Goal: Information Seeking & Learning: Learn about a topic

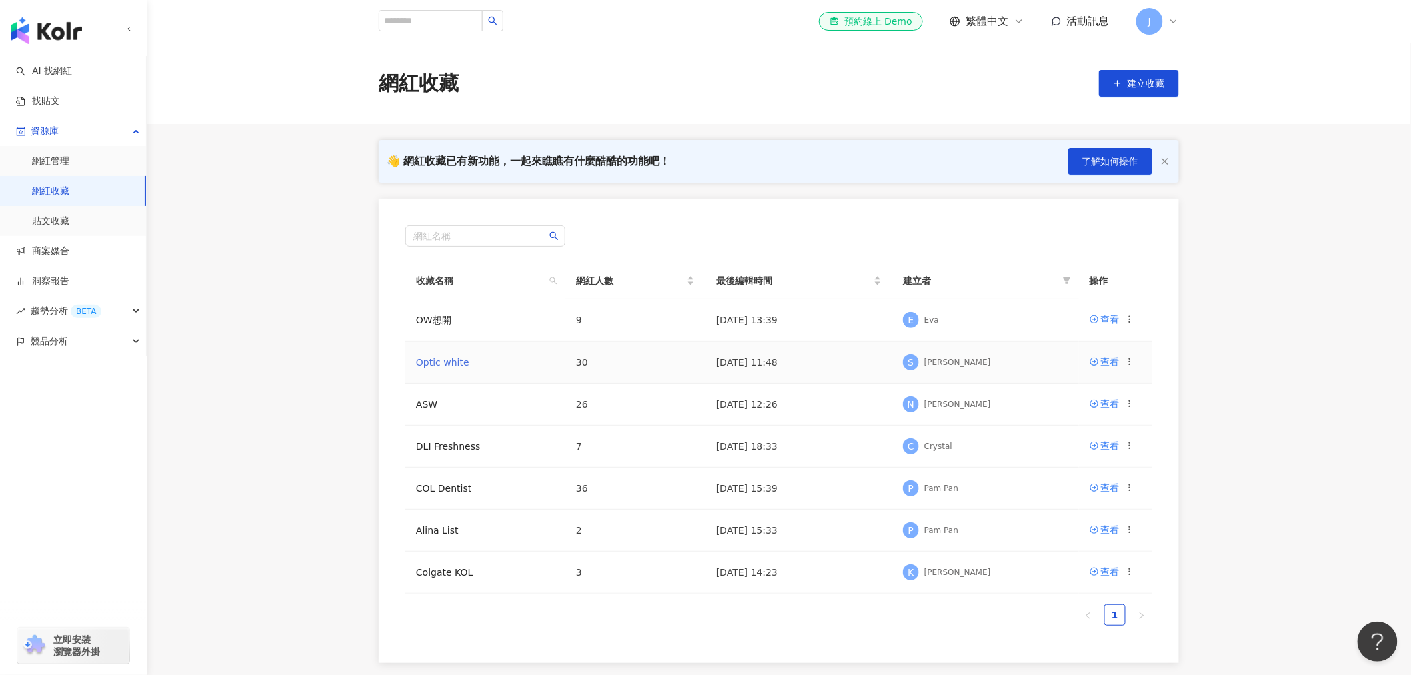
click at [445, 364] on link "Optic white" at bounding box center [442, 362] width 53 height 11
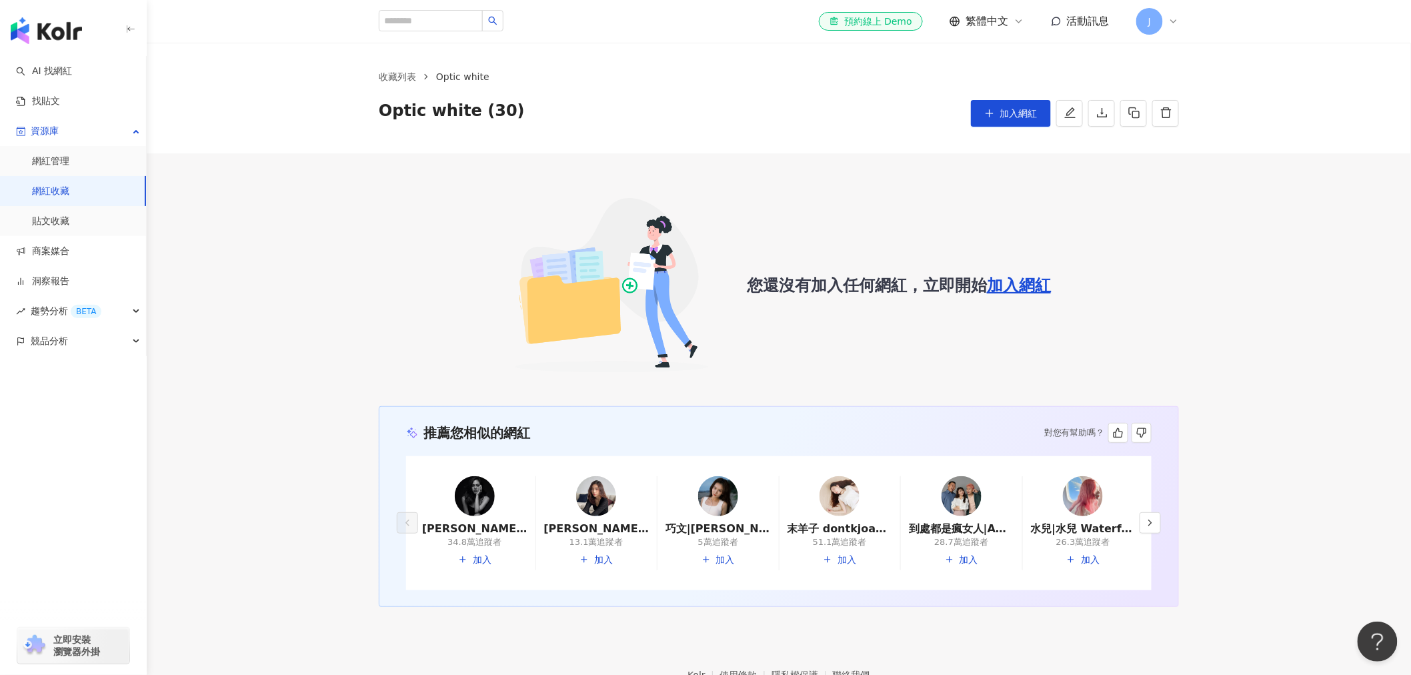
click at [519, 297] on img at bounding box center [612, 285] width 210 height 210
click at [37, 197] on link "網紅收藏" at bounding box center [50, 191] width 37 height 13
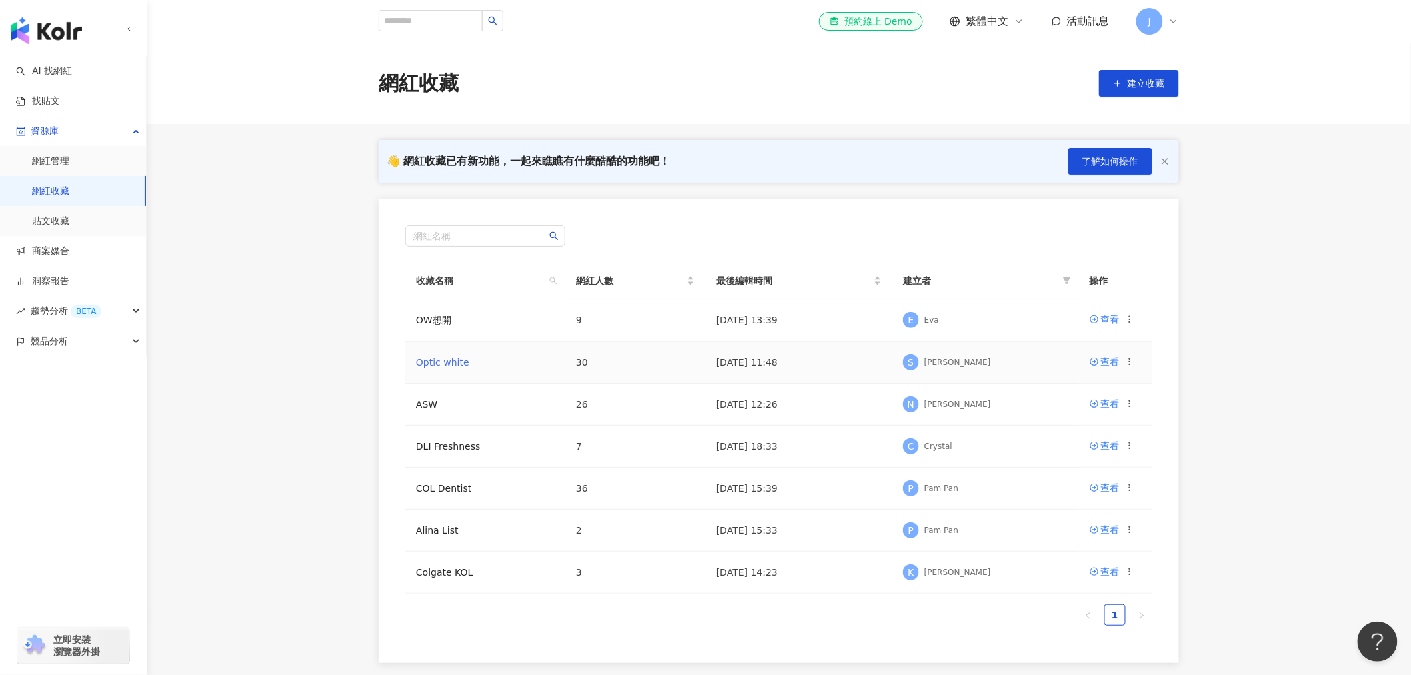
click at [450, 364] on link "Optic white" at bounding box center [442, 362] width 53 height 11
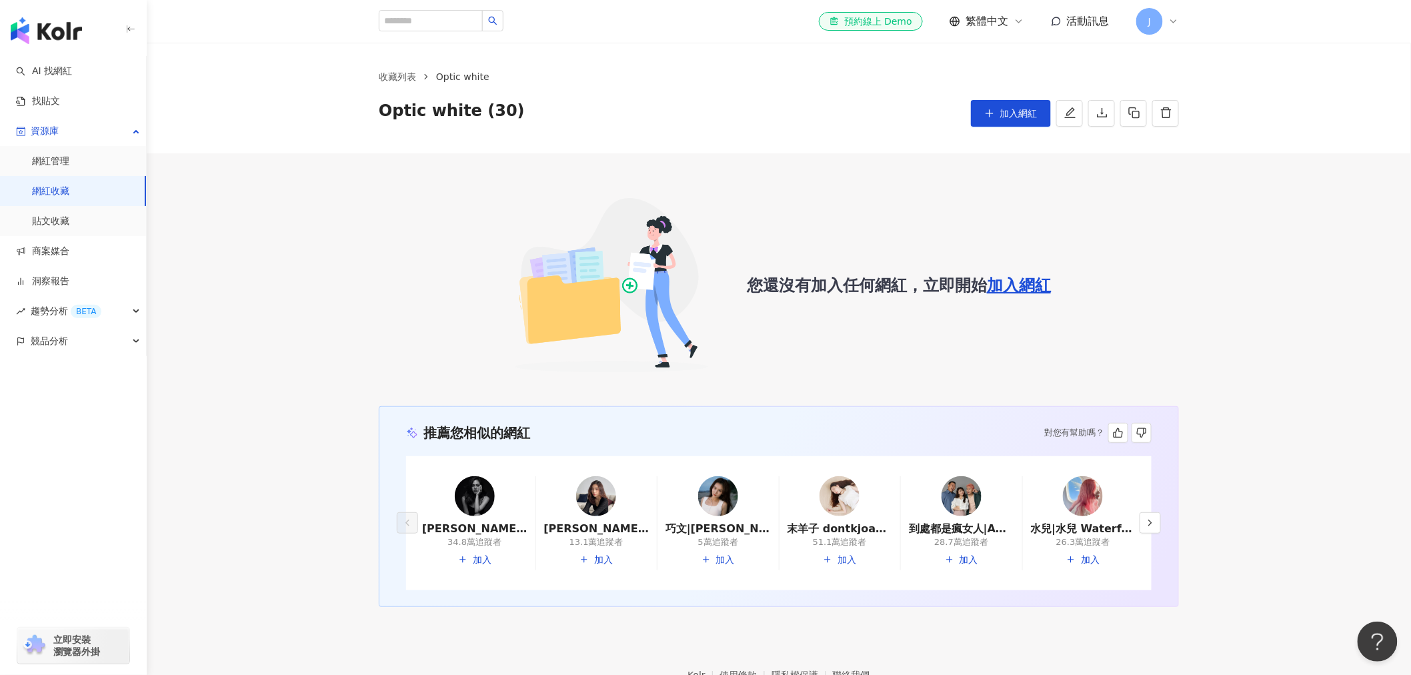
click at [849, 315] on div "您還沒有加入任何網紅，立即開始 加入網紅" at bounding box center [779, 285] width 800 height 210
click at [47, 191] on link "網紅收藏" at bounding box center [50, 191] width 37 height 13
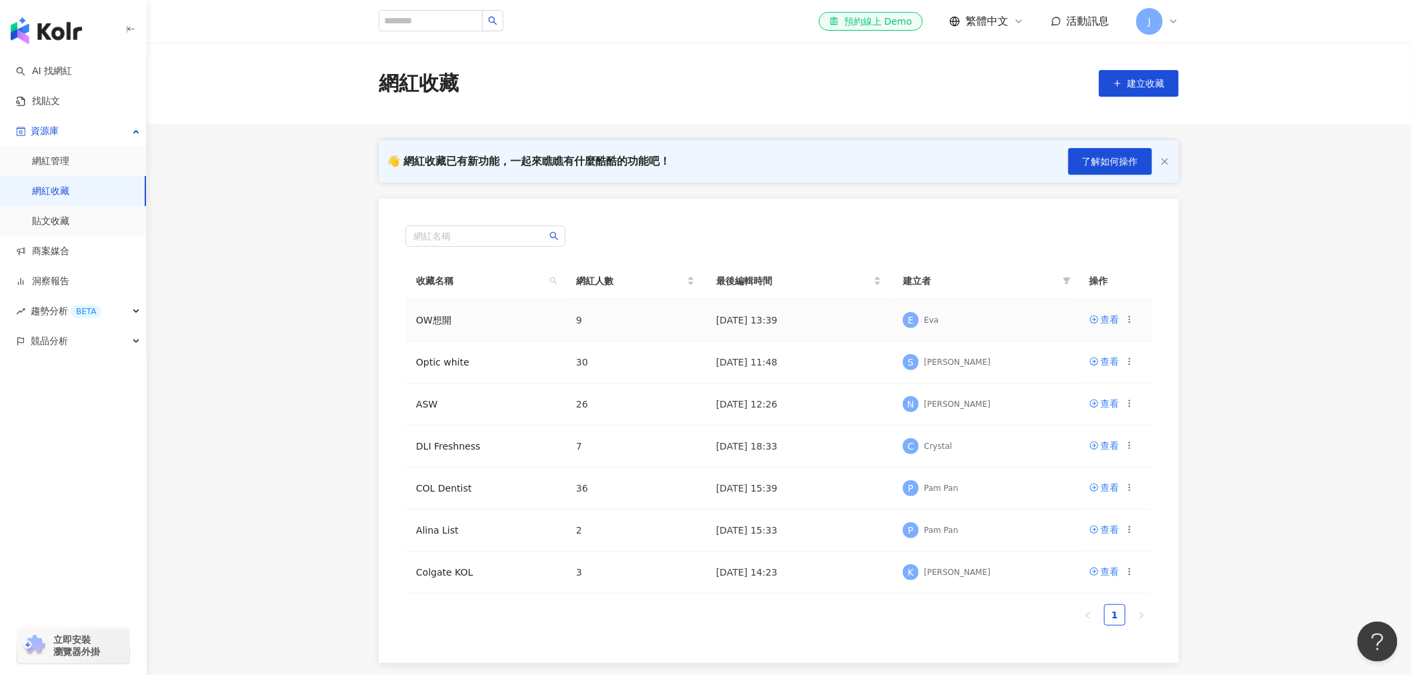
click at [474, 320] on td "OW想開" at bounding box center [485, 320] width 160 height 42
click at [397, 321] on div "網紅名稱 收藏名稱 網紅人數 最後編輯時間 建立者 操作 OW想開 9 2025/9/4 13:39 E Eva 查看 Optic white 30 2025…" at bounding box center [779, 431] width 800 height 464
click at [424, 319] on link "OW想開" at bounding box center [433, 320] width 35 height 11
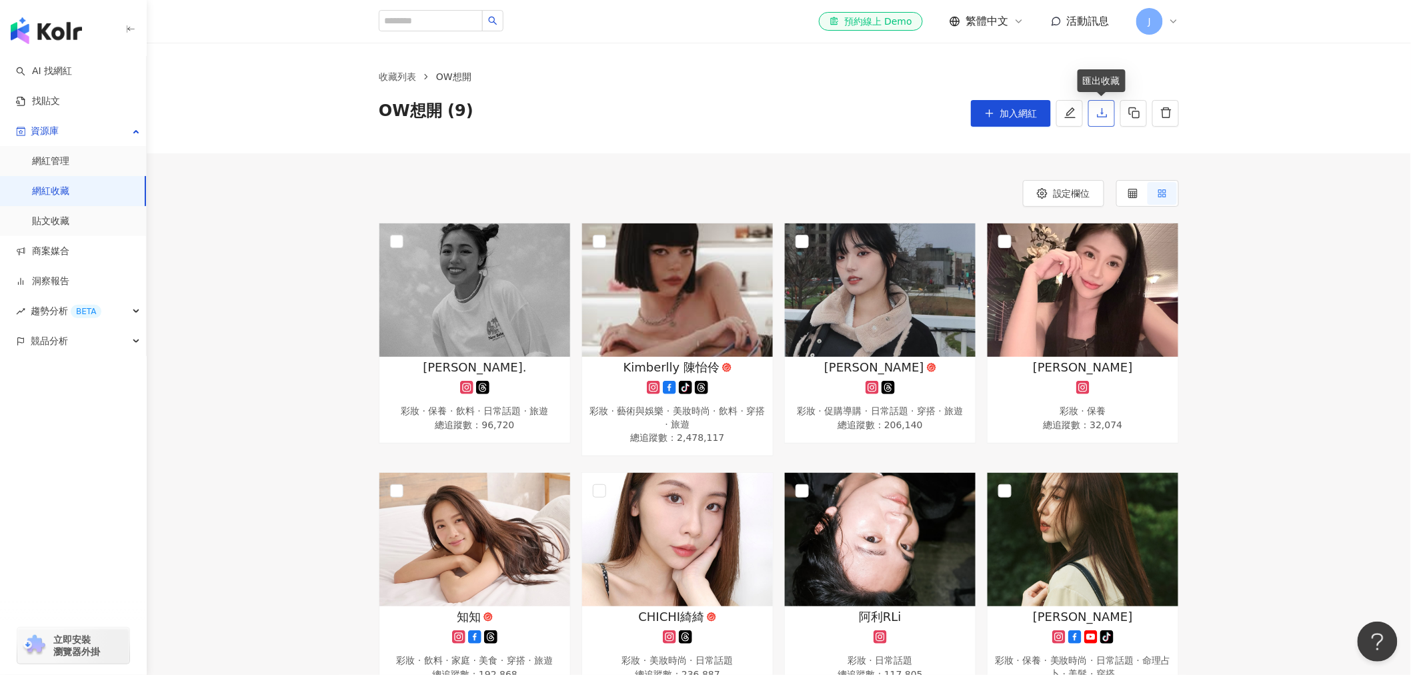
click at [1096, 108] on icon "download" at bounding box center [1102, 113] width 12 height 12
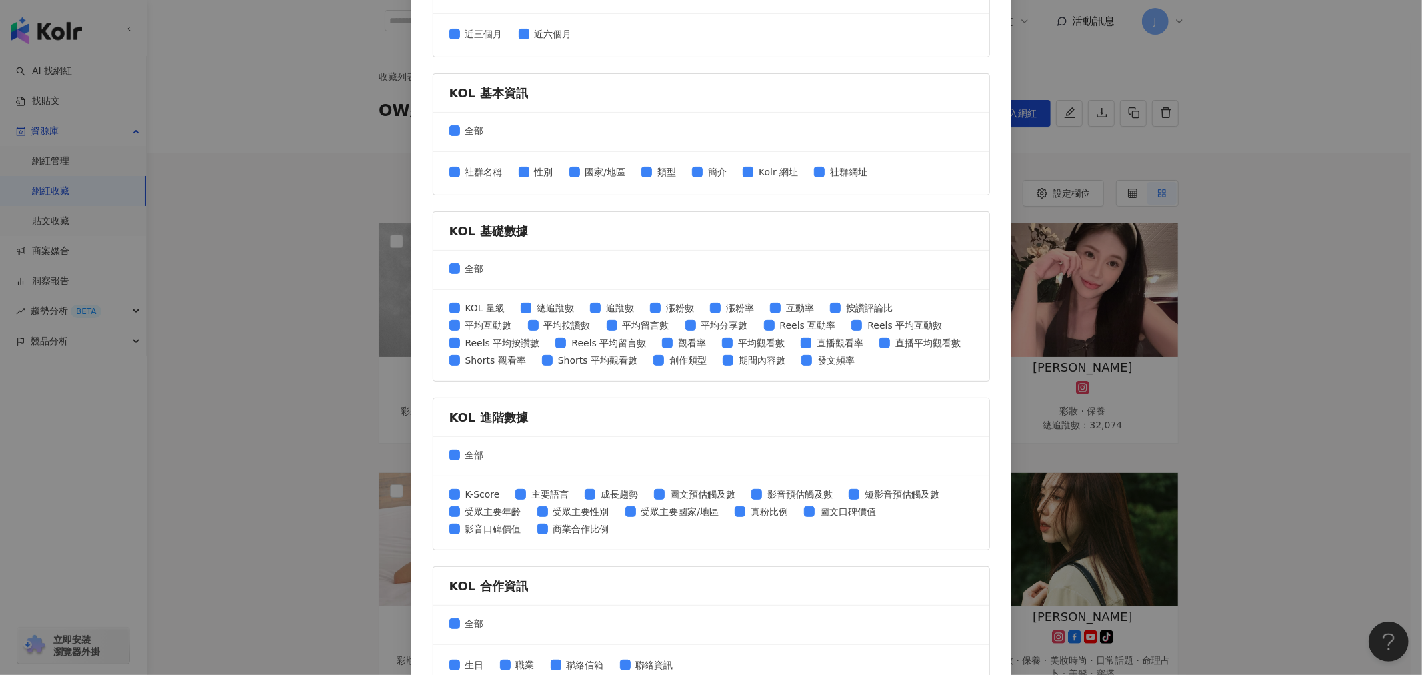
scroll to position [362, 0]
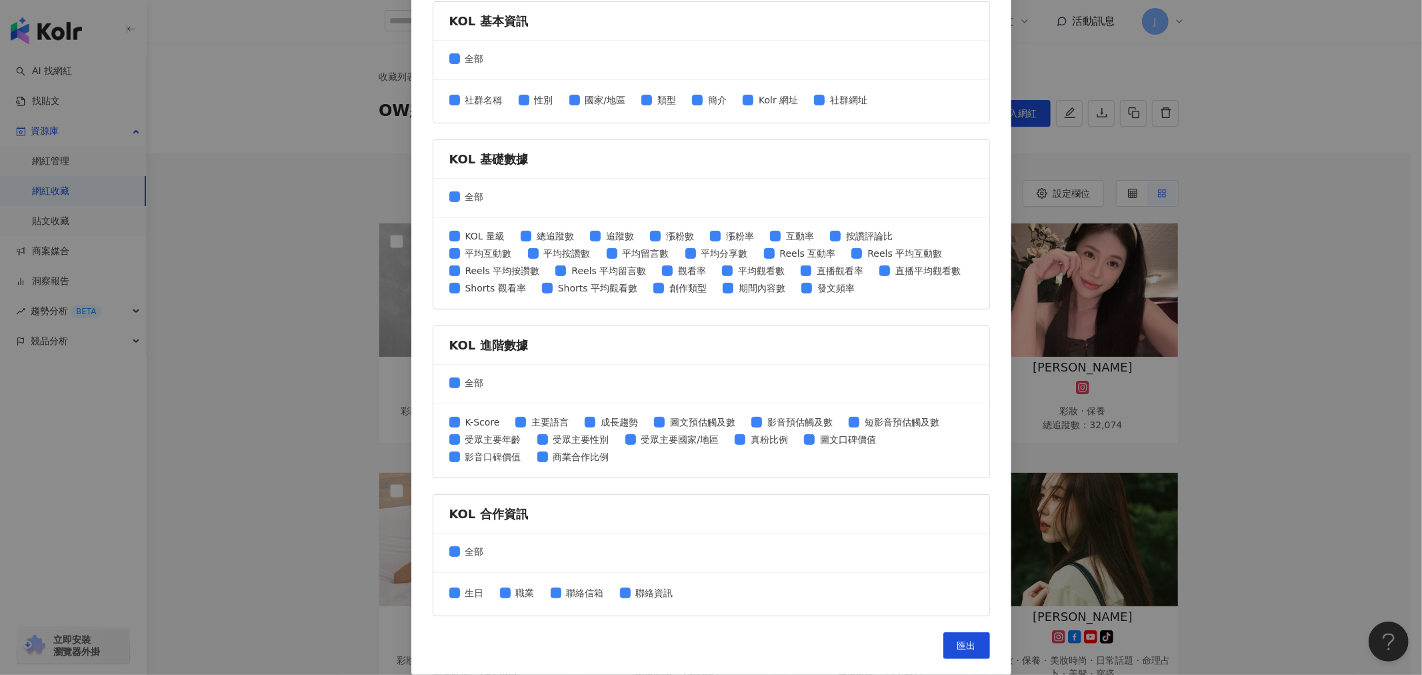
drag, startPoint x: 1242, startPoint y: 234, endPoint x: 1229, endPoint y: 211, distance: 26.6
click at [1242, 234] on div "匯出收藏 請選擇您欲匯出的項目 社群平台 全部 Facebook Instagram YouTube TikTok X 數據時間 全部 近三個月 近六個月 K…" at bounding box center [711, 337] width 1422 height 675
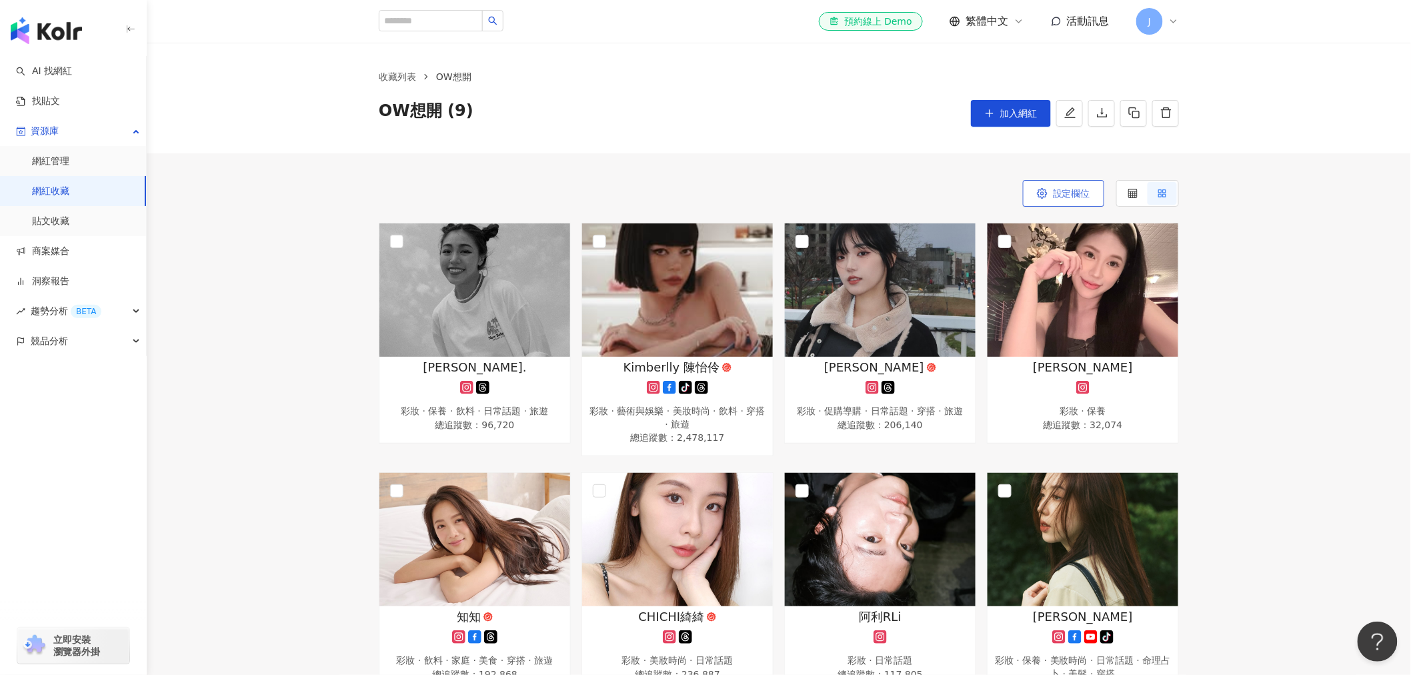
click at [1064, 193] on span "設定欄位" at bounding box center [1071, 193] width 37 height 11
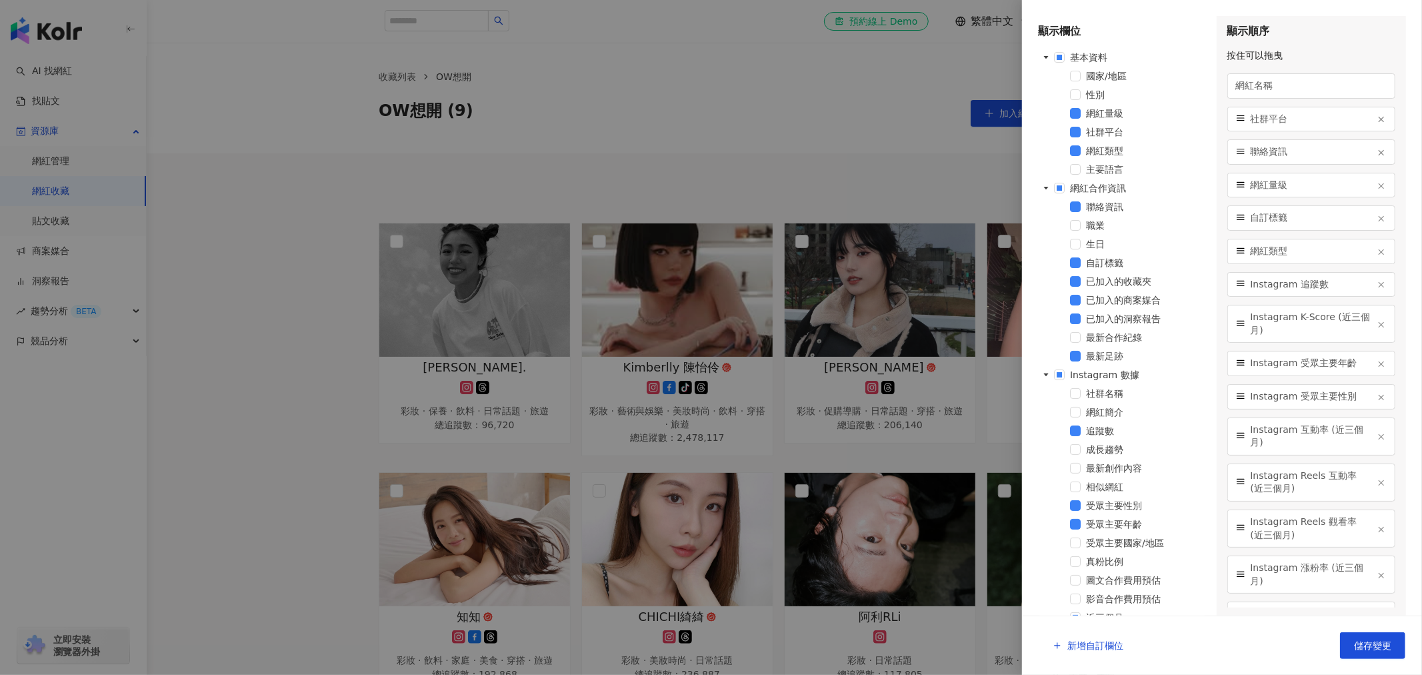
click at [876, 181] on div at bounding box center [711, 337] width 1422 height 675
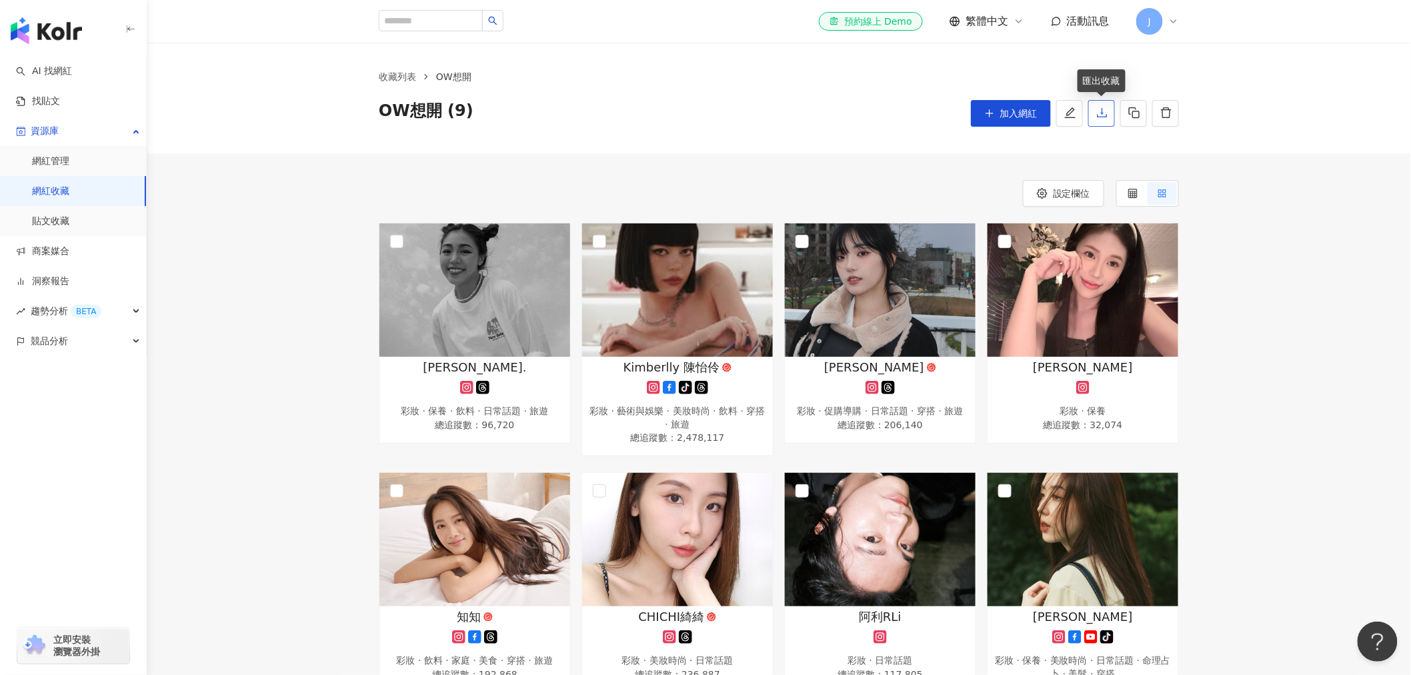
click at [1097, 111] on icon "download" at bounding box center [1102, 113] width 12 height 12
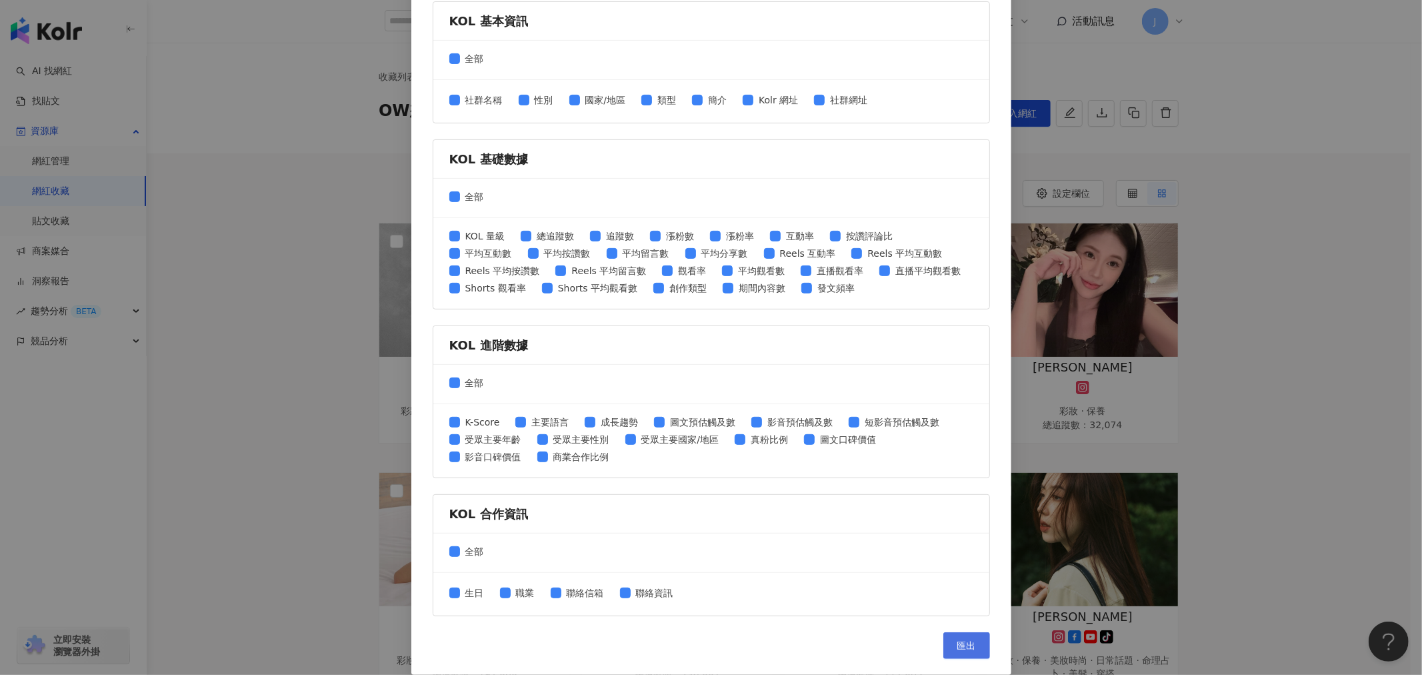
click at [950, 647] on button "匯出" at bounding box center [967, 645] width 47 height 27
click at [1347, 83] on div "匯出收藏 請選擇您欲匯出的項目 社群平台 全部 Facebook Instagram YouTube TikTok X 數據時間 全部 近三個月 近六個月 K…" at bounding box center [711, 337] width 1422 height 675
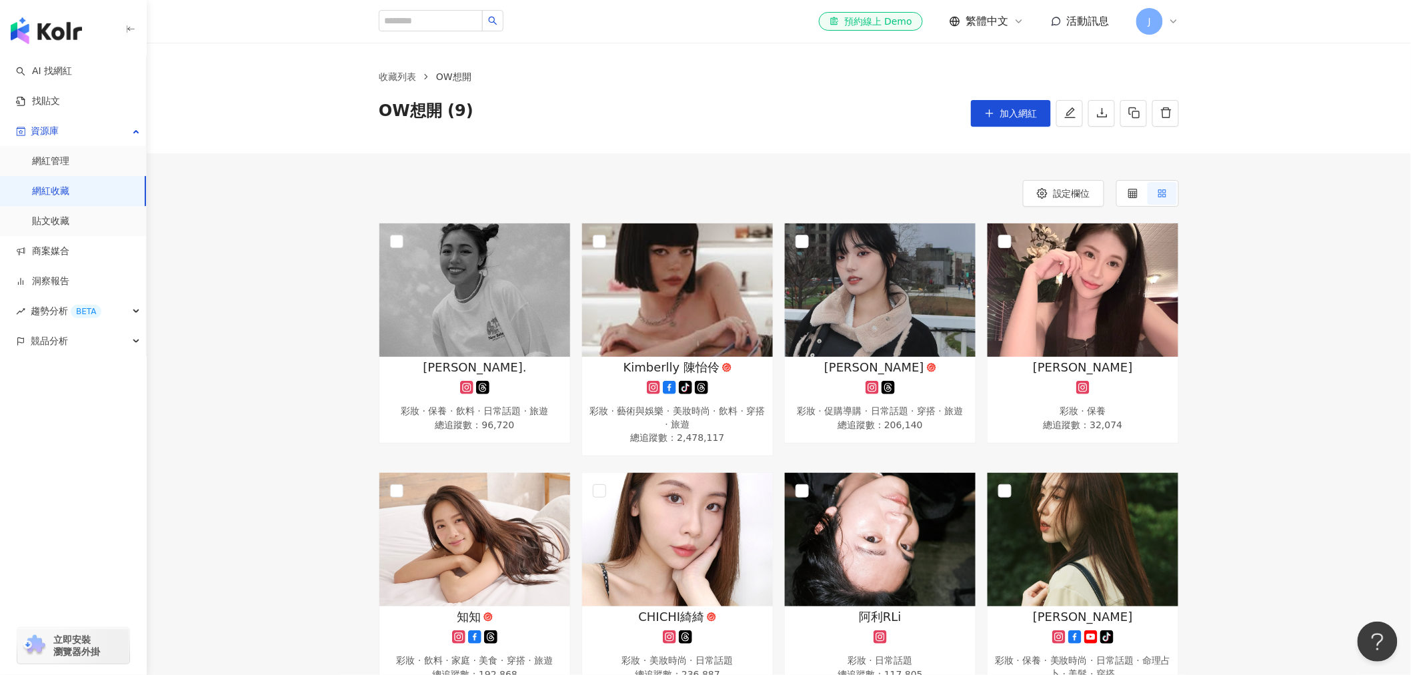
click at [65, 187] on link "網紅收藏" at bounding box center [50, 191] width 37 height 13
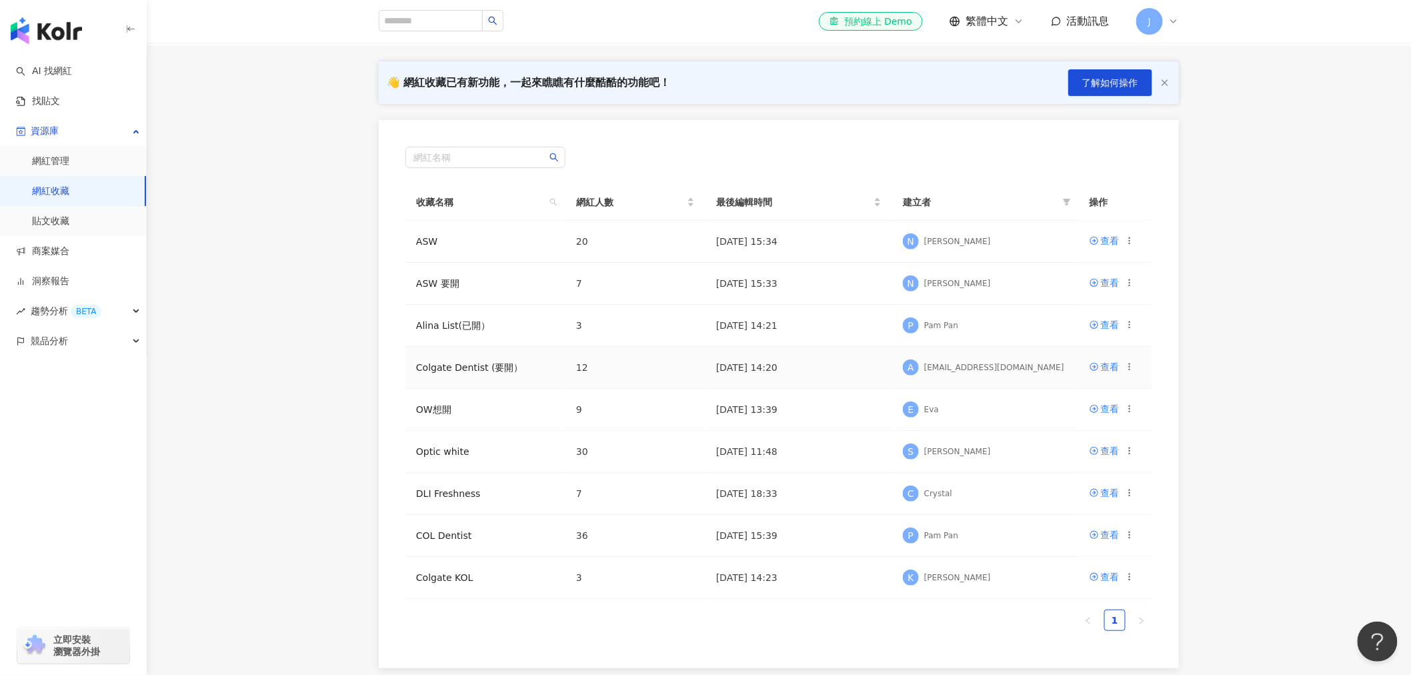
scroll to position [221, 0]
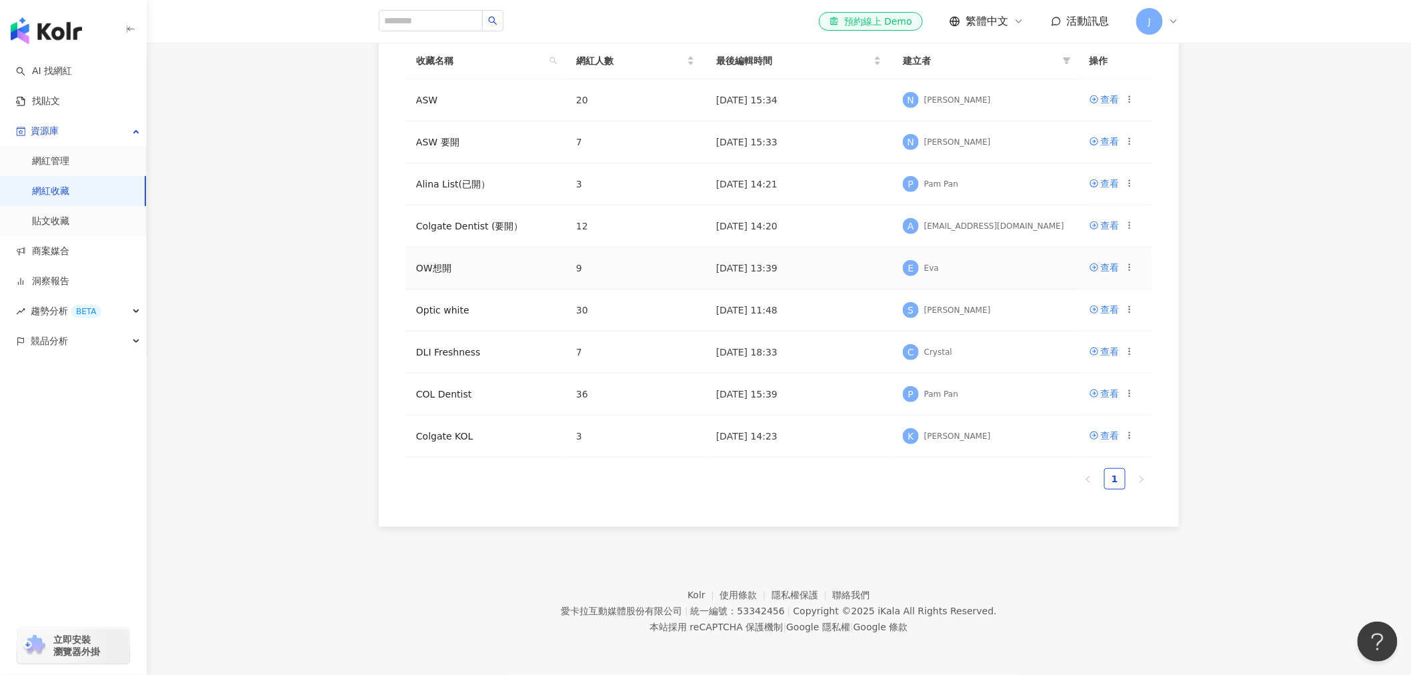
click at [1132, 264] on icon at bounding box center [1129, 267] width 9 height 9
click at [1114, 288] on div "編輯收藏名稱" at bounding box center [1096, 292] width 56 height 15
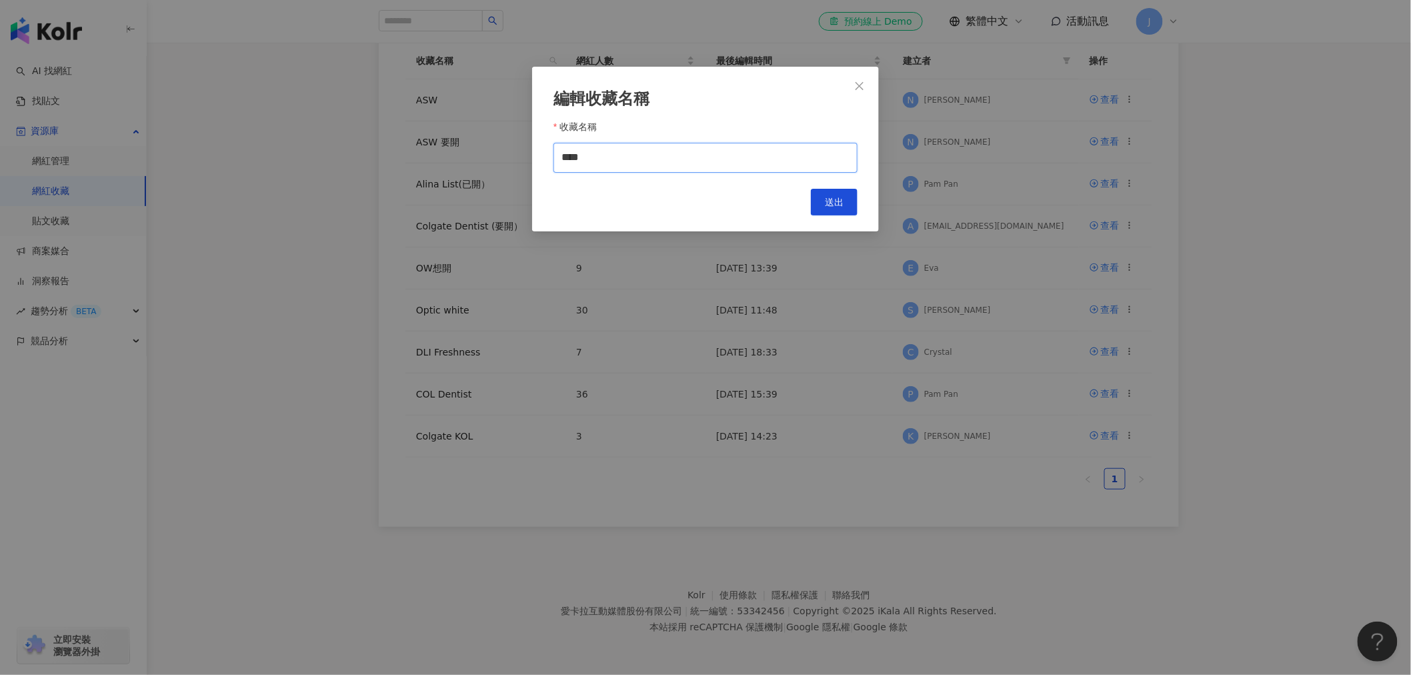
click at [629, 154] on input "****" at bounding box center [705, 158] width 304 height 30
type input "****"
click at [844, 201] on button "送出" at bounding box center [834, 202] width 47 height 27
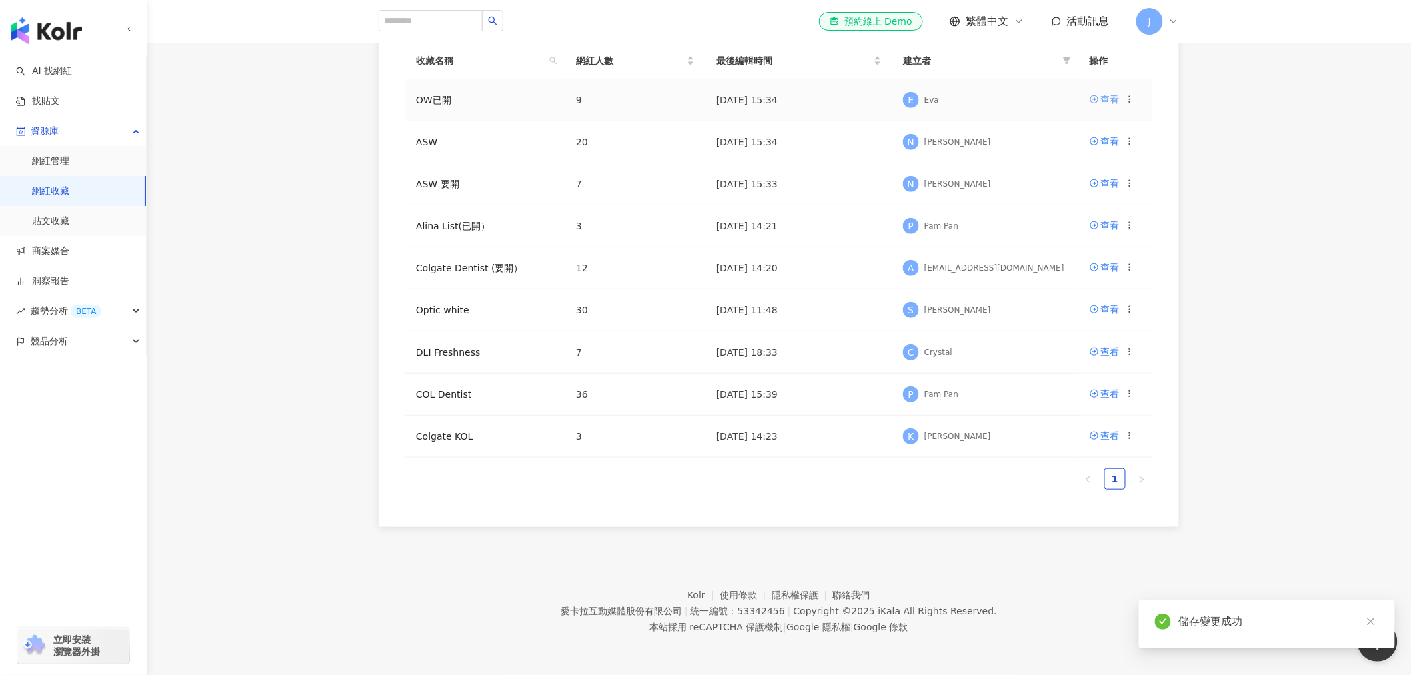
click at [1108, 100] on div "查看" at bounding box center [1110, 99] width 19 height 15
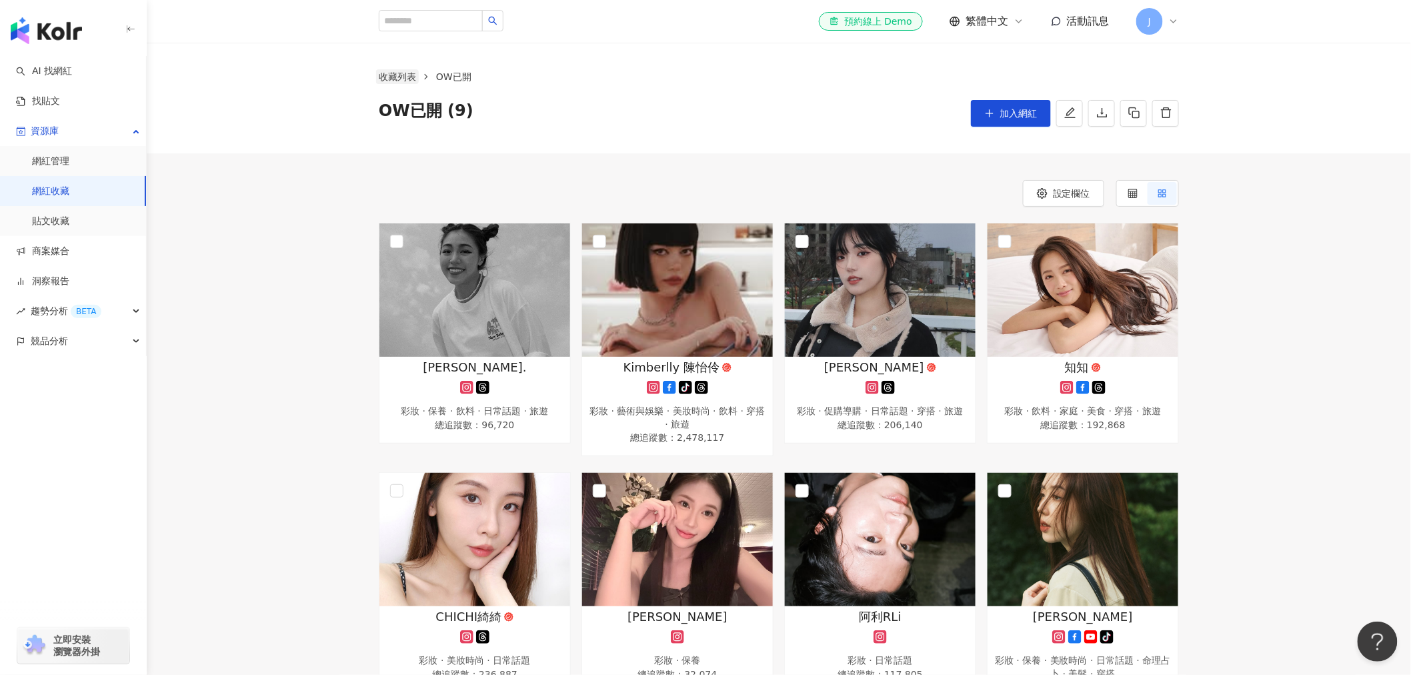
click at [383, 81] on link "收藏列表" at bounding box center [397, 76] width 43 height 15
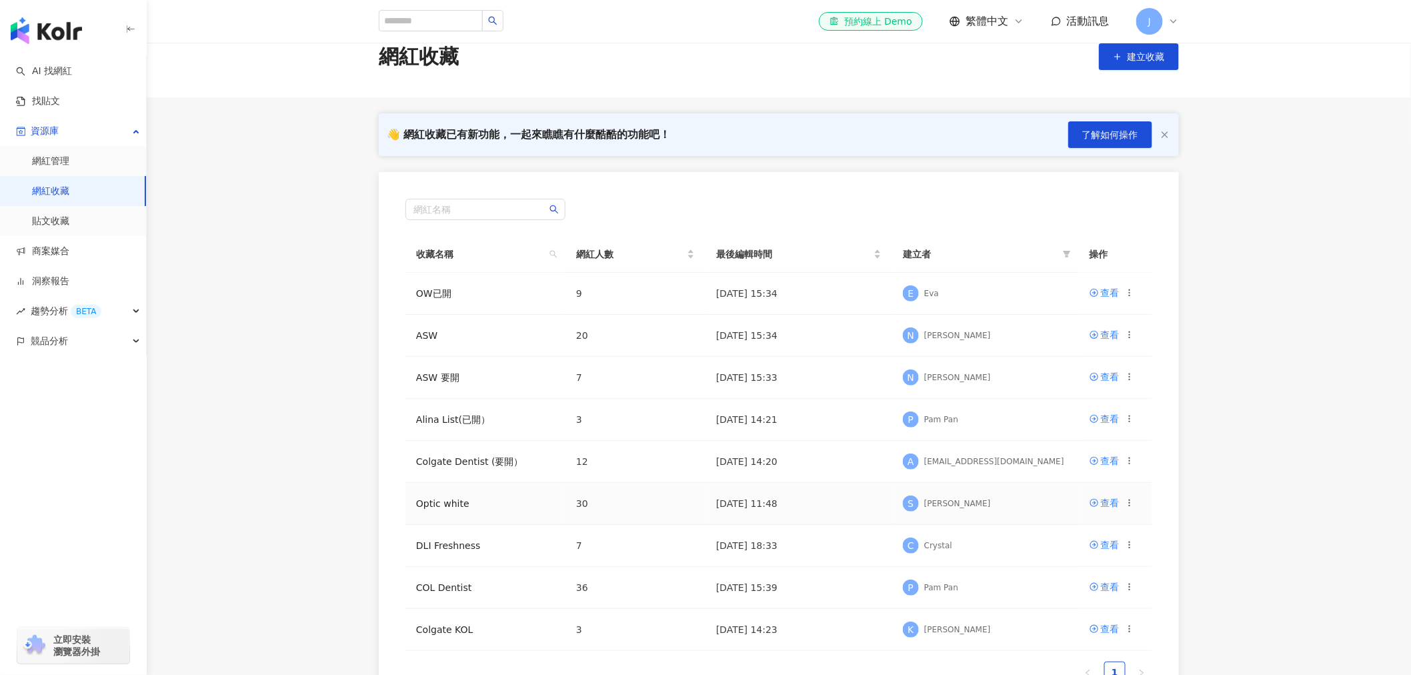
scroll to position [74, 0]
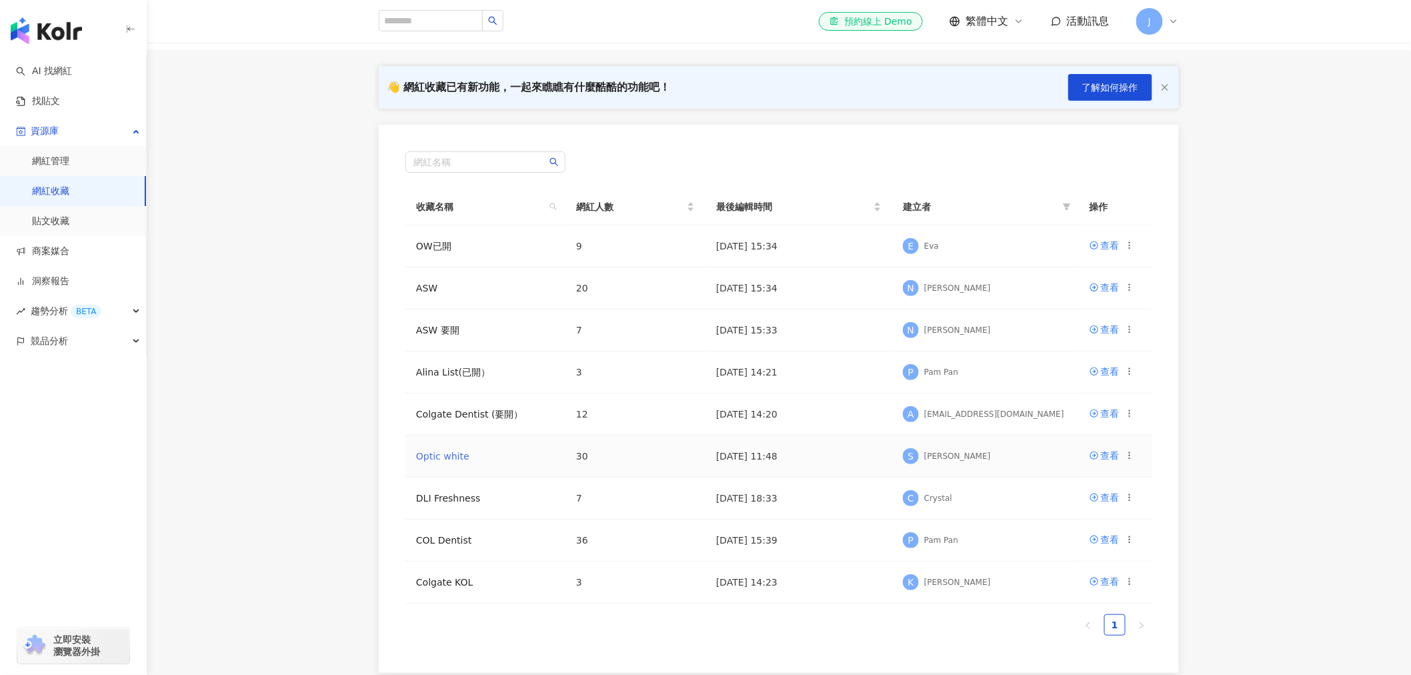
click at [453, 457] on link "Optic white" at bounding box center [442, 456] width 53 height 11
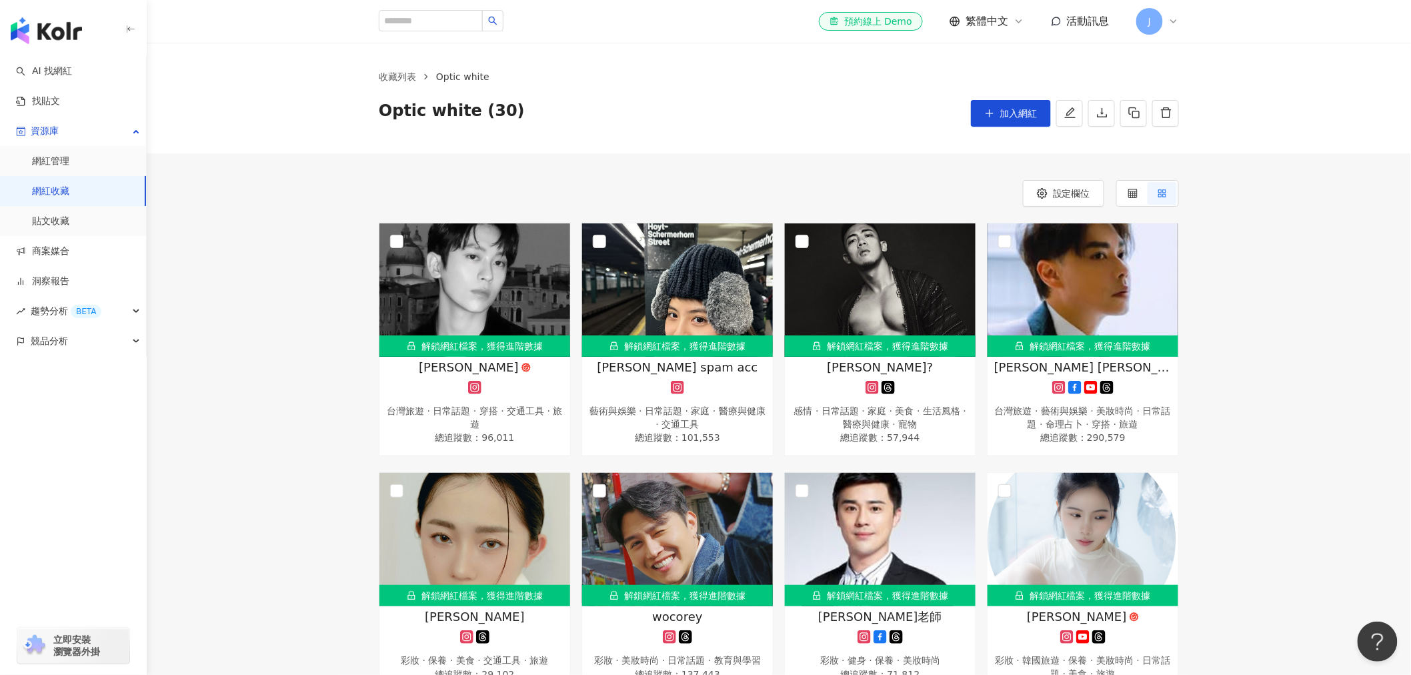
click at [1105, 116] on icon "download" at bounding box center [1102, 113] width 12 height 12
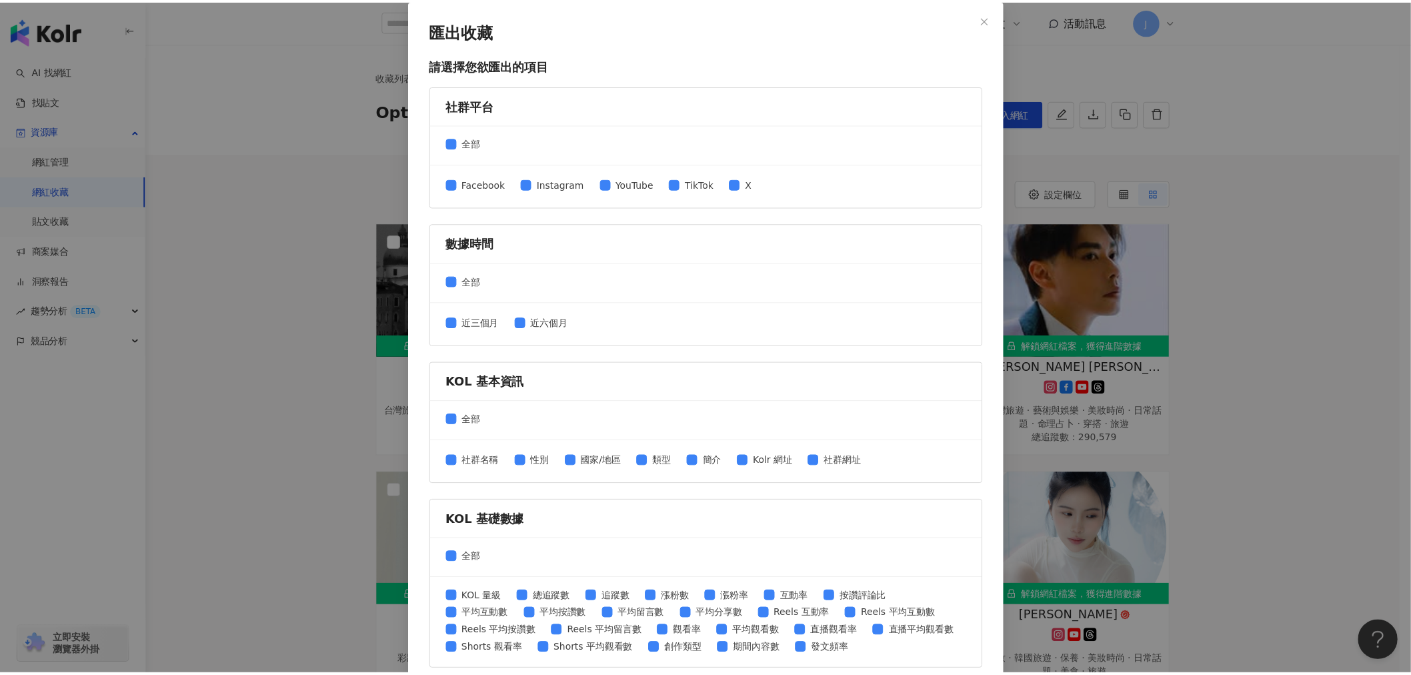
scroll to position [362, 0]
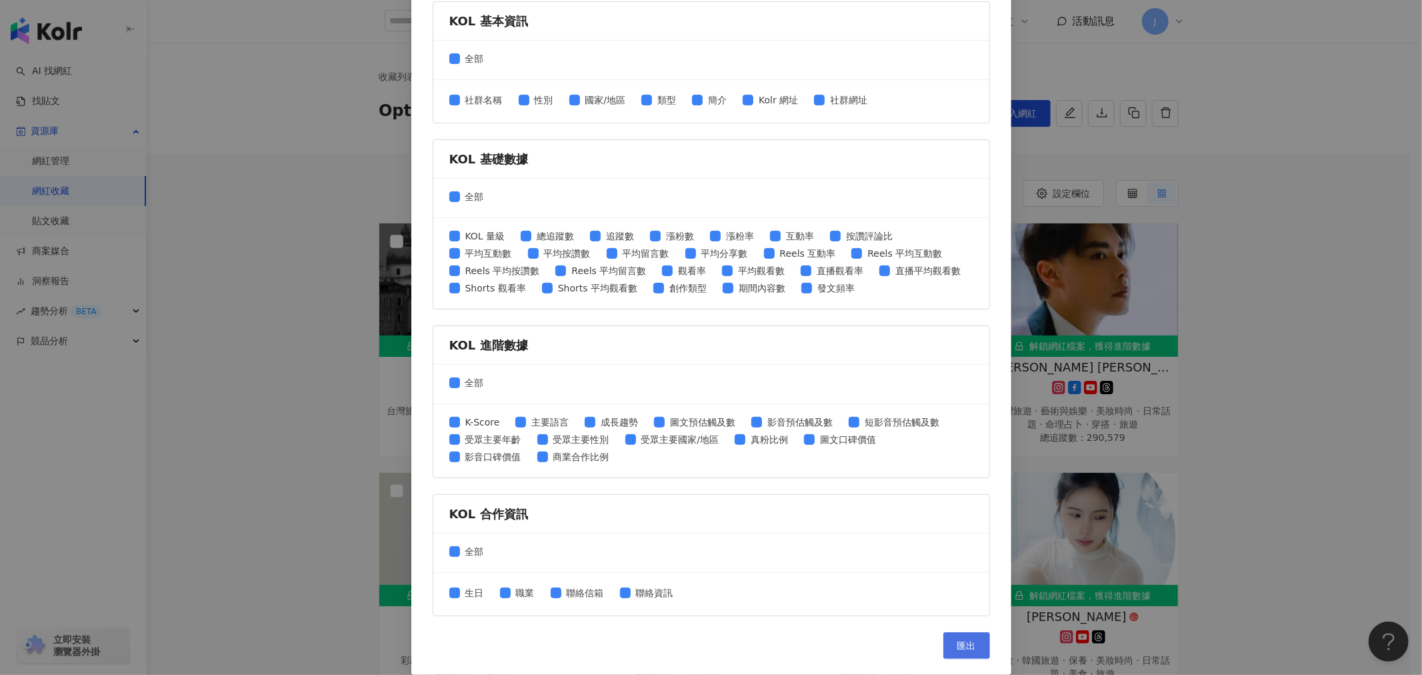
click at [969, 641] on span "匯出" at bounding box center [967, 645] width 19 height 11
drag, startPoint x: 1276, startPoint y: 302, endPoint x: 1194, endPoint y: 320, distance: 84.0
click at [1276, 302] on div "匯出收藏 請選擇您欲匯出的項目 社群平台 全部 Facebook Instagram YouTube TikTok X 數據時間 全部 近三個月 近六個月 K…" at bounding box center [711, 337] width 1422 height 675
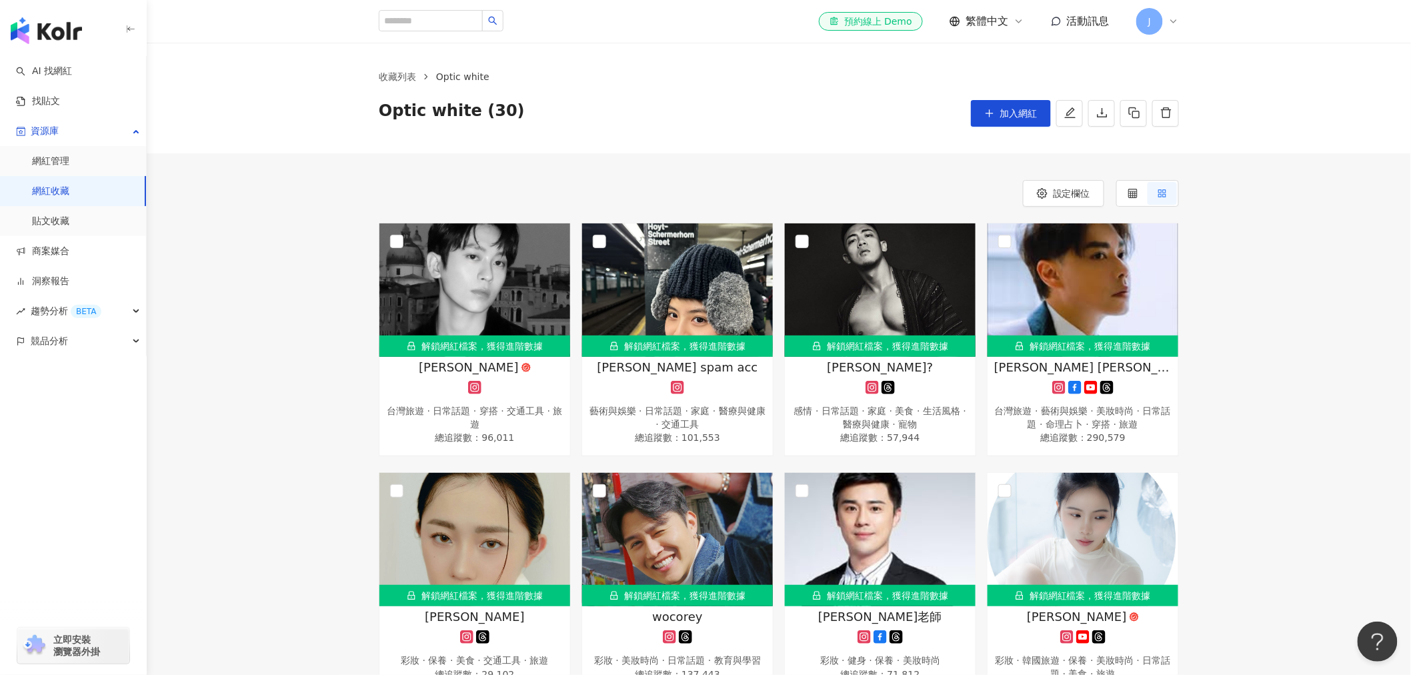
click at [41, 192] on link "網紅收藏" at bounding box center [50, 191] width 37 height 13
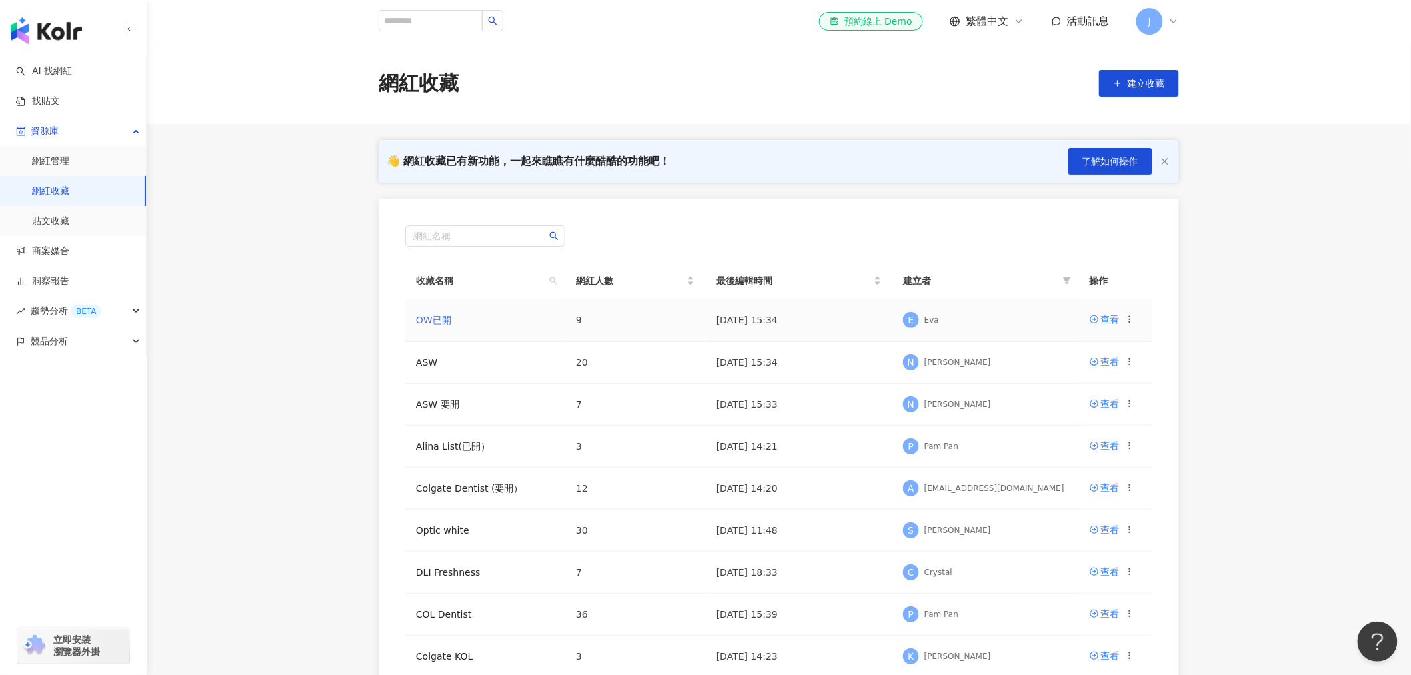
click at [435, 320] on link "OW已開" at bounding box center [433, 320] width 35 height 11
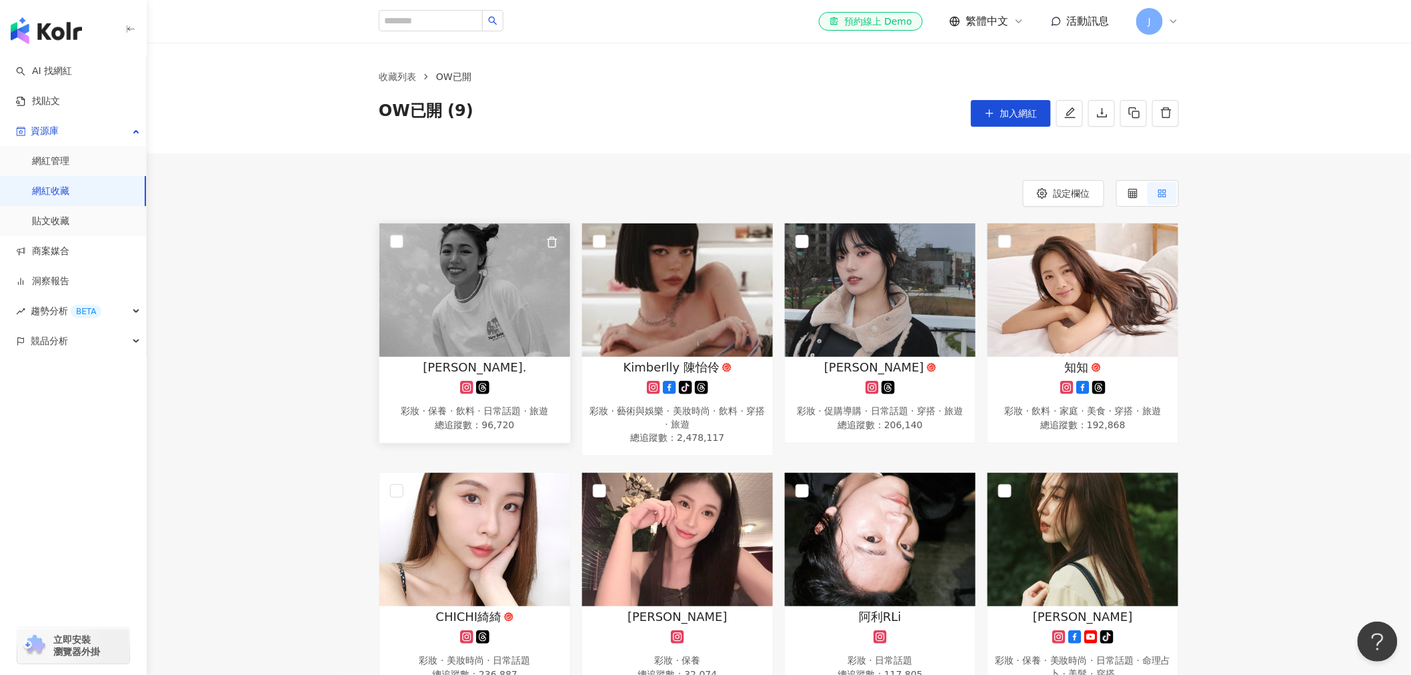
click at [456, 336] on img at bounding box center [474, 289] width 191 height 133
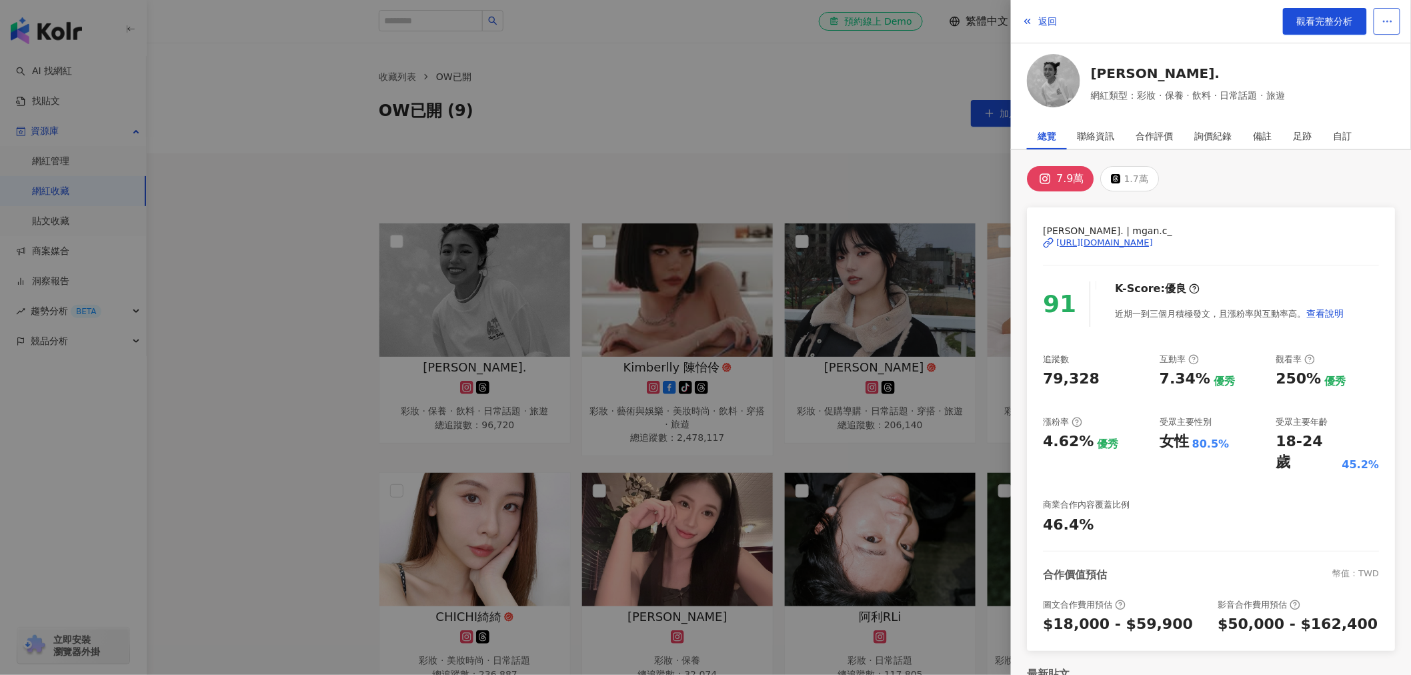
click at [1394, 23] on button "button" at bounding box center [1387, 21] width 27 height 27
click at [1227, 216] on div "Megan. | mgan.c_ https://www.instagram.com/mgan.c_/ 91 K-Score : 優良 近期一到三個月積極發文…" at bounding box center [1211, 428] width 368 height 443
click at [1311, 24] on span "觀看完整分析" at bounding box center [1325, 21] width 56 height 11
click at [735, 141] on div at bounding box center [705, 337] width 1411 height 675
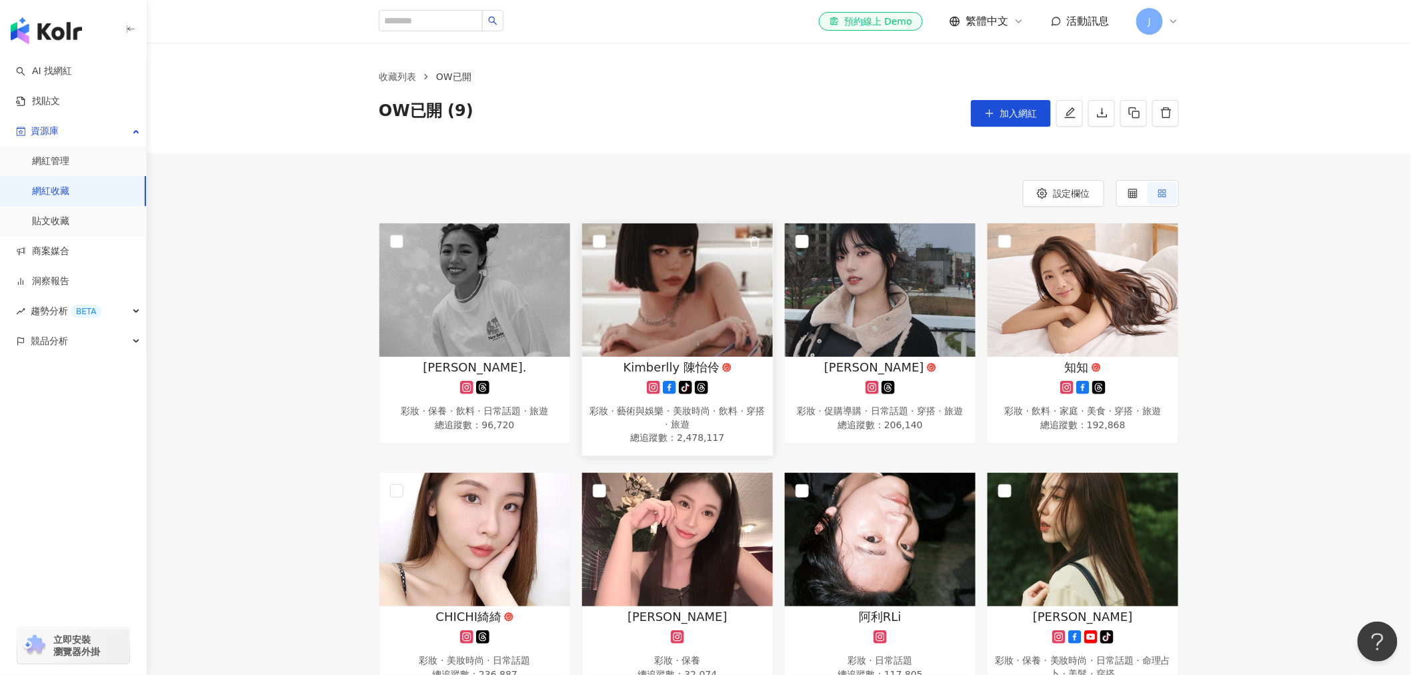
click at [717, 371] on span "Kimberlly 陳怡伶" at bounding box center [671, 367] width 160 height 17
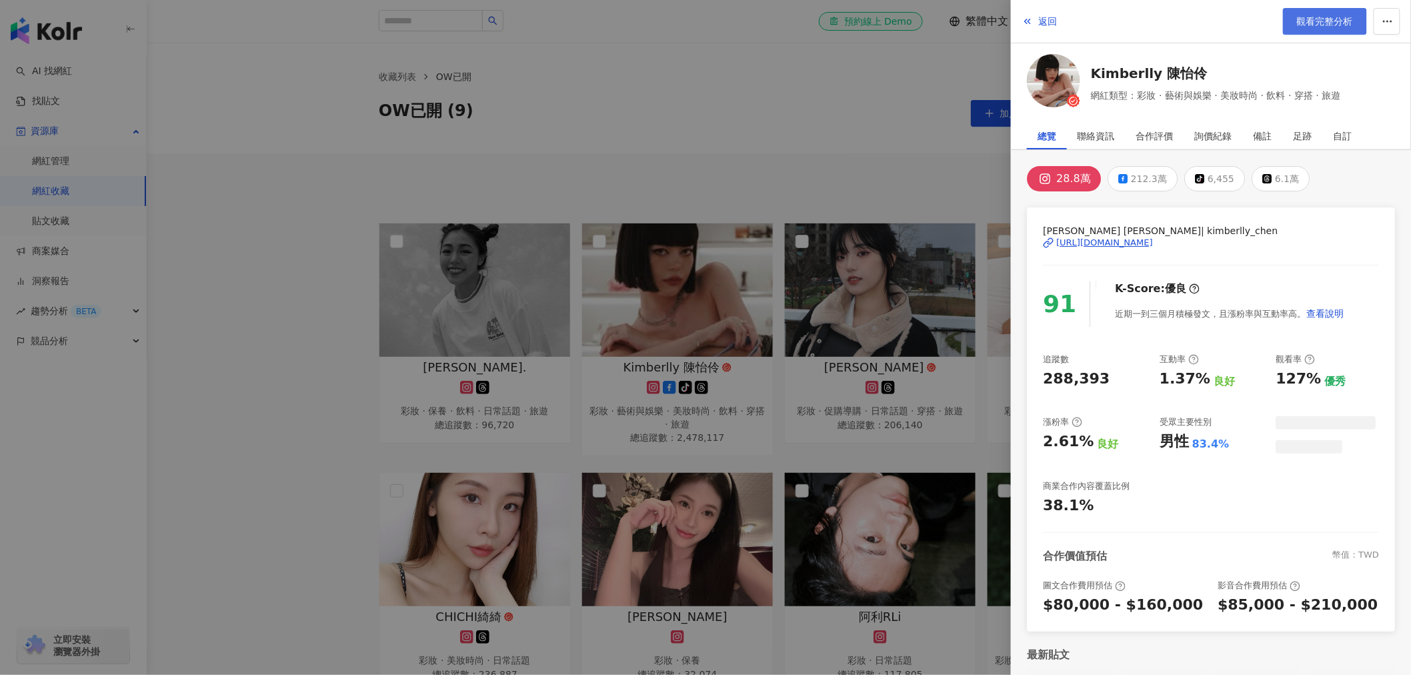
click at [1307, 16] on span "觀看完整分析" at bounding box center [1325, 21] width 56 height 11
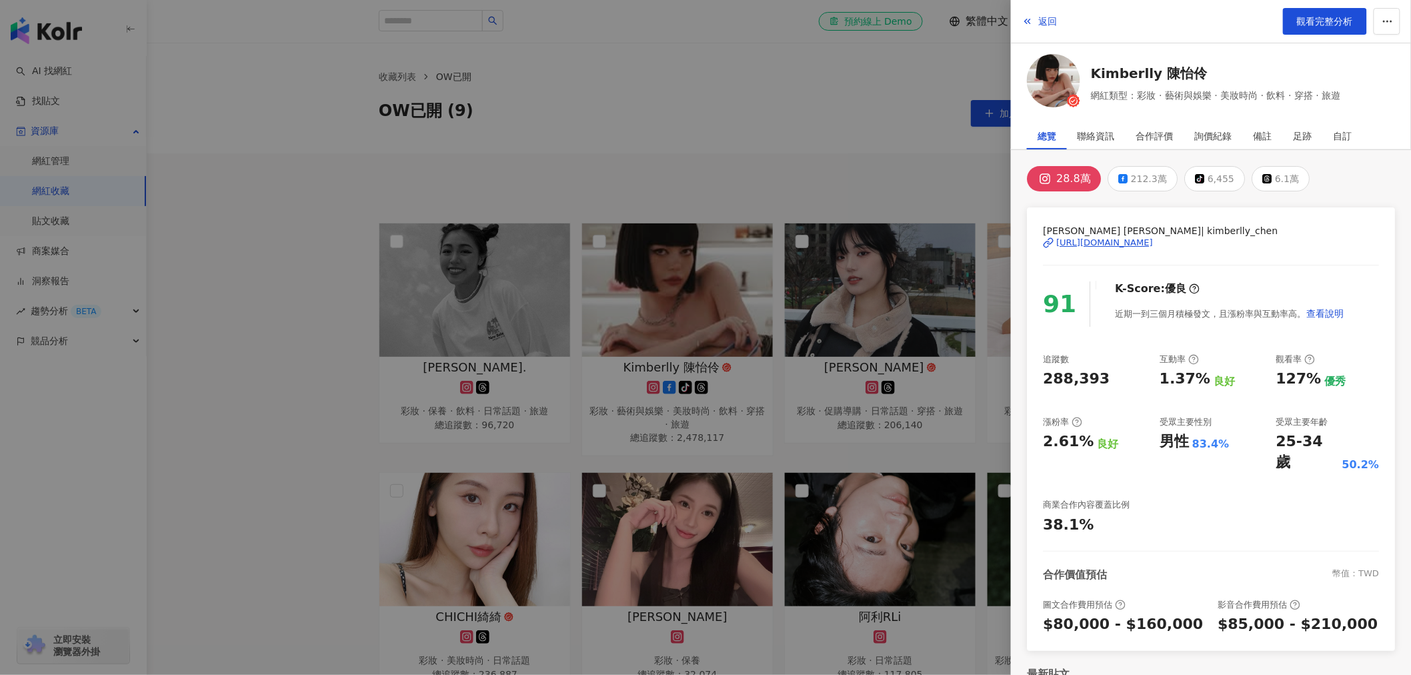
click at [912, 383] on div at bounding box center [705, 337] width 1411 height 675
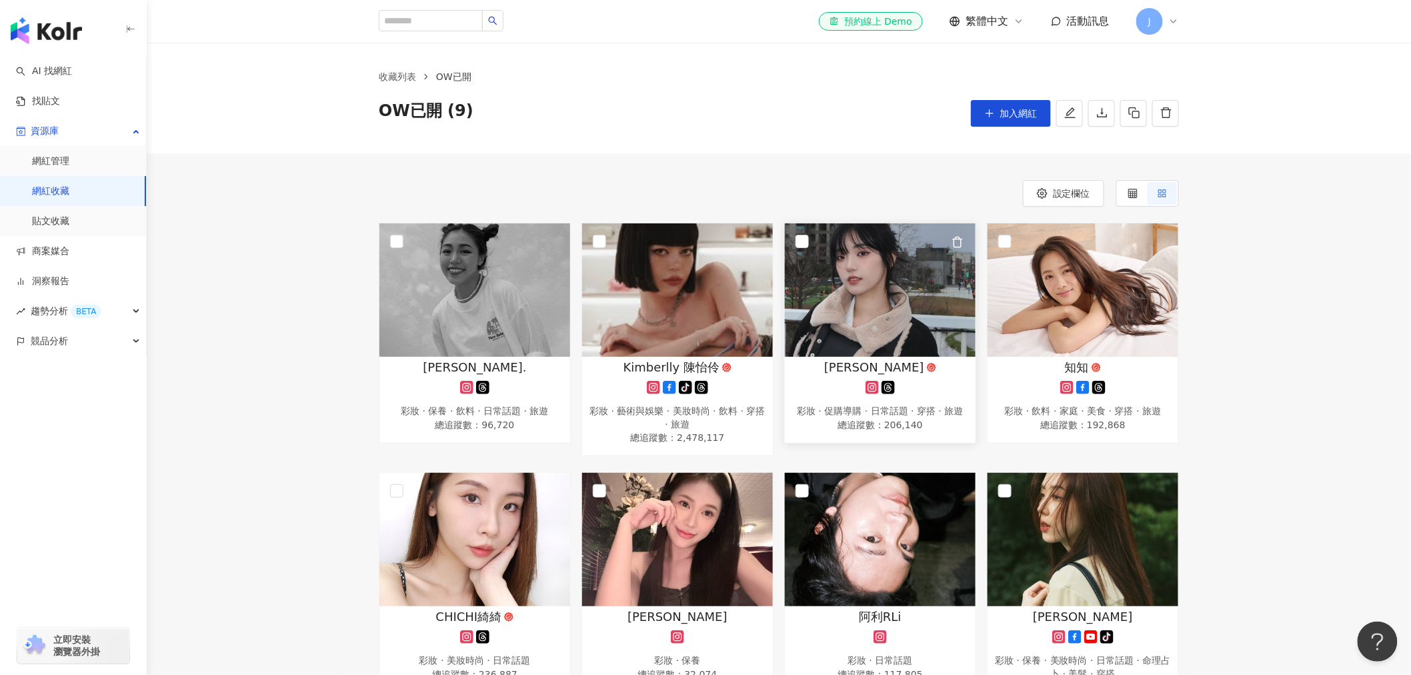
click at [882, 368] on span "[PERSON_NAME]" at bounding box center [874, 367] width 100 height 17
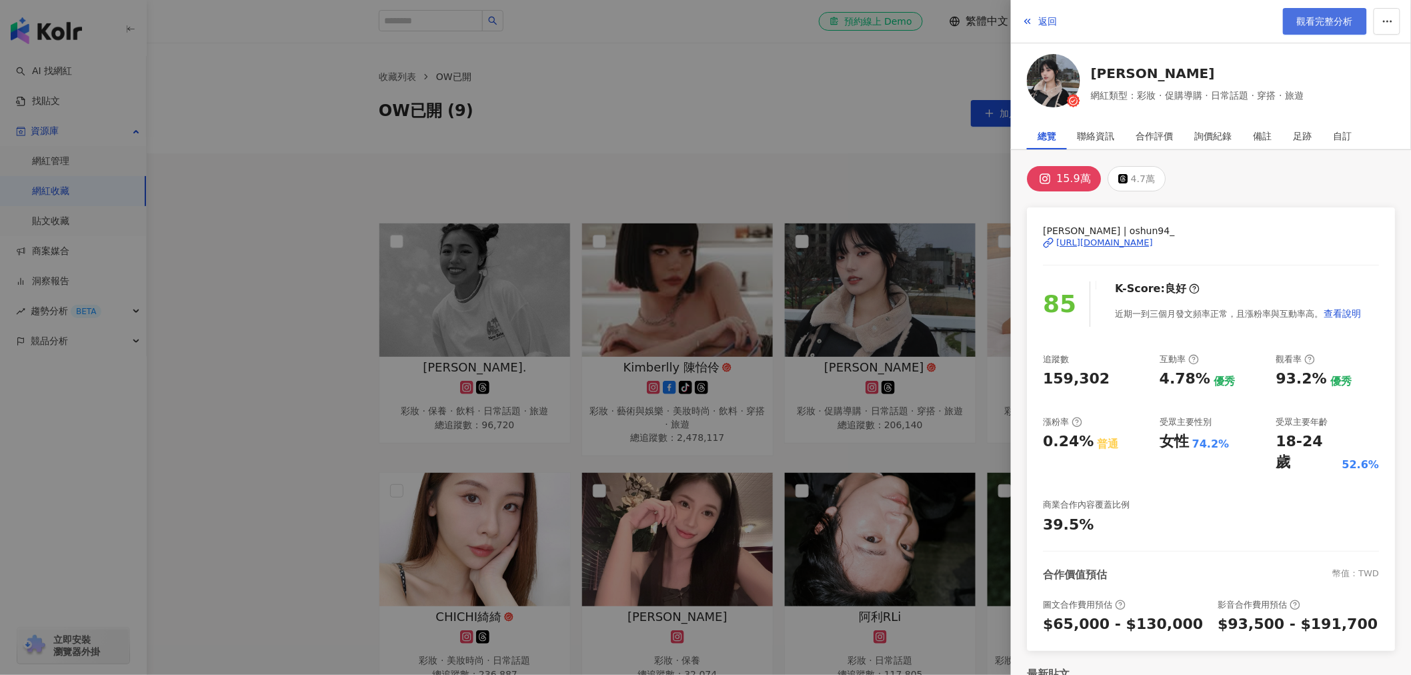
click at [1315, 21] on span "觀看完整分析" at bounding box center [1325, 21] width 56 height 11
click at [888, 441] on div at bounding box center [705, 337] width 1411 height 675
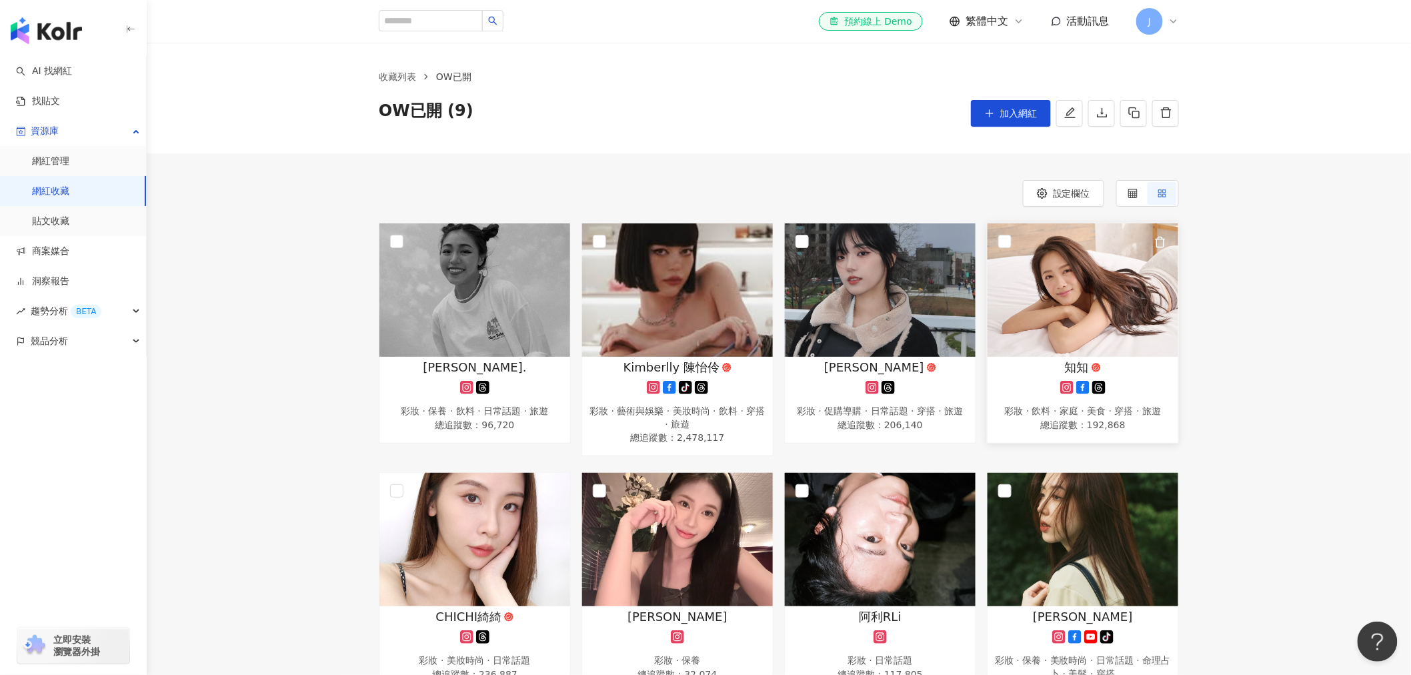
click at [1064, 373] on div "知知" at bounding box center [1082, 367] width 177 height 17
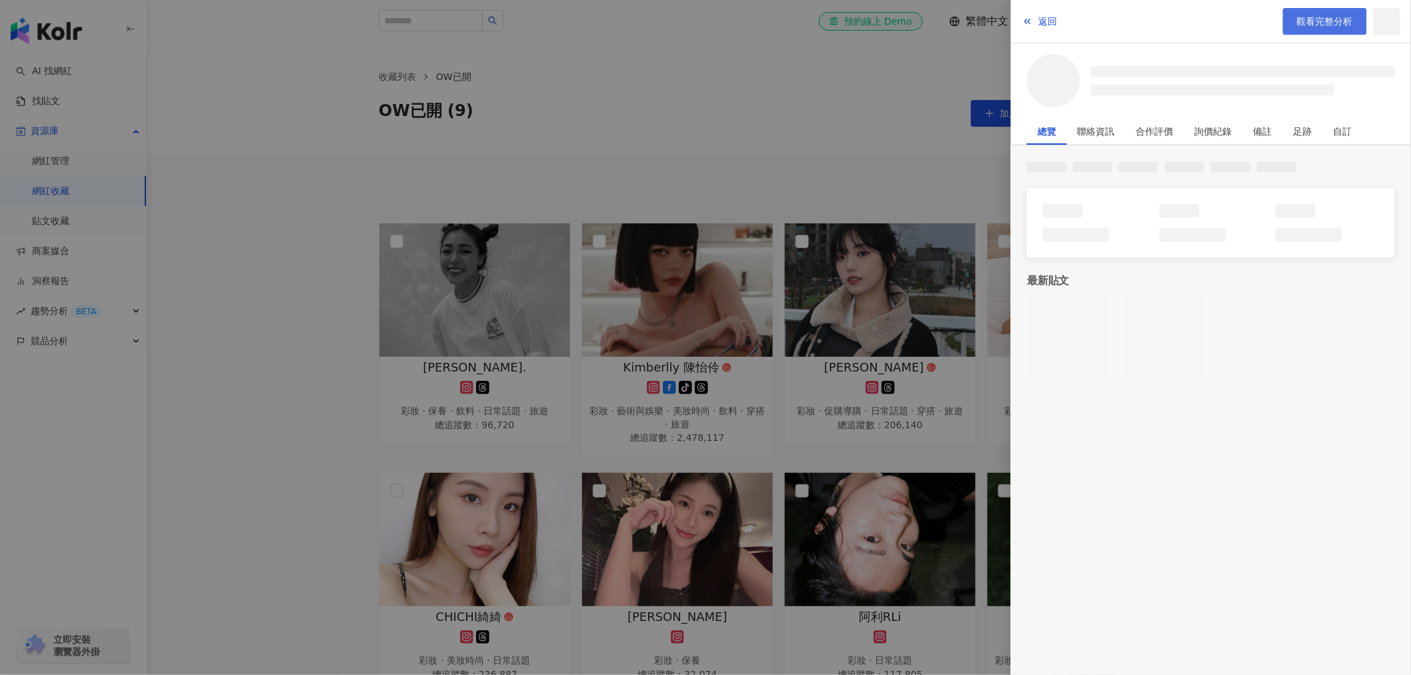
click at [1312, 27] on span "觀看完整分析" at bounding box center [1325, 21] width 56 height 11
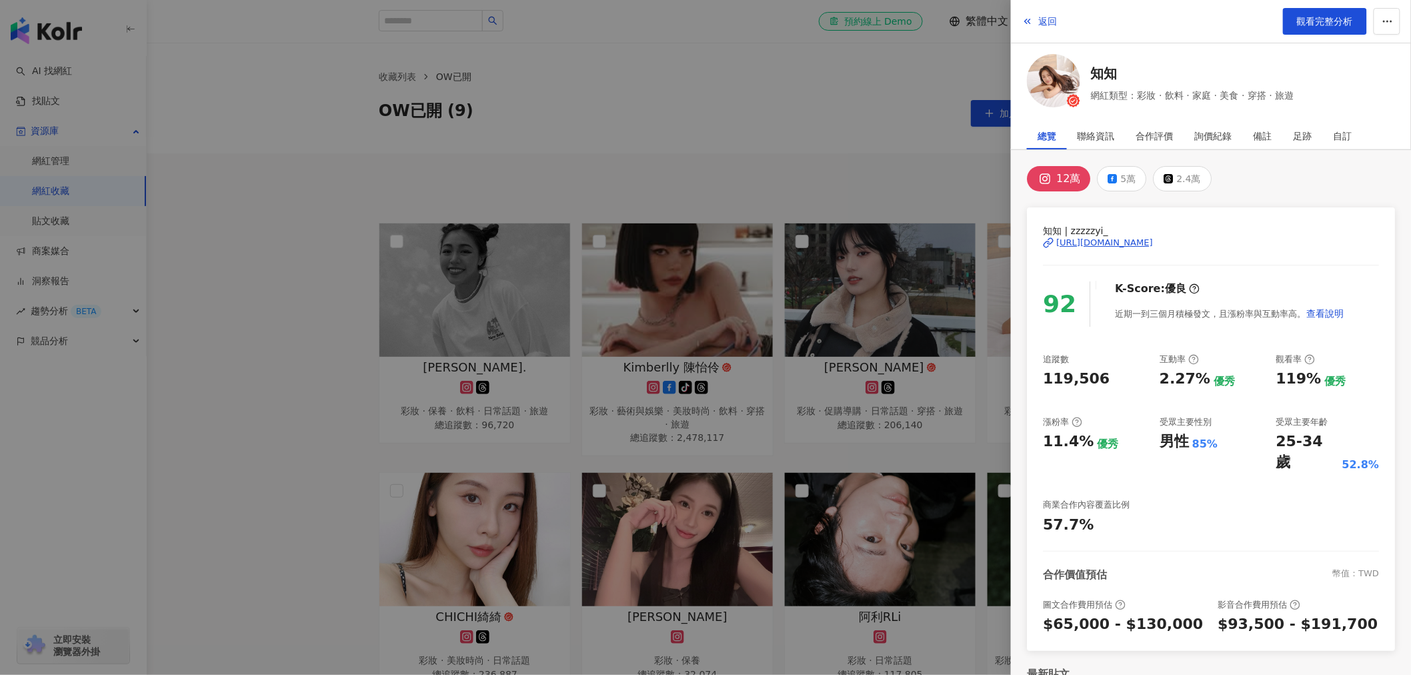
click at [858, 447] on div at bounding box center [705, 337] width 1411 height 675
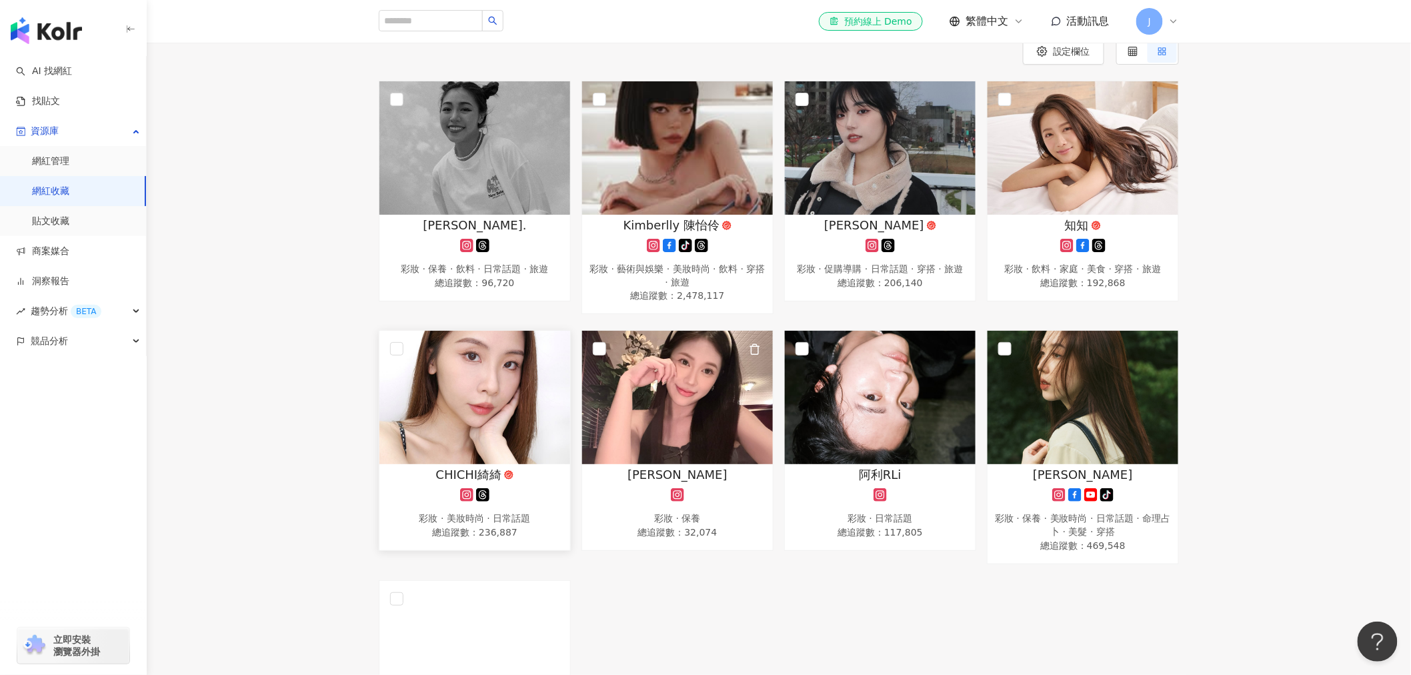
scroll to position [148, 0]
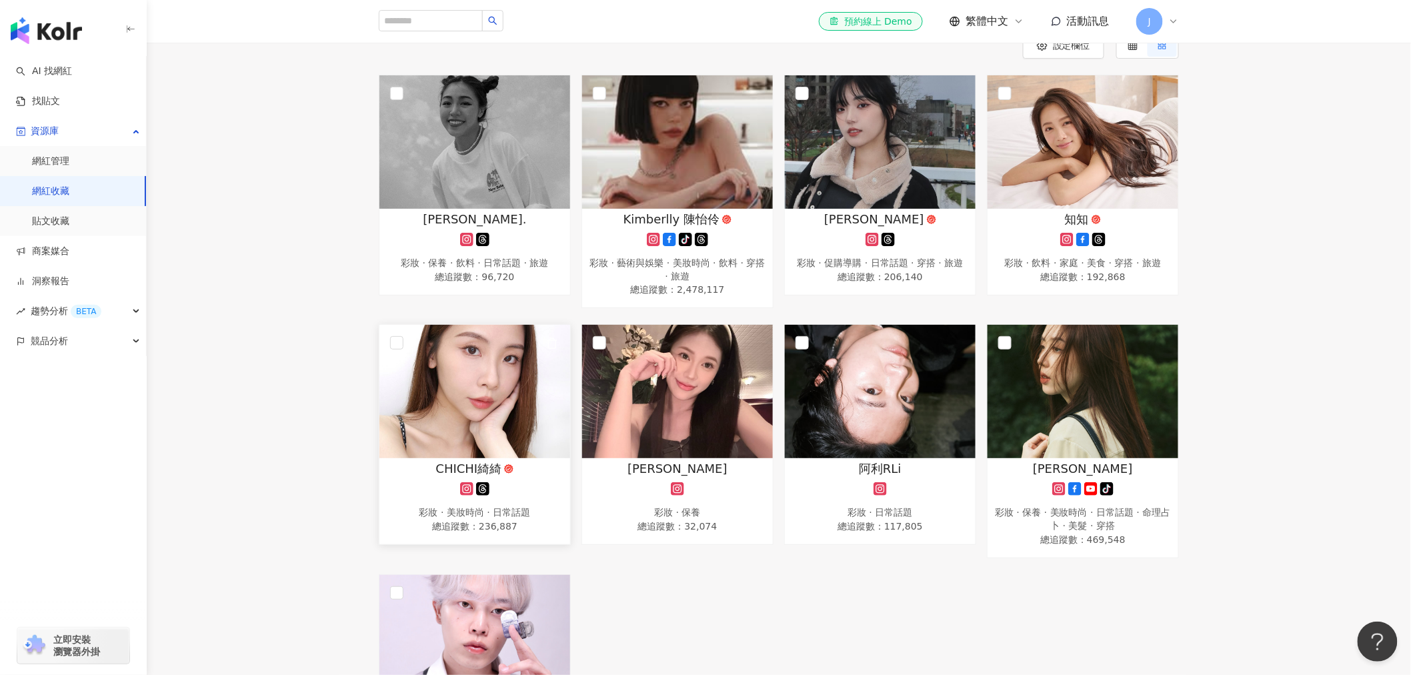
click at [448, 475] on span "CHICHI綺綺" at bounding box center [469, 468] width 66 height 17
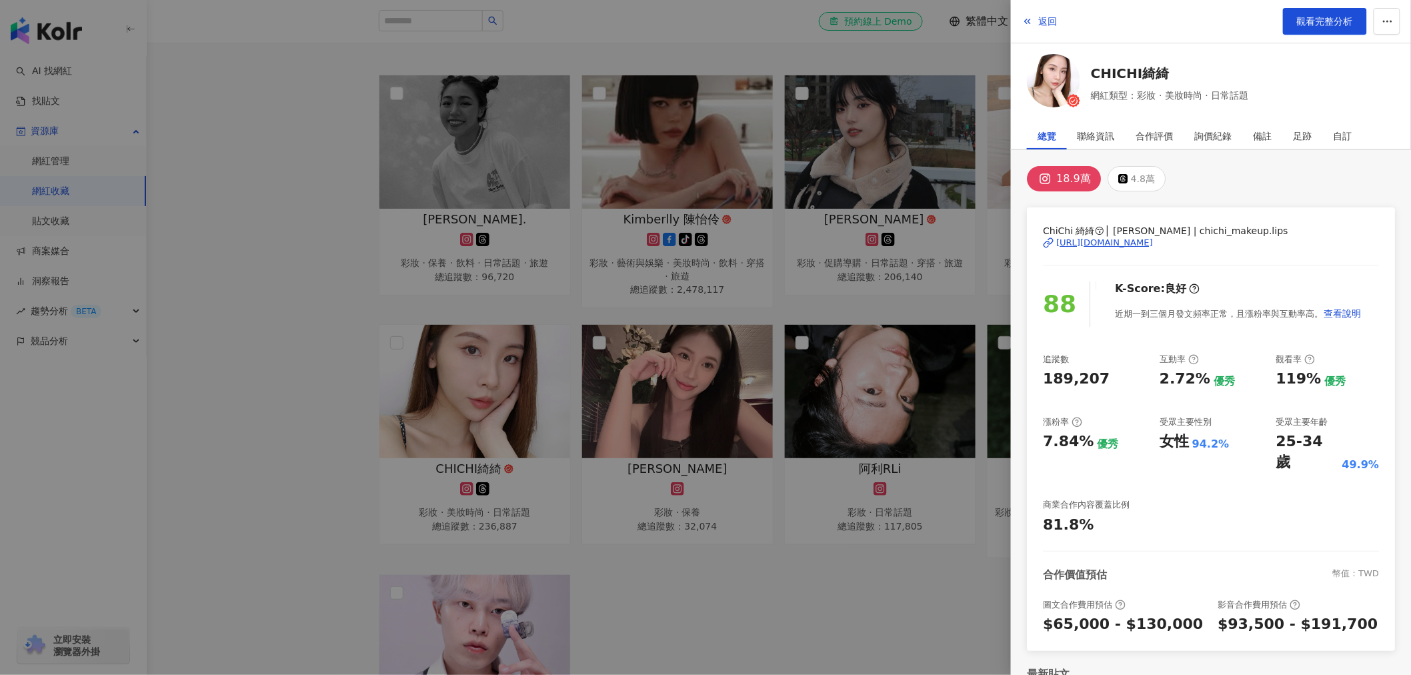
click at [1254, 193] on div "18.9萬 4.8萬 ChiChi 綺綺😚│ Ting Chen | chichi_makeup.lips https://www.instagram.com…" at bounding box center [1211, 468] width 400 height 637
click at [1312, 25] on span "觀看完整分析" at bounding box center [1325, 21] width 56 height 11
click at [622, 460] on div at bounding box center [705, 337] width 1411 height 675
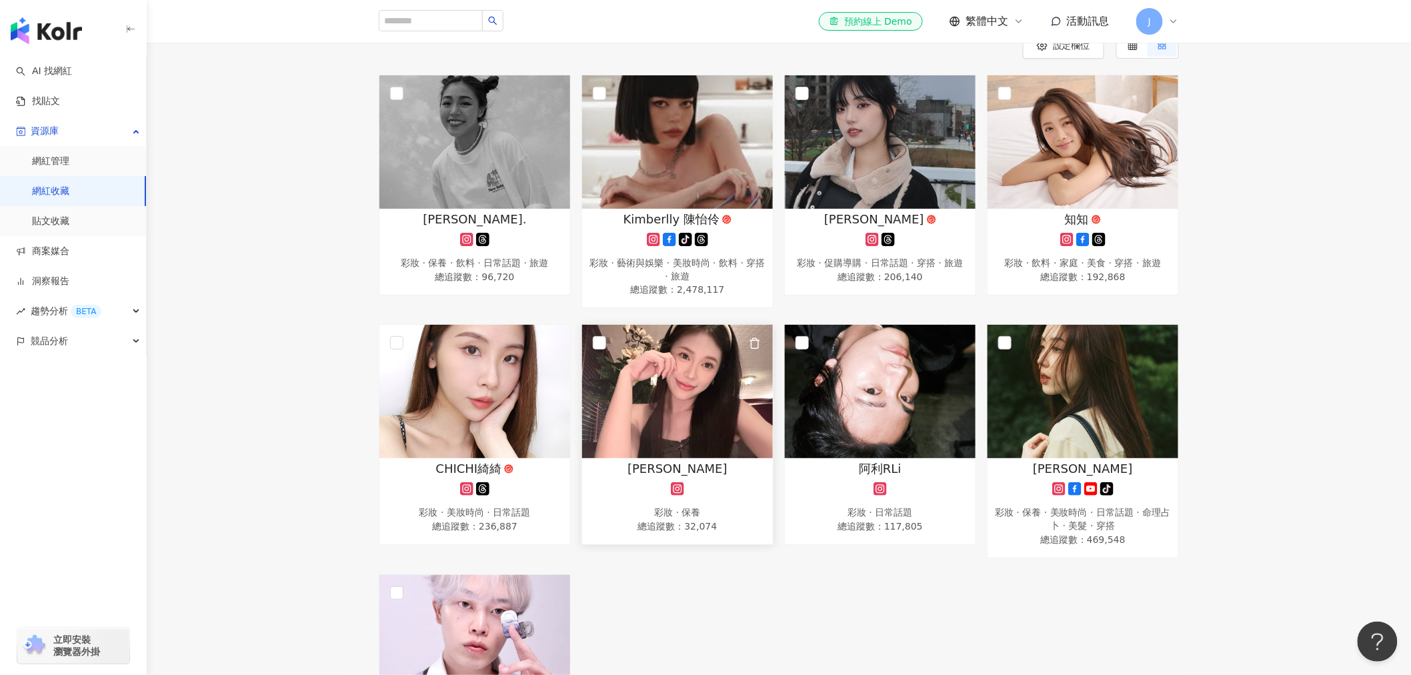
click at [639, 468] on div "尤里" at bounding box center [677, 468] width 177 height 17
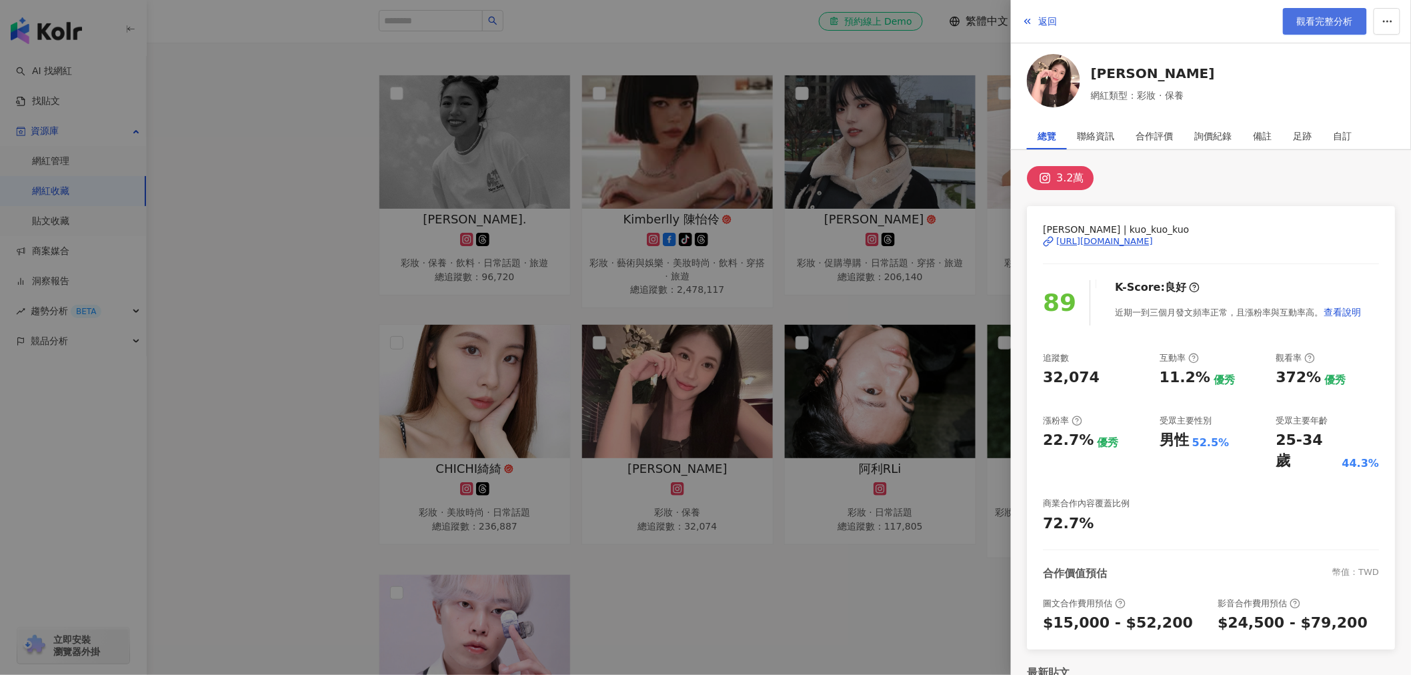
click at [1310, 13] on link "觀看完整分析" at bounding box center [1325, 21] width 84 height 27
click at [583, 523] on div at bounding box center [705, 337] width 1411 height 675
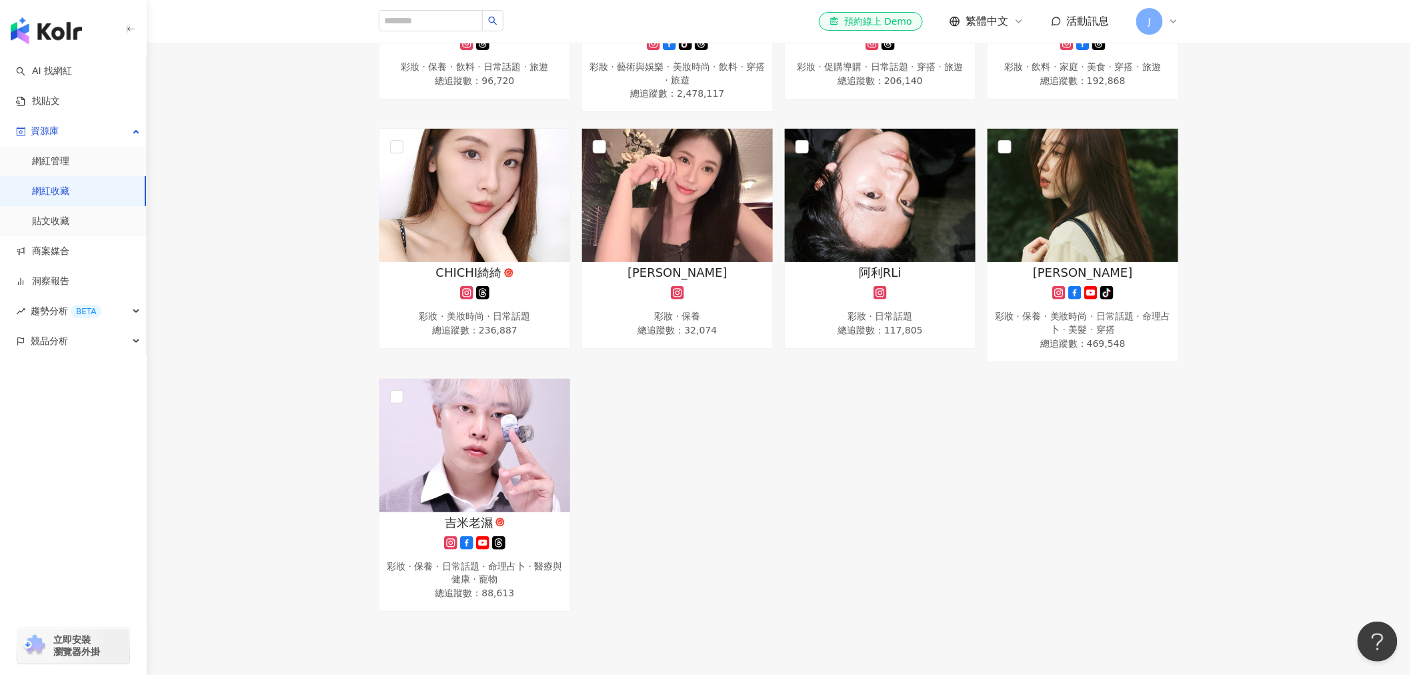
scroll to position [369, 0]
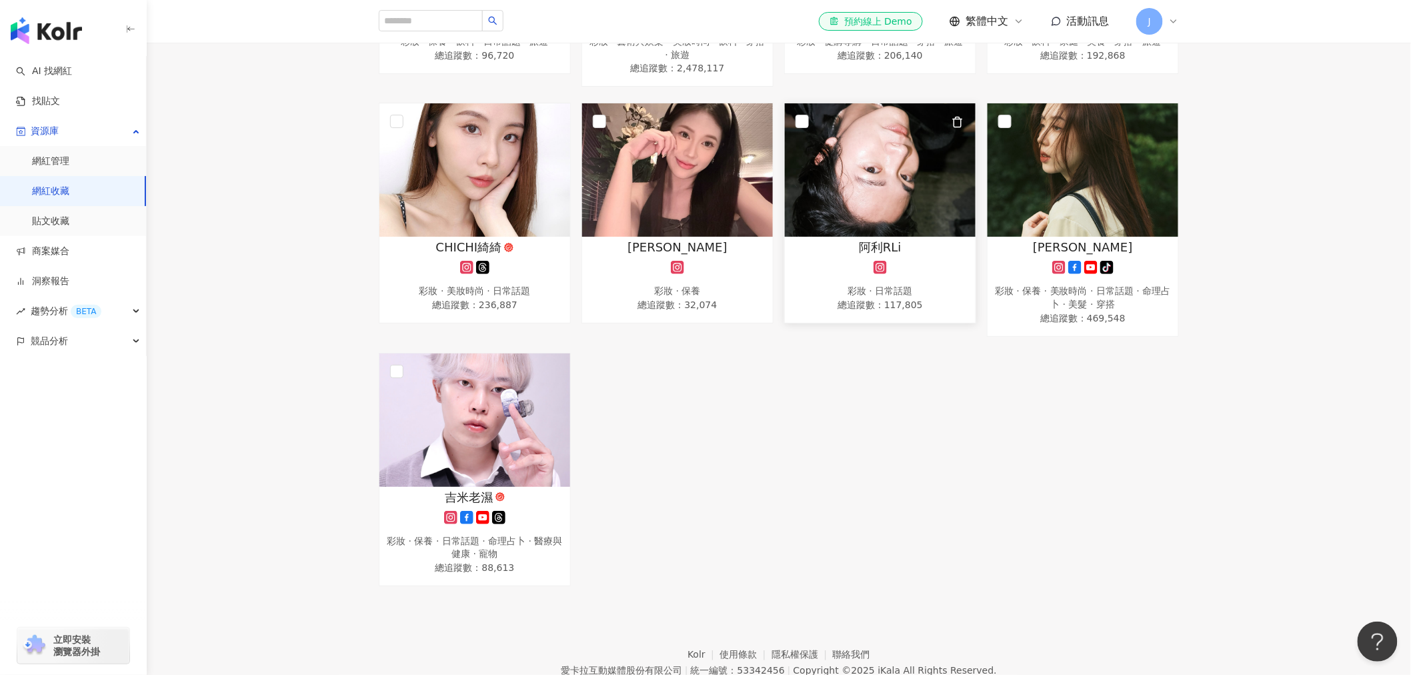
click at [884, 259] on div "阿利RLi 彩妝 · 日常話題 總追蹤數 ： 117,805" at bounding box center [880, 276] width 191 height 75
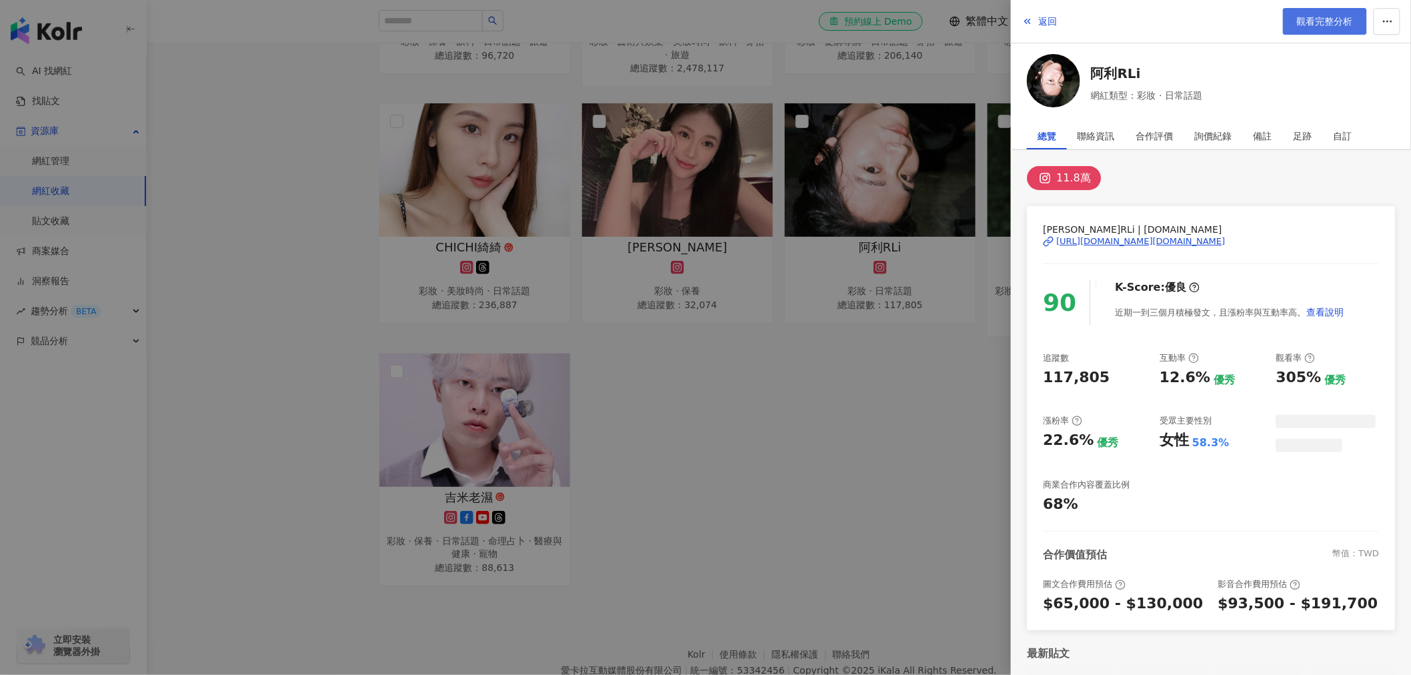
click at [1309, 23] on span "觀看完整分析" at bounding box center [1325, 21] width 56 height 11
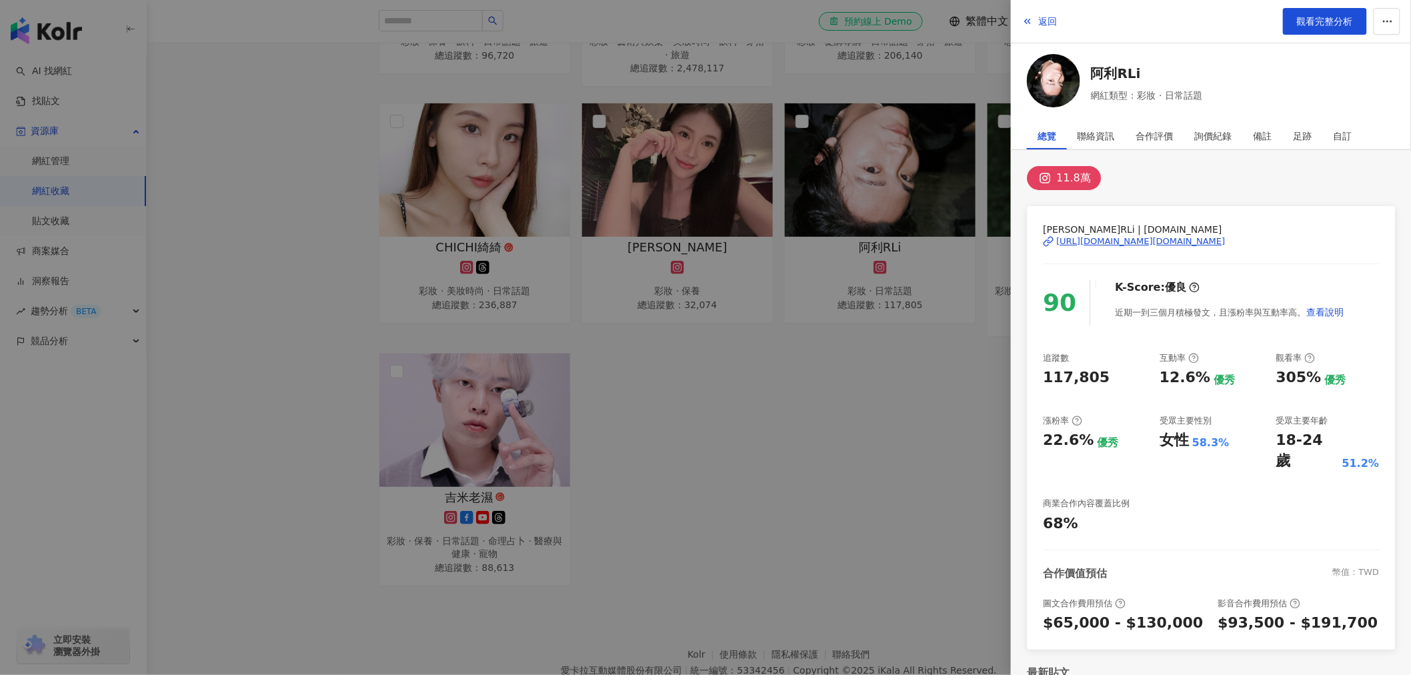
click at [851, 368] on div at bounding box center [705, 337] width 1411 height 675
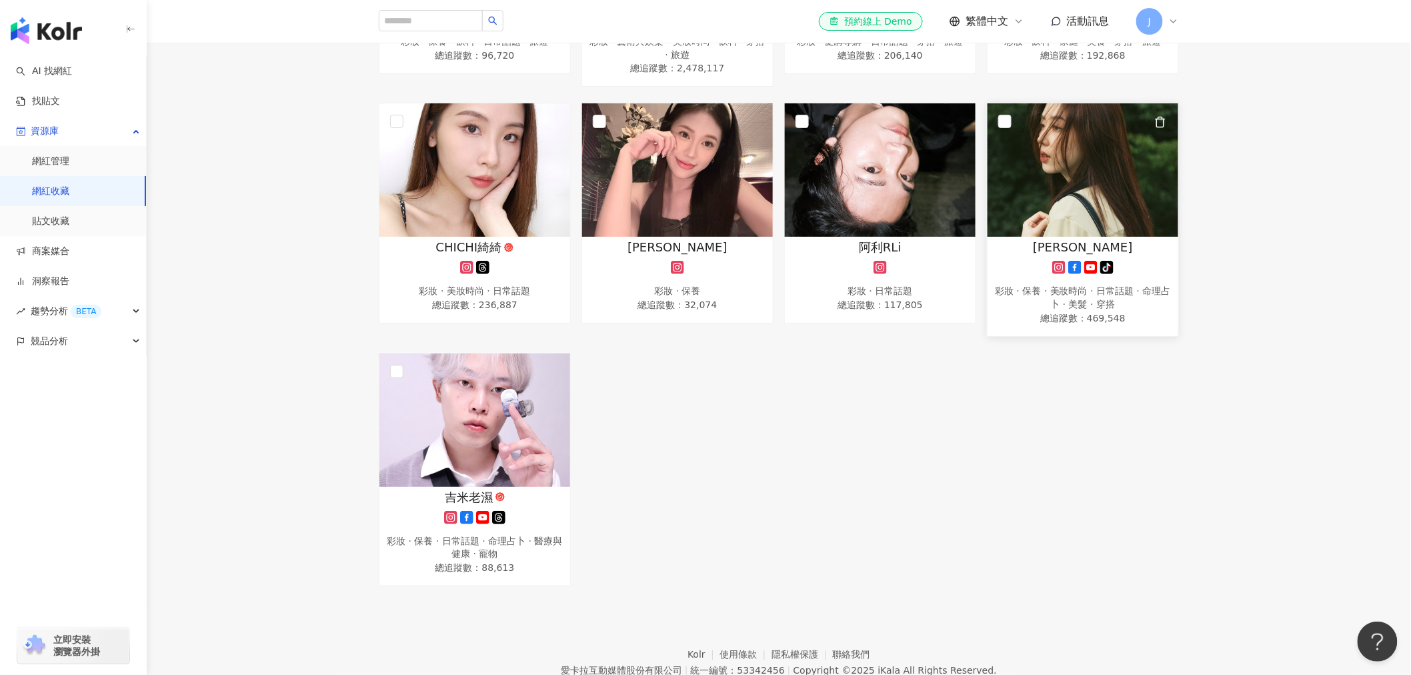
click at [1052, 251] on div "Cindy H" at bounding box center [1082, 247] width 177 height 17
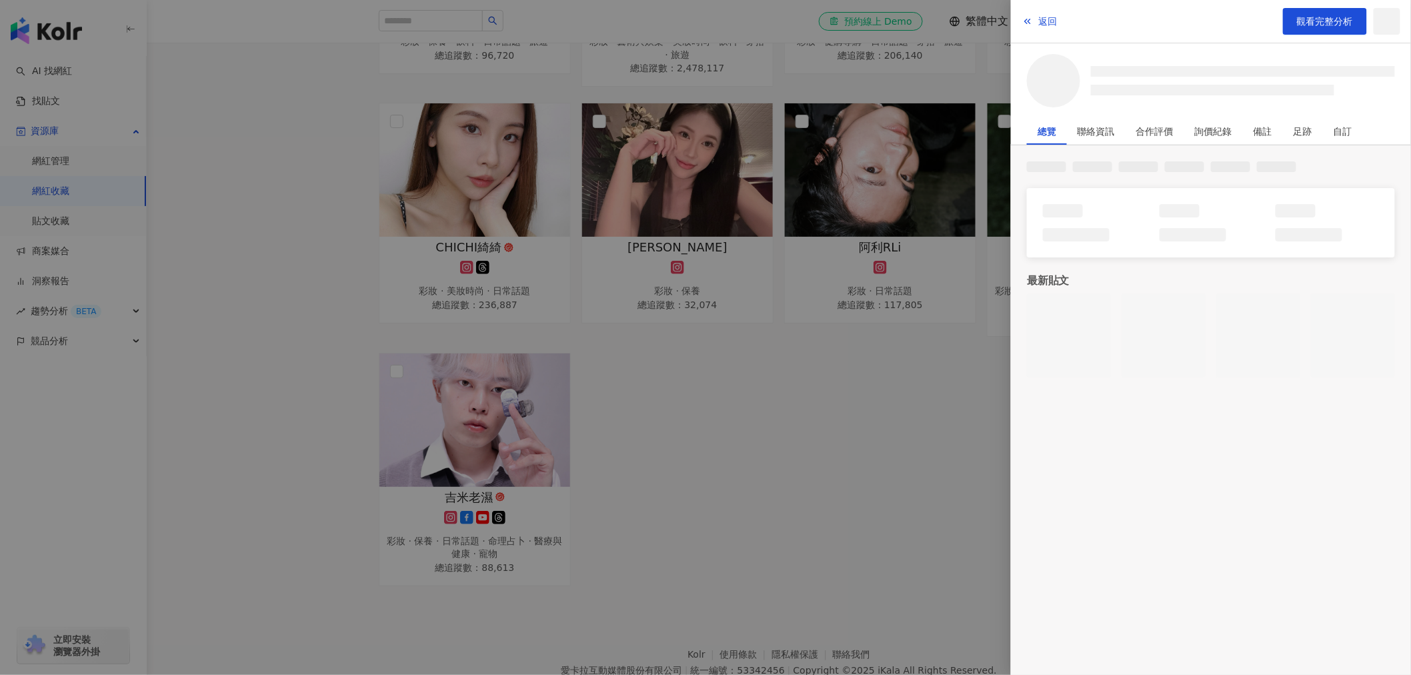
drag, startPoint x: 1322, startPoint y: 23, endPoint x: 1047, endPoint y: 2, distance: 276.2
click at [1322, 22] on span "觀看完整分析" at bounding box center [1325, 21] width 56 height 11
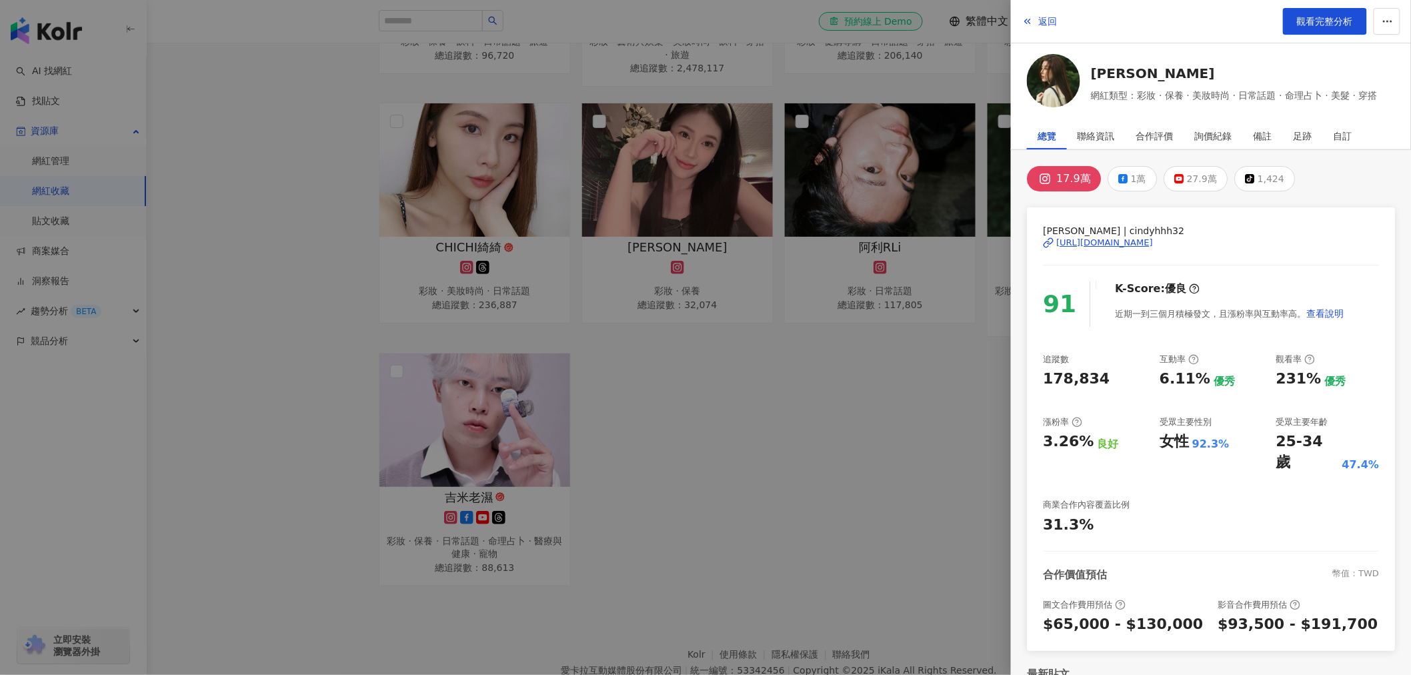
click at [523, 464] on div at bounding box center [705, 337] width 1411 height 675
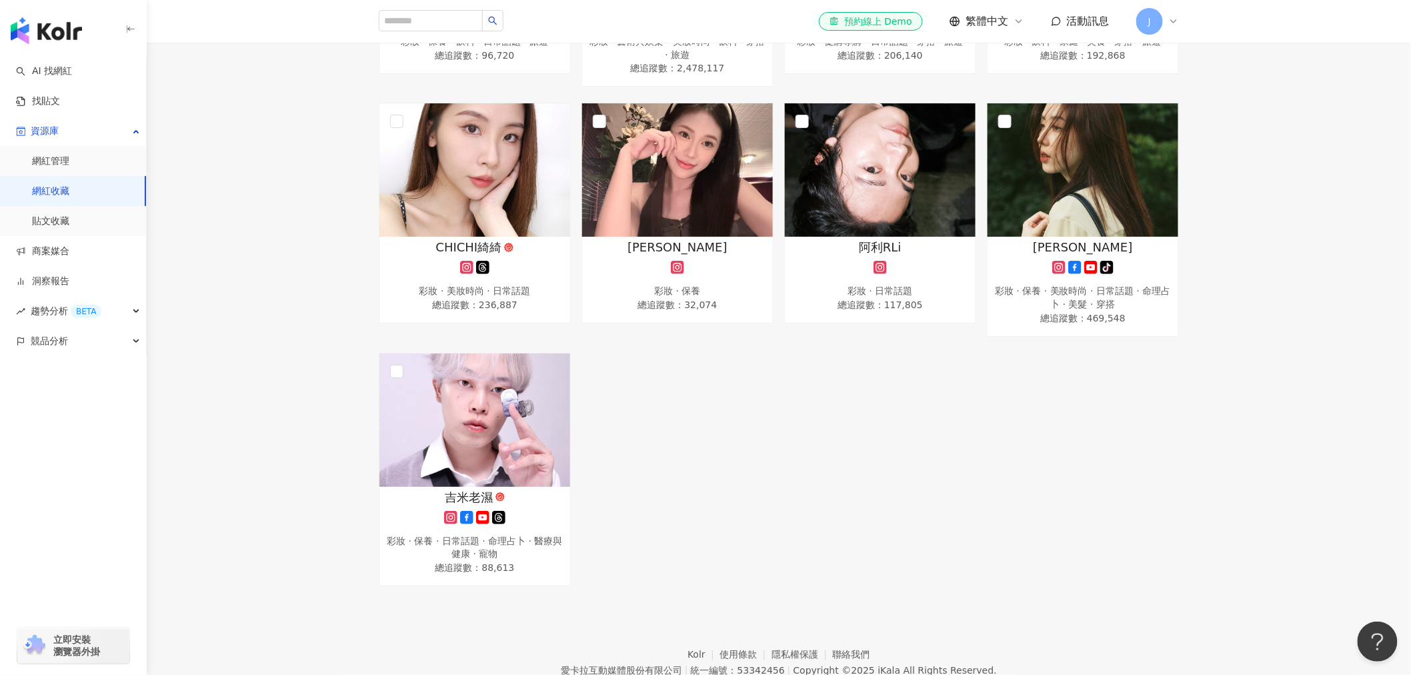
click at [491, 439] on img at bounding box center [474, 419] width 191 height 133
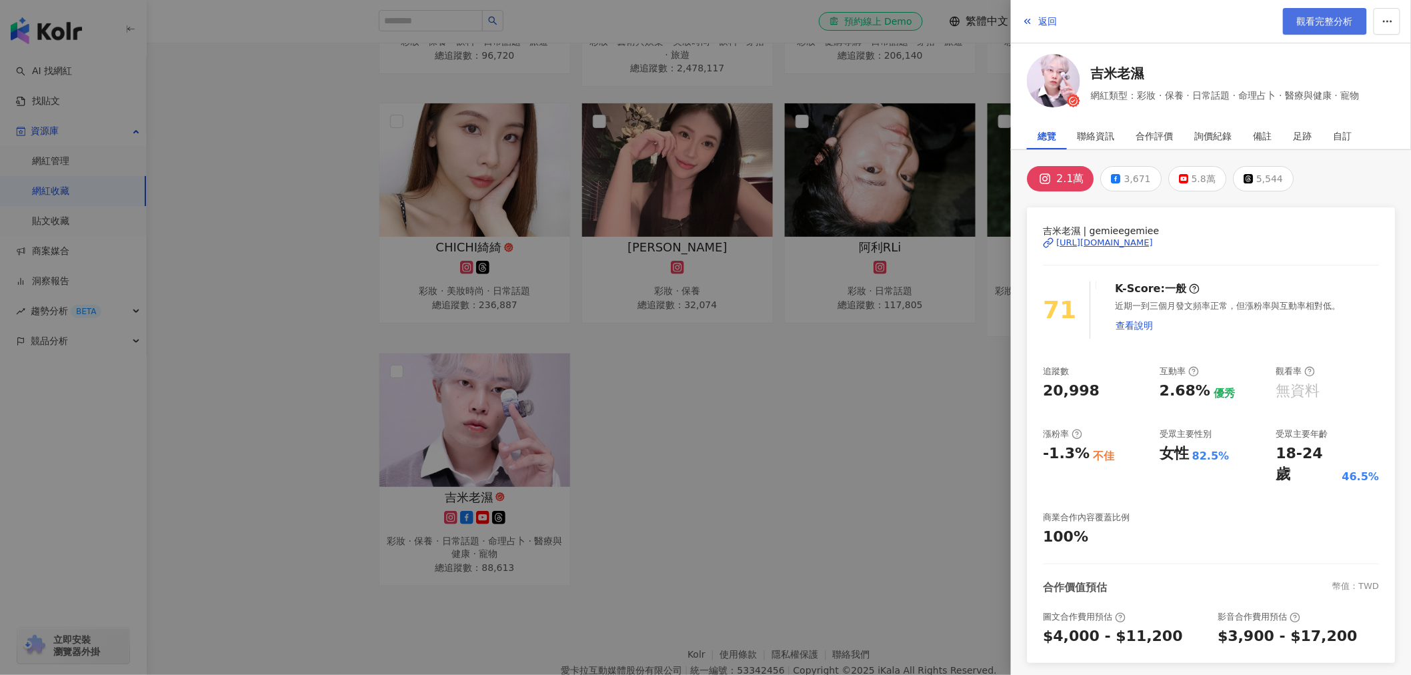
click at [1329, 25] on span "觀看完整分析" at bounding box center [1325, 21] width 56 height 11
click at [681, 407] on div at bounding box center [705, 337] width 1411 height 675
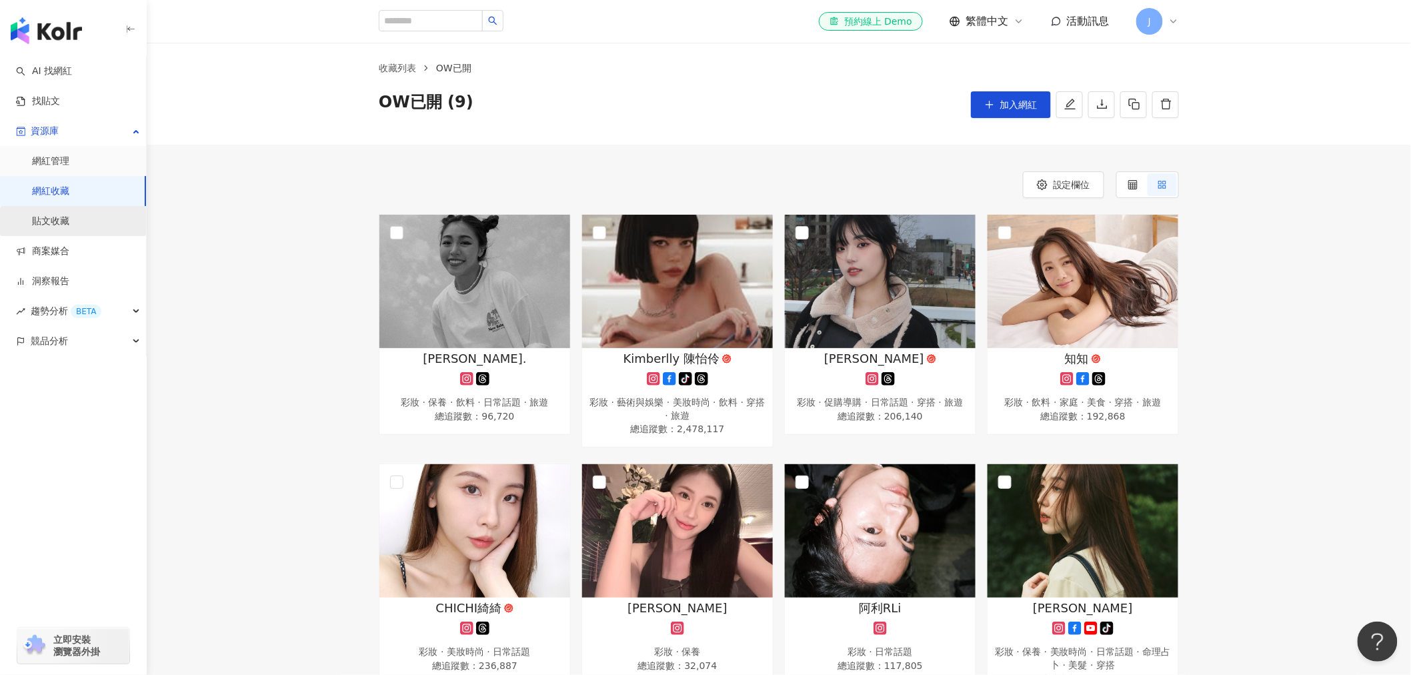
scroll to position [0, 0]
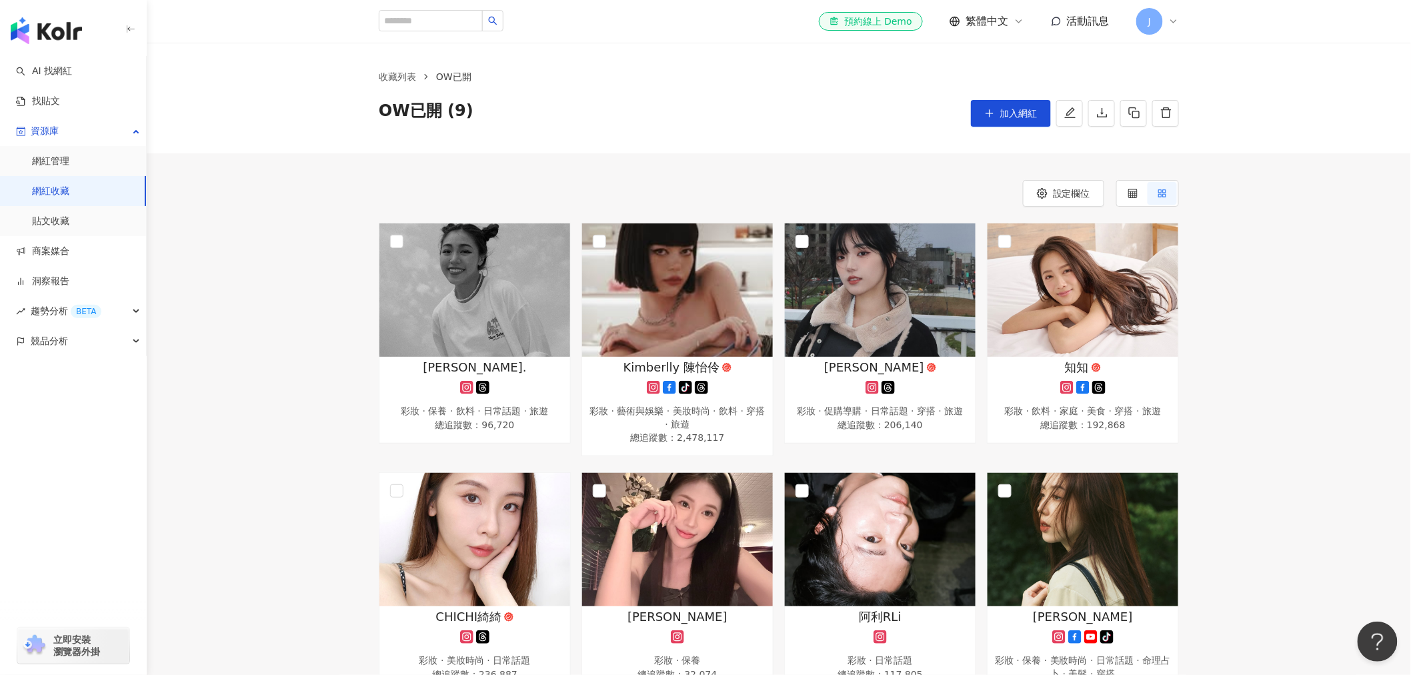
click at [69, 193] on link "網紅收藏" at bounding box center [50, 191] width 37 height 13
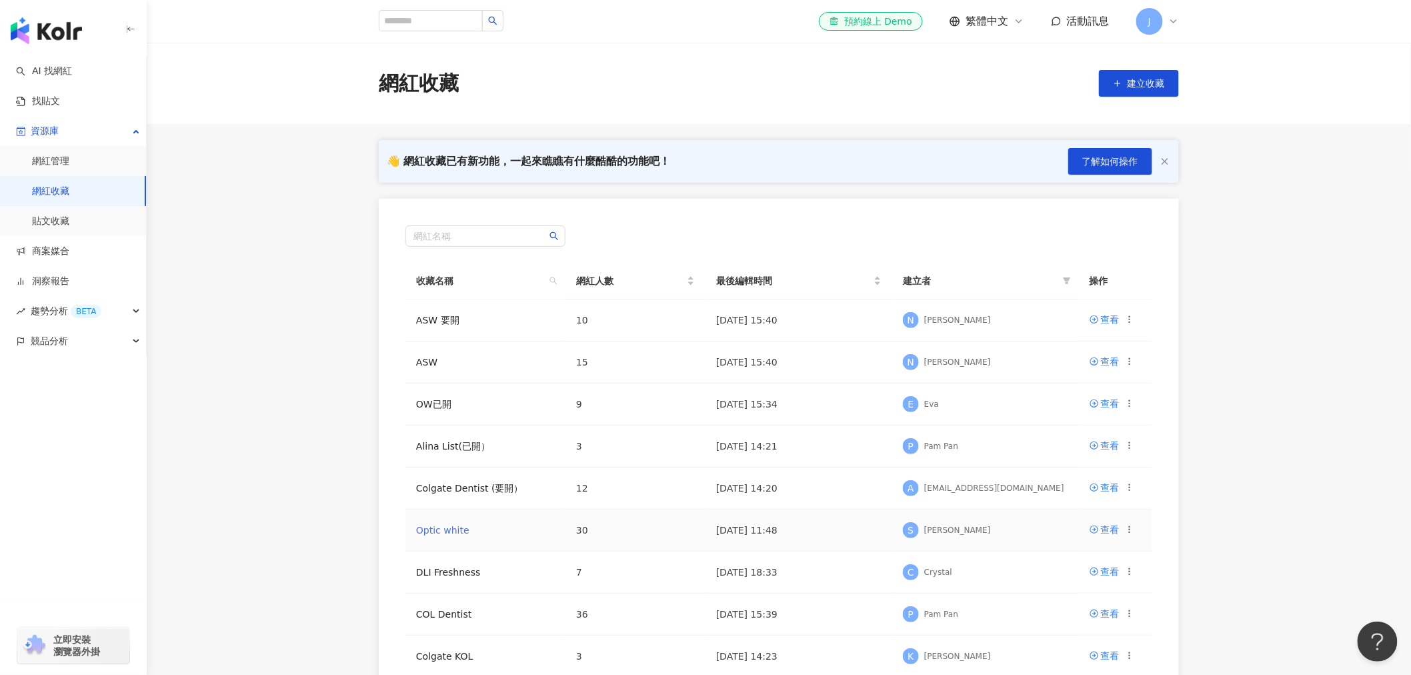
click at [451, 530] on link "Optic white" at bounding box center [442, 530] width 53 height 11
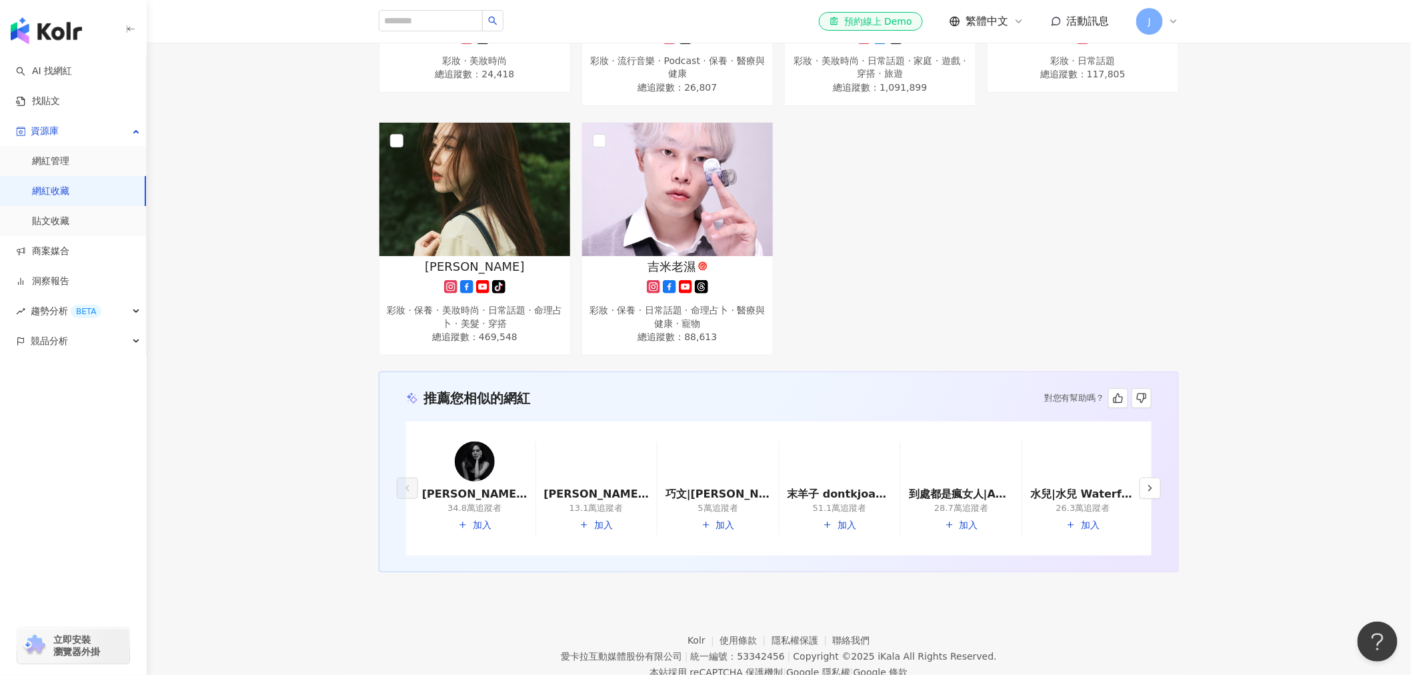
scroll to position [1904, 0]
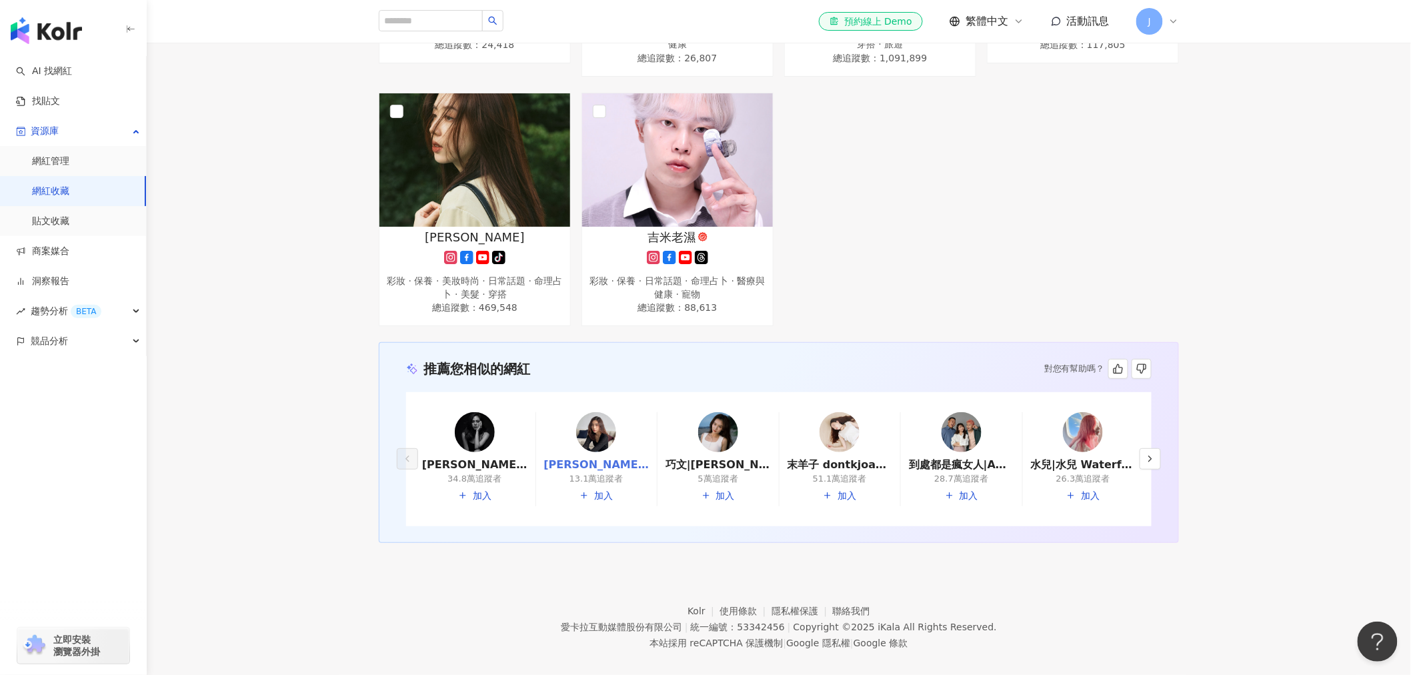
click at [583, 457] on link "黃蓉|54黃蓉|huang.jung" at bounding box center [596, 464] width 105 height 15
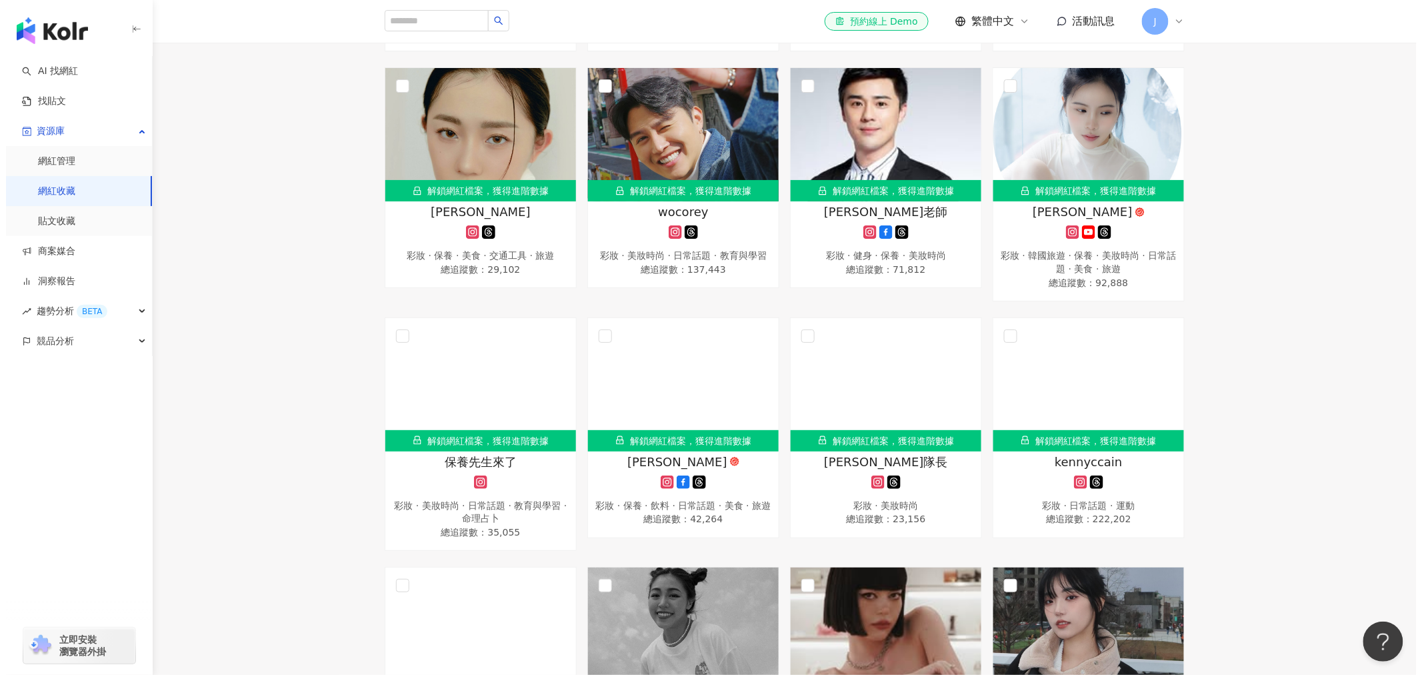
scroll to position [0, 0]
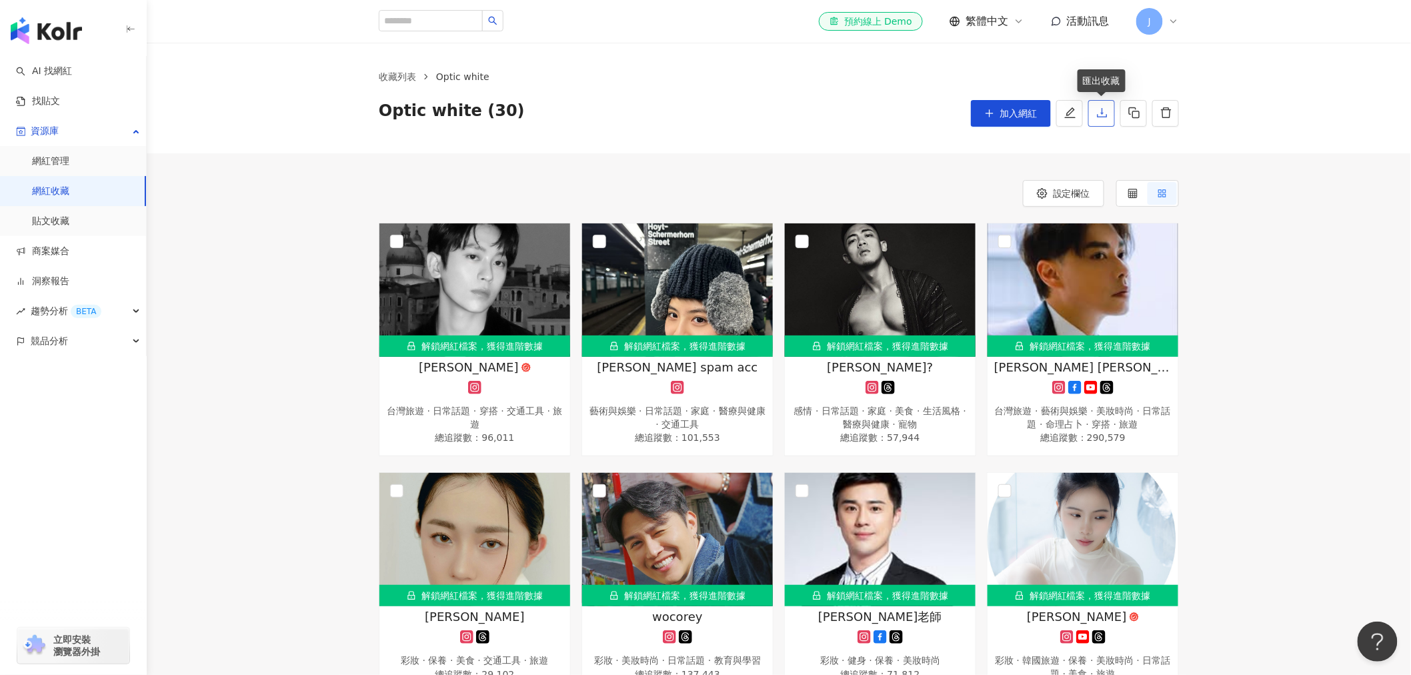
click at [1108, 112] on button "button" at bounding box center [1101, 113] width 27 height 27
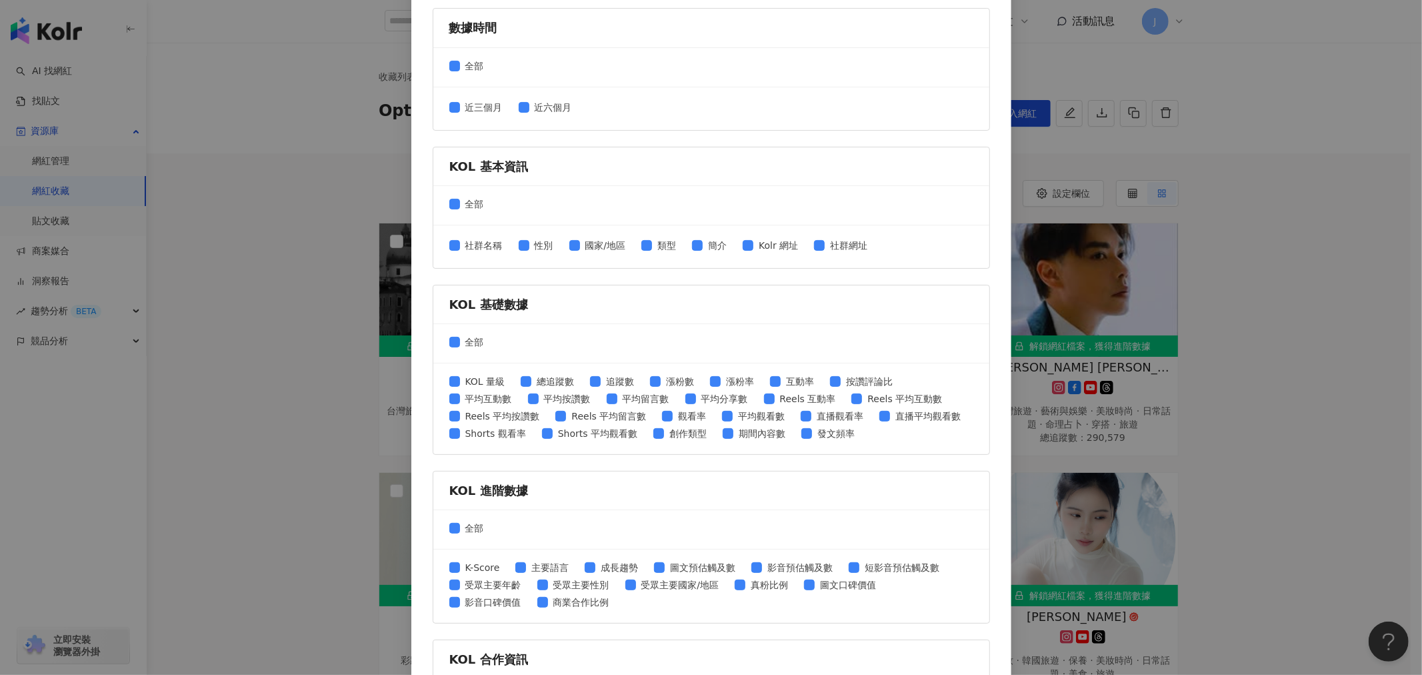
scroll to position [362, 0]
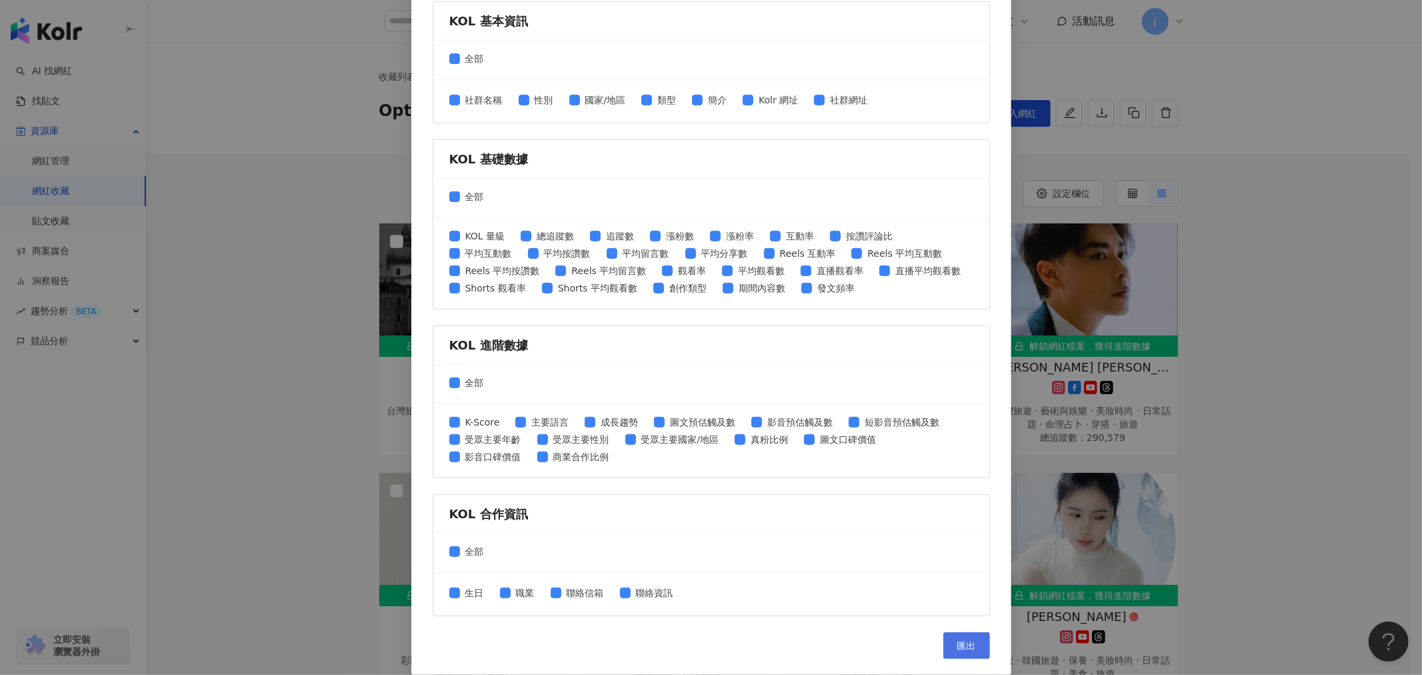
click at [972, 649] on button "匯出" at bounding box center [967, 645] width 47 height 27
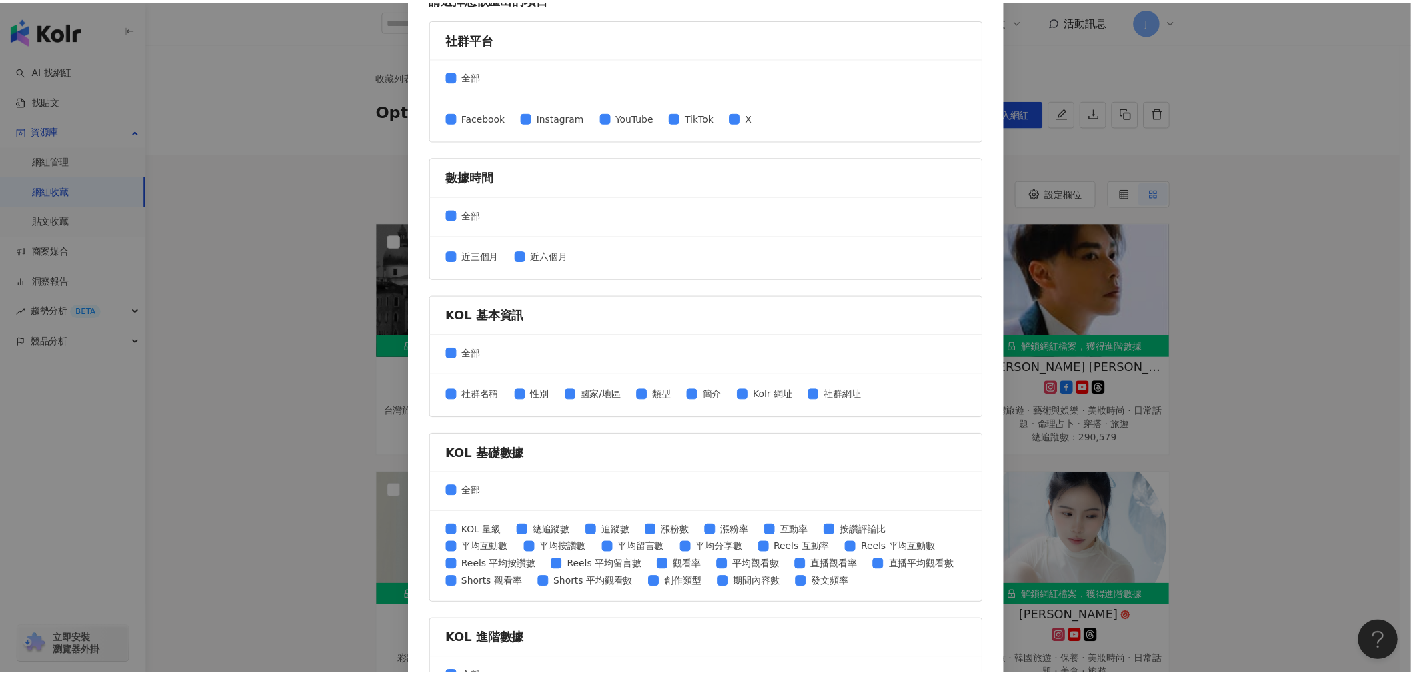
scroll to position [65, 0]
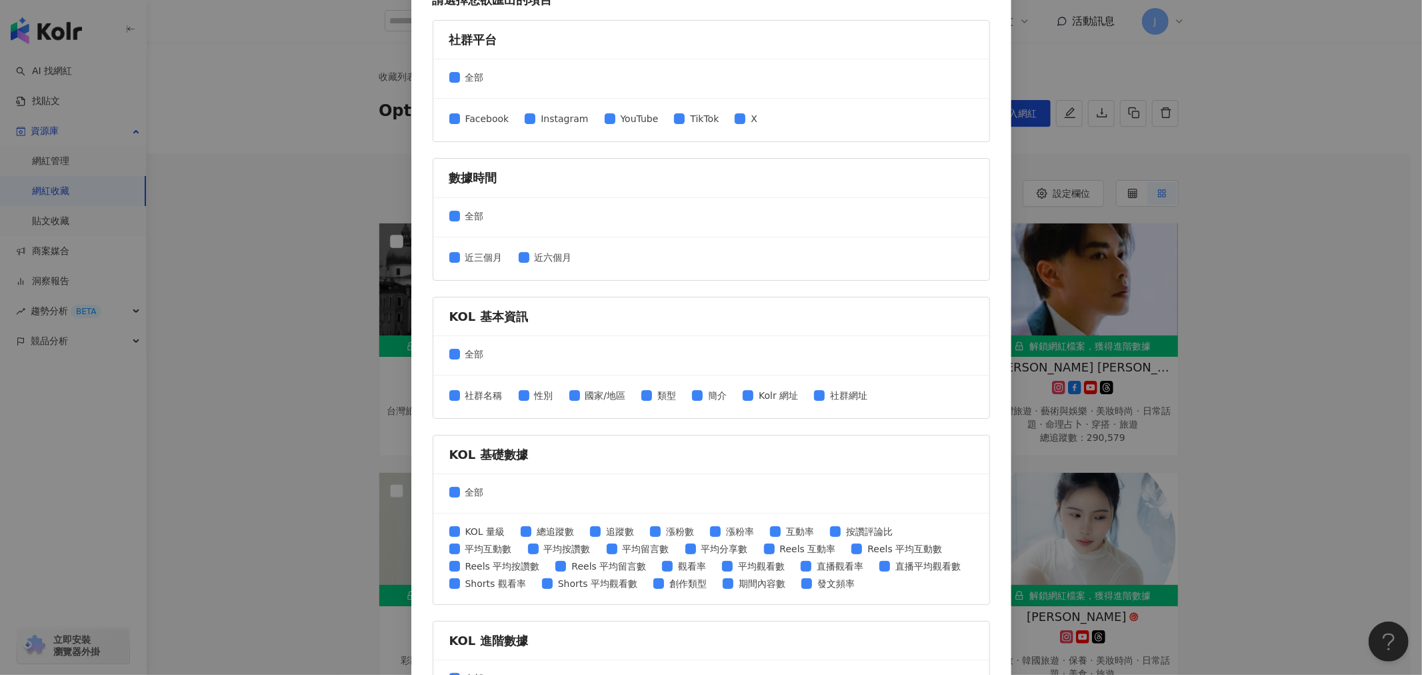
click at [1254, 170] on div "匯出收藏 請選擇您欲匯出的項目 社群平台 全部 Facebook Instagram YouTube TikTok X 數據時間 全部 近三個月 近六個月 K…" at bounding box center [711, 337] width 1422 height 675
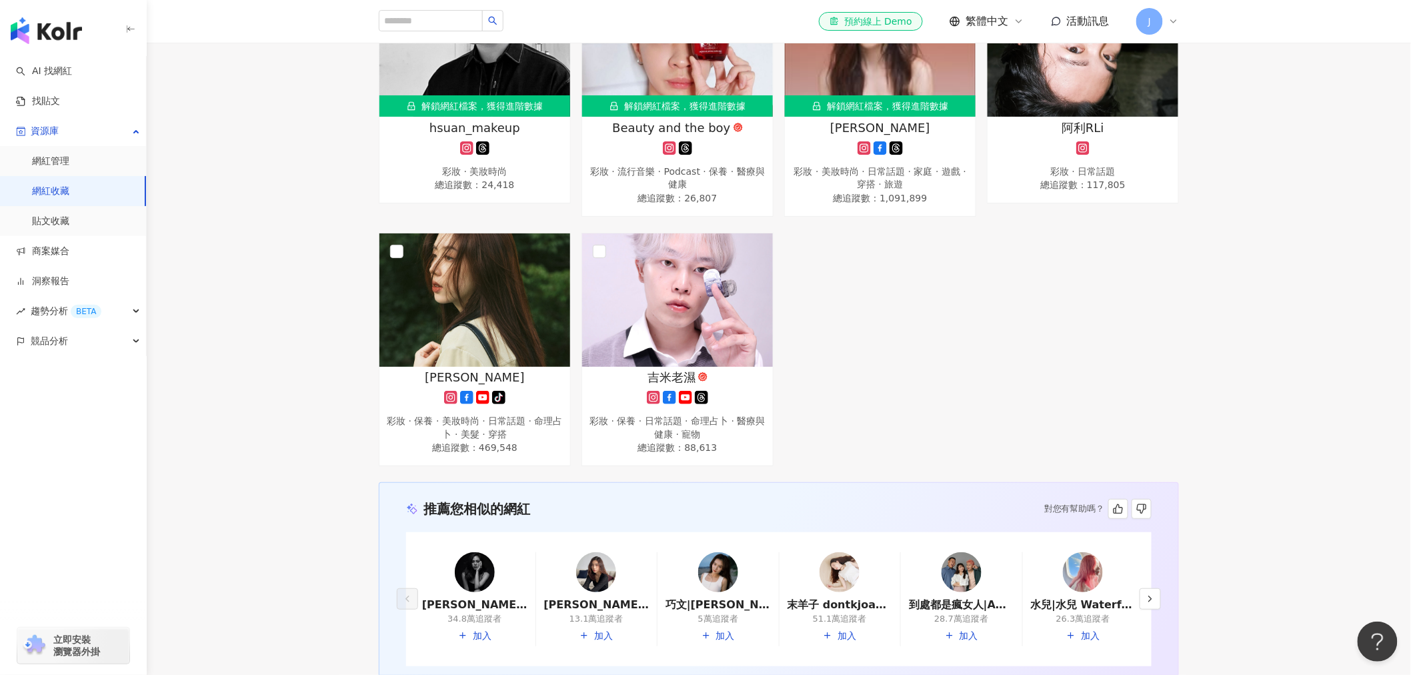
scroll to position [1904, 0]
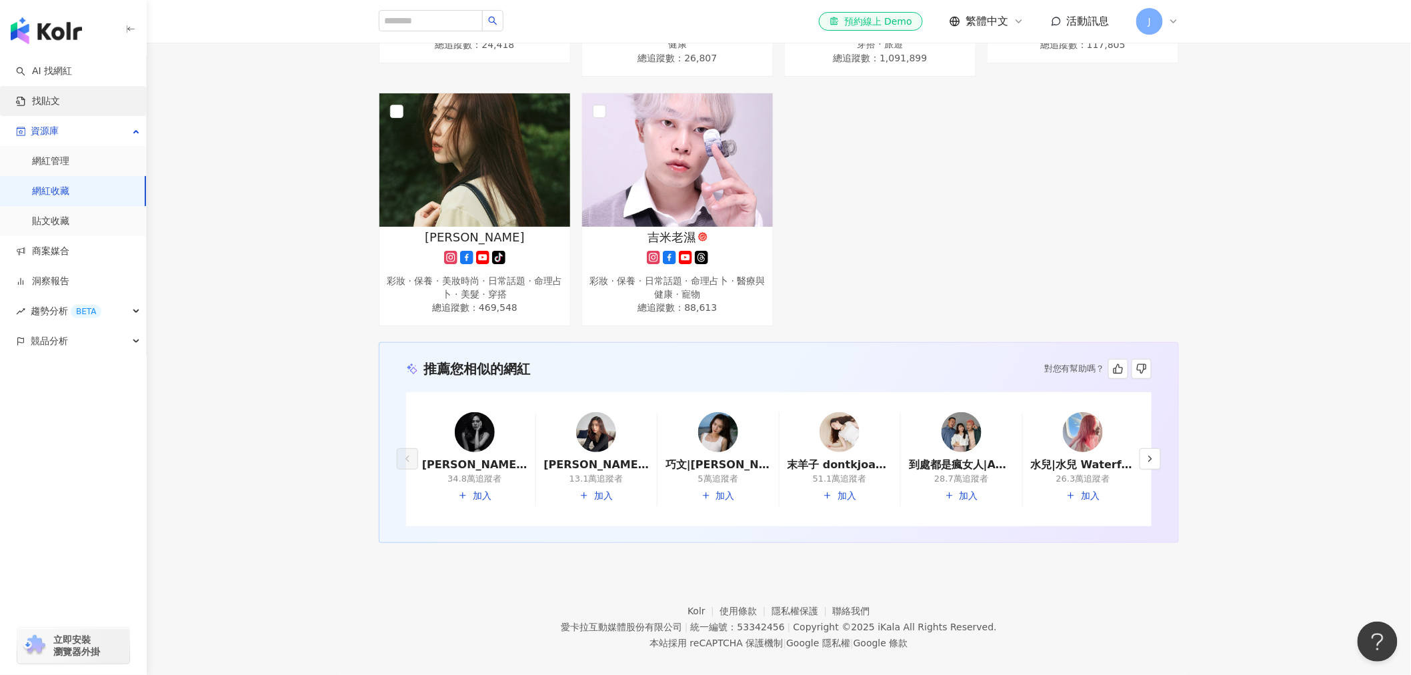
click at [60, 108] on link "找貼文" at bounding box center [38, 101] width 44 height 13
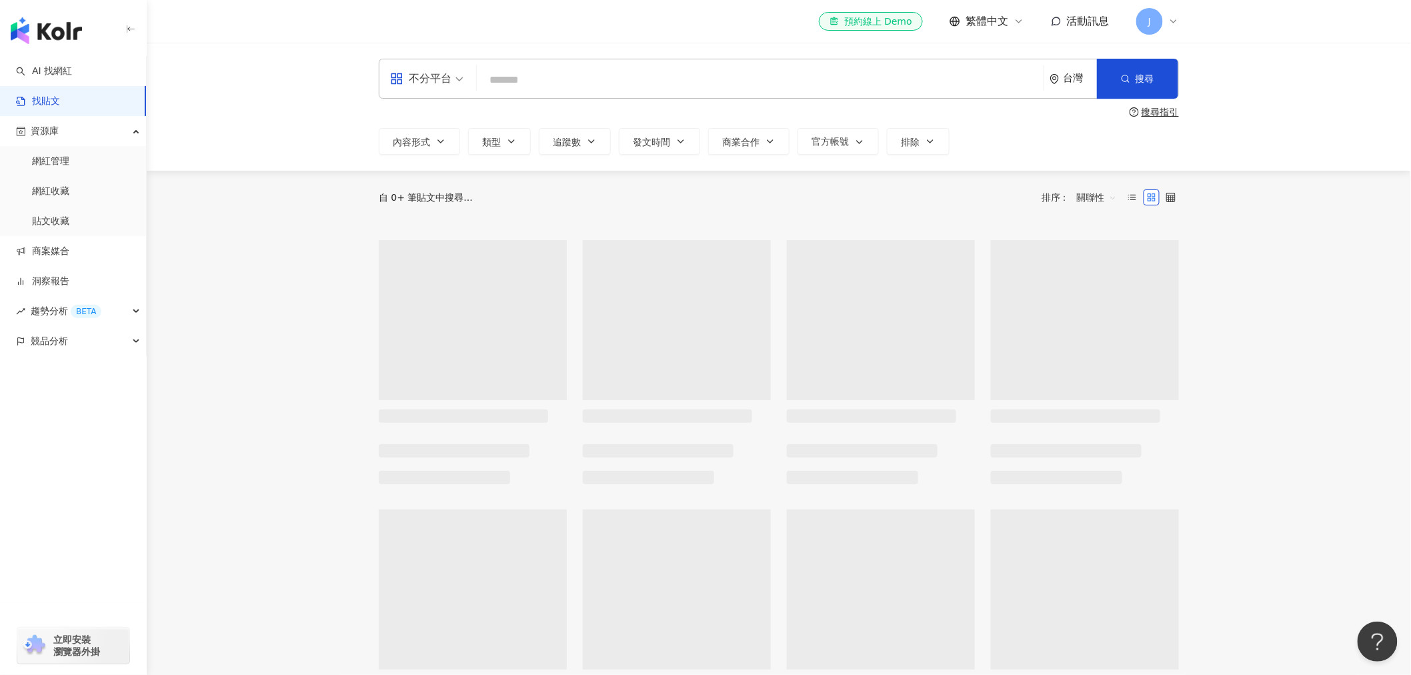
click at [557, 73] on input "search" at bounding box center [760, 79] width 556 height 29
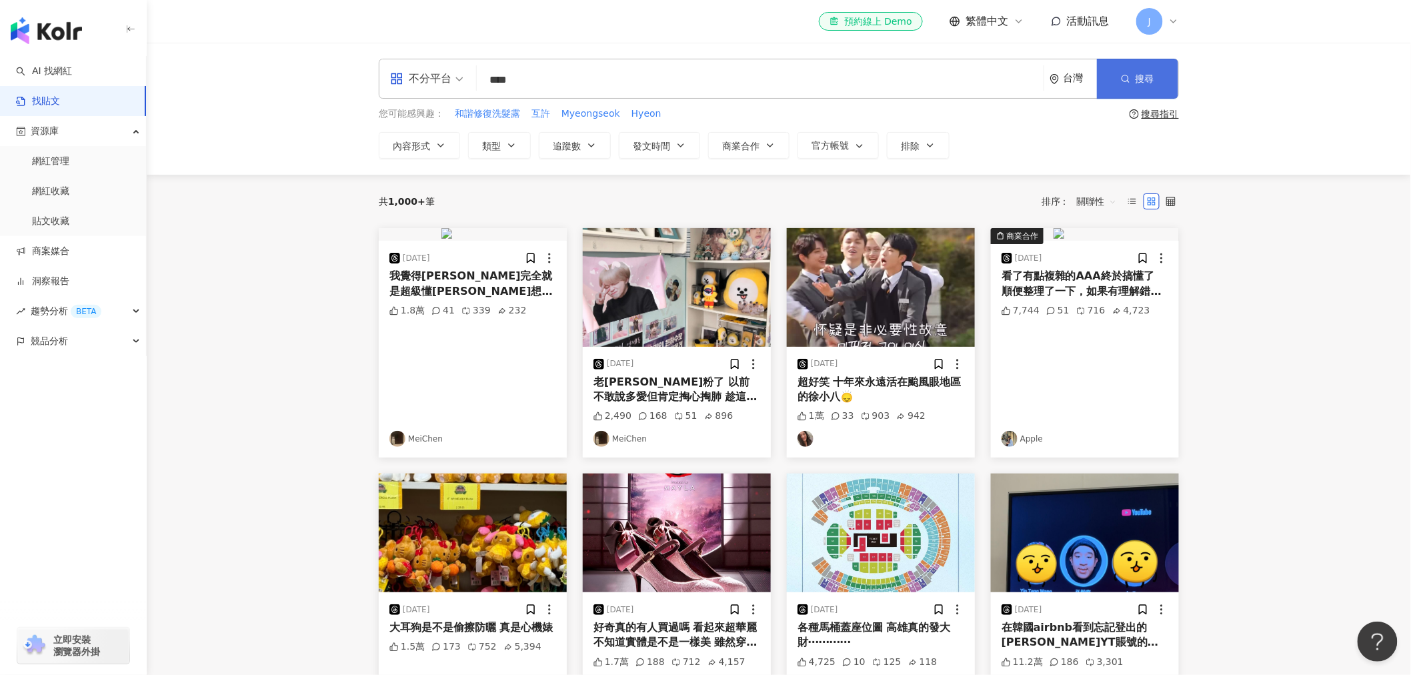
type input "****"
click at [1137, 79] on span "搜尋" at bounding box center [1145, 78] width 19 height 11
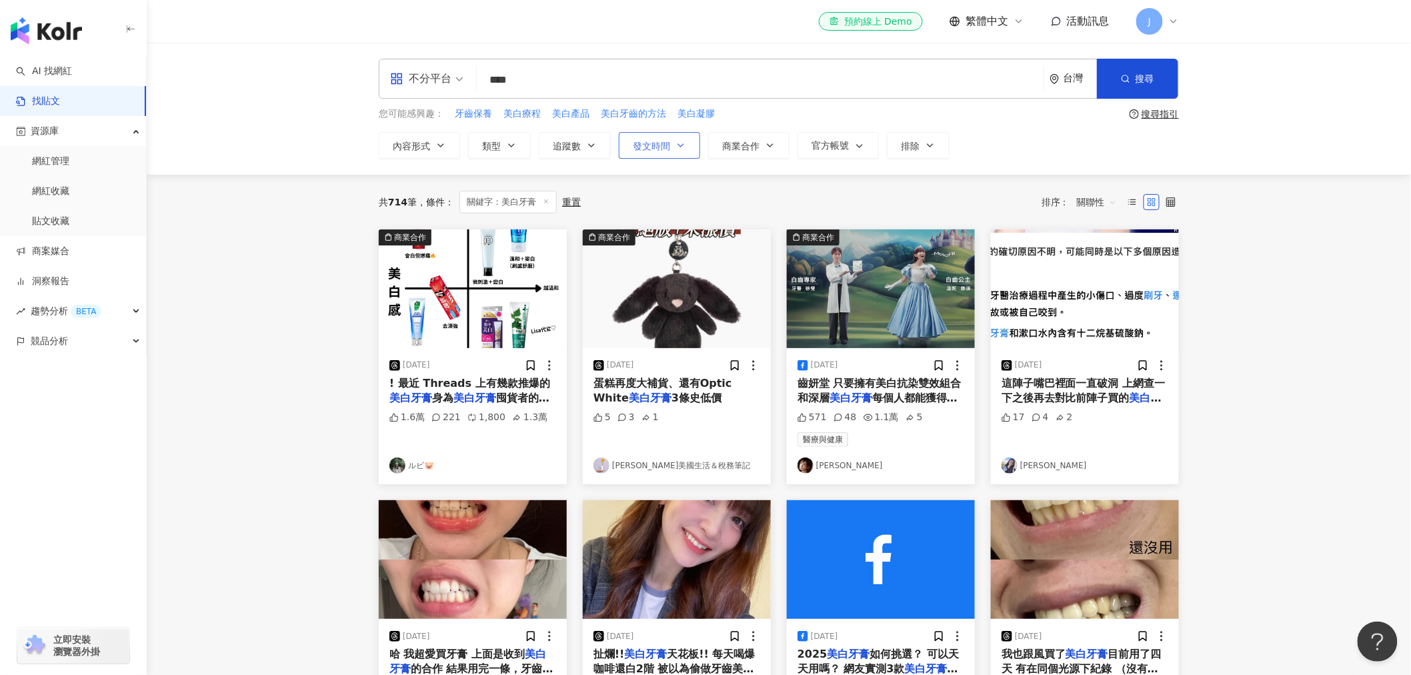
click at [652, 151] on span "發文時間" at bounding box center [651, 146] width 37 height 11
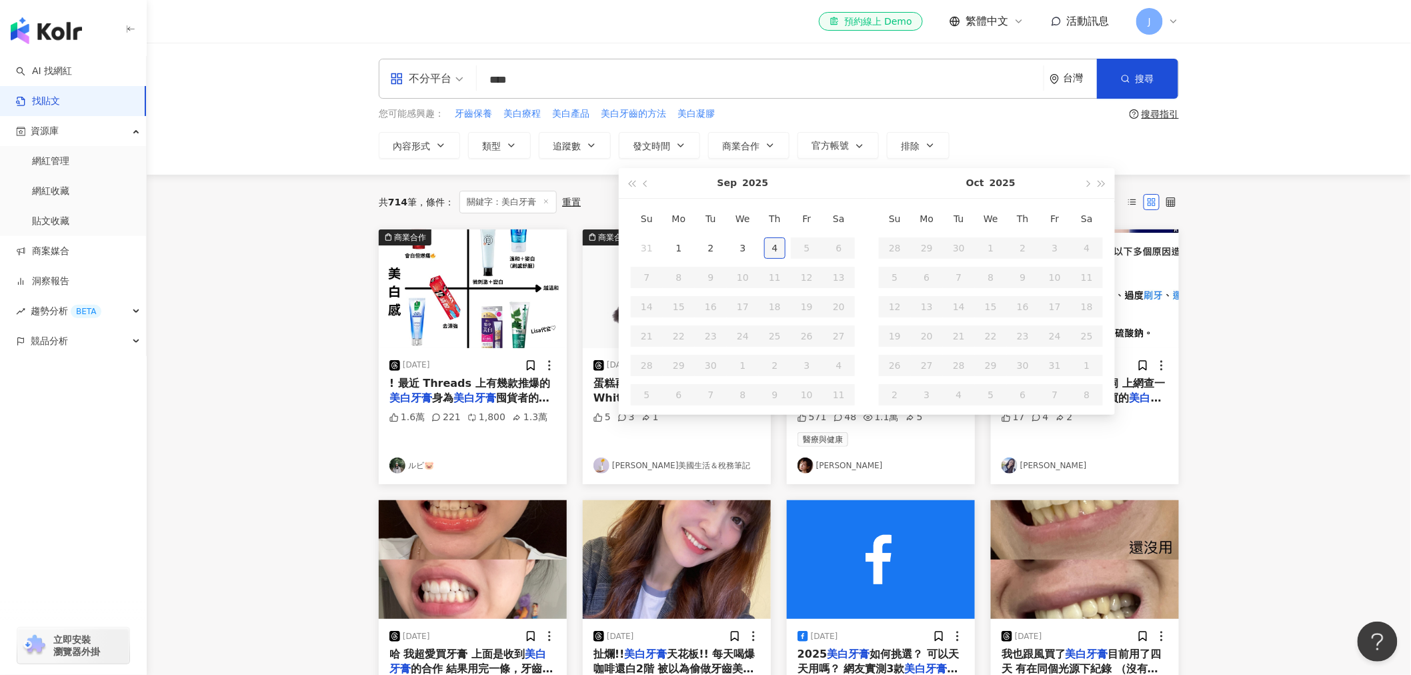
type input "**********"
click at [772, 247] on div "4" at bounding box center [774, 247] width 21 height 21
type input "**********"
click at [633, 183] on span "button" at bounding box center [631, 184] width 7 height 7
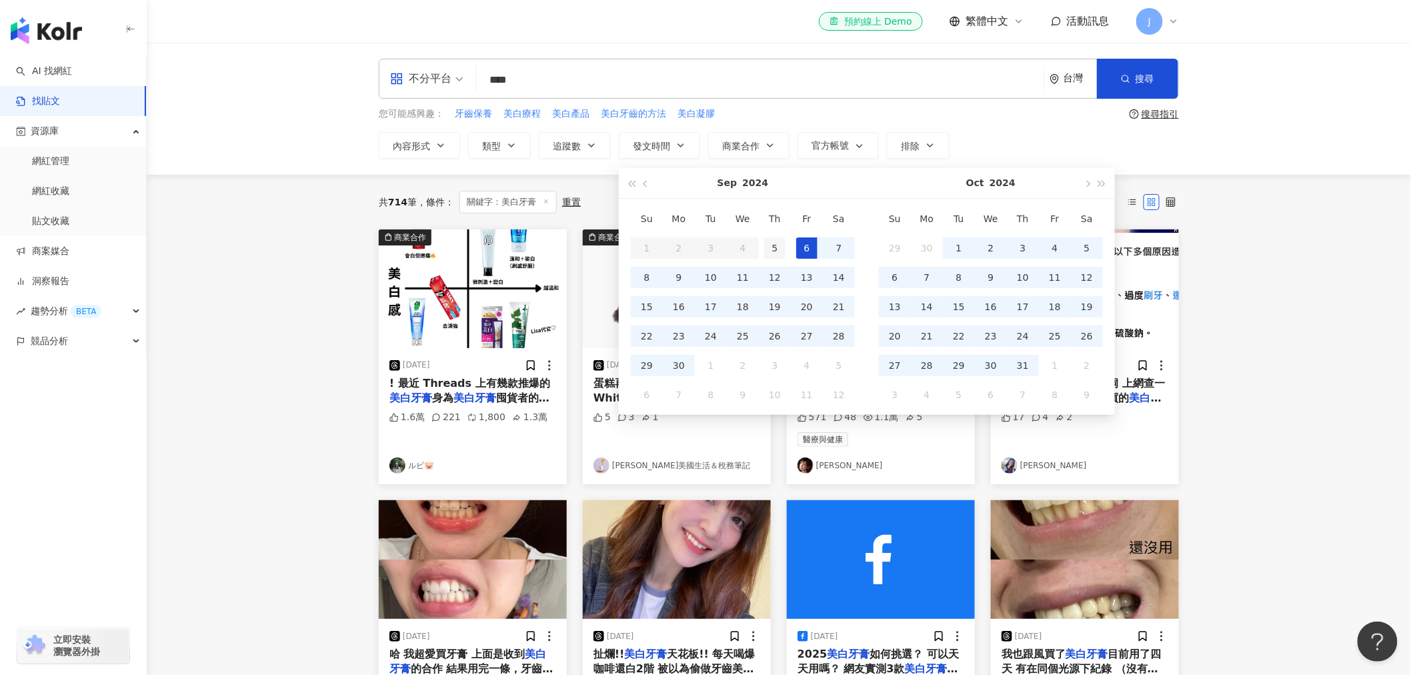
type input "**********"
click at [770, 249] on div "5" at bounding box center [774, 247] width 21 height 21
type input "**********"
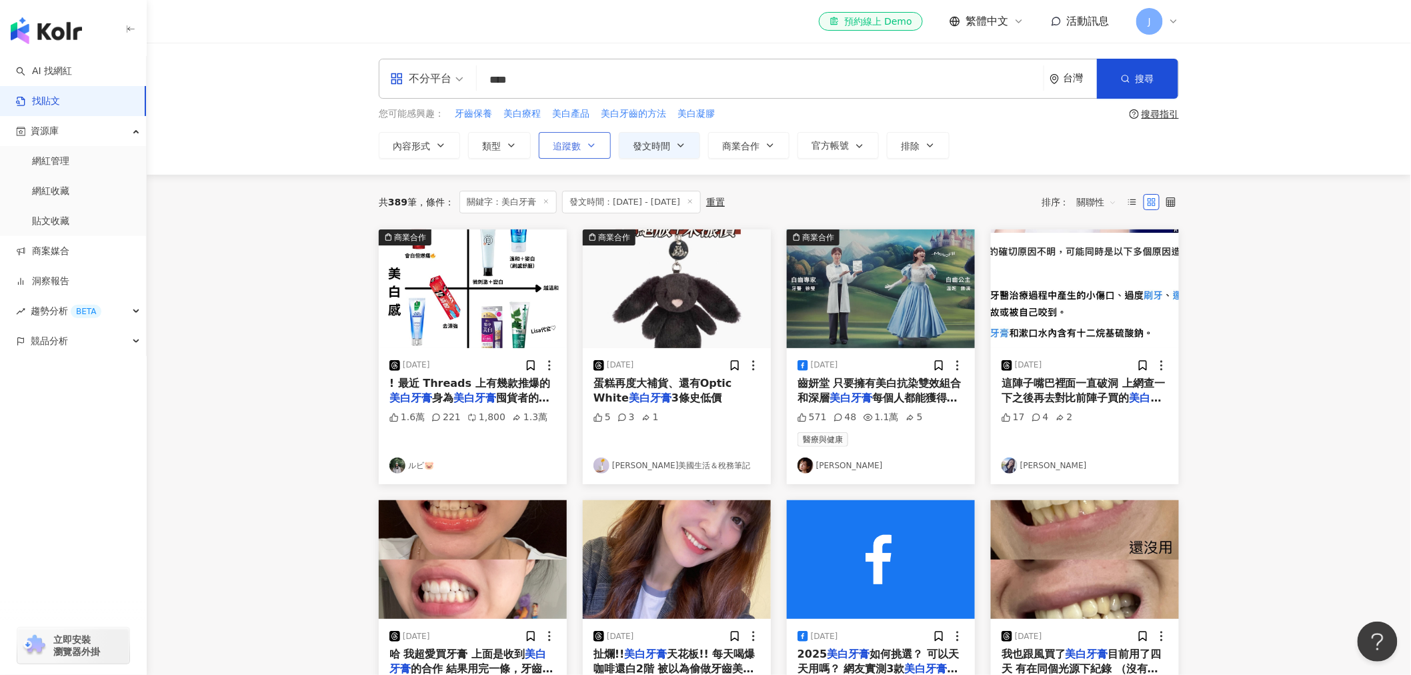
click at [568, 141] on span "追蹤數" at bounding box center [567, 146] width 28 height 11
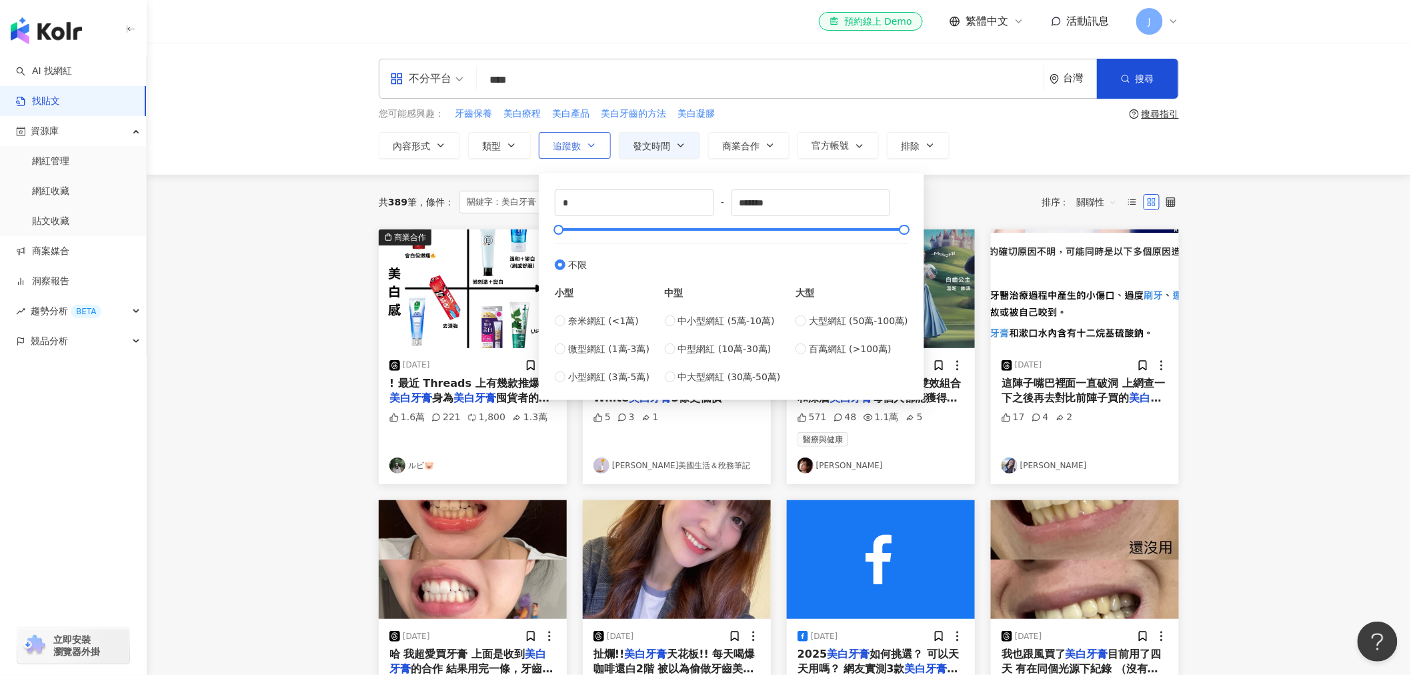
click at [568, 141] on span "追蹤數" at bounding box center [567, 146] width 28 height 11
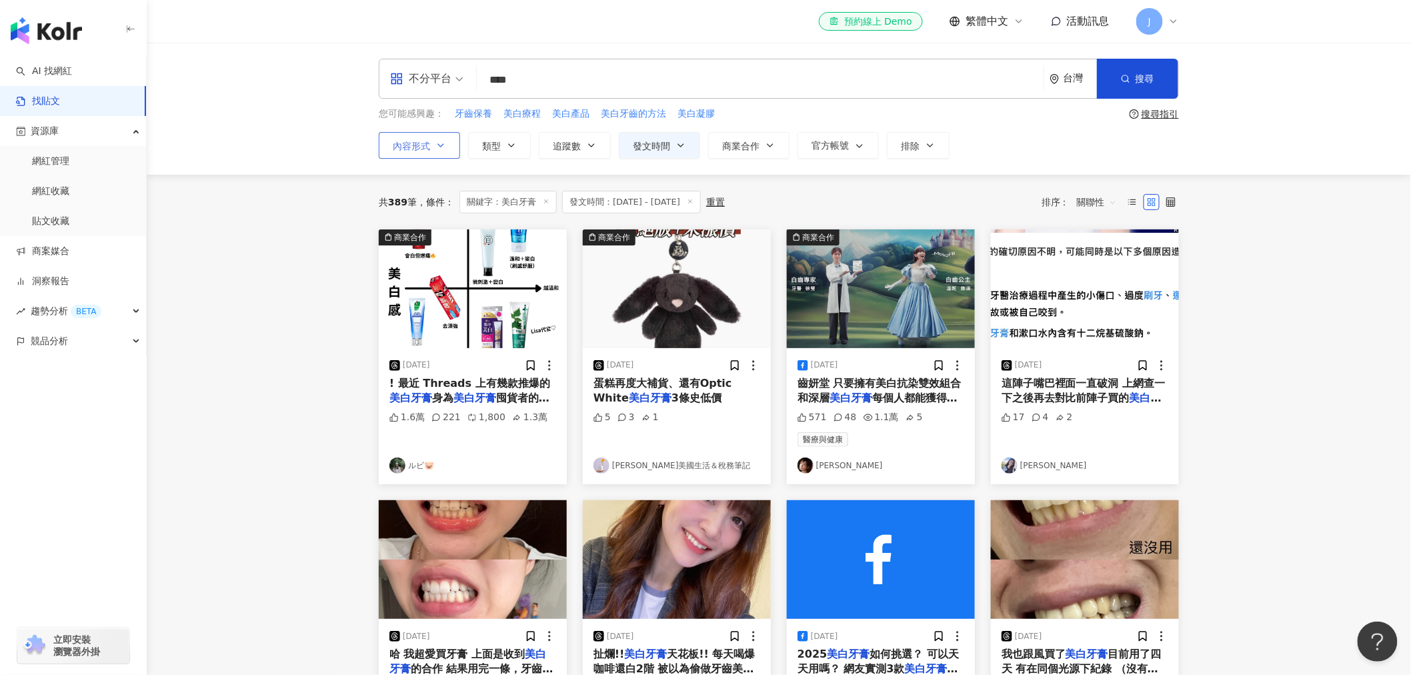
click at [419, 149] on span "內容形式" at bounding box center [411, 146] width 37 height 11
click at [496, 147] on span "類型" at bounding box center [491, 146] width 19 height 11
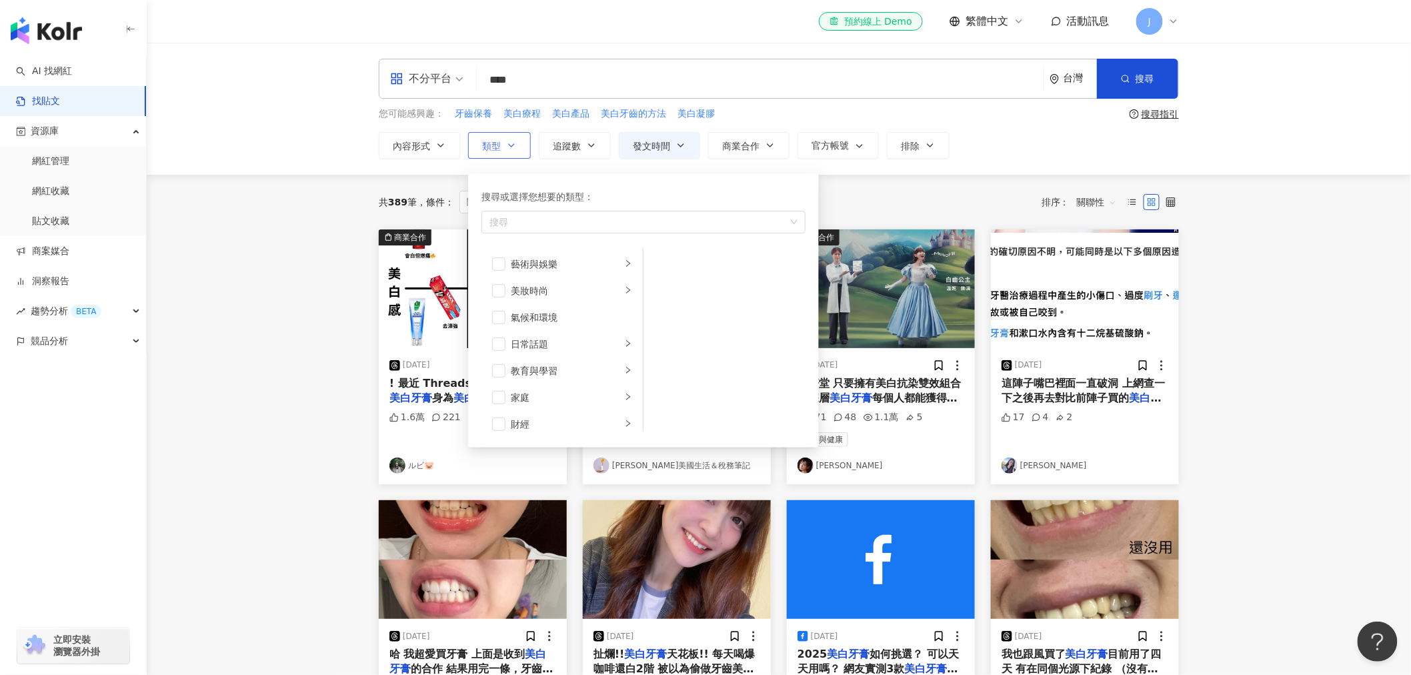
click at [496, 147] on span "類型" at bounding box center [491, 146] width 19 height 11
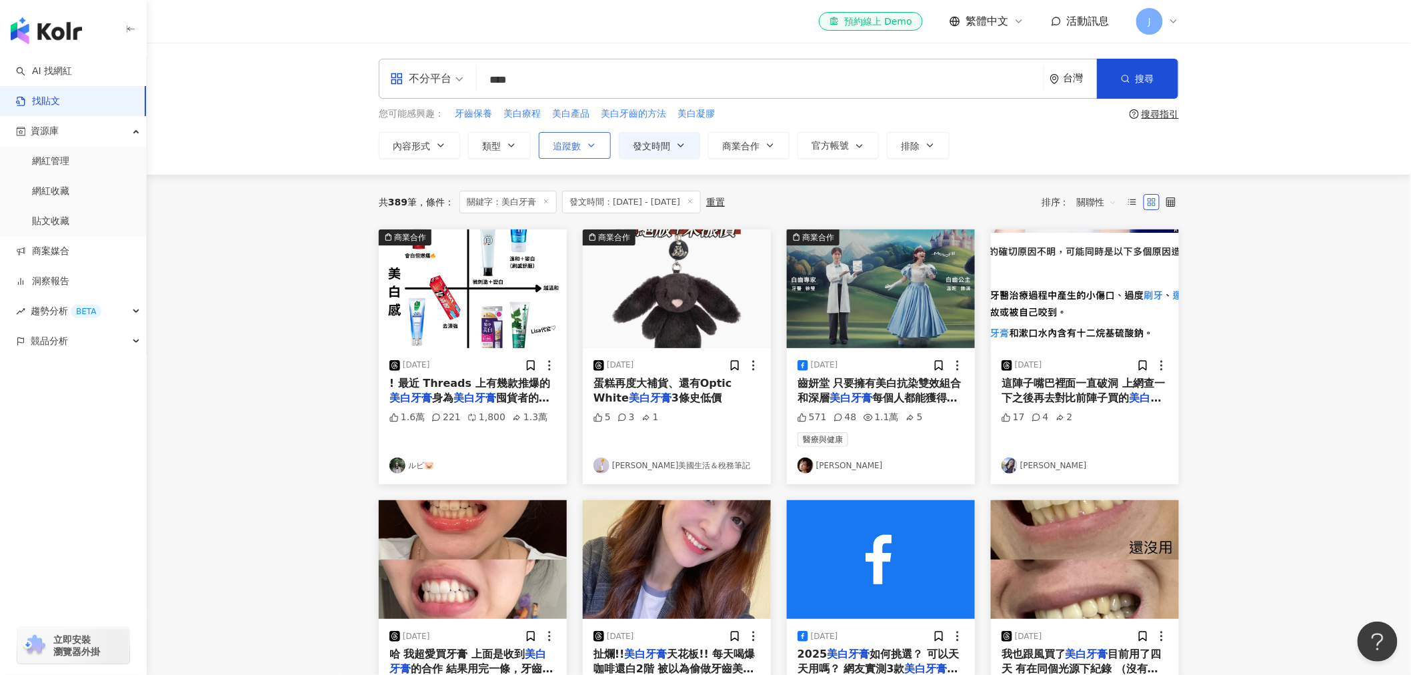
click at [580, 145] on span "追蹤數" at bounding box center [567, 146] width 28 height 11
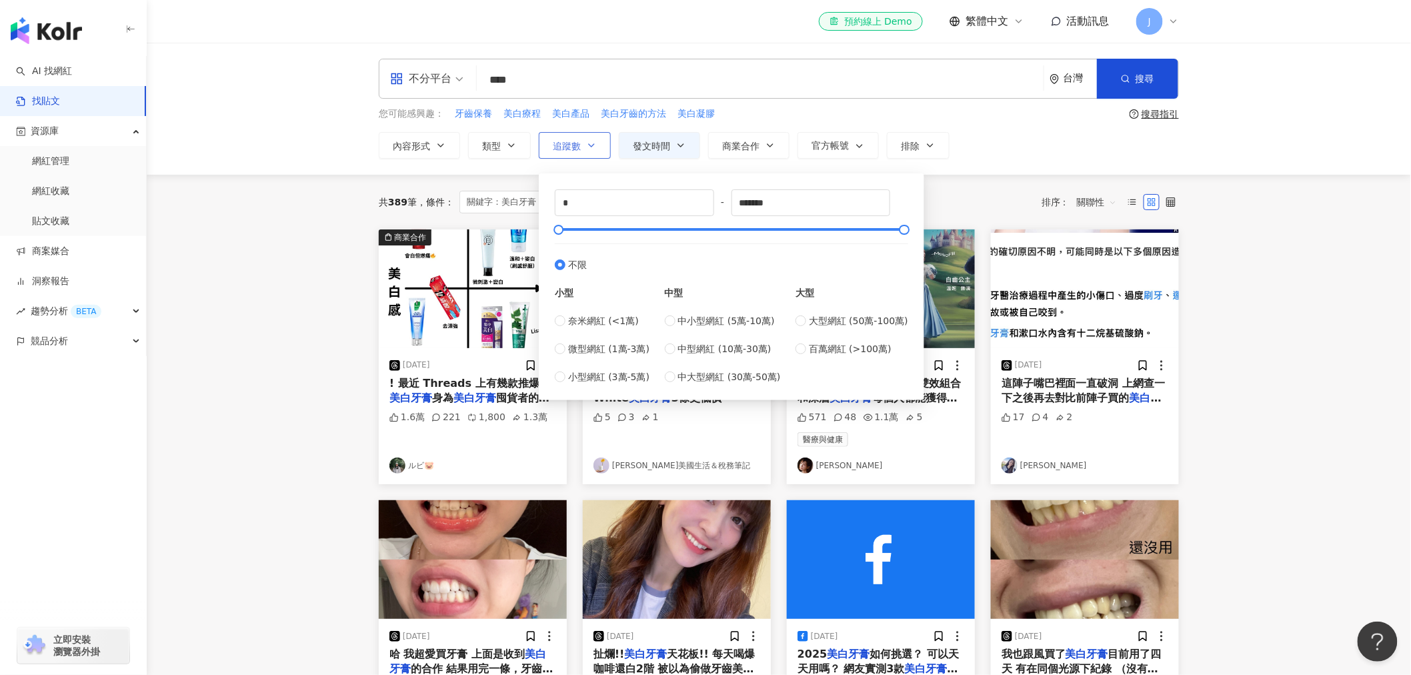
click at [580, 145] on span "追蹤數" at bounding box center [567, 146] width 28 height 11
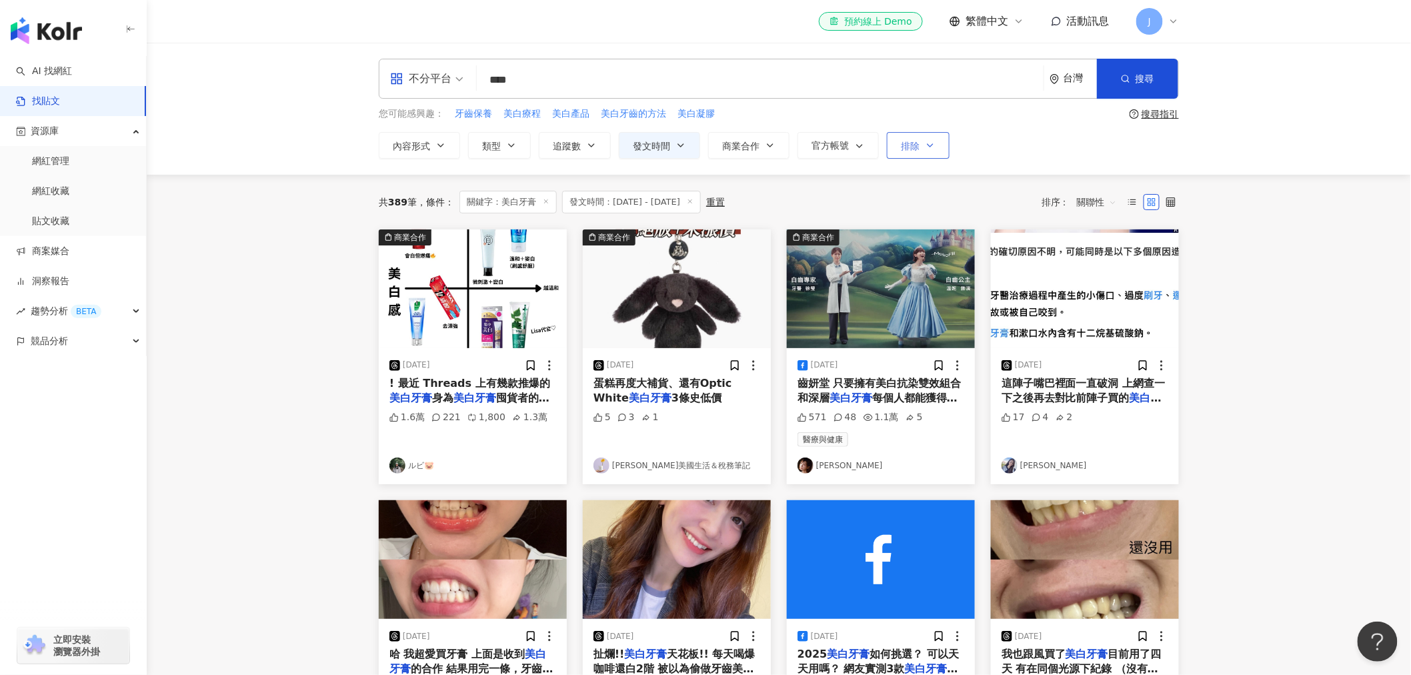
click at [896, 149] on button "排除" at bounding box center [918, 145] width 63 height 27
click at [445, 84] on div "不分平台" at bounding box center [420, 78] width 61 height 21
click at [440, 143] on div "Instagram" at bounding box center [430, 140] width 75 height 17
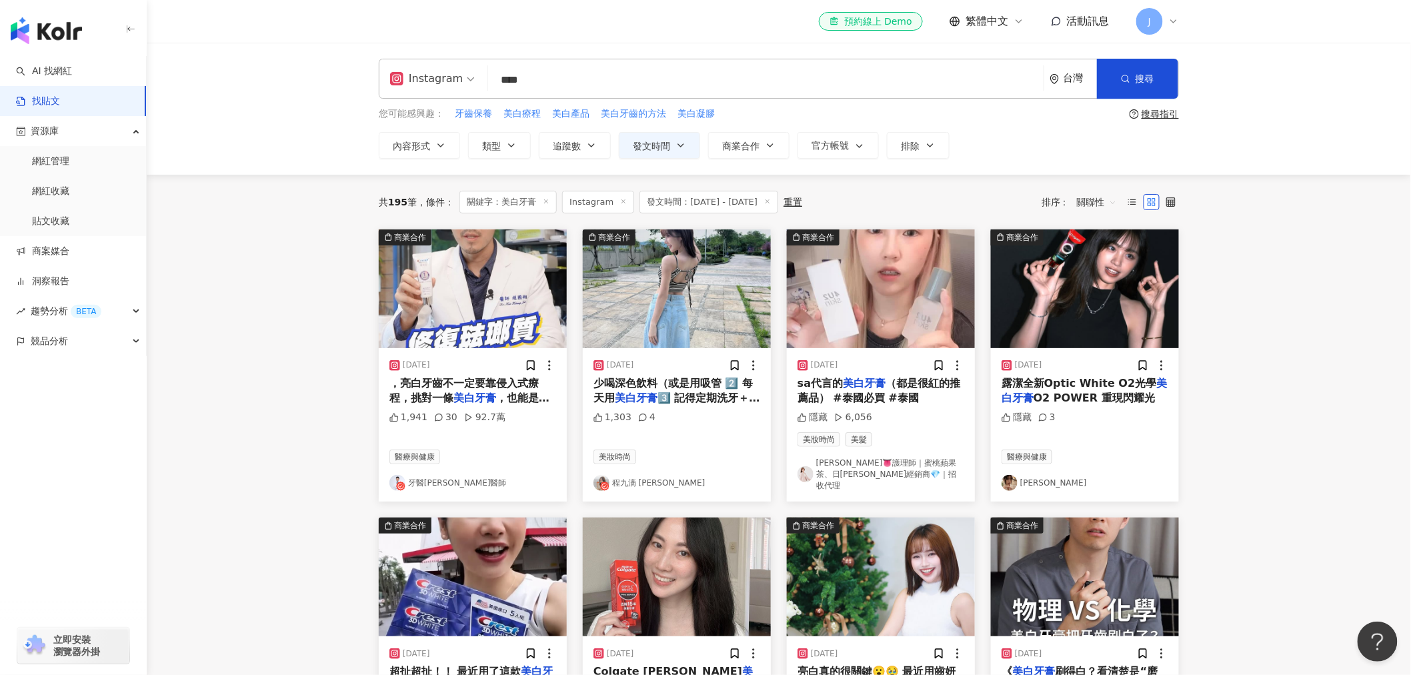
click at [562, 77] on input "****" at bounding box center [765, 79] width 545 height 29
click at [436, 81] on div "Instagram" at bounding box center [426, 78] width 73 height 21
click at [422, 215] on div "Threads" at bounding box center [434, 215] width 83 height 17
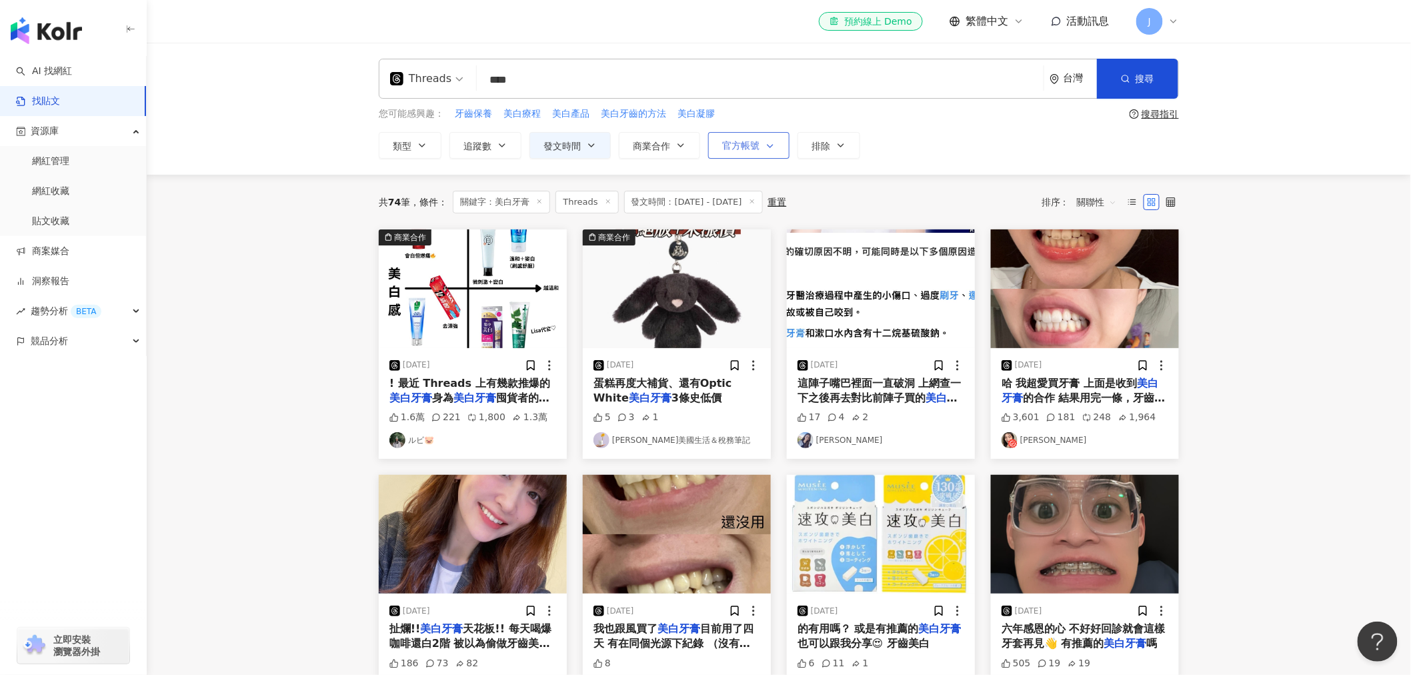
click at [763, 151] on span "button" at bounding box center [767, 146] width 16 height 11
click at [820, 152] on button "排除" at bounding box center [829, 145] width 63 height 27
click at [657, 145] on span "商業合作" at bounding box center [651, 146] width 37 height 11
click at [1130, 77] on icon "button" at bounding box center [1125, 78] width 9 height 9
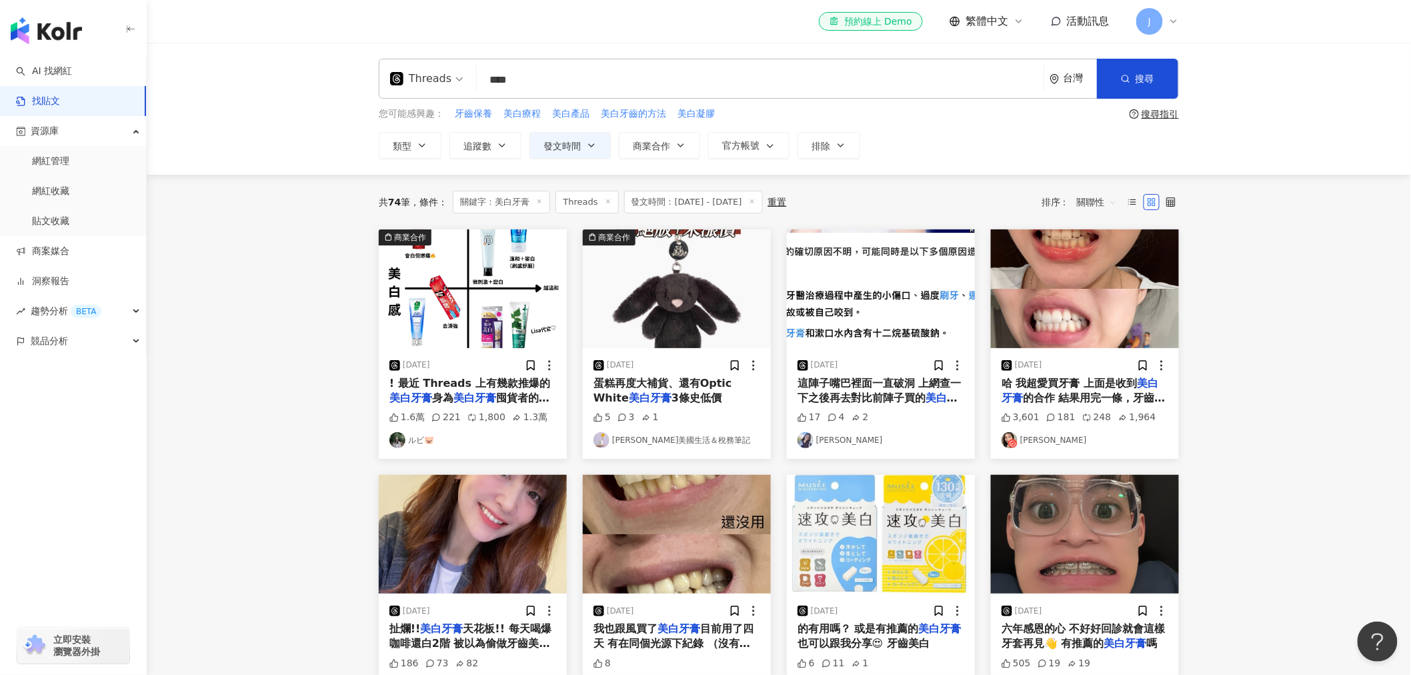
click at [1163, 112] on div "搜尋指引" at bounding box center [1160, 114] width 37 height 11
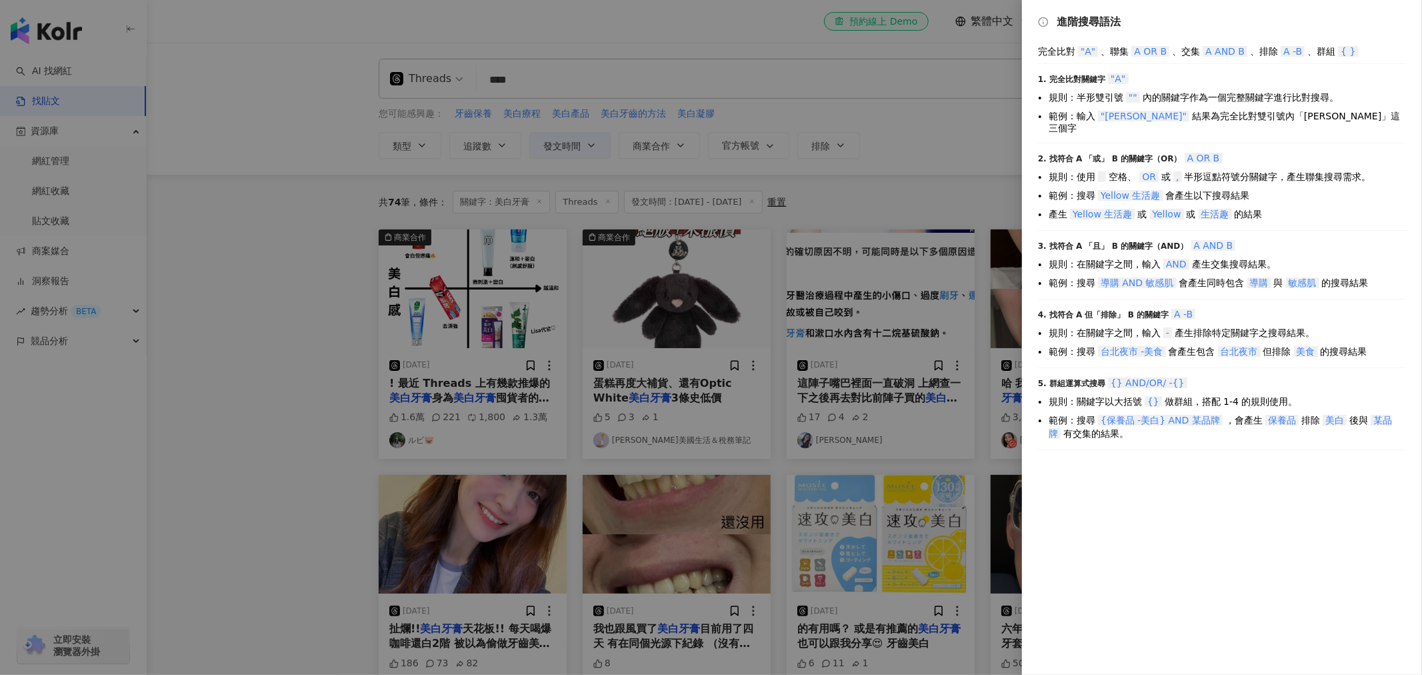
click at [878, 150] on div at bounding box center [711, 337] width 1422 height 675
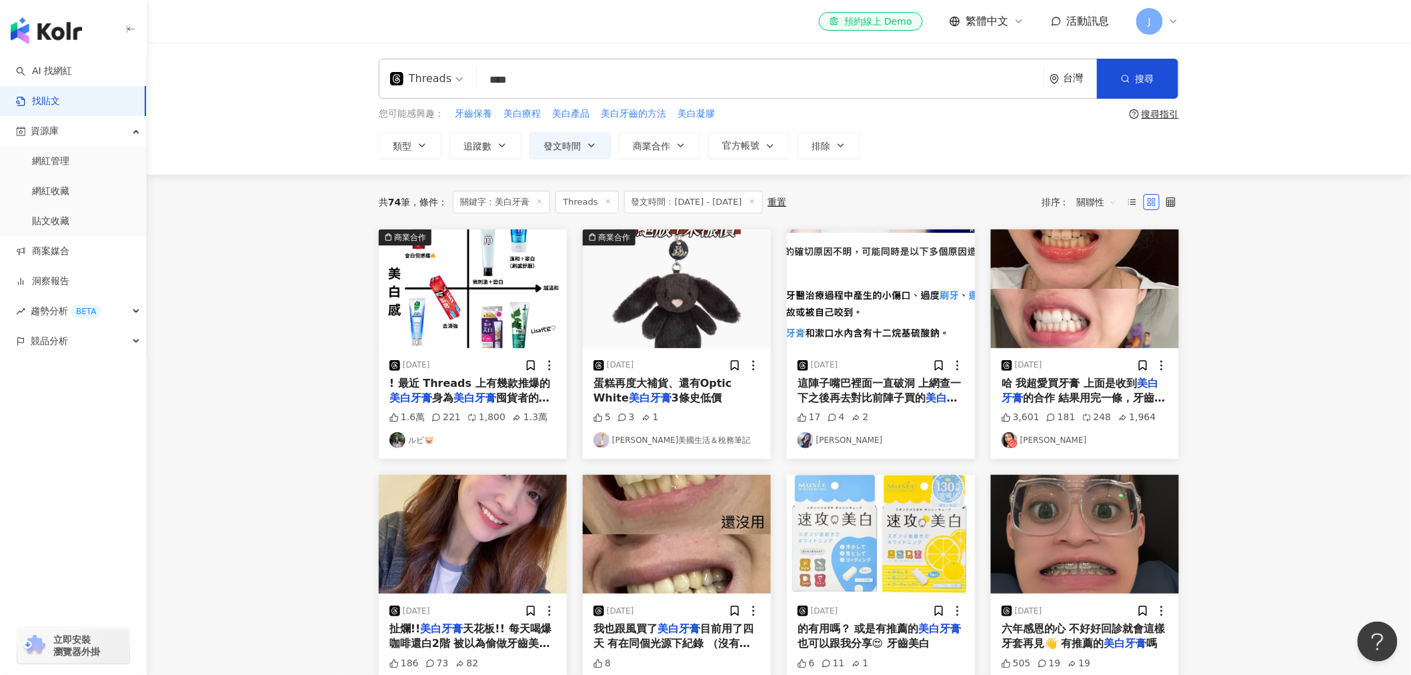
click at [585, 81] on input "****" at bounding box center [760, 79] width 556 height 29
type input "*"
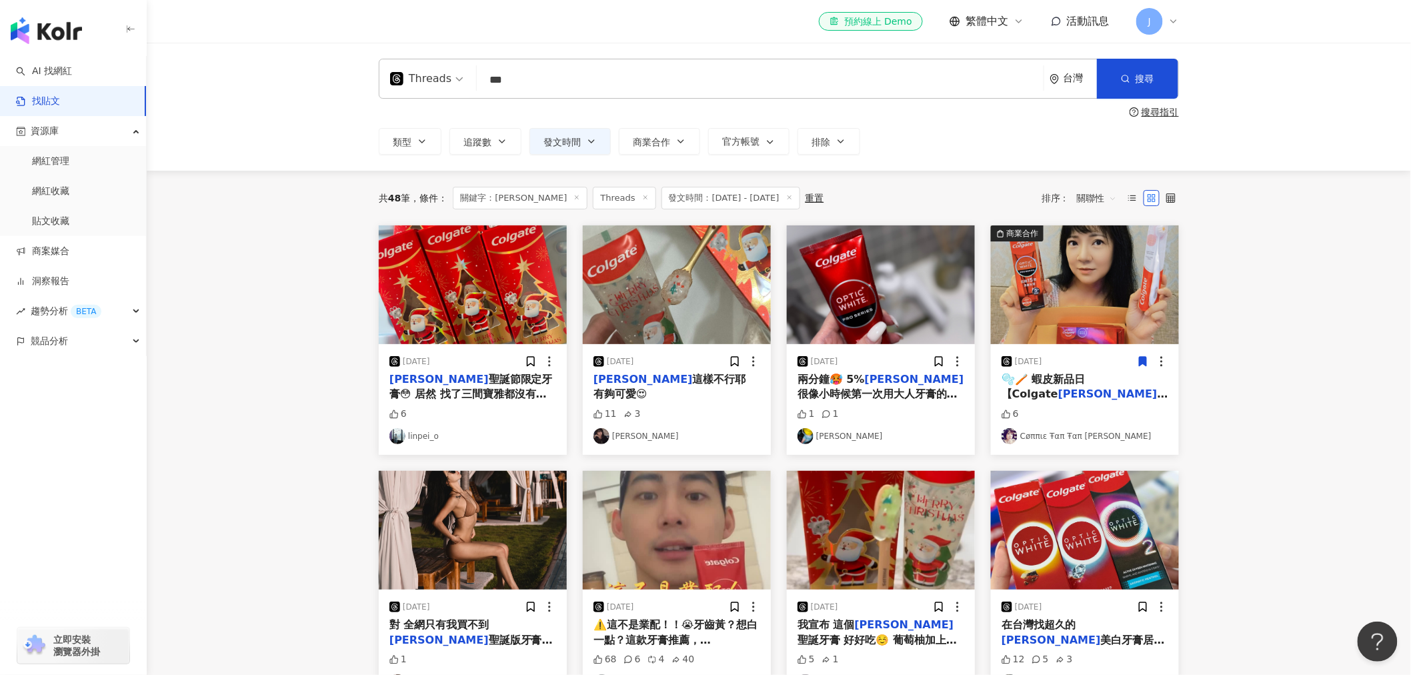
drag, startPoint x: 580, startPoint y: 74, endPoint x: 467, endPoint y: 84, distance: 113.1
click at [467, 84] on div "Threads 高露潔 *** 台灣 搜尋" at bounding box center [779, 79] width 800 height 40
type input "****"
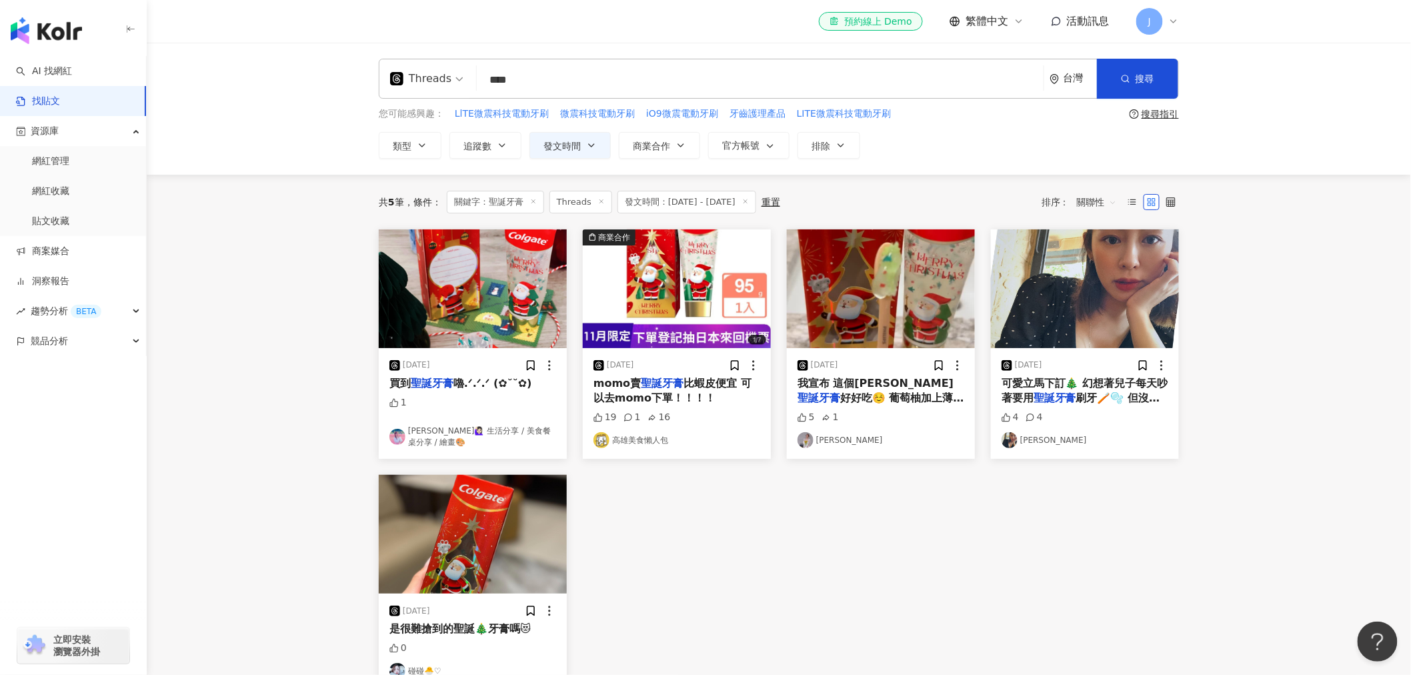
click at [555, 81] on input "****" at bounding box center [760, 79] width 556 height 29
click at [476, 77] on div at bounding box center [476, 77] width 1 height 25
click at [454, 77] on span "Threads" at bounding box center [426, 78] width 73 height 21
click at [431, 116] on div "不分平台" at bounding box center [430, 115] width 75 height 17
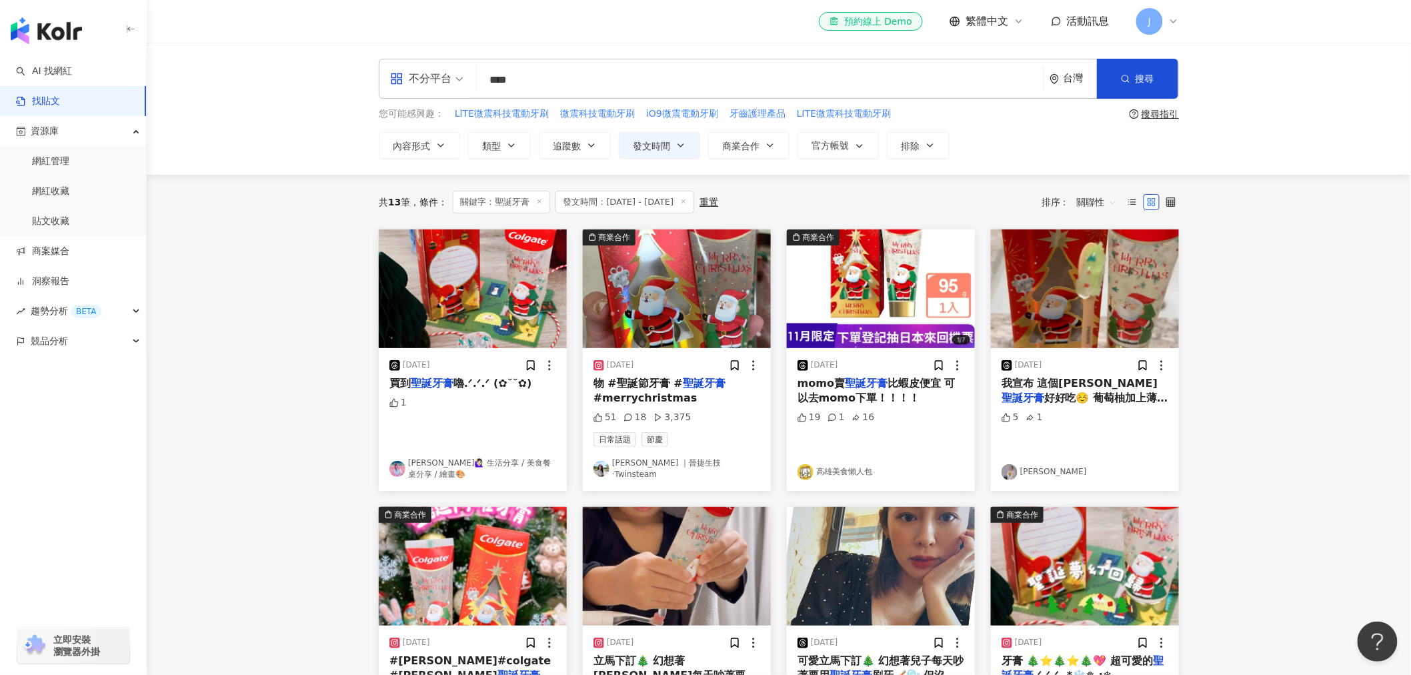
click at [687, 203] on icon at bounding box center [683, 201] width 7 height 7
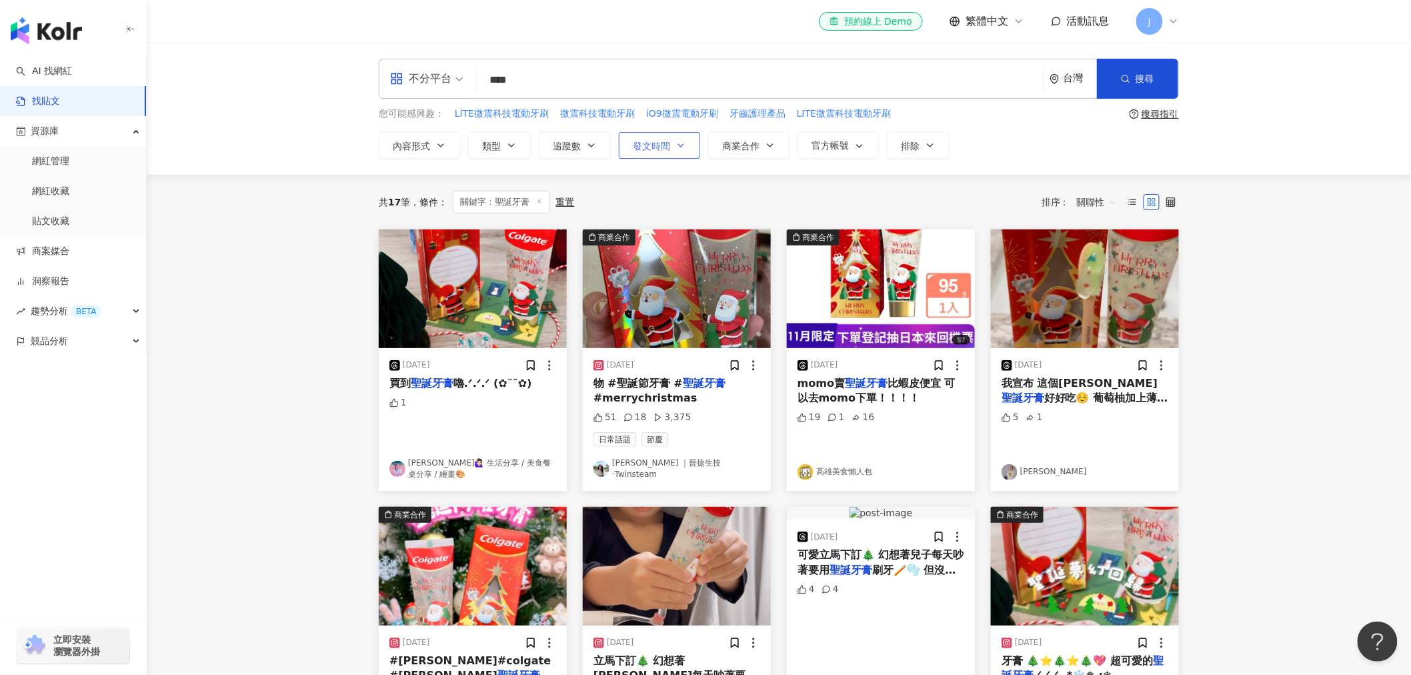
click at [655, 148] on span "發文時間" at bounding box center [651, 146] width 37 height 11
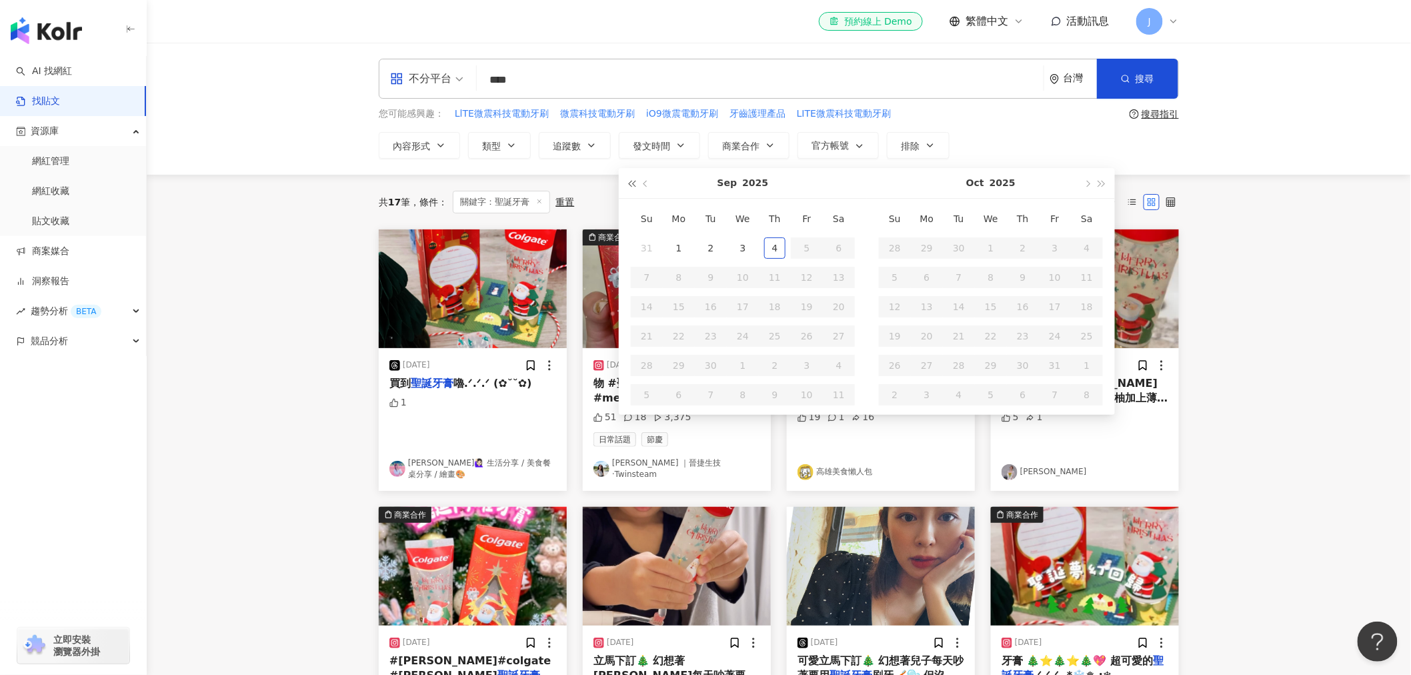
click at [628, 184] on span "button" at bounding box center [631, 184] width 7 height 7
type input "**********"
click at [776, 248] on div "5" at bounding box center [774, 247] width 21 height 21
type input "**********"
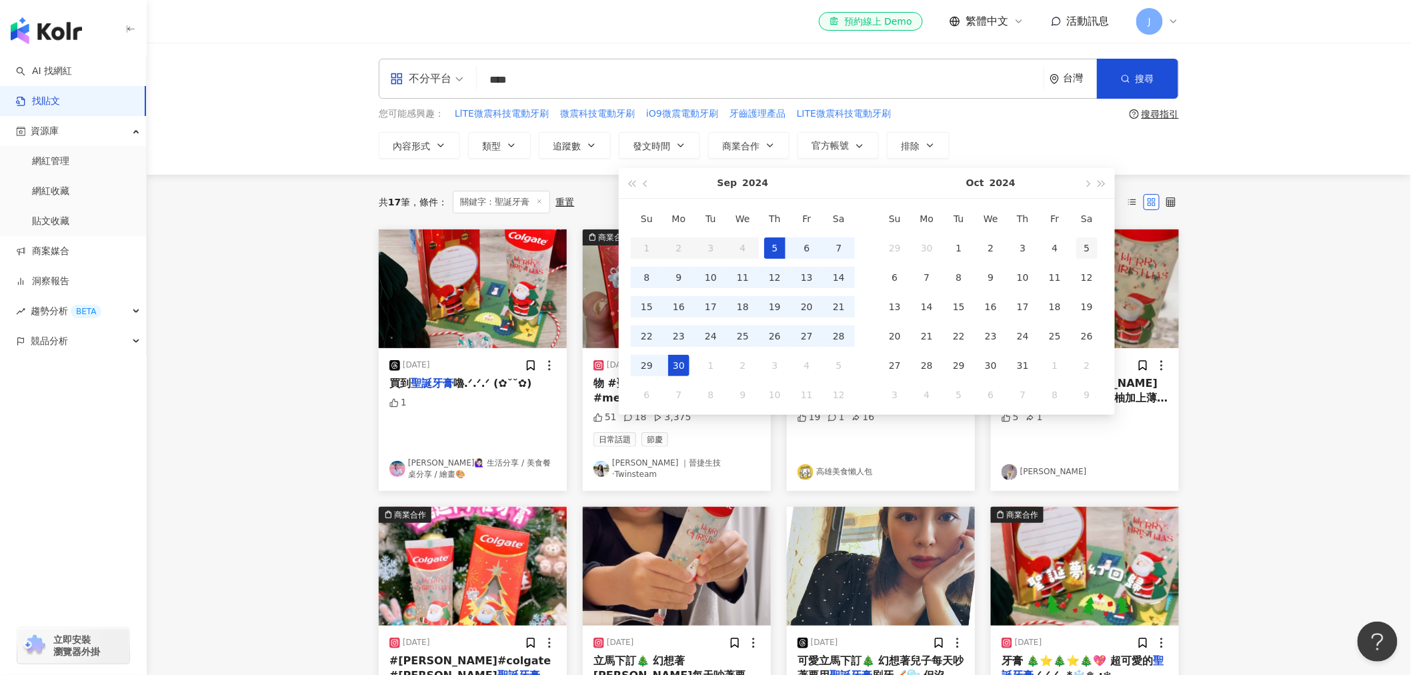
type input "**********"
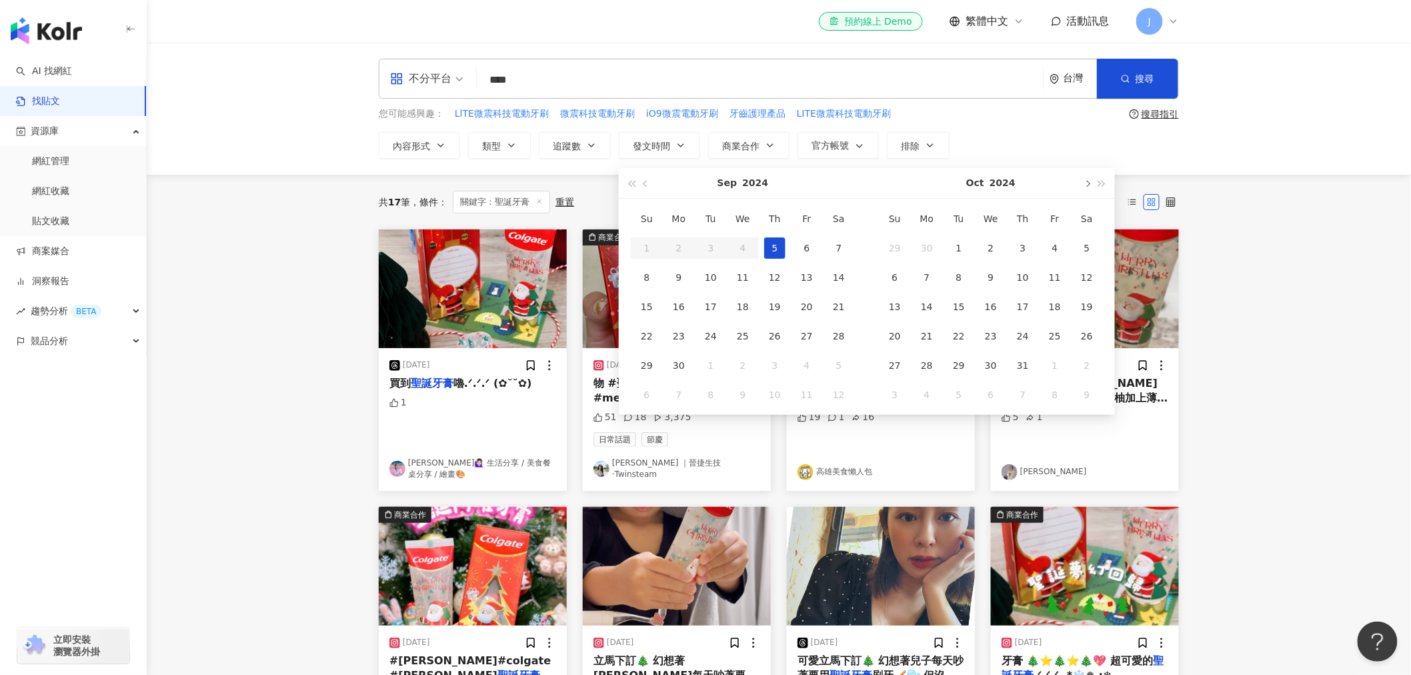
click at [1090, 185] on button "button" at bounding box center [1087, 183] width 15 height 30
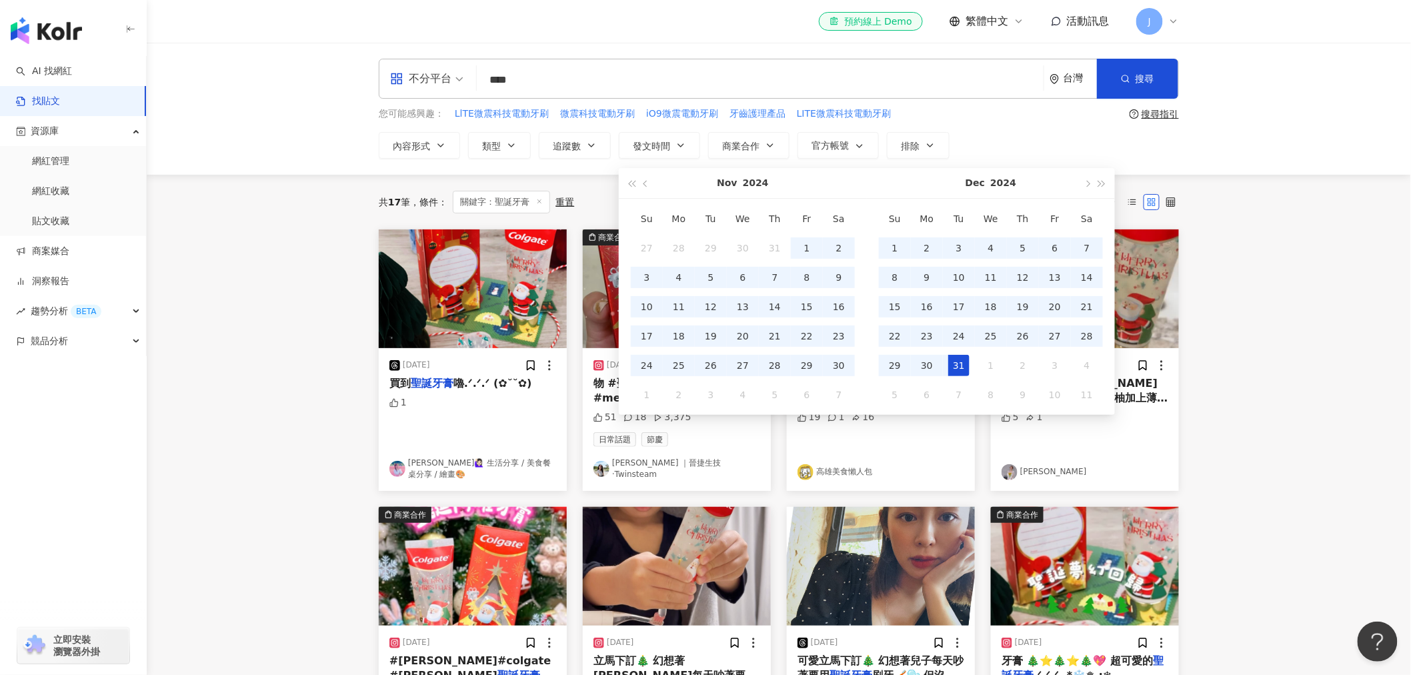
click at [958, 367] on div "31" at bounding box center [958, 365] width 21 height 21
type input "**********"
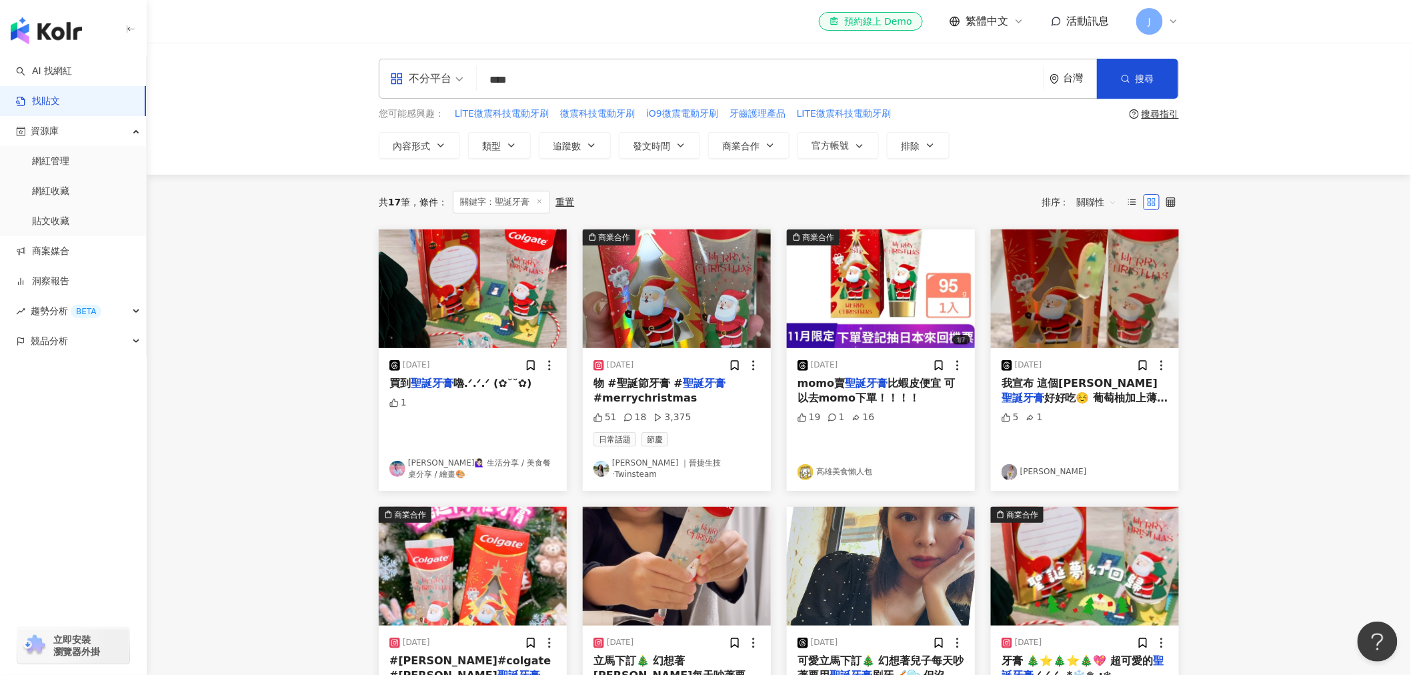
type input "**********"
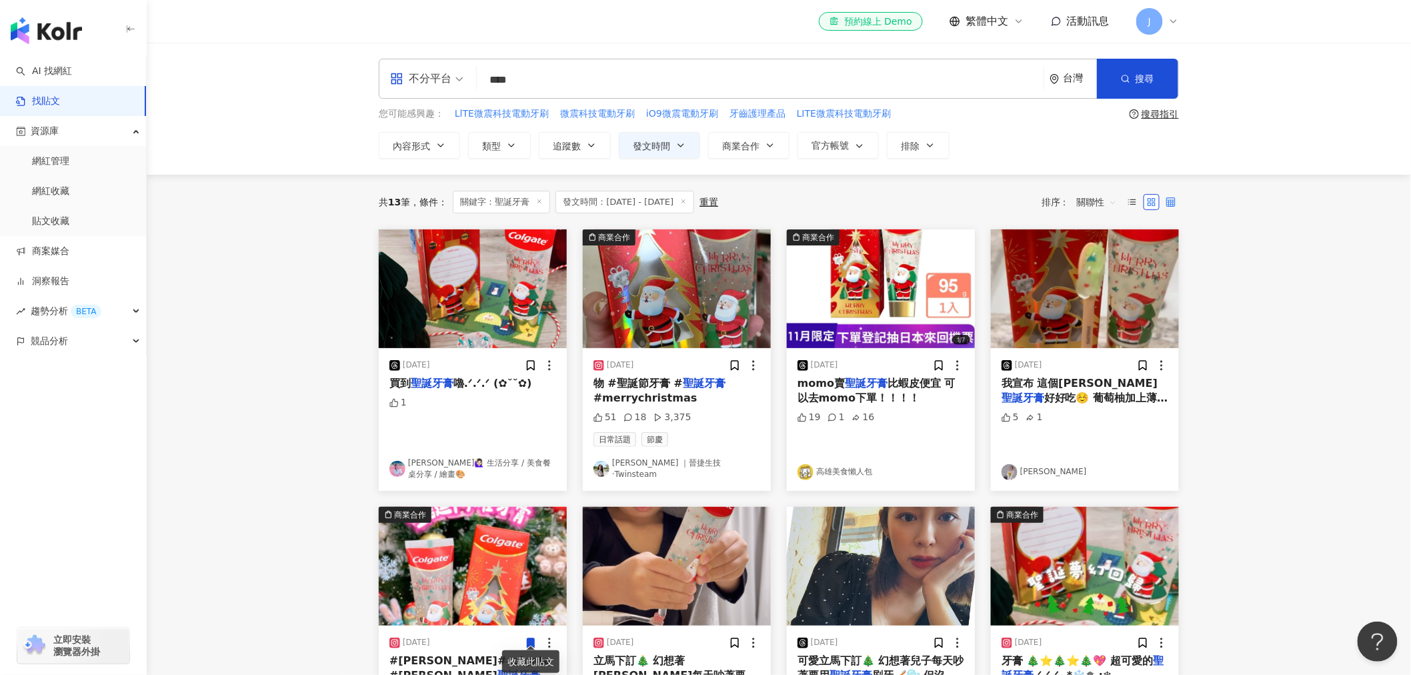
click at [1168, 200] on icon at bounding box center [1170, 201] width 9 height 9
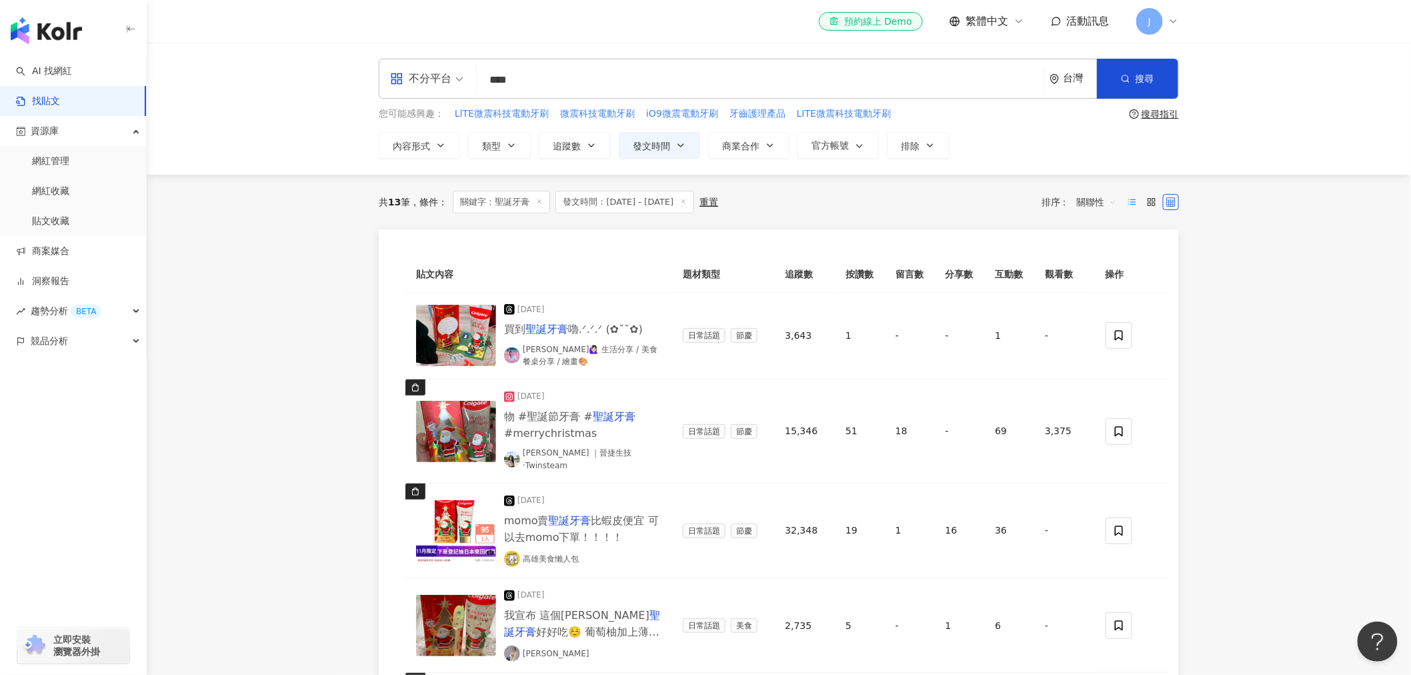
click at [1135, 201] on icon at bounding box center [1132, 201] width 9 height 9
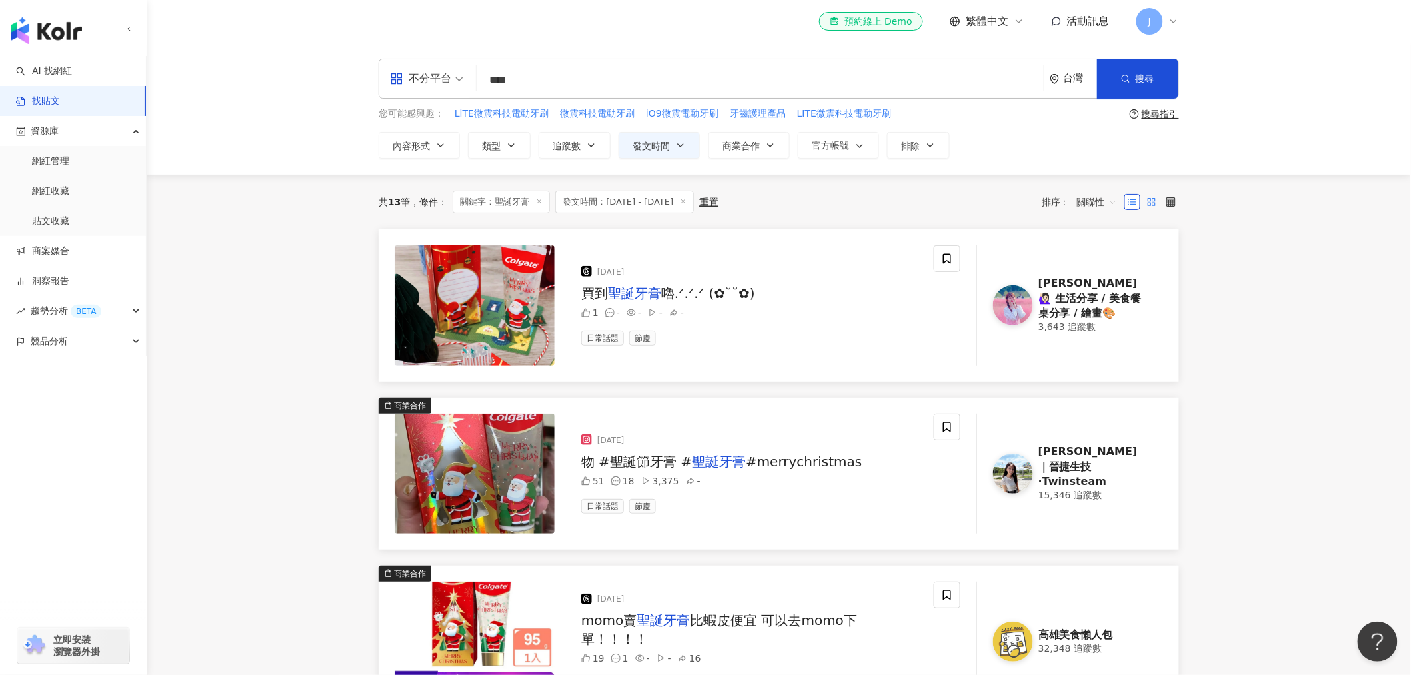
click at [1150, 204] on icon at bounding box center [1151, 201] width 9 height 9
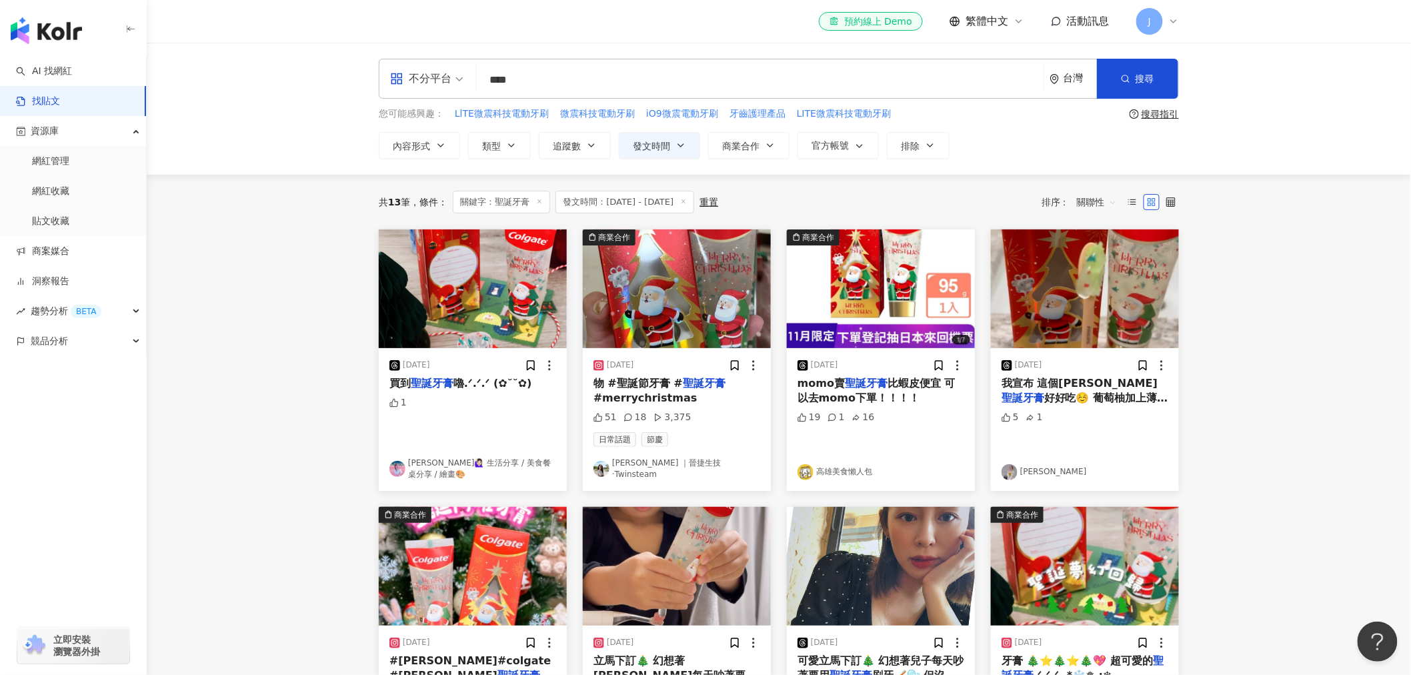
click at [509, 78] on input "****" at bounding box center [760, 79] width 556 height 29
drag, startPoint x: 509, startPoint y: 78, endPoint x: 543, endPoint y: 80, distance: 34.7
click at [543, 80] on input "****" at bounding box center [760, 79] width 556 height 29
click at [508, 76] on input "****" at bounding box center [760, 79] width 556 height 29
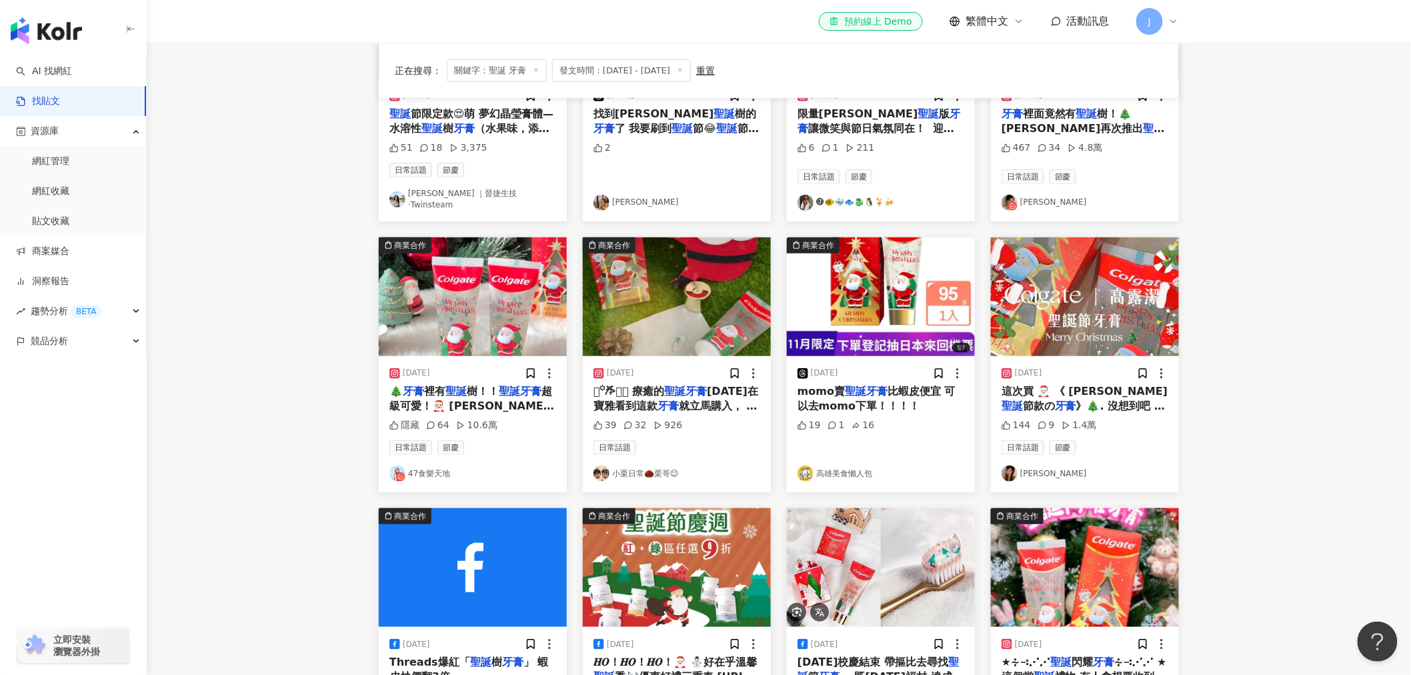
scroll to position [592, 0]
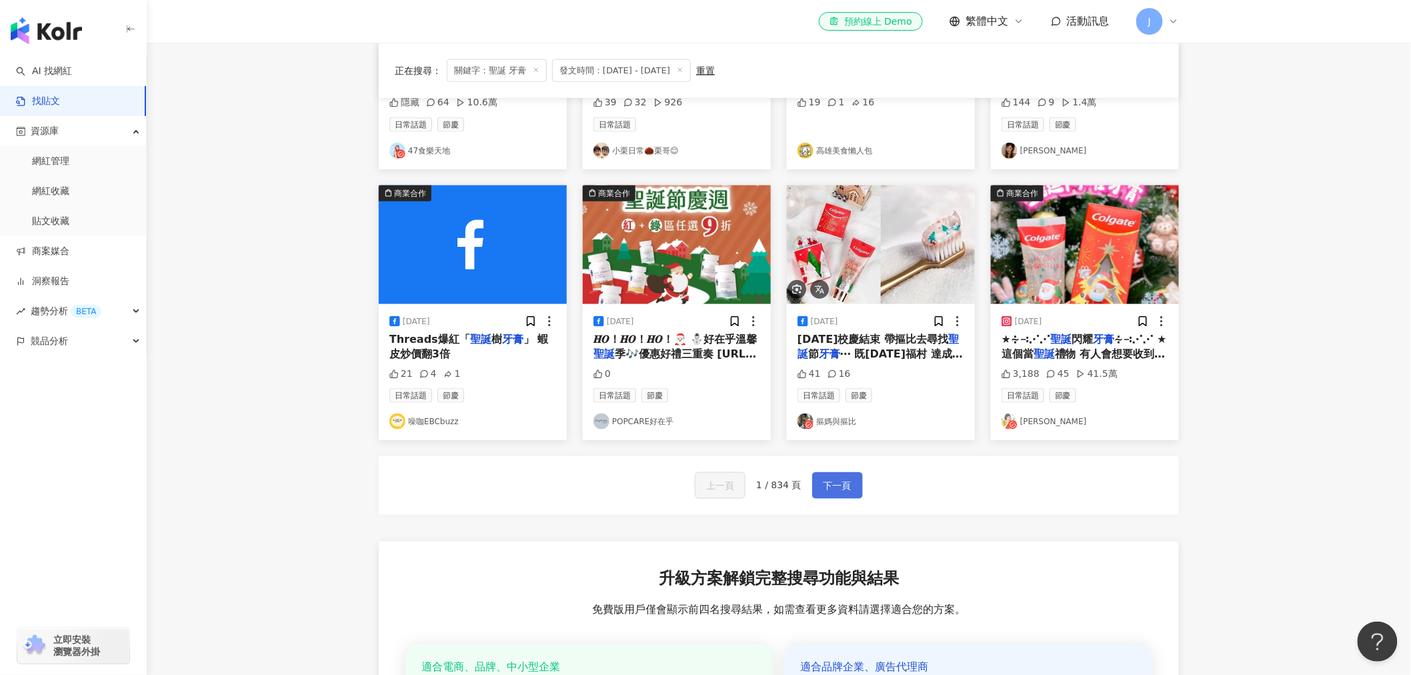
click at [847, 481] on span "下一頁" at bounding box center [838, 486] width 28 height 16
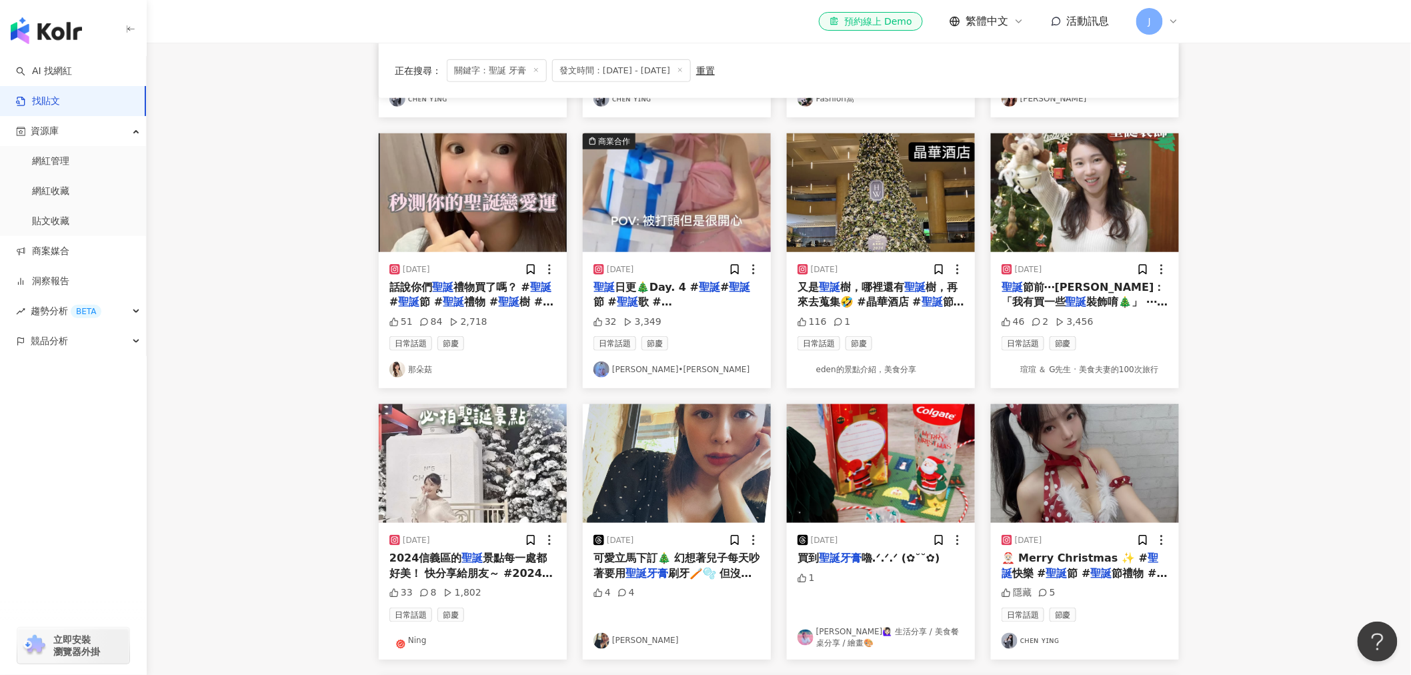
scroll to position [370, 0]
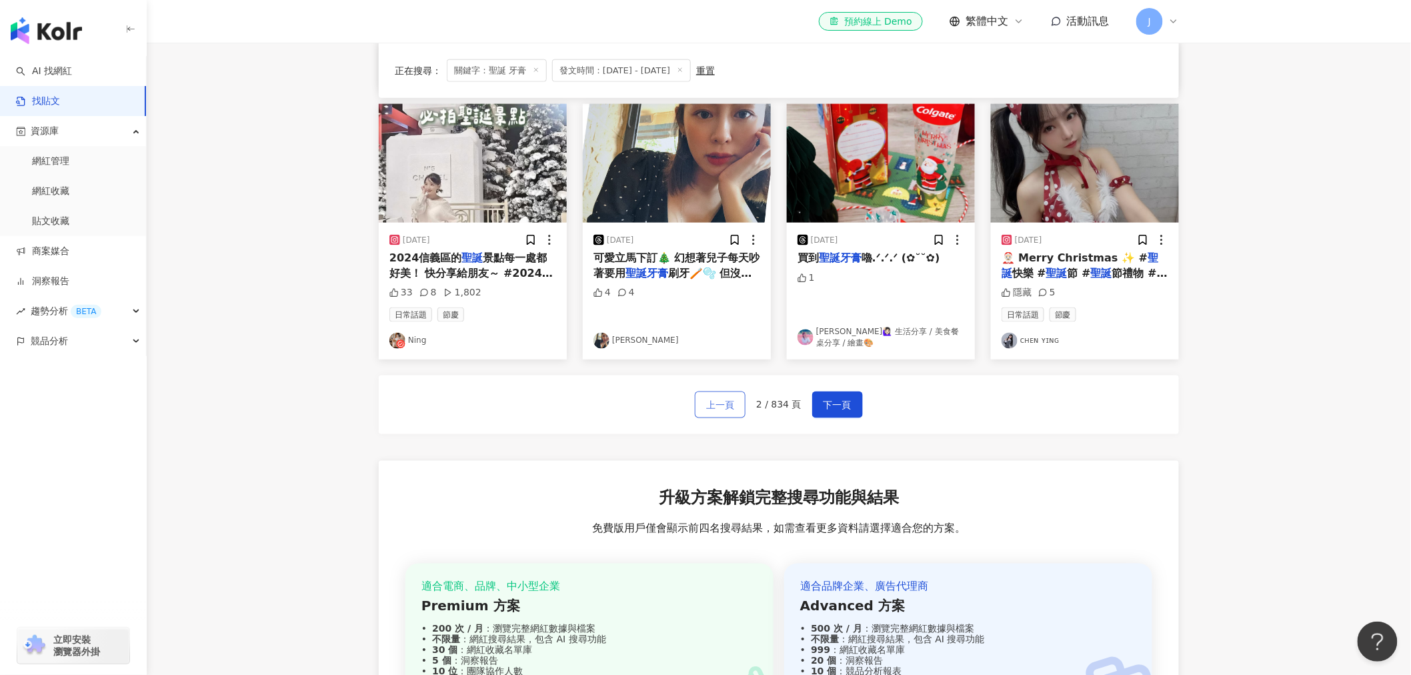
click at [720, 402] on span "上一頁" at bounding box center [720, 405] width 28 height 16
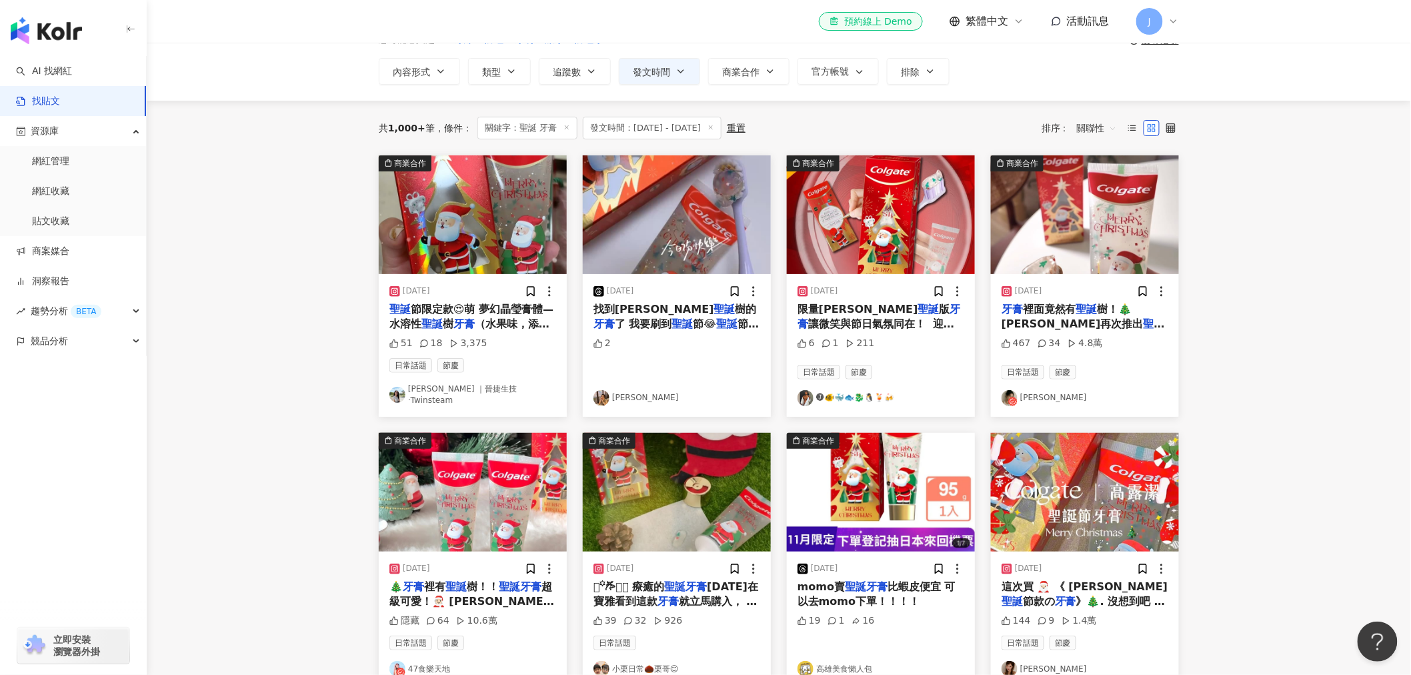
scroll to position [0, 0]
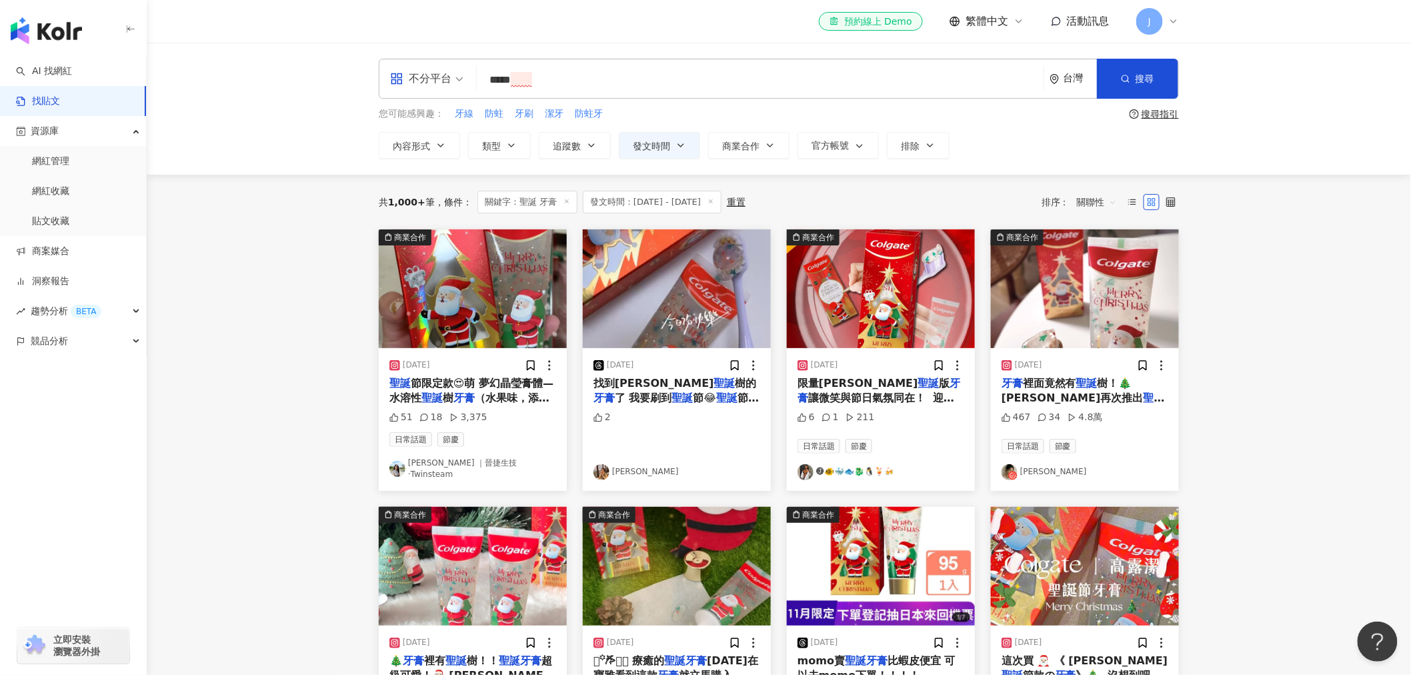
click at [537, 83] on input "*****" at bounding box center [760, 79] width 556 height 29
click at [1138, 111] on icon "question-circle" at bounding box center [1134, 113] width 9 height 9
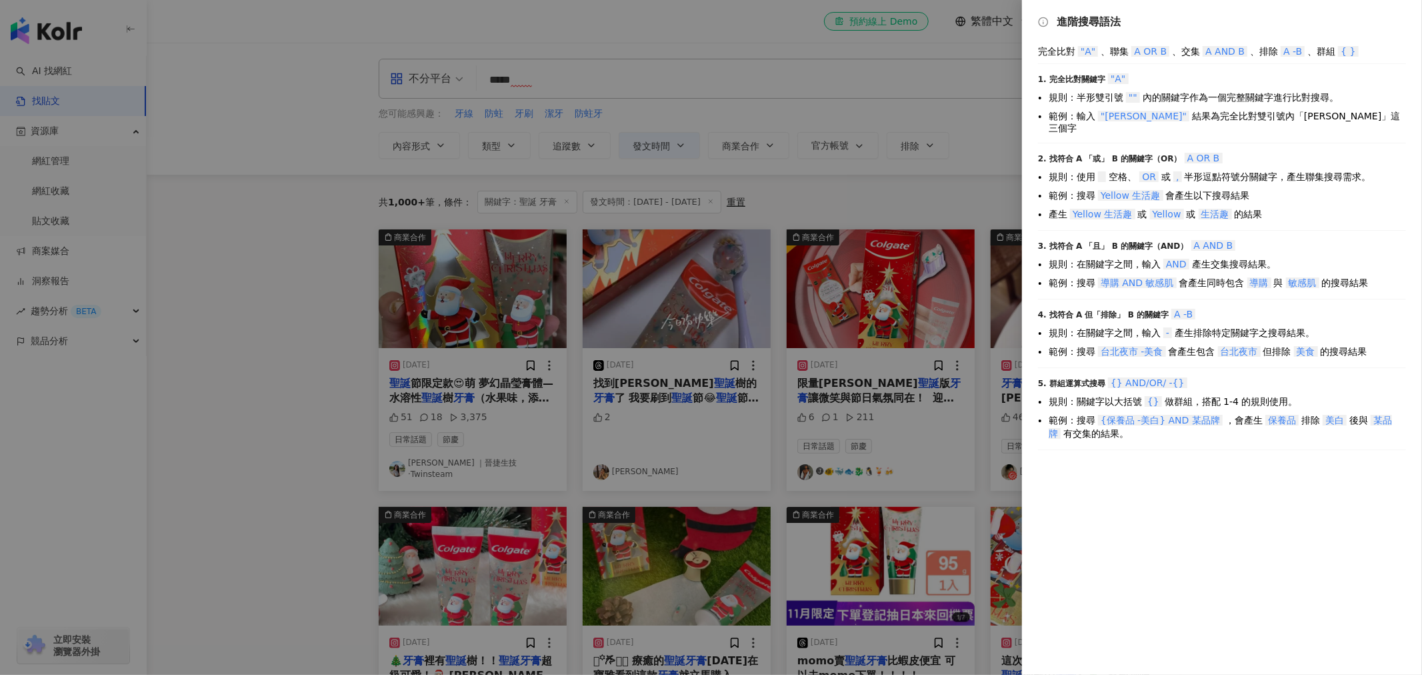
click at [537, 103] on div at bounding box center [711, 337] width 1422 height 675
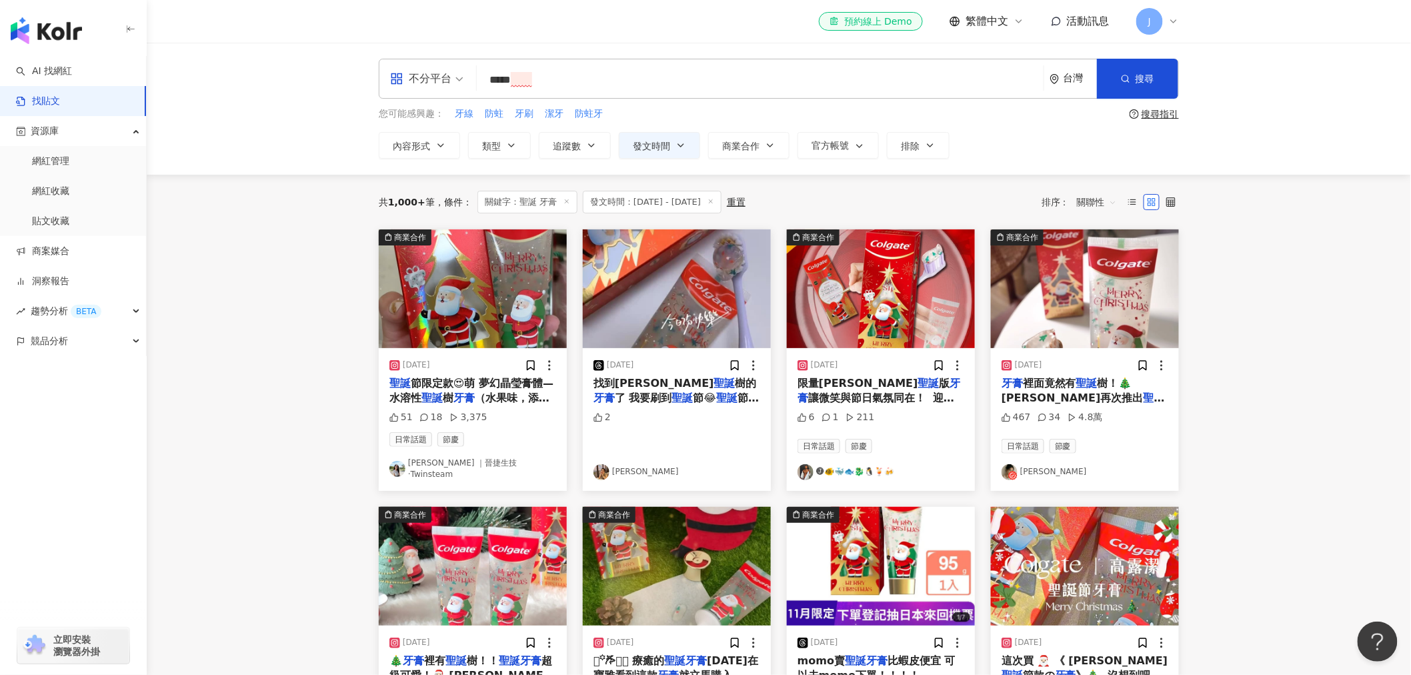
click at [517, 82] on input "*****" at bounding box center [760, 79] width 556 height 29
type input "*********"
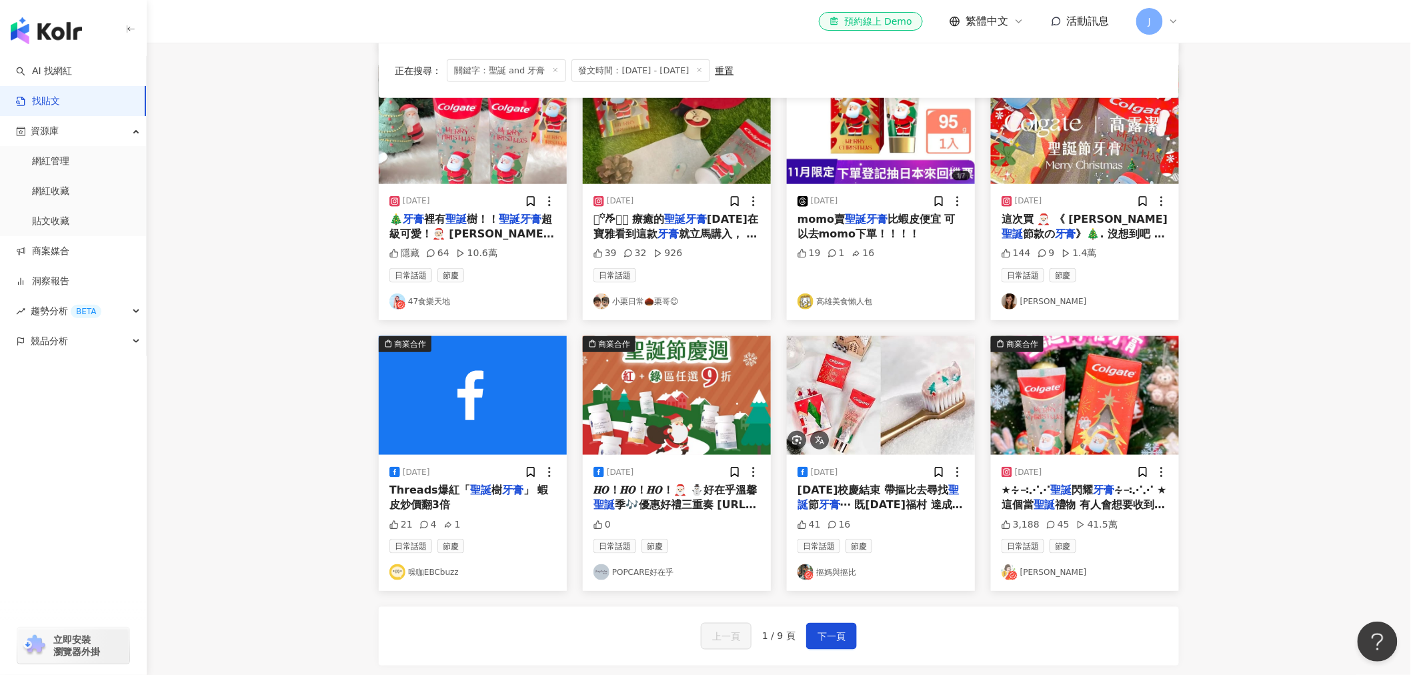
scroll to position [444, 0]
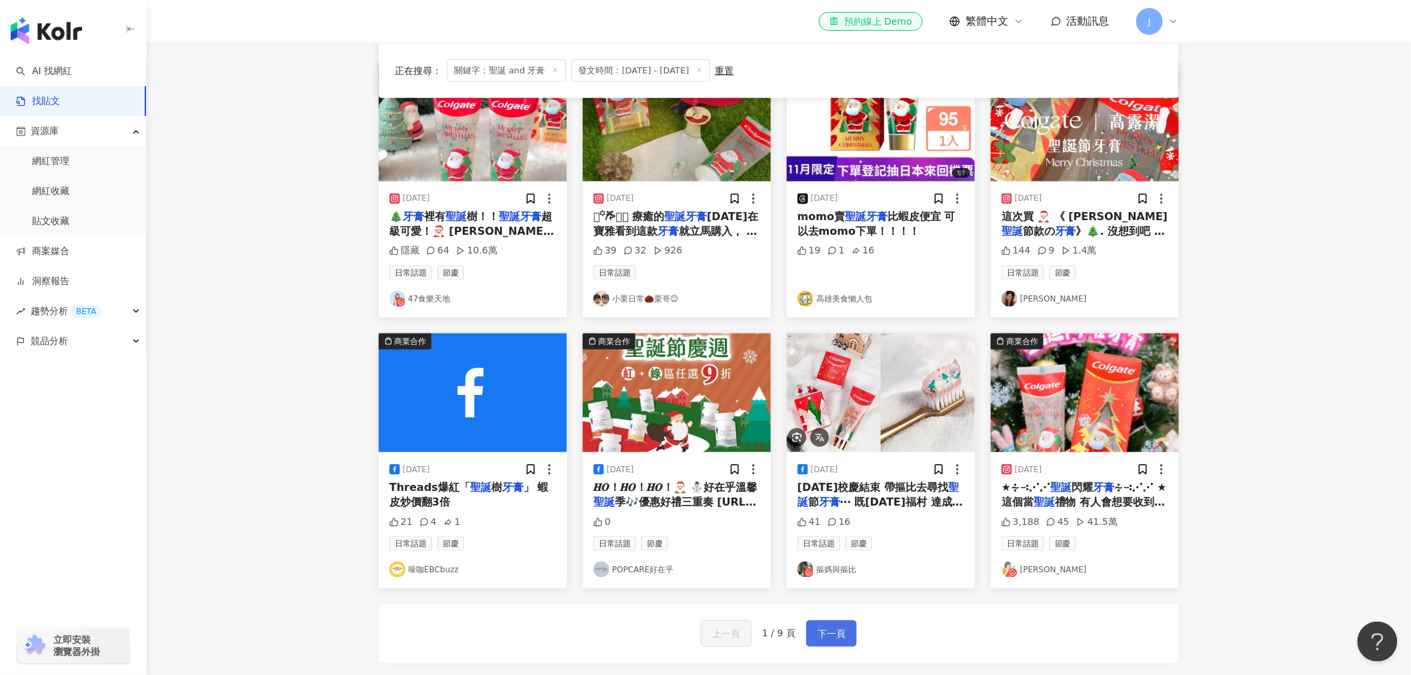
click at [838, 628] on span "下一頁" at bounding box center [832, 634] width 28 height 16
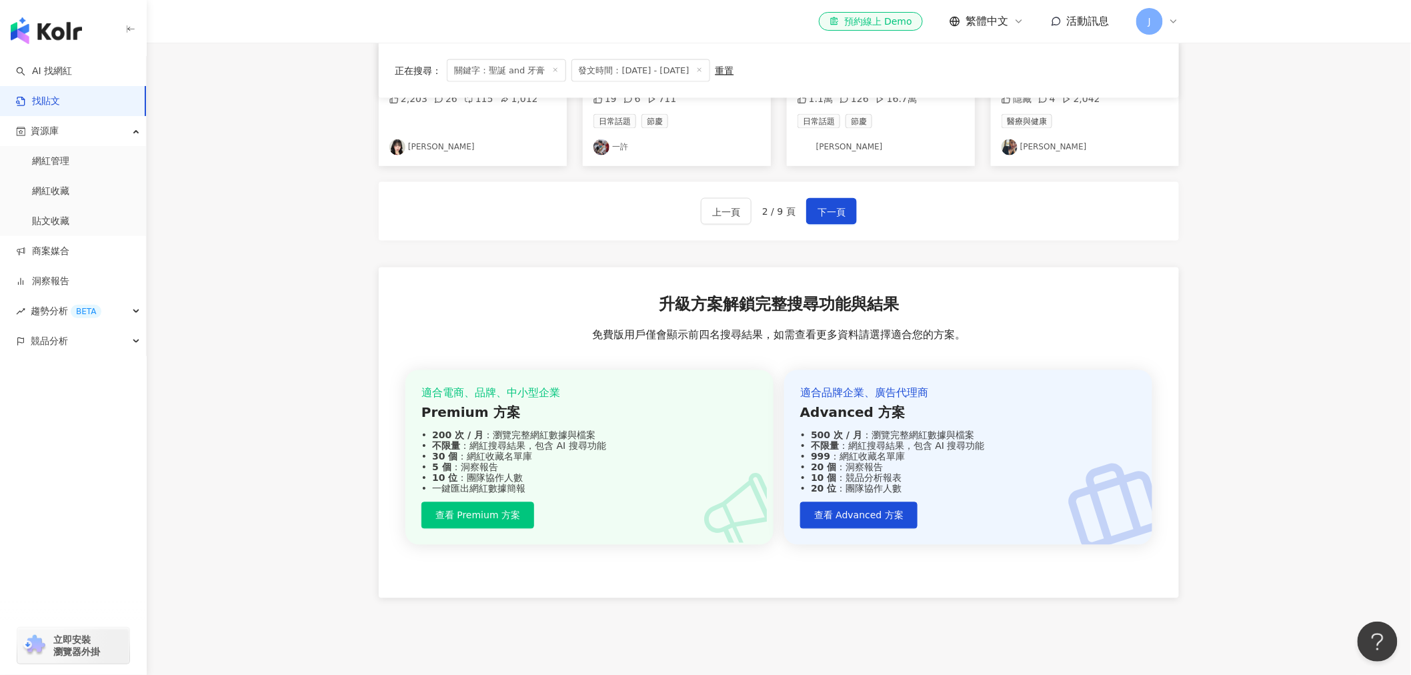
scroll to position [940, 0]
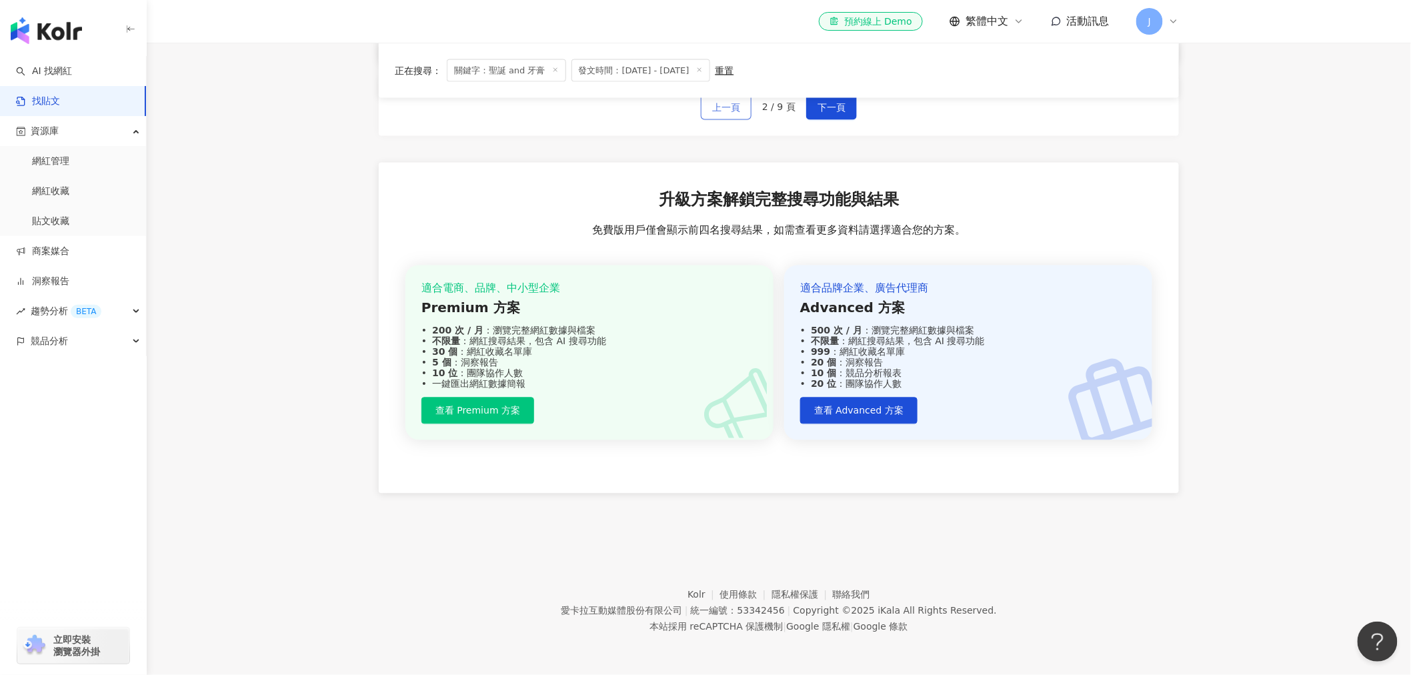
click at [725, 117] on button "上一頁" at bounding box center [726, 106] width 51 height 27
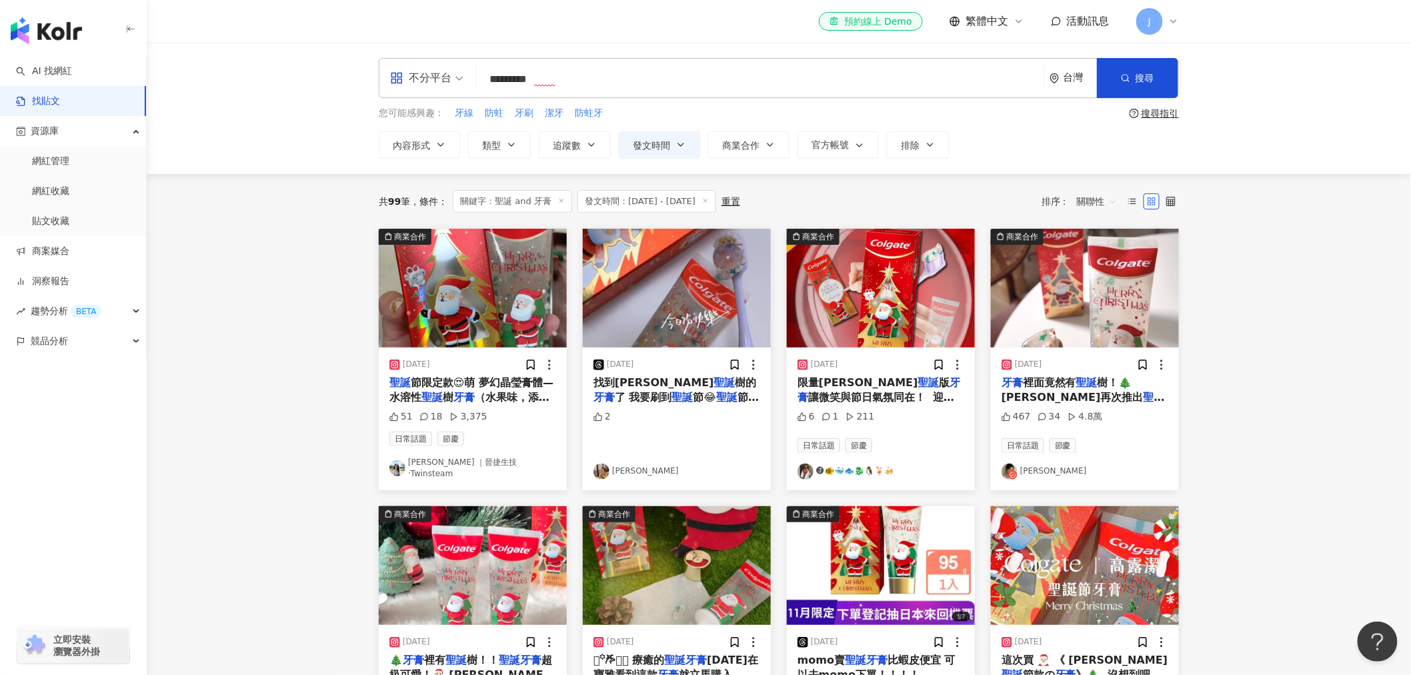
scroll to position [0, 0]
click at [528, 367] on icon at bounding box center [530, 365] width 7 height 9
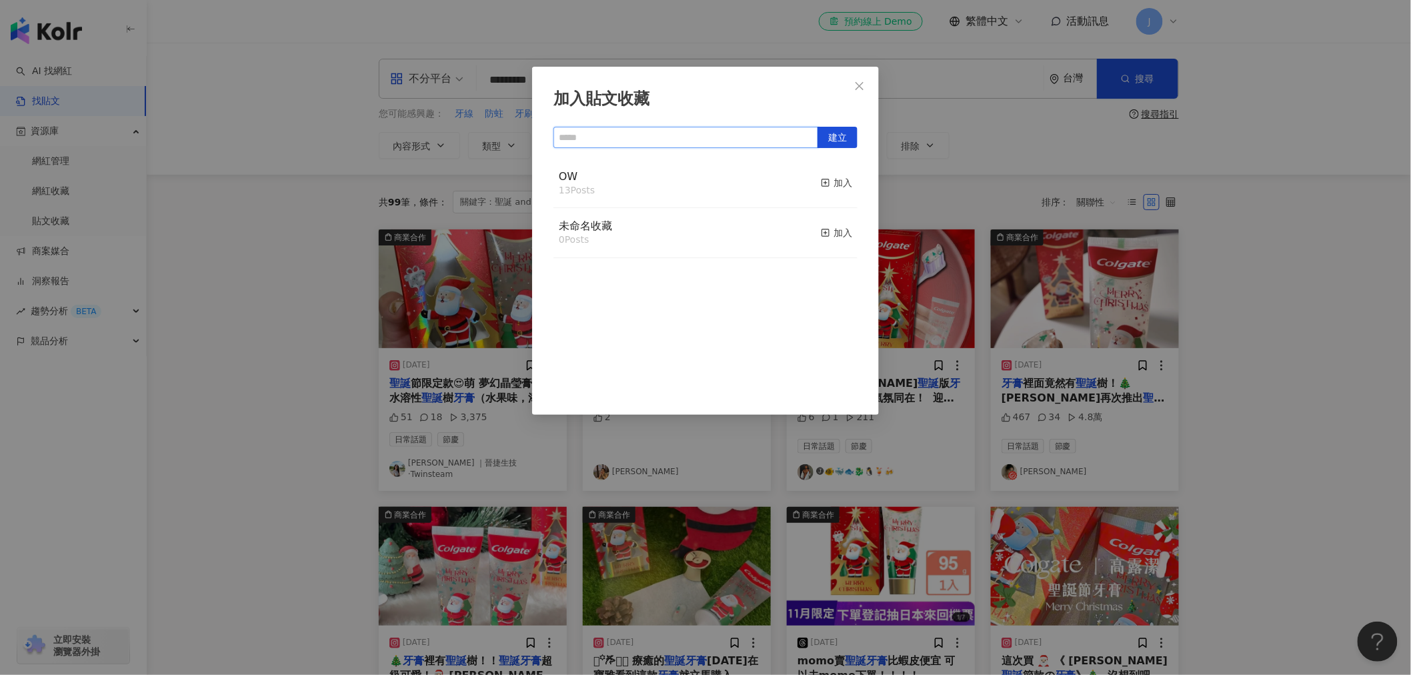
click at [656, 133] on input "text" at bounding box center [685, 137] width 265 height 21
type input "****"
click at [838, 136] on span "建立" at bounding box center [837, 137] width 19 height 21
click at [974, 156] on div "加入貼文收藏 建立 聖誕牙膏 1 Posts 已加入 OW 13 Posts 加入 未命名收藏 0 Posts 加入" at bounding box center [705, 337] width 1411 height 675
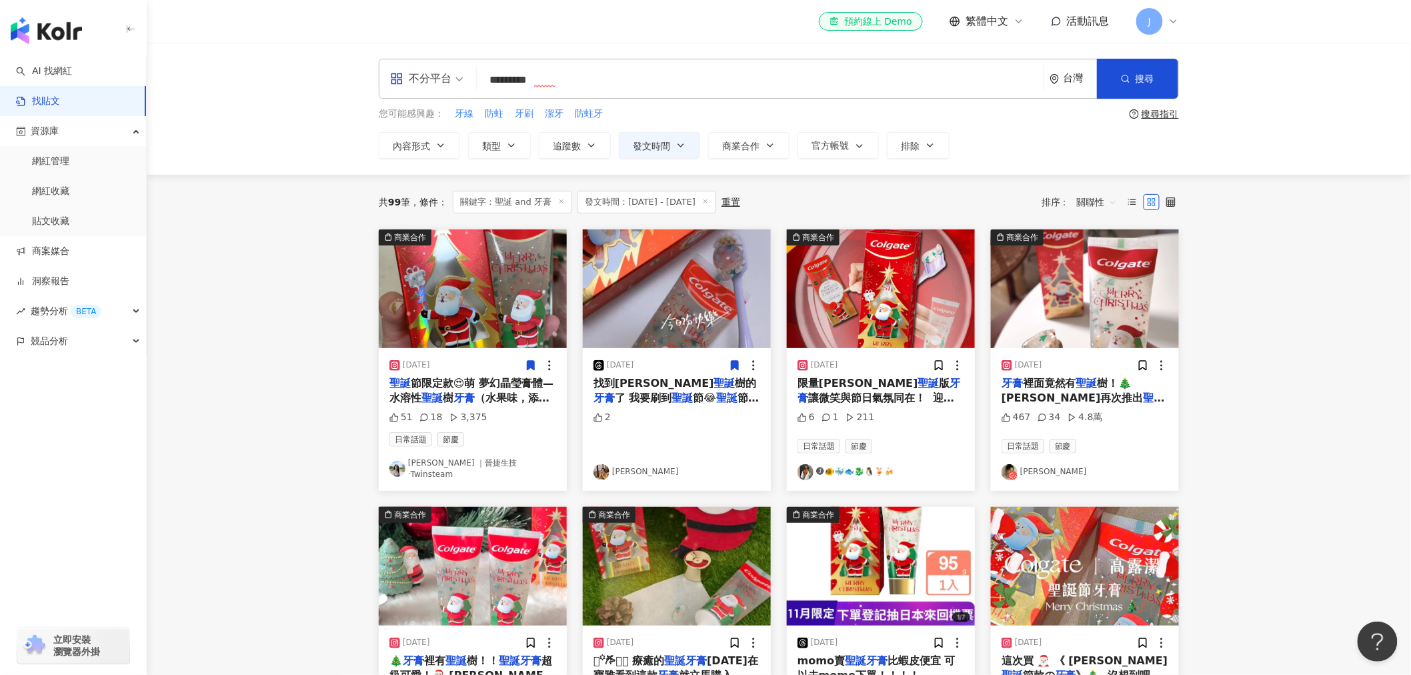
click at [732, 364] on icon at bounding box center [734, 365] width 7 height 9
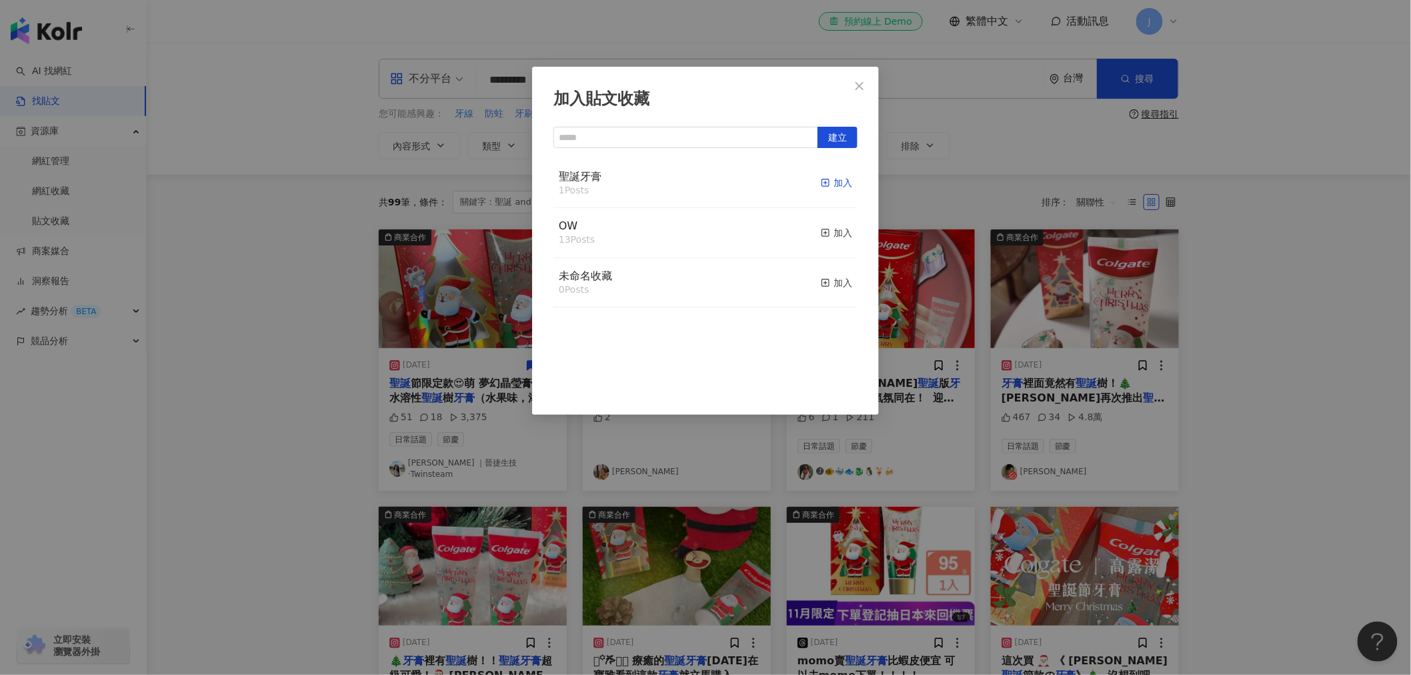
click at [826, 182] on line "button" at bounding box center [826, 182] width 0 height 3
click at [964, 309] on div "加入貼文收藏 建立 聖誕牙膏 2 Posts 已加入 OW 13 Posts 加入 未命名收藏 0 Posts 加入" at bounding box center [705, 337] width 1411 height 675
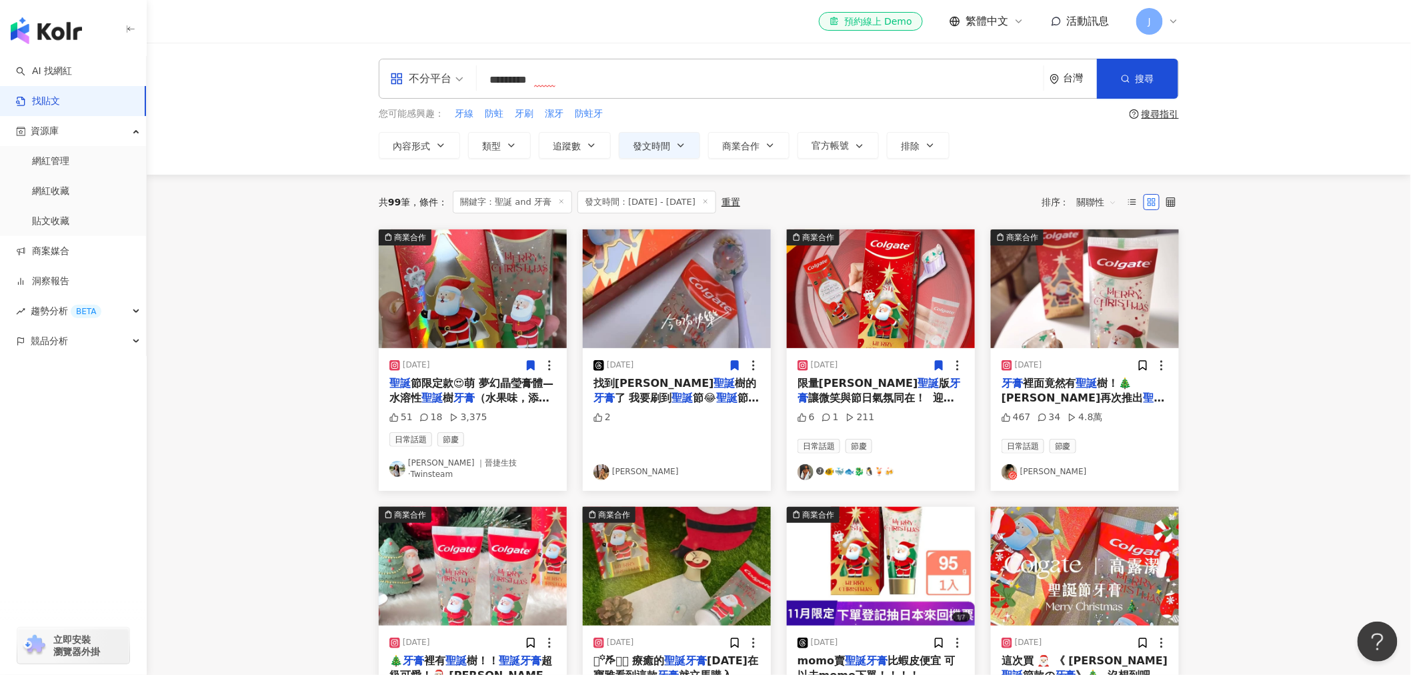
click at [938, 363] on icon at bounding box center [939, 365] width 7 height 9
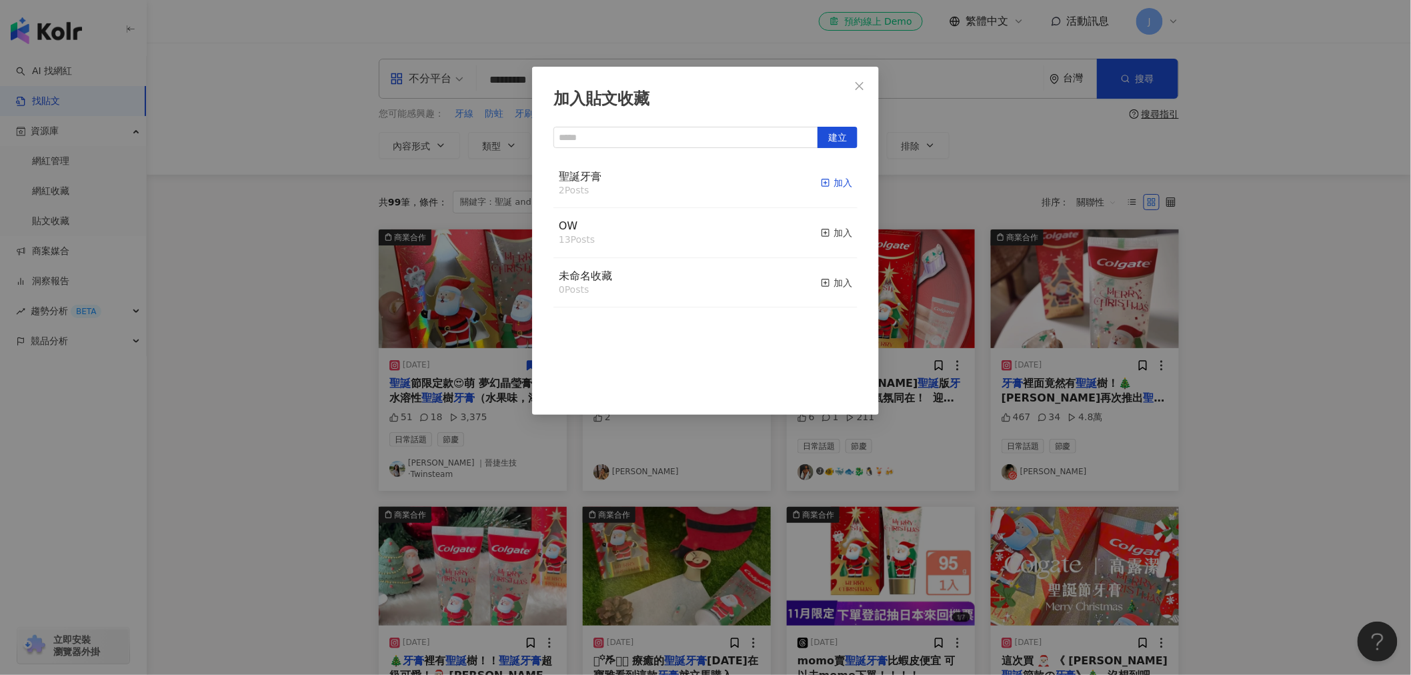
click at [822, 184] on rect "button" at bounding box center [825, 182] width 7 height 7
click at [1136, 367] on div "加入貼文收藏 建立 聖誕牙膏 3 Posts 已加入 OW 13 Posts 加入 未命名收藏 0 Posts 加入" at bounding box center [705, 337] width 1411 height 675
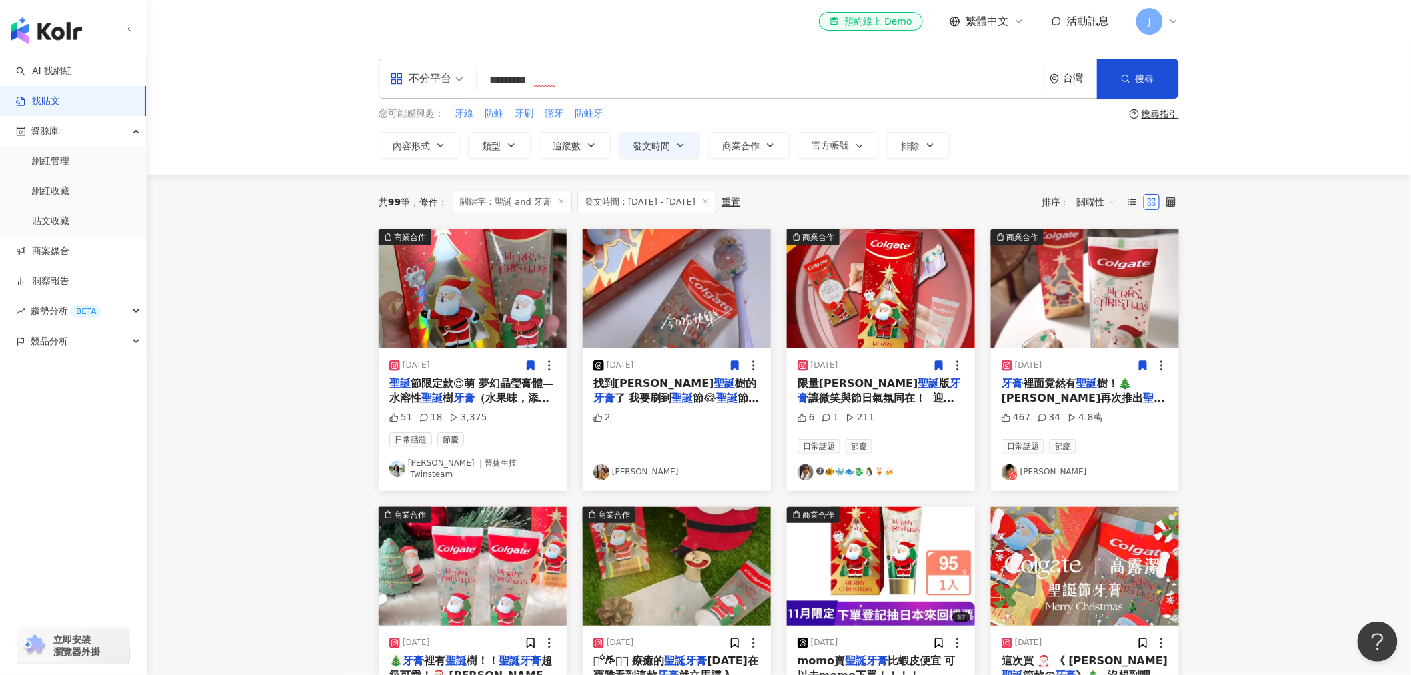
click at [1137, 367] on icon at bounding box center [1143, 365] width 12 height 12
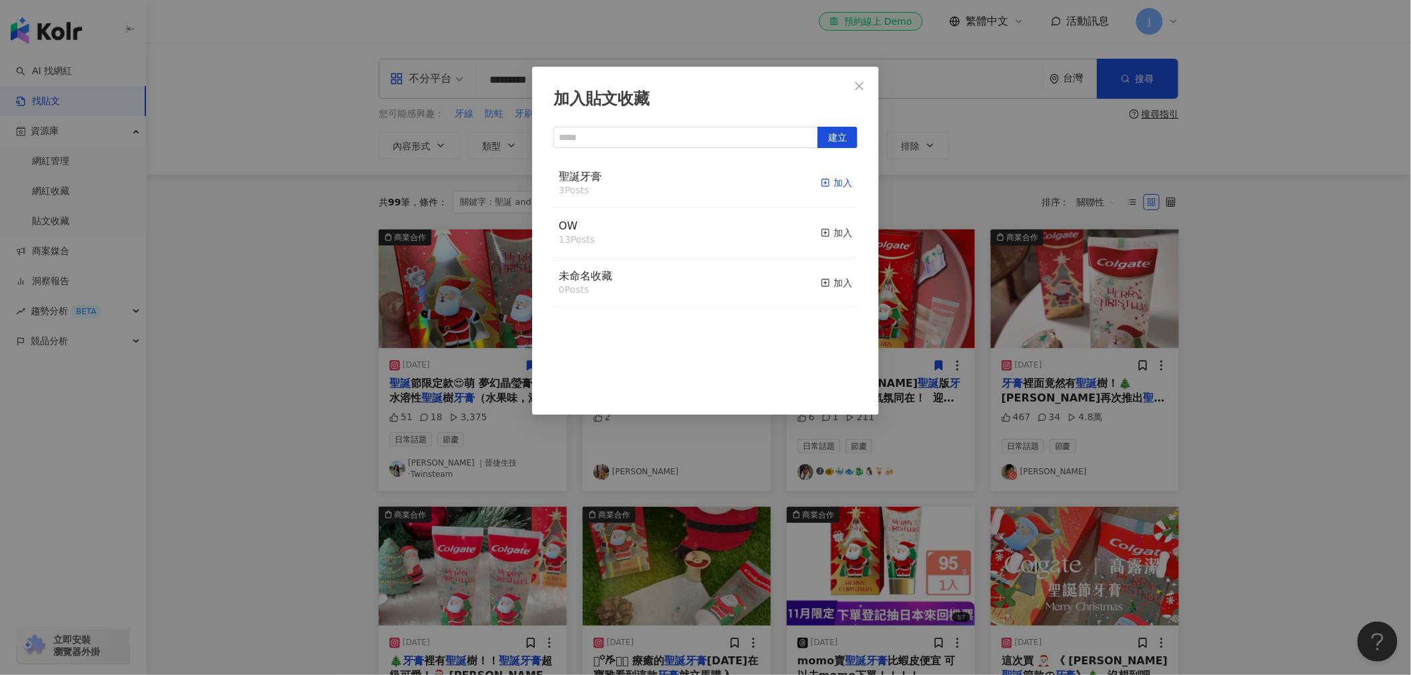
click at [824, 183] on line "button" at bounding box center [825, 183] width 3 height 0
click at [377, 483] on div "加入貼文收藏 建立 聖誕牙膏 4 Posts 已加入 OW 13 Posts 加入 未命名收藏 0 Posts 加入" at bounding box center [705, 337] width 1411 height 675
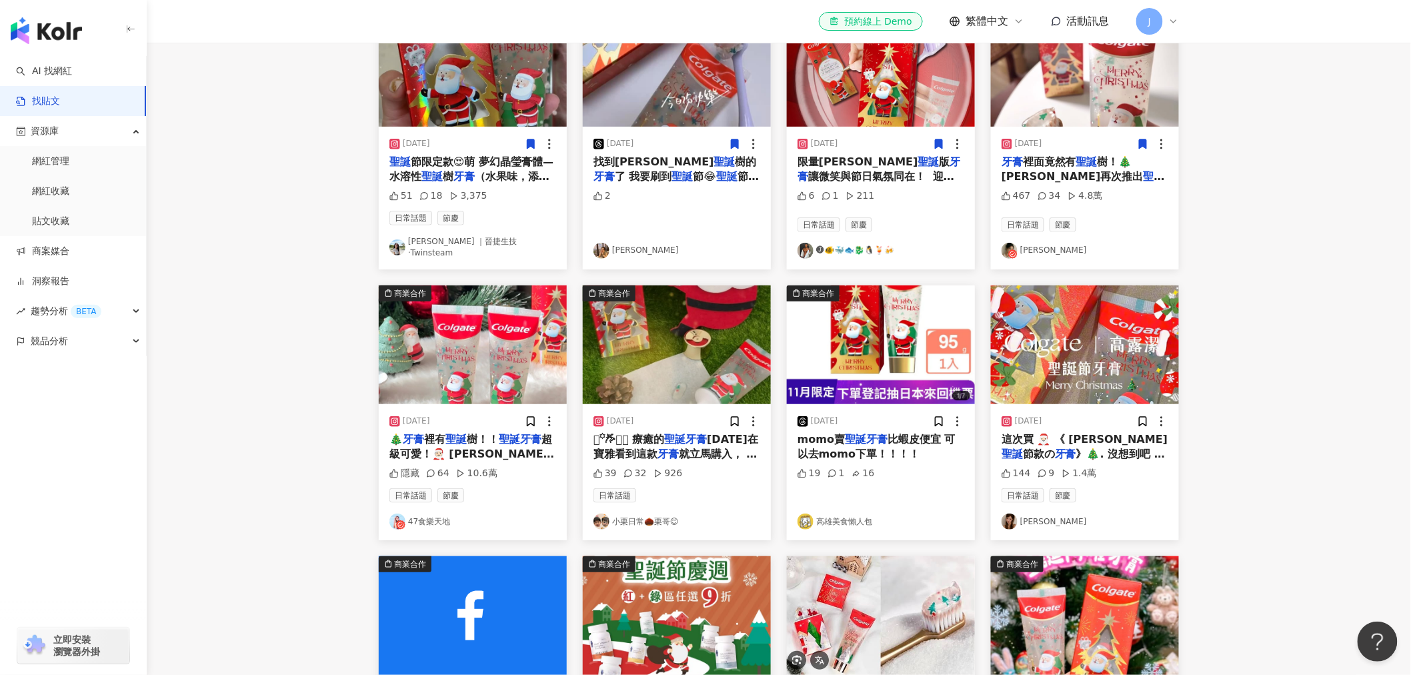
scroll to position [222, 0]
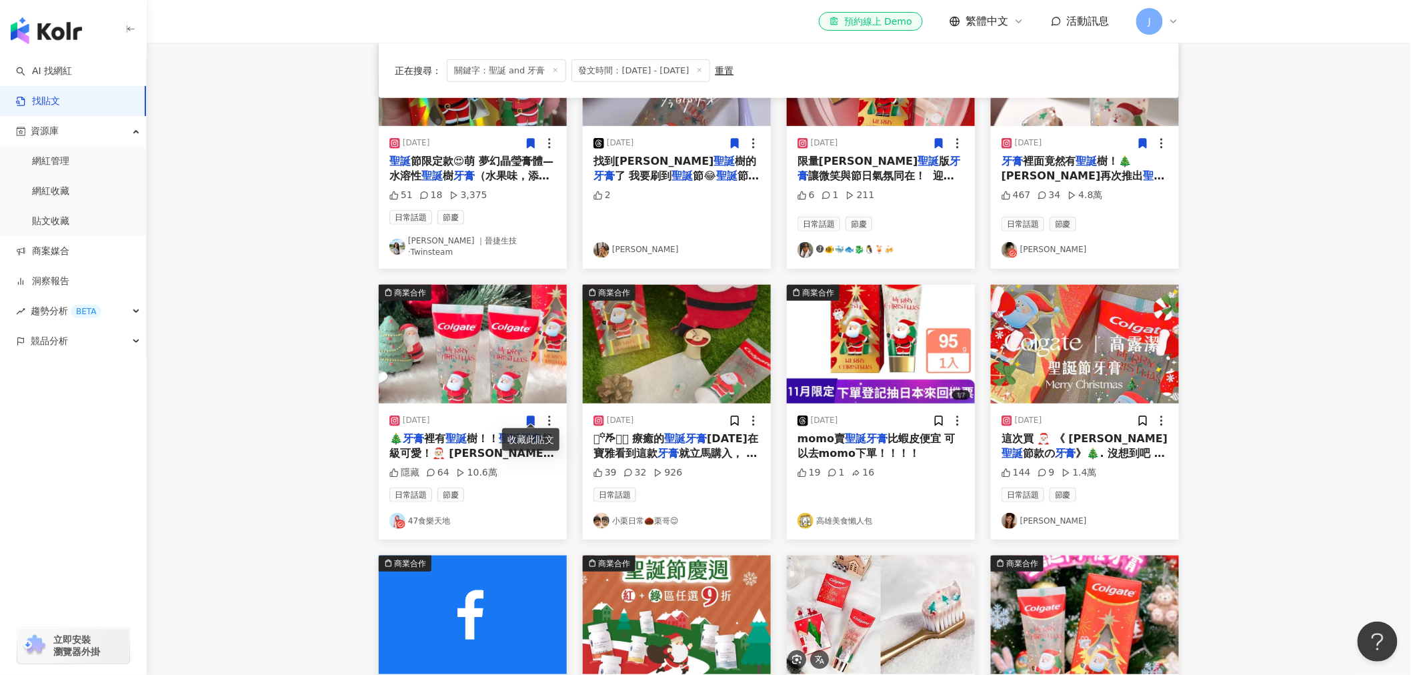
click at [531, 416] on icon at bounding box center [530, 420] width 7 height 9
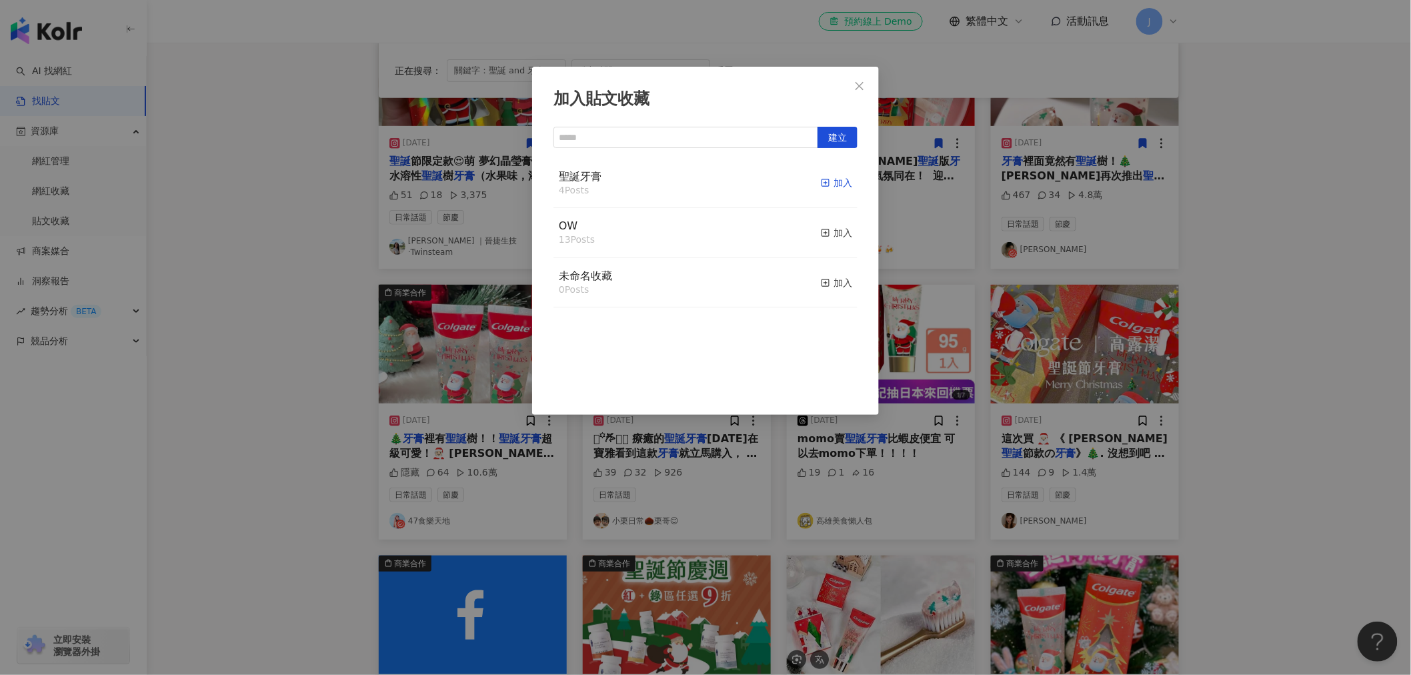
click at [821, 182] on icon "button" at bounding box center [825, 182] width 9 height 9
click at [738, 491] on div "加入貼文收藏 建立 聖誕牙膏 5 Posts 已加入 OW 13 Posts 加入 未命名收藏 0 Posts 加入" at bounding box center [705, 337] width 1411 height 675
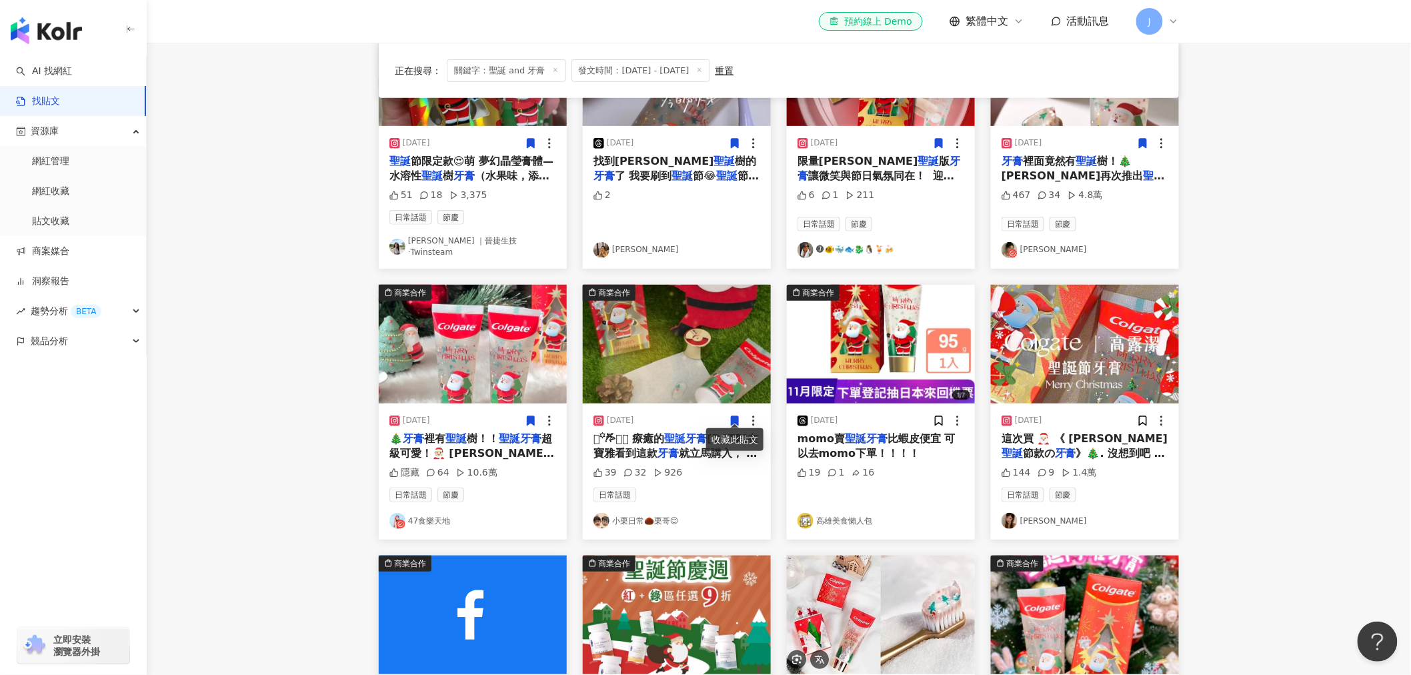
click at [731, 417] on icon at bounding box center [734, 420] width 7 height 9
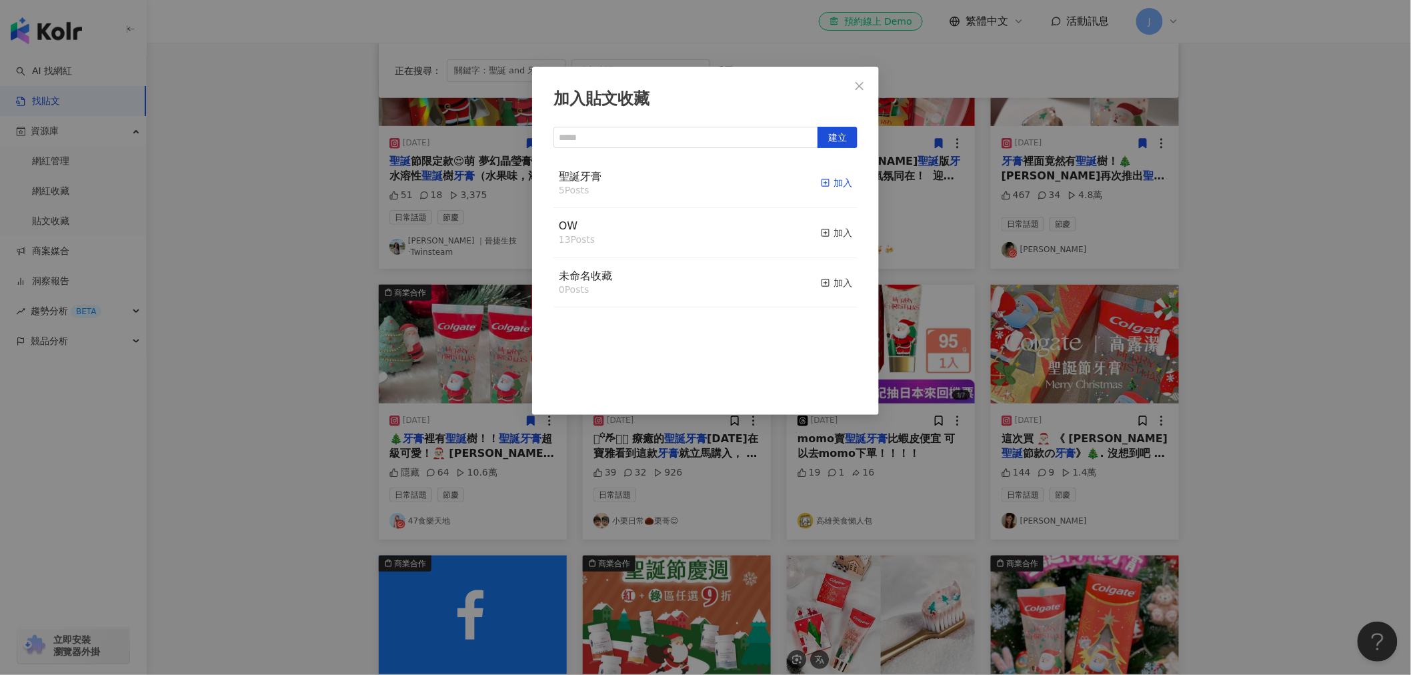
click at [821, 183] on icon "button" at bounding box center [825, 182] width 9 height 9
click at [896, 480] on div "加入貼文收藏 建立 聖誕牙膏 6 Posts 已加入 OW 13 Posts 加入 未命名收藏 0 Posts 加入" at bounding box center [705, 337] width 1411 height 675
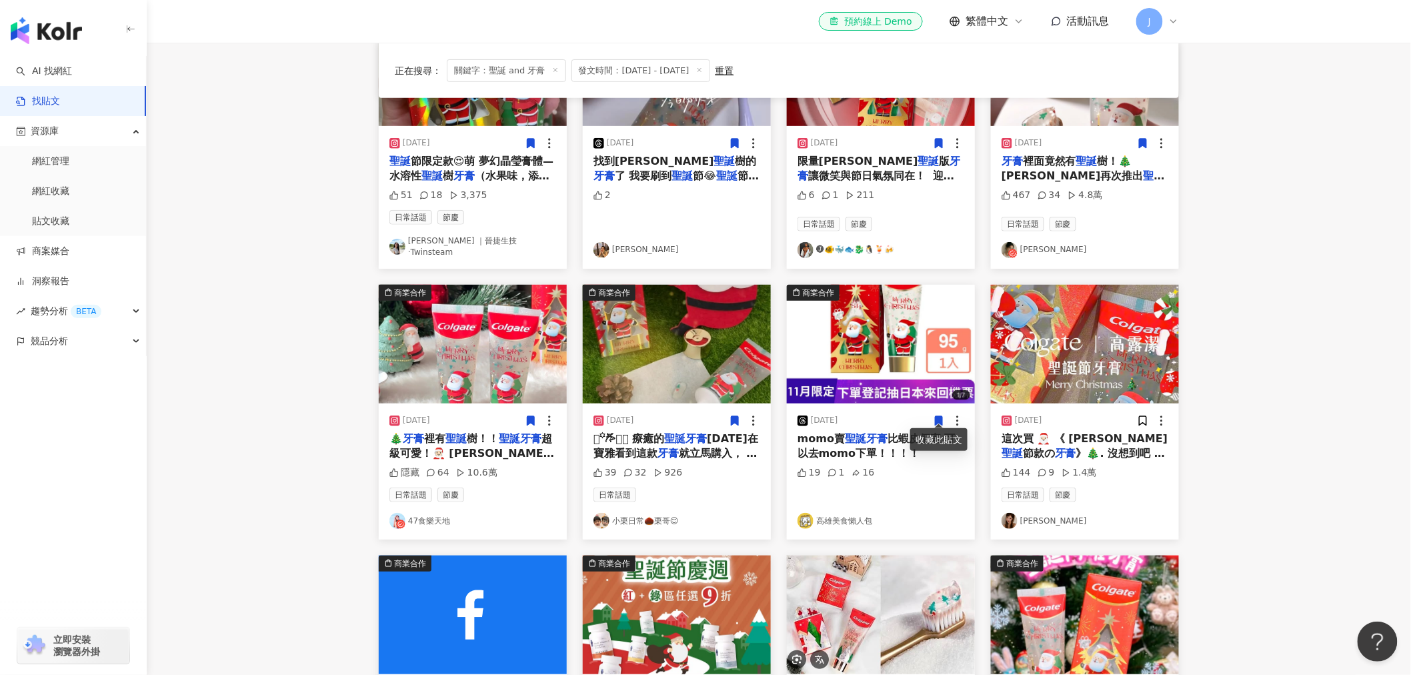
click at [942, 416] on icon at bounding box center [939, 420] width 7 height 9
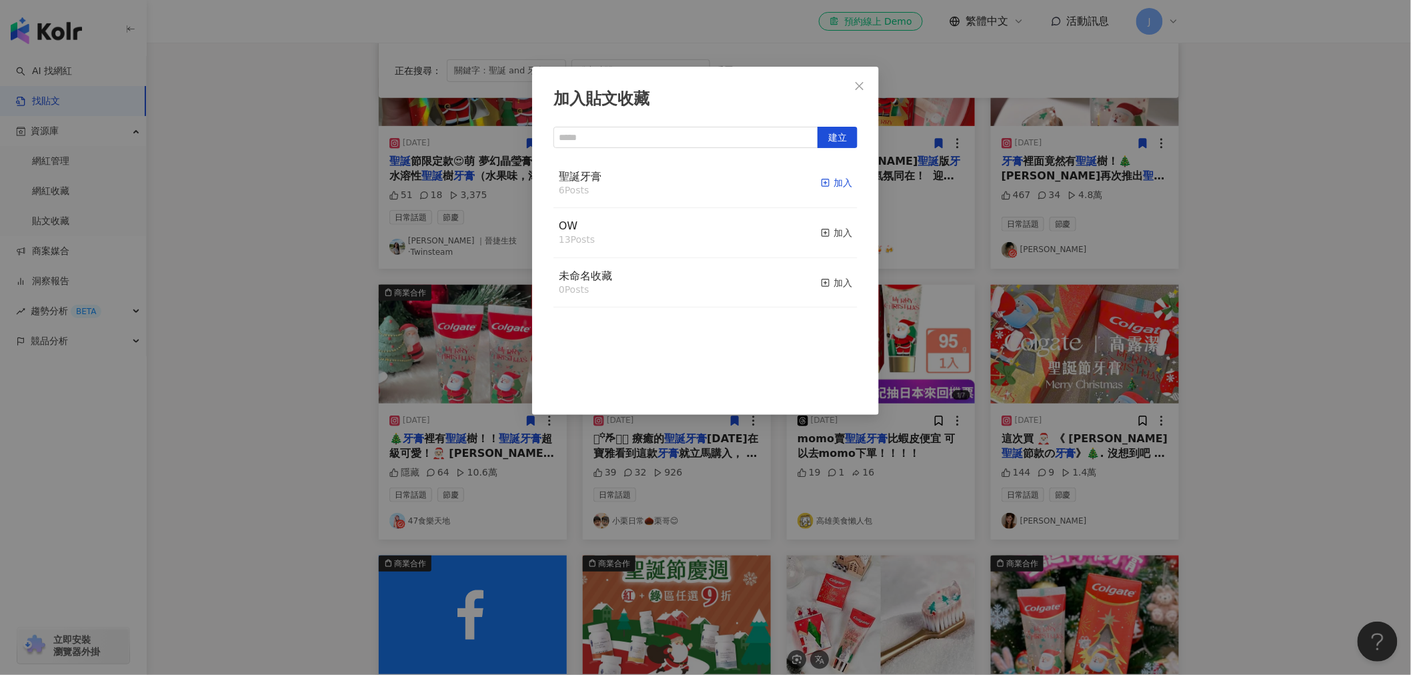
click at [821, 181] on icon "button" at bounding box center [825, 182] width 9 height 9
click at [1256, 407] on div "加入貼文收藏 建立 聖誕牙膏 7 Posts 已加入 OW 13 Posts 加入 未命名收藏 0 Posts 加入" at bounding box center [705, 337] width 1411 height 675
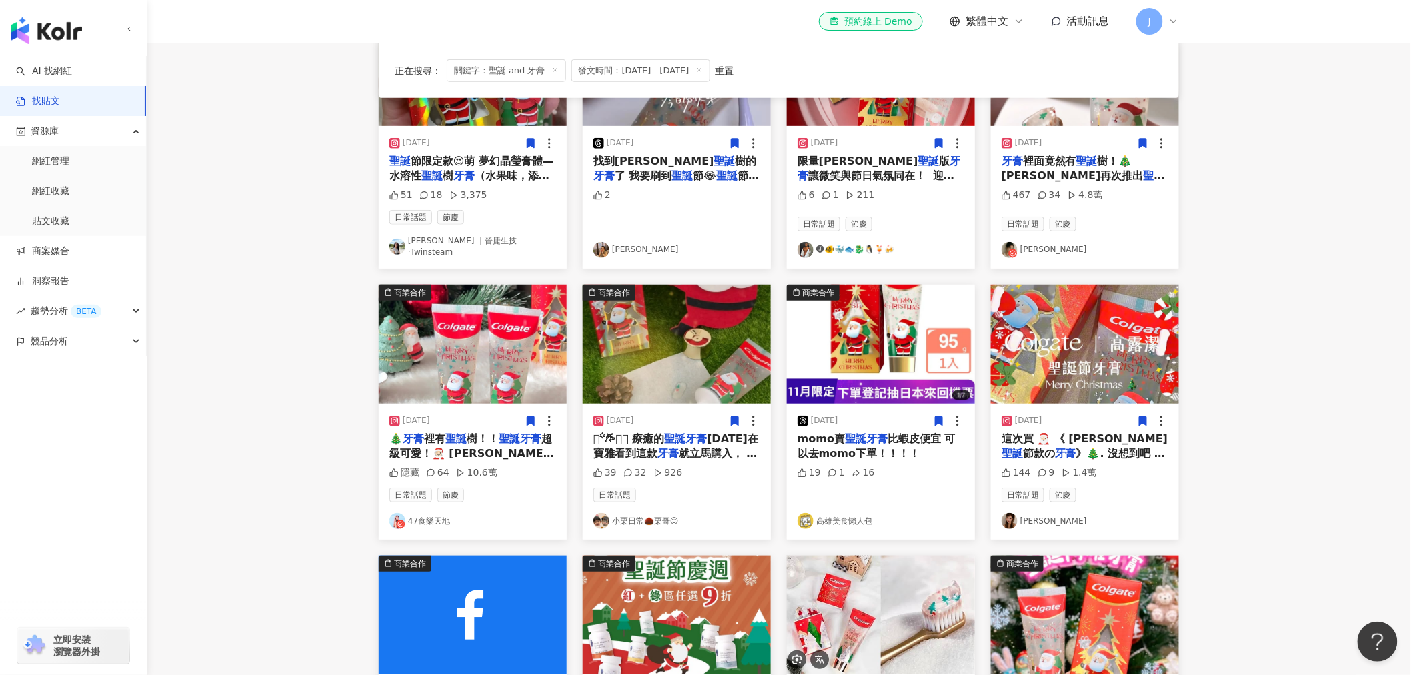
click at [1144, 416] on icon at bounding box center [1143, 420] width 7 height 9
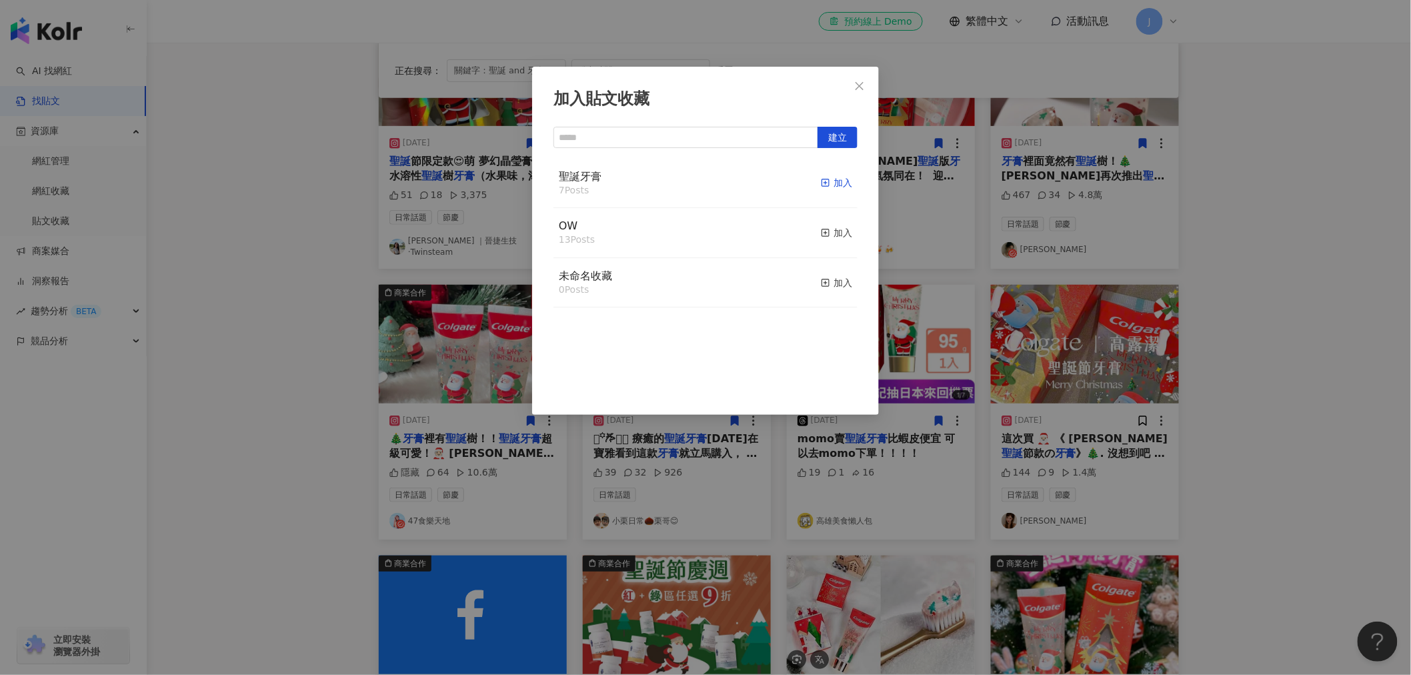
click at [821, 181] on icon "button" at bounding box center [825, 182] width 9 height 9
click at [1274, 355] on div "加入貼文收藏 建立 聖誕牙膏 8 Posts 已加入 OW 13 Posts 加入 未命名收藏 0 Posts 加入" at bounding box center [705, 337] width 1411 height 675
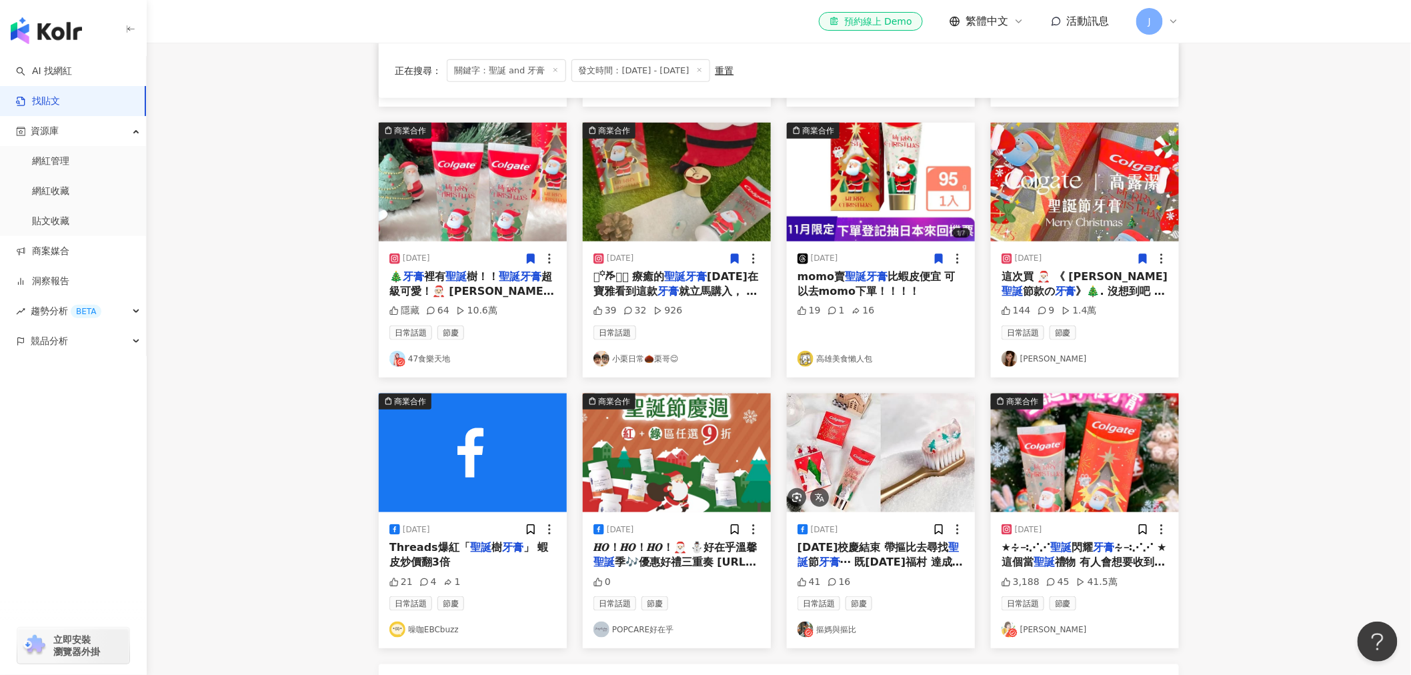
scroll to position [518, 0]
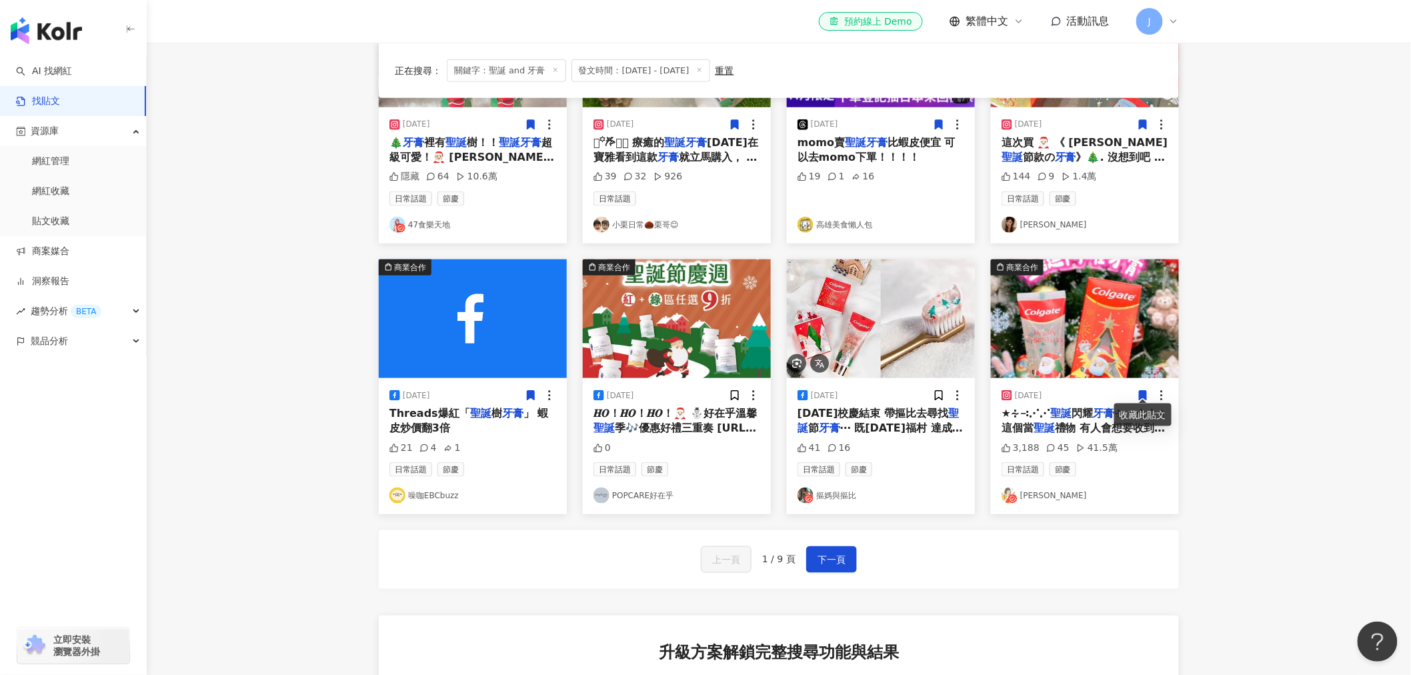
click at [1144, 391] on icon at bounding box center [1143, 395] width 7 height 9
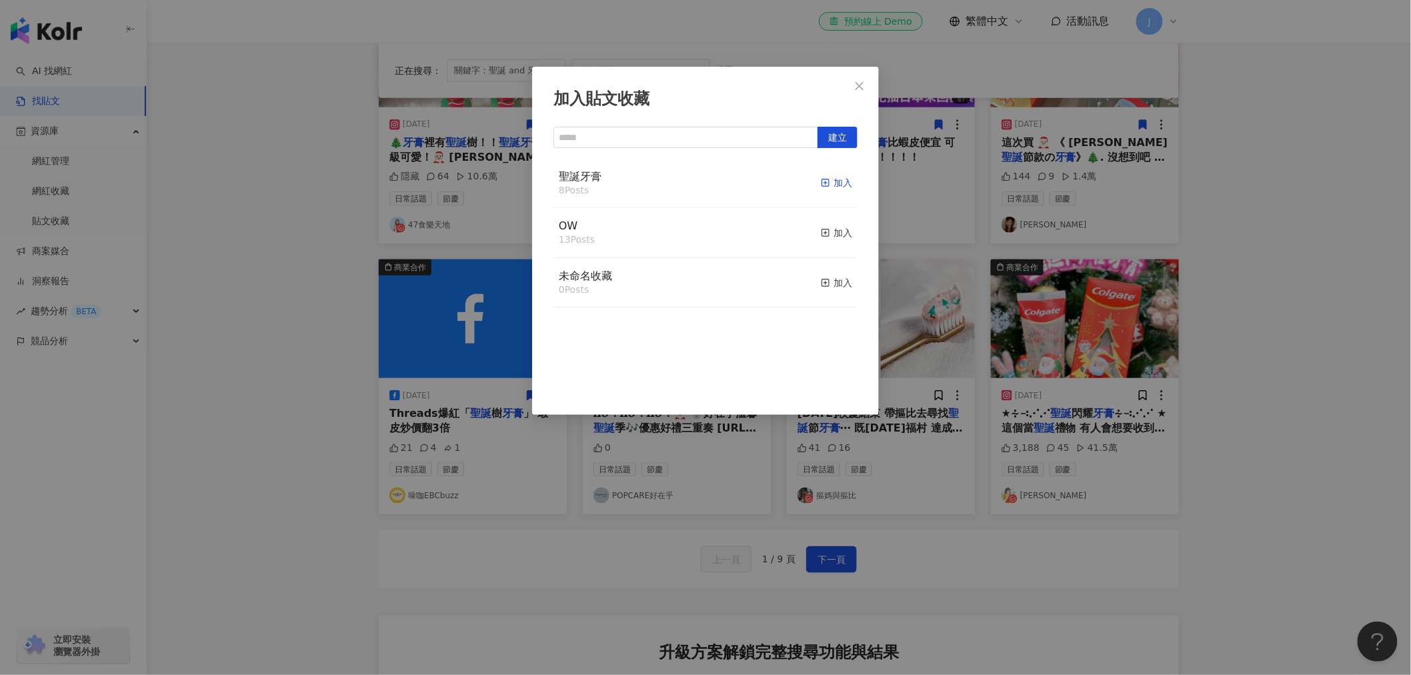
click at [821, 184] on icon "button" at bounding box center [825, 182] width 9 height 9
click at [1248, 496] on div "加入貼文收藏 建立 聖誕牙膏 9 Posts 已加入 OW 13 Posts 加入 未命名收藏 0 Posts 加入" at bounding box center [705, 337] width 1411 height 675
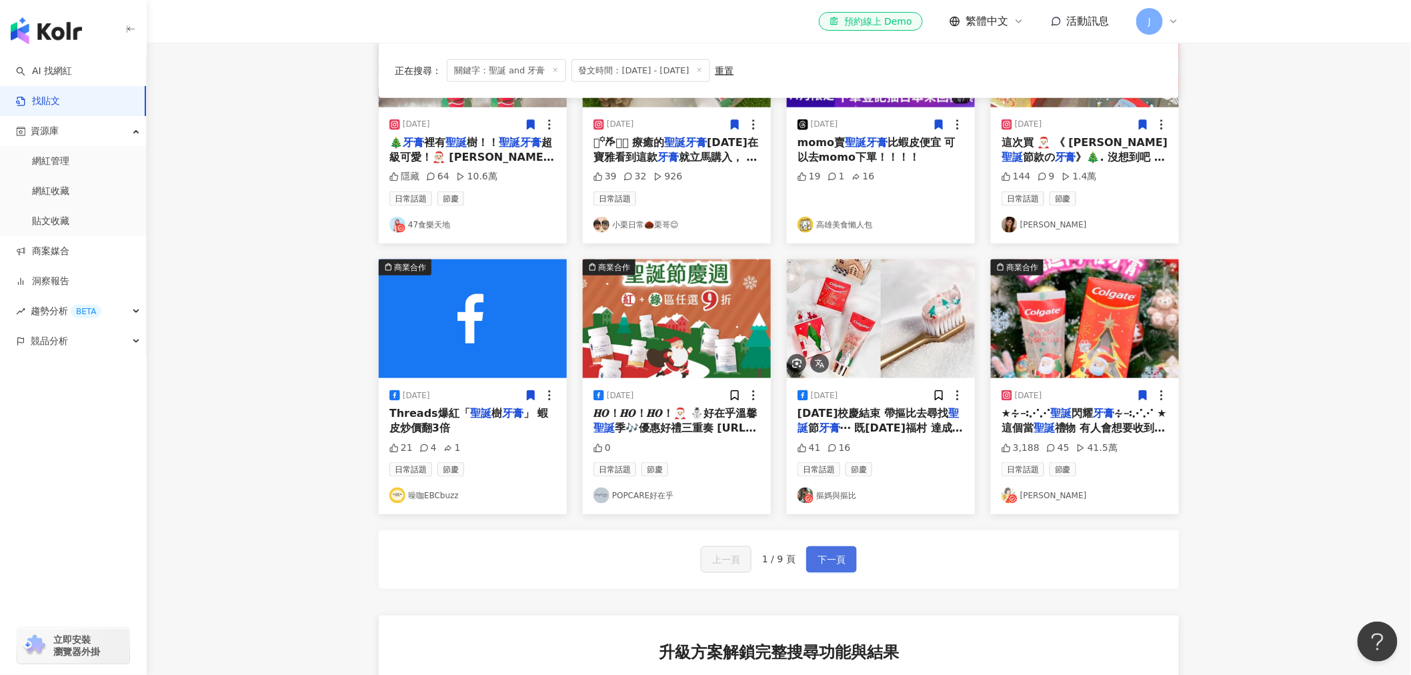
click at [844, 552] on span "下一頁" at bounding box center [832, 560] width 28 height 16
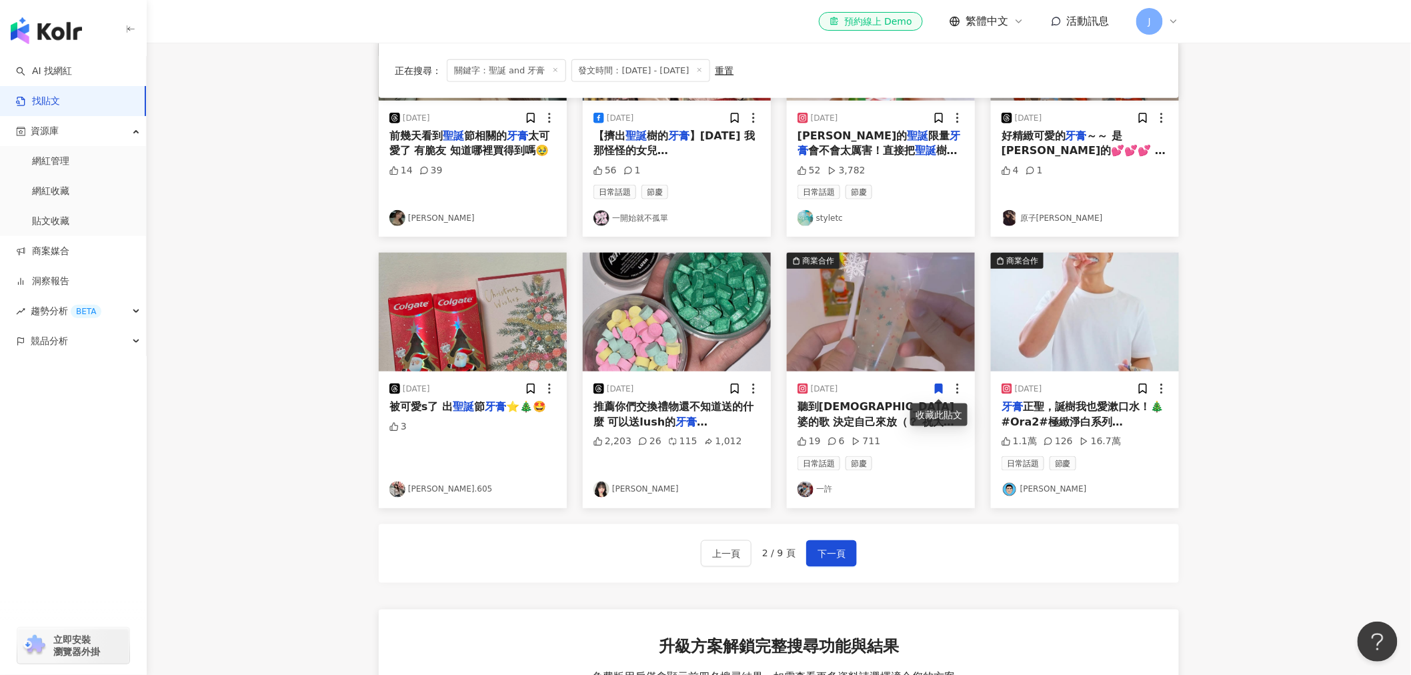
click at [936, 389] on icon at bounding box center [939, 389] width 7 height 9
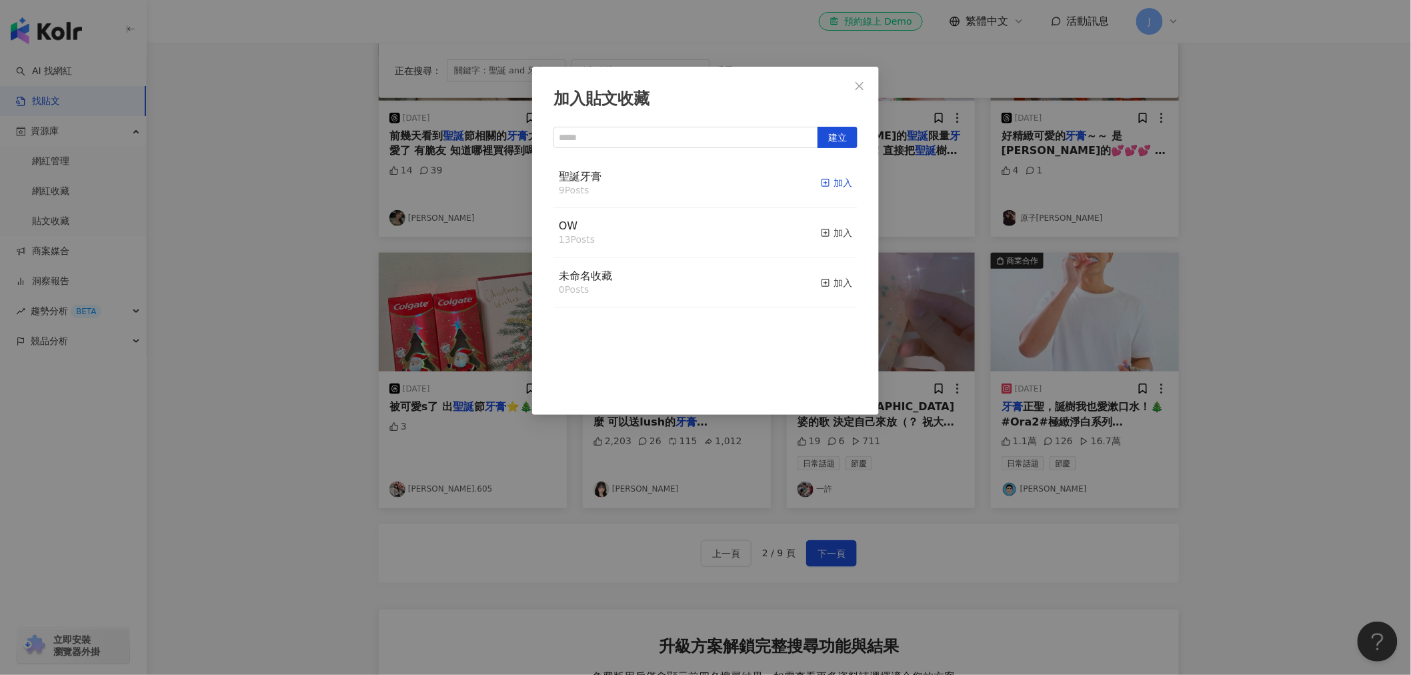
click at [821, 183] on icon "button" at bounding box center [825, 182] width 9 height 9
click at [1036, 554] on div "加入貼文收藏 建立 聖誕牙膏 10 Posts 已加入 OW 13 Posts 加入 未命名收藏 0 Posts 加入" at bounding box center [705, 337] width 1411 height 675
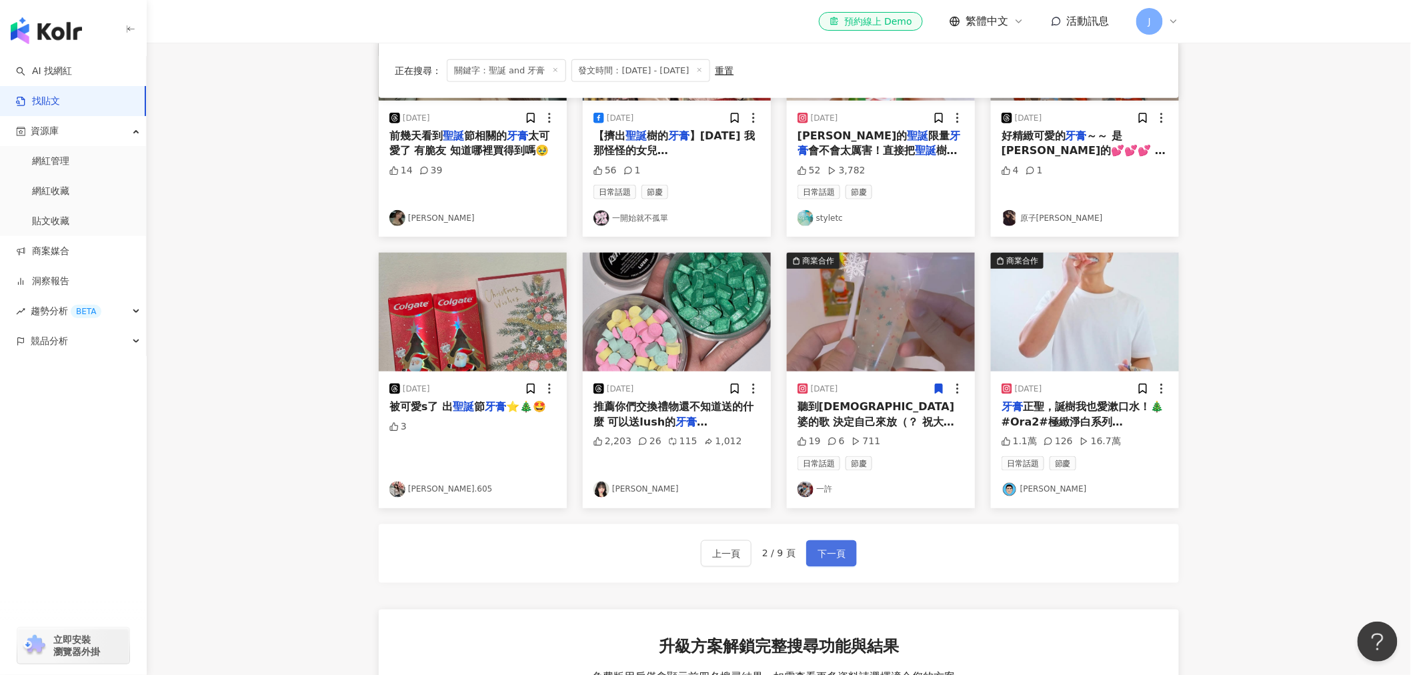
click at [842, 558] on span "下一頁" at bounding box center [832, 554] width 28 height 16
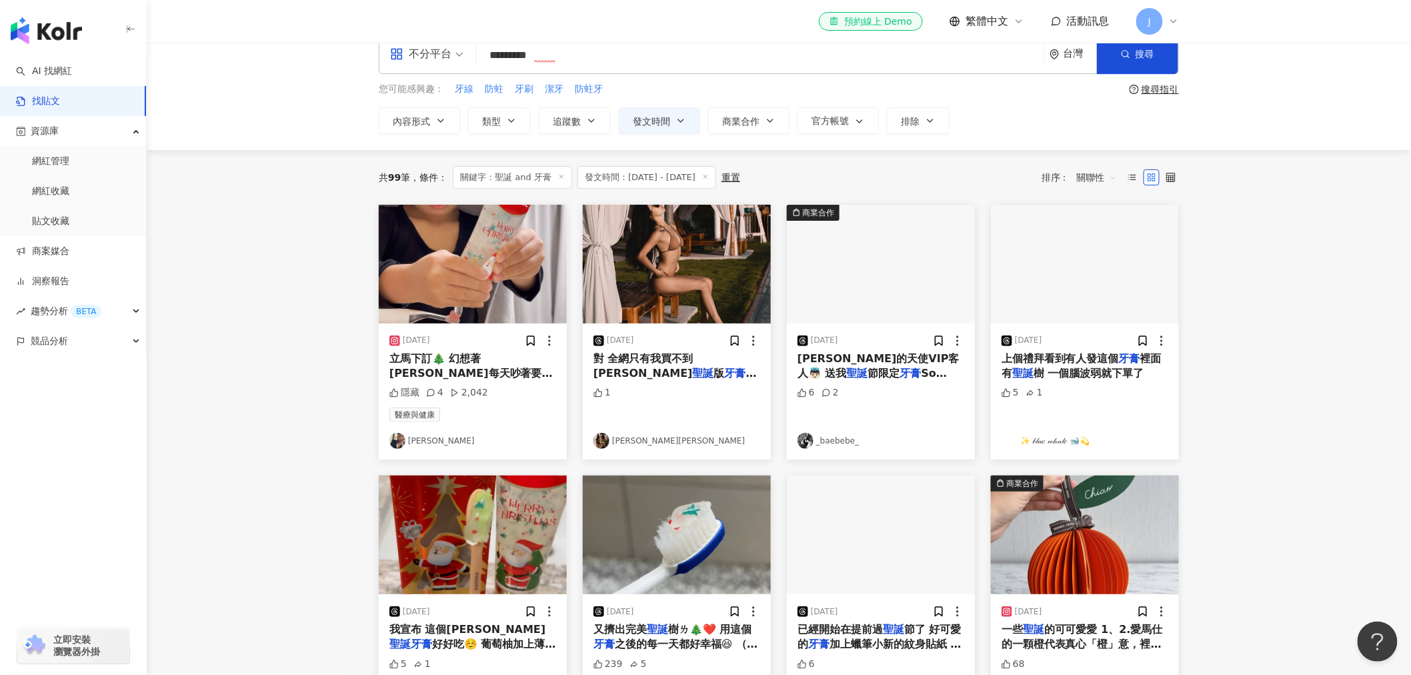
scroll to position [0, 0]
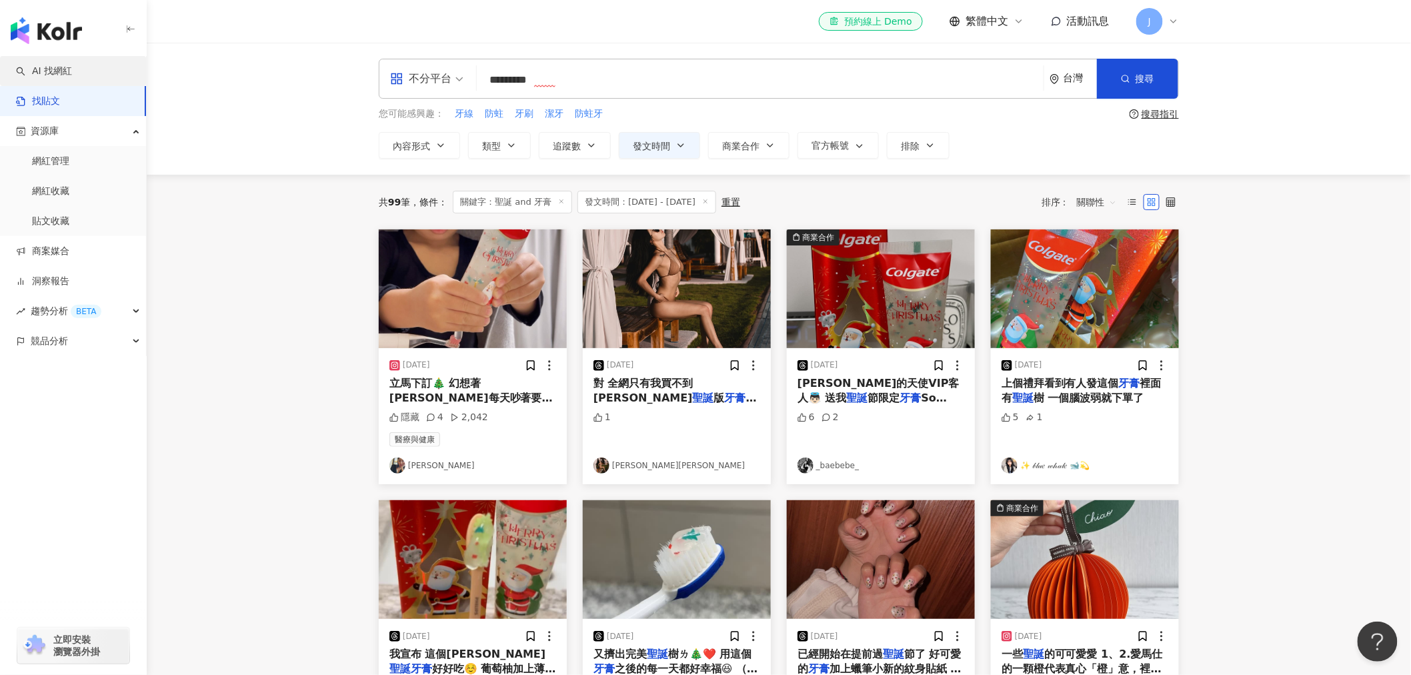
click at [51, 74] on link "AI 找網紅" at bounding box center [44, 71] width 56 height 13
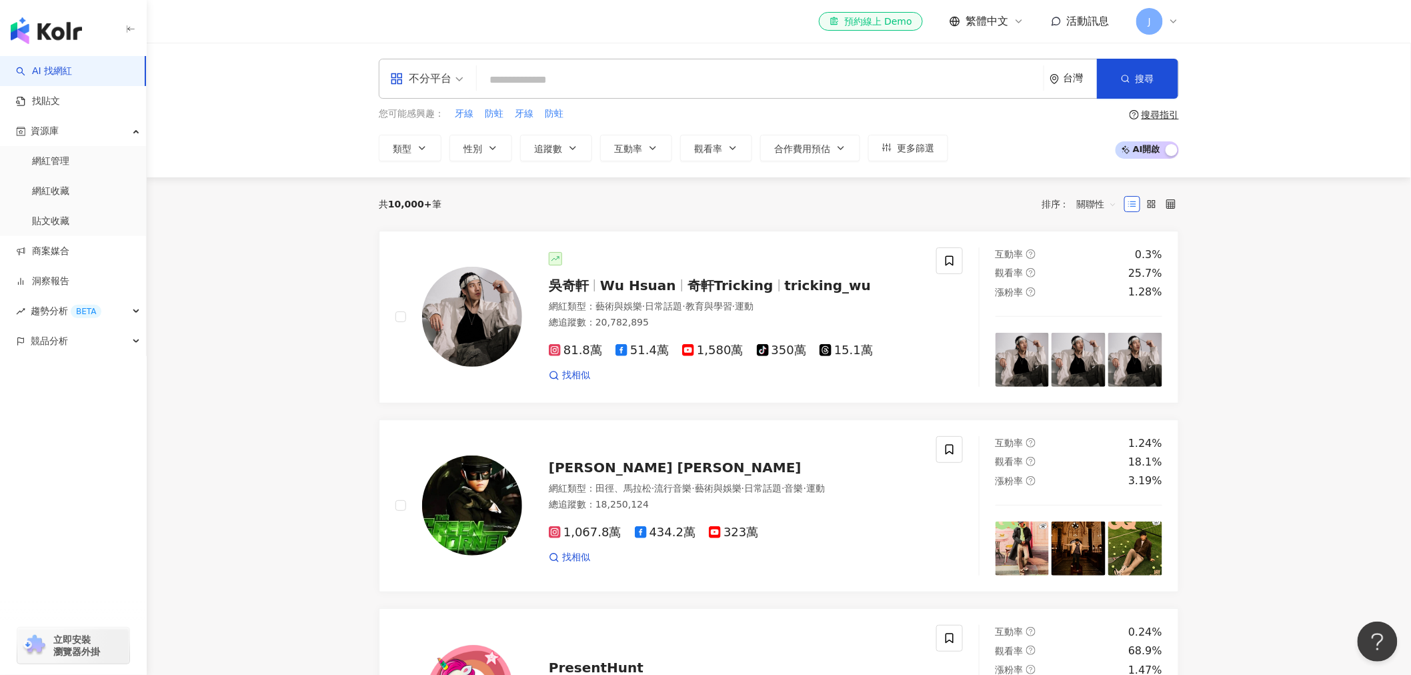
click at [561, 80] on input "search" at bounding box center [760, 79] width 556 height 25
type input "*"
type input "********"
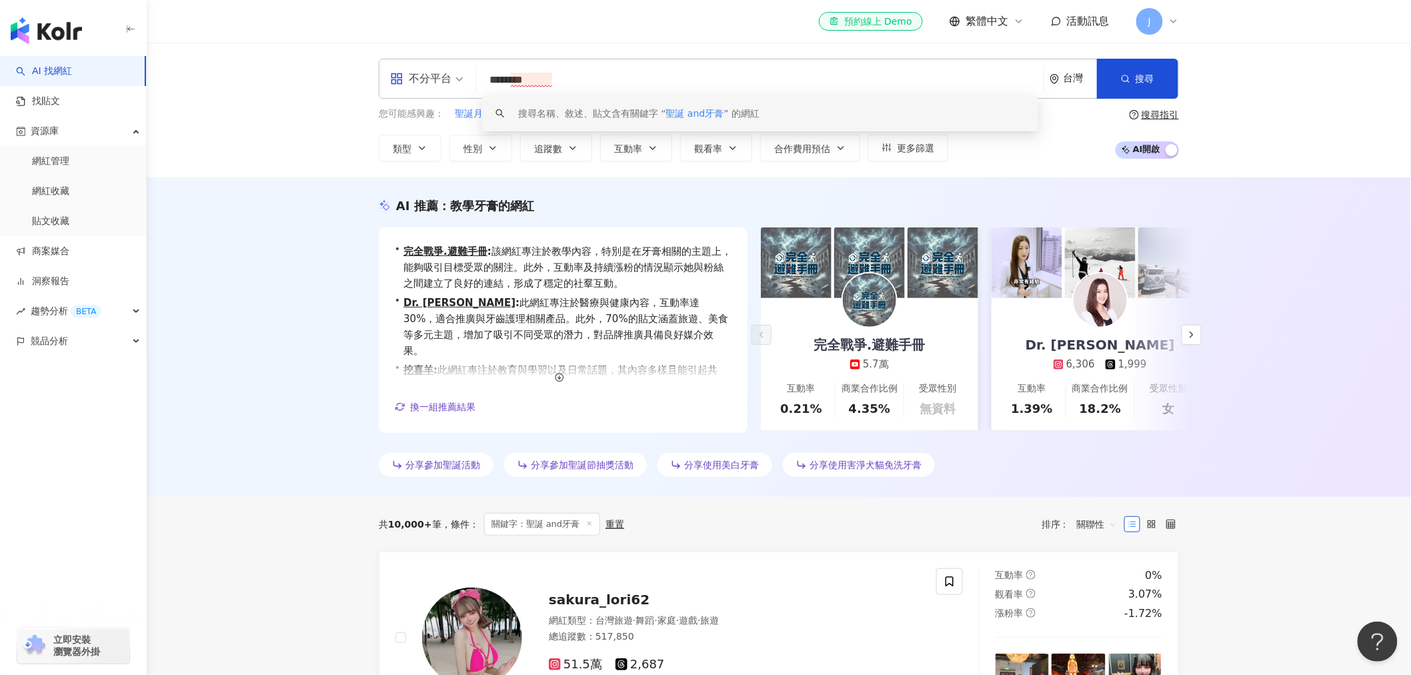
click at [453, 75] on span "不分平台" at bounding box center [426, 78] width 73 height 21
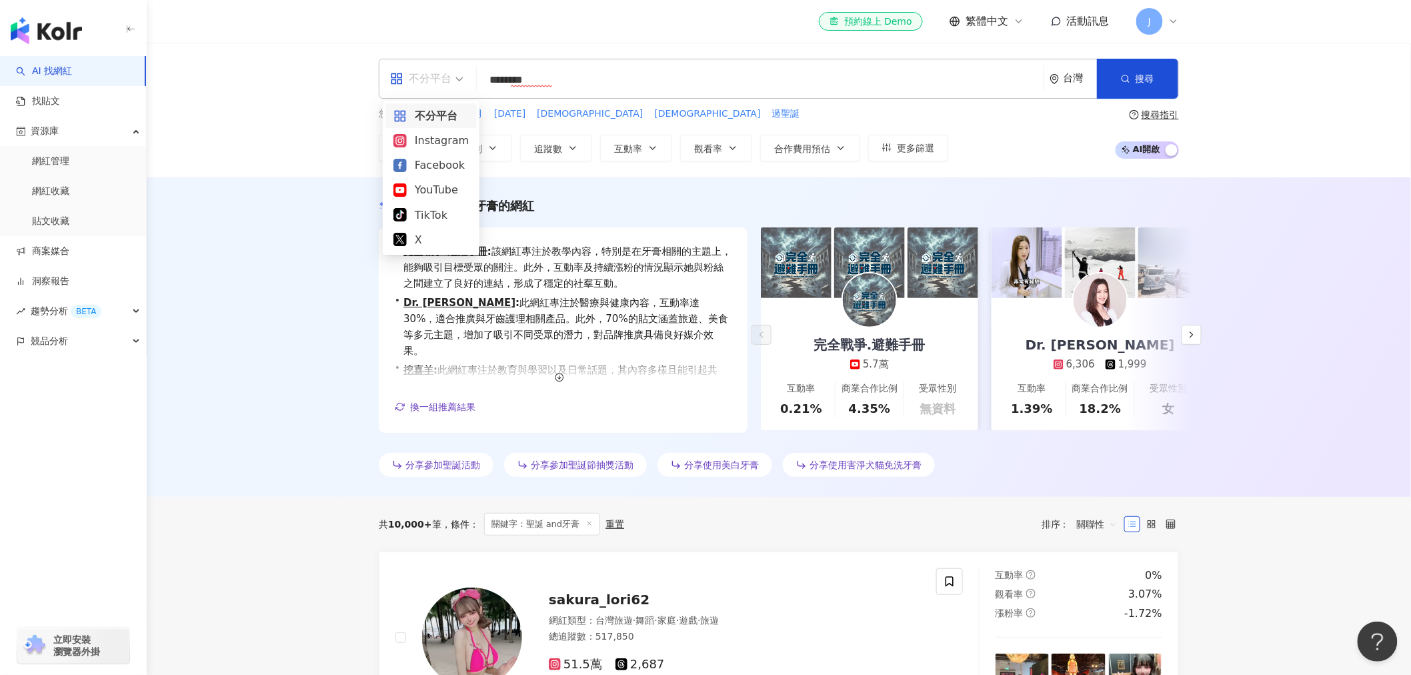
click at [313, 103] on div "不分平台 ******** 台灣 搜尋 keyword 搜尋名稱、敘述、貼文含有關鍵字 “ 聖誕 and牙膏 ” 的網紅 您可能感興趣： 聖誕月 聖誕節 聖誕…" at bounding box center [779, 110] width 1264 height 135
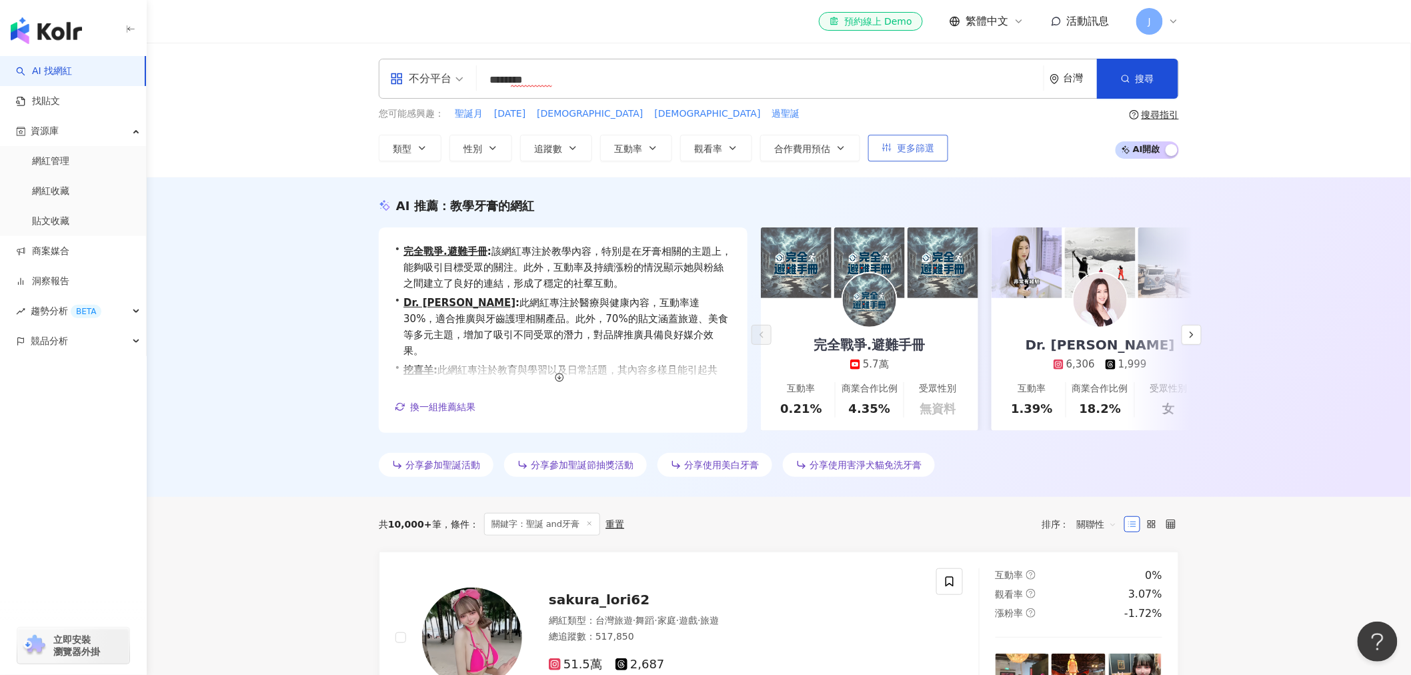
click at [897, 145] on span "更多篩選" at bounding box center [915, 148] width 37 height 11
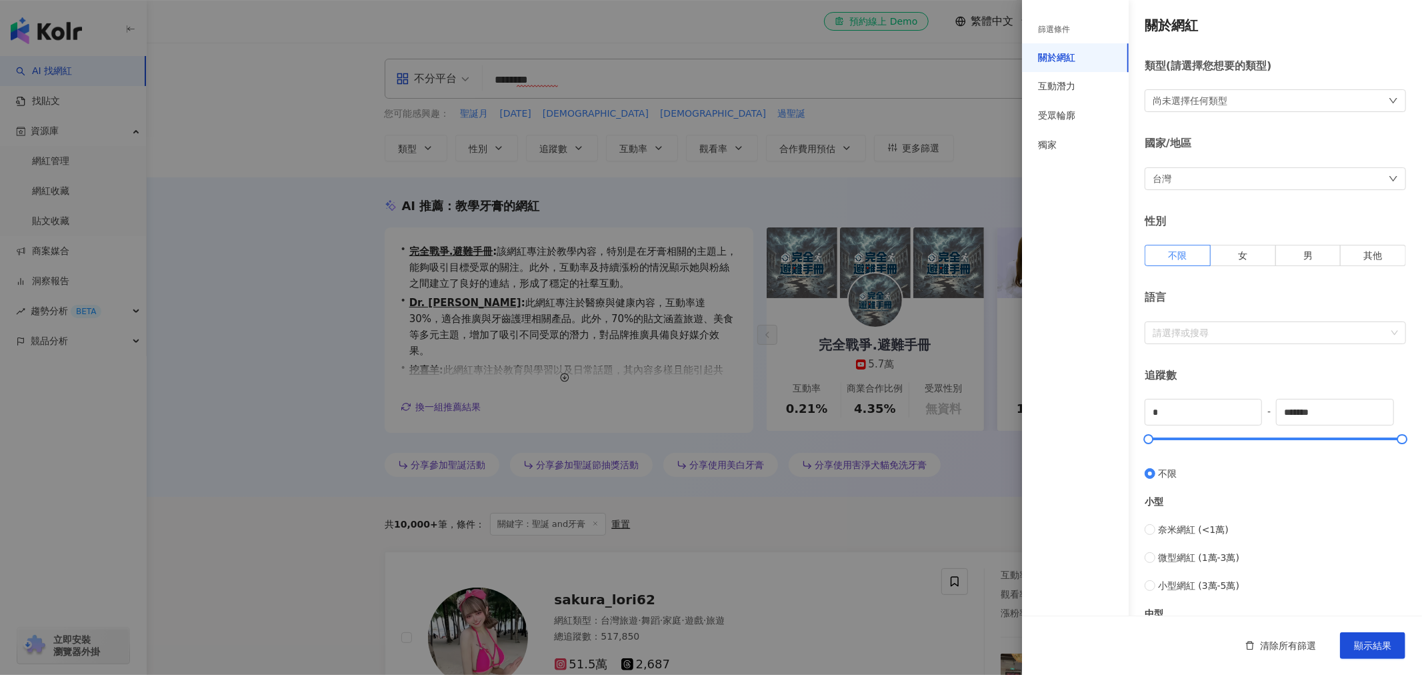
click at [881, 191] on div at bounding box center [711, 337] width 1422 height 675
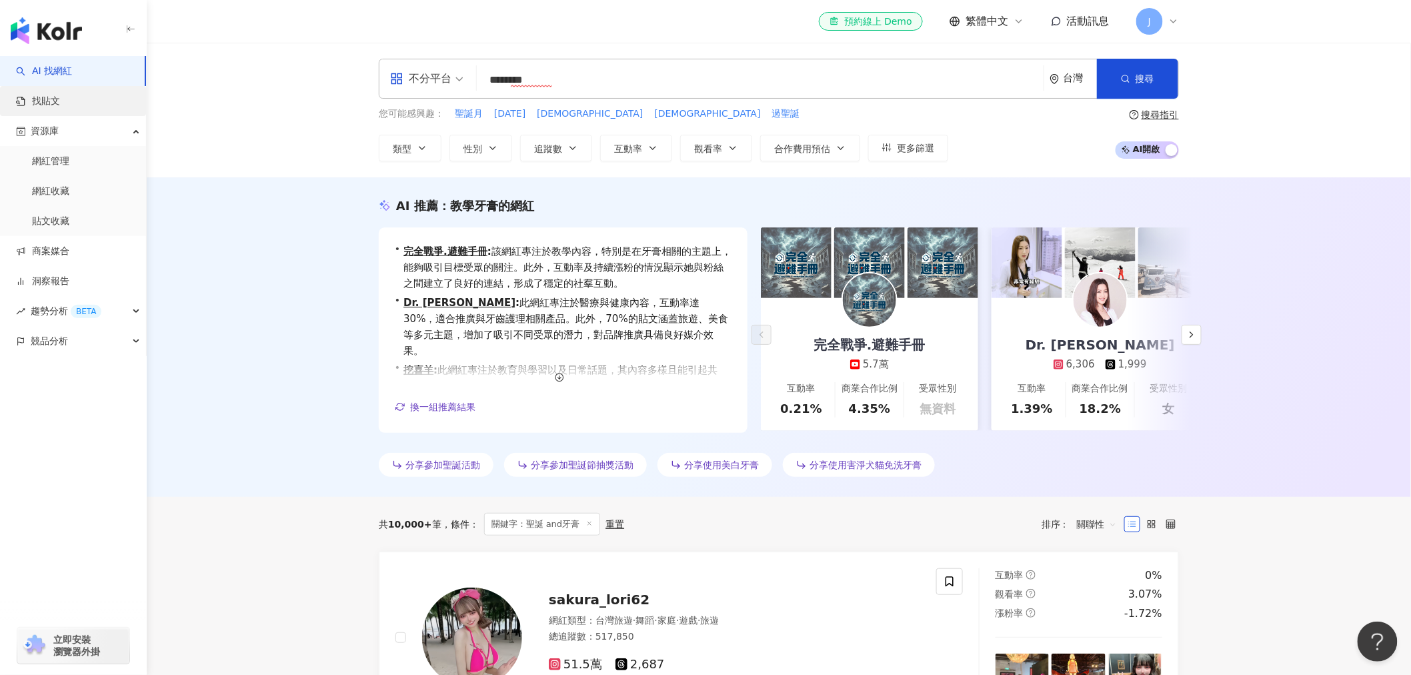
click at [60, 98] on link "找貼文" at bounding box center [38, 101] width 44 height 13
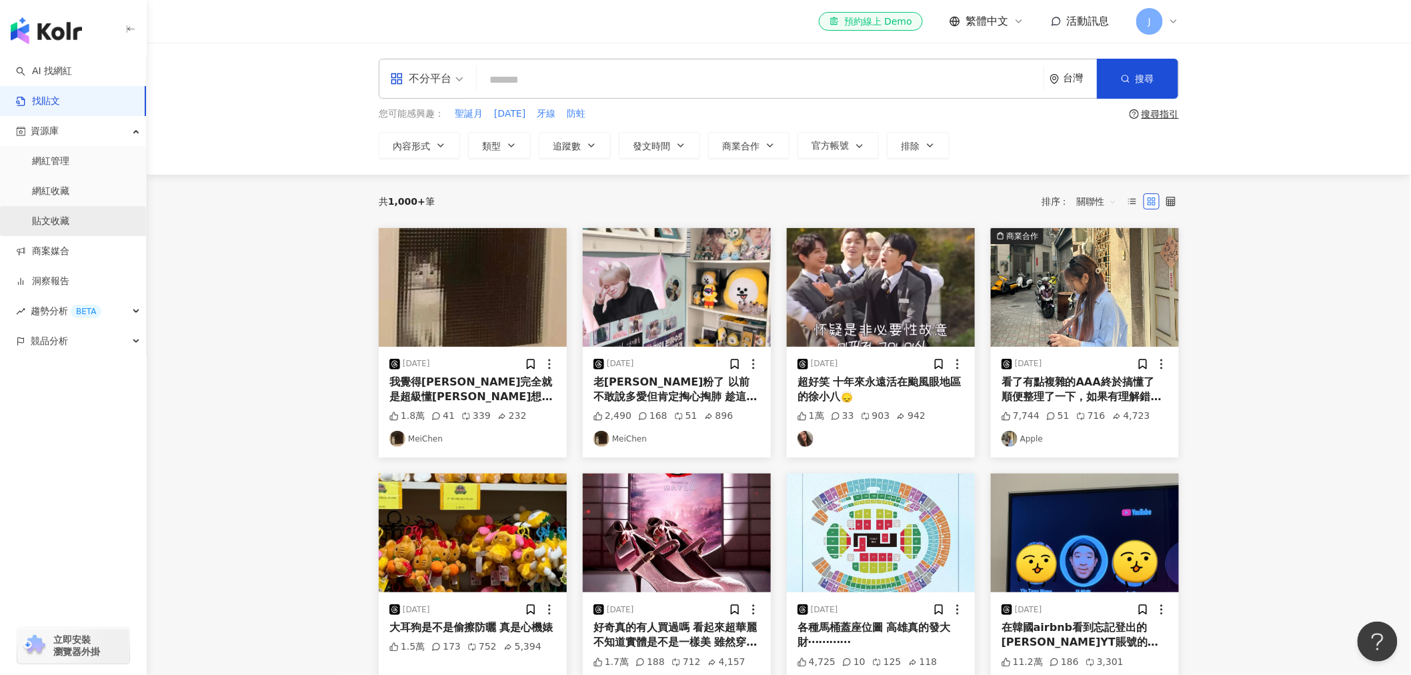
click at [69, 222] on link "貼文收藏" at bounding box center [50, 221] width 37 height 13
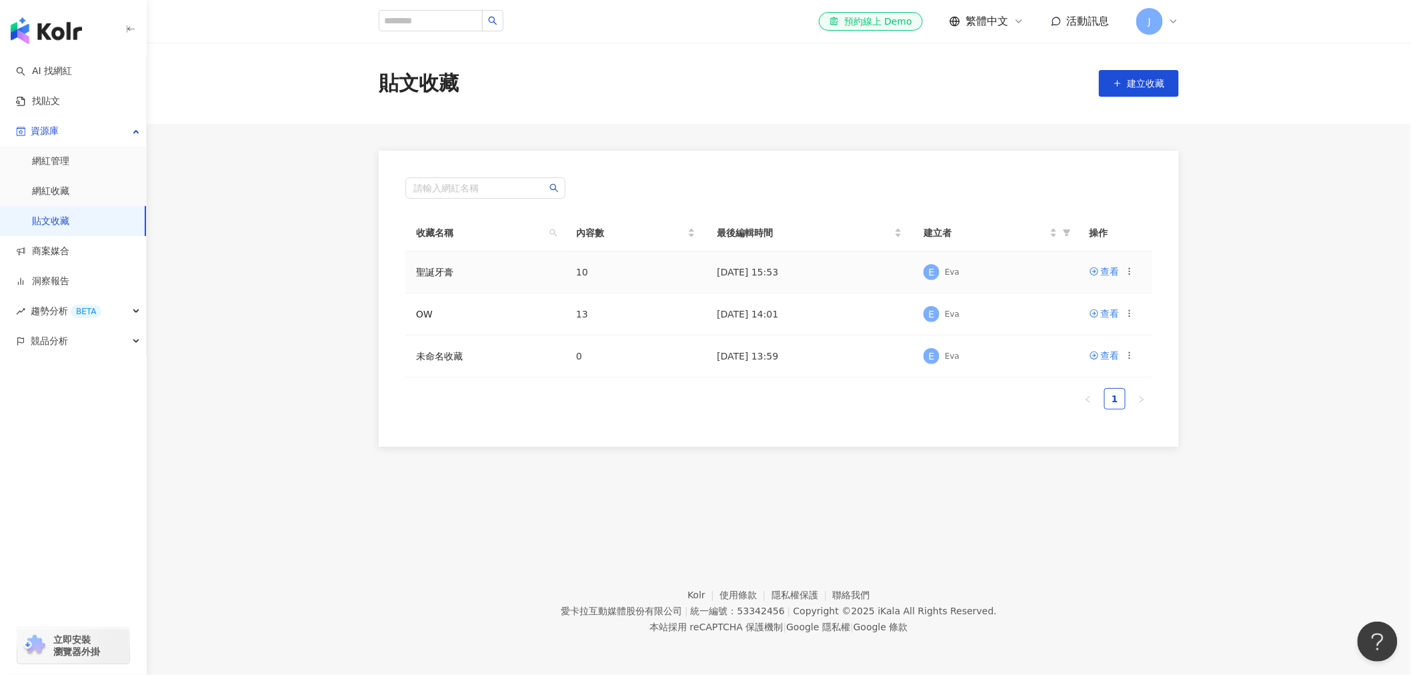
click at [1131, 268] on icon at bounding box center [1129, 271] width 9 height 9
click at [429, 271] on link "聖誕牙膏" at bounding box center [434, 272] width 37 height 11
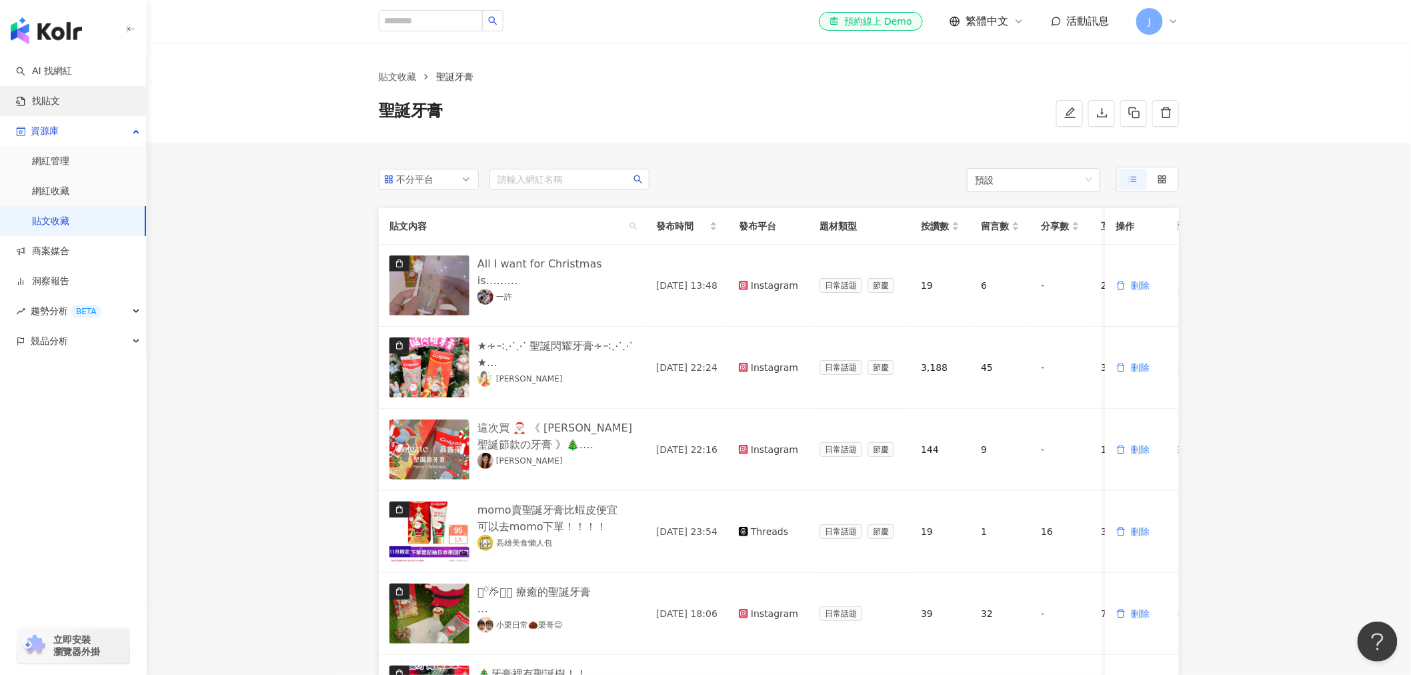
click at [60, 99] on link "找貼文" at bounding box center [38, 101] width 44 height 13
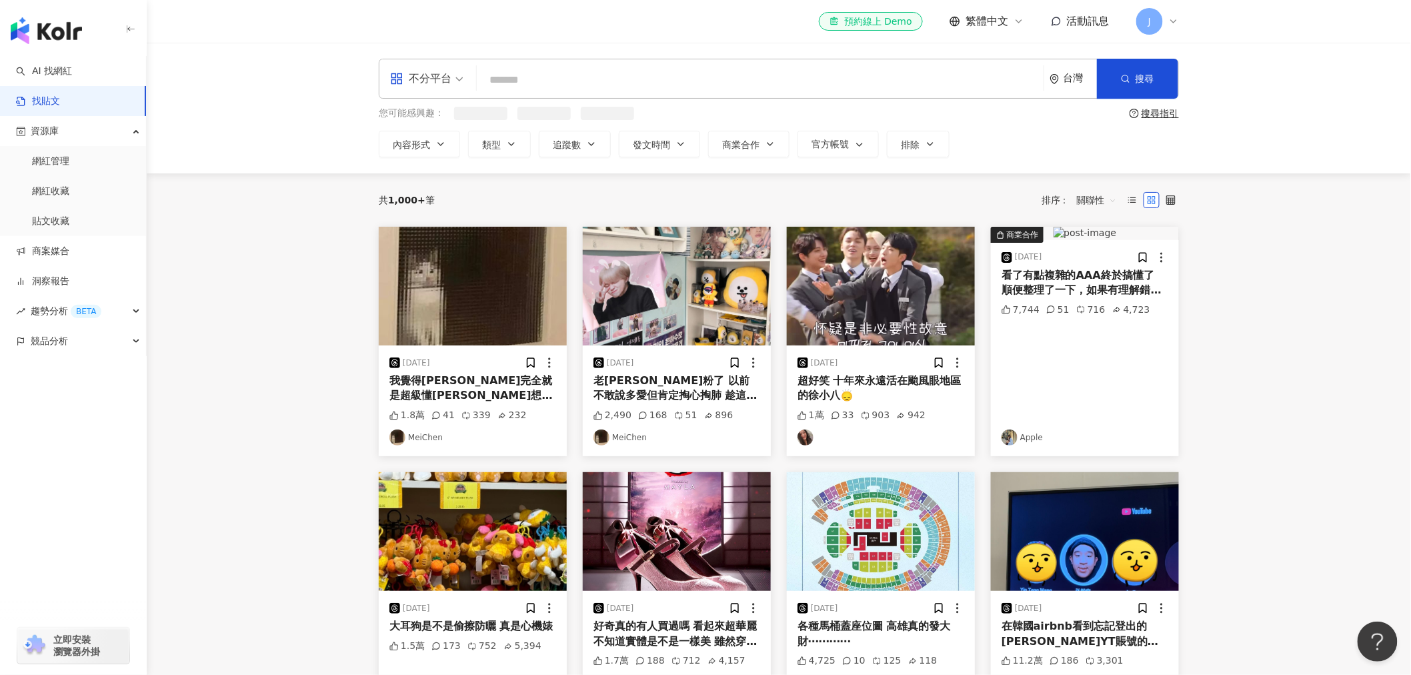
click at [549, 83] on input "search" at bounding box center [760, 79] width 556 height 29
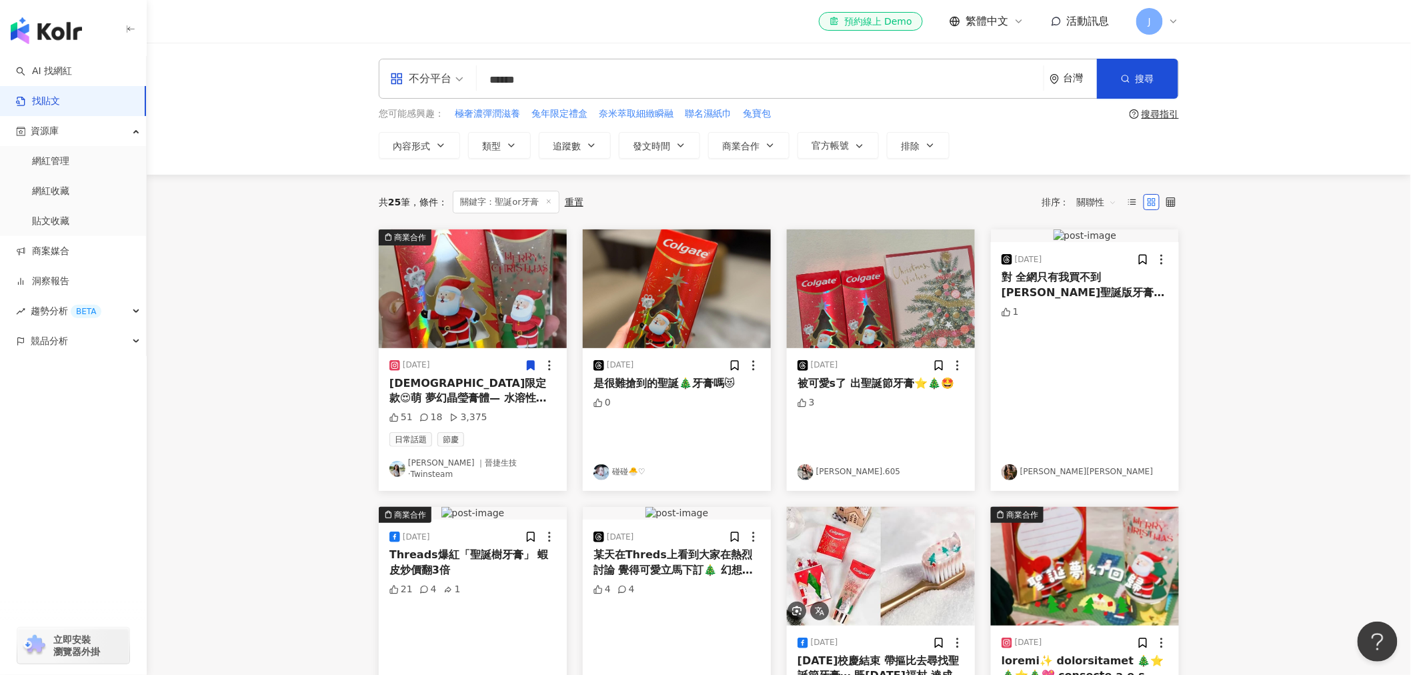
click at [525, 79] on input "******" at bounding box center [760, 79] width 556 height 29
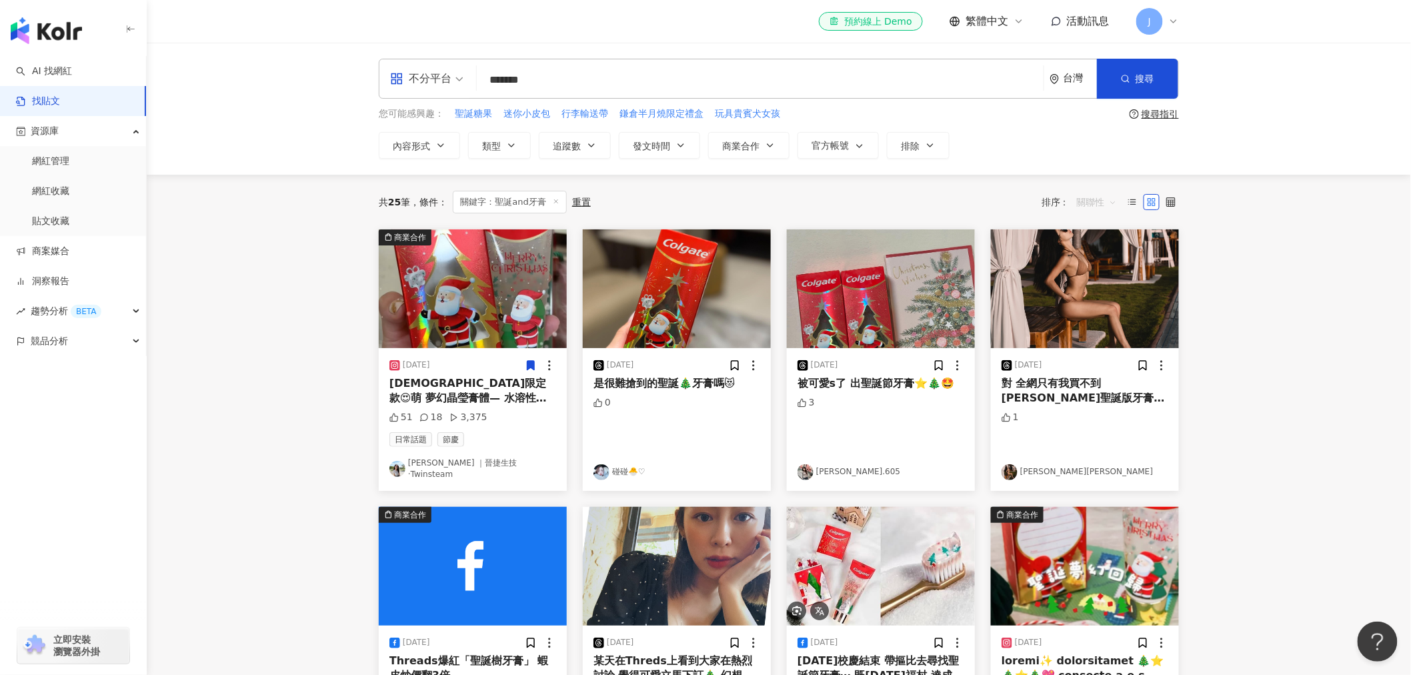
click at [1087, 203] on span "關聯性" at bounding box center [1097, 201] width 40 height 21
click at [1108, 273] on div "觀看數" at bounding box center [1098, 274] width 37 height 15
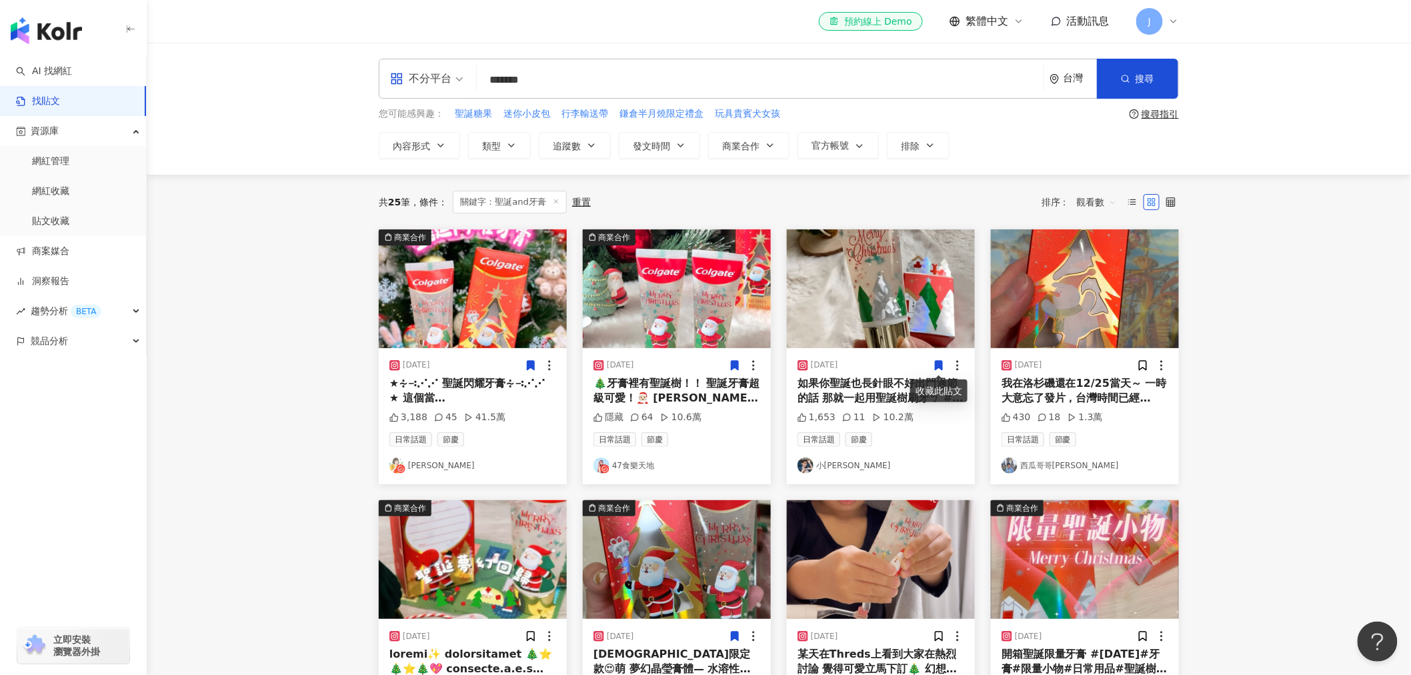
click at [938, 362] on icon at bounding box center [939, 365] width 7 height 9
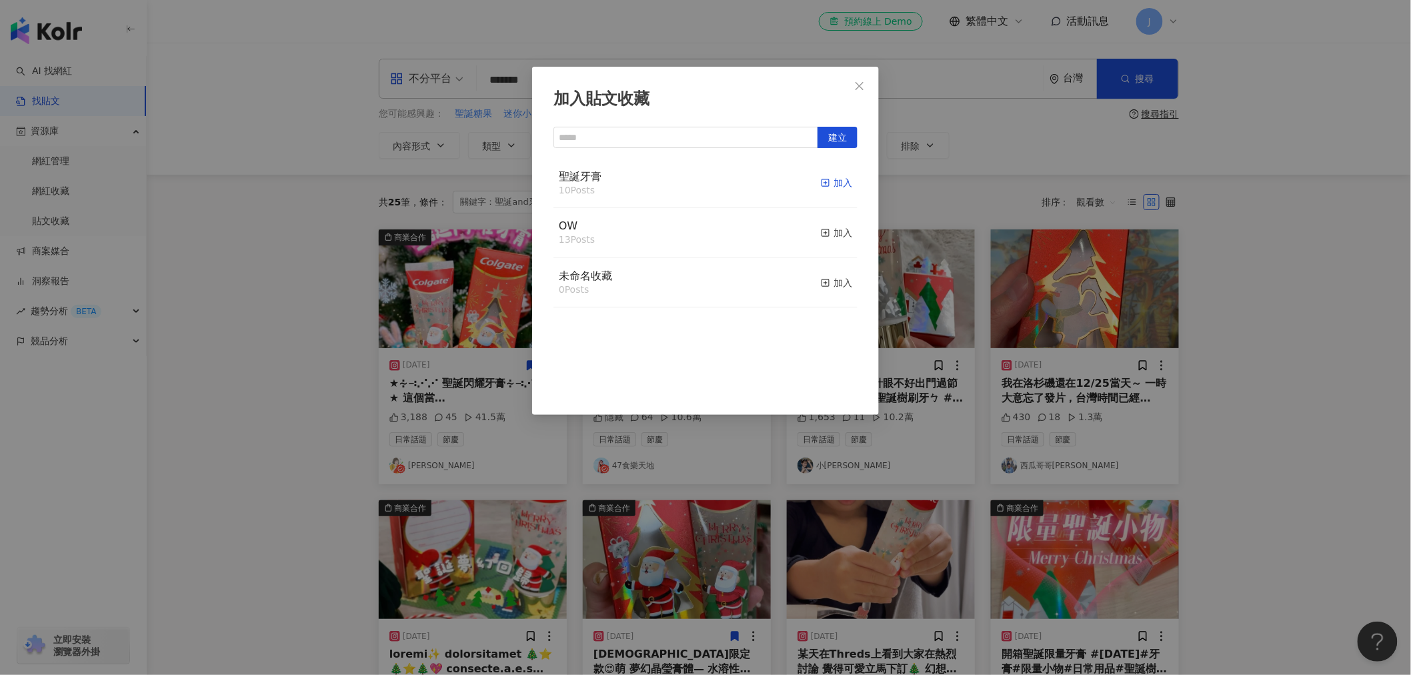
click at [821, 181] on icon "button" at bounding box center [825, 182] width 9 height 9
click at [1246, 384] on div "加入貼文收藏 建立 聖誕牙膏 11 Posts 已加入 OW 13 Posts 加入 未命名收藏 0 Posts 加入" at bounding box center [705, 337] width 1411 height 675
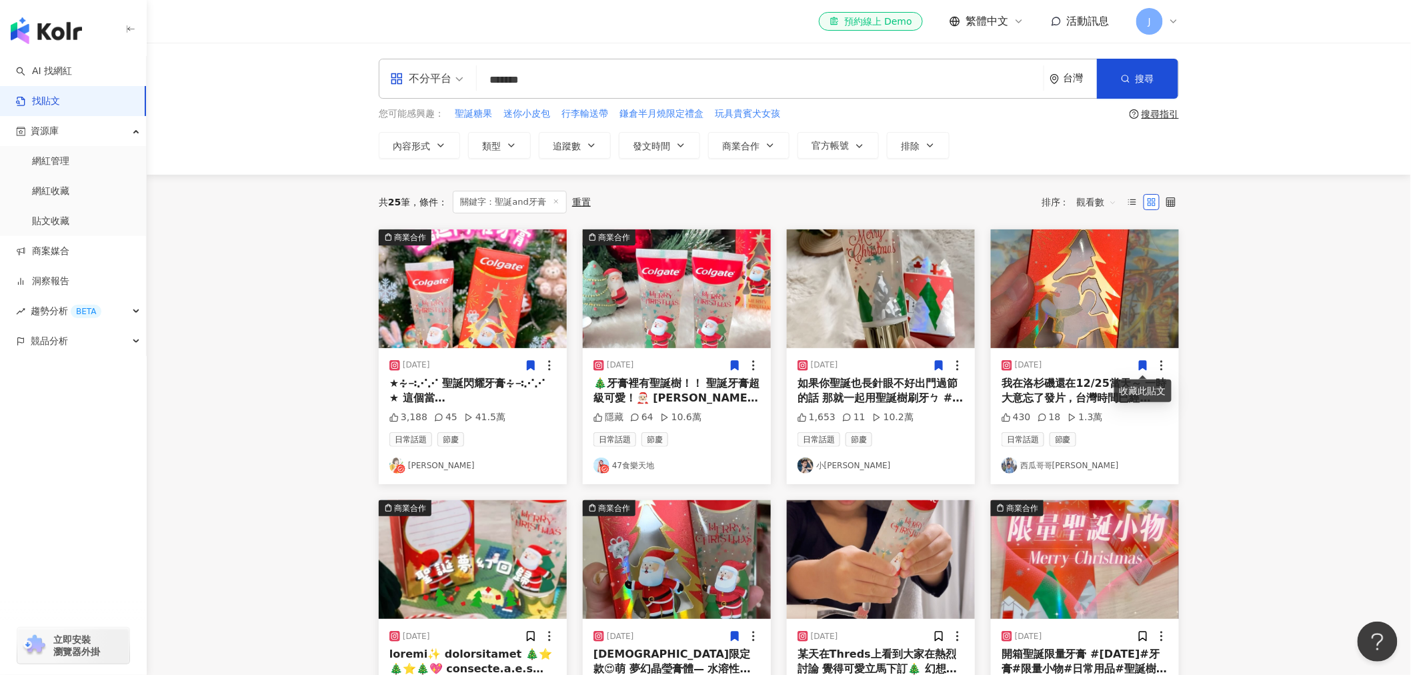
click at [1141, 362] on icon at bounding box center [1143, 365] width 7 height 9
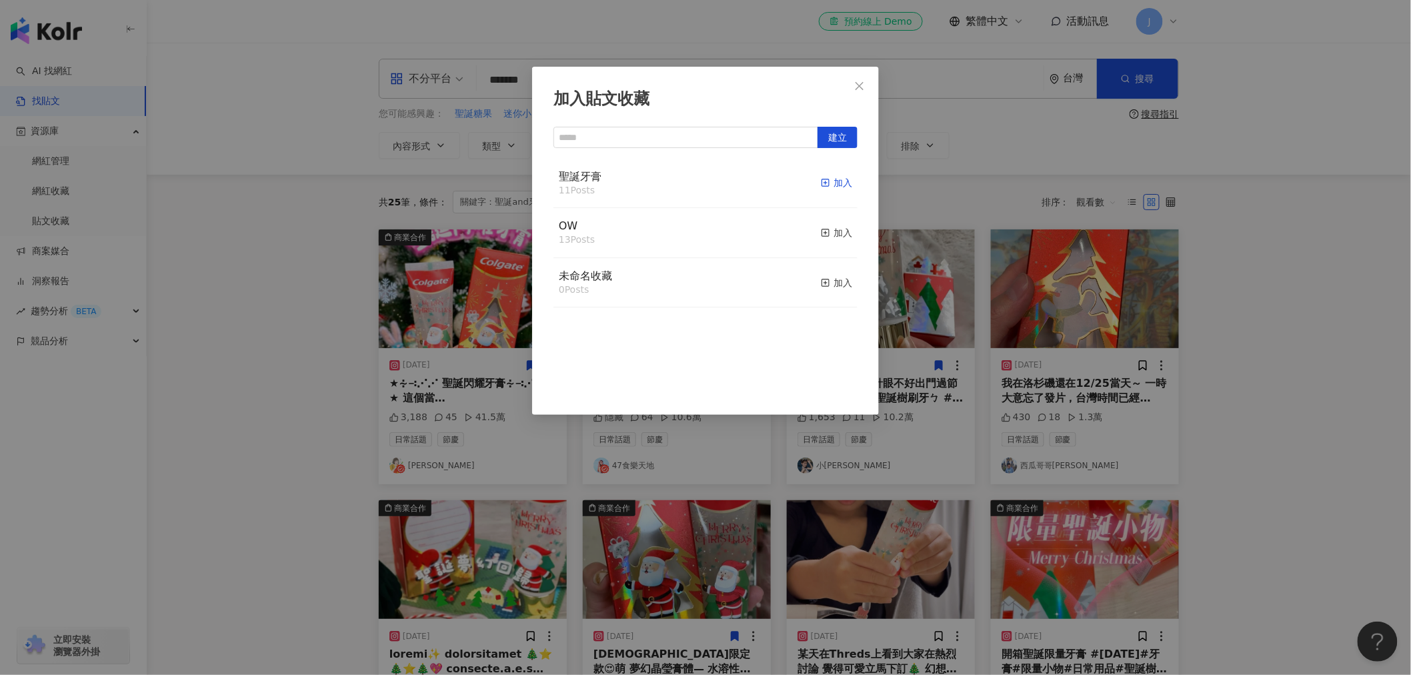
click at [822, 180] on rect "button" at bounding box center [825, 182] width 7 height 7
click at [1265, 427] on div "加入貼文收藏 建立 聖誕牙膏 12 Posts 已加入 OW 13 Posts 加入 未命名收藏 0 Posts 加入" at bounding box center [705, 337] width 1411 height 675
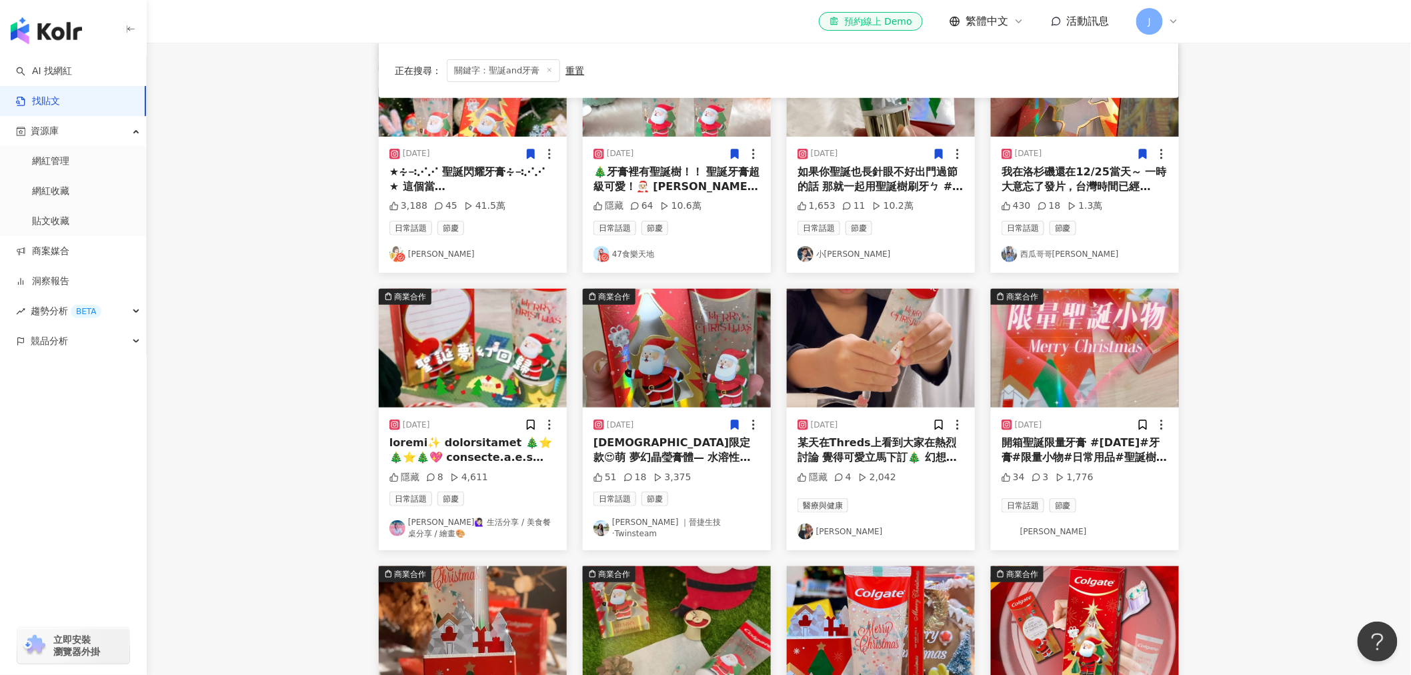
scroll to position [222, 0]
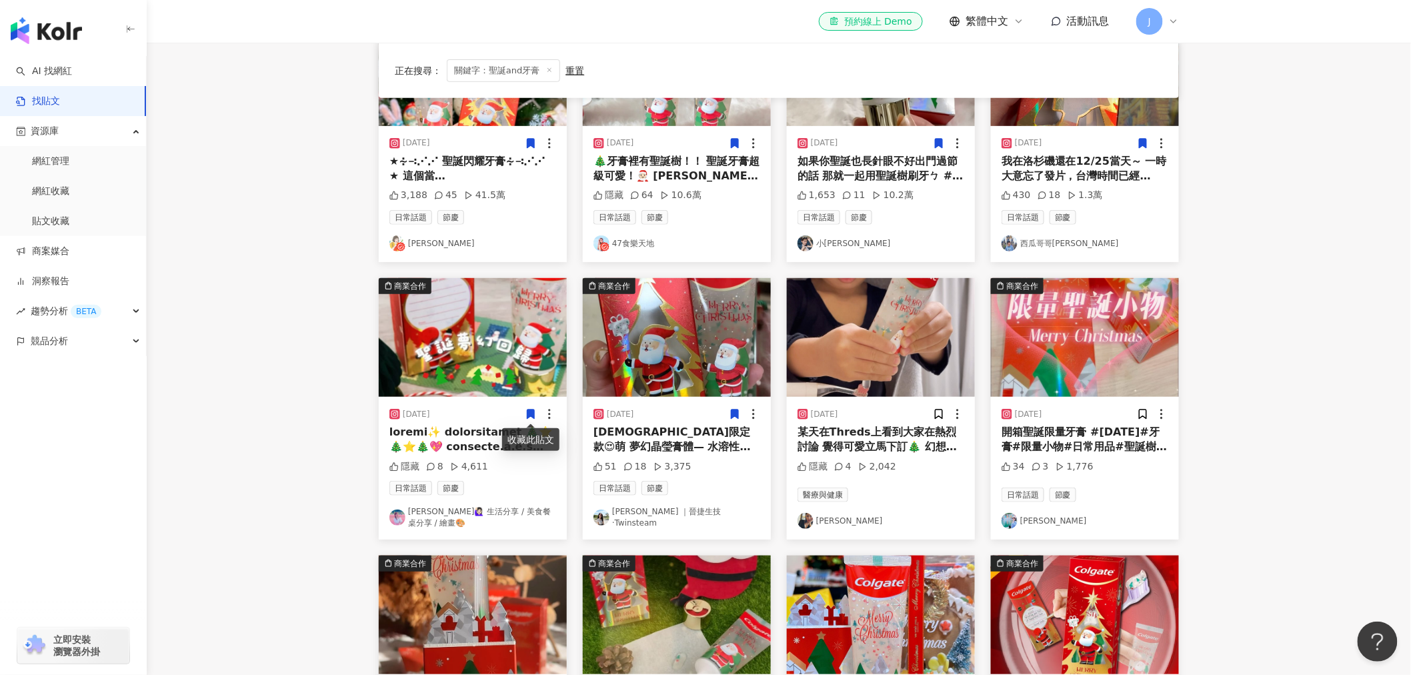
click at [531, 412] on icon at bounding box center [530, 413] width 7 height 9
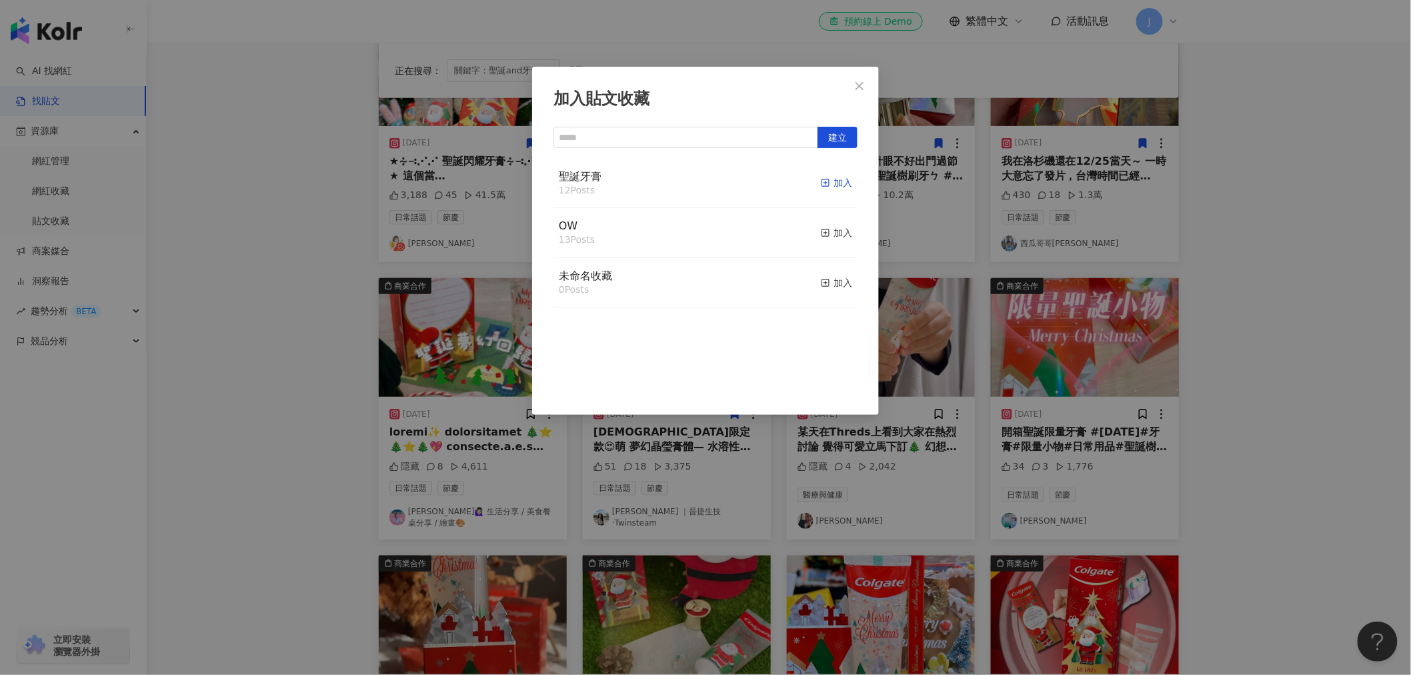
click at [822, 180] on rect "button" at bounding box center [825, 182] width 7 height 7
click at [947, 265] on div "加入貼文收藏 建立 聖誕牙膏 13 Posts 已加入 OW 13 Posts 加入 未命名收藏 0 Posts 加入" at bounding box center [705, 337] width 1411 height 675
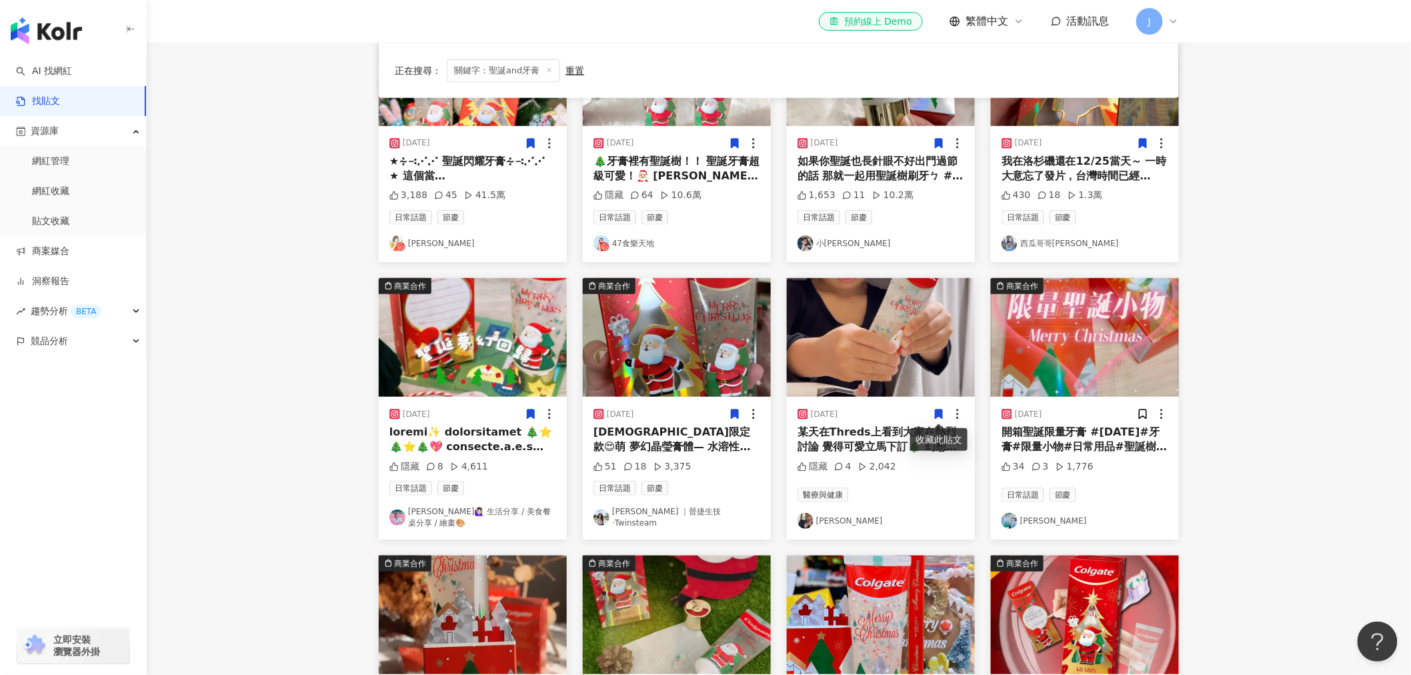
click at [933, 413] on icon at bounding box center [939, 414] width 12 height 12
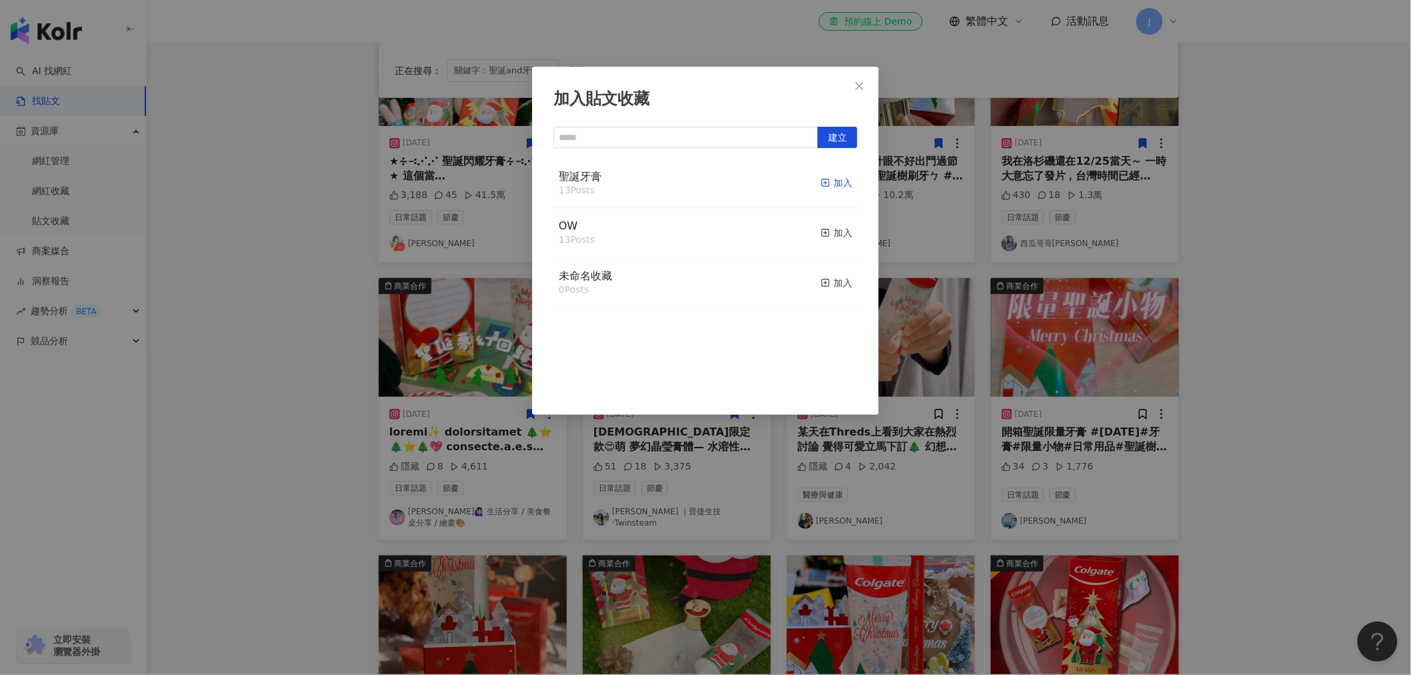
click at [822, 181] on rect "button" at bounding box center [825, 182] width 7 height 7
click at [1178, 434] on div "加入貼文收藏 建立 聖誕牙膏 14 Posts 已加入 OW 13 Posts 加入 未命名收藏 0 Posts 加入" at bounding box center [705, 337] width 1411 height 675
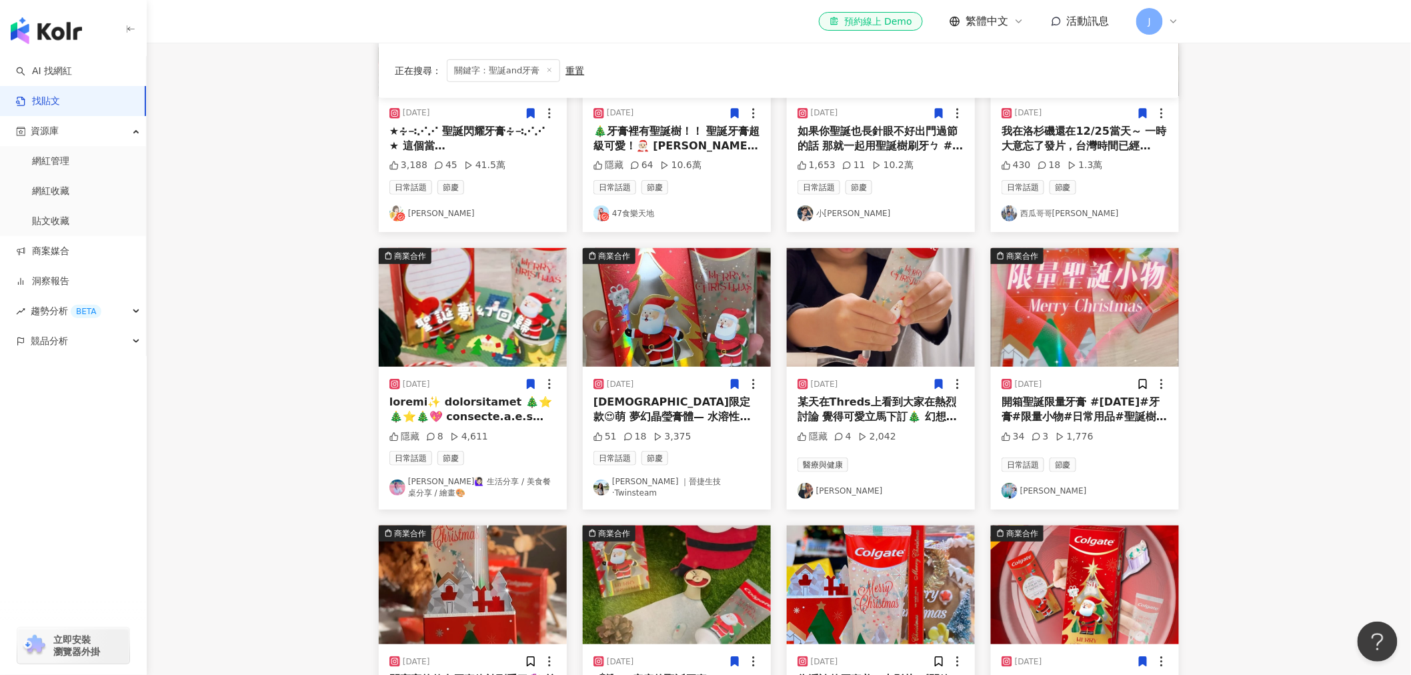
scroll to position [296, 0]
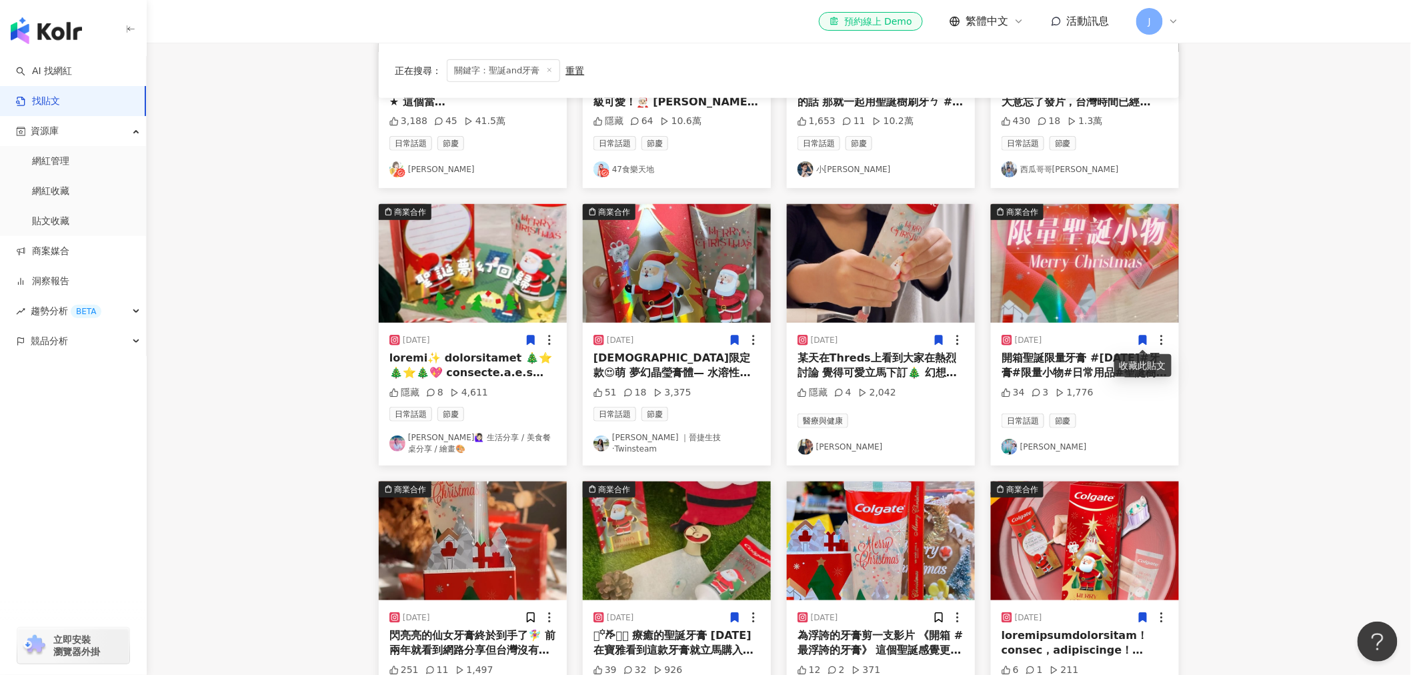
click at [1143, 335] on icon at bounding box center [1143, 339] width 7 height 9
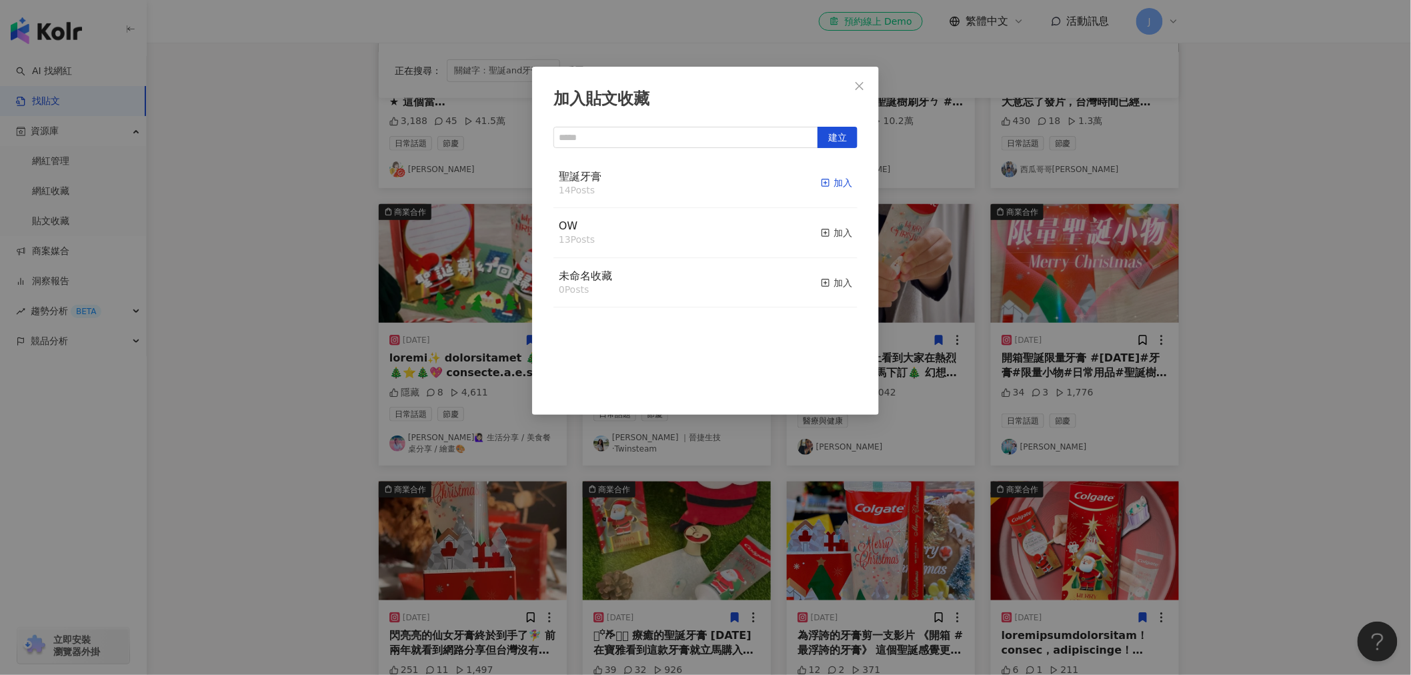
click at [821, 183] on icon "button" at bounding box center [825, 182] width 9 height 9
click at [1222, 352] on div "加入貼文收藏 建立 聖誕牙膏 15 Posts 已加入 OW 13 Posts 加入 未命名收藏 0 Posts 加入" at bounding box center [705, 337] width 1411 height 675
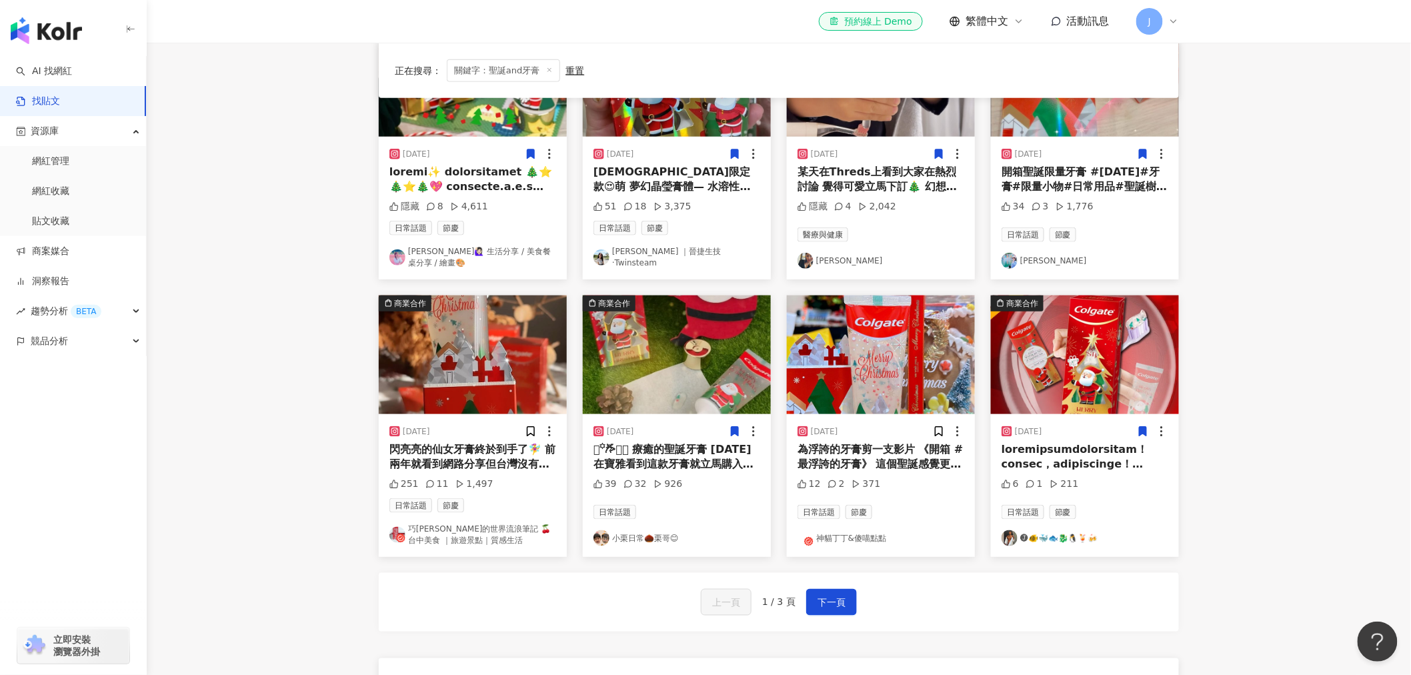
scroll to position [518, 0]
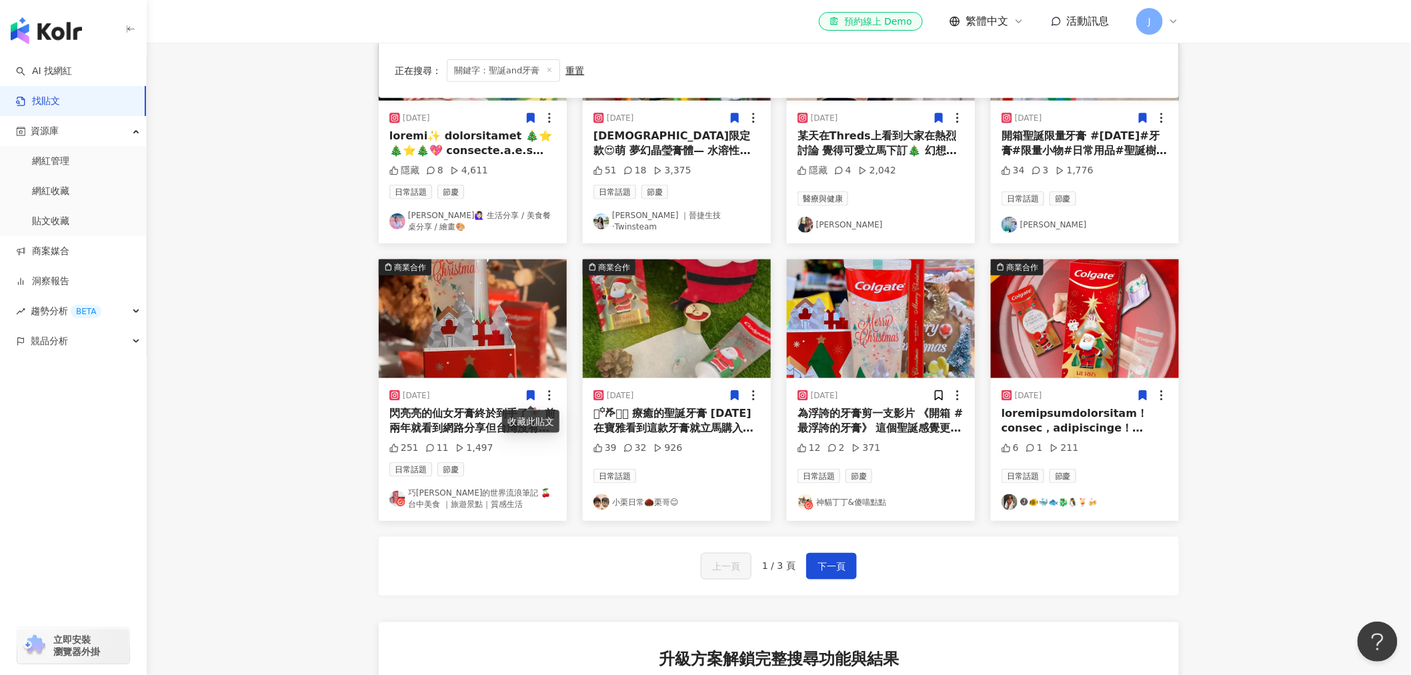
click at [525, 396] on icon at bounding box center [531, 395] width 12 height 12
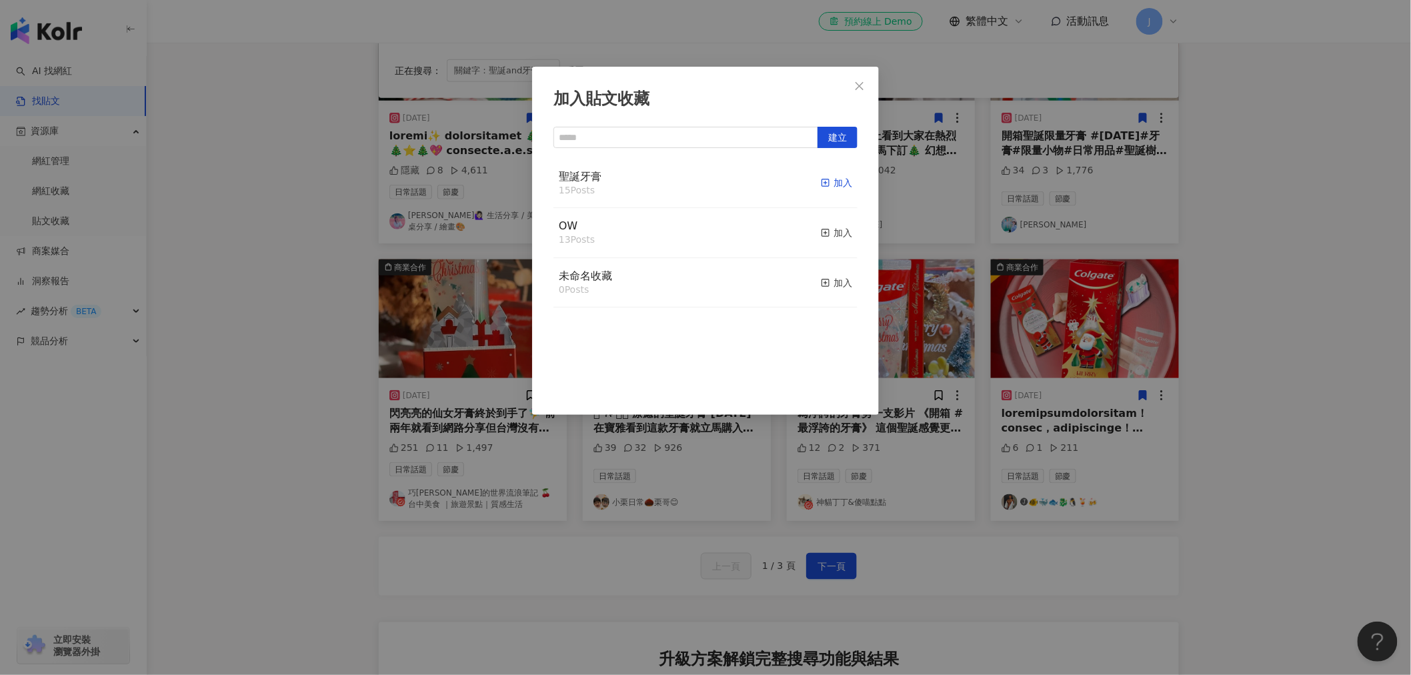
click at [821, 184] on icon "button" at bounding box center [825, 182] width 9 height 9
click at [916, 488] on div "加入貼文收藏 建立 聖誕牙膏 16 Posts 已加入 OW 13 Posts 加入 未命名收藏 0 Posts 加入" at bounding box center [705, 337] width 1411 height 675
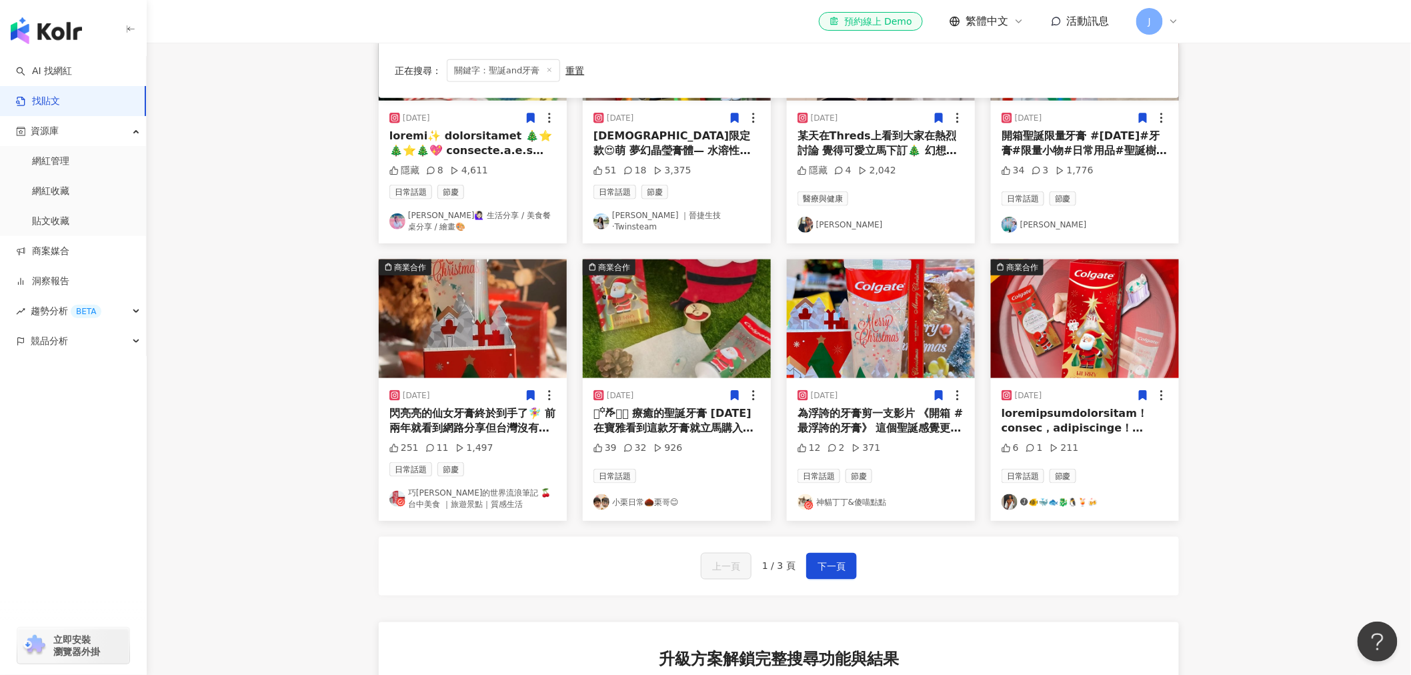
click at [938, 394] on icon at bounding box center [939, 395] width 7 height 9
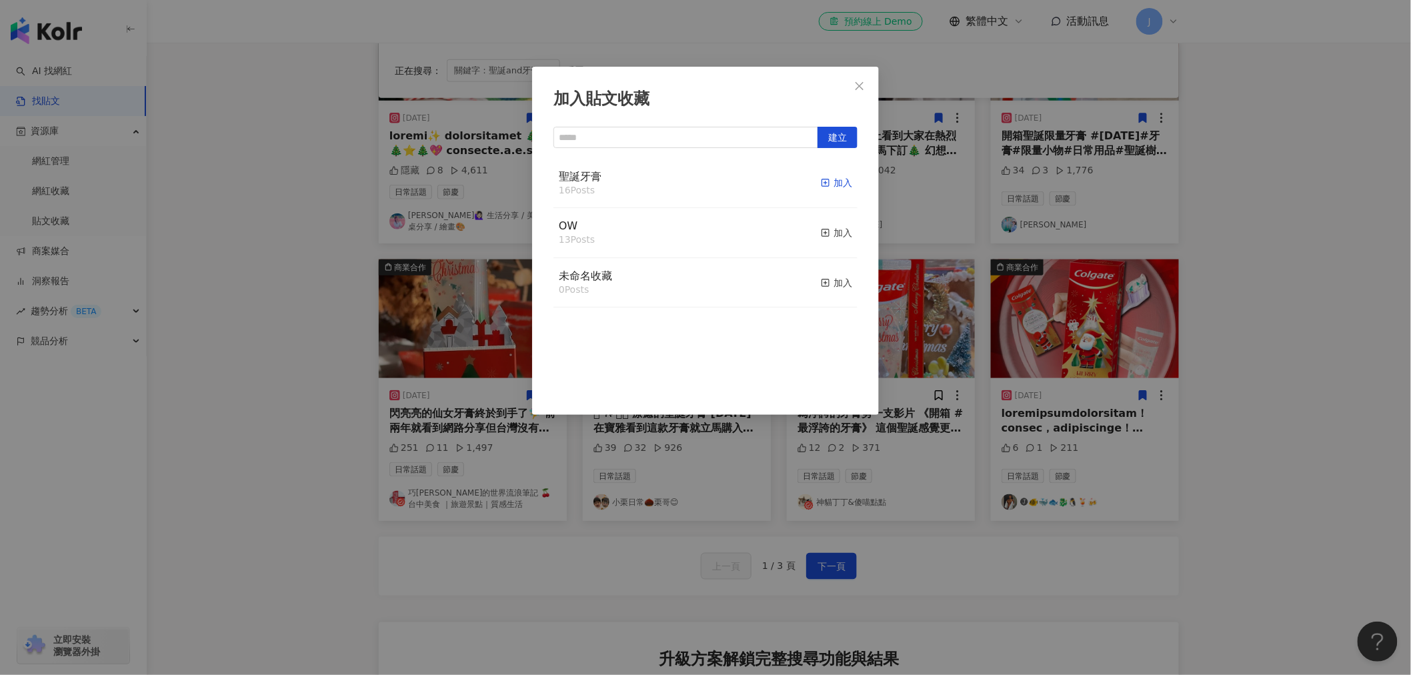
click at [821, 185] on icon "button" at bounding box center [825, 182] width 9 height 9
click at [1250, 395] on div "加入貼文收藏 建立 聖誕牙膏 17 Posts 已加入 OW 13 Posts 加入 未命名收藏 0 Posts 加入" at bounding box center [705, 337] width 1411 height 675
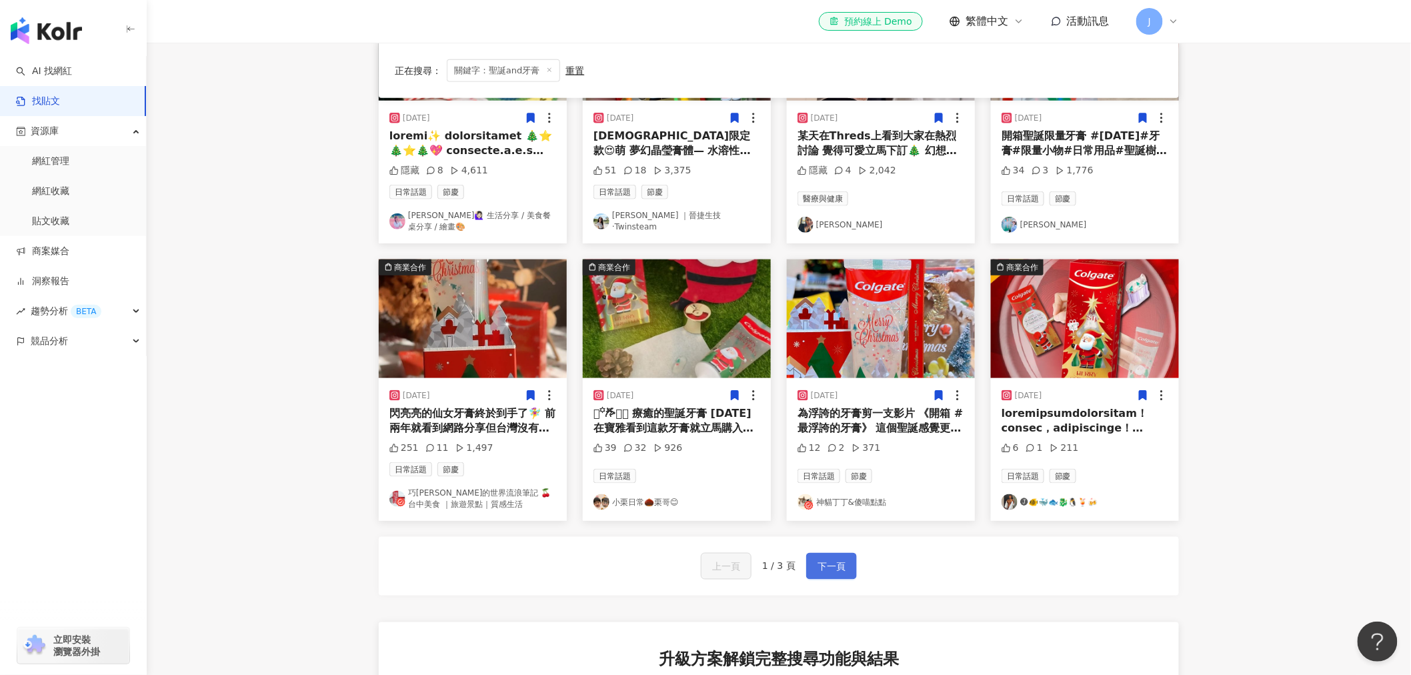
click at [820, 573] on span "下一頁" at bounding box center [832, 567] width 28 height 16
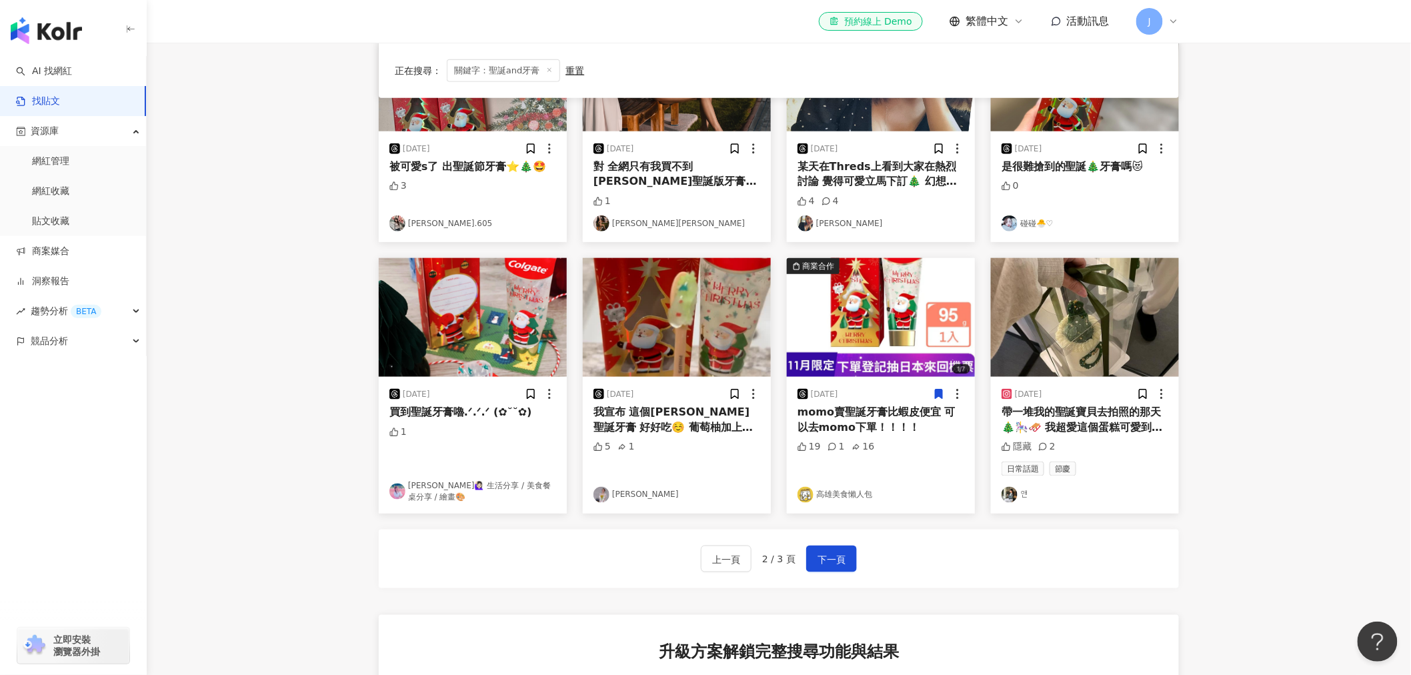
scroll to position [667, 0]
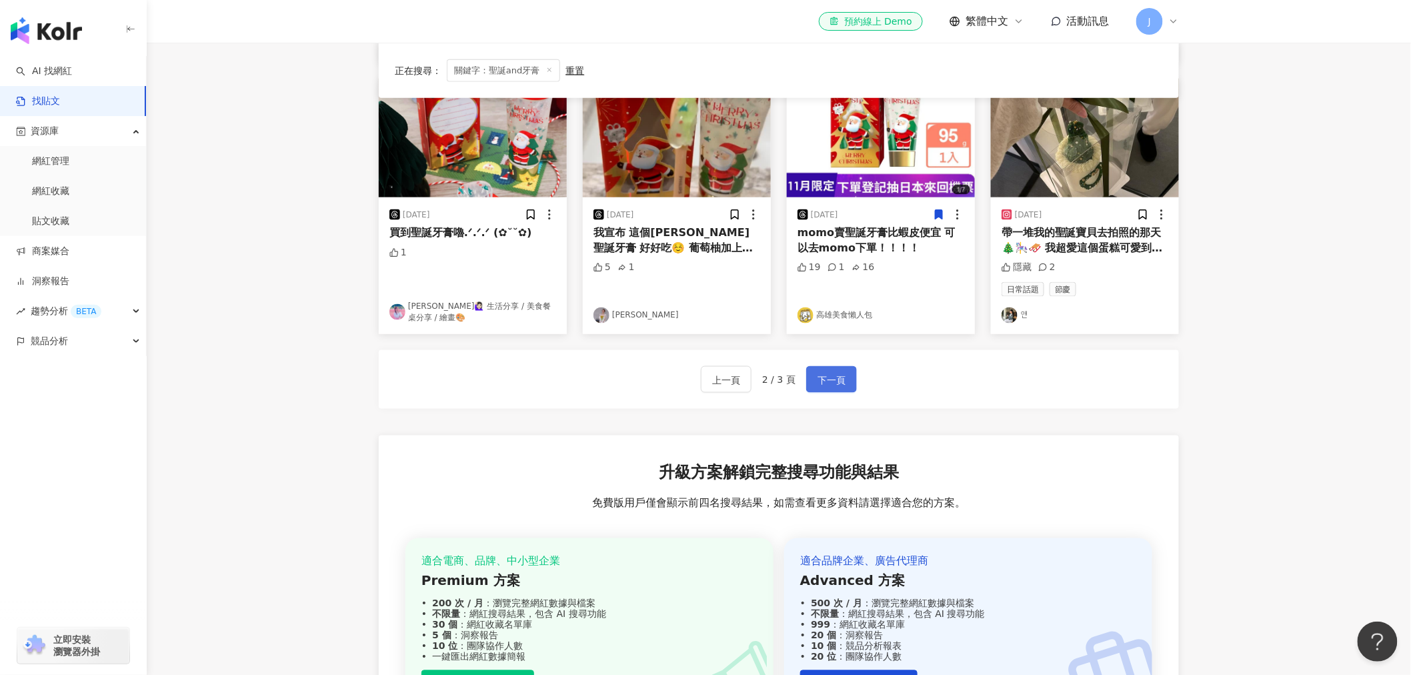
click at [838, 368] on button "下一頁" at bounding box center [831, 379] width 51 height 27
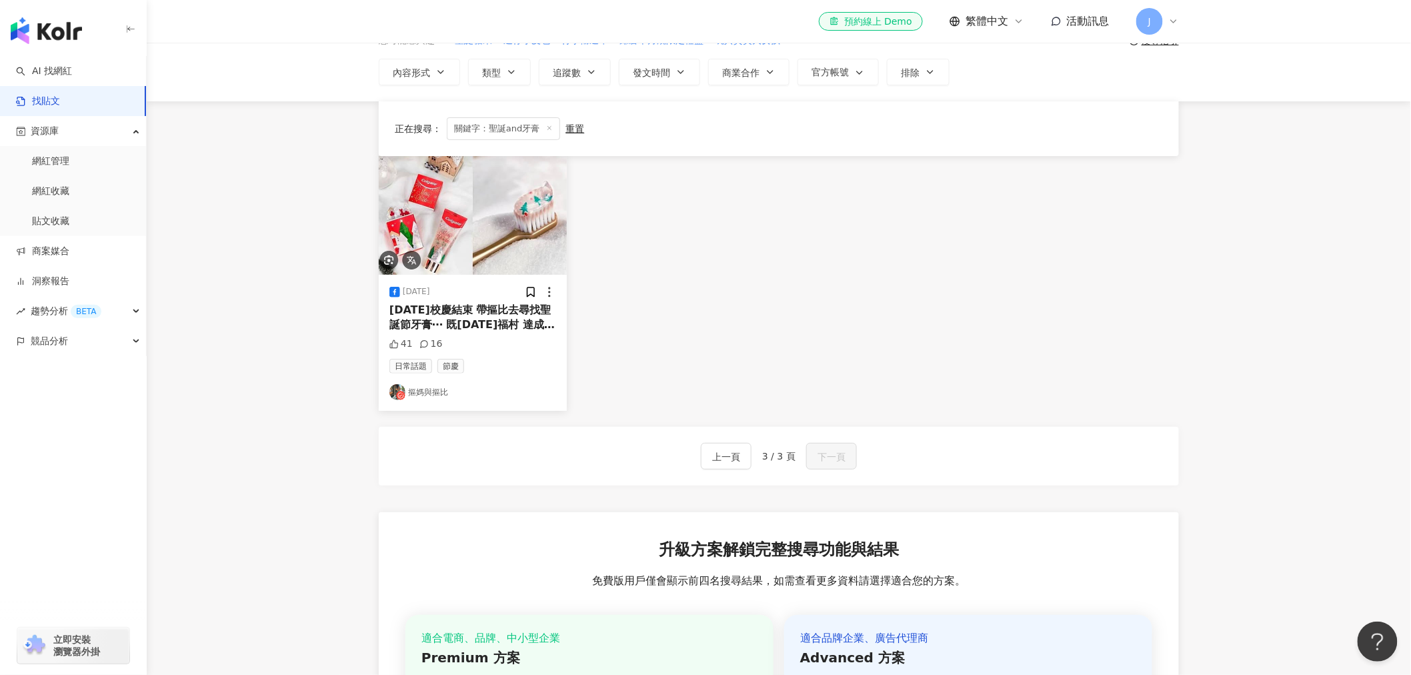
scroll to position [0, 0]
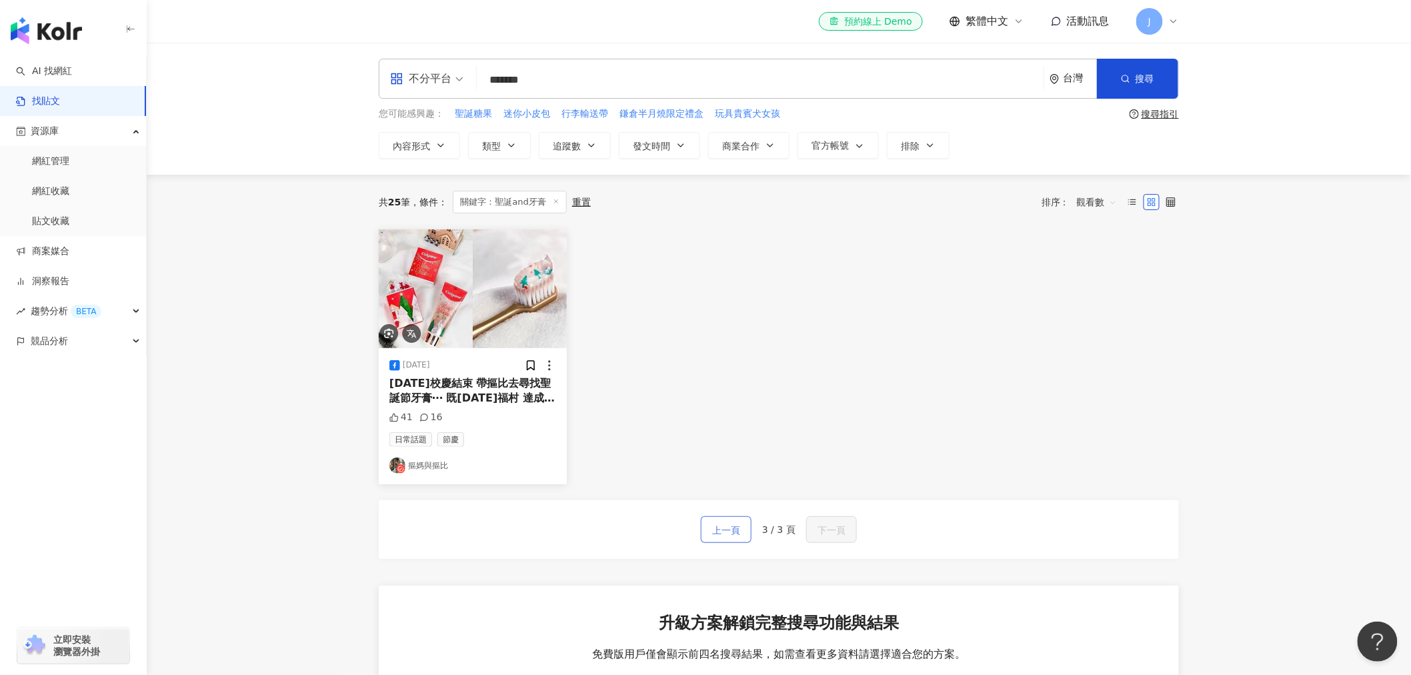
click at [732, 527] on span "上一頁" at bounding box center [726, 530] width 28 height 16
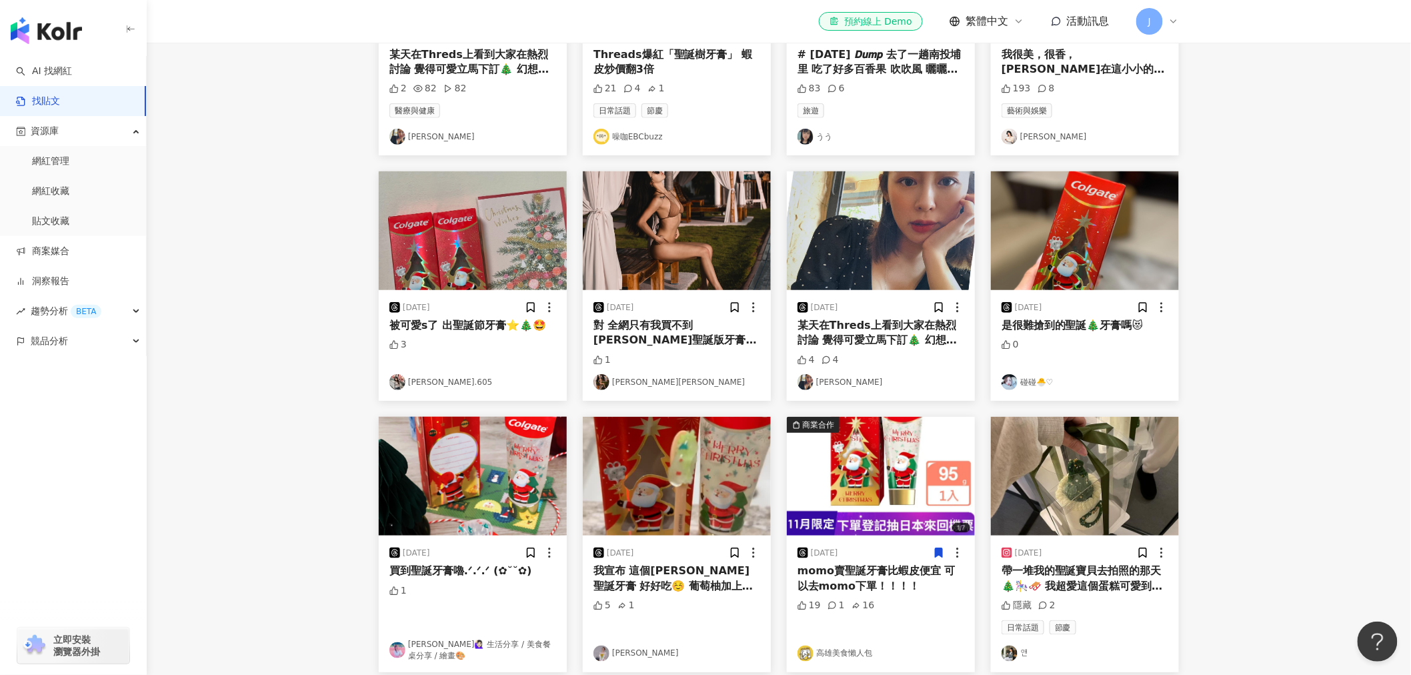
scroll to position [592, 0]
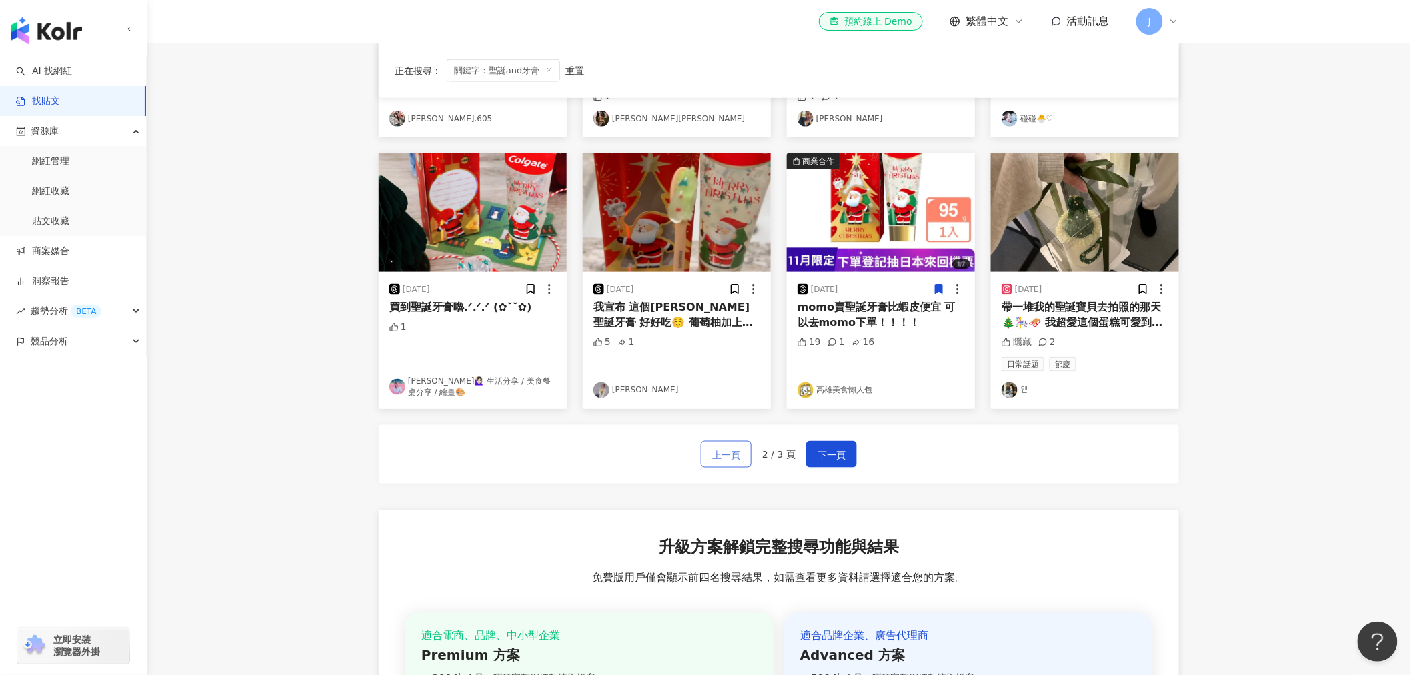
click at [703, 455] on button "上一頁" at bounding box center [726, 454] width 51 height 27
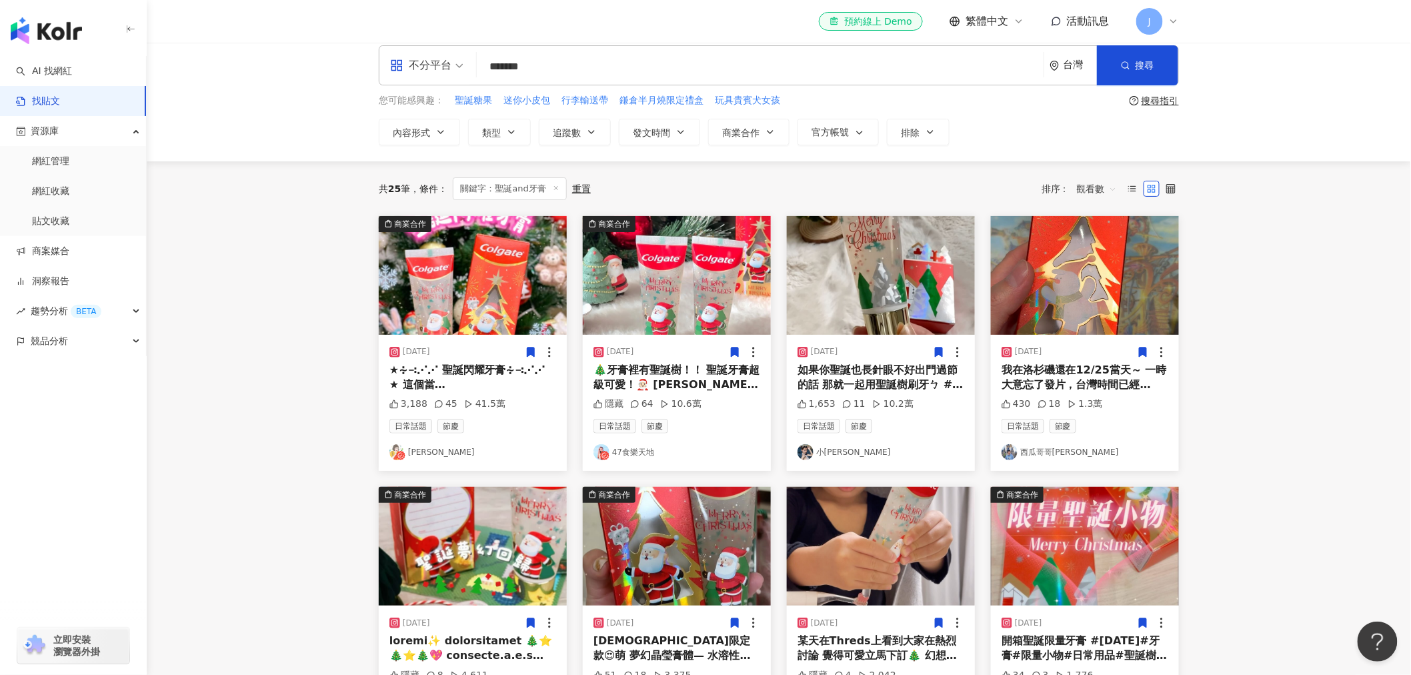
scroll to position [0, 0]
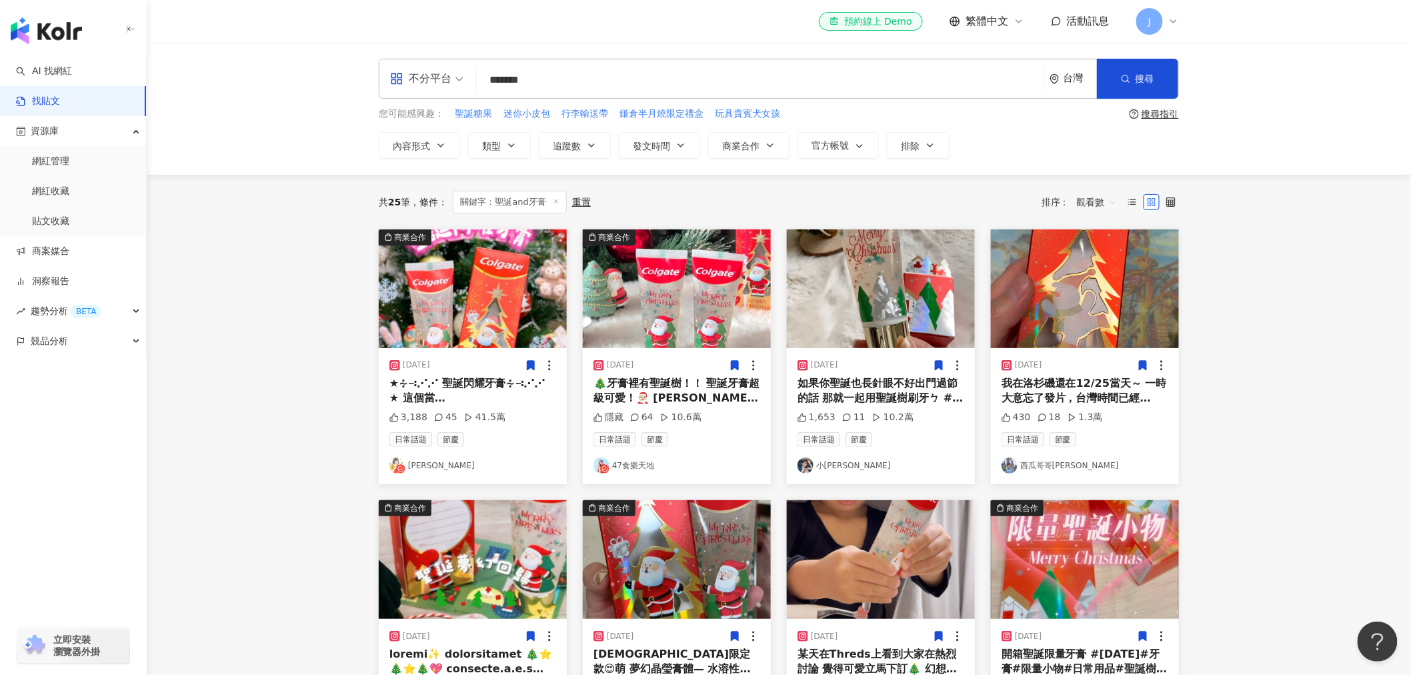
click at [564, 74] on input "*******" at bounding box center [760, 79] width 556 height 29
click at [531, 81] on input "*******" at bounding box center [760, 79] width 556 height 29
click at [1168, 111] on div "搜尋指引" at bounding box center [1160, 114] width 37 height 11
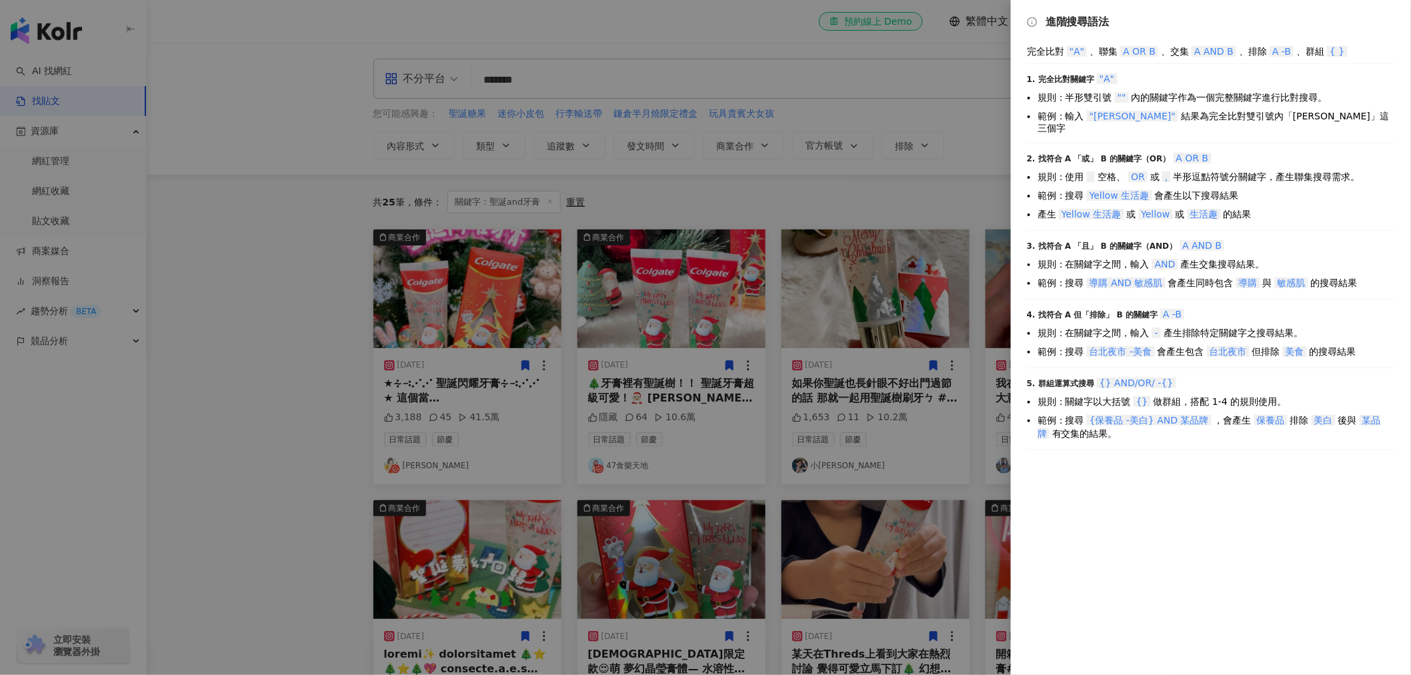
click at [569, 69] on div at bounding box center [705, 337] width 1411 height 675
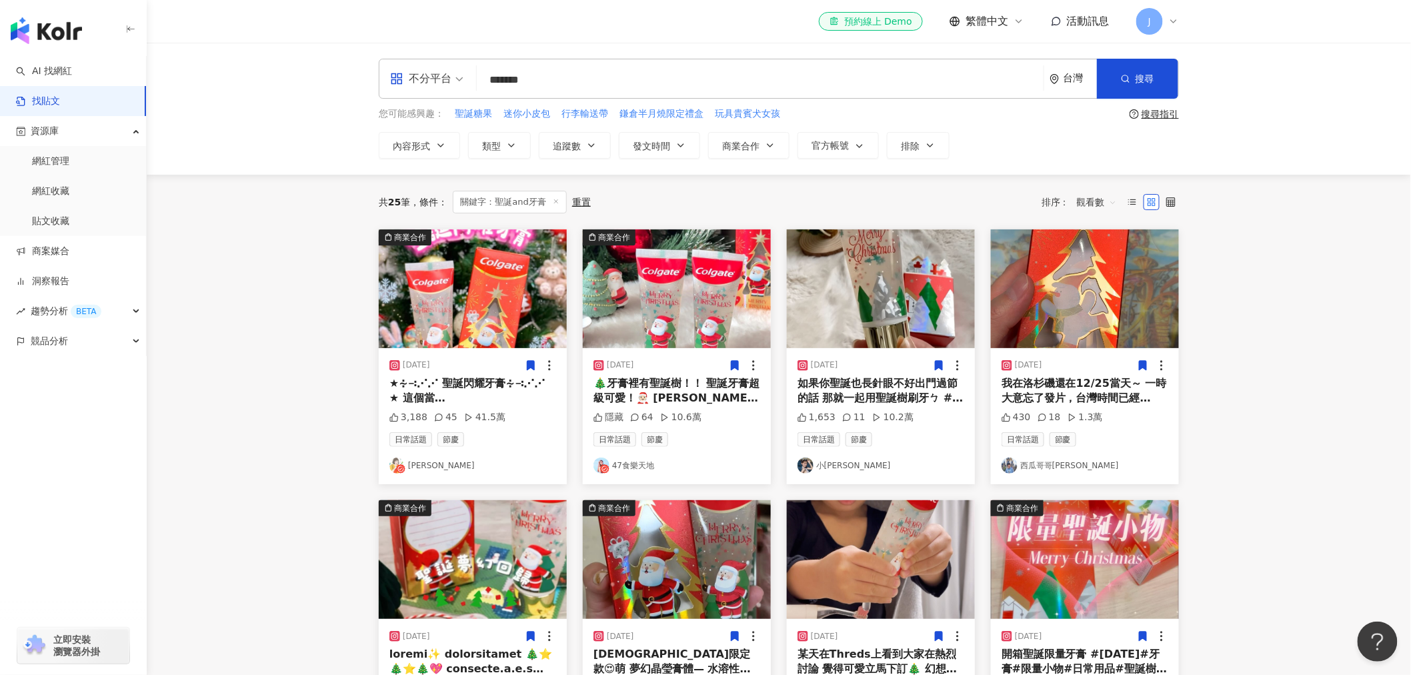
click at [530, 75] on input "*******" at bounding box center [760, 79] width 556 height 29
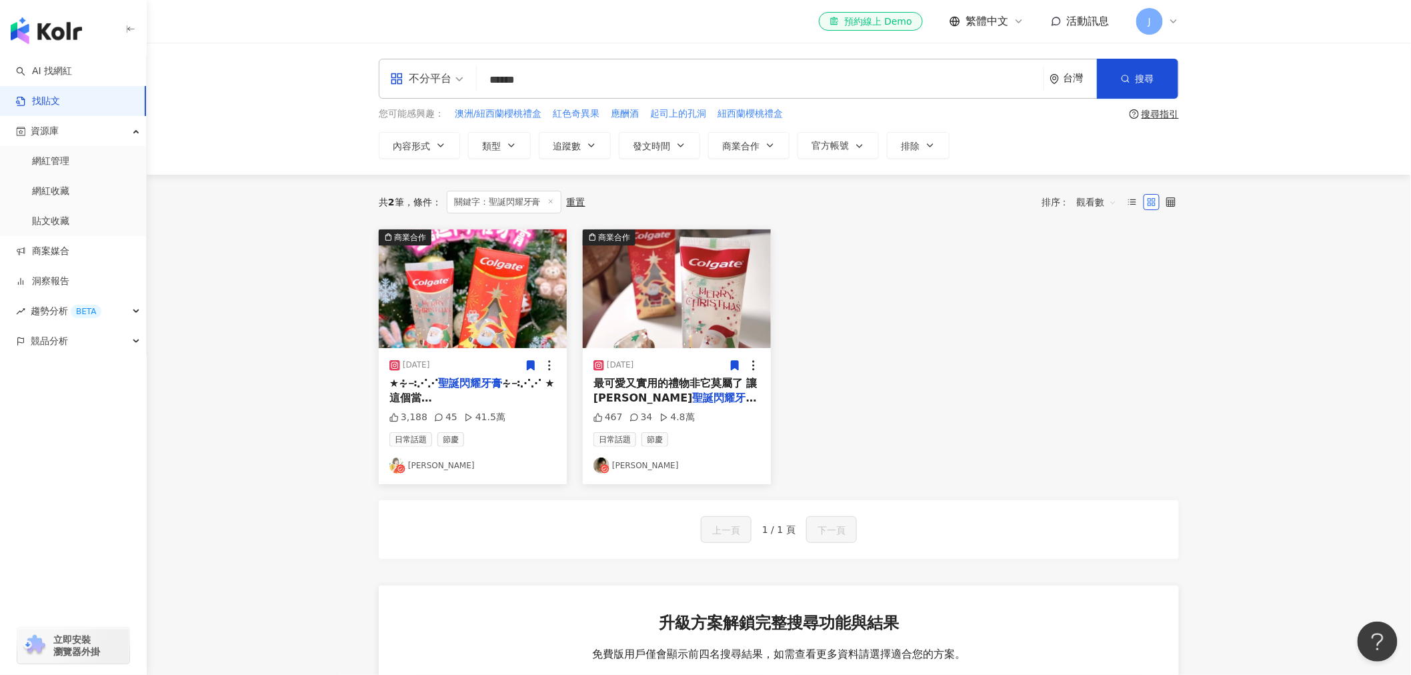
click at [531, 75] on input "******" at bounding box center [760, 79] width 556 height 29
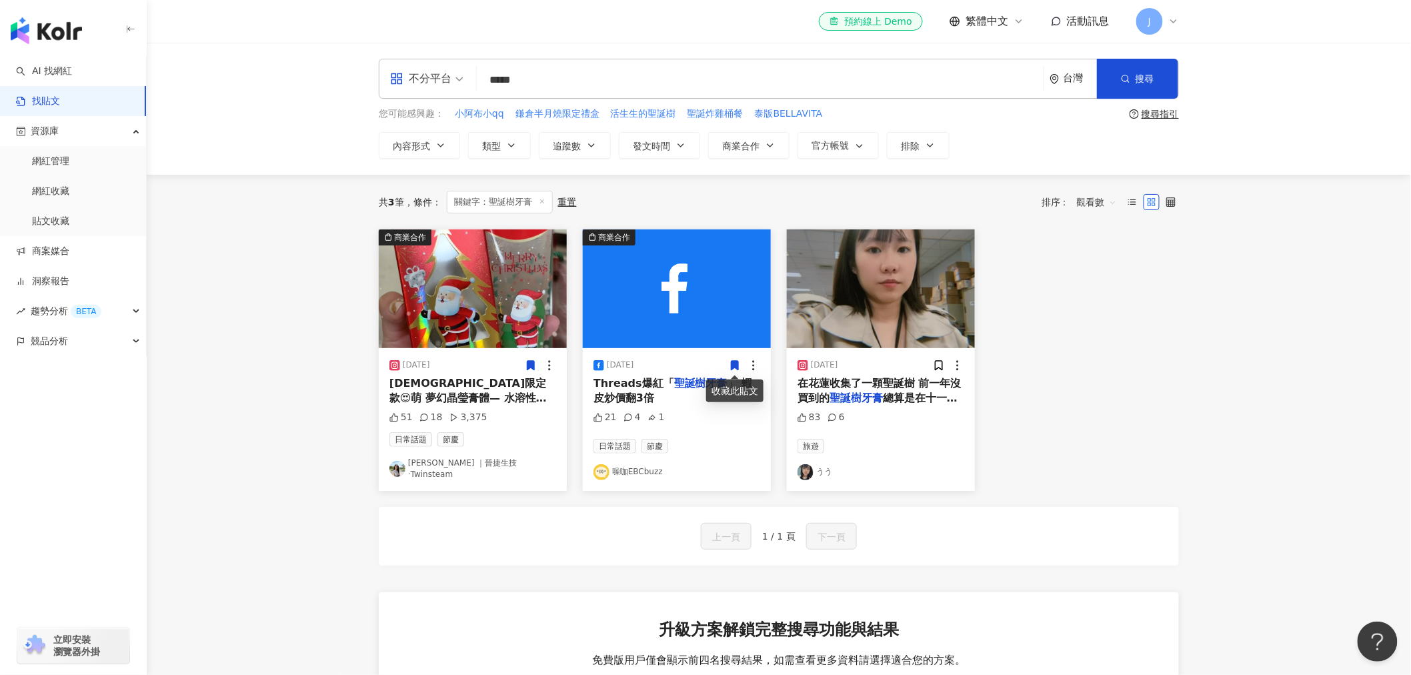
click at [731, 372] on span at bounding box center [735, 365] width 12 height 14
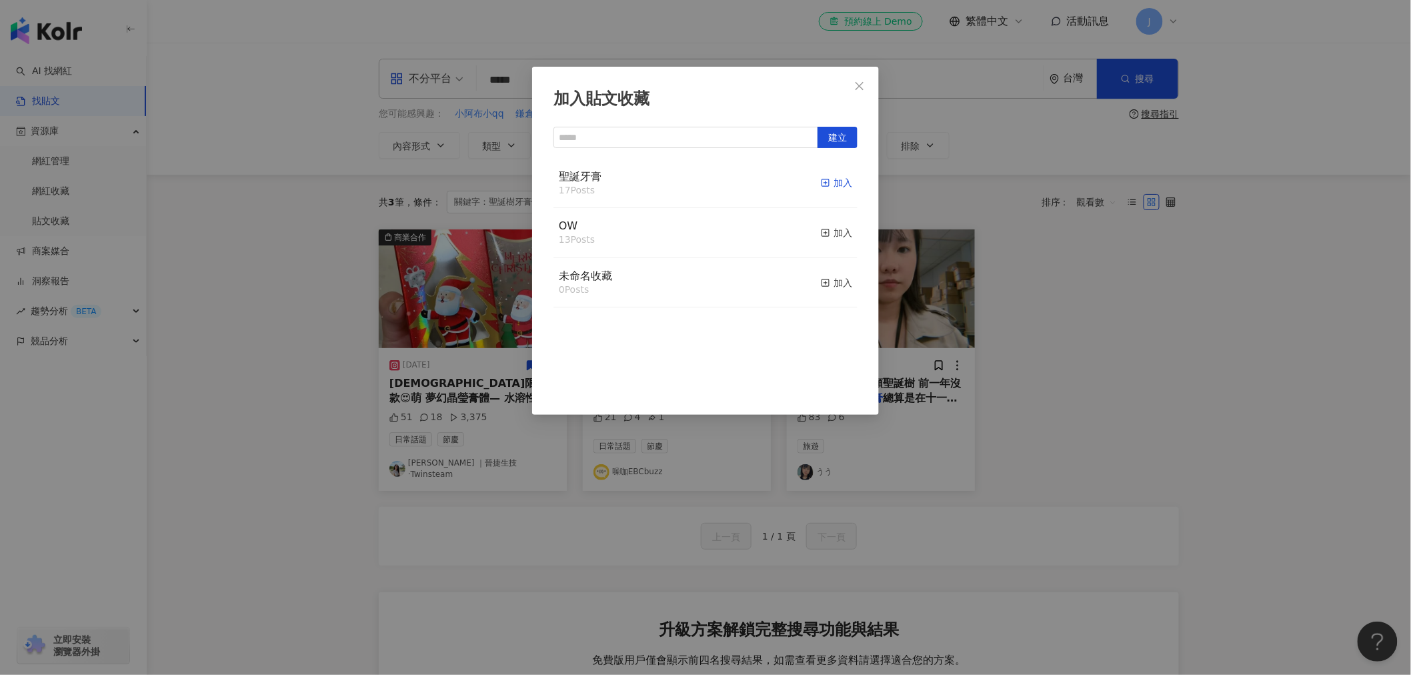
click at [821, 183] on icon "button" at bounding box center [825, 182] width 9 height 9
click at [1061, 387] on div "加入貼文收藏 建立 聖誕牙膏 18 Posts 已加入 OW 13 Posts 加入 未命名收藏 0 Posts 加入" at bounding box center [705, 337] width 1411 height 675
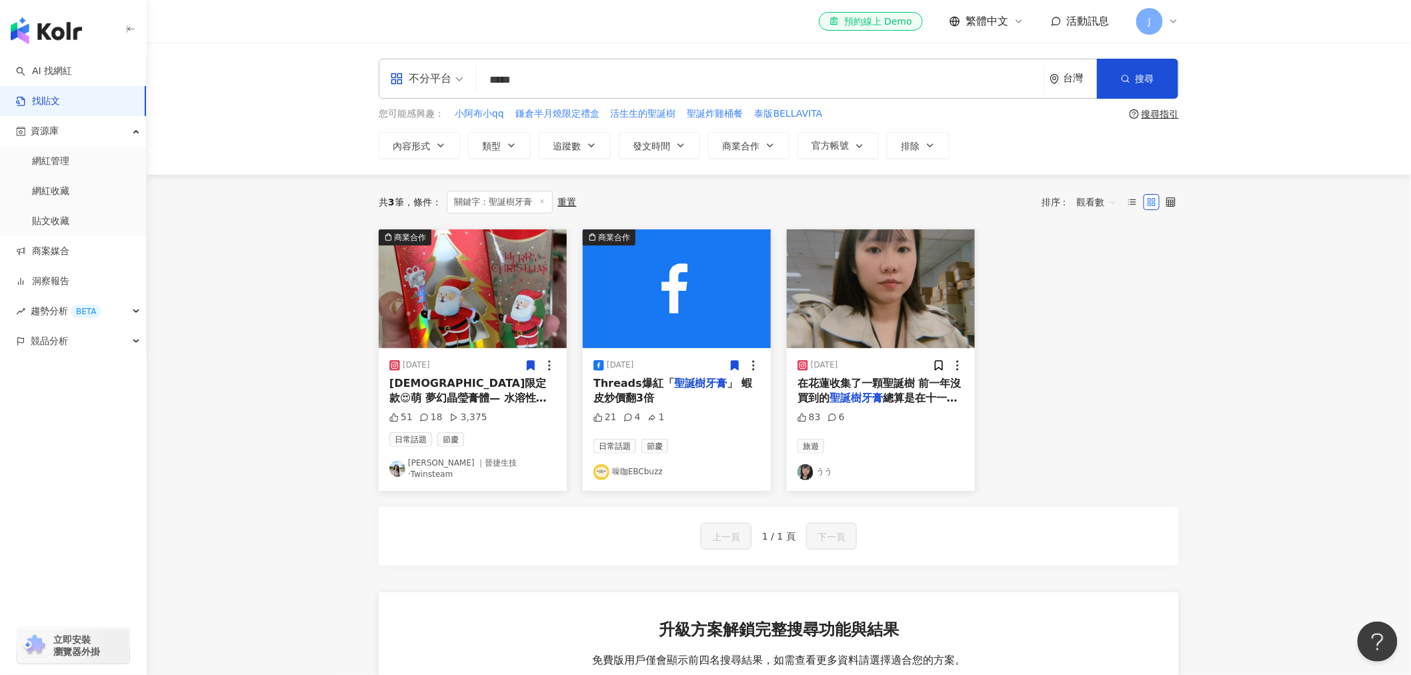
click at [552, 79] on input "*****" at bounding box center [760, 79] width 556 height 29
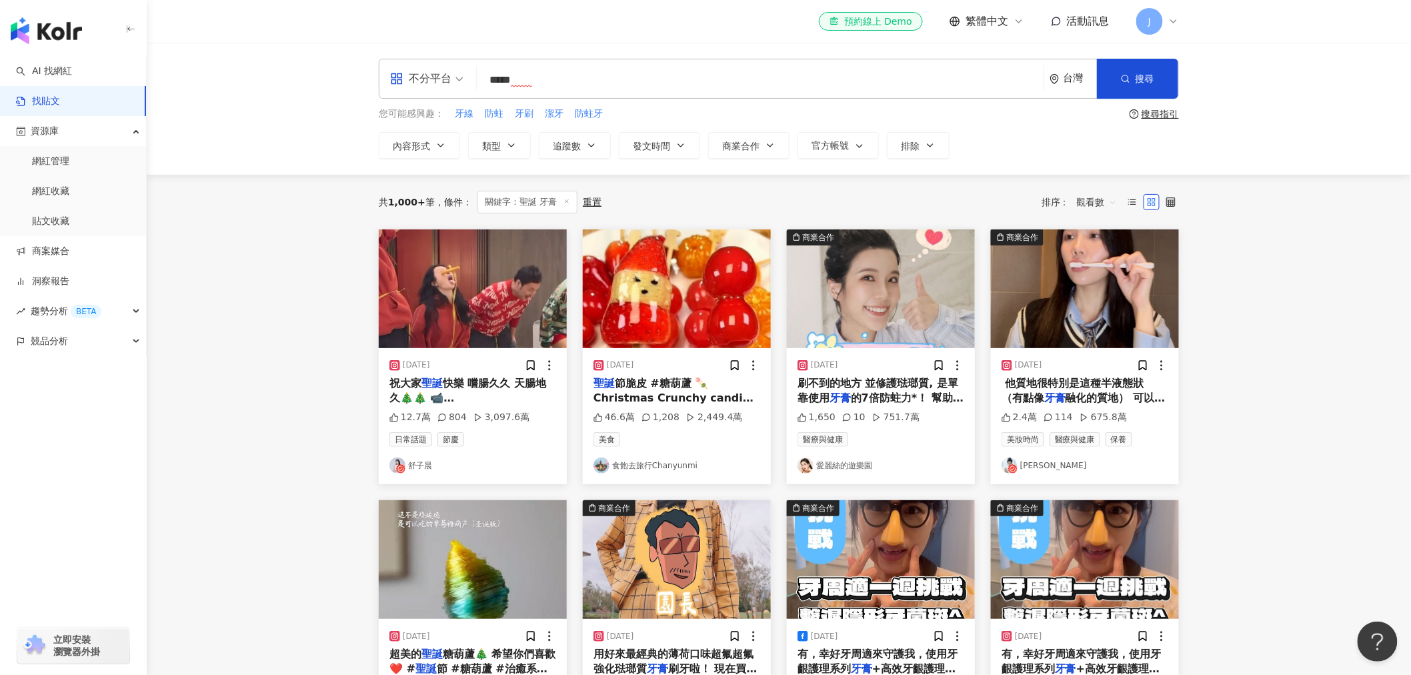
click at [1166, 109] on div "搜尋指引" at bounding box center [1160, 114] width 37 height 11
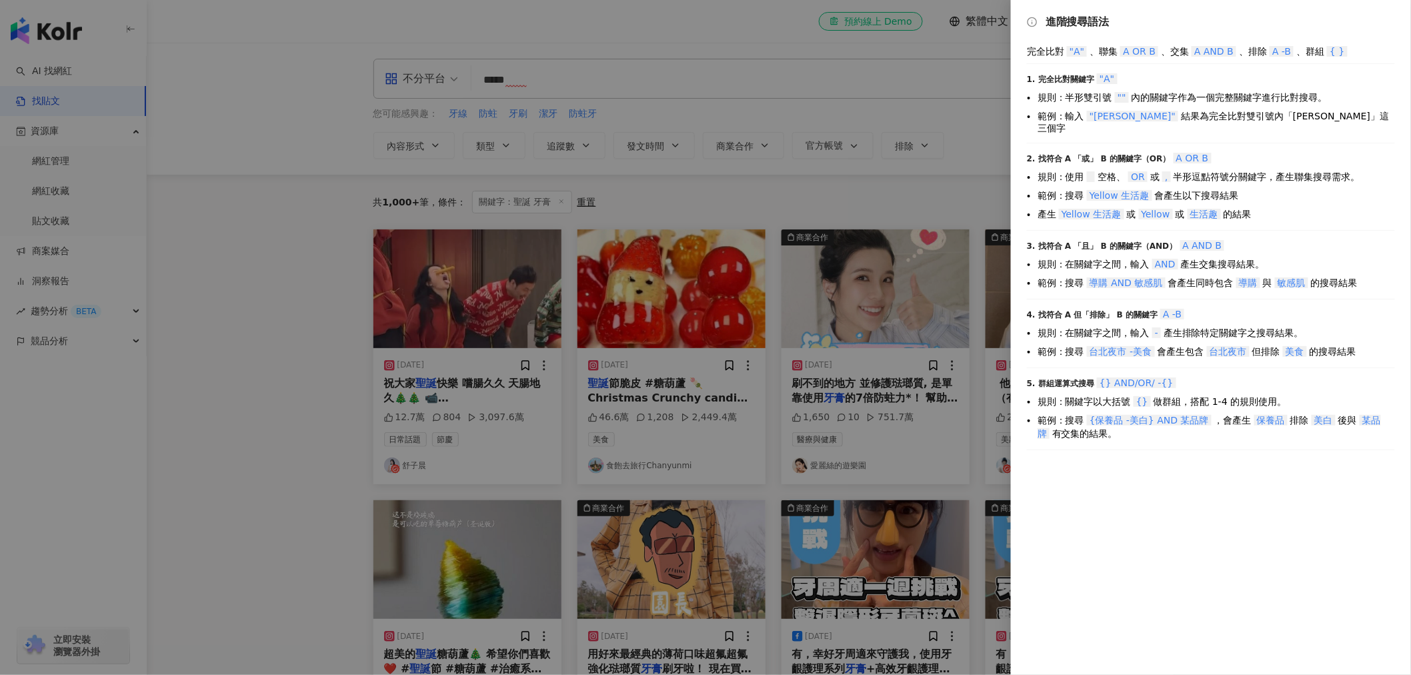
click at [653, 134] on div at bounding box center [705, 337] width 1411 height 675
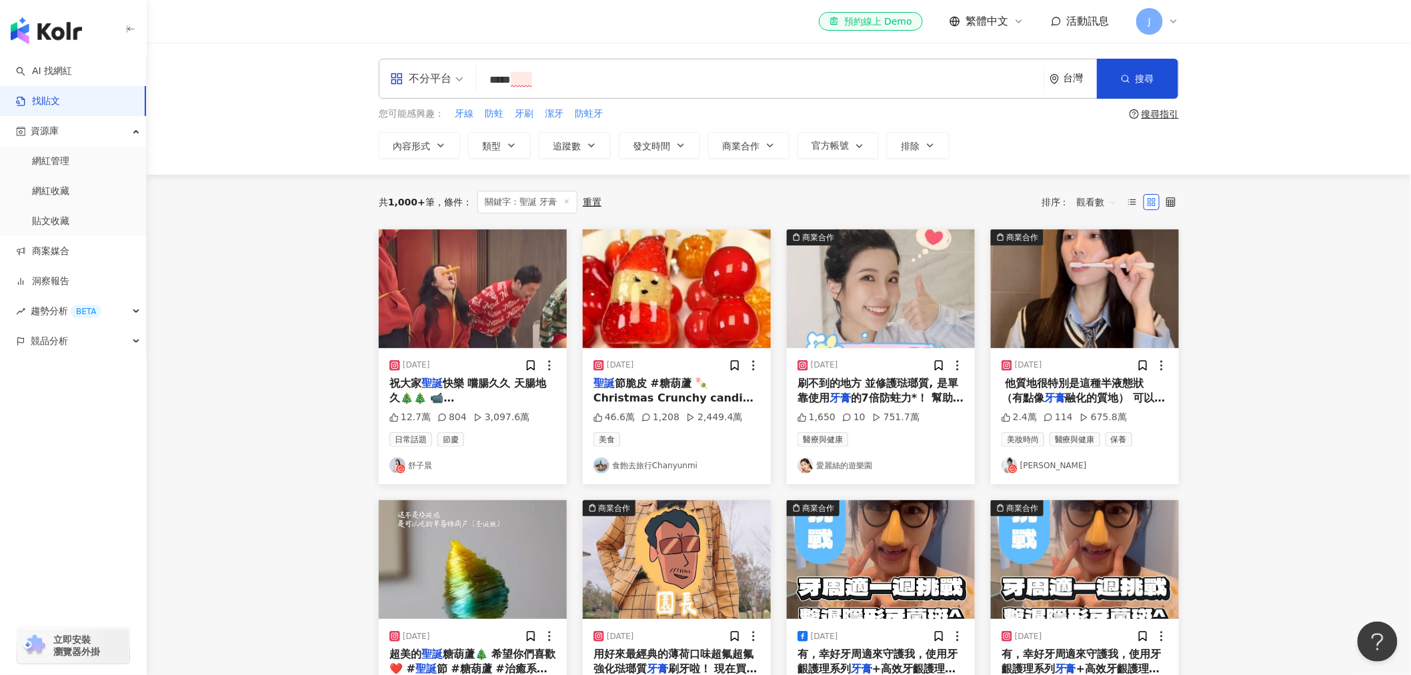
click at [514, 82] on input "*****" at bounding box center [760, 79] width 556 height 29
type input "*********"
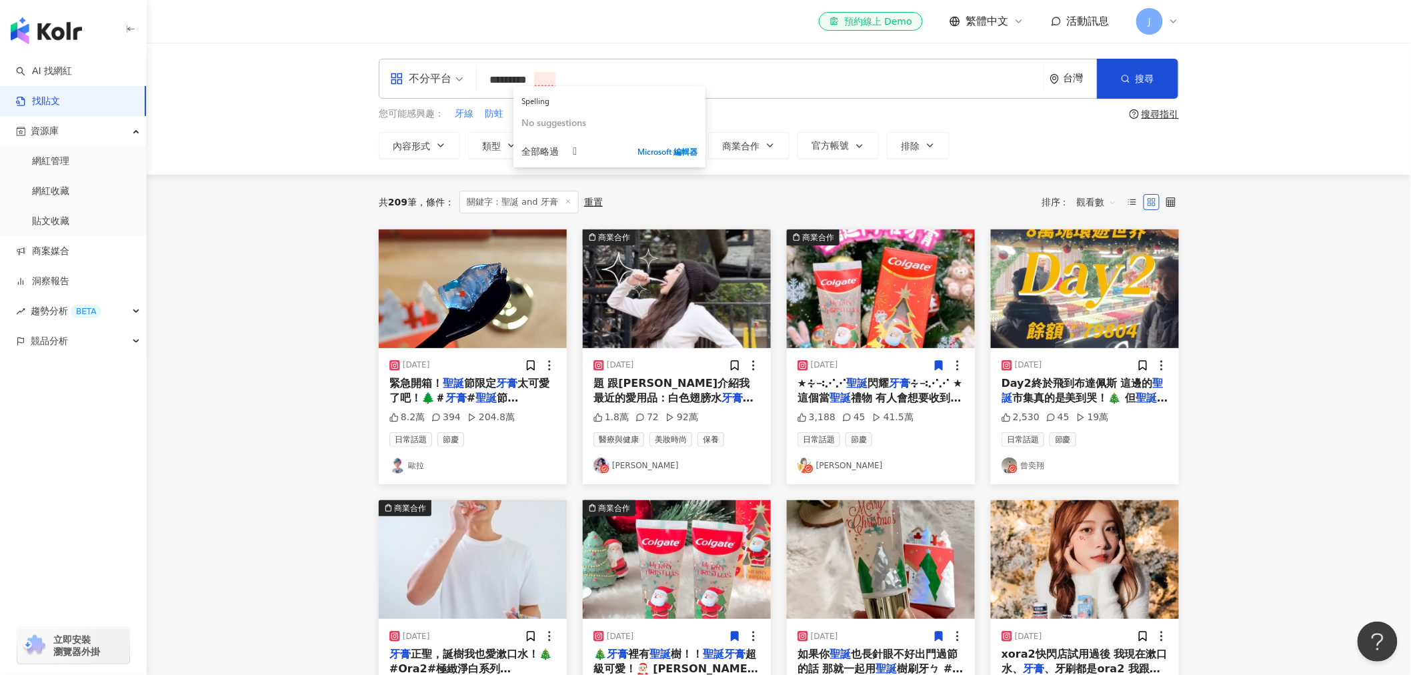
click at [693, 385] on span "題 跟大家介紹我最近的愛用品：白色翅膀水" at bounding box center [671, 390] width 156 height 27
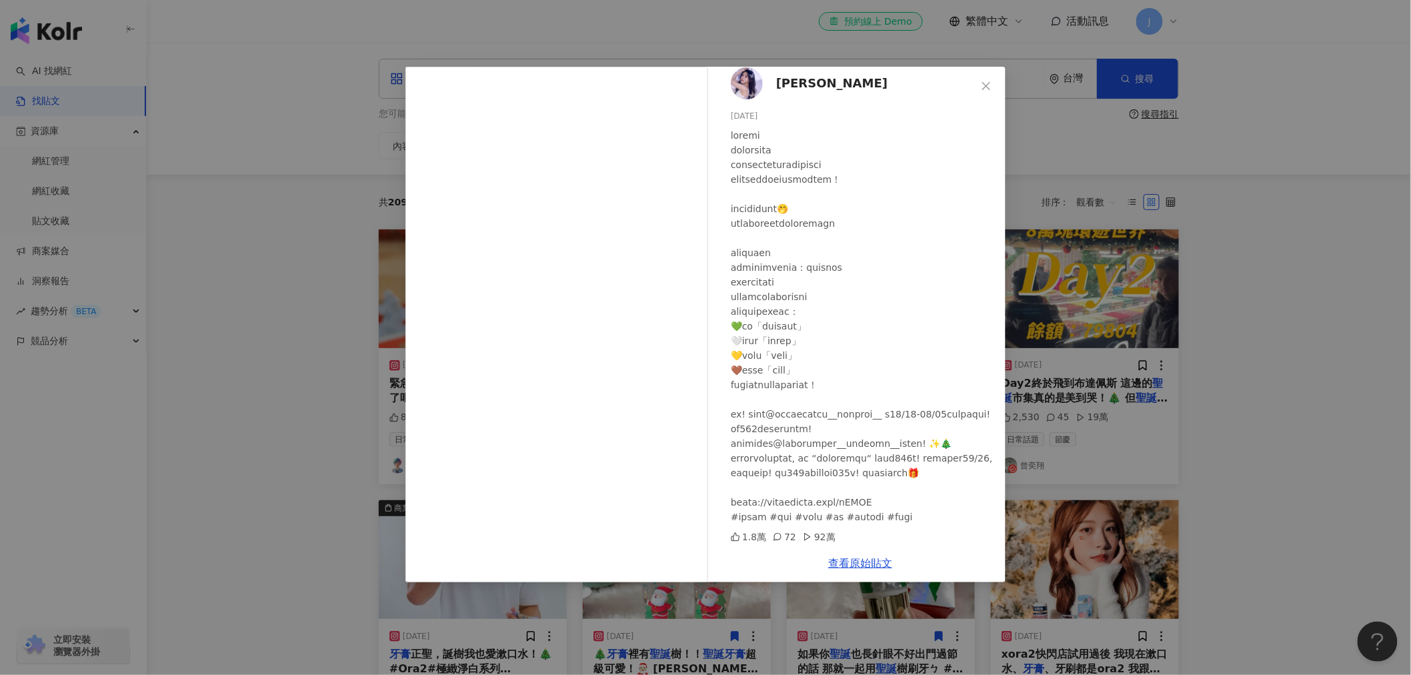
scroll to position [39, 0]
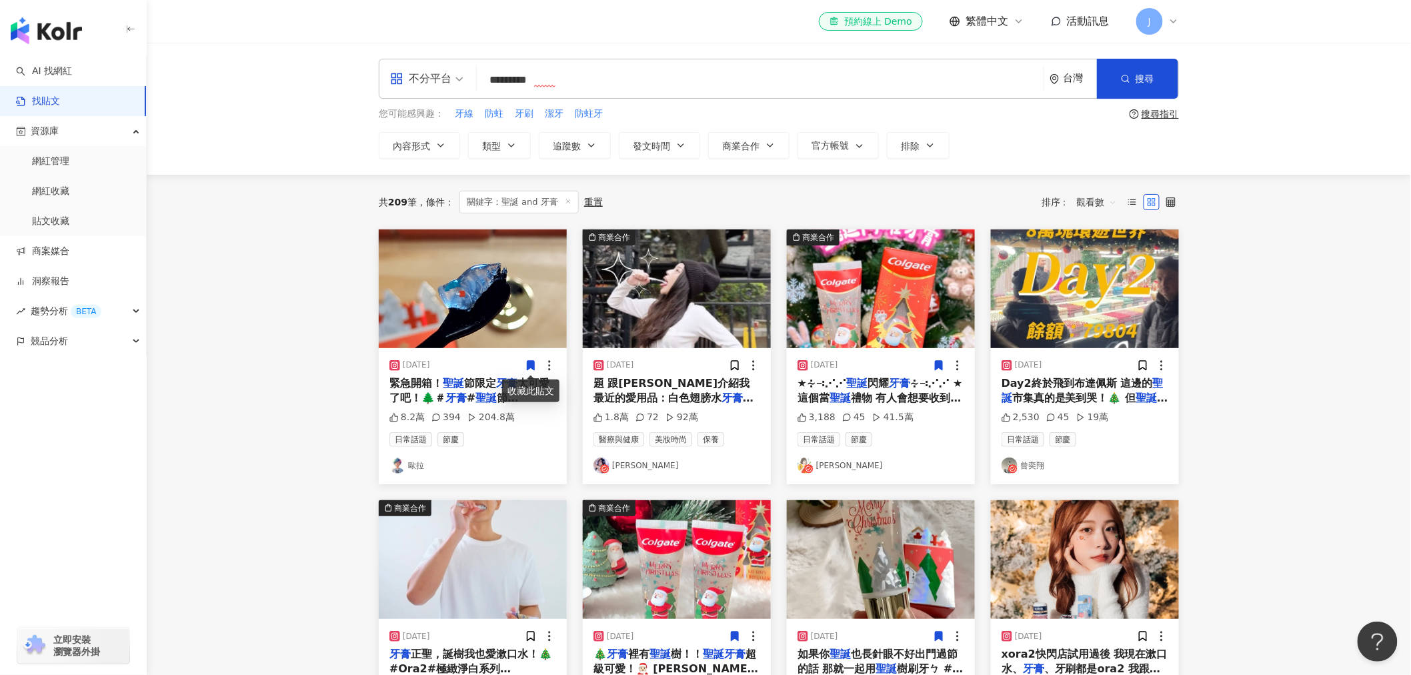
click at [530, 364] on icon at bounding box center [530, 365] width 7 height 9
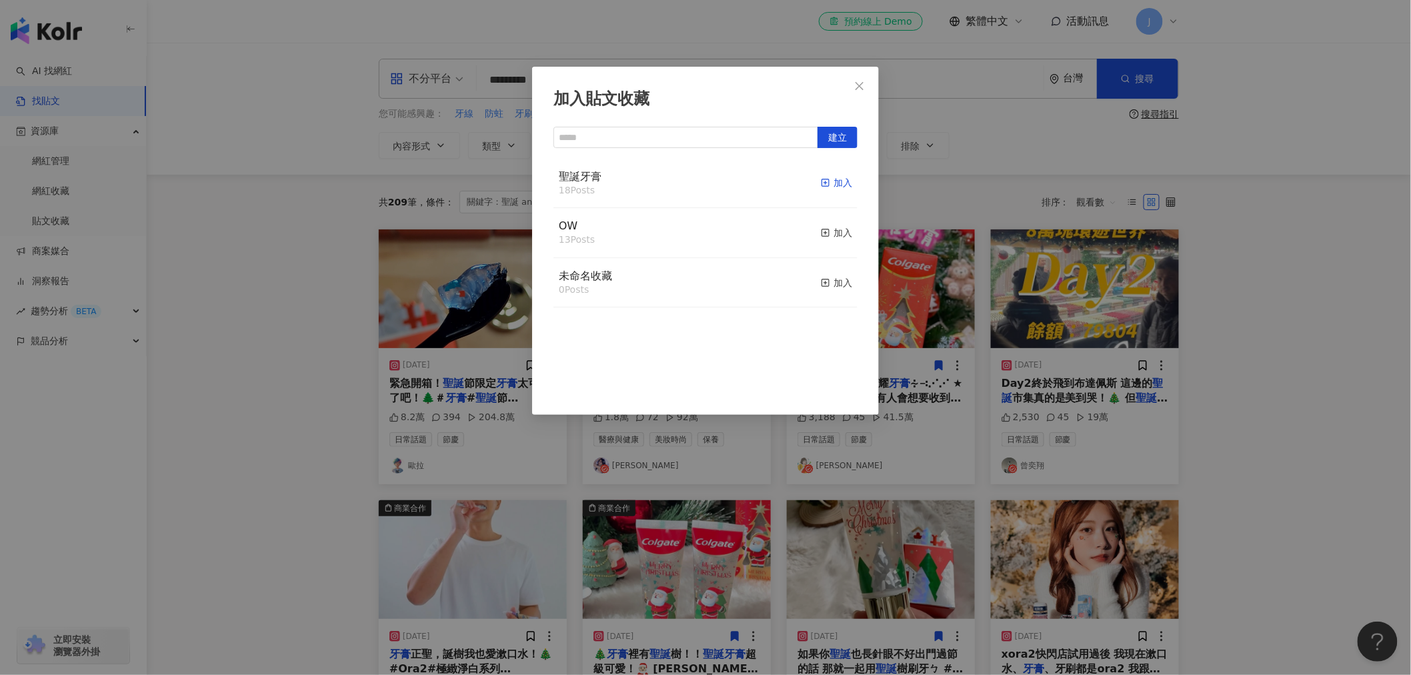
click at [822, 184] on rect "button" at bounding box center [825, 182] width 7 height 7
click at [1331, 308] on div "加入貼文收藏 建立 聖誕牙膏 19 Posts 已加入 OW 13 Posts 加入 未命名收藏 0 Posts 加入" at bounding box center [705, 337] width 1411 height 675
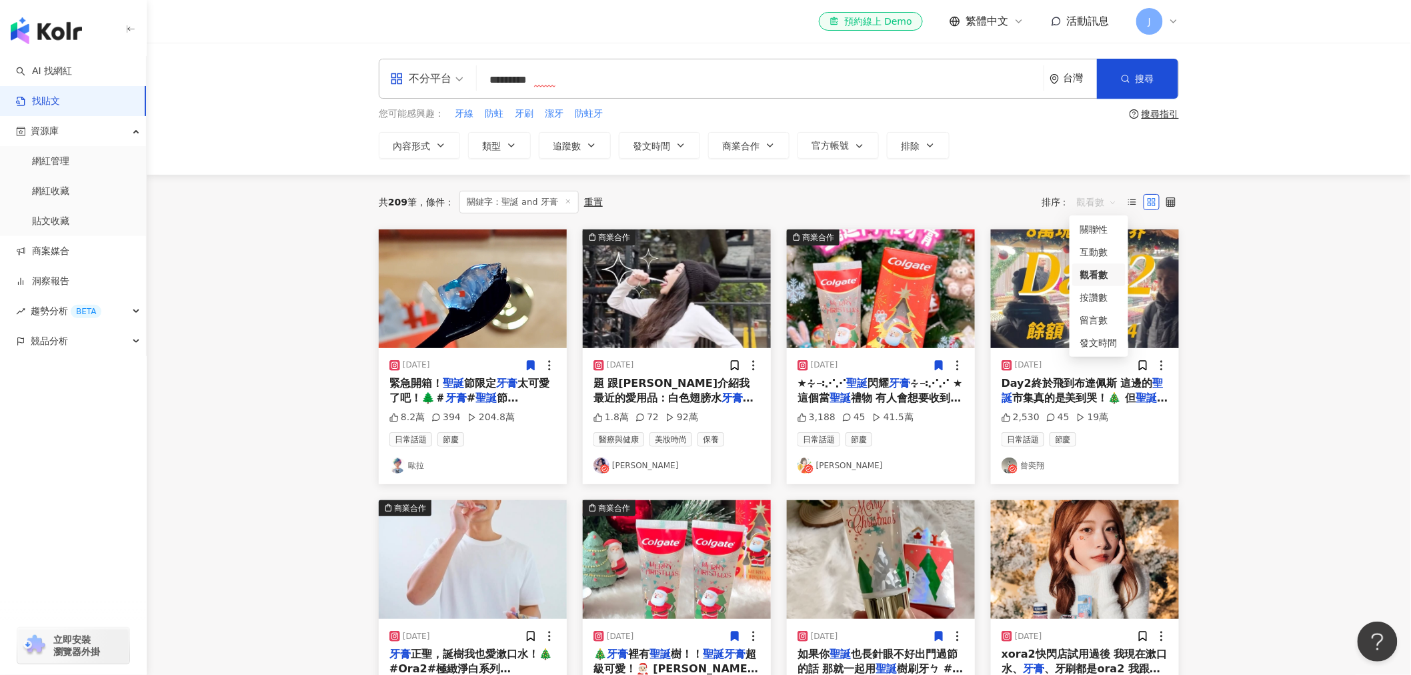
click at [1088, 201] on span "觀看數" at bounding box center [1097, 201] width 40 height 21
click at [1096, 275] on div "觀看數" at bounding box center [1098, 274] width 37 height 15
click at [1058, 389] on span "Day2終於飛到布達佩斯 這邊的" at bounding box center [1077, 383] width 151 height 13
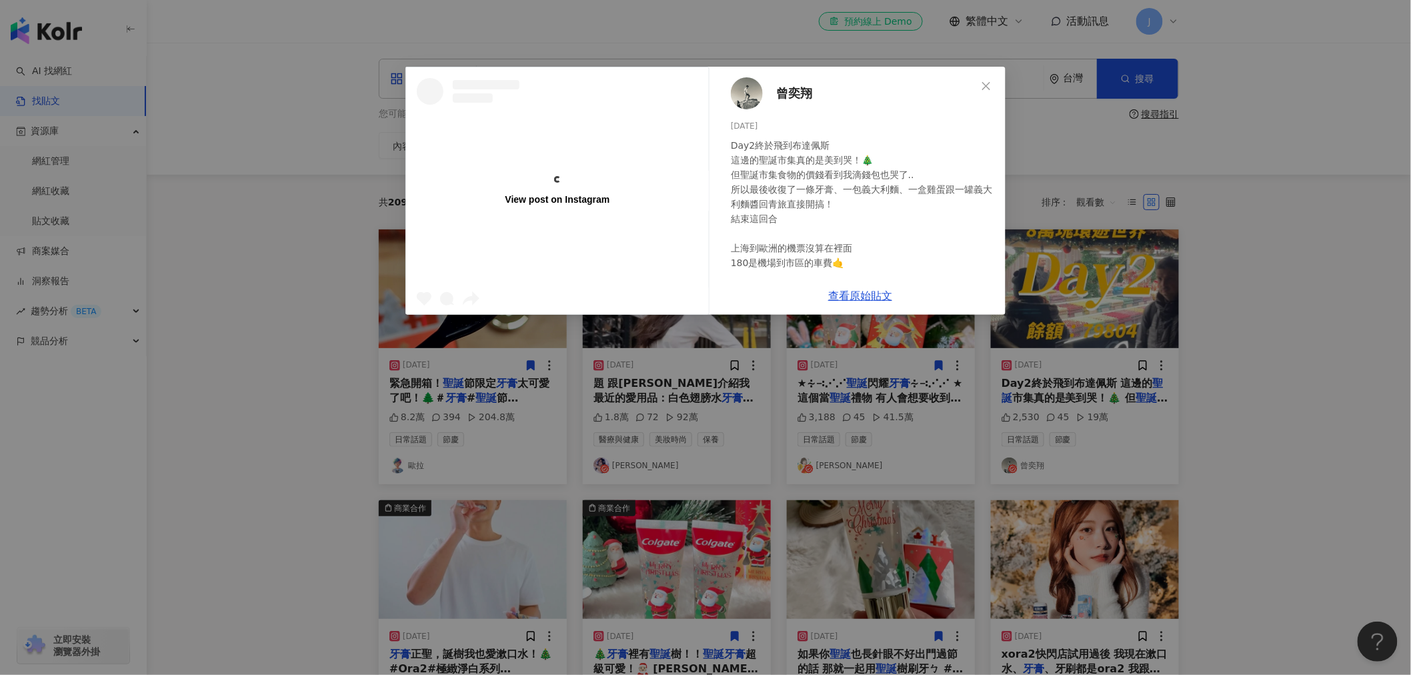
click at [1244, 383] on div "View post on Instagram 曾奕翔 2024/12/23 Day2終於飛到布達佩斯 這邊的聖誕市集真的是美到哭！🎄 但聖誕市集食物的價錢看到…" at bounding box center [705, 337] width 1411 height 675
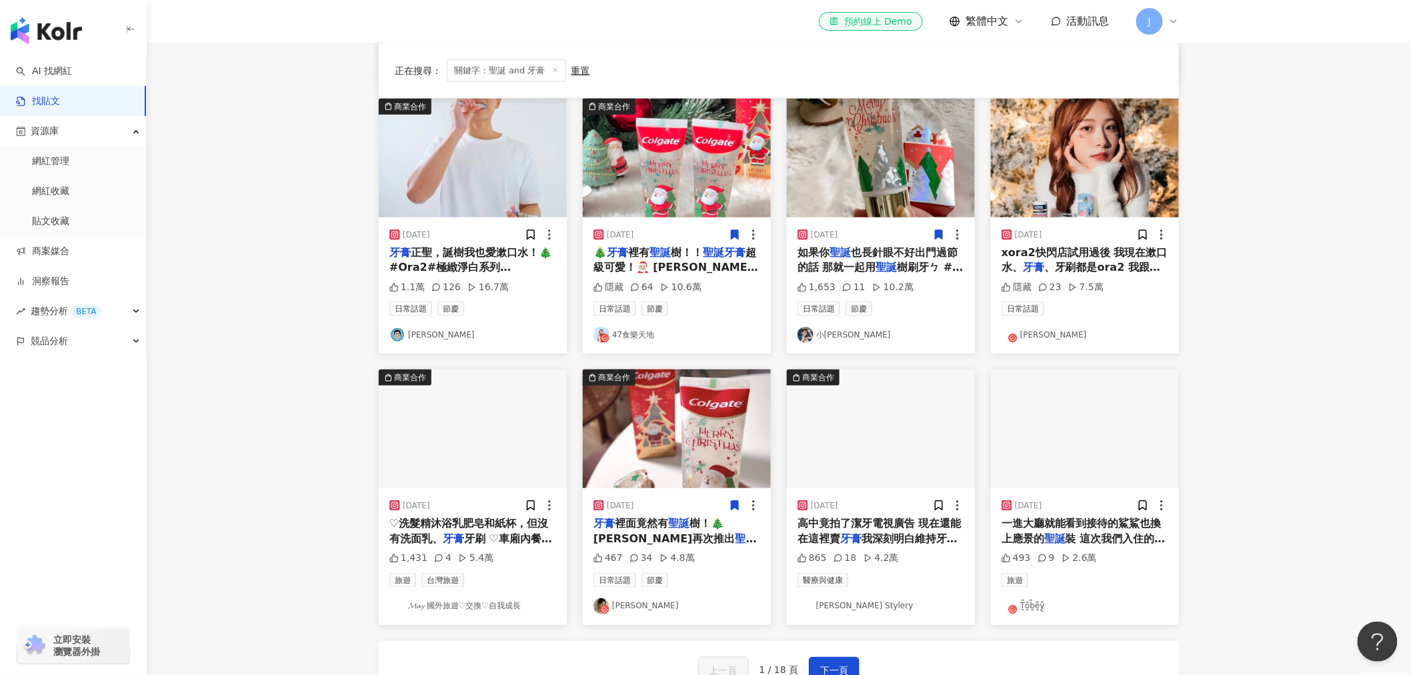
scroll to position [518, 0]
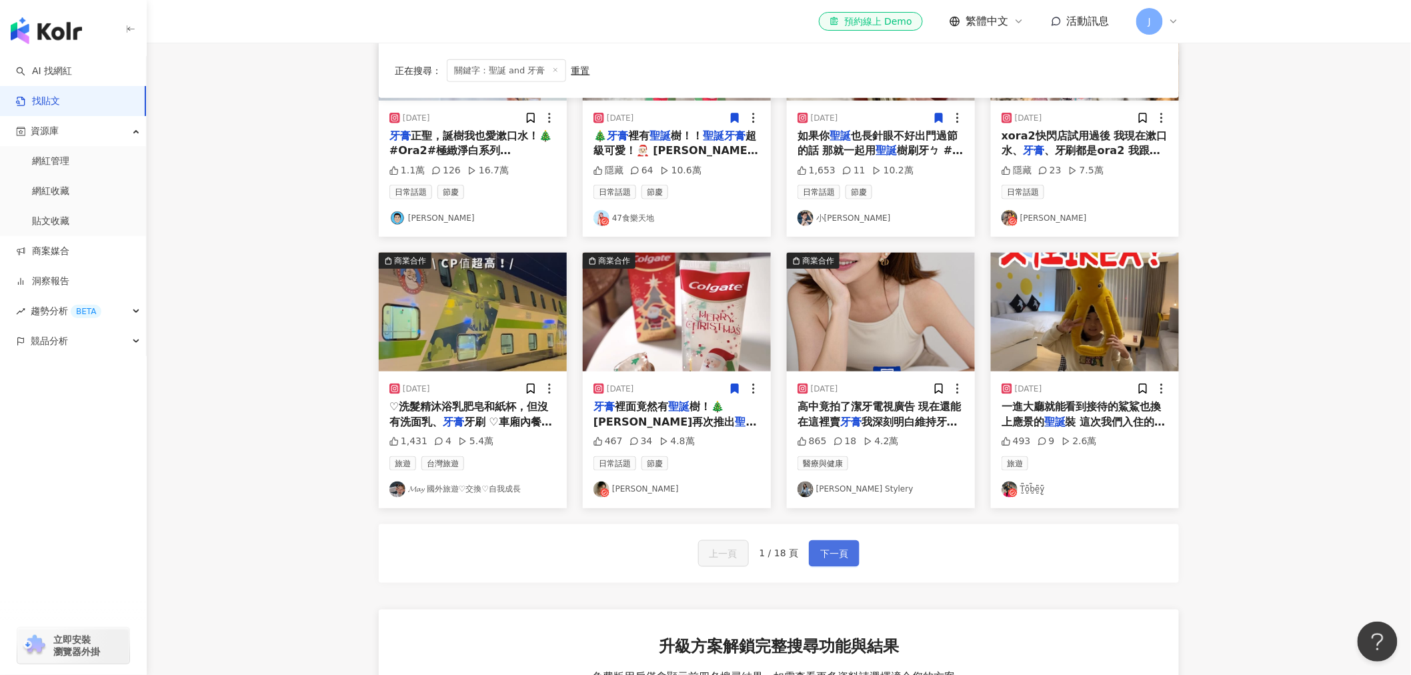
click at [821, 554] on span "下一頁" at bounding box center [834, 554] width 28 height 16
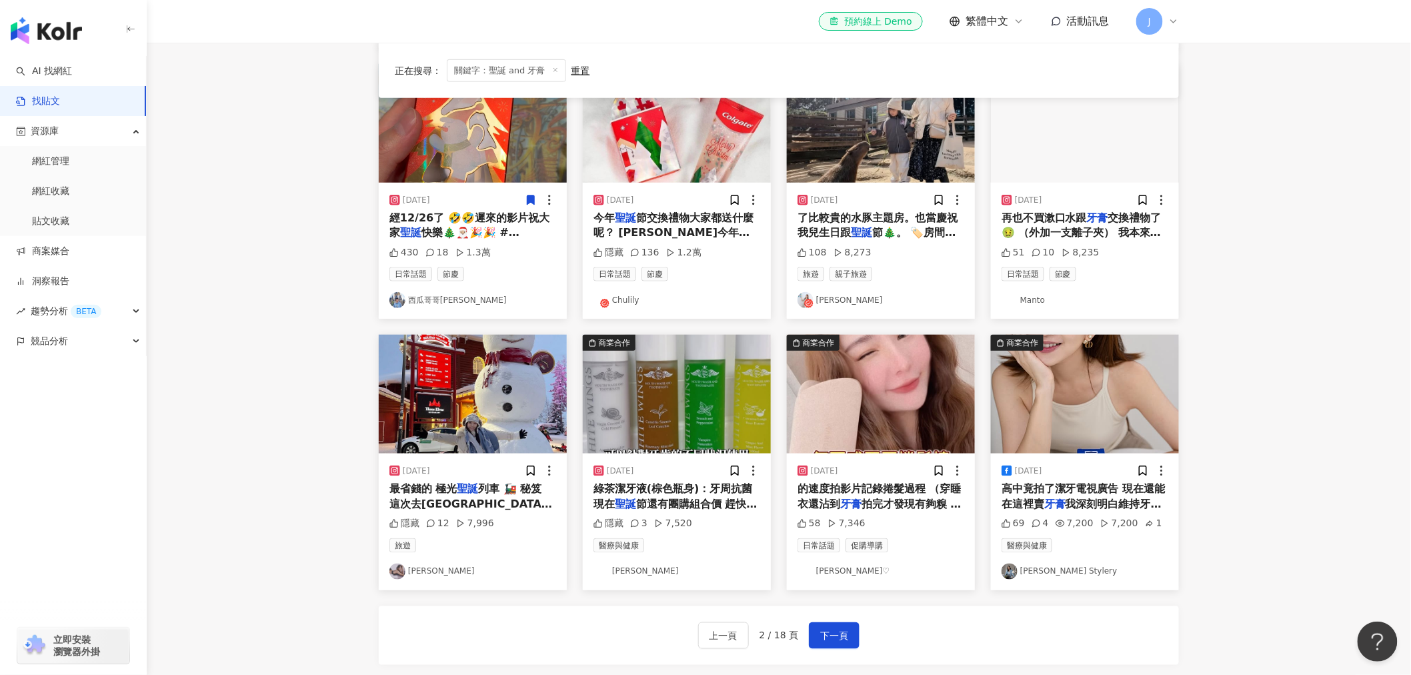
scroll to position [667, 0]
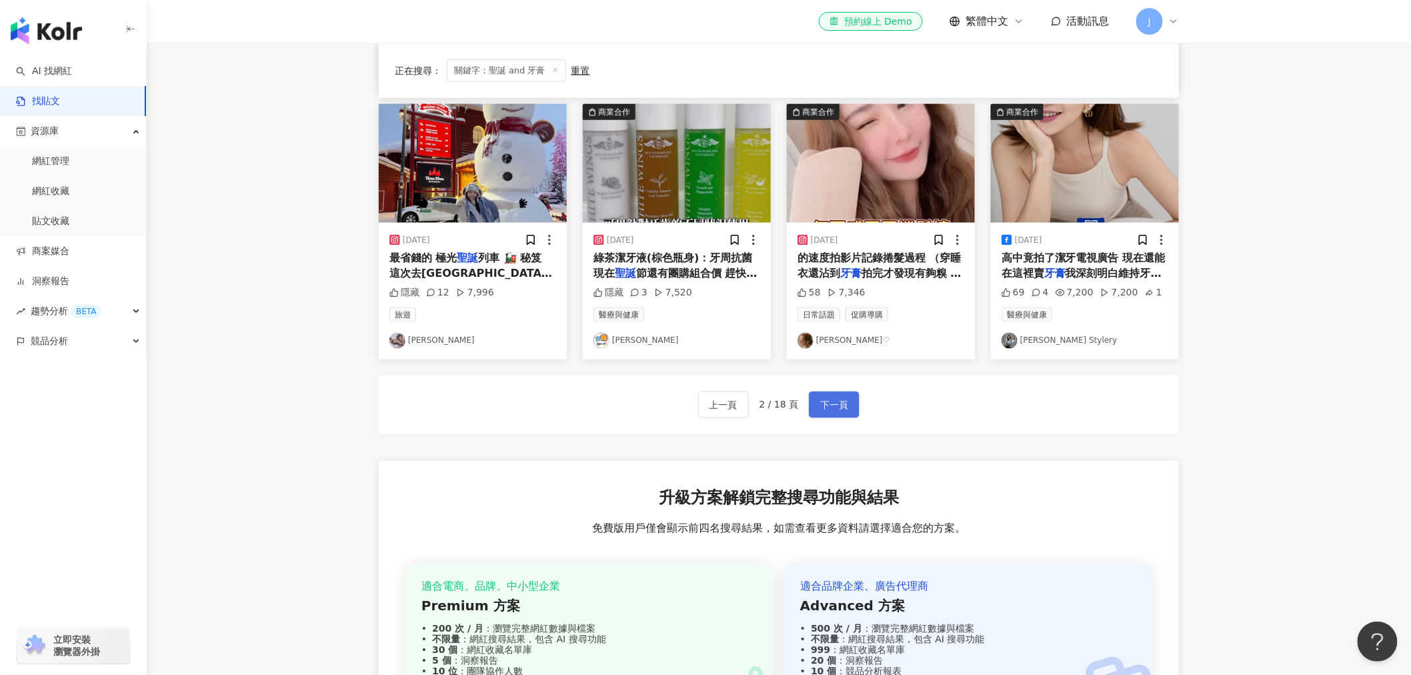
click at [843, 404] on span "下一頁" at bounding box center [834, 405] width 28 height 16
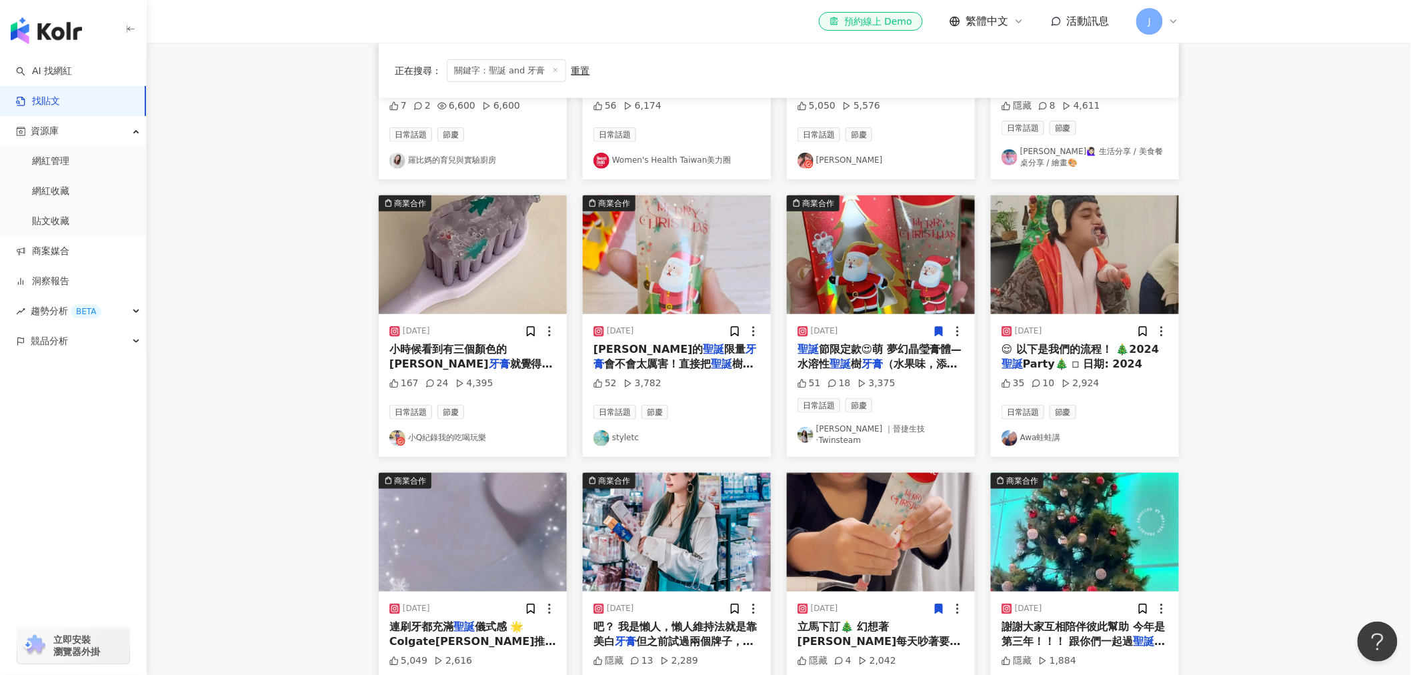
scroll to position [0, 0]
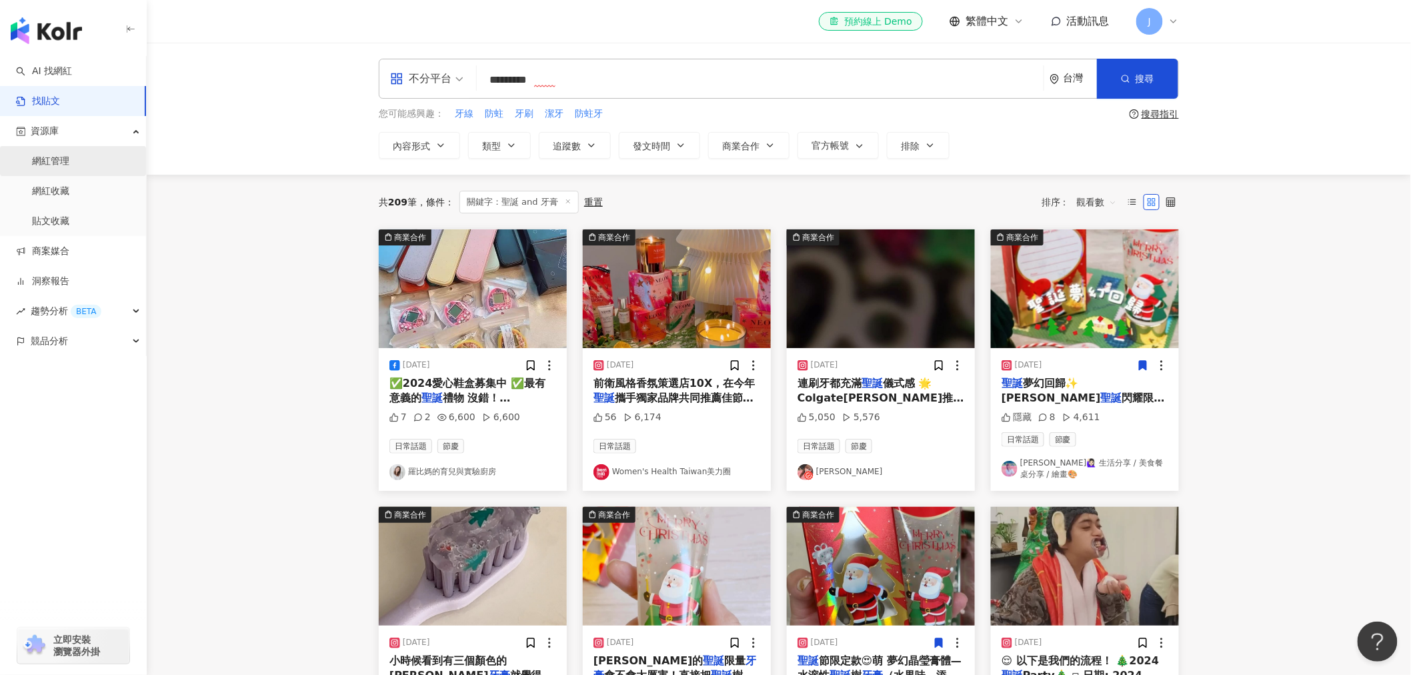
click at [69, 158] on link "網紅管理" at bounding box center [50, 161] width 37 height 13
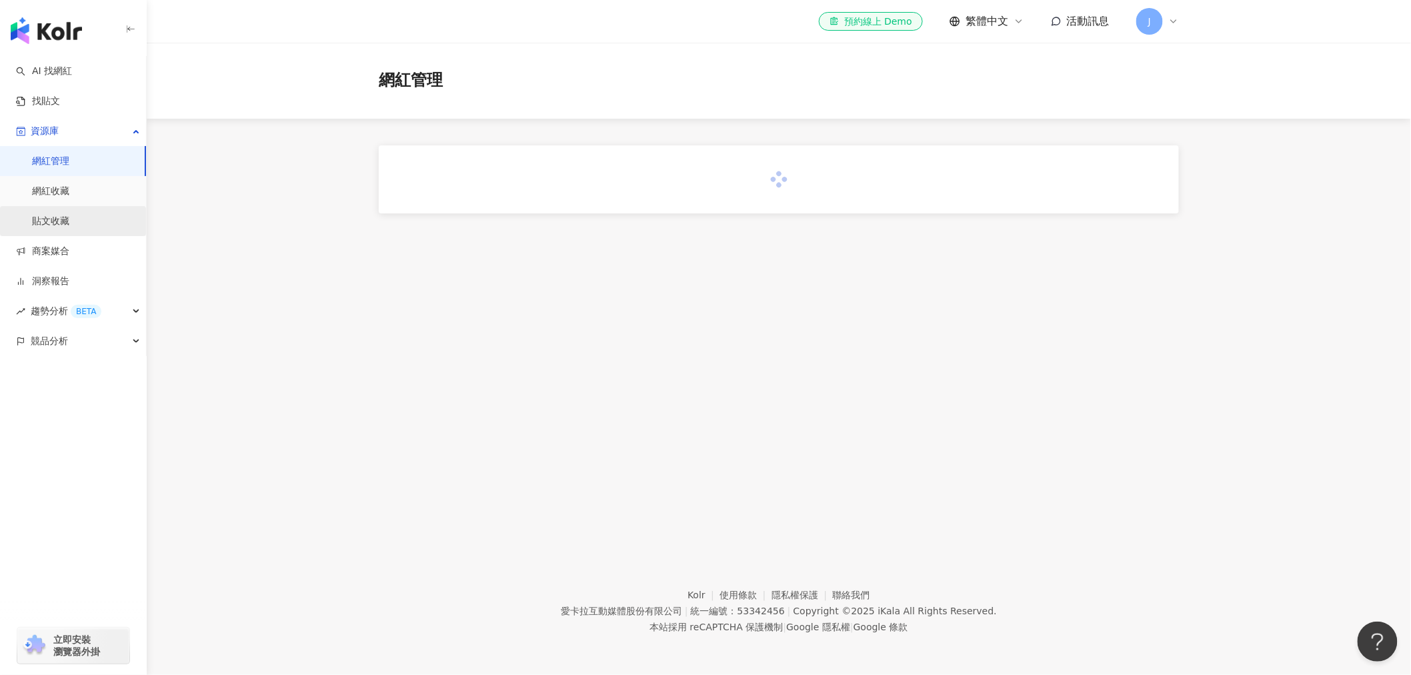
click at [67, 218] on link "貼文收藏" at bounding box center [50, 221] width 37 height 13
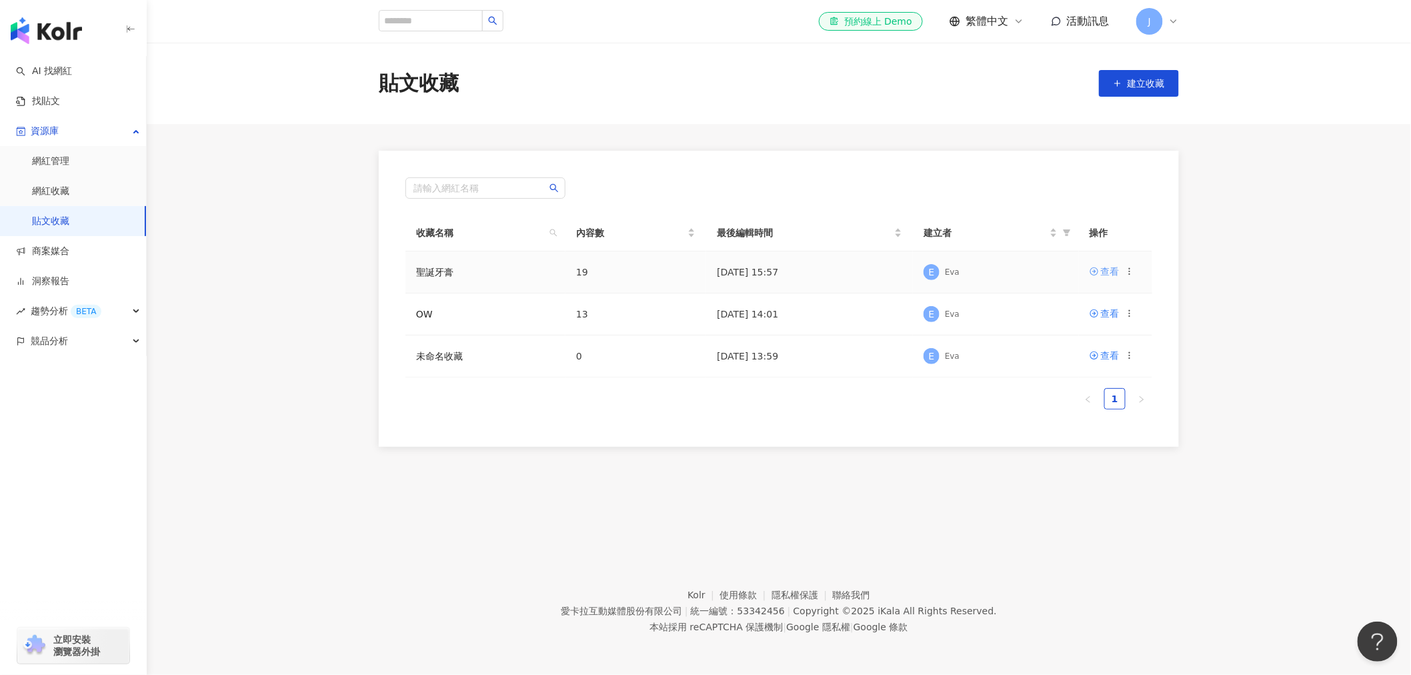
click at [1105, 272] on div "查看" at bounding box center [1110, 271] width 19 height 15
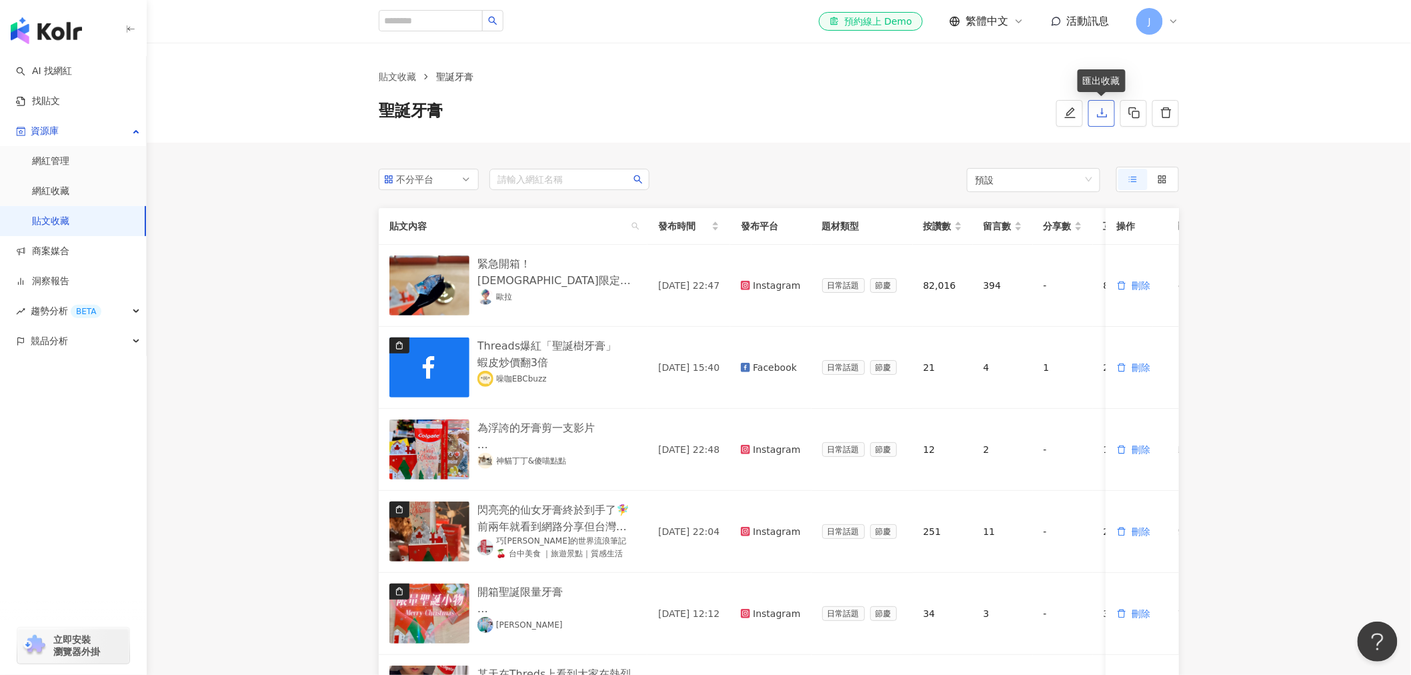
click at [1102, 117] on icon "download" at bounding box center [1102, 113] width 12 height 12
click at [51, 215] on link "貼文收藏" at bounding box center [50, 221] width 37 height 13
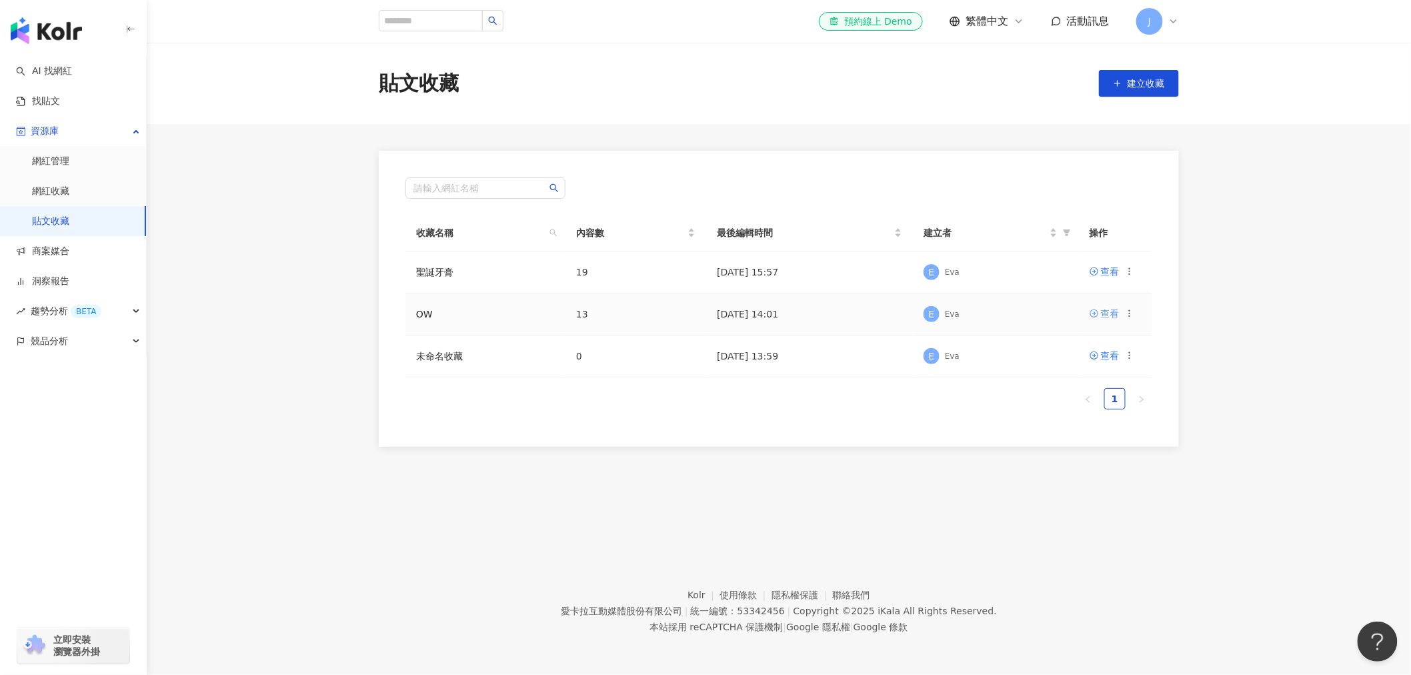
click at [1104, 312] on div "查看" at bounding box center [1110, 313] width 19 height 15
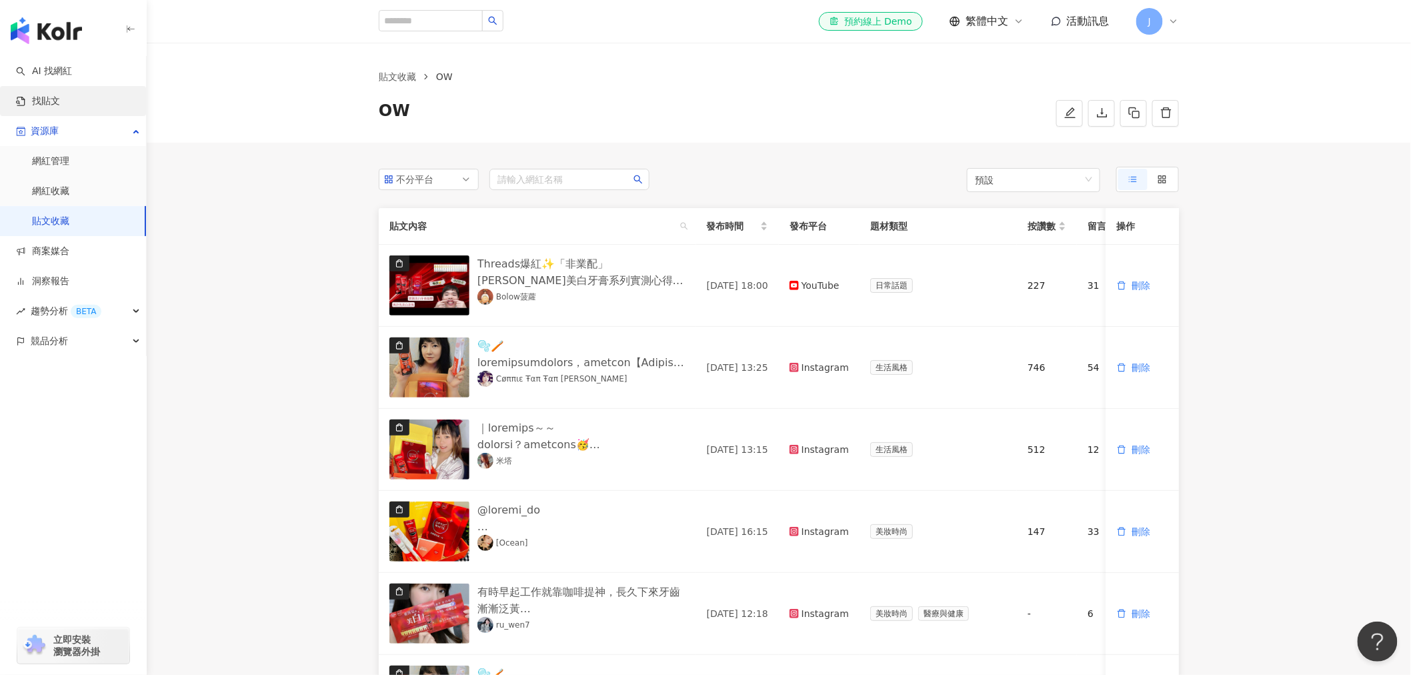
click at [60, 104] on link "找貼文" at bounding box center [38, 101] width 44 height 13
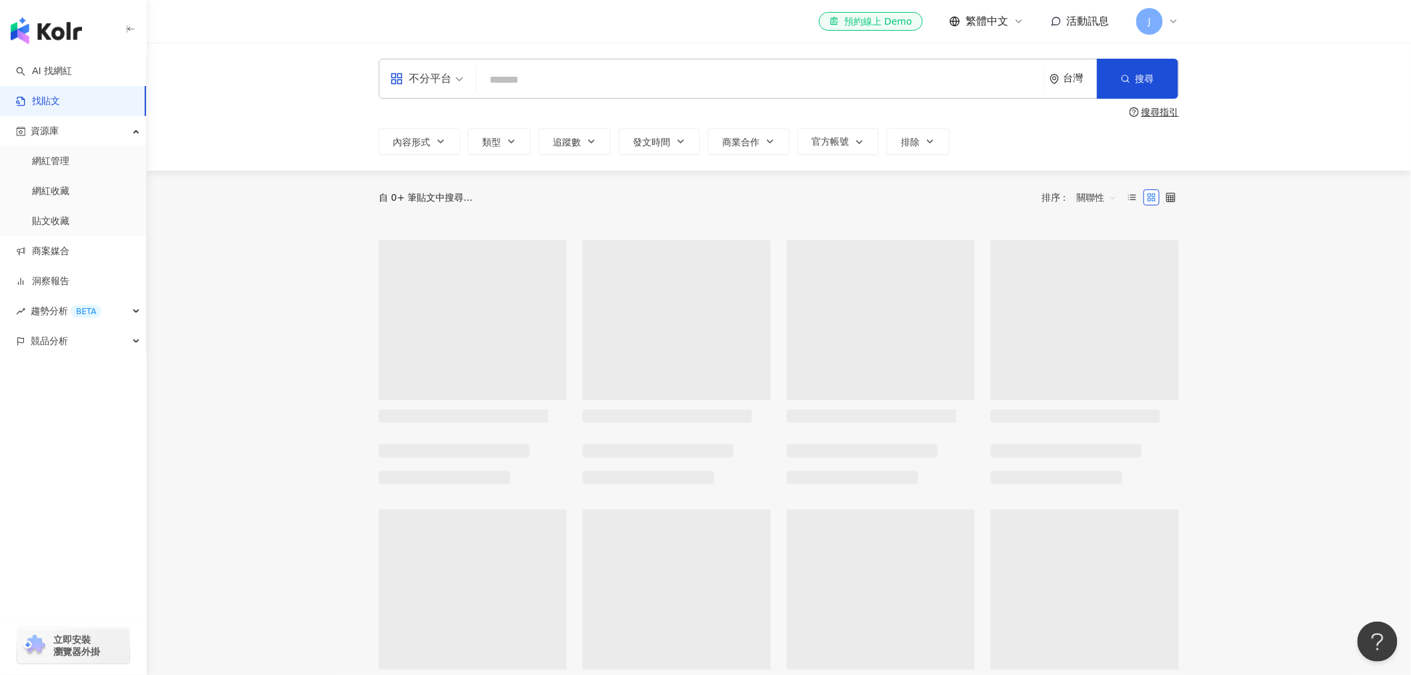
click at [545, 83] on input "search" at bounding box center [760, 79] width 556 height 29
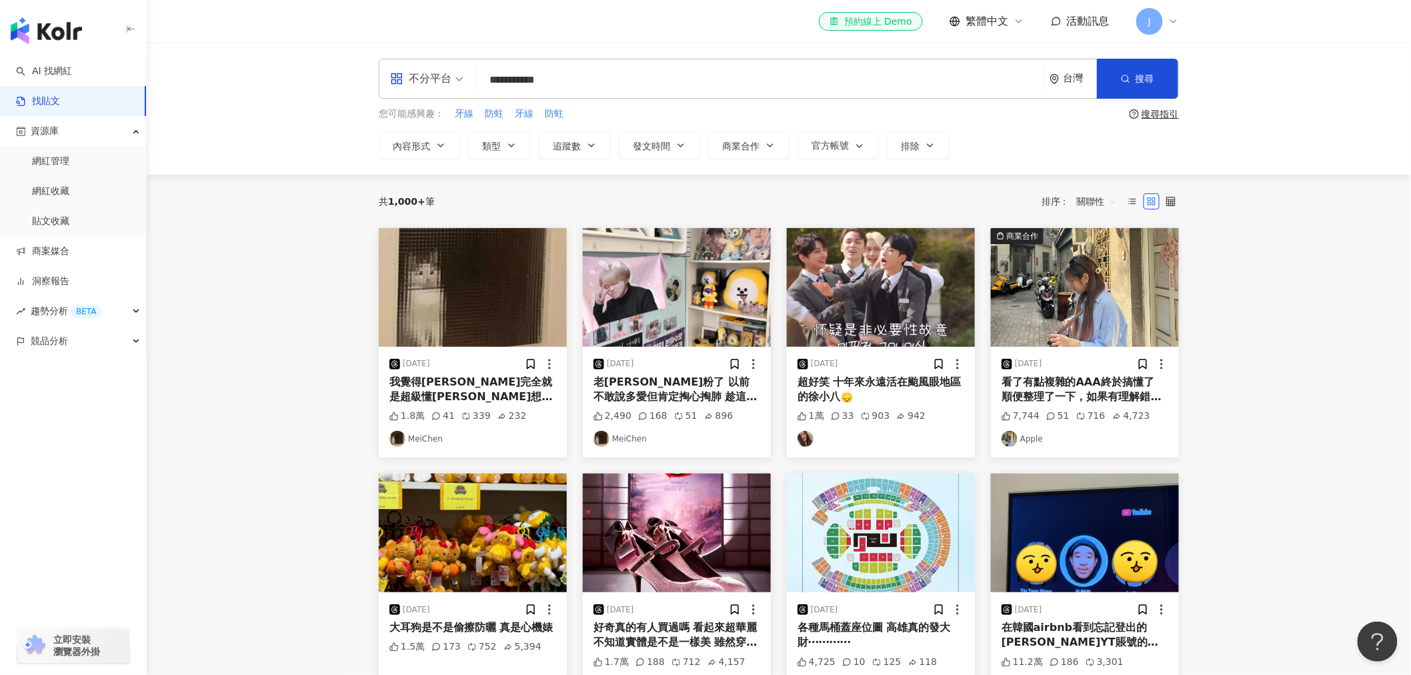
type input "**********"
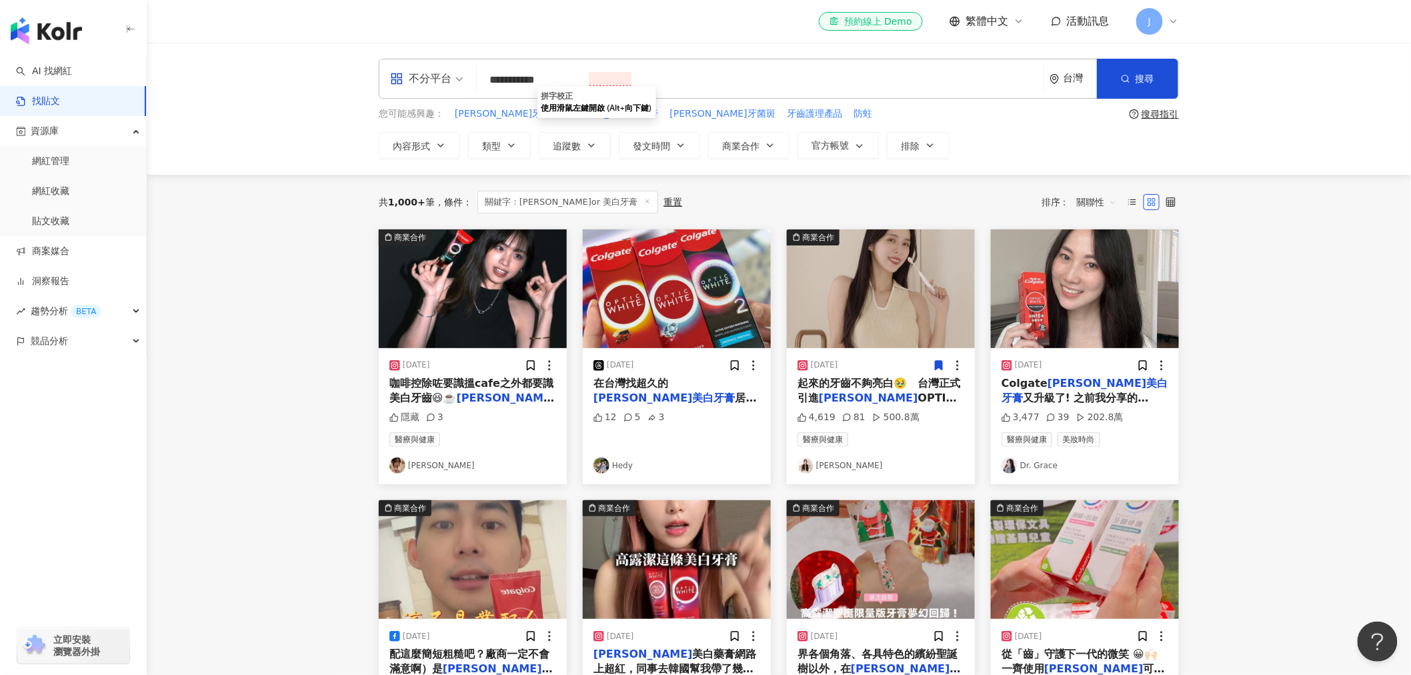
click at [1102, 197] on span "關聯性" at bounding box center [1097, 201] width 40 height 21
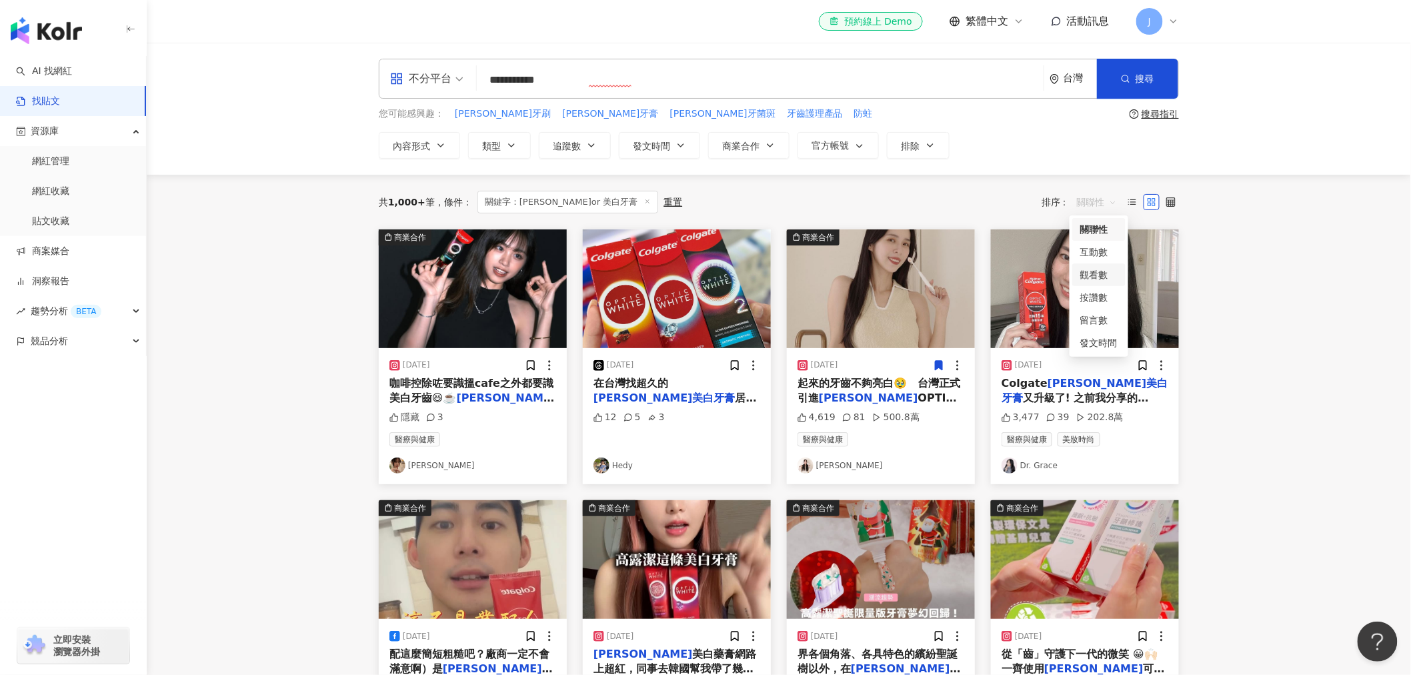
click at [1107, 275] on div "觀看數" at bounding box center [1098, 274] width 37 height 15
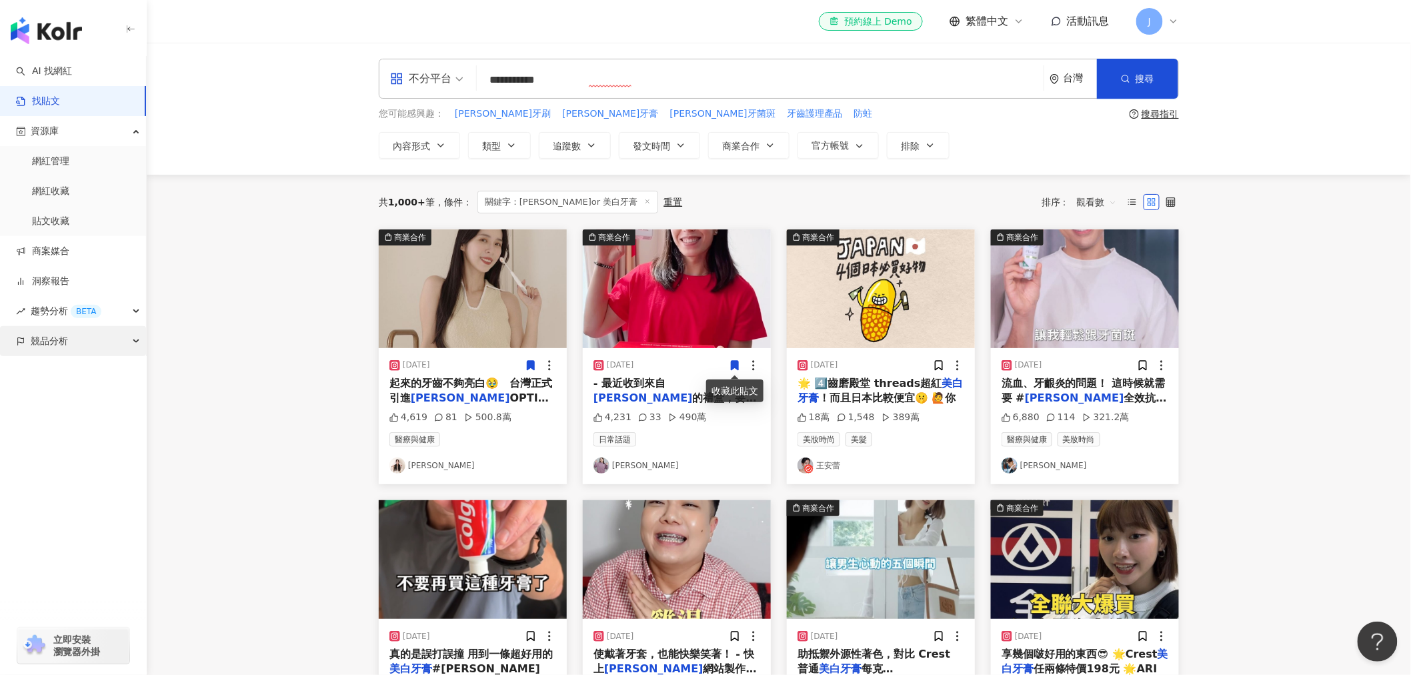
click at [72, 339] on div "競品分析" at bounding box center [73, 341] width 146 height 30
click at [72, 378] on link "品牌帳號分析" at bounding box center [60, 371] width 56 height 13
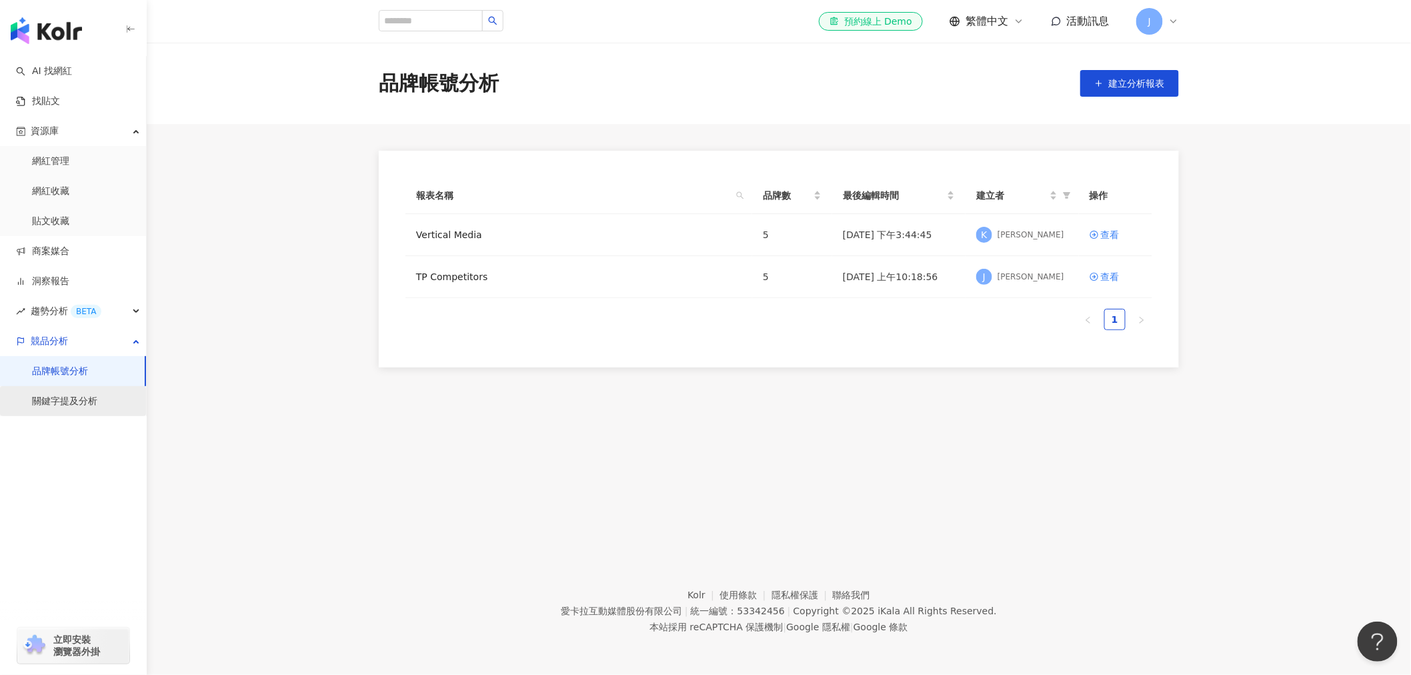
click at [69, 403] on link "關鍵字提及分析" at bounding box center [64, 401] width 65 height 13
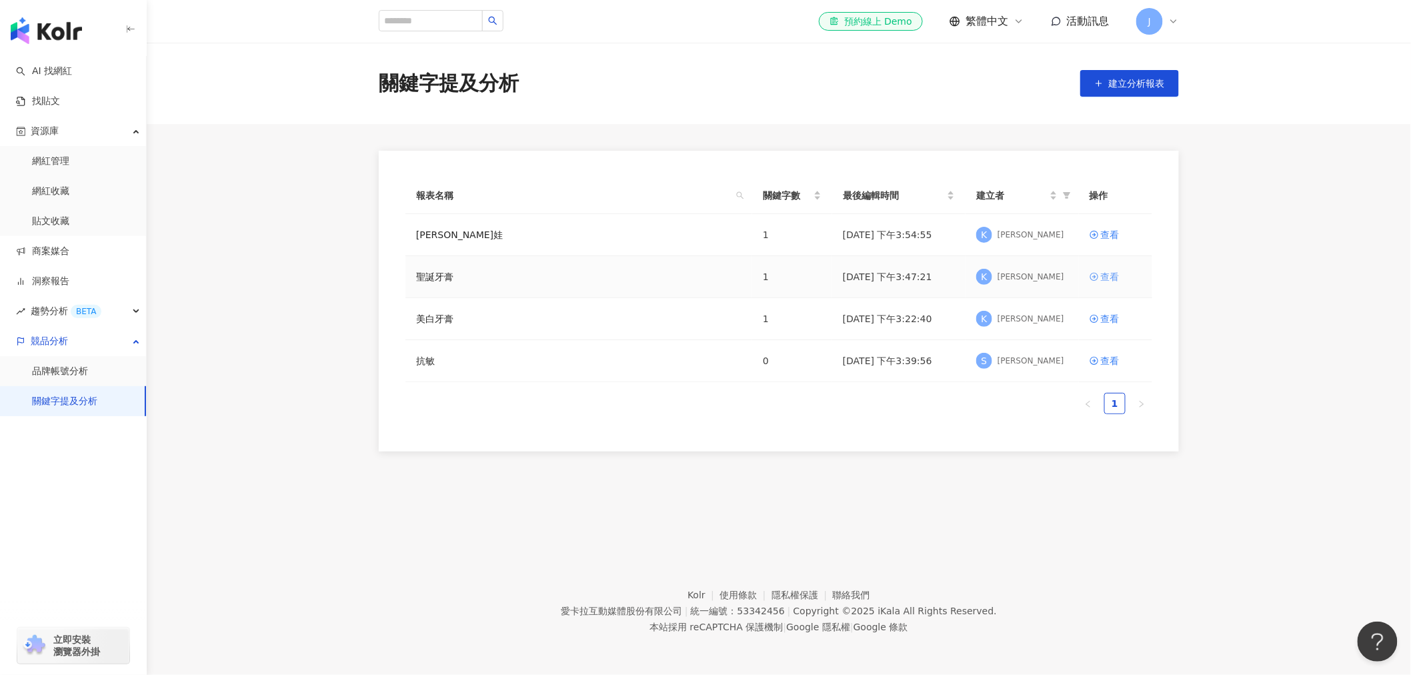
click at [1114, 275] on div "查看" at bounding box center [1110, 276] width 19 height 15
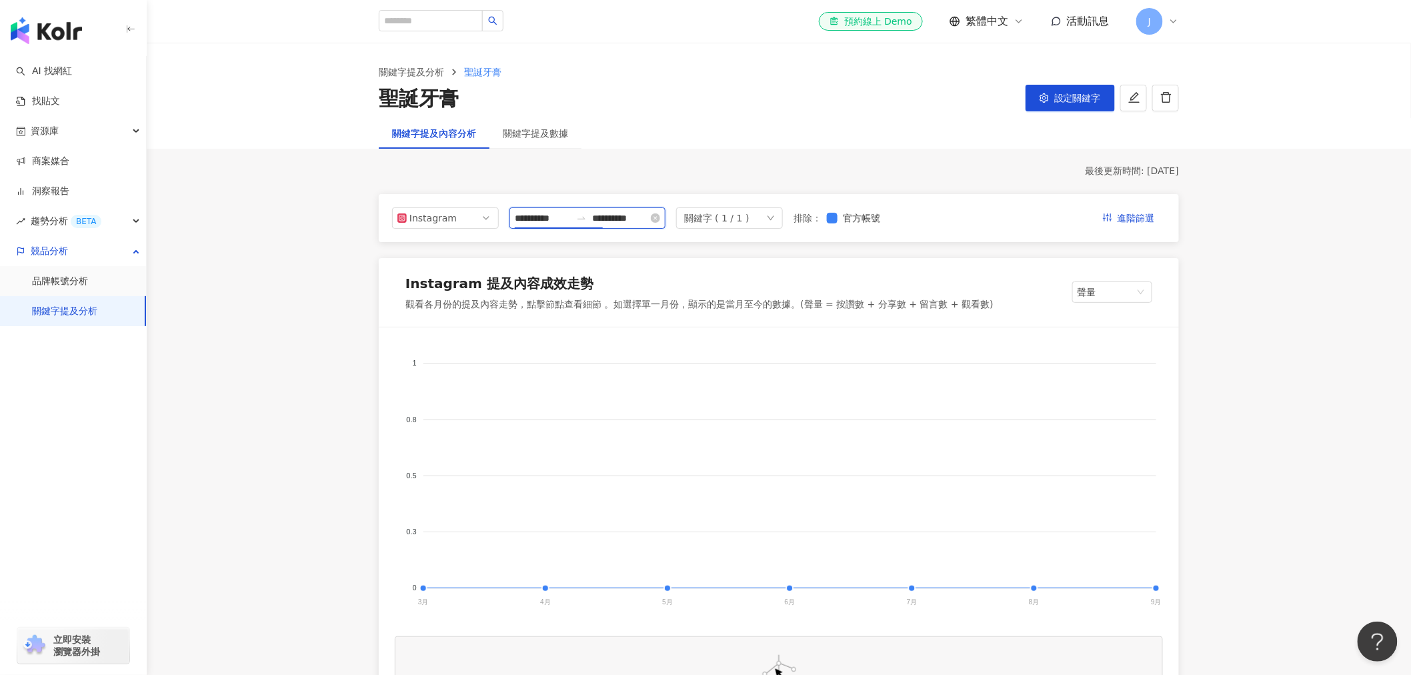
click at [571, 220] on input "**********" at bounding box center [543, 218] width 56 height 15
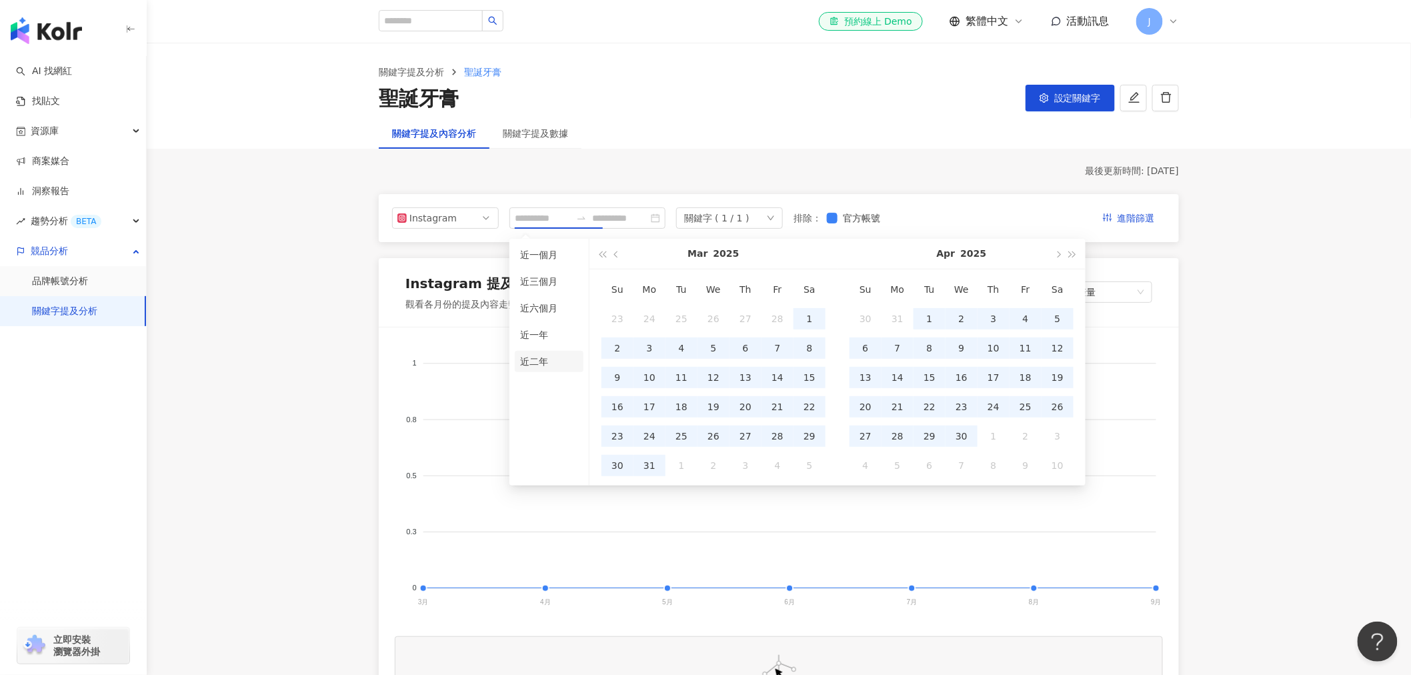
click at [541, 363] on li "近二年" at bounding box center [549, 361] width 69 height 21
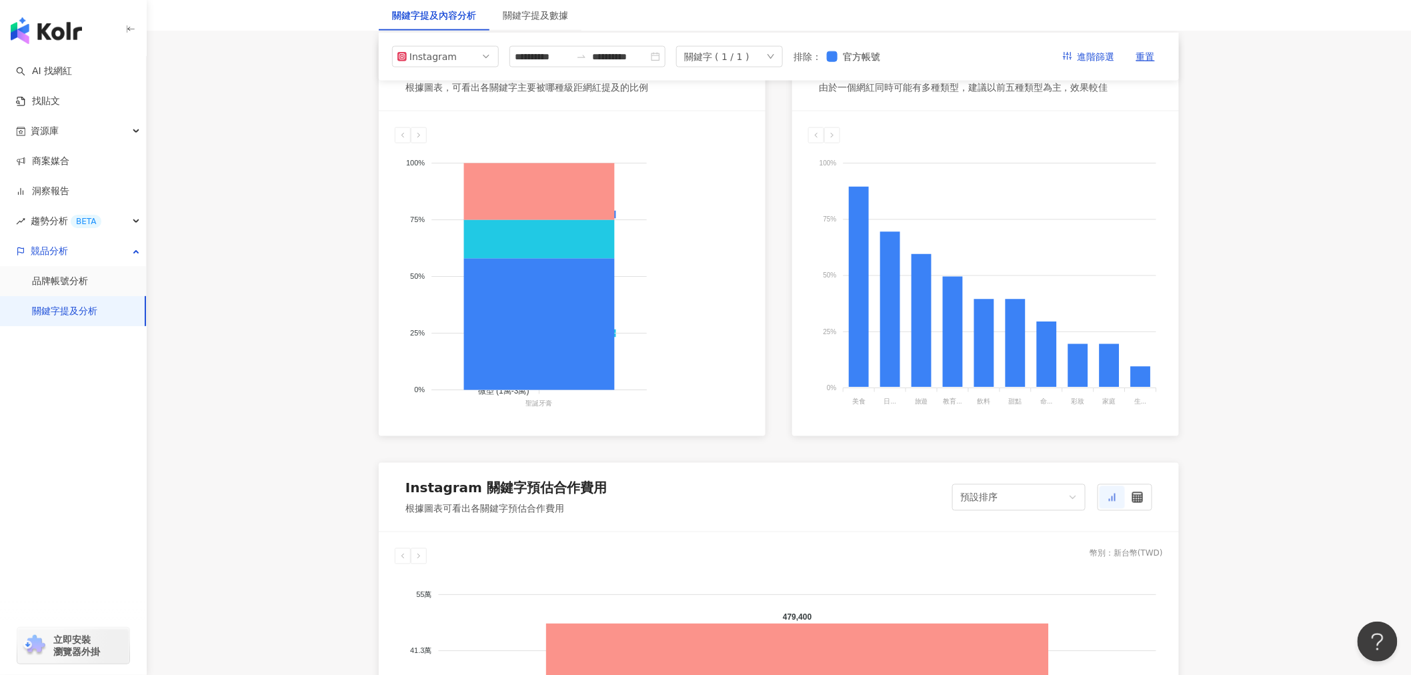
scroll to position [592, 0]
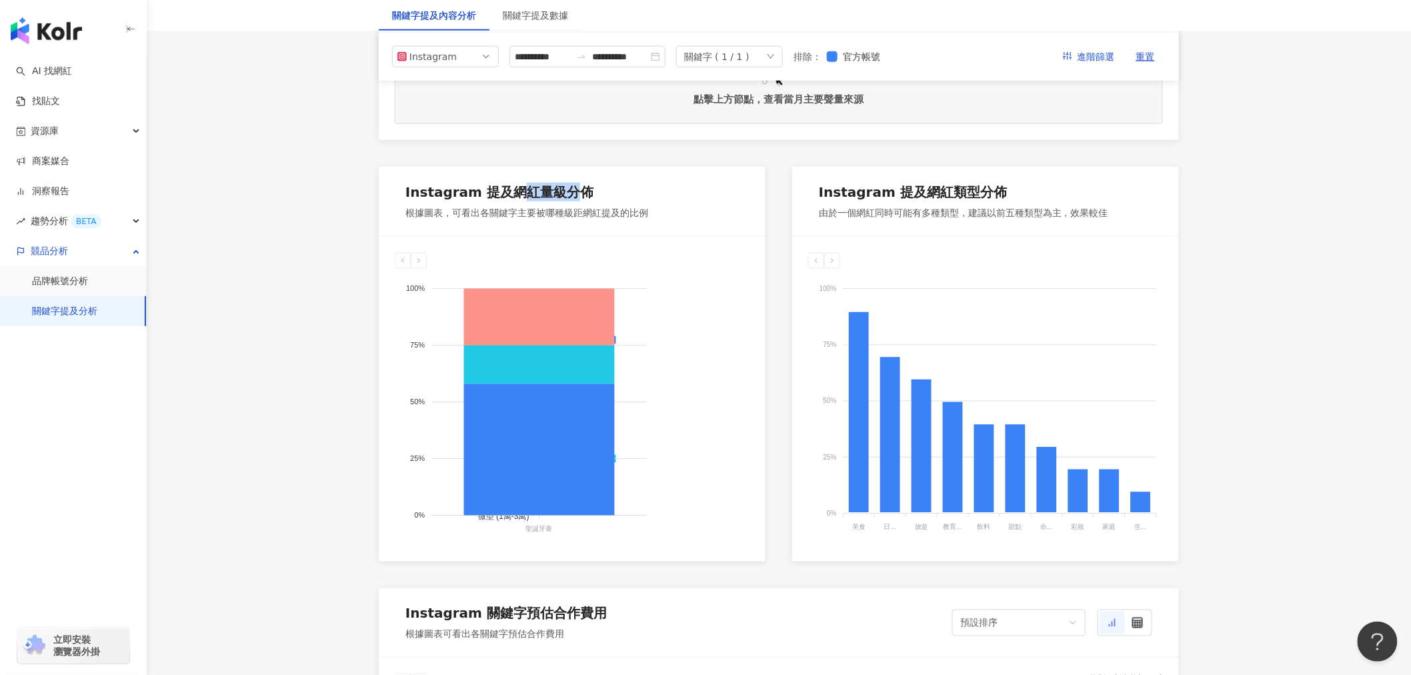
drag, startPoint x: 511, startPoint y: 205, endPoint x: 570, endPoint y: 195, distance: 59.4
click at [570, 195] on div "Instagram 提及網紅量級分佈" at bounding box center [499, 192] width 188 height 19
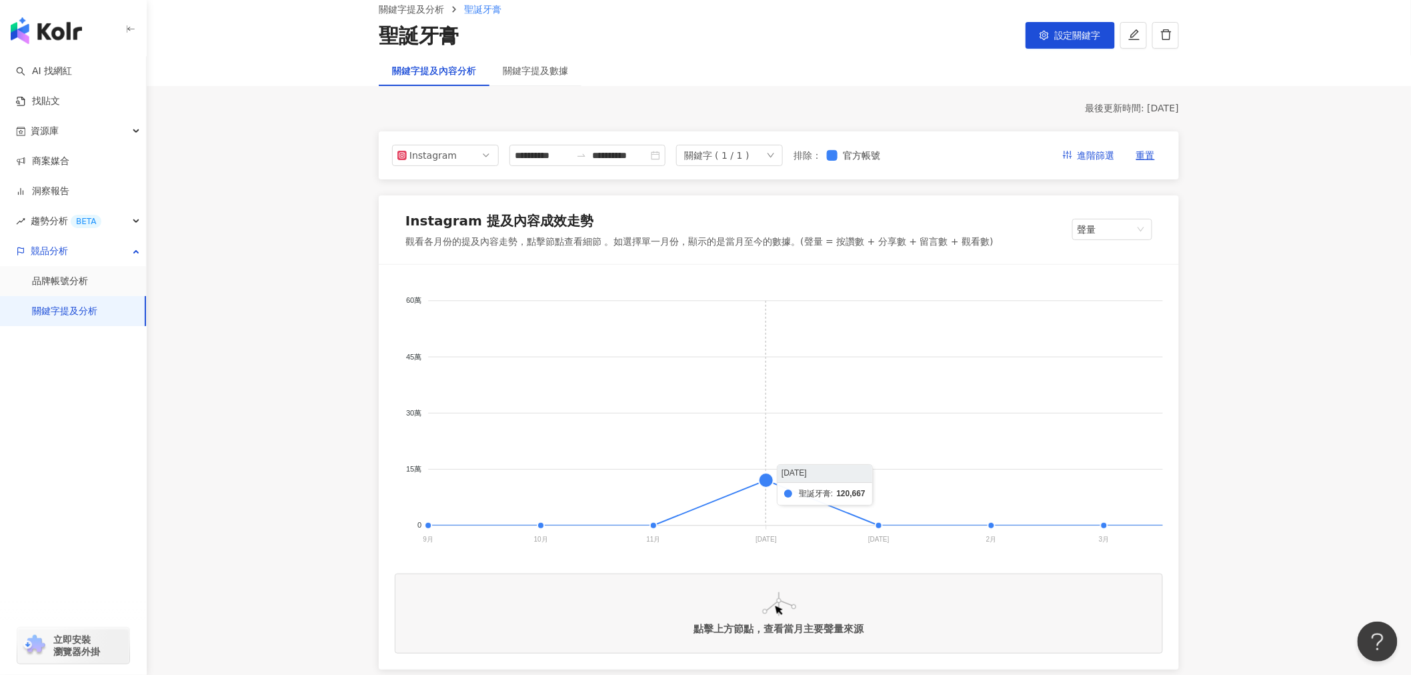
scroll to position [0, 0]
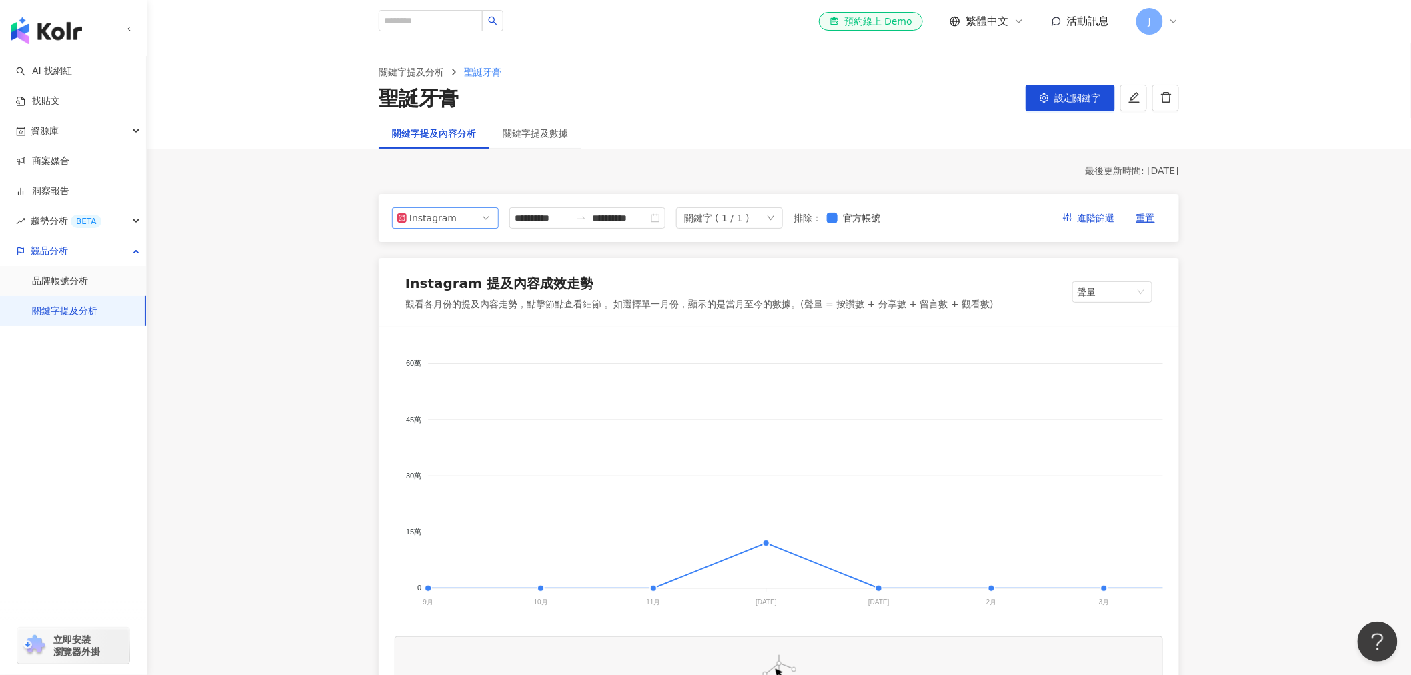
click at [453, 220] on span "Instagram" at bounding box center [445, 218] width 96 height 20
click at [443, 317] on div "Threads" at bounding box center [436, 316] width 43 height 15
click at [565, 218] on input "**********" at bounding box center [543, 218] width 56 height 15
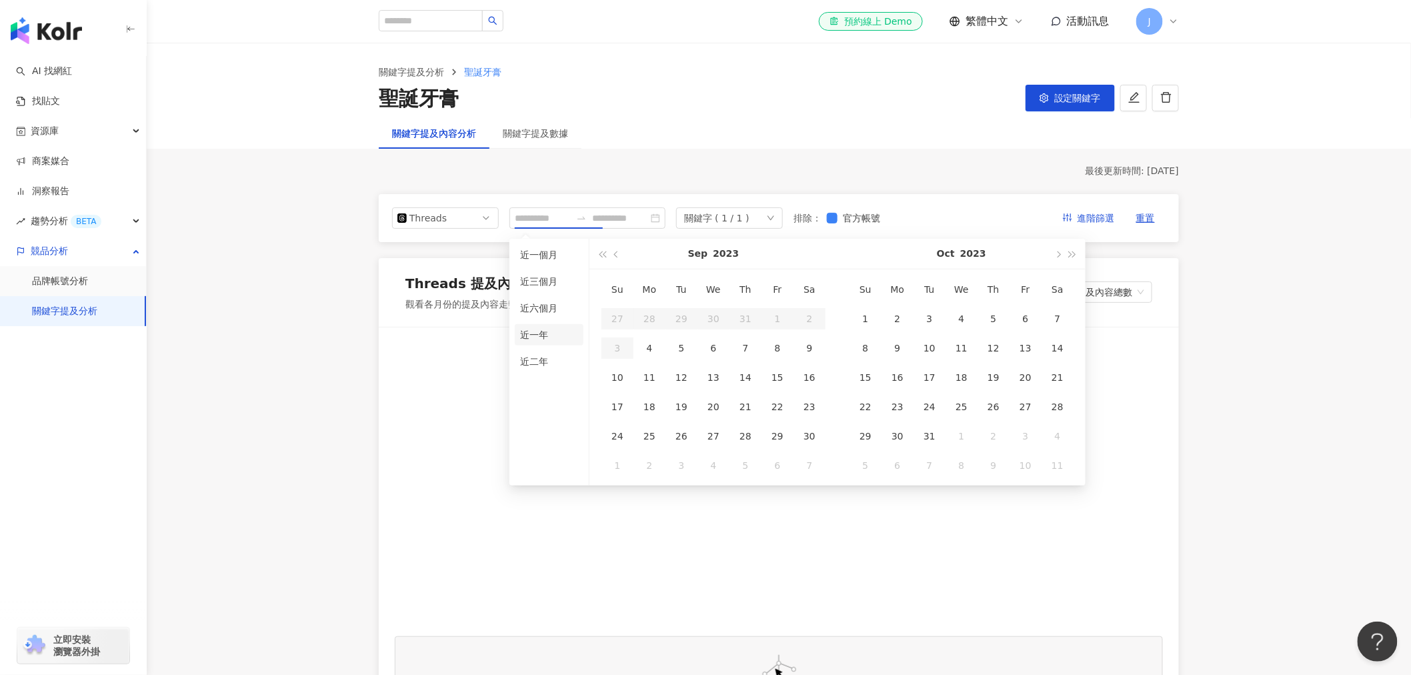
click at [548, 332] on li "近一年" at bounding box center [549, 334] width 69 height 21
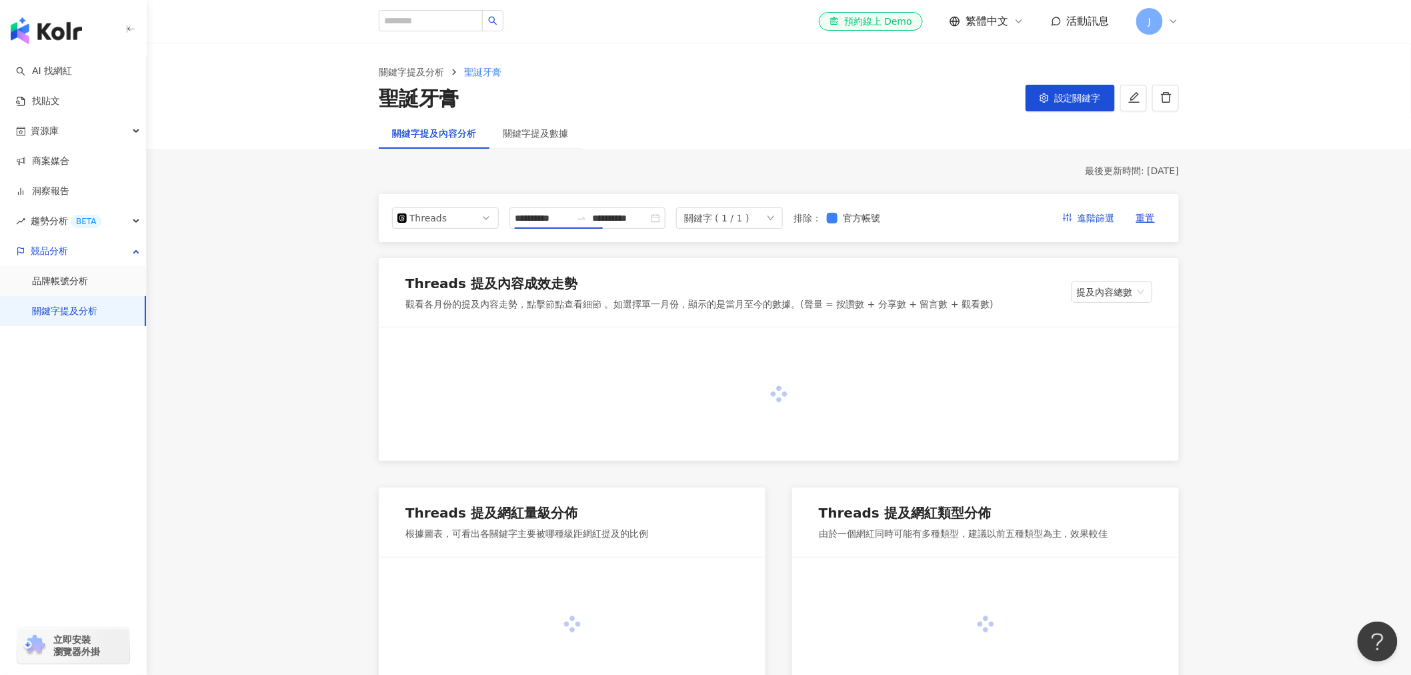
type input "**********"
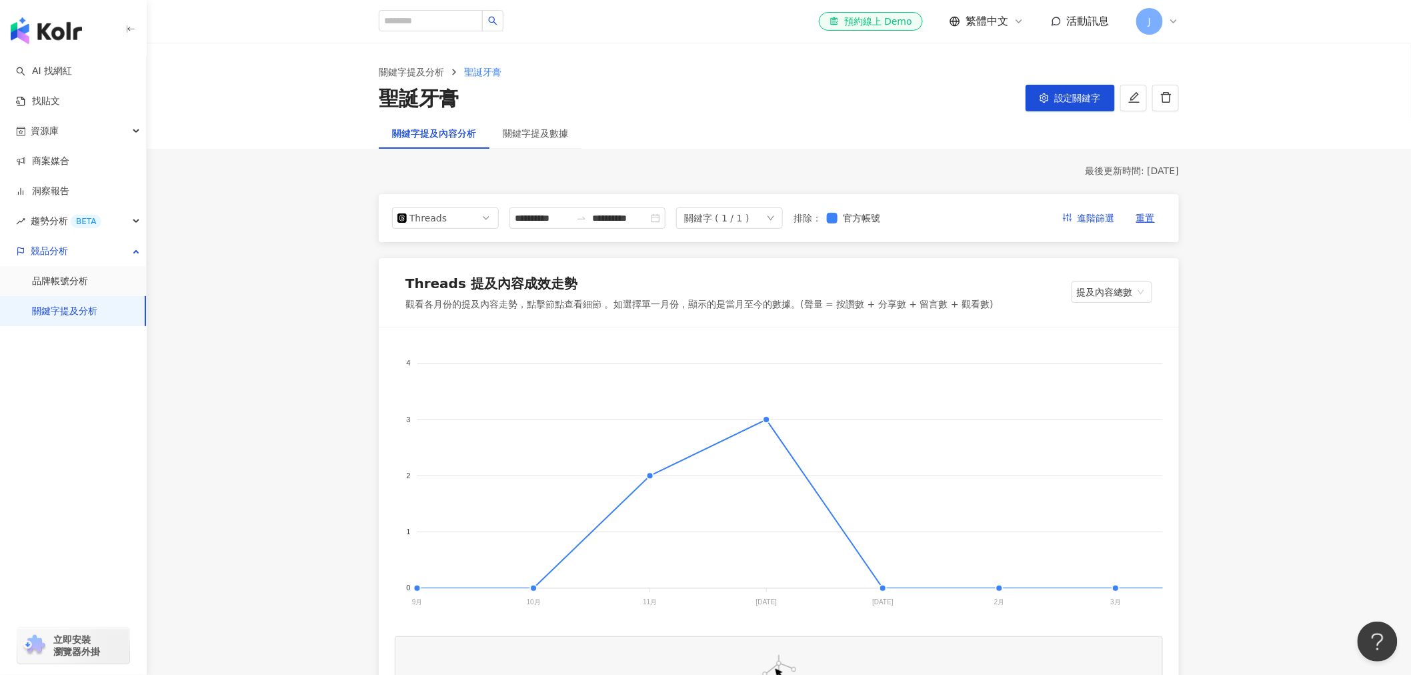
click at [1172, 30] on div "J" at bounding box center [1157, 21] width 43 height 27
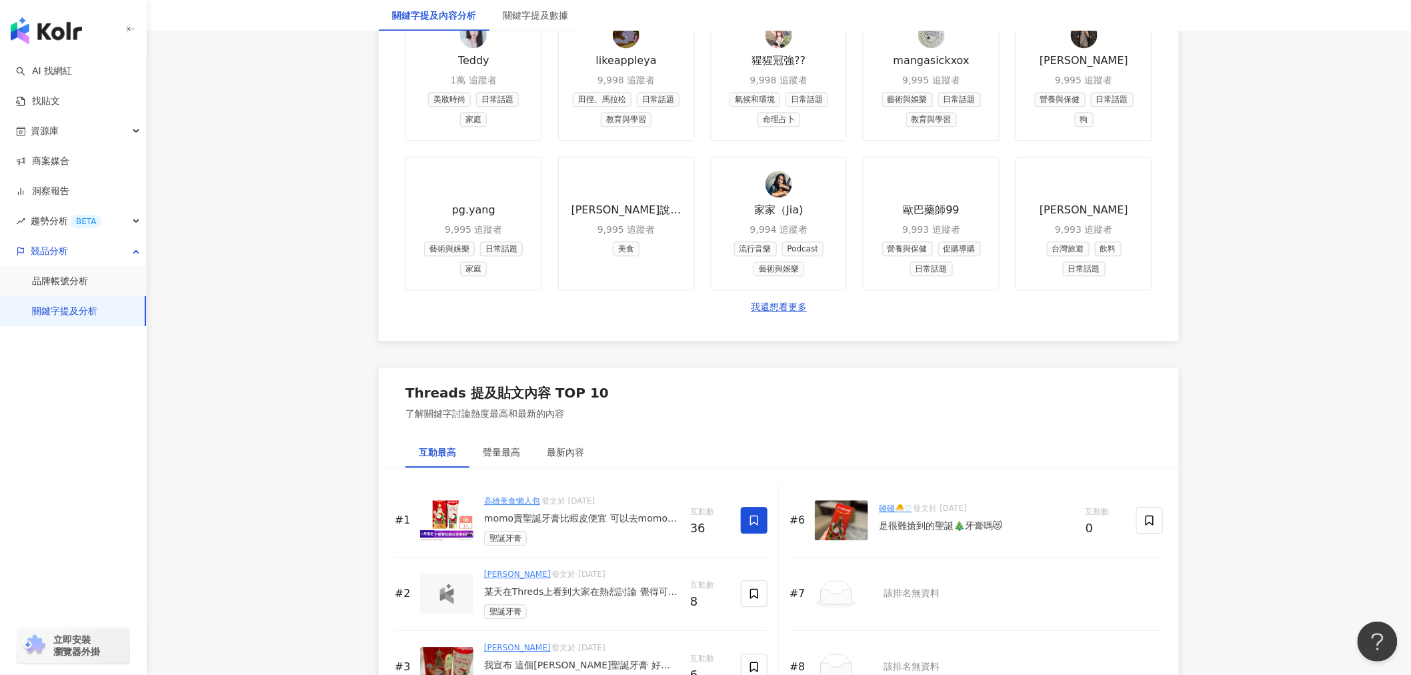
scroll to position [1259, 0]
click at [790, 313] on link "我還想看更多" at bounding box center [779, 306] width 56 height 13
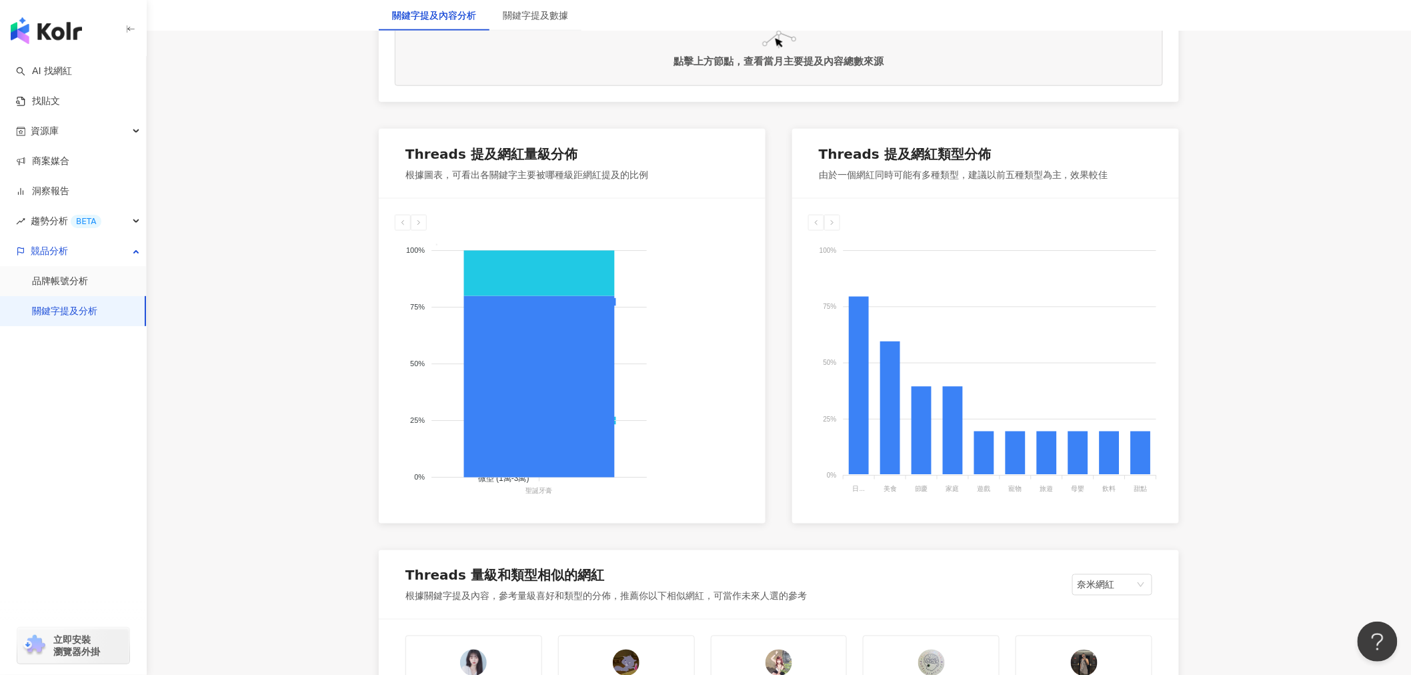
scroll to position [667, 0]
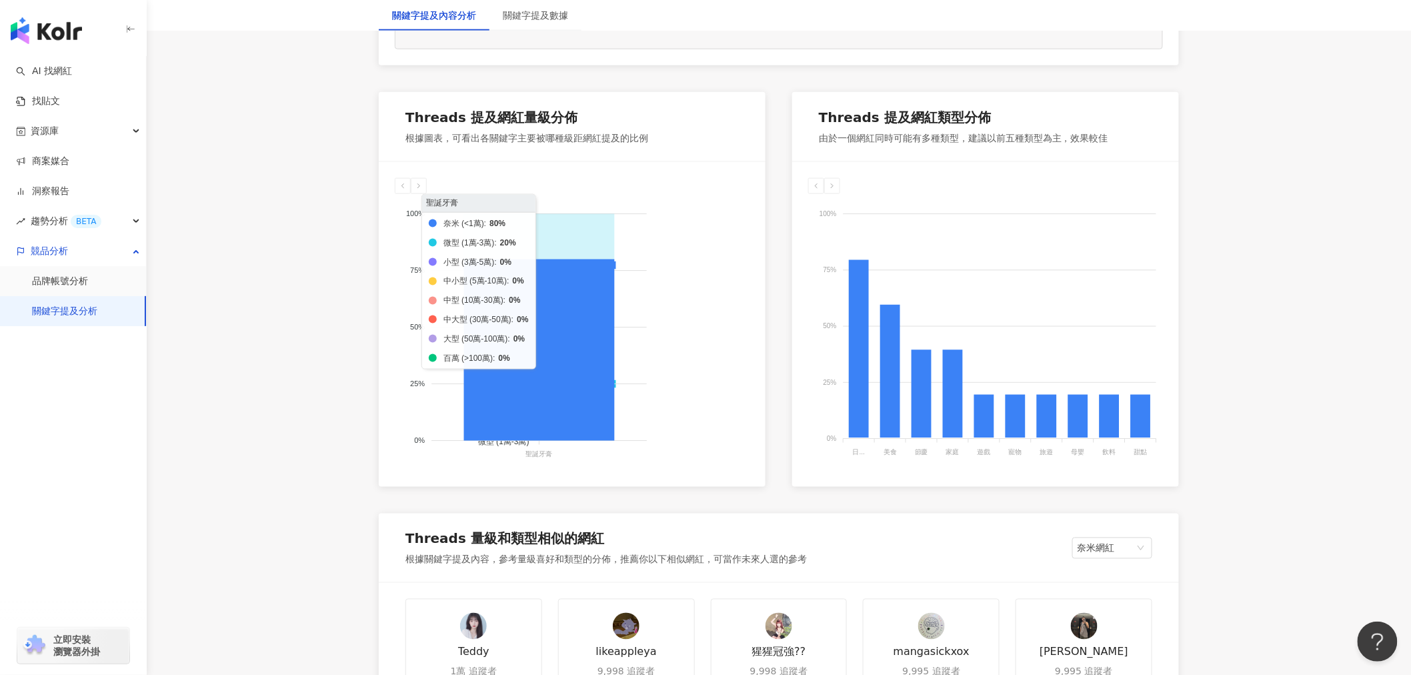
click at [519, 319] on span "奈米 (<1萬)" at bounding box center [493, 323] width 51 height 9
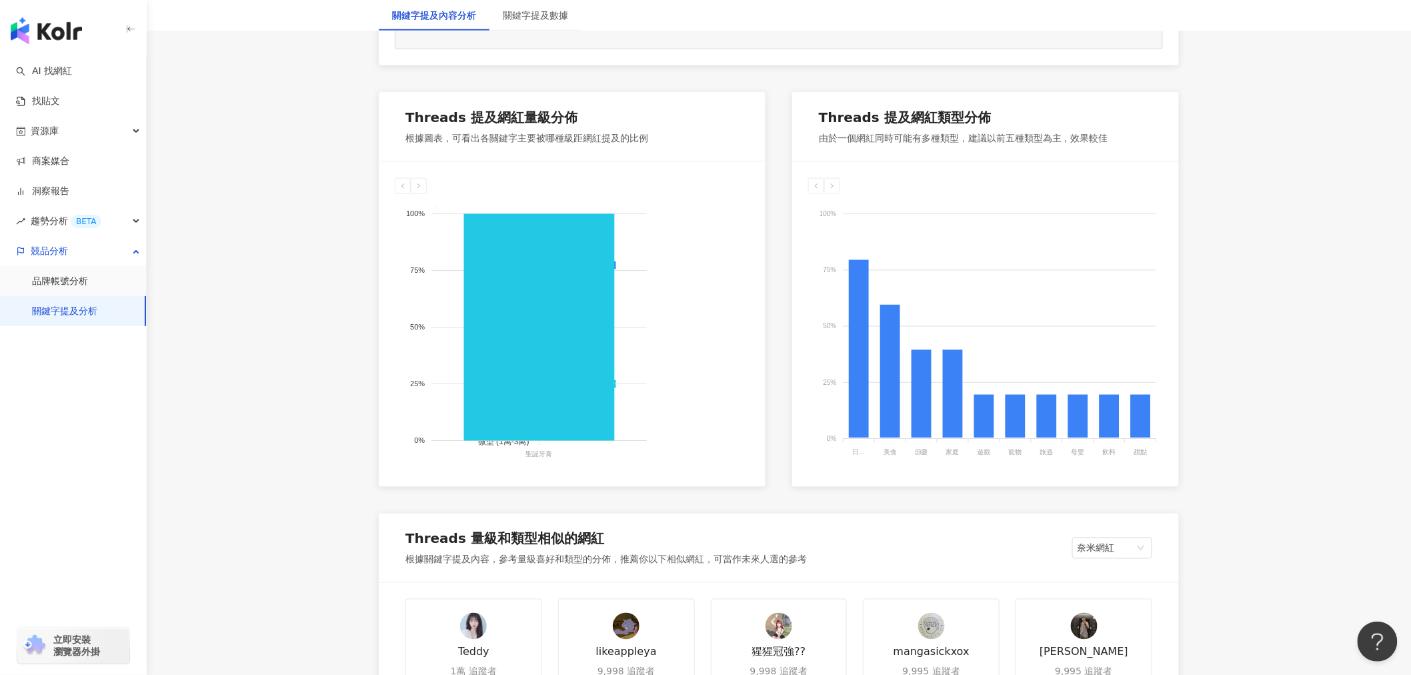
click at [677, 245] on div "奈米 (<1萬) 微型 (1萬-3萬) 小型 (3萬-5萬) 中小型 (5萬-10萬) 中型 (10萬-30萬) 中大型 (30萬-50萬) 大型 (50萬-…" at bounding box center [612, 687] width 268 height 954
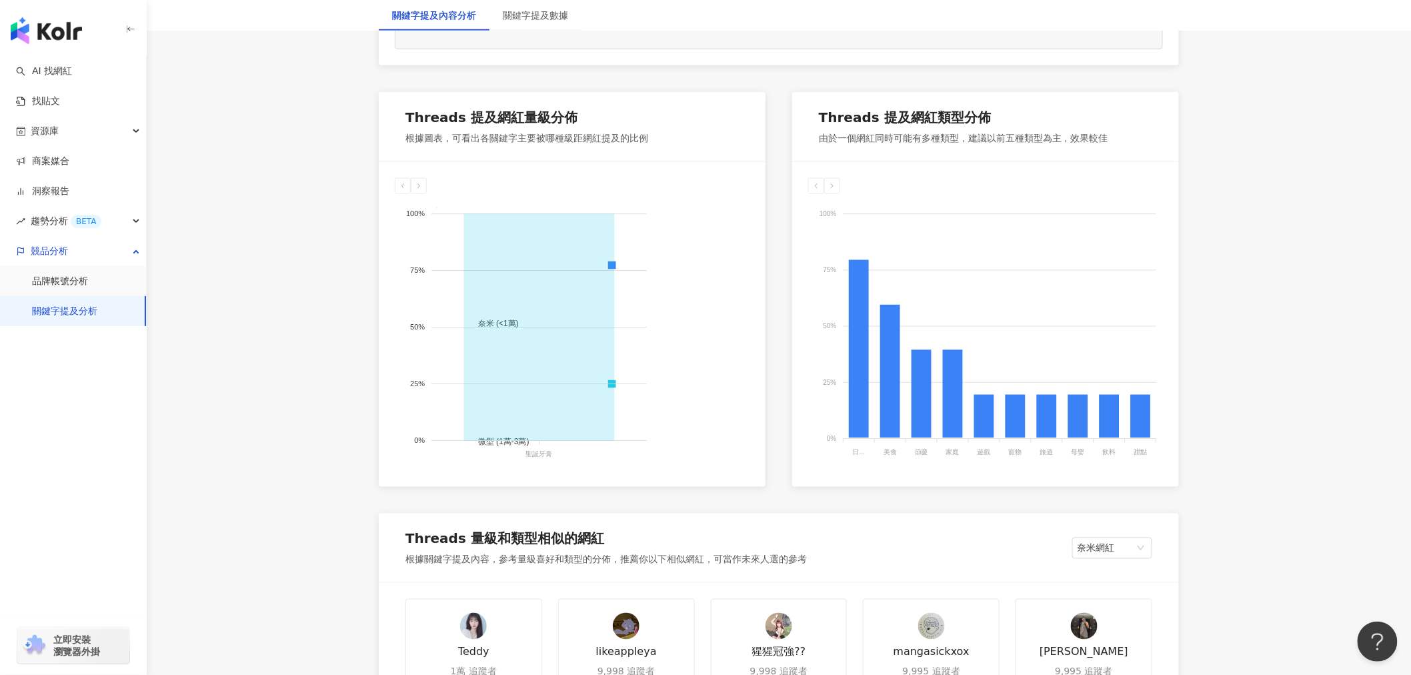
click at [519, 319] on span "奈米 (<1萬)" at bounding box center [493, 323] width 51 height 9
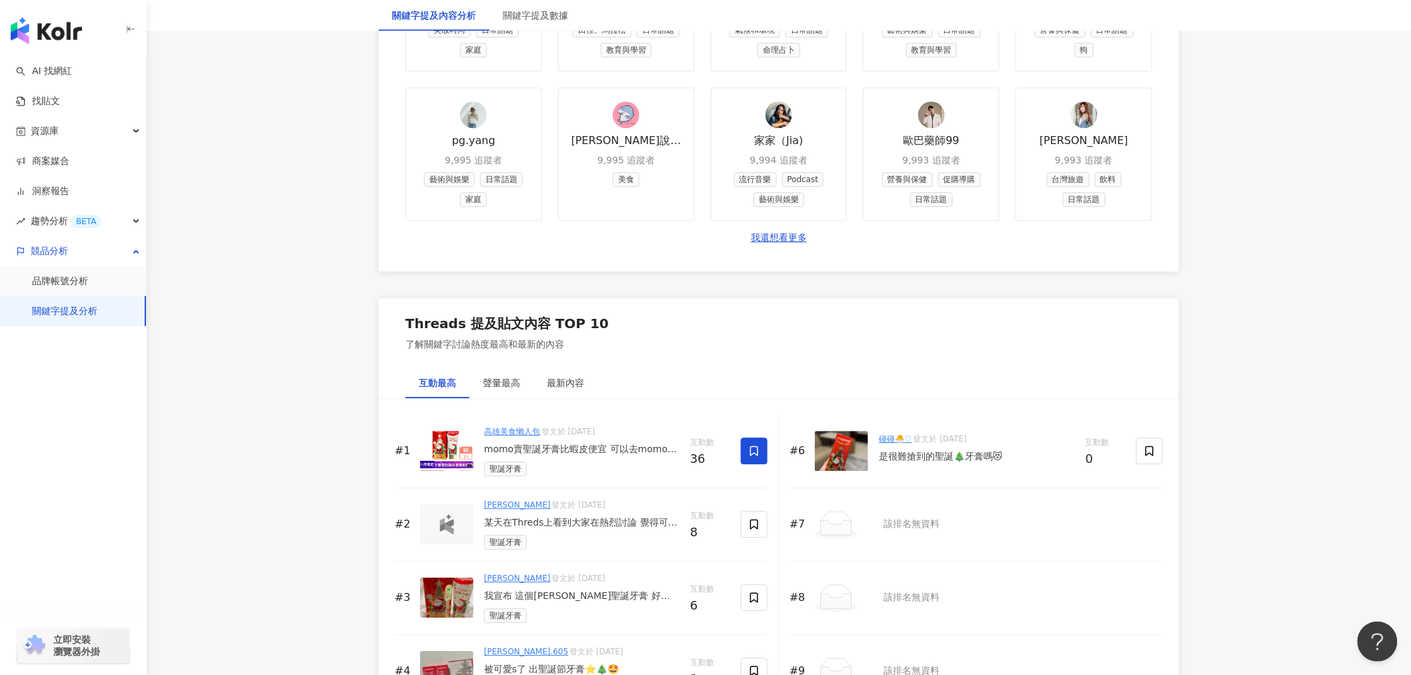
scroll to position [1408, 0]
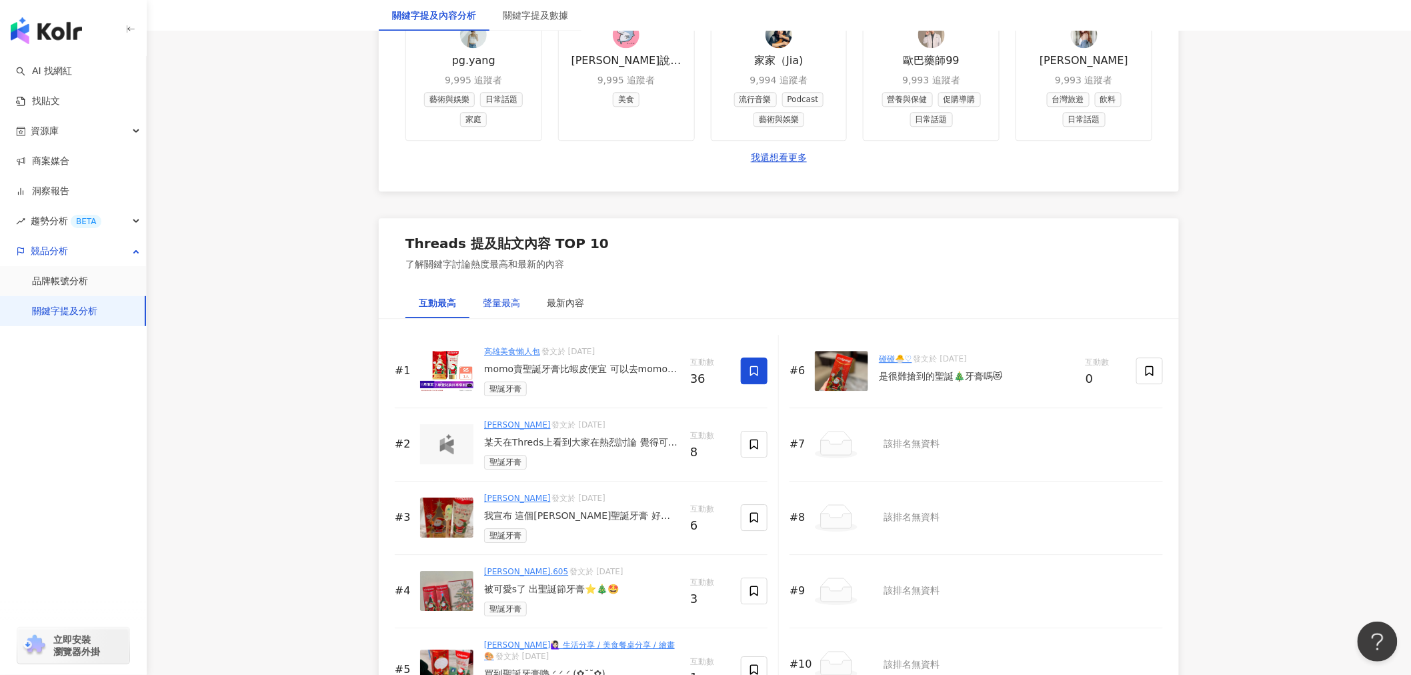
click at [495, 310] on div "聲量最高" at bounding box center [501, 302] width 37 height 15
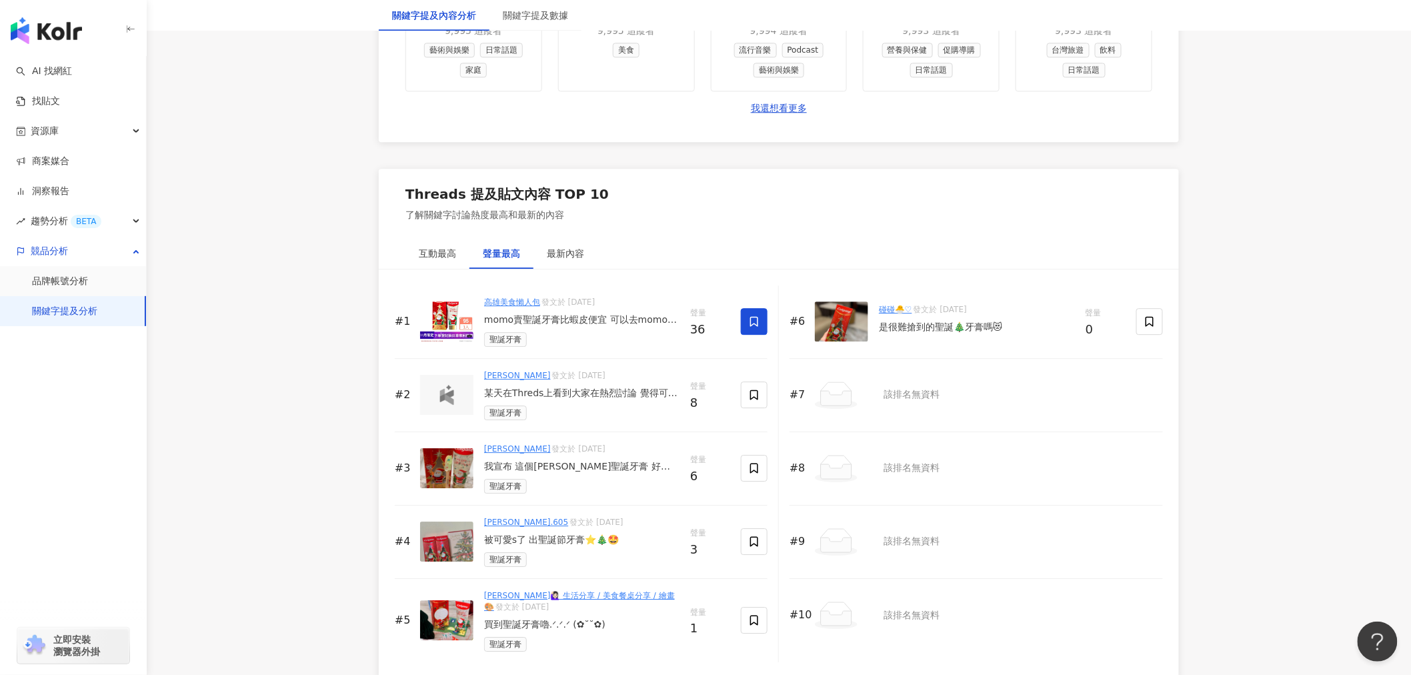
scroll to position [1482, 0]
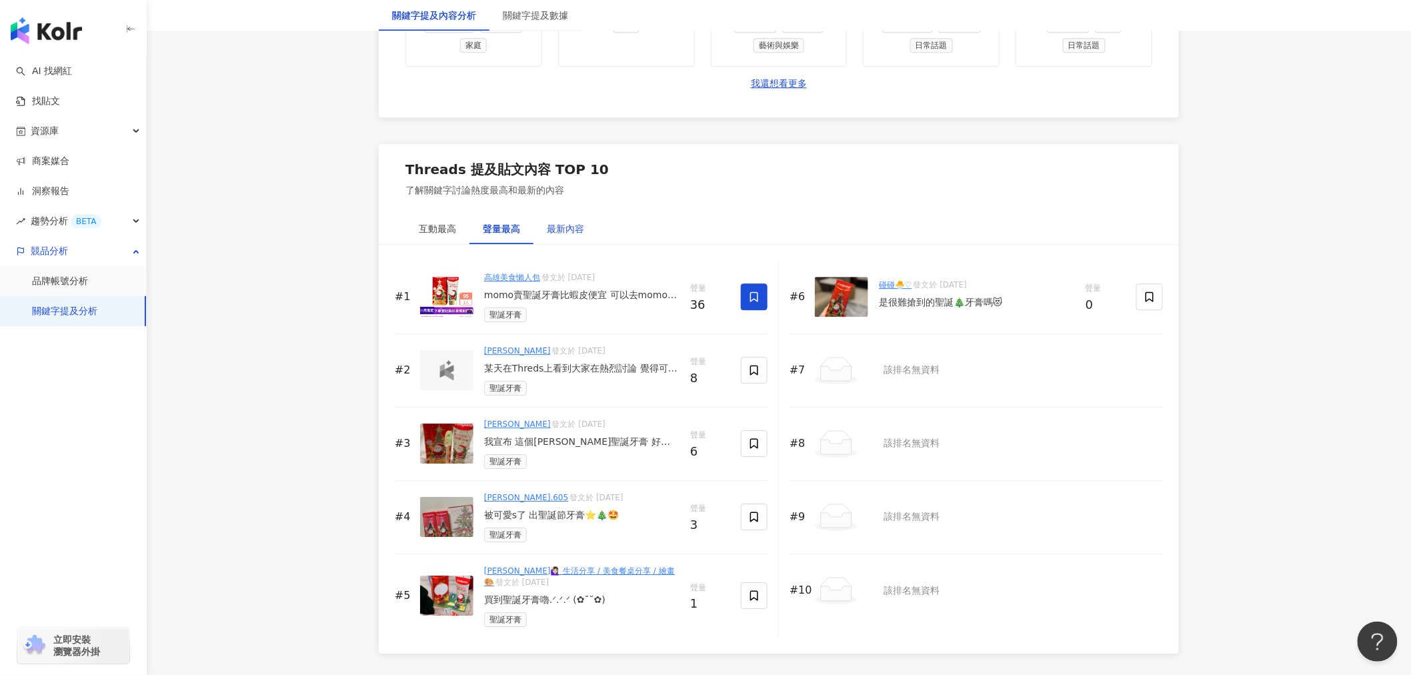
click at [555, 236] on div "最新內容" at bounding box center [565, 228] width 37 height 15
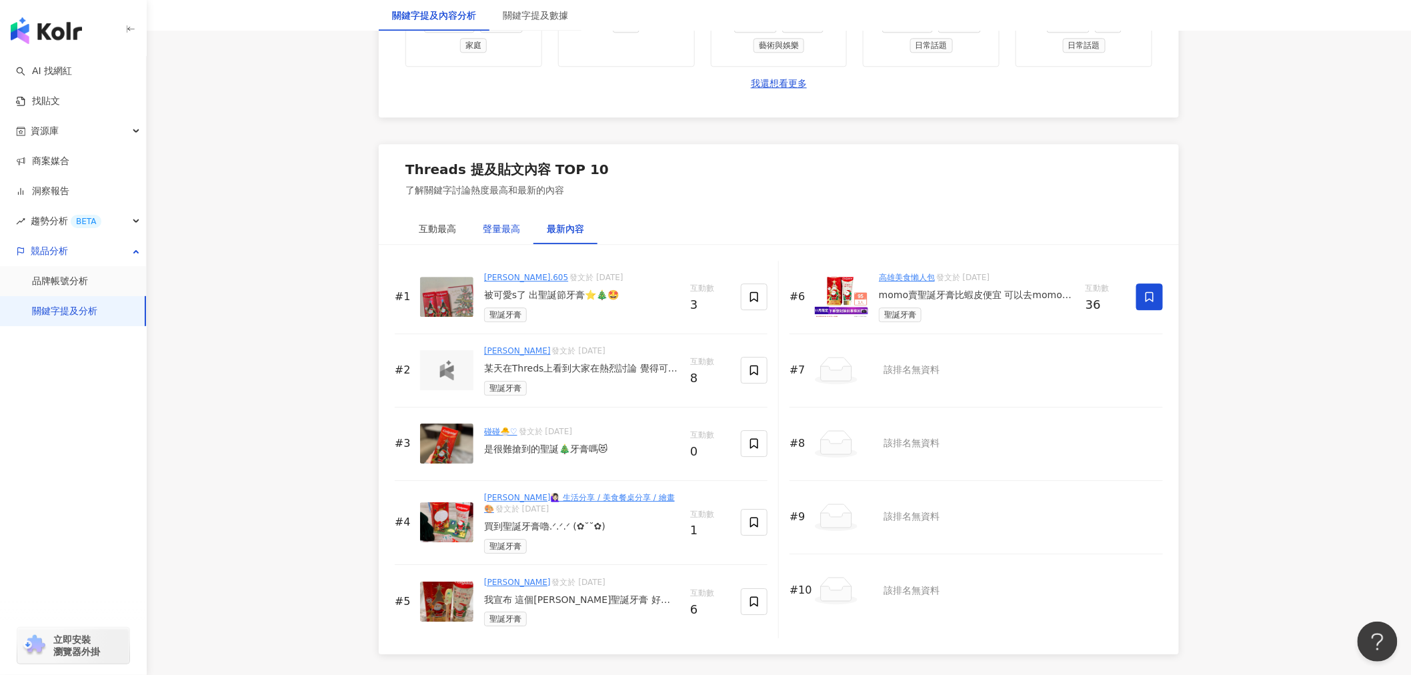
click at [502, 236] on div "聲量最高" at bounding box center [501, 228] width 37 height 15
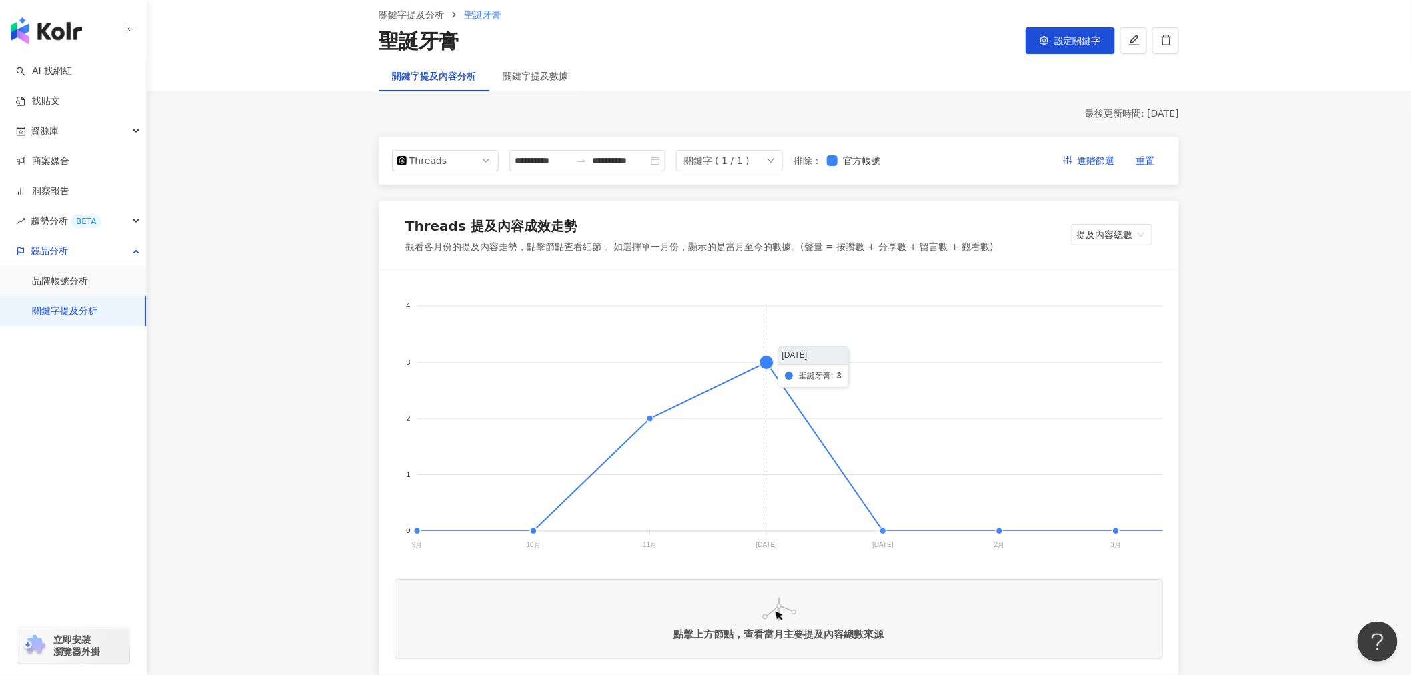
scroll to position [0, 0]
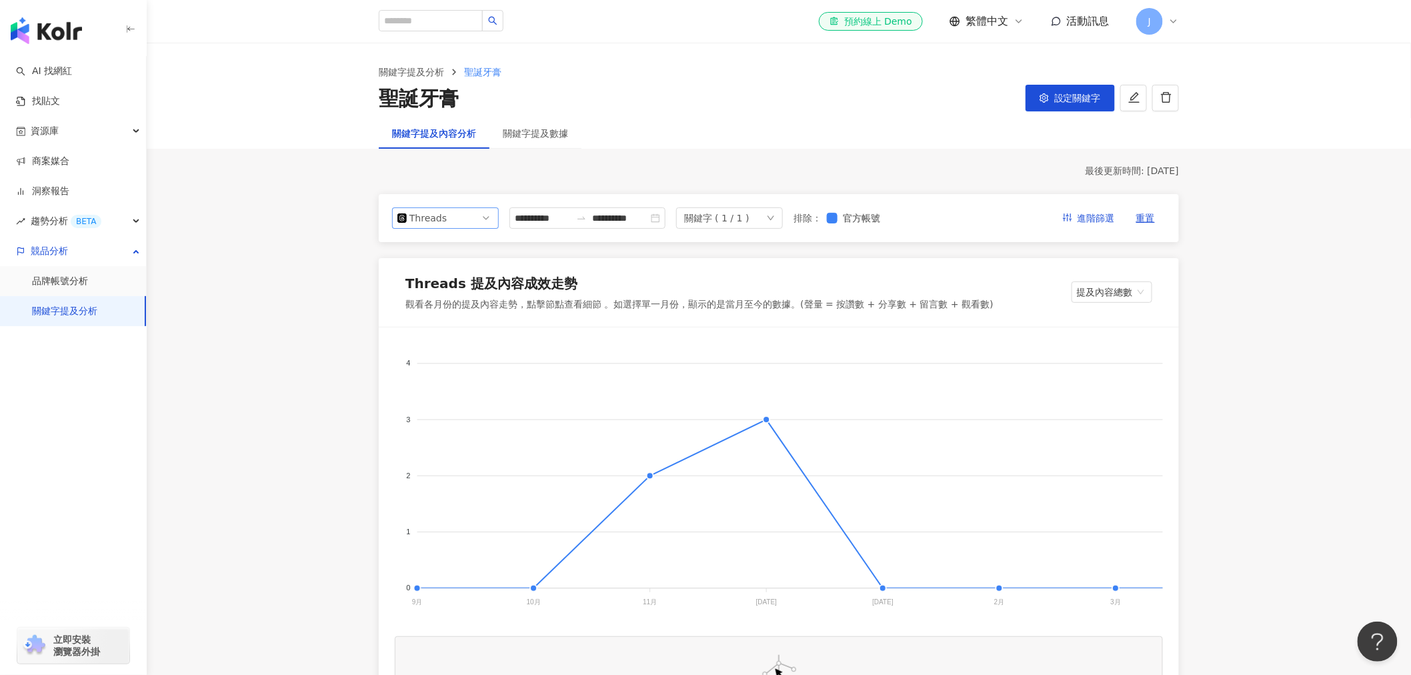
click at [488, 213] on span "Threads" at bounding box center [445, 218] width 96 height 20
click at [457, 252] on div "Instagram" at bounding box center [436, 248] width 43 height 15
click at [545, 222] on input "**********" at bounding box center [543, 218] width 56 height 15
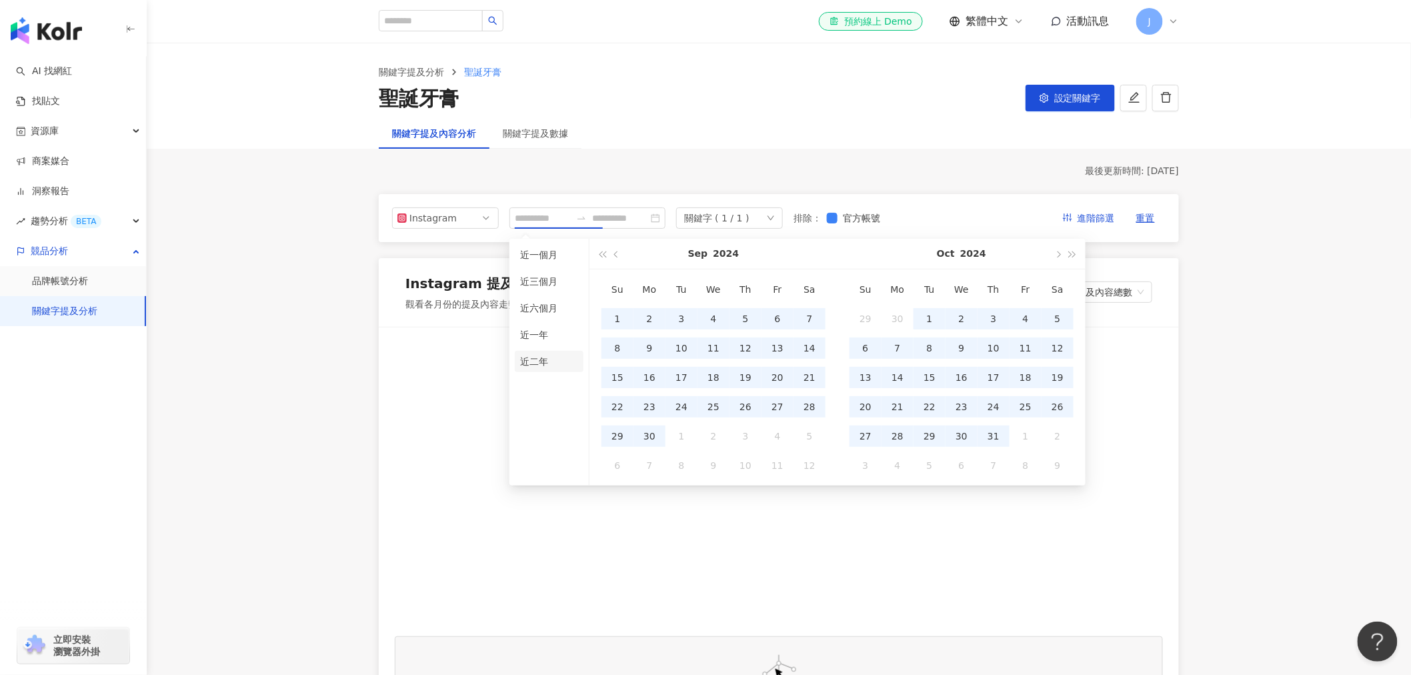
click at [558, 356] on li "近二年" at bounding box center [549, 361] width 69 height 21
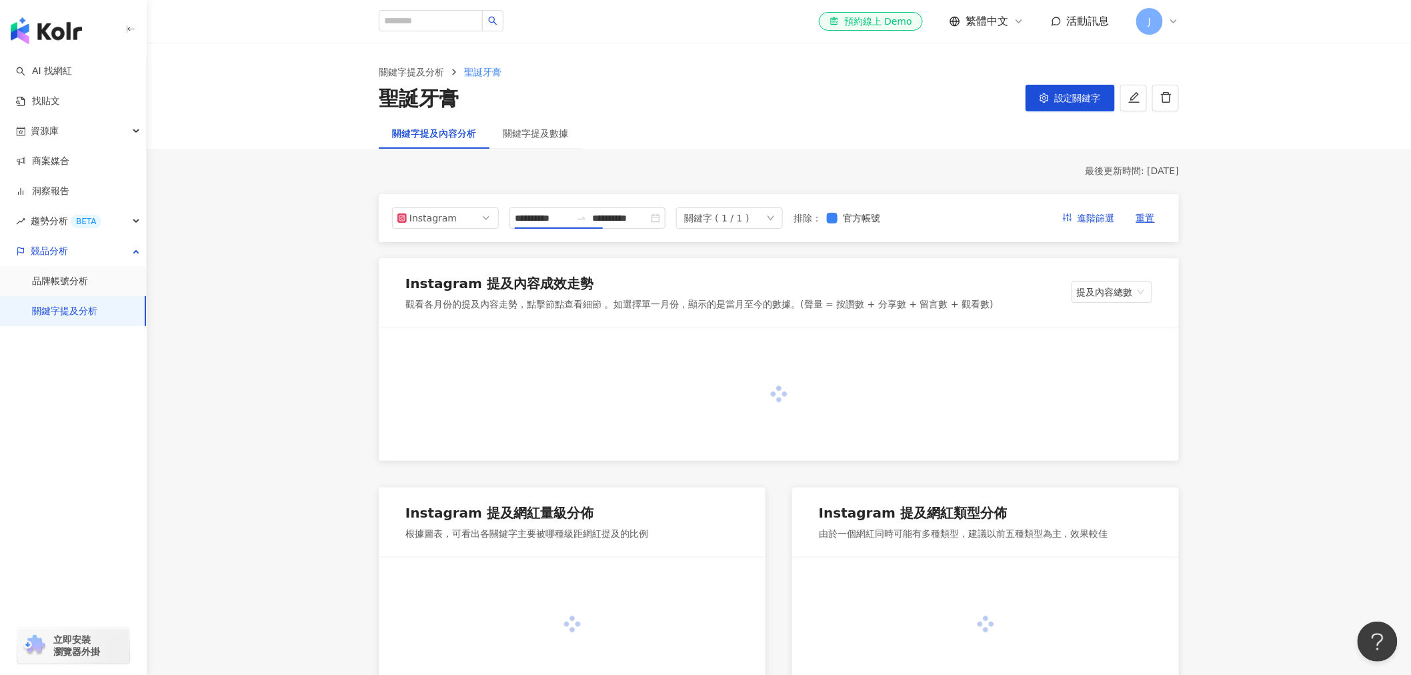
type input "**********"
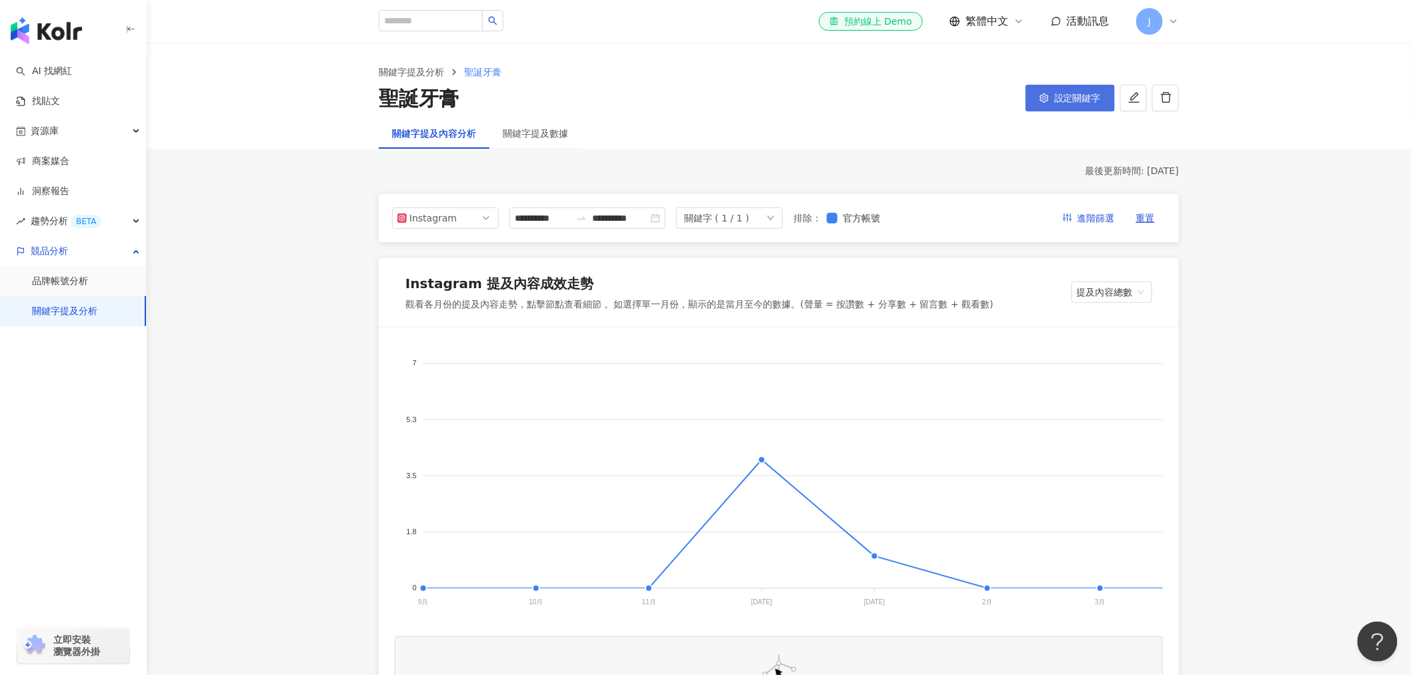
click at [1057, 102] on span "設定關鍵字" at bounding box center [1077, 98] width 47 height 11
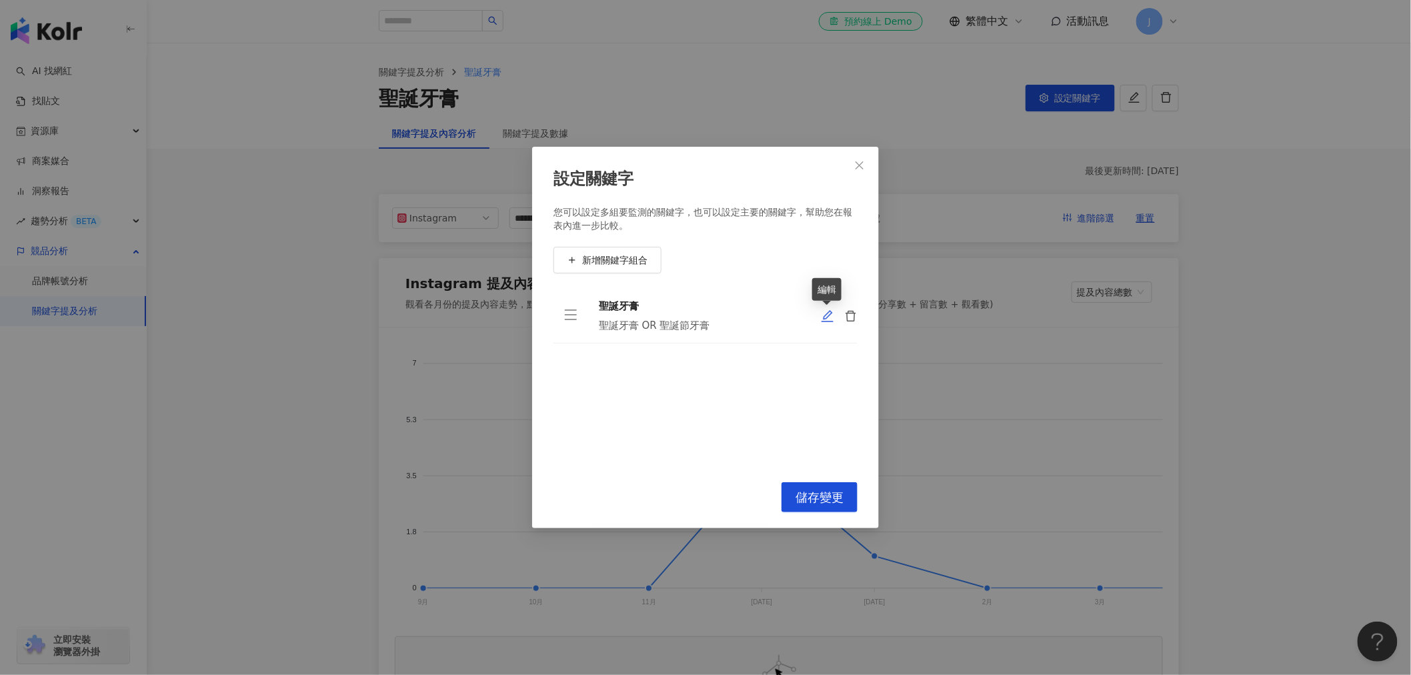
click at [826, 318] on icon "edit" at bounding box center [827, 315] width 13 height 13
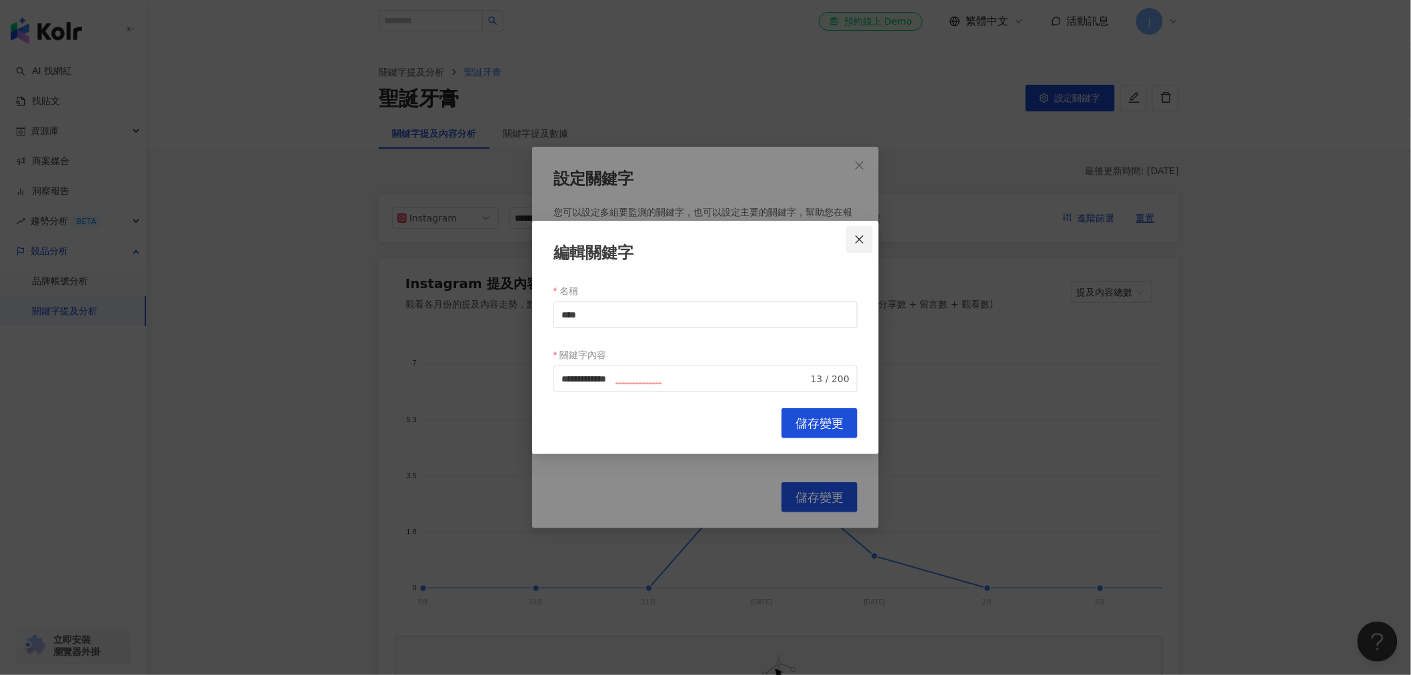
click at [860, 234] on icon "close" at bounding box center [859, 239] width 11 height 11
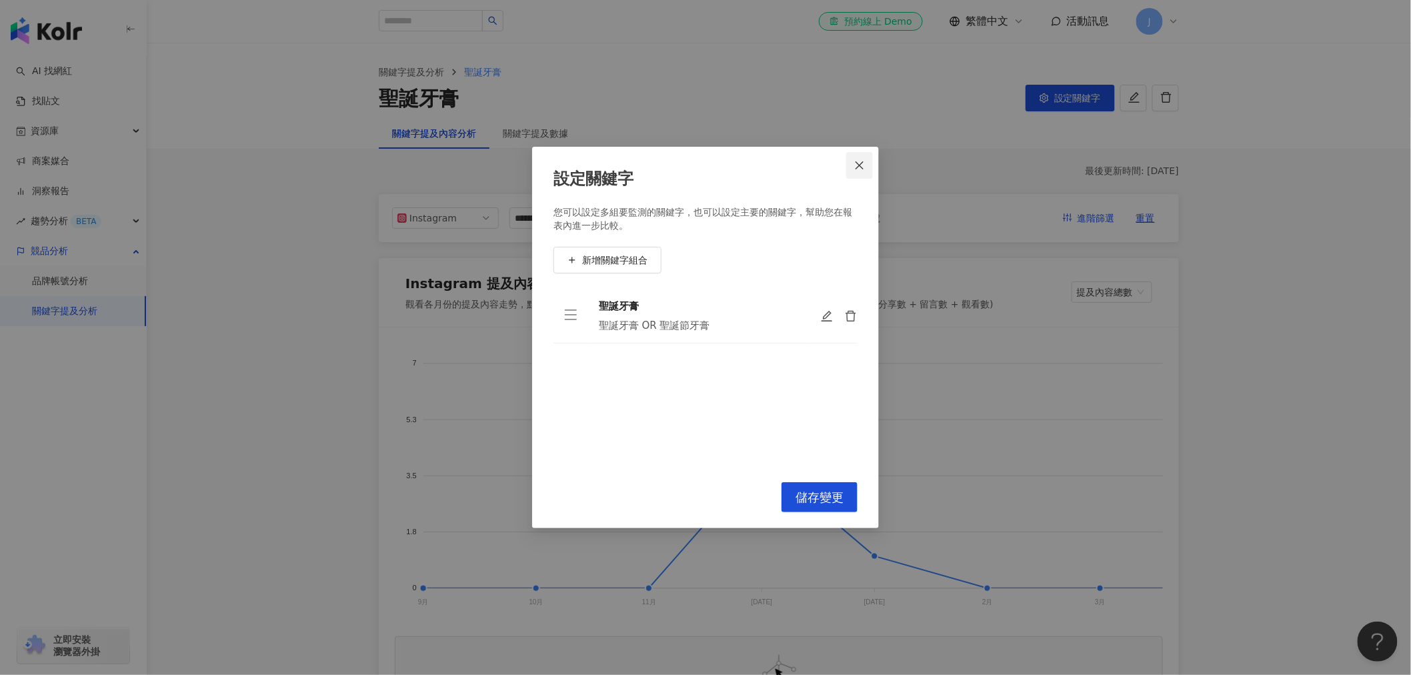
click at [862, 165] on icon "close" at bounding box center [859, 165] width 11 height 11
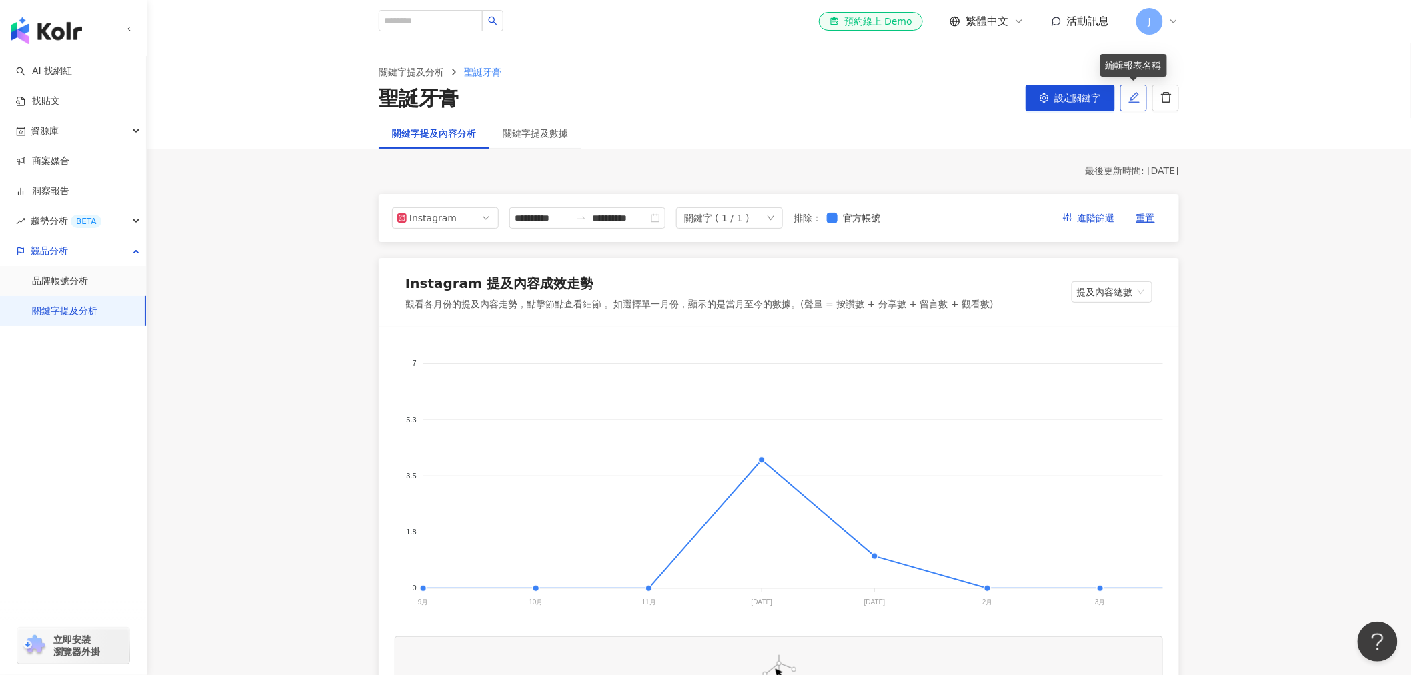
click at [1142, 102] on button "button" at bounding box center [1133, 98] width 27 height 27
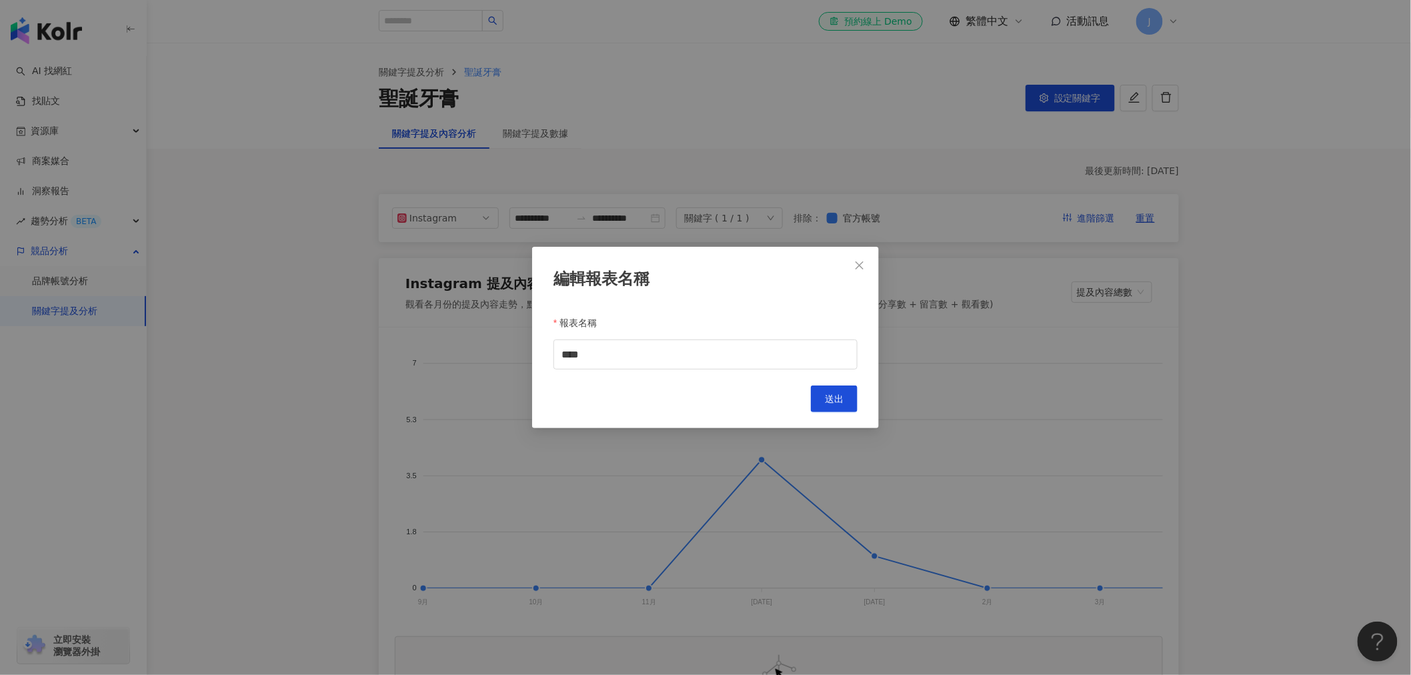
click at [1018, 140] on div "編輯報表名稱 報表名稱 **** Cancel 送出" at bounding box center [705, 337] width 1411 height 675
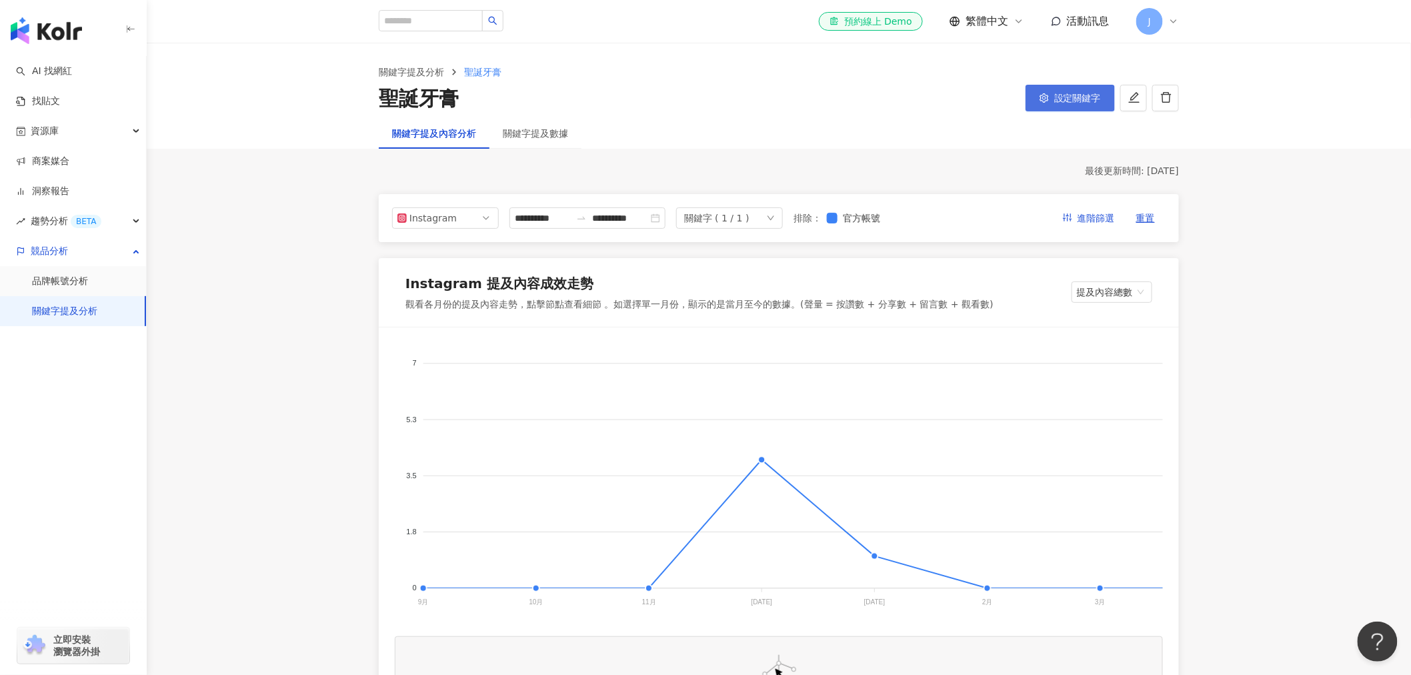
click at [1076, 96] on span "設定關鍵字" at bounding box center [1077, 98] width 47 height 11
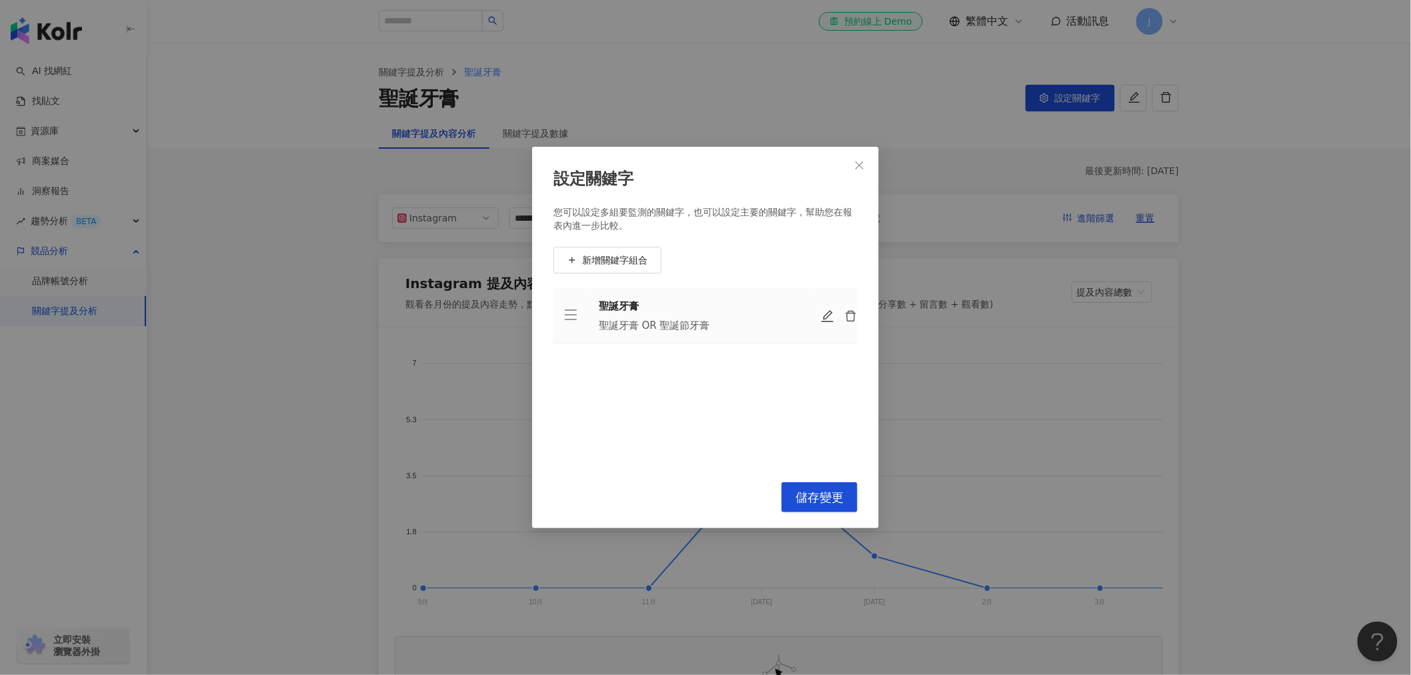
click at [822, 314] on icon "edit" at bounding box center [827, 315] width 13 height 13
type input "****"
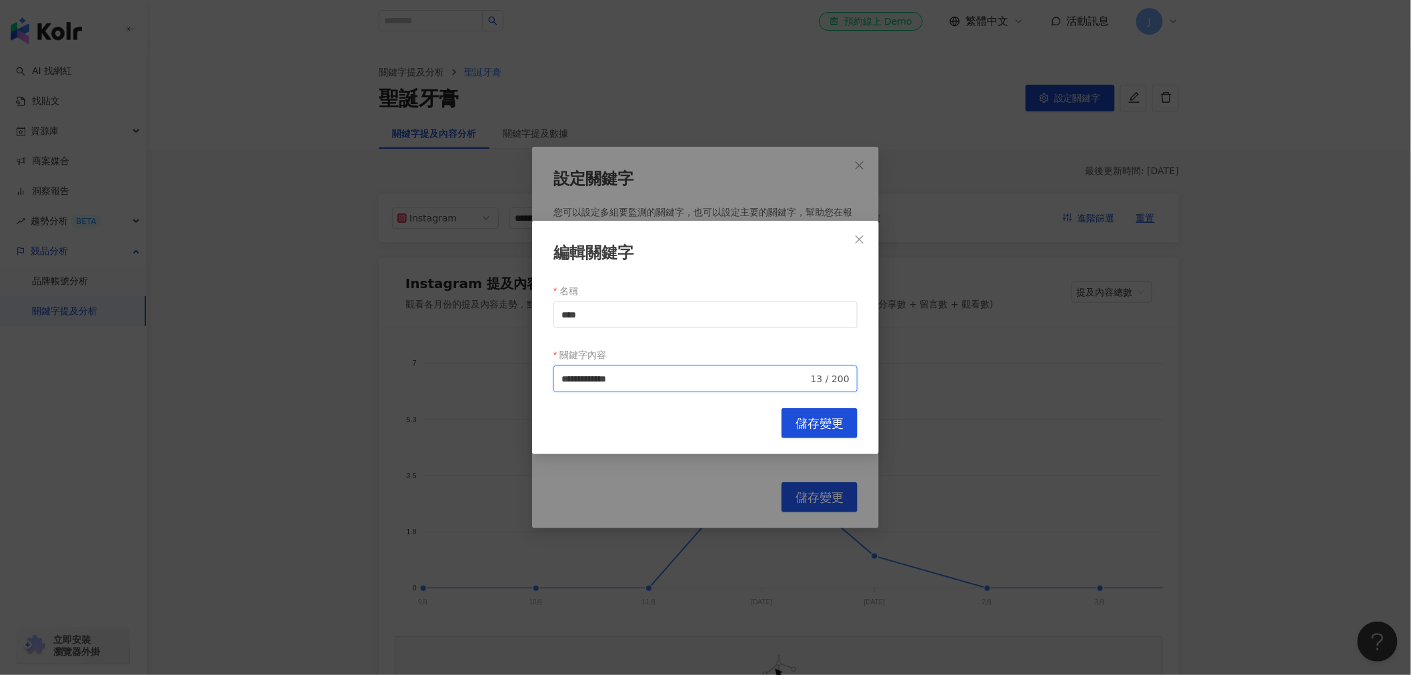
click at [702, 384] on input "**********" at bounding box center [684, 378] width 247 height 15
click at [679, 377] on input "**********" at bounding box center [684, 378] width 247 height 15
type input "**********"
click at [836, 427] on span "儲存變更" at bounding box center [820, 423] width 48 height 15
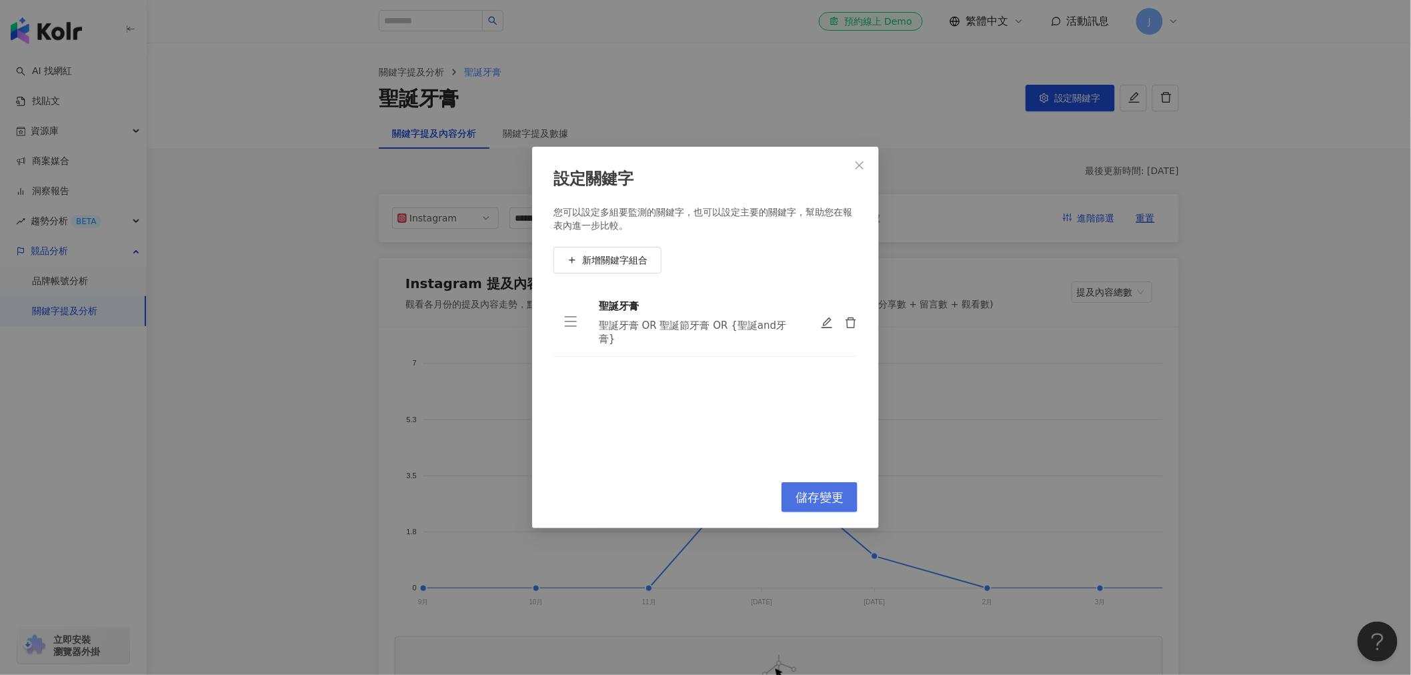
click at [826, 507] on button "儲存變更" at bounding box center [820, 497] width 76 height 30
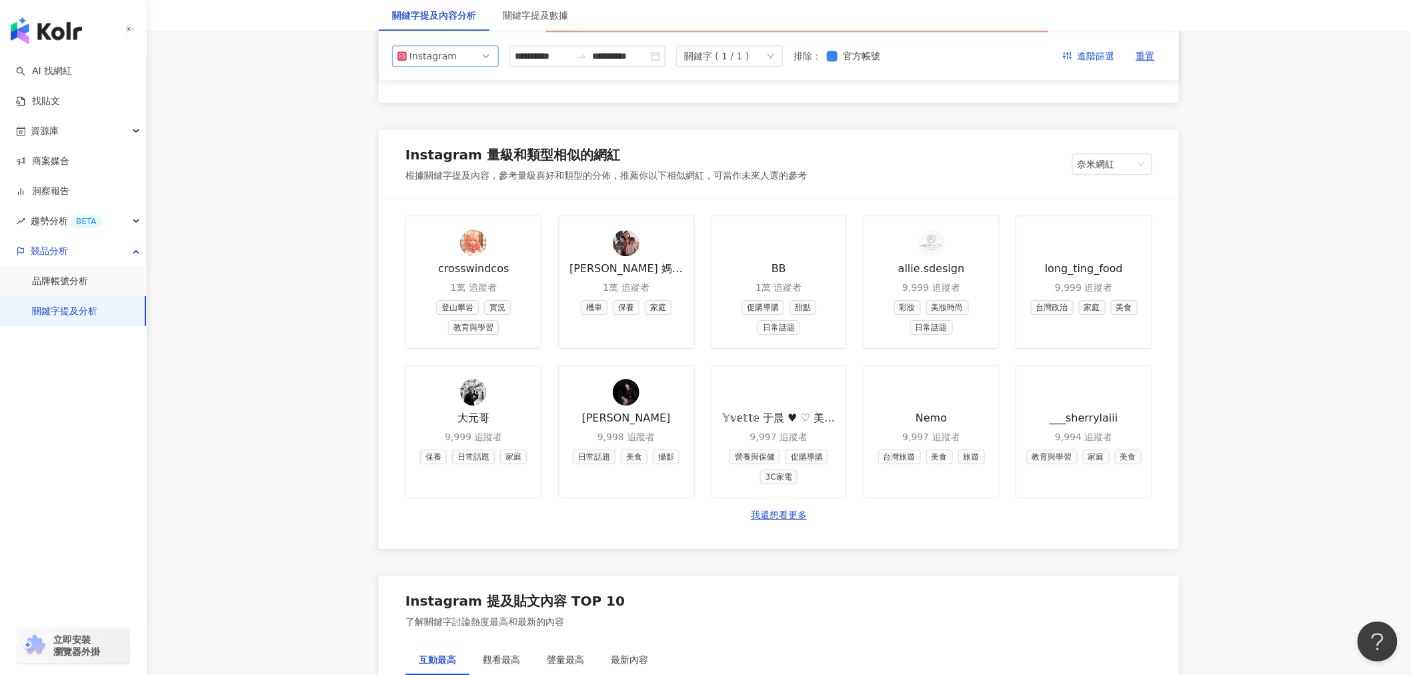
scroll to position [1482, 0]
click at [473, 61] on span "Instagram" at bounding box center [445, 56] width 96 height 20
click at [449, 149] on div "Threads" at bounding box center [436, 154] width 43 height 15
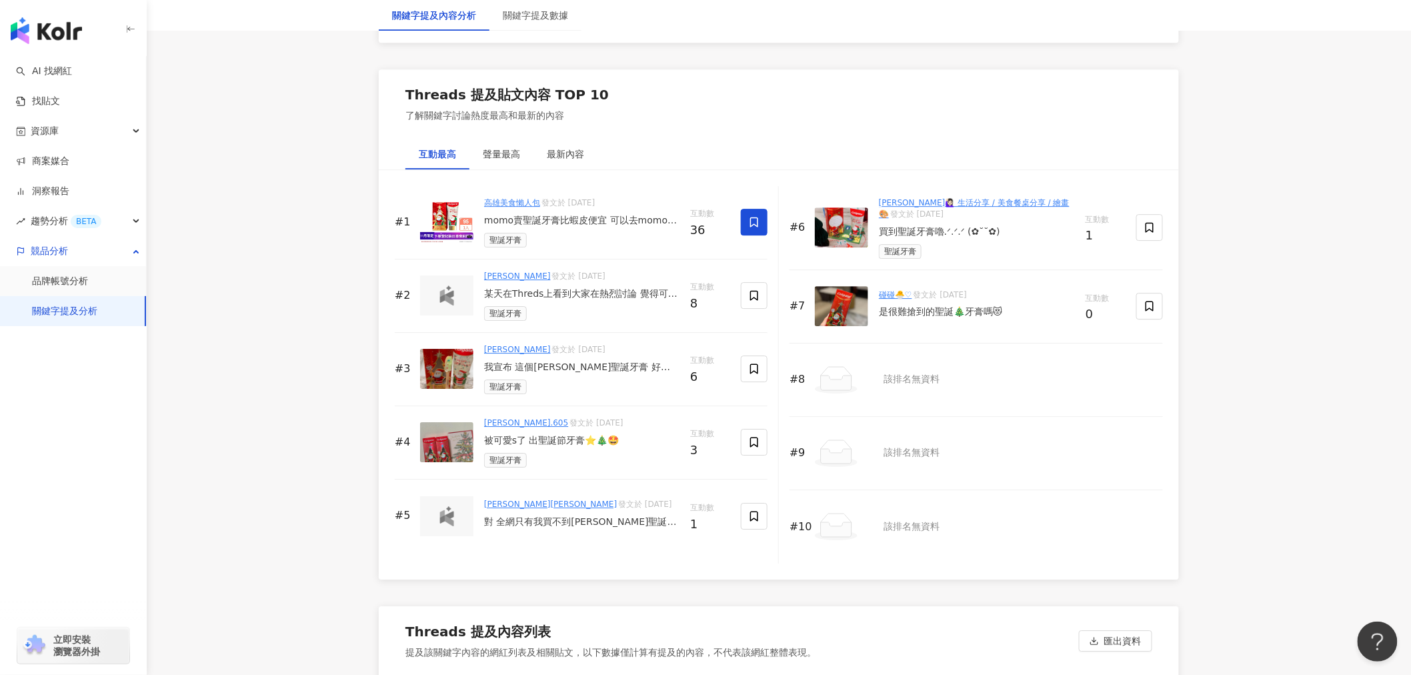
scroll to position [1557, 0]
click at [505, 155] on div "聲量最高" at bounding box center [501, 153] width 37 height 15
click at [559, 147] on div "最新內容" at bounding box center [565, 153] width 37 height 15
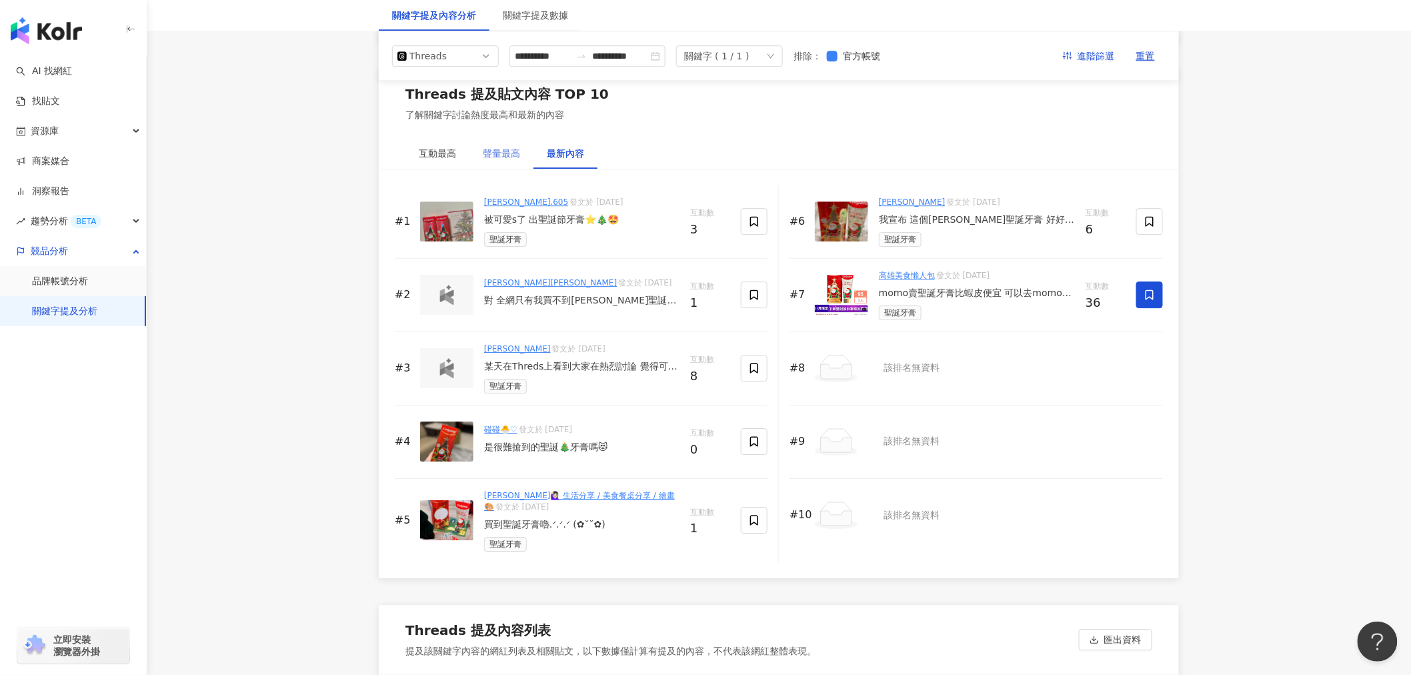
click at [517, 161] on div "聲量最高" at bounding box center [501, 153] width 64 height 31
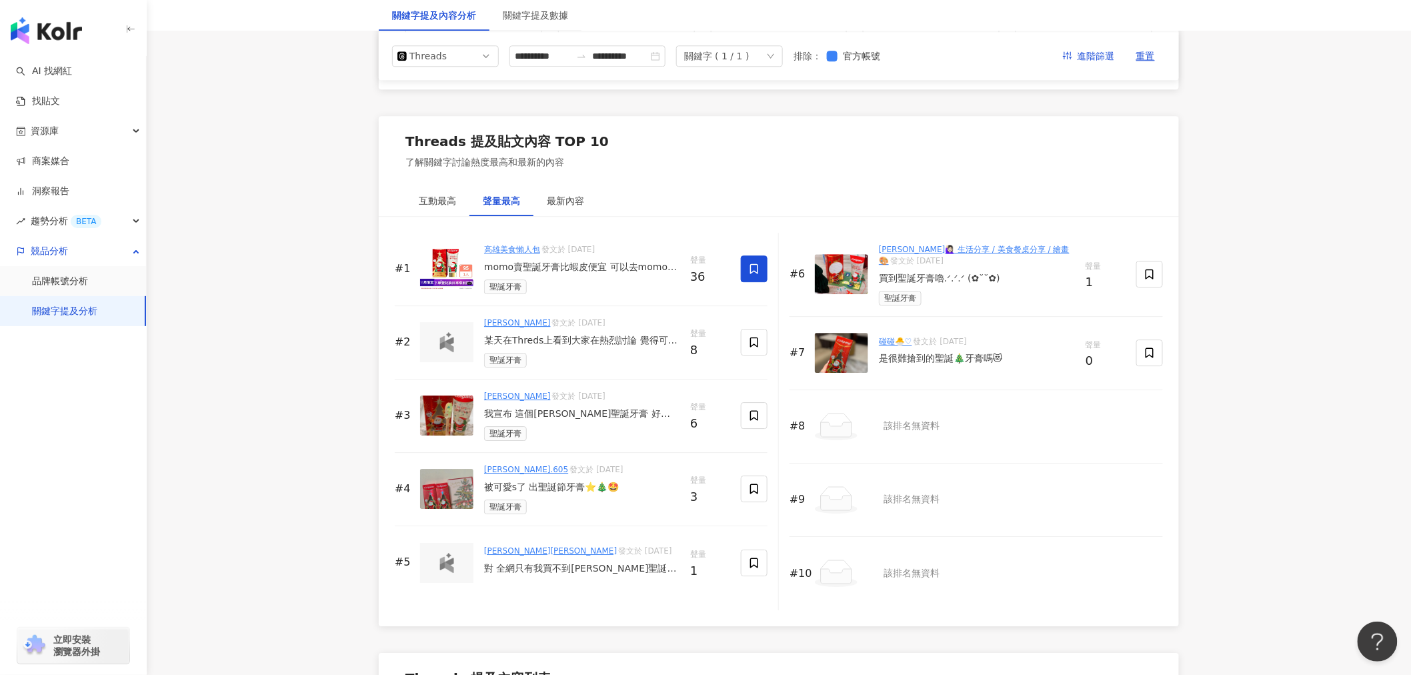
scroll to position [1483, 0]
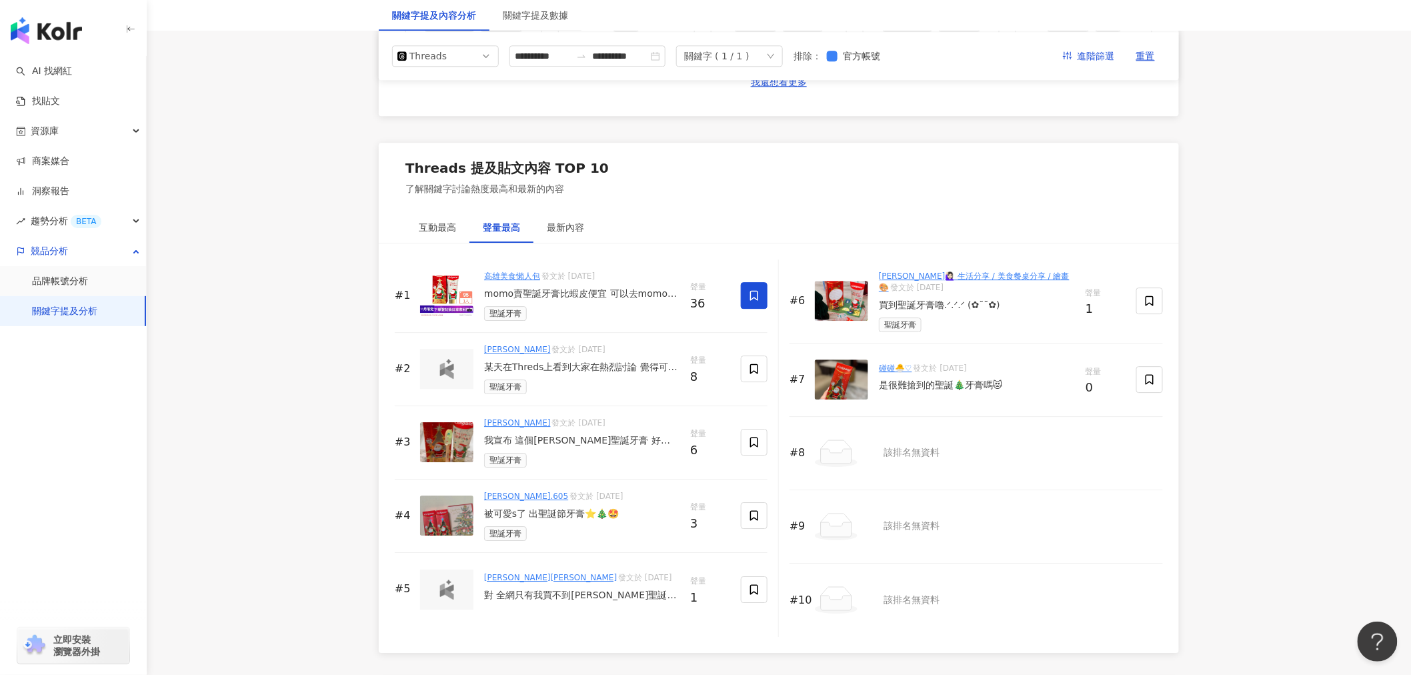
click at [783, 58] on div "關鍵字 ( 1 / 1 )" at bounding box center [729, 55] width 107 height 21
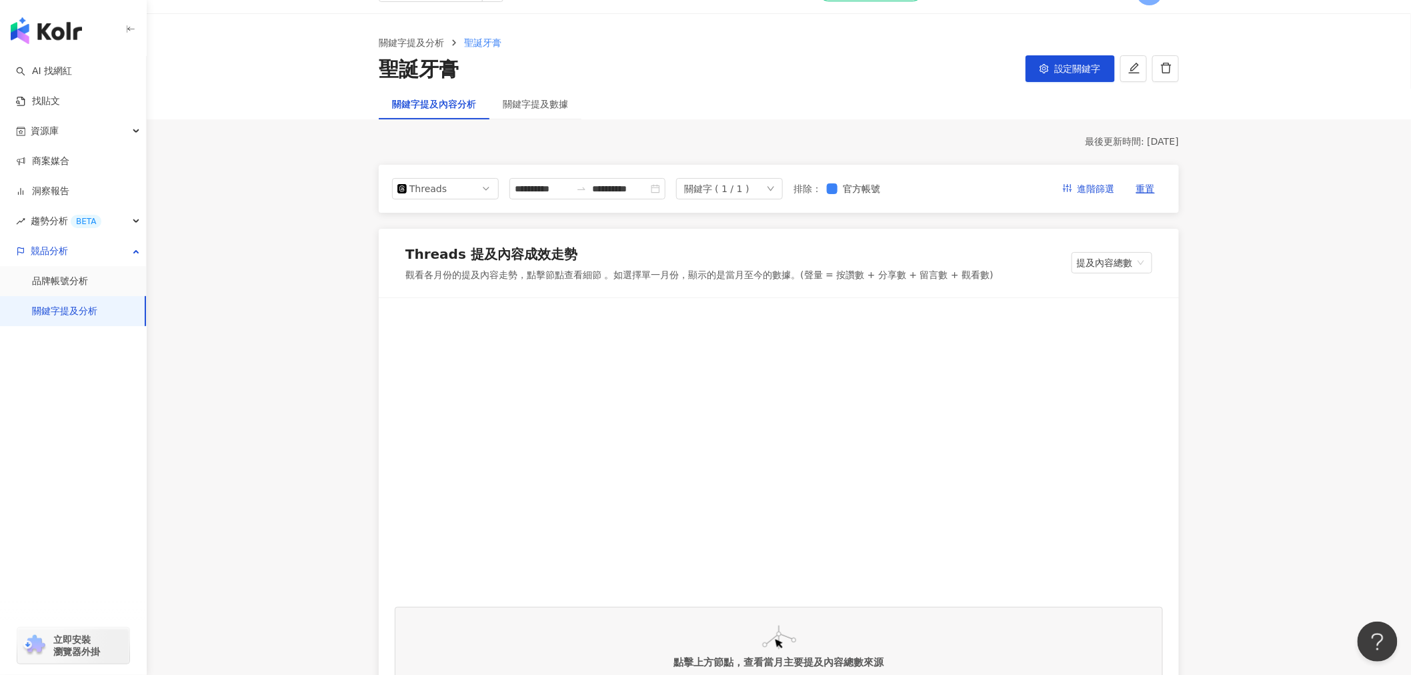
scroll to position [0, 0]
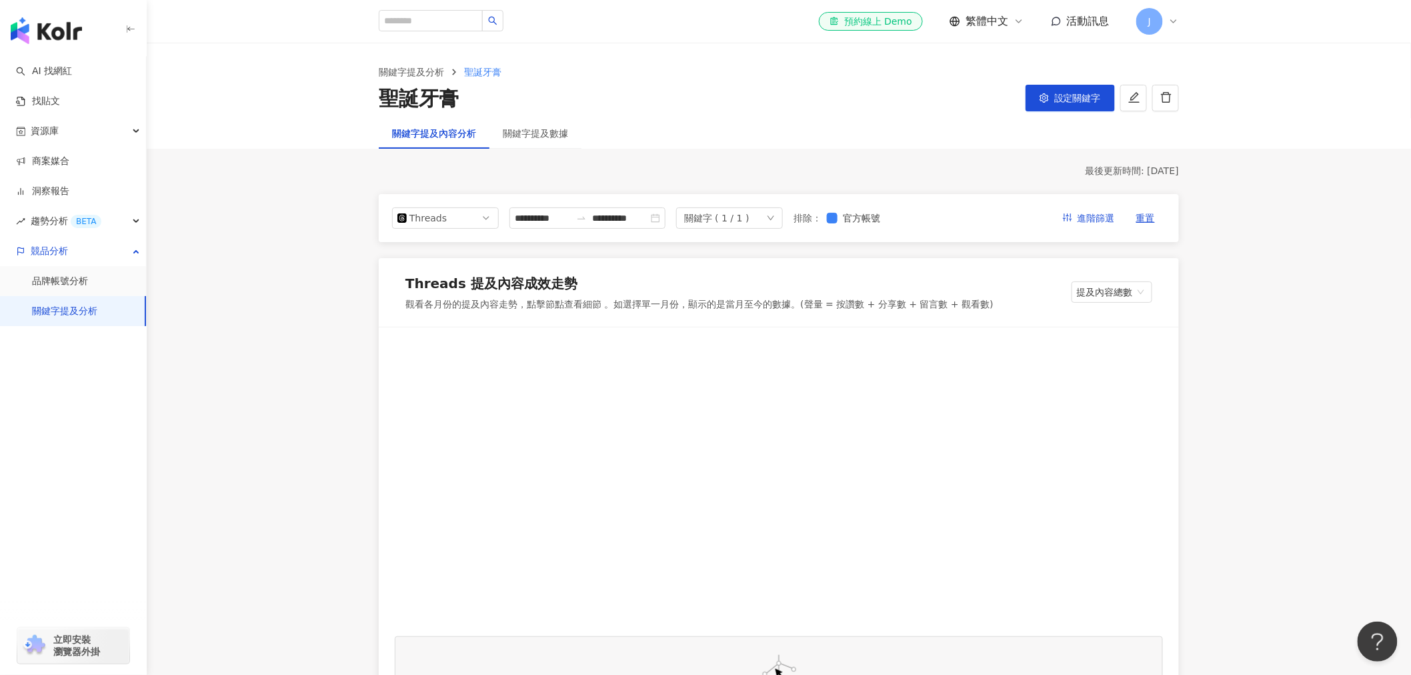
click at [445, 205] on div "**********" at bounding box center [779, 218] width 800 height 48
click at [448, 212] on div "Threads" at bounding box center [430, 218] width 43 height 20
click at [447, 248] on div "Instagram" at bounding box center [436, 248] width 43 height 15
click at [69, 307] on link "關鍵字提及分析" at bounding box center [64, 311] width 65 height 13
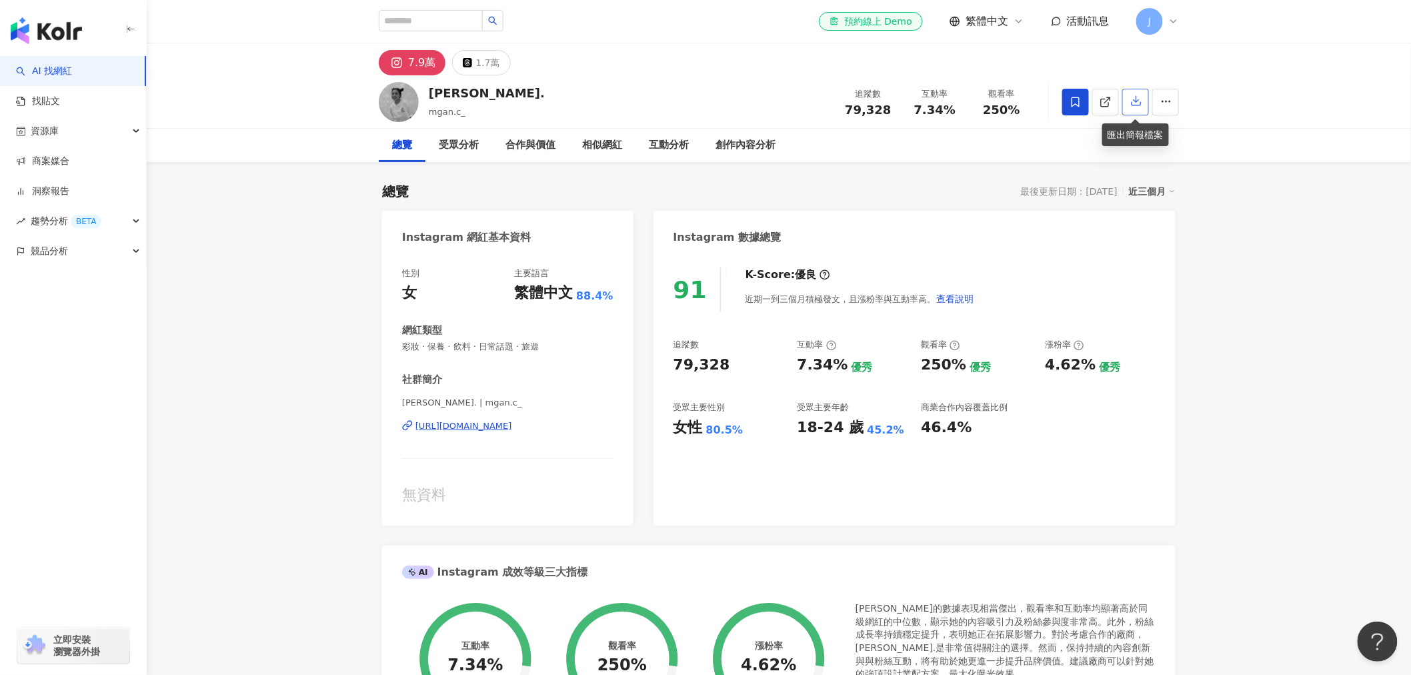
click at [1141, 100] on icon "button" at bounding box center [1136, 101] width 12 height 12
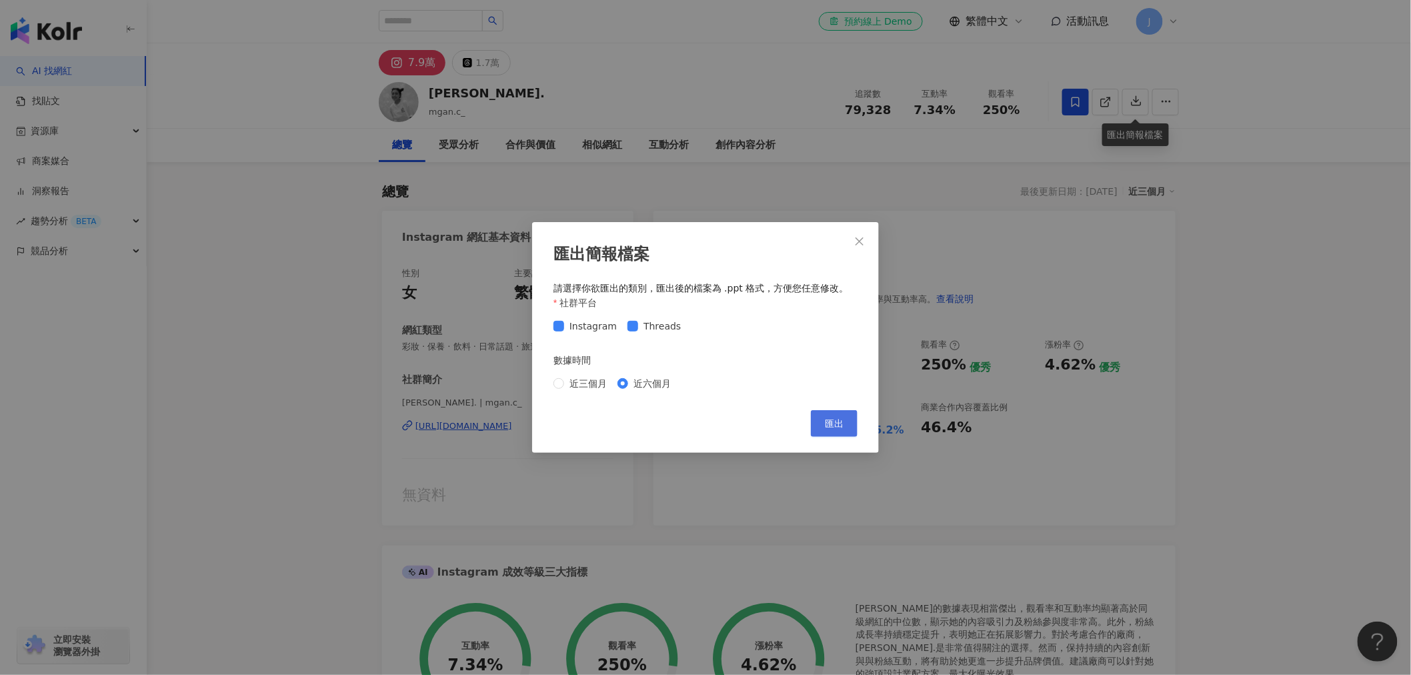
click at [838, 422] on span "匯出" at bounding box center [834, 423] width 19 height 11
click at [834, 427] on span "匯出" at bounding box center [834, 423] width 19 height 11
click at [1306, 241] on div "匯出簡報檔案 請選擇你欲匯出的類別，匯出後的檔案為 .ppt 格式，方便您任意修改。 社群平台 Instagram Threads 數據時間 近三個月 近六個…" at bounding box center [705, 337] width 1411 height 675
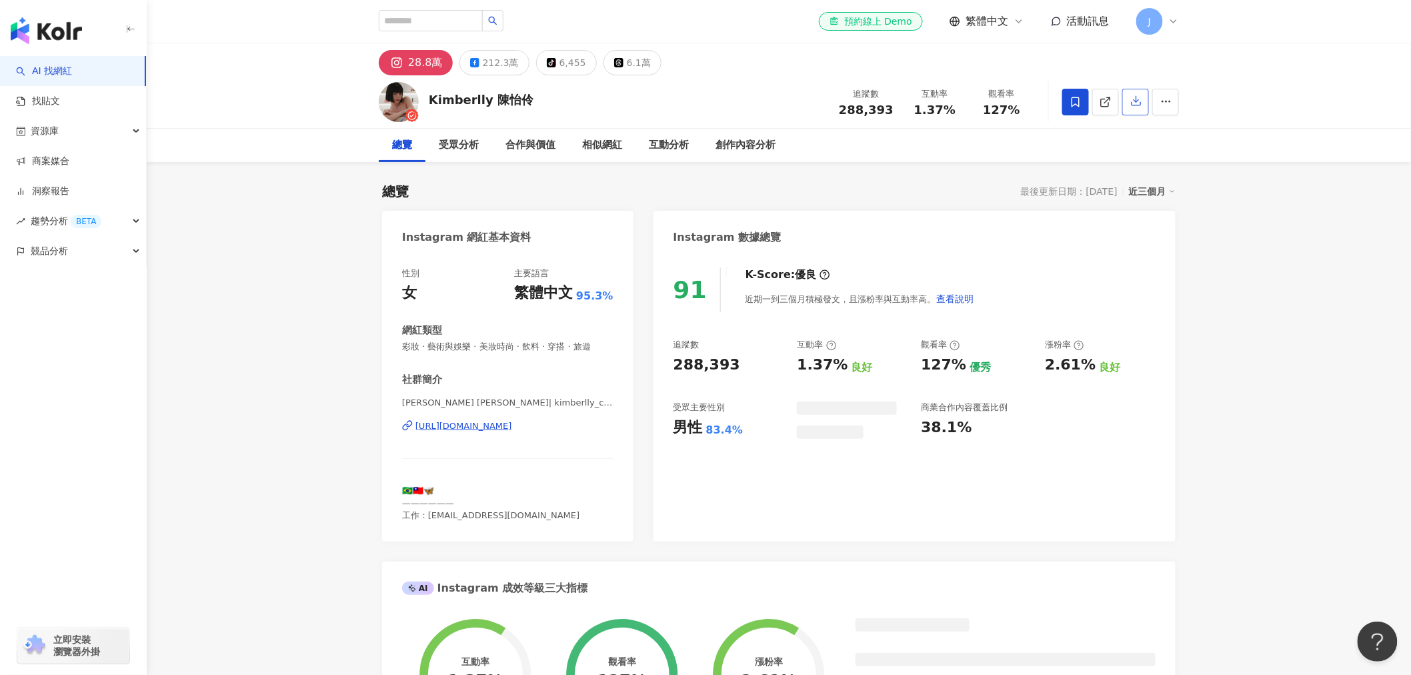
click at [1137, 103] on icon "button" at bounding box center [1136, 101] width 12 height 12
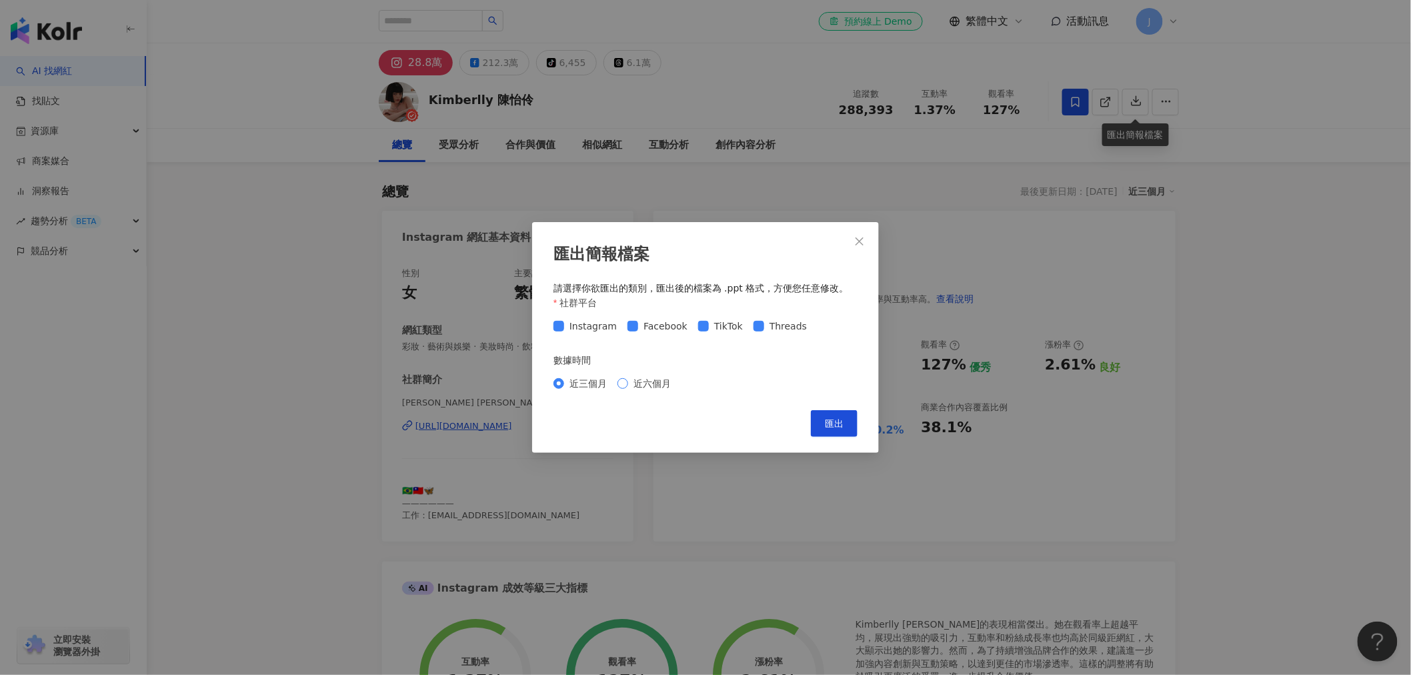
click at [636, 383] on span "近六個月" at bounding box center [652, 383] width 48 height 15
click at [826, 425] on span "匯出" at bounding box center [834, 423] width 19 height 11
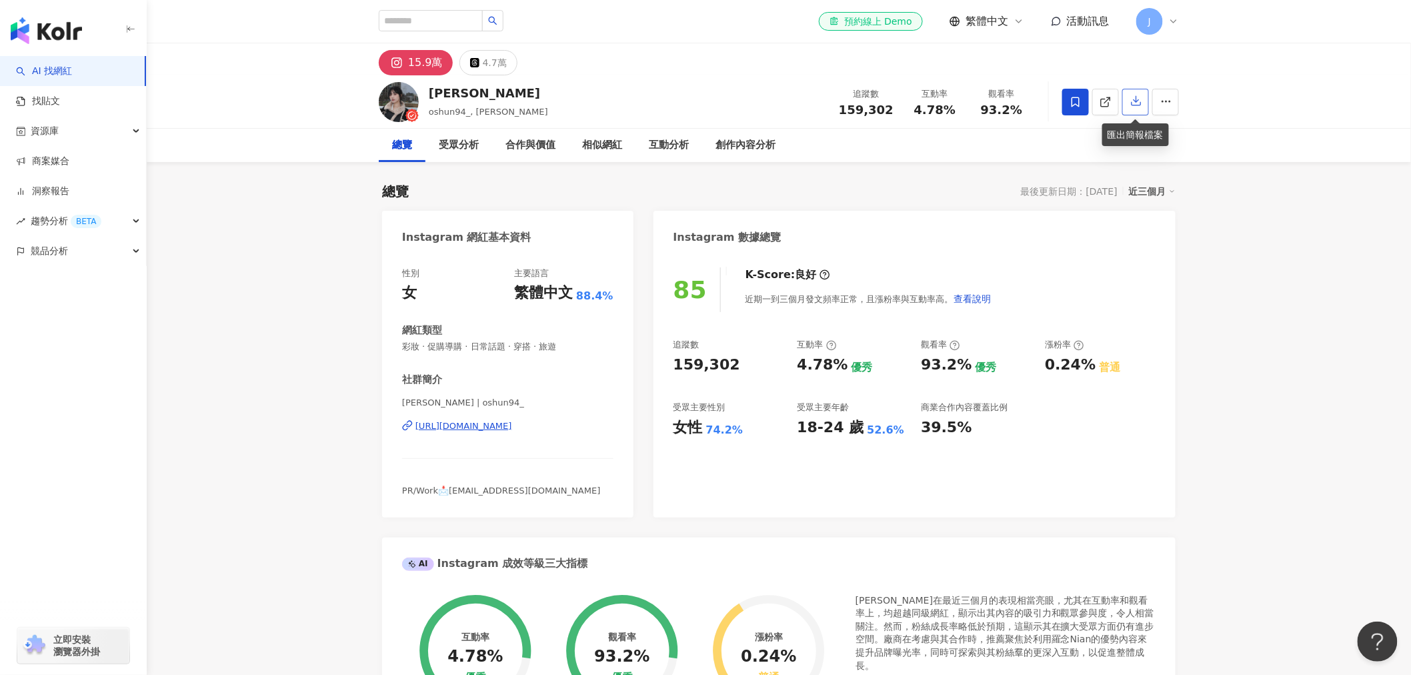
click at [1130, 104] on icon "button" at bounding box center [1136, 101] width 12 height 12
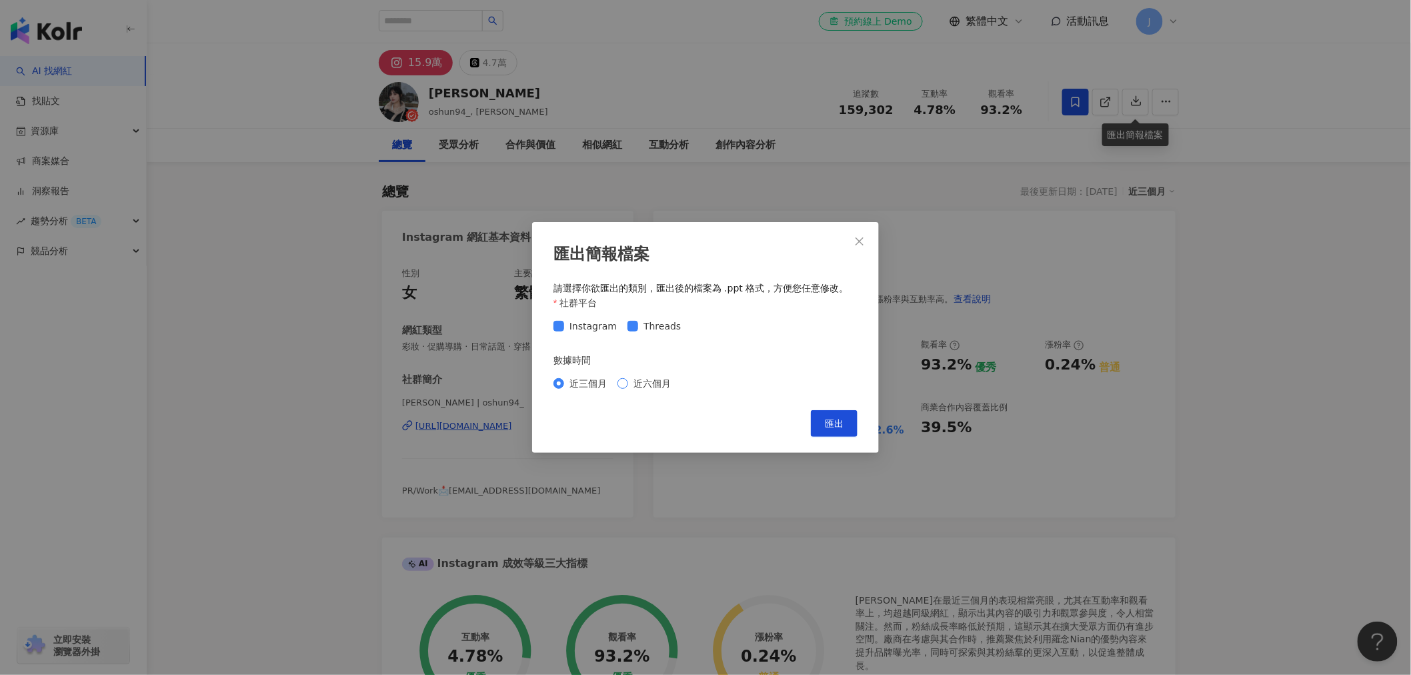
click at [643, 381] on span "近六個月" at bounding box center [652, 383] width 48 height 15
click at [821, 410] on button "匯出" at bounding box center [834, 423] width 47 height 27
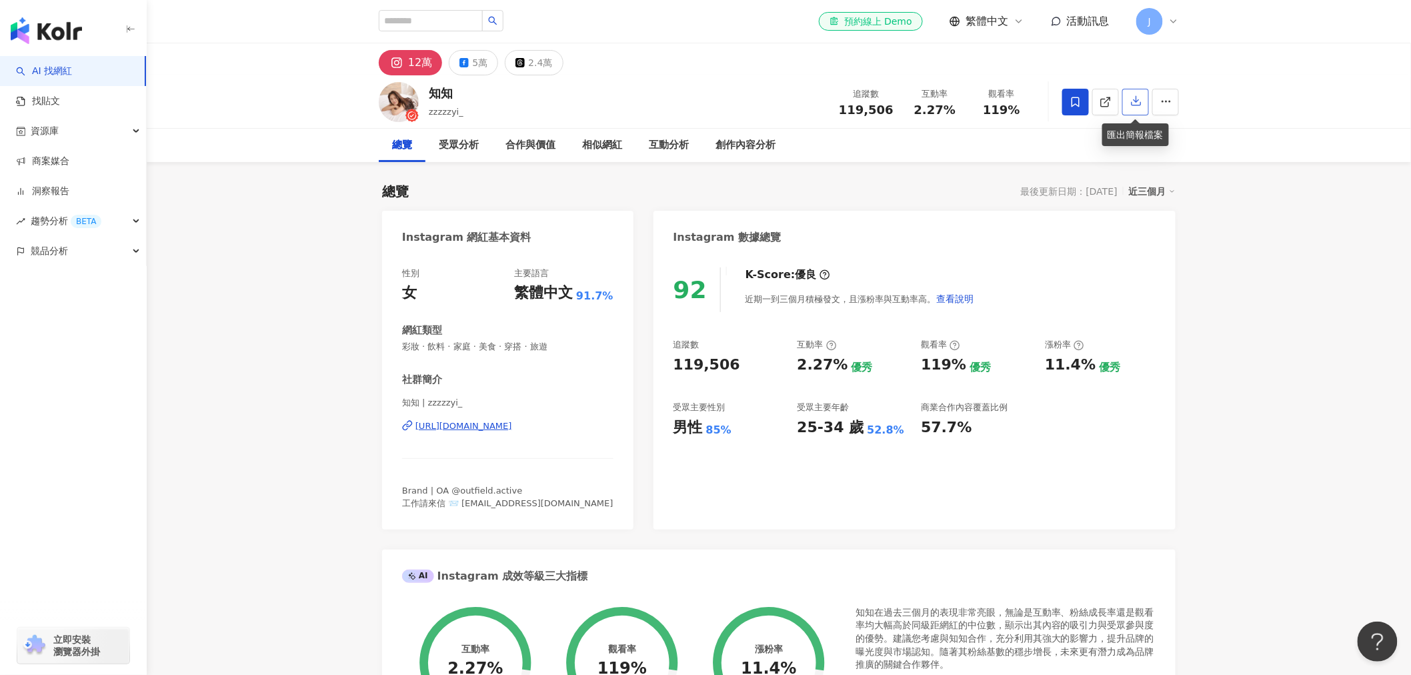
click at [1138, 102] on icon "button" at bounding box center [1136, 101] width 12 height 12
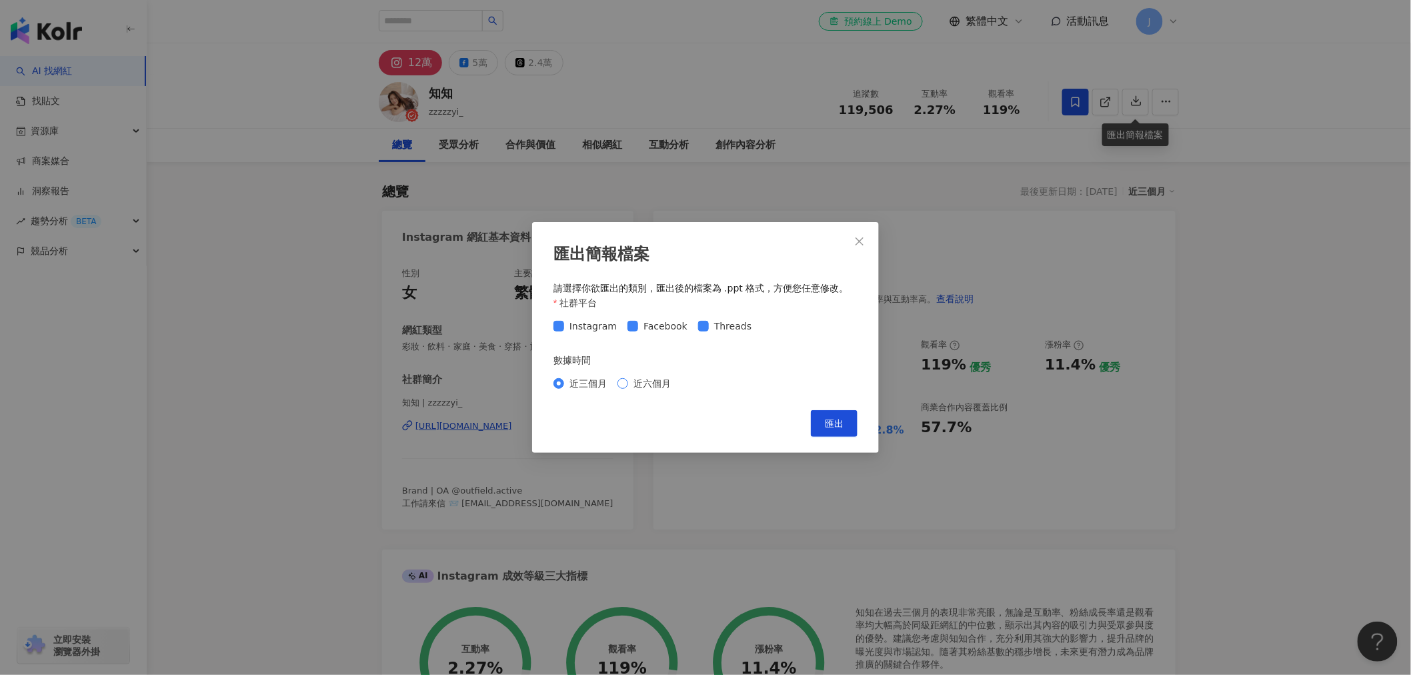
click at [639, 377] on span "近六個月" at bounding box center [652, 383] width 48 height 15
click at [838, 423] on span "匯出" at bounding box center [834, 423] width 19 height 11
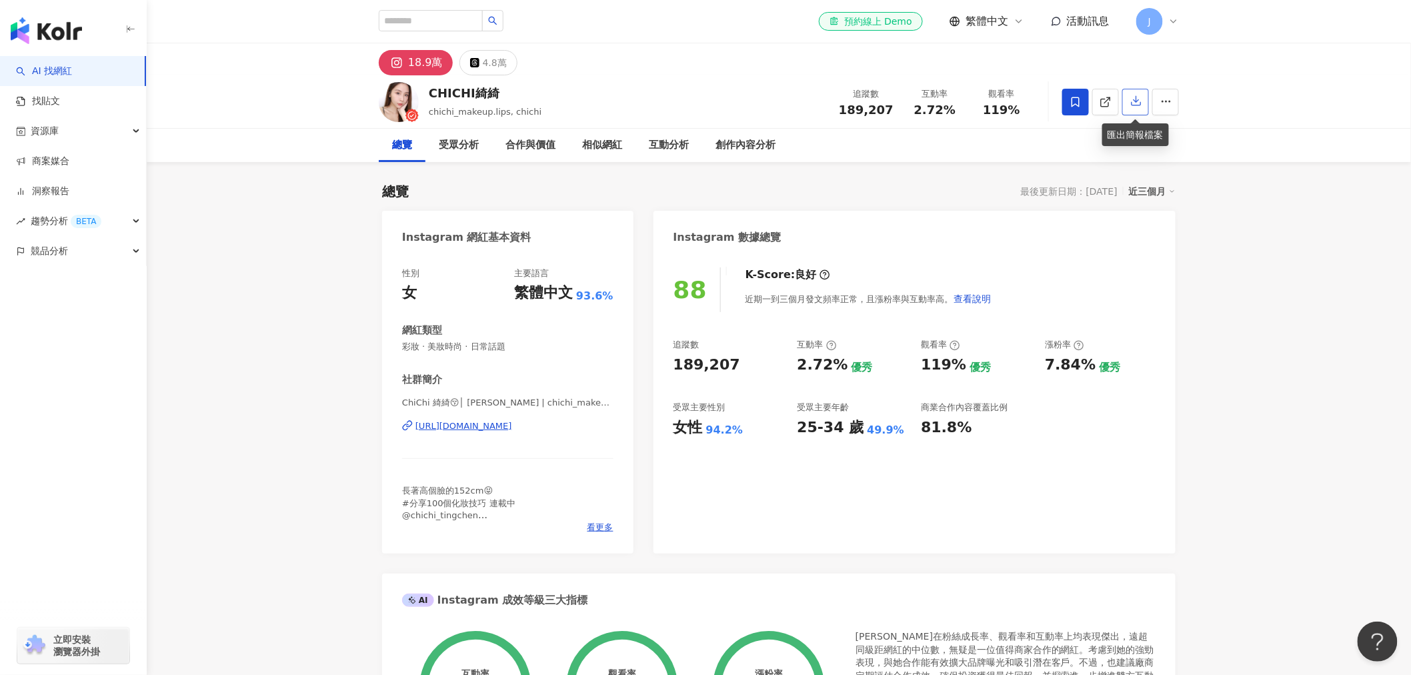
click at [1136, 105] on icon "button" at bounding box center [1136, 101] width 12 height 12
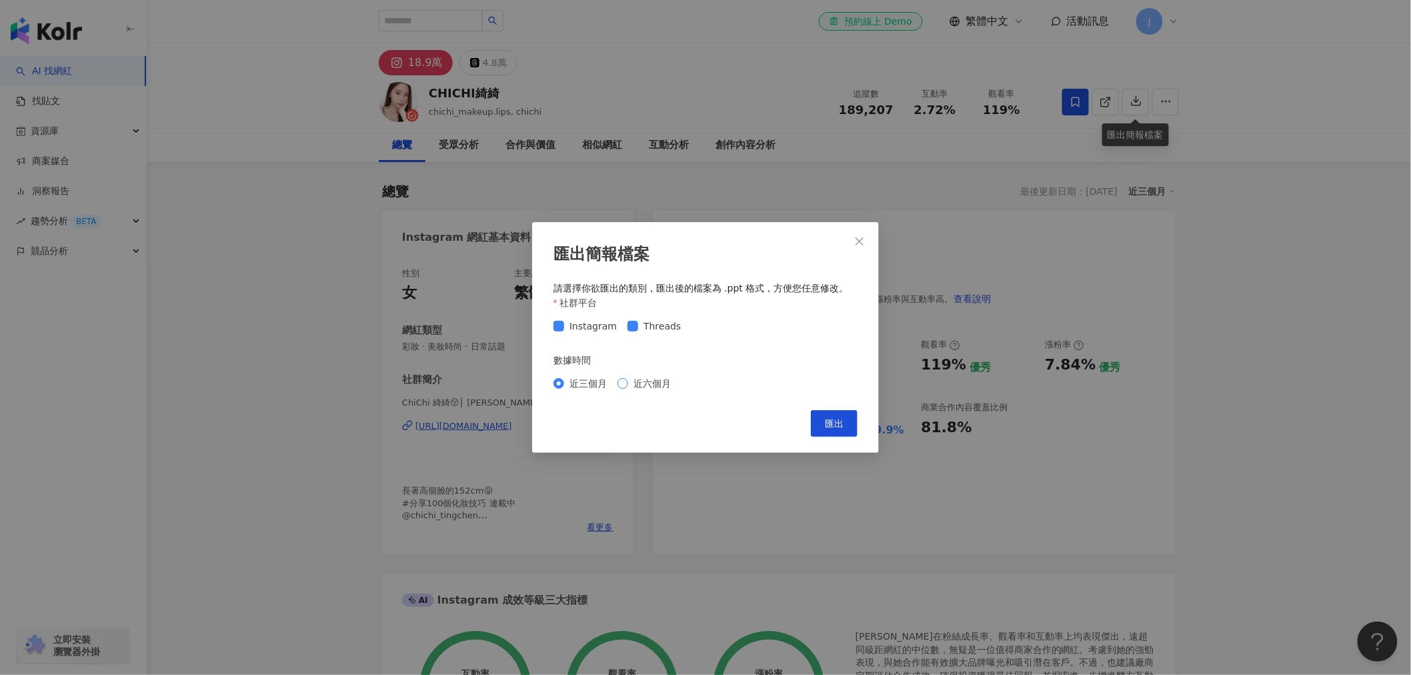
click at [634, 385] on span "近六個月" at bounding box center [652, 383] width 48 height 15
click at [842, 428] on span "匯出" at bounding box center [834, 423] width 19 height 11
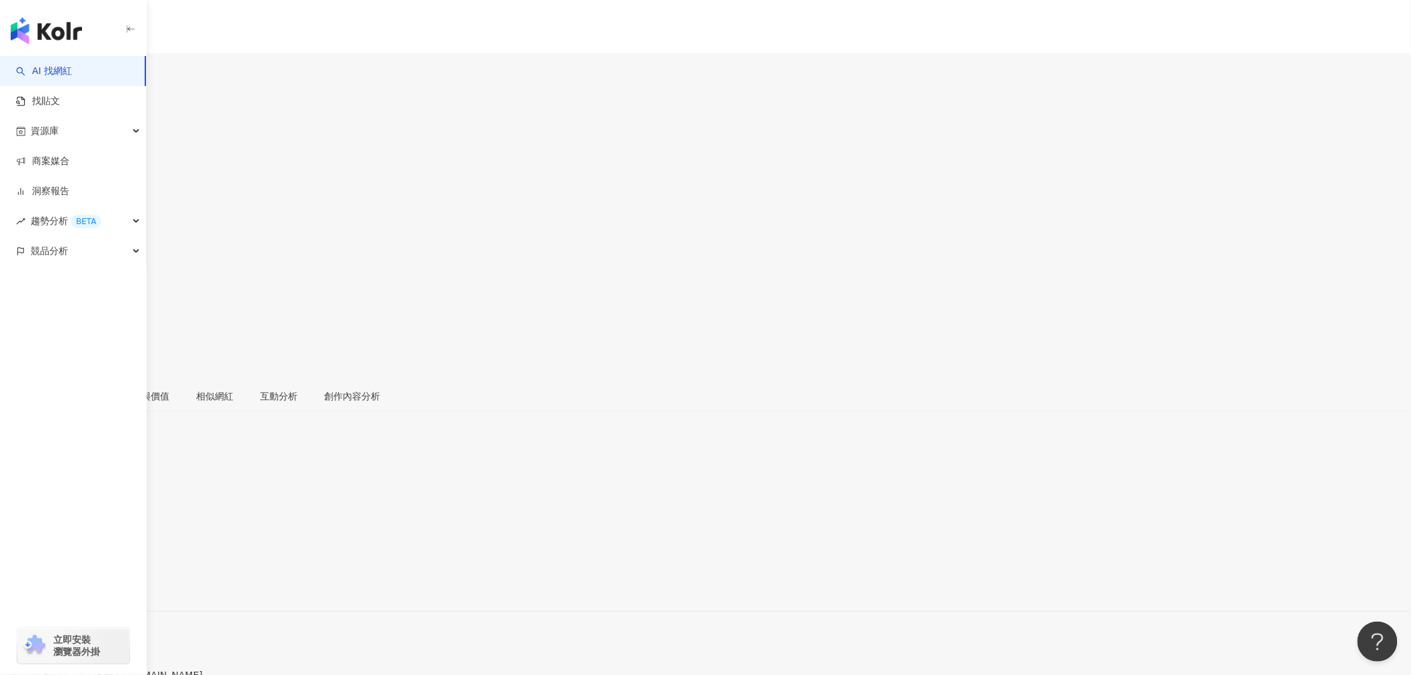
click at [20, 334] on icon "button" at bounding box center [14, 340] width 12 height 12
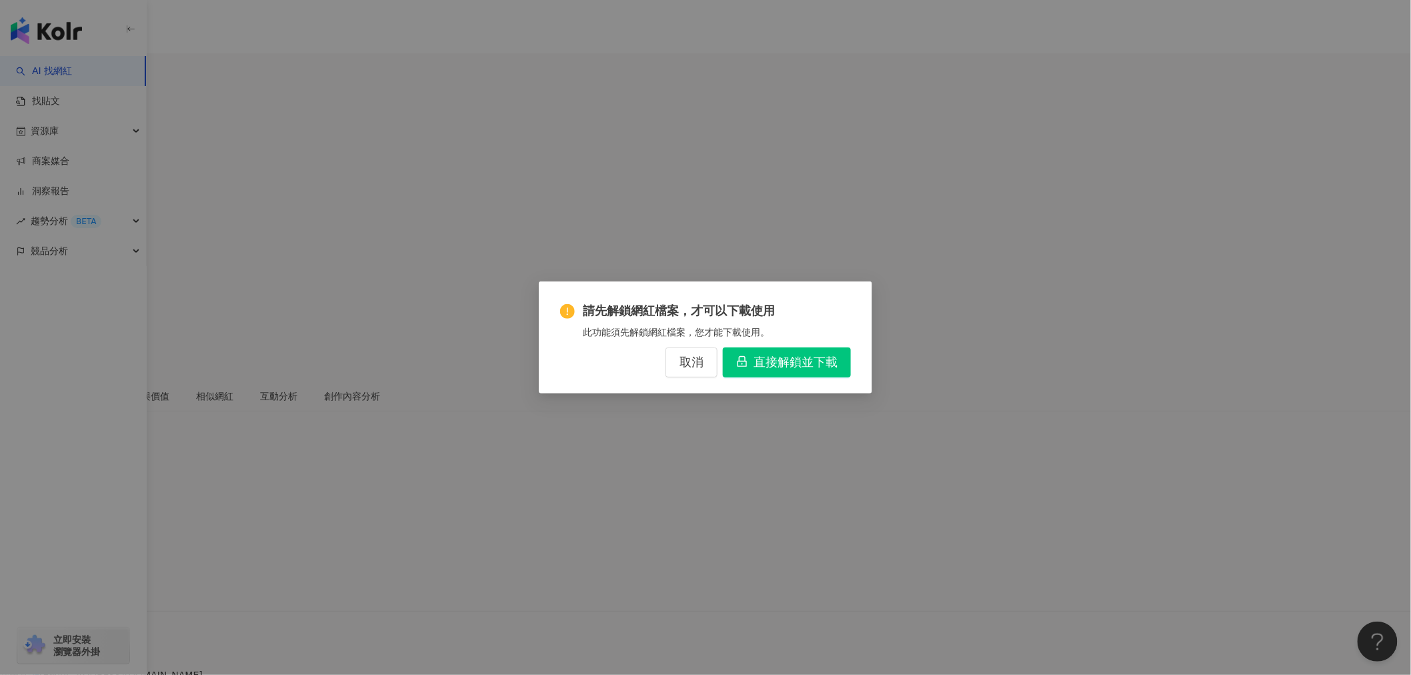
click at [1198, 240] on div "請先解鎖網紅檔案，才可以下載使用 此功能須先解鎖網紅檔案，您才能下載使用。 取消 直接解鎖並下載" at bounding box center [705, 337] width 1411 height 675
click at [675, 358] on button "取消" at bounding box center [691, 362] width 52 height 30
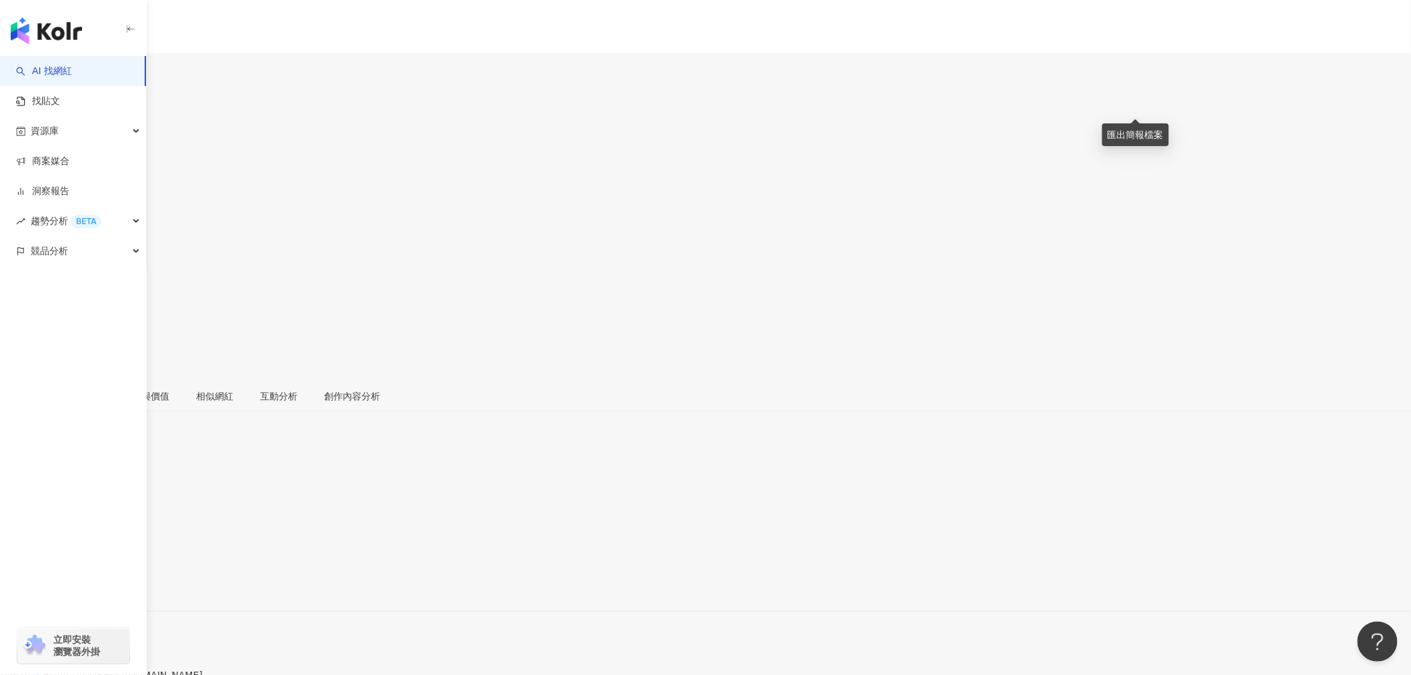
click at [19, 335] on icon "button" at bounding box center [13, 339] width 9 height 9
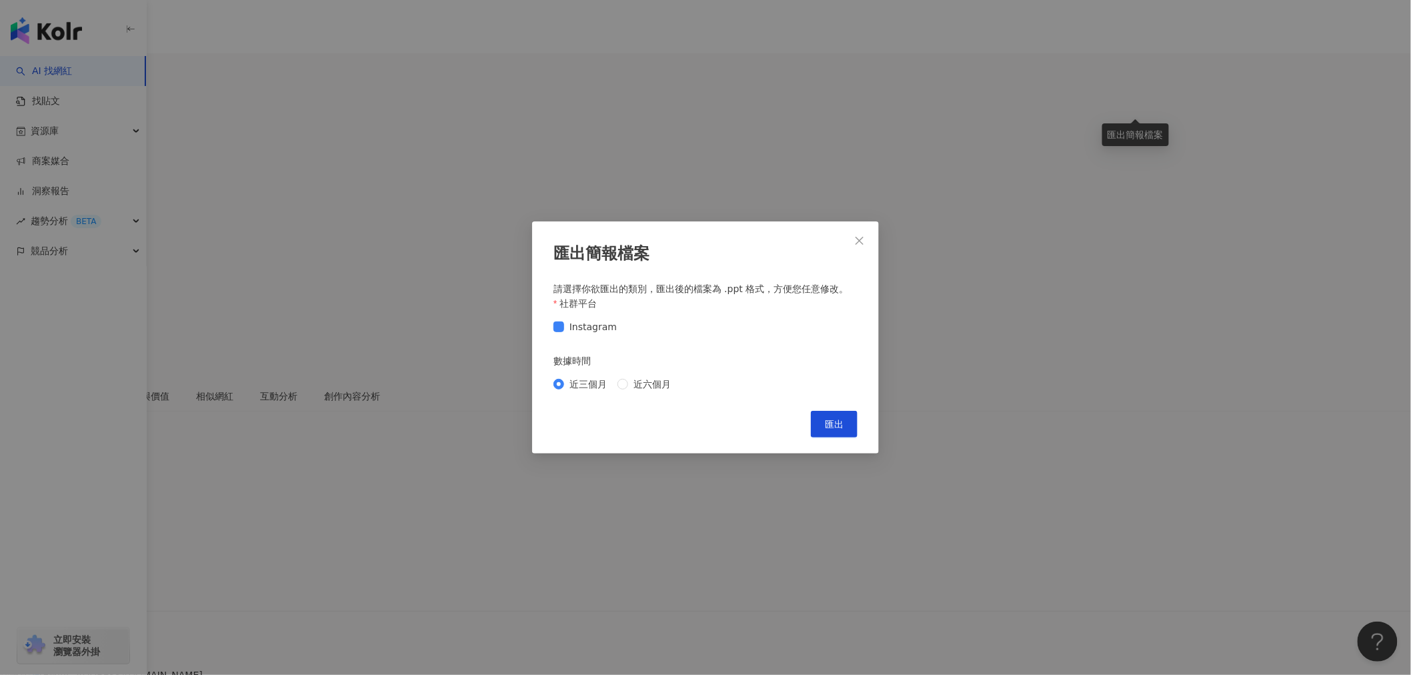
click at [635, 391] on div "近三個月 近六個月" at bounding box center [705, 383] width 304 height 21
click at [663, 382] on span "近六個月" at bounding box center [652, 384] width 48 height 15
click at [850, 420] on button "匯出" at bounding box center [834, 424] width 47 height 27
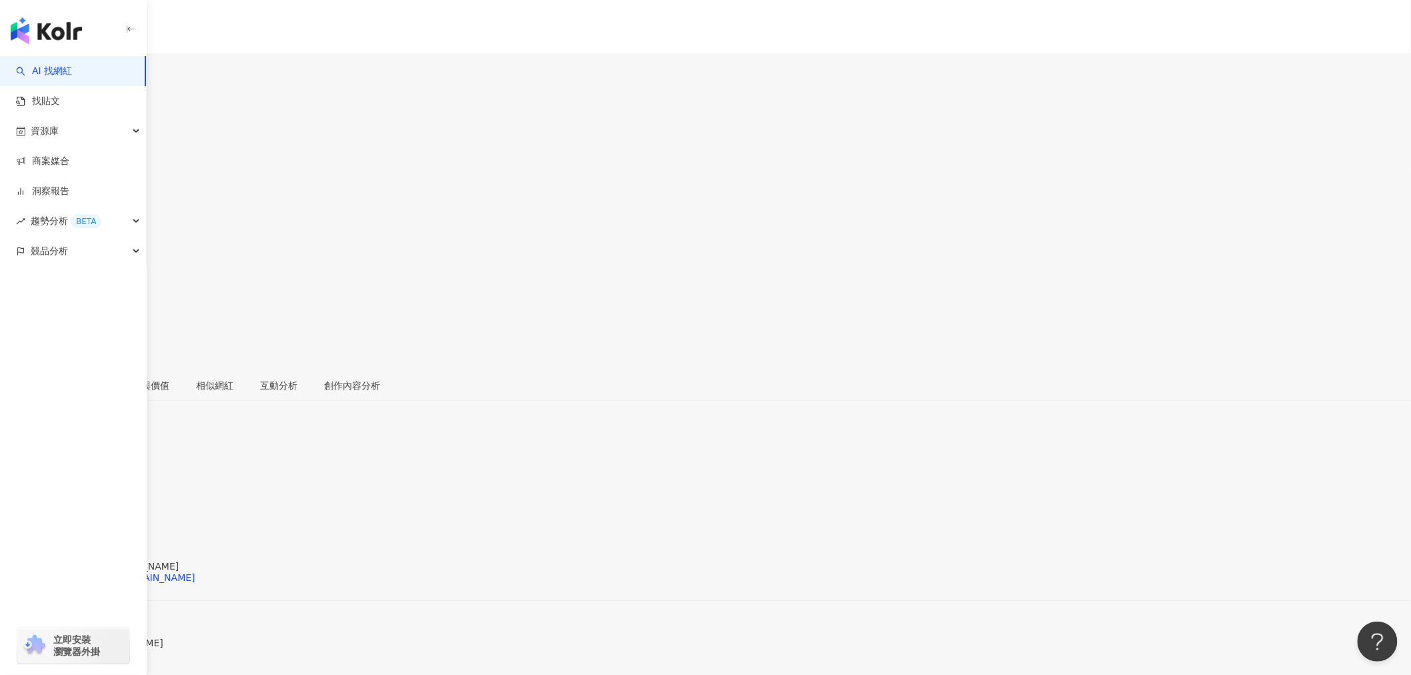
click at [20, 323] on icon "button" at bounding box center [14, 329] width 12 height 12
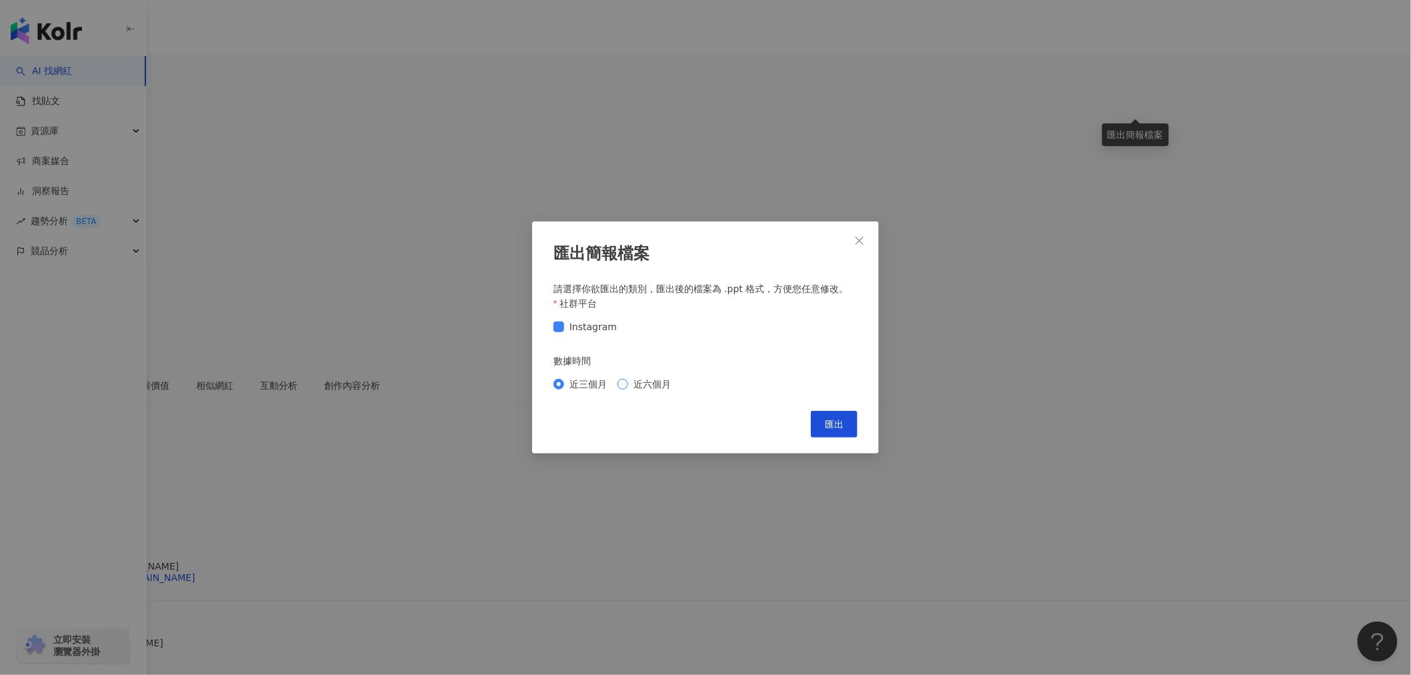
click at [618, 374] on div "近三個月 近六個月" at bounding box center [705, 383] width 304 height 21
click at [633, 380] on span "近六個月" at bounding box center [652, 384] width 48 height 15
click at [832, 423] on span "匯出" at bounding box center [834, 424] width 19 height 11
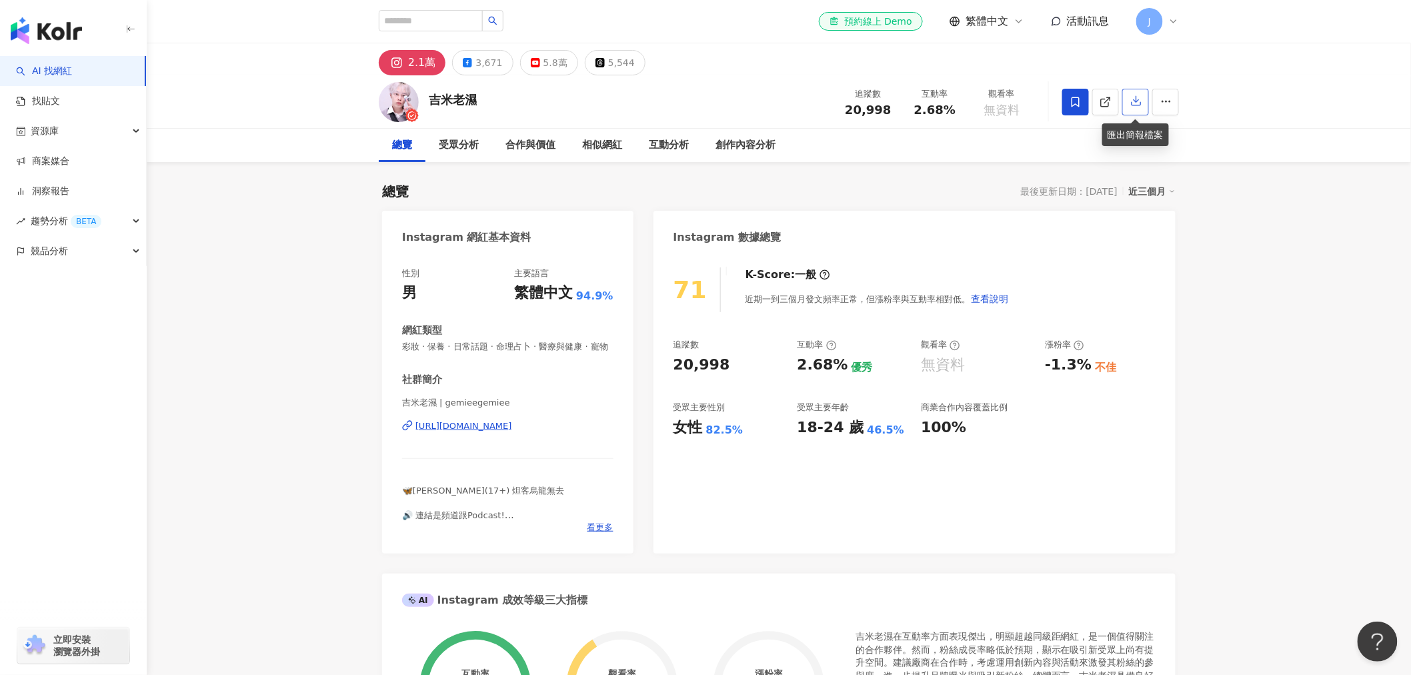
click at [1134, 97] on icon "button" at bounding box center [1136, 101] width 12 height 12
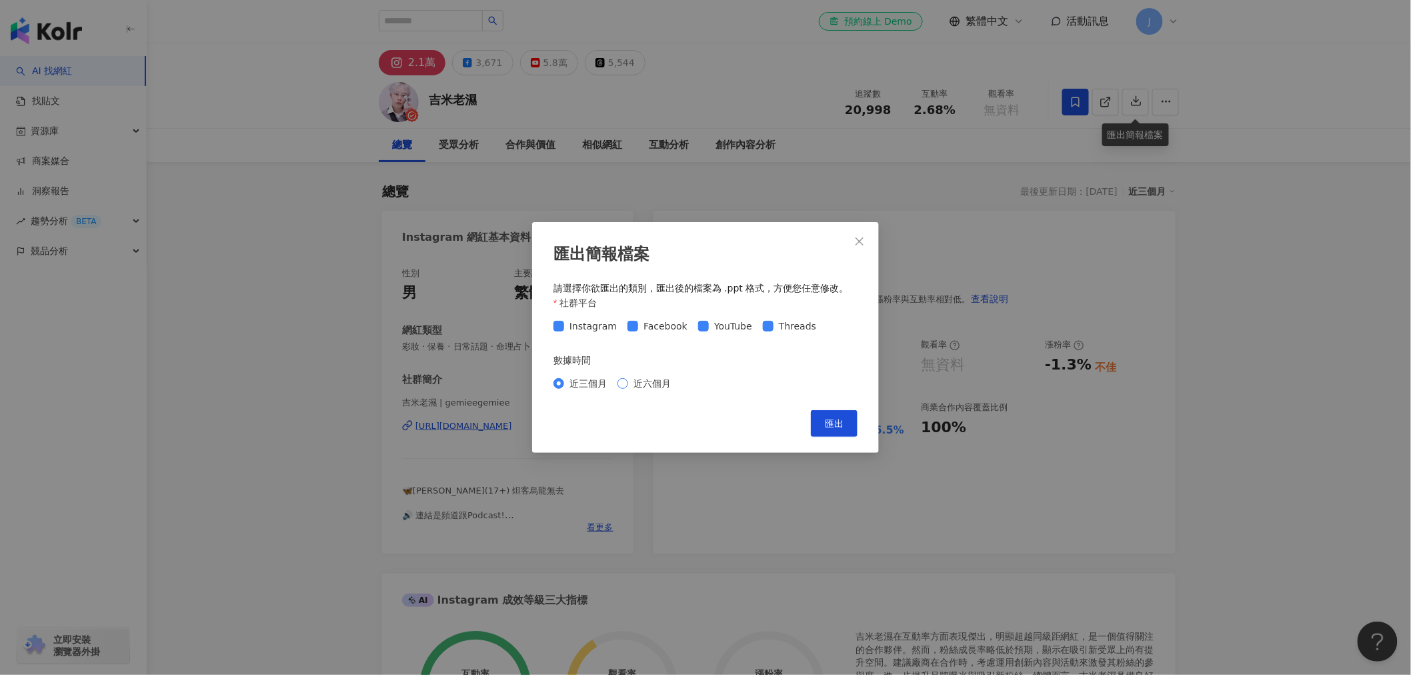
click at [640, 383] on span "近六個月" at bounding box center [652, 383] width 48 height 15
click at [834, 420] on span "匯出" at bounding box center [834, 423] width 19 height 11
click at [870, 238] on span "Close" at bounding box center [859, 241] width 27 height 11
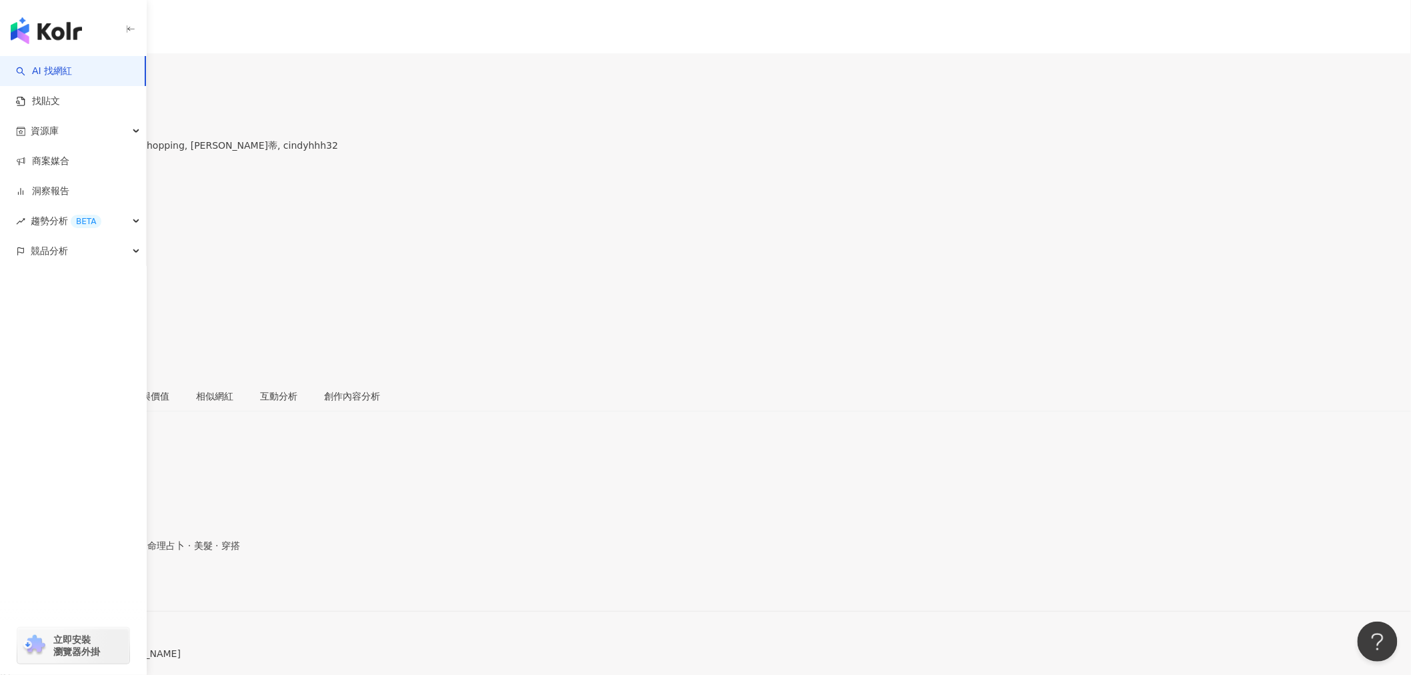
click at [19, 335] on icon "button" at bounding box center [13, 339] width 9 height 9
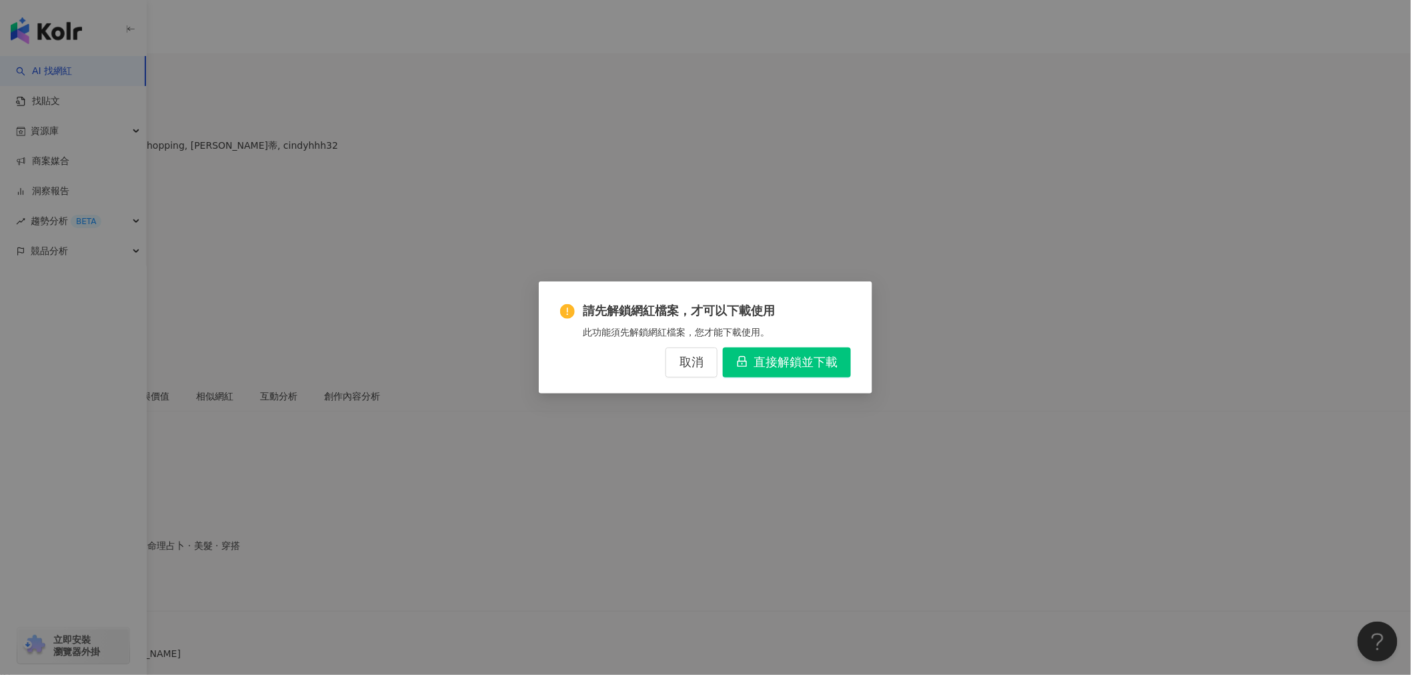
click at [956, 268] on div "請先解鎖網紅檔案，才可以下載使用 此功能須先解鎖網紅檔案，您才能下載使用。 取消 直接解鎖並下載" at bounding box center [705, 337] width 1411 height 675
click at [691, 369] on span "取消" at bounding box center [691, 362] width 24 height 15
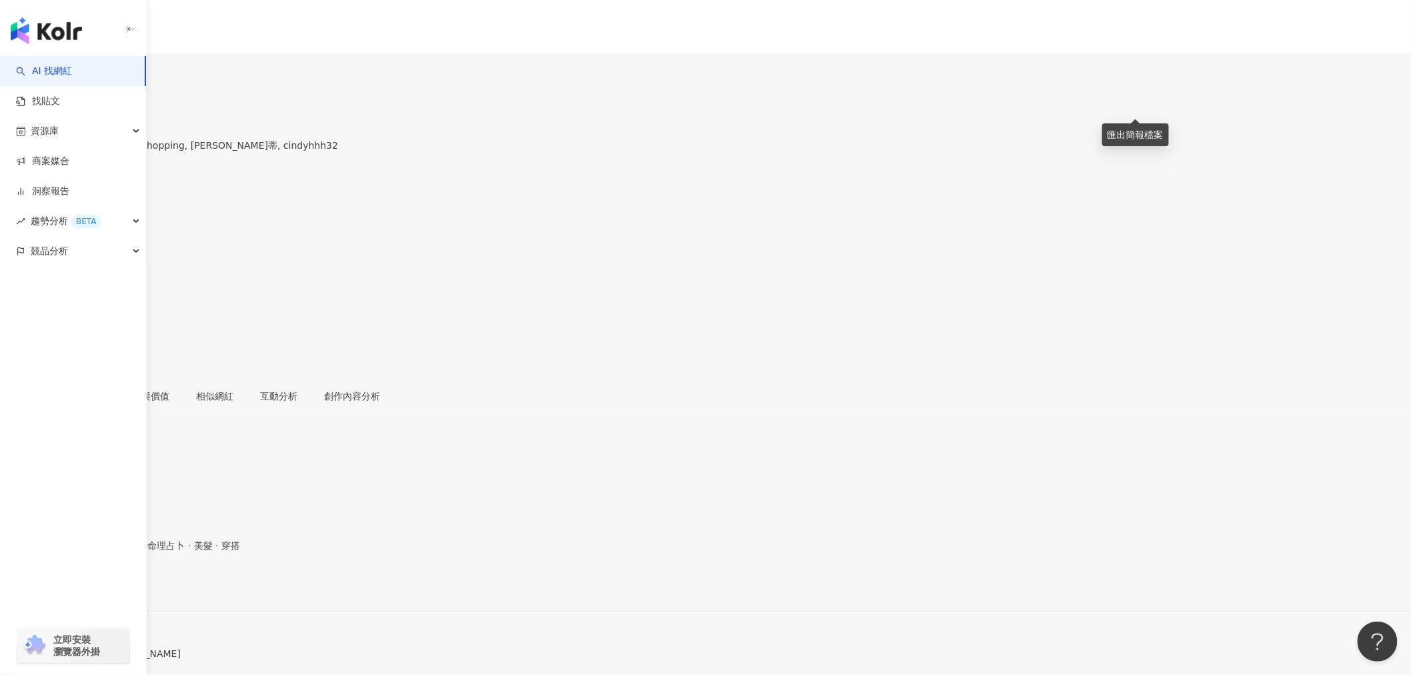
click at [20, 334] on icon "button" at bounding box center [14, 340] width 12 height 12
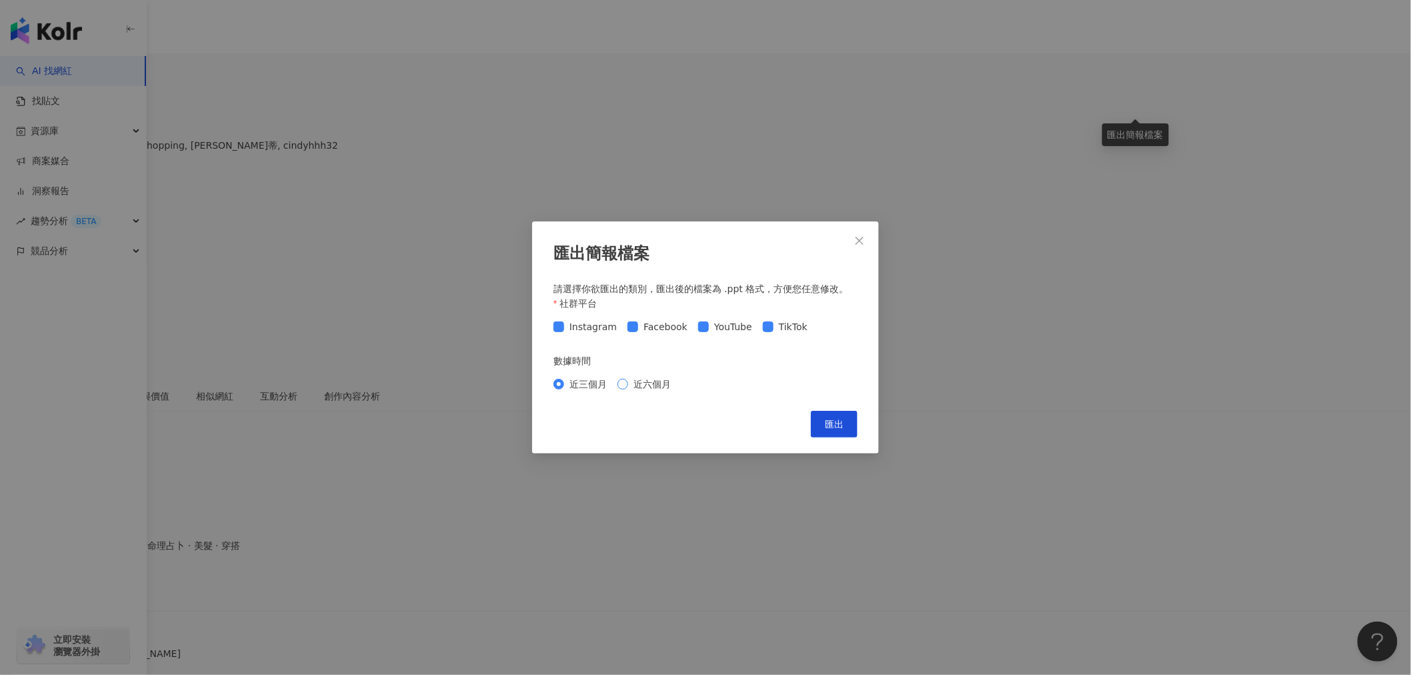
click at [631, 388] on span "近六個月" at bounding box center [652, 384] width 48 height 15
click at [843, 419] on span "匯出" at bounding box center [834, 424] width 19 height 11
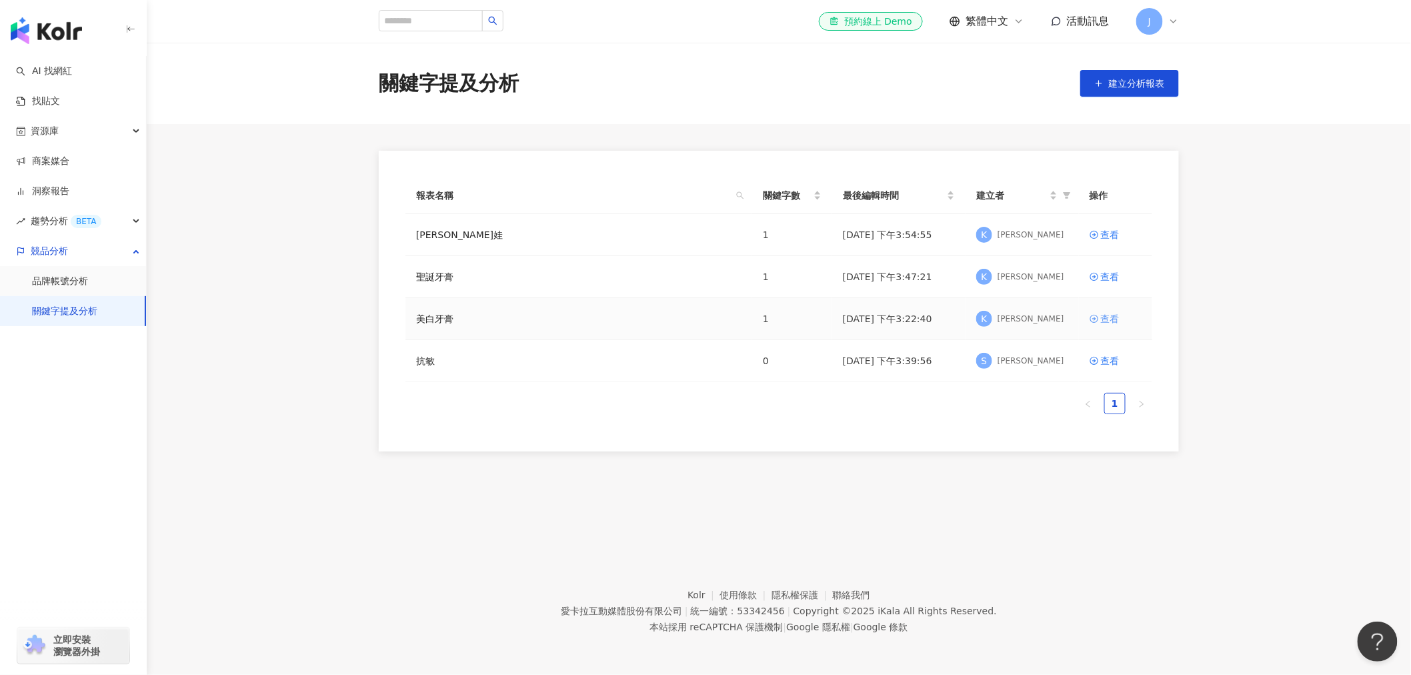
click at [1109, 321] on div "查看" at bounding box center [1110, 318] width 19 height 15
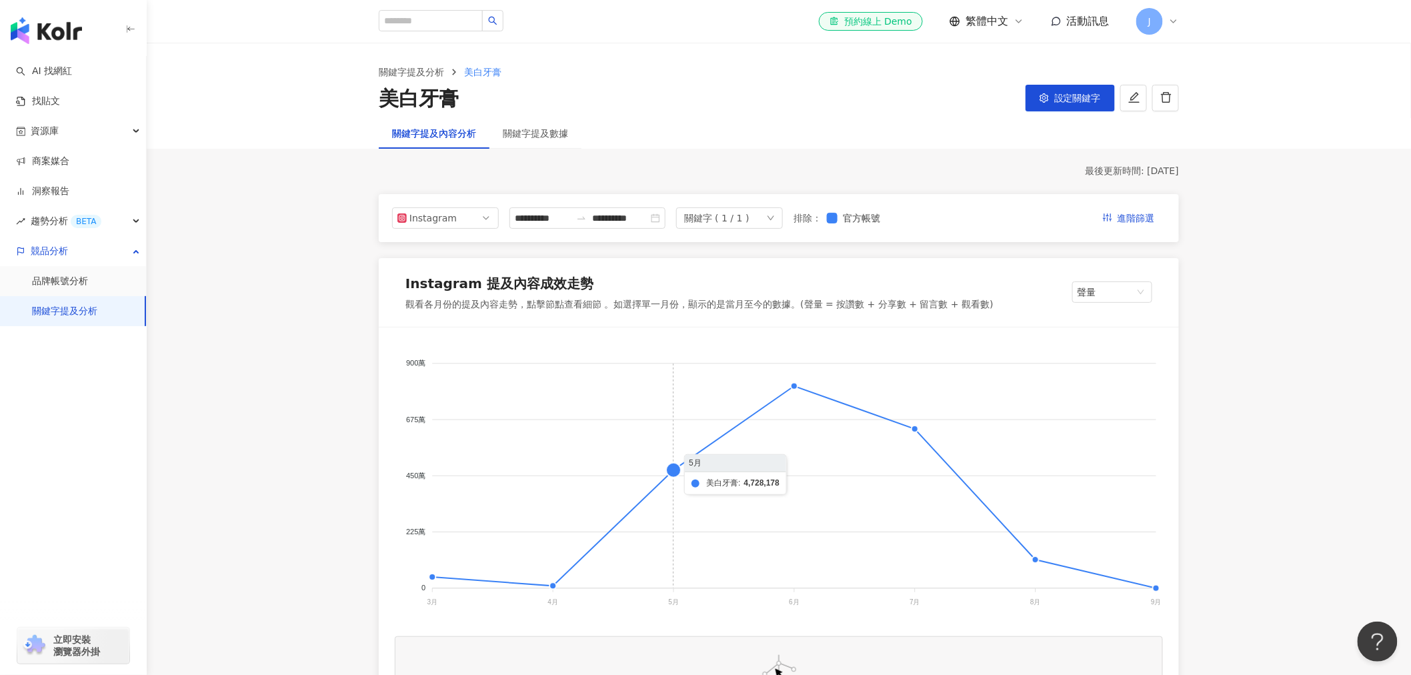
scroll to position [74, 0]
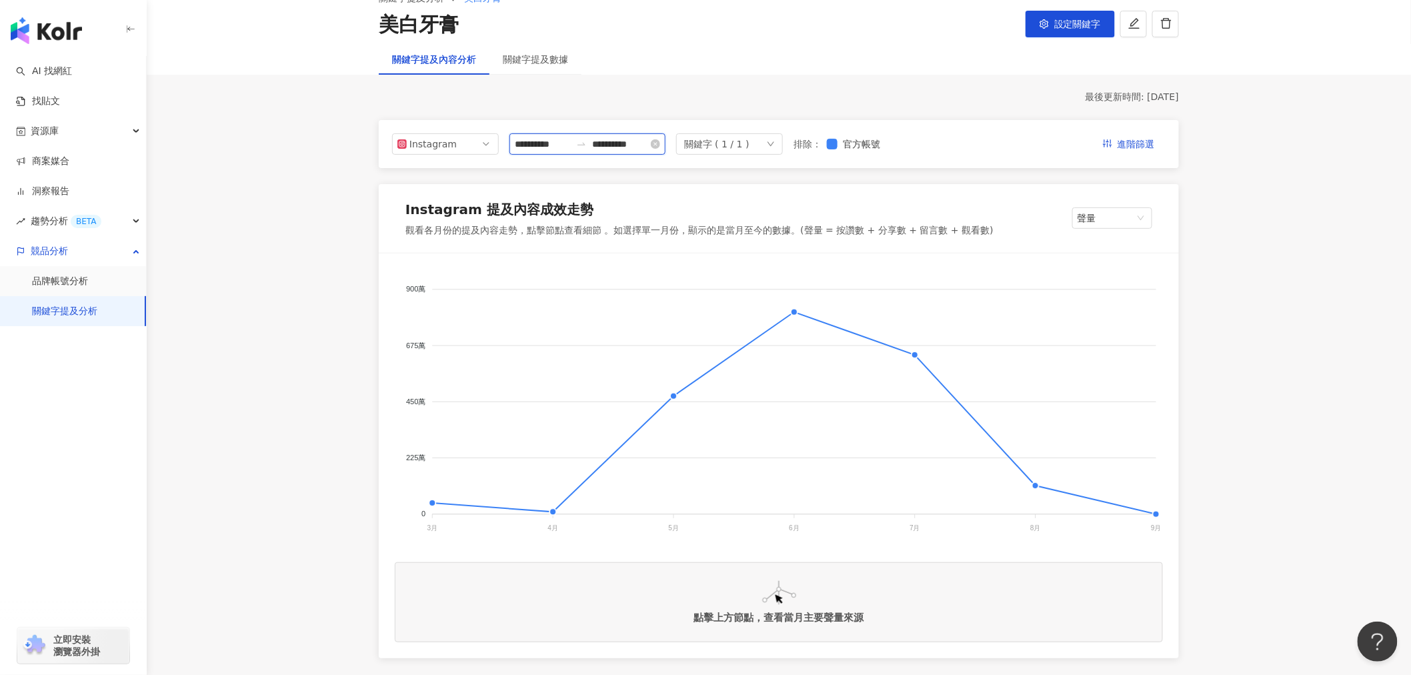
click at [551, 147] on input "**********" at bounding box center [543, 144] width 56 height 15
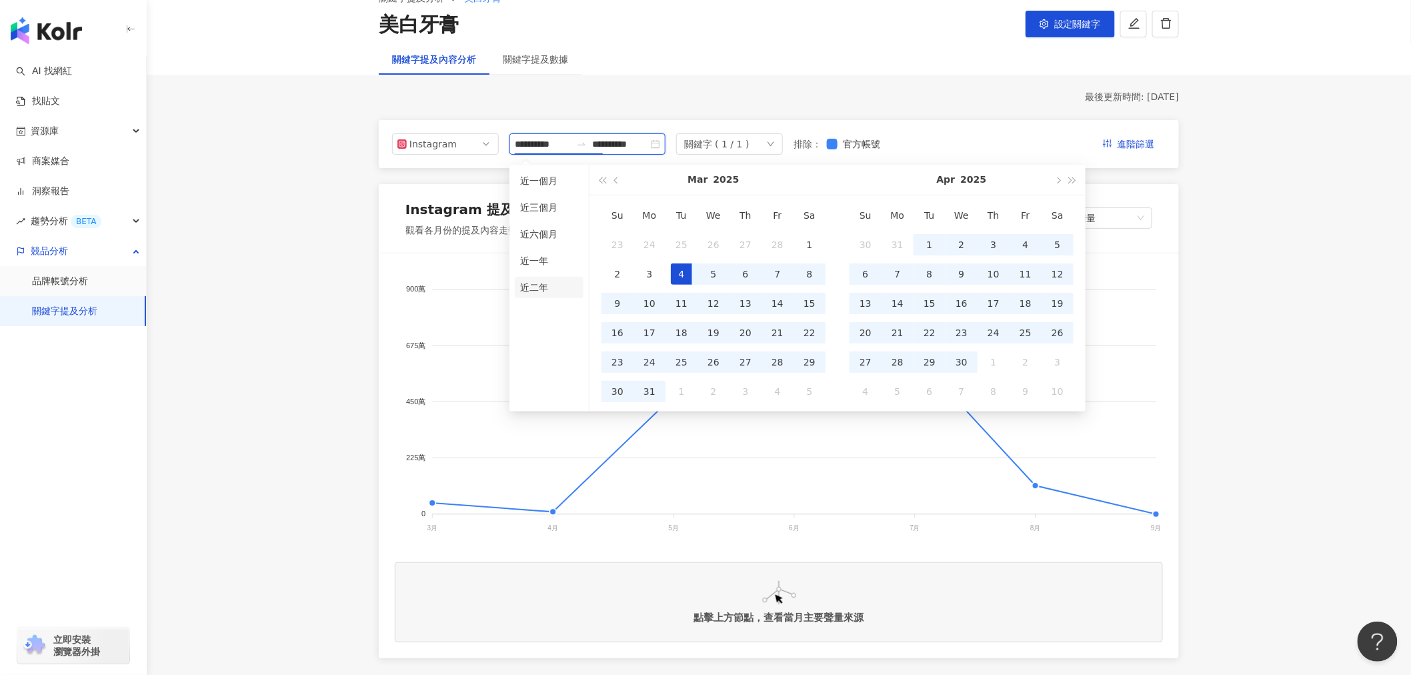
type input "**********"
click at [539, 289] on li "近二年" at bounding box center [549, 287] width 69 height 21
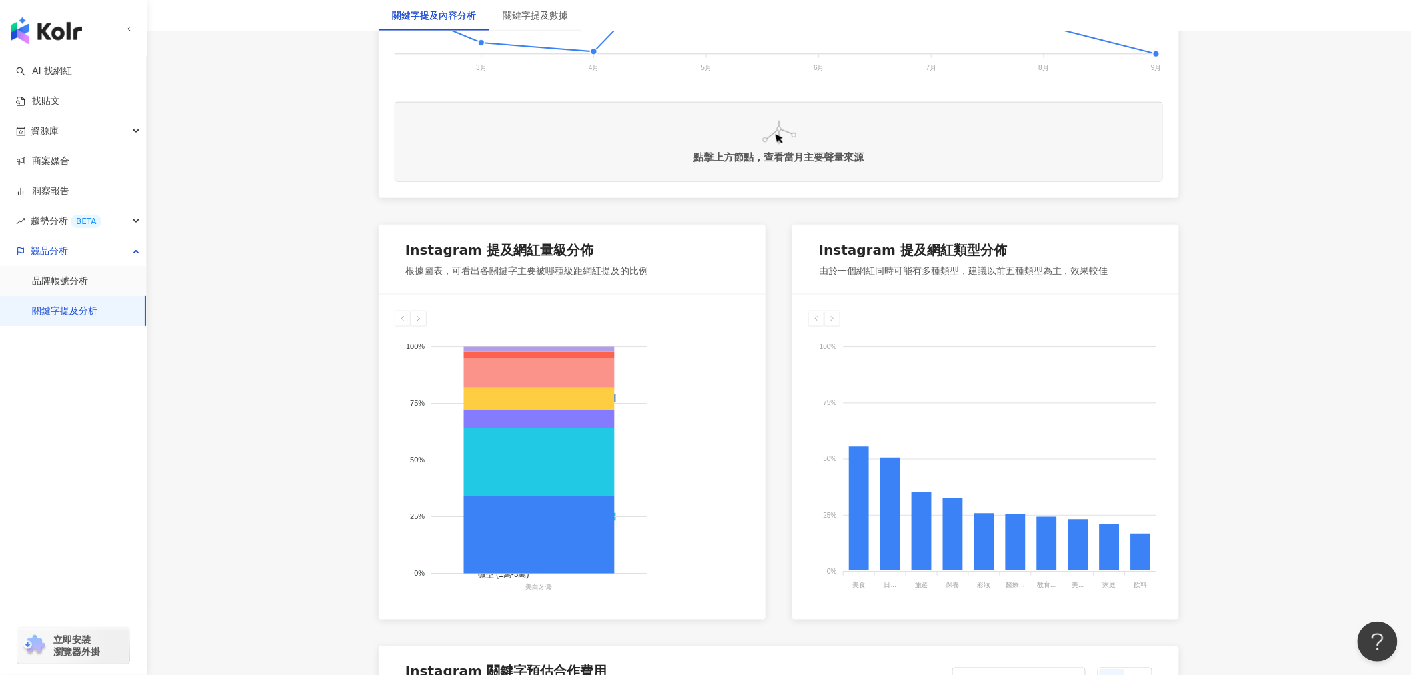
scroll to position [592, 0]
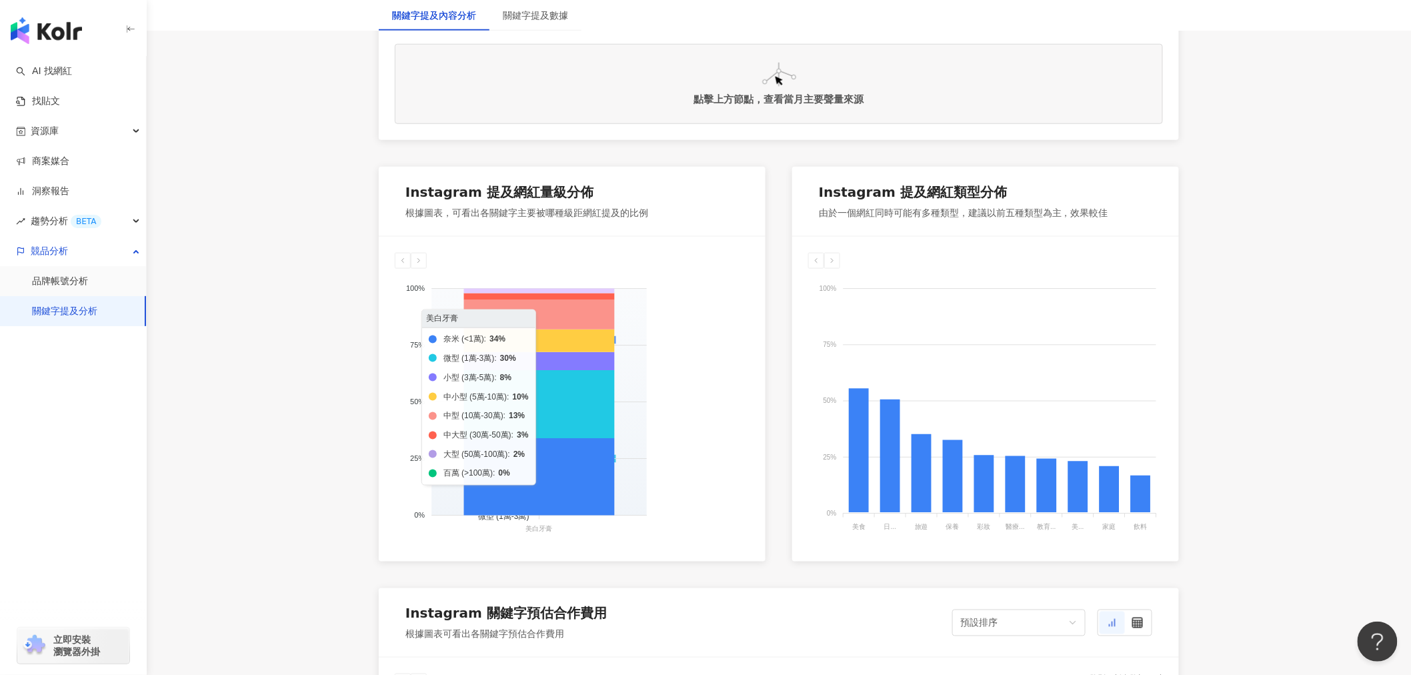
click at [585, 293] on icon at bounding box center [539, 291] width 151 height 5
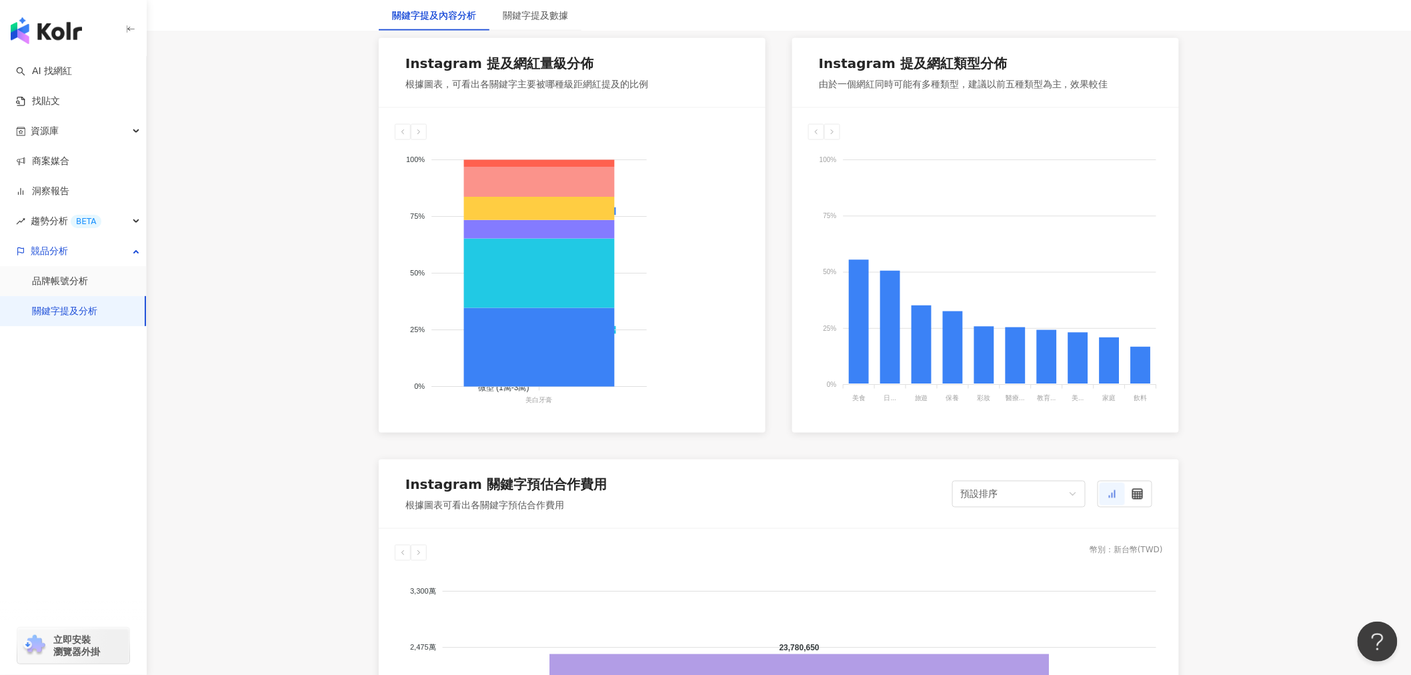
scroll to position [741, 0]
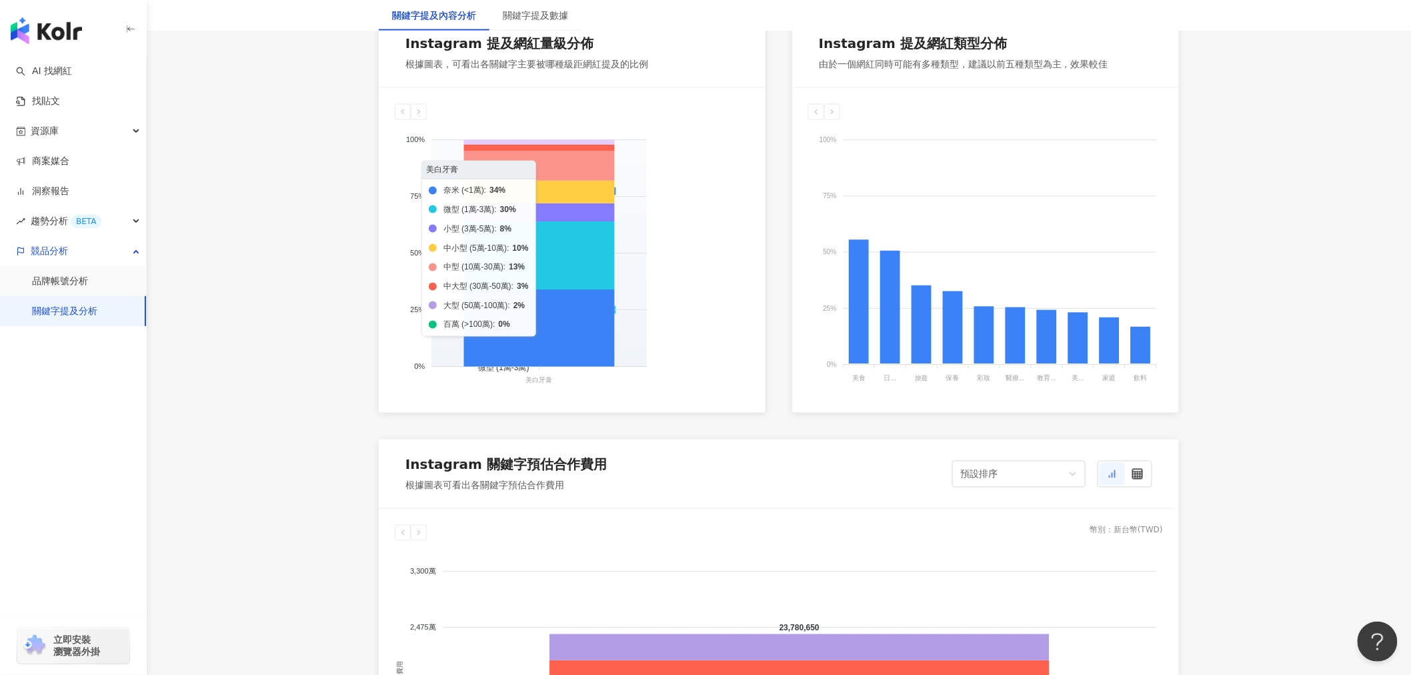
click at [541, 145] on icon at bounding box center [539, 142] width 151 height 5
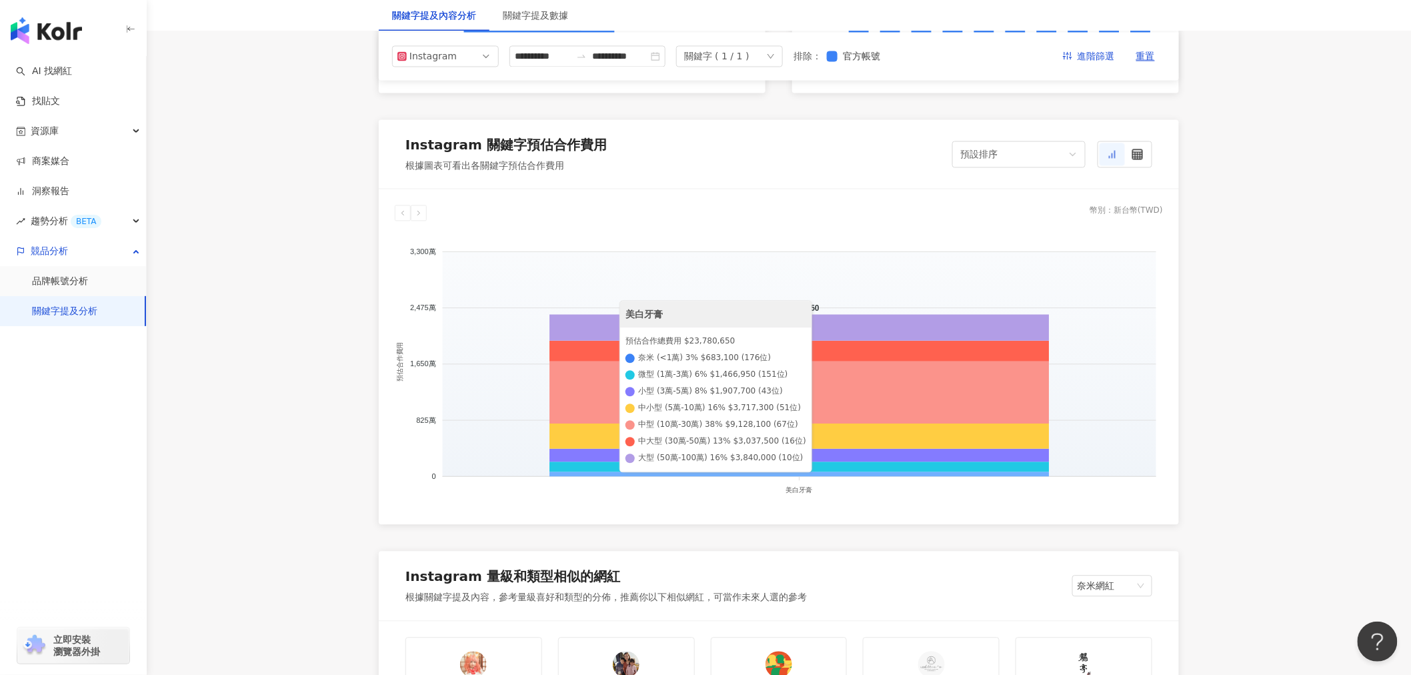
scroll to position [1037, 0]
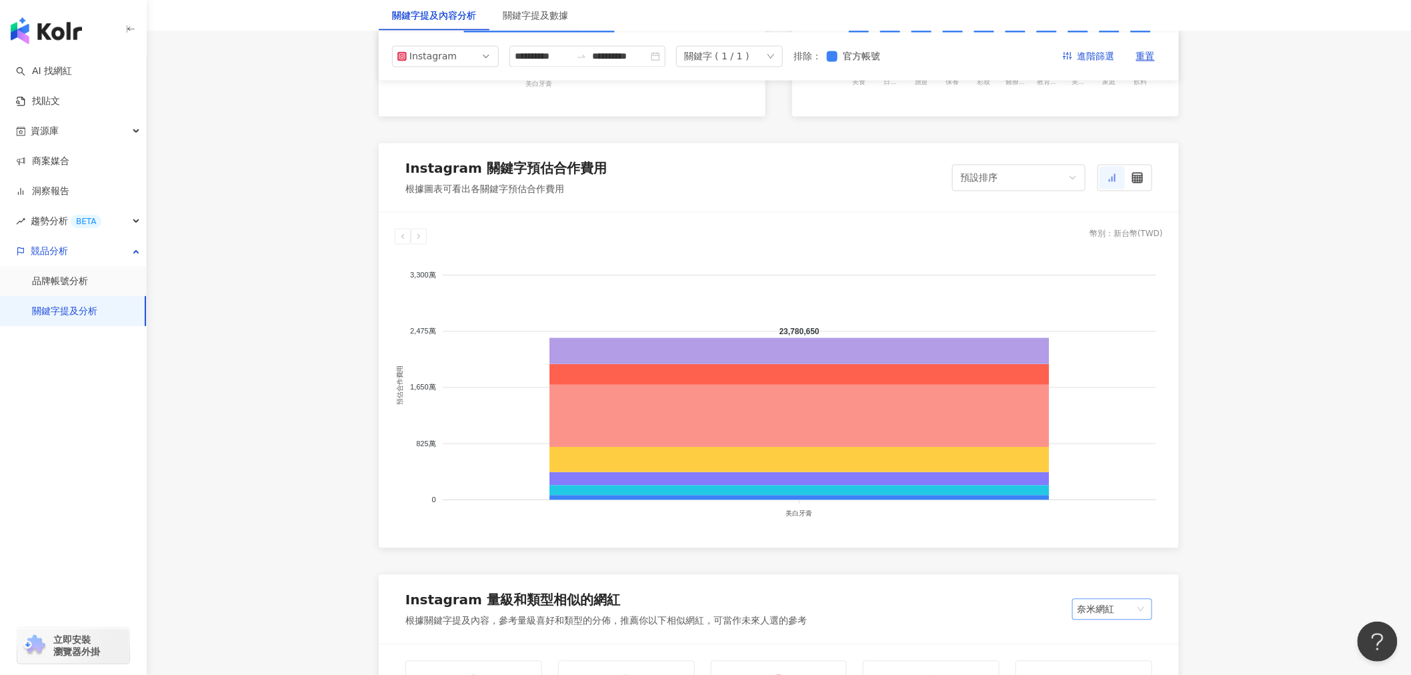
click at [1109, 619] on span "奈米網紅" at bounding box center [1112, 609] width 69 height 20
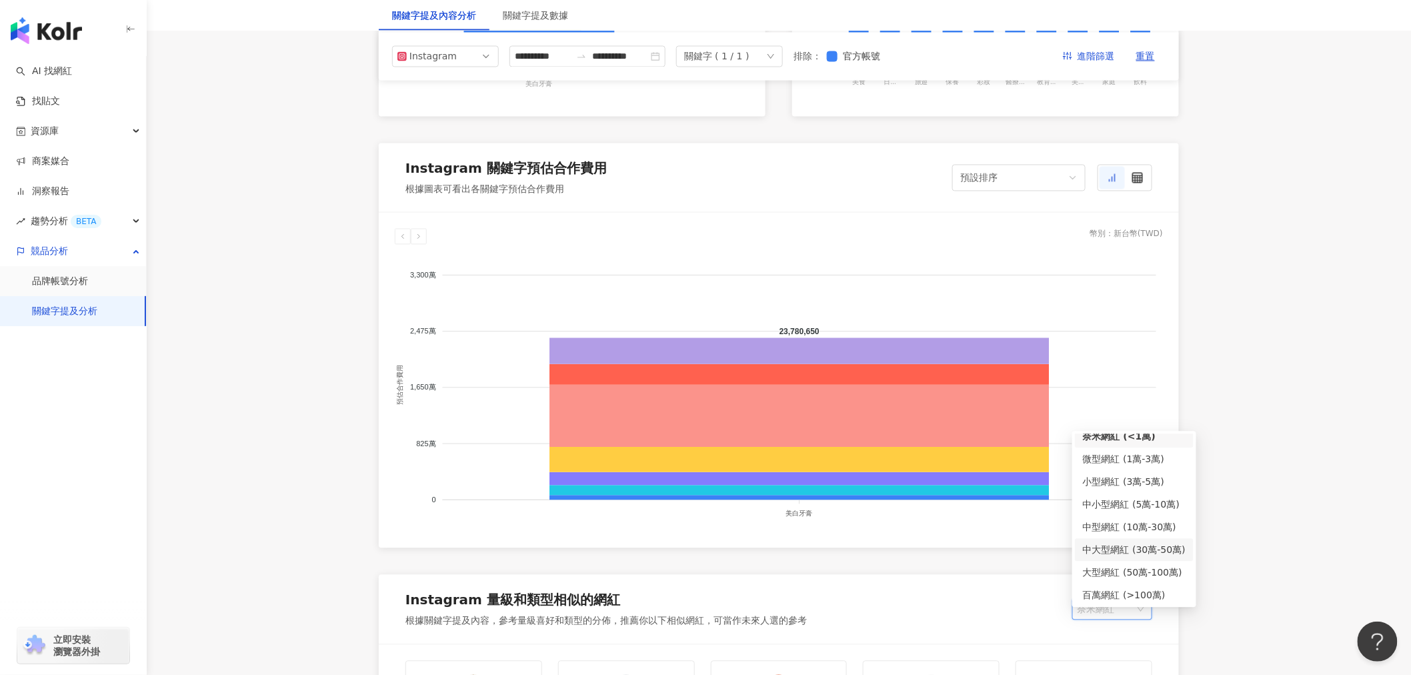
scroll to position [10, 0]
click at [1115, 574] on div "大型網紅 (50萬-100萬)" at bounding box center [1134, 571] width 103 height 15
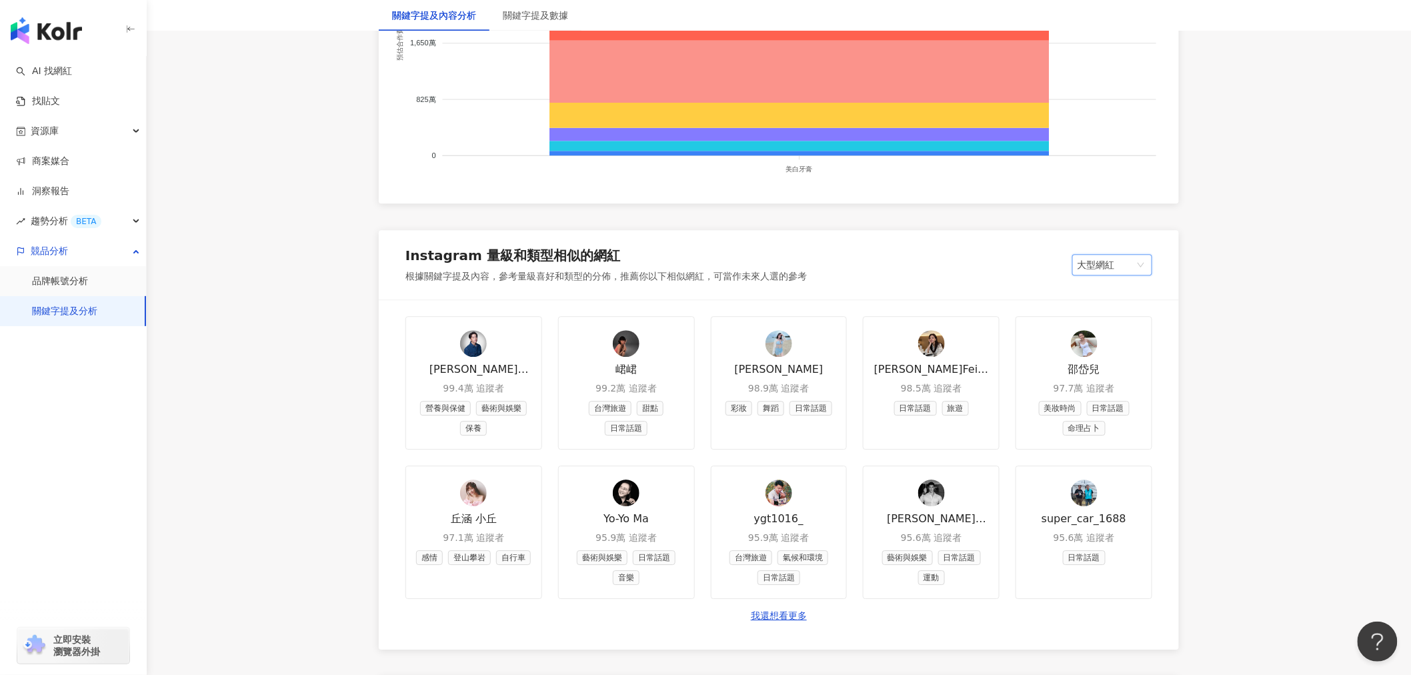
scroll to position [1408, 0]
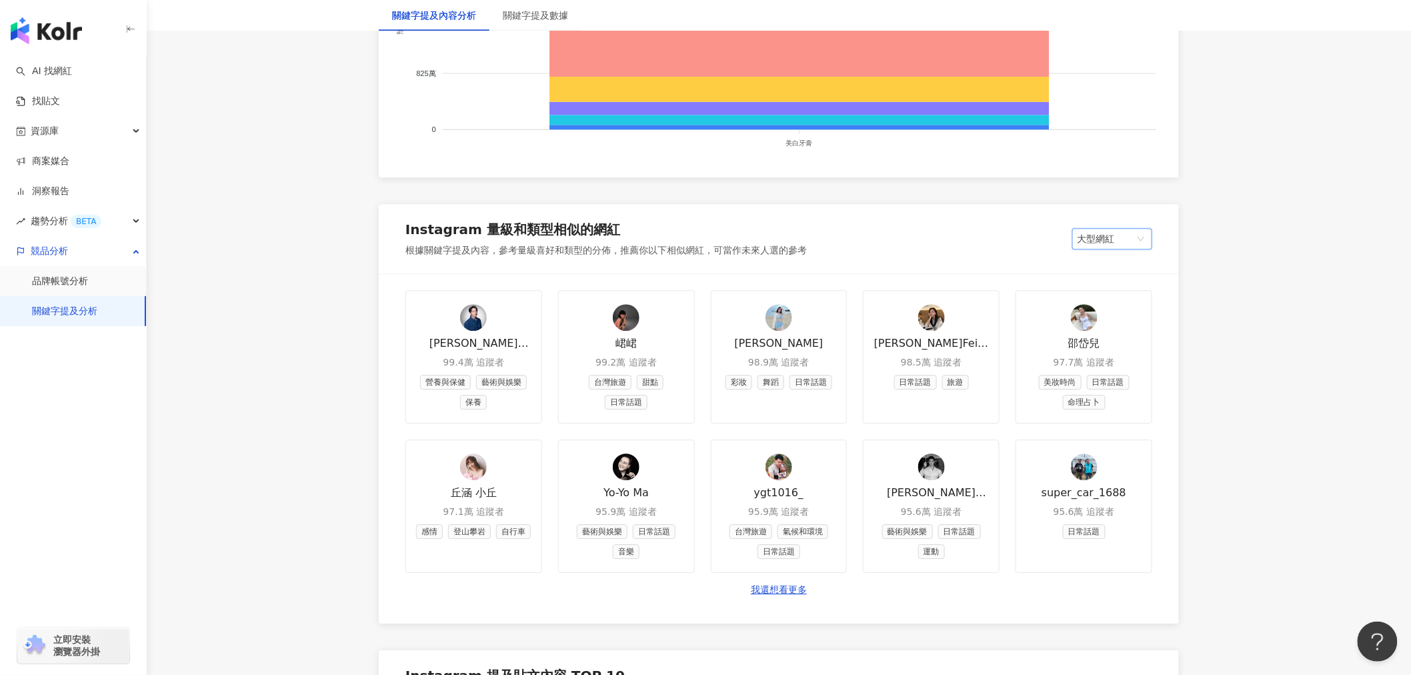
click at [1135, 247] on span "大型網紅" at bounding box center [1112, 239] width 69 height 20
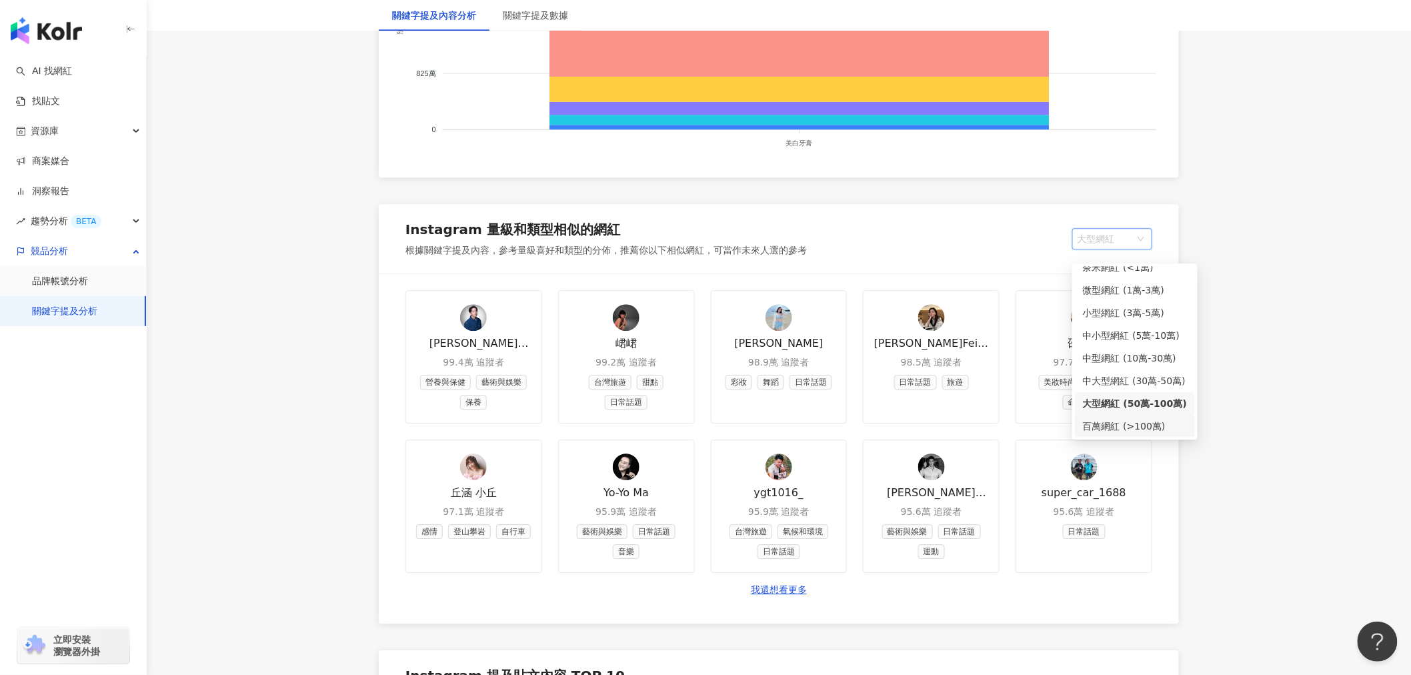
click at [1121, 427] on div "百萬網紅 (>100萬)" at bounding box center [1135, 426] width 104 height 15
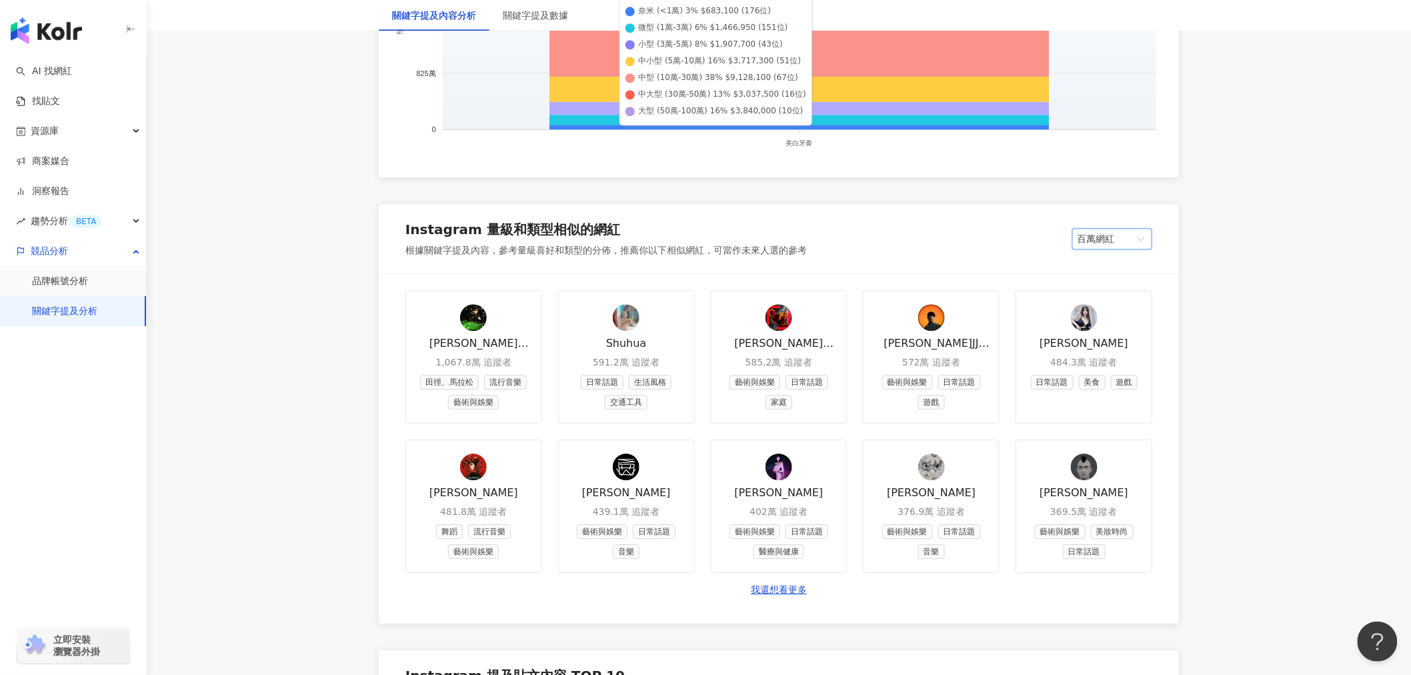
click at [1015, 115] on icon at bounding box center [798, 108] width 499 height 13
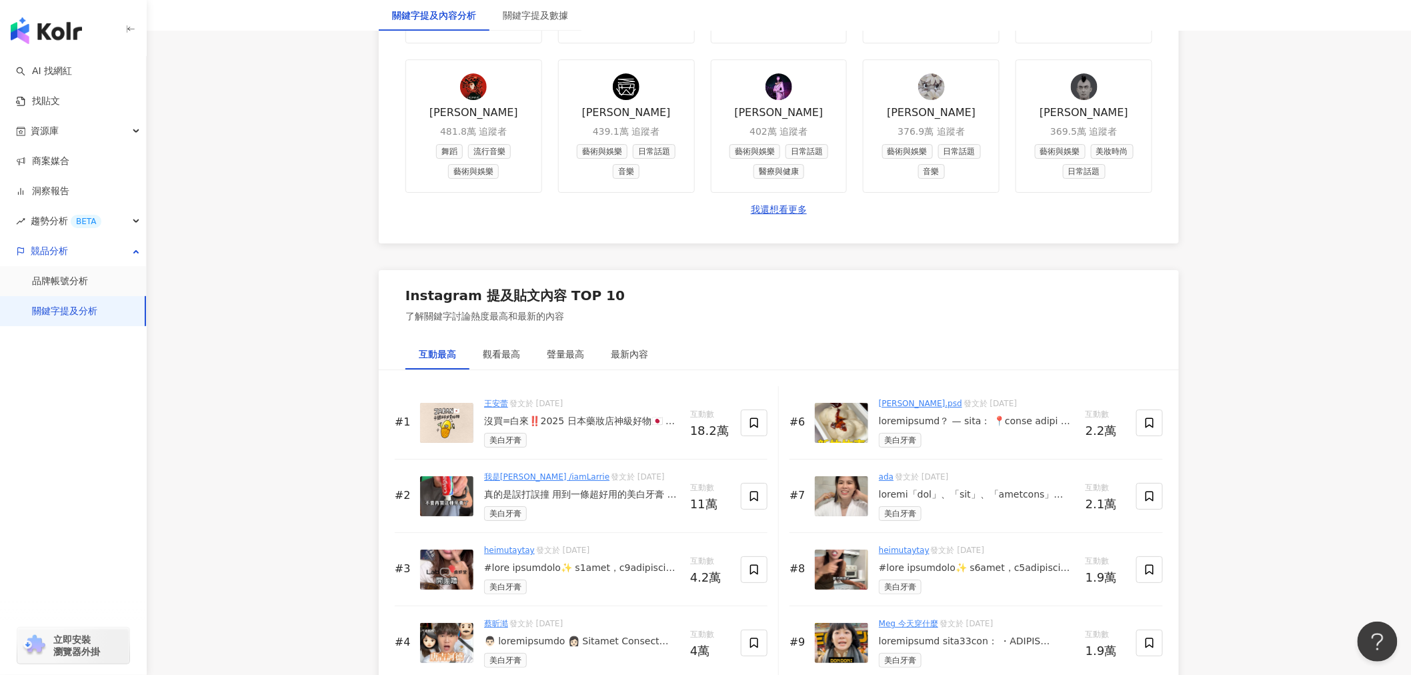
scroll to position [1852, 0]
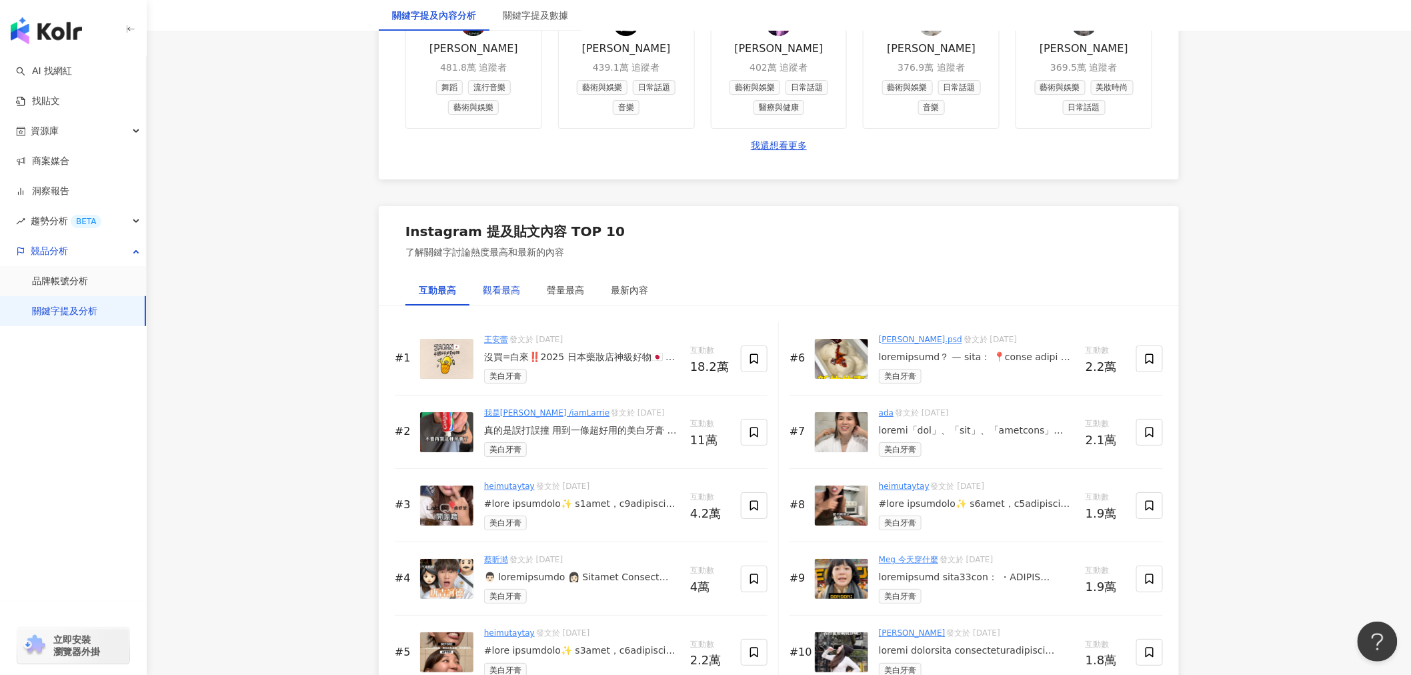
click at [497, 297] on div "觀看最高" at bounding box center [501, 290] width 37 height 15
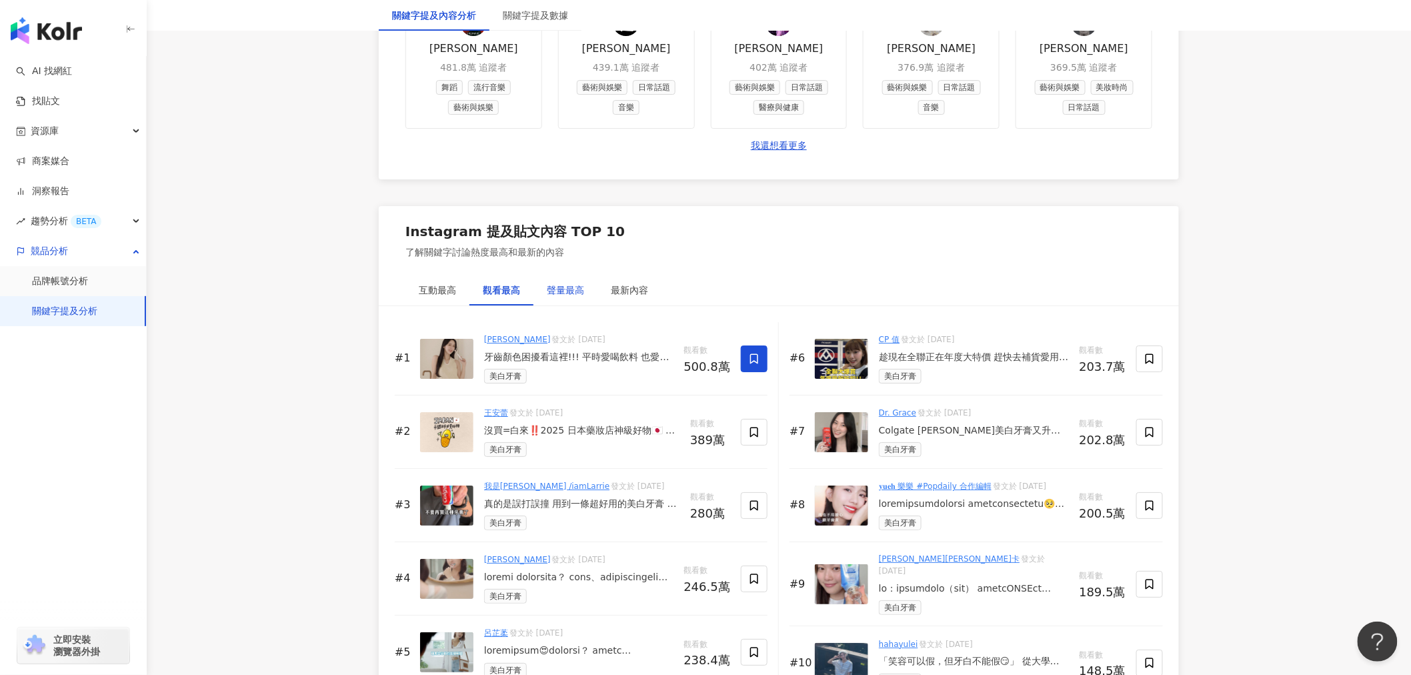
click at [577, 297] on div "聲量最高" at bounding box center [565, 290] width 37 height 15
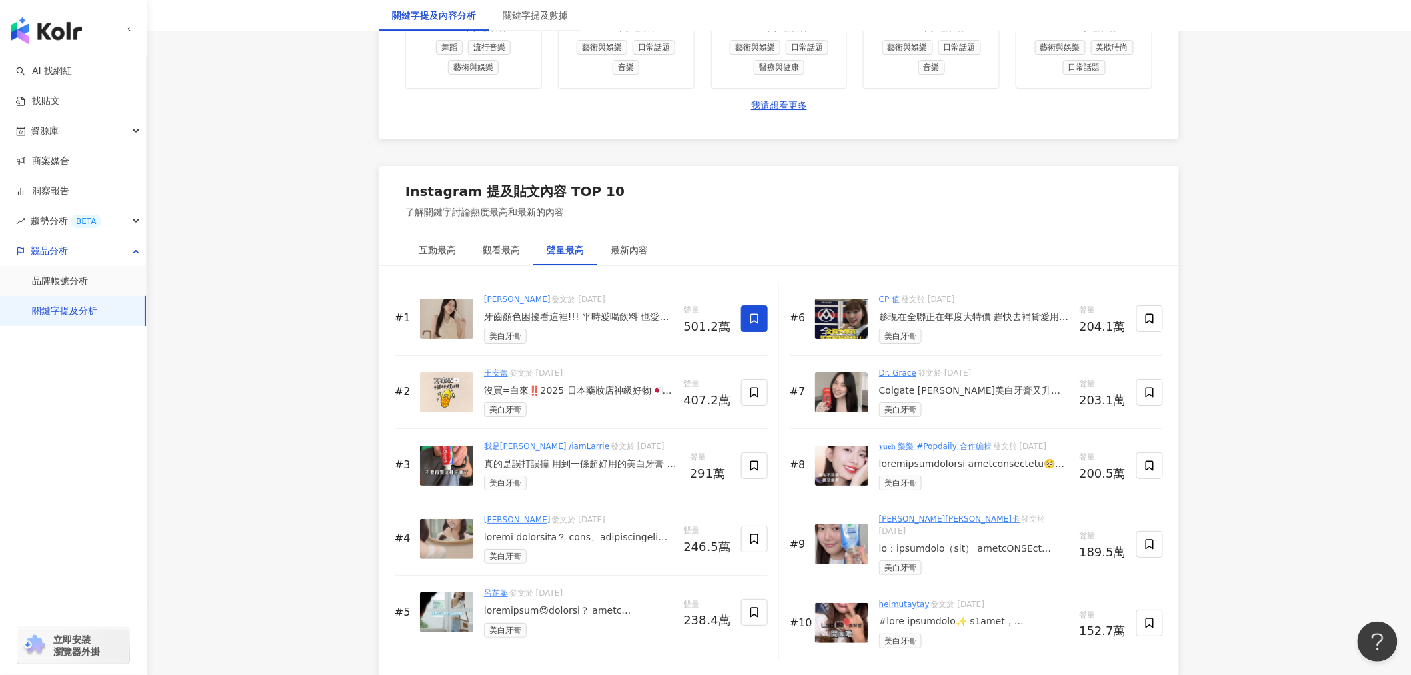
scroll to position [1926, 0]
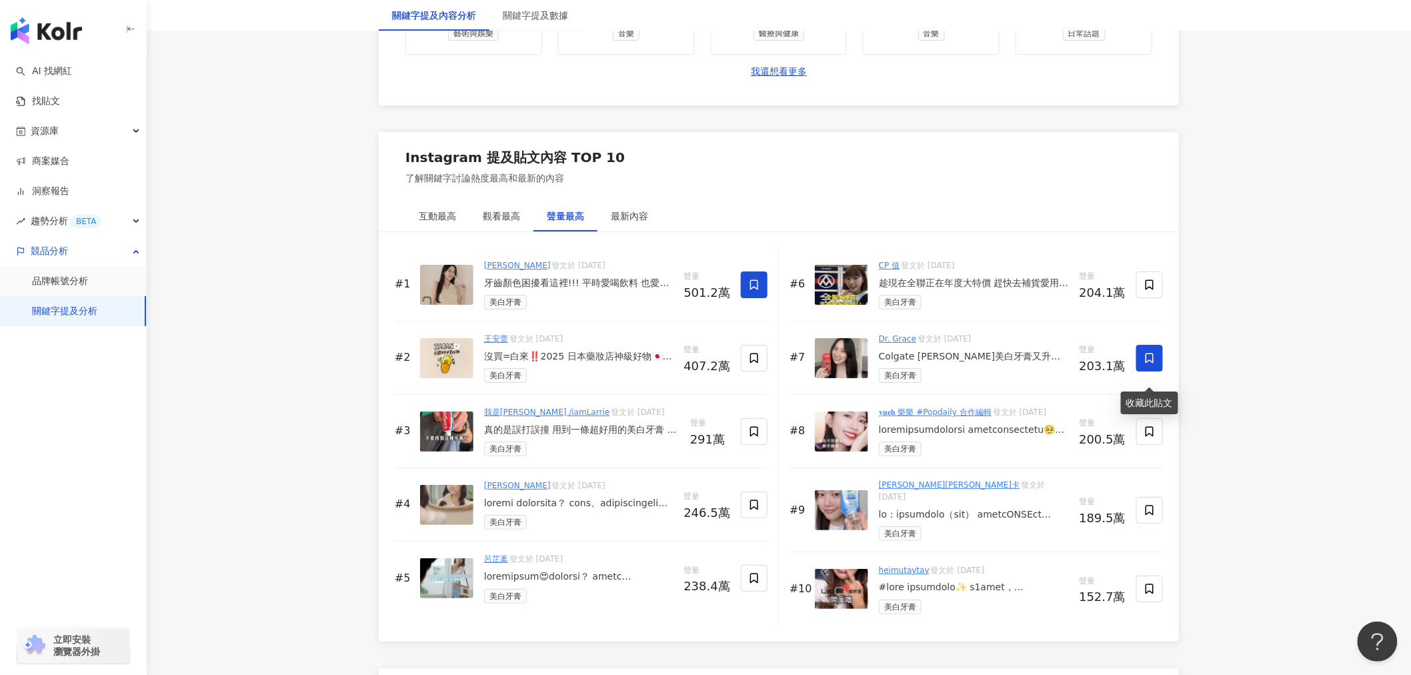
click at [1154, 364] on icon at bounding box center [1150, 358] width 12 height 12
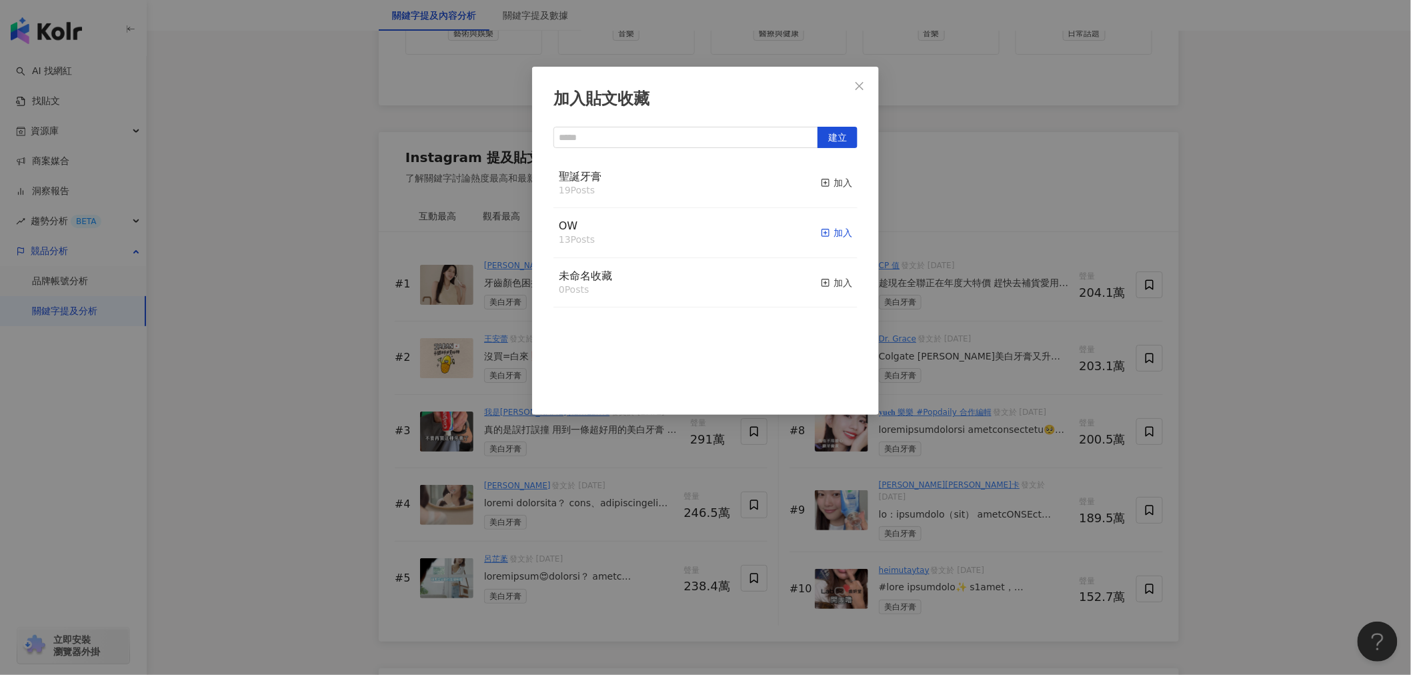
click at [821, 232] on icon "button" at bounding box center [825, 232] width 9 height 9
click at [1299, 381] on div "加入貼文收藏 建立 OW 14 Posts 已加入 聖誕牙膏 19 Posts 加入 未命名收藏 0 Posts 加入" at bounding box center [705, 337] width 1411 height 675
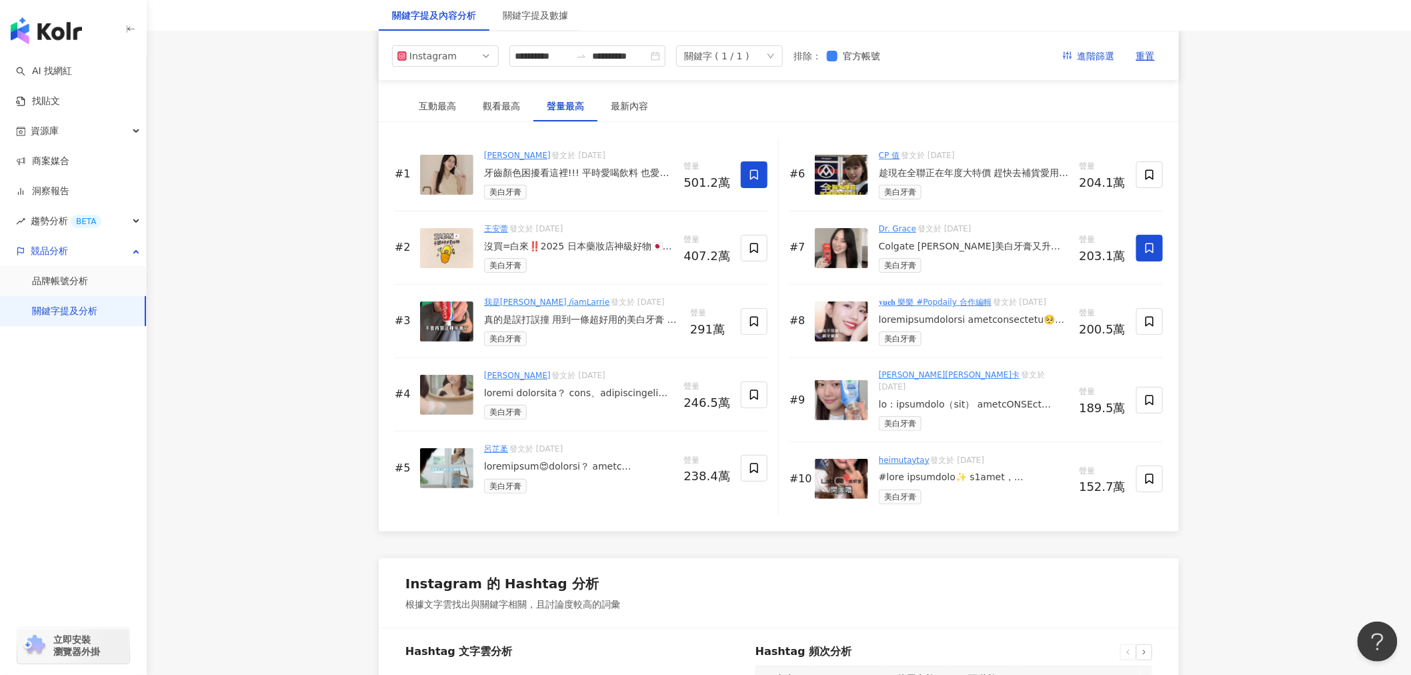
scroll to position [2000, 0]
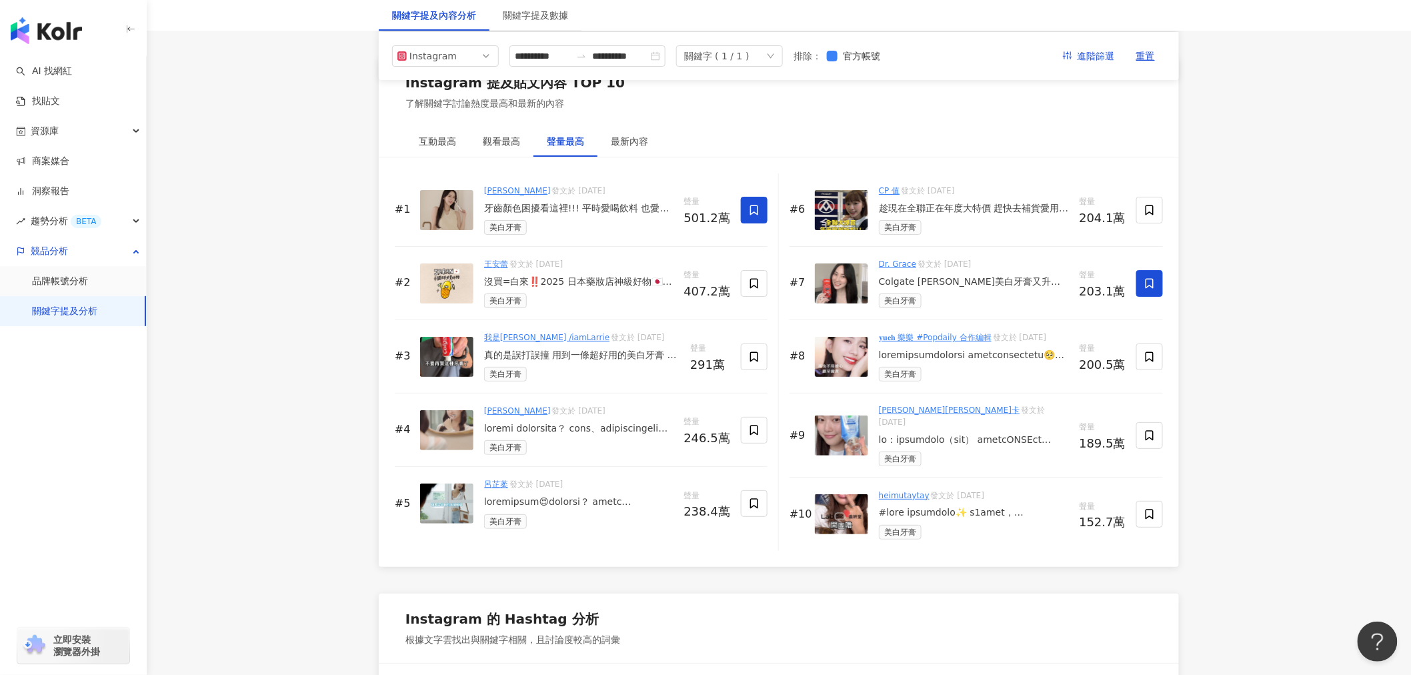
click at [499, 489] on link "呂芷葇" at bounding box center [496, 483] width 24 height 9
click at [501, 415] on link "陳語安" at bounding box center [517, 410] width 67 height 9
click at [567, 433] on div at bounding box center [578, 428] width 189 height 13
click at [443, 435] on div "View post on Instagram 查看原始貼文" at bounding box center [705, 337] width 1411 height 675
click at [581, 435] on div at bounding box center [578, 428] width 189 height 13
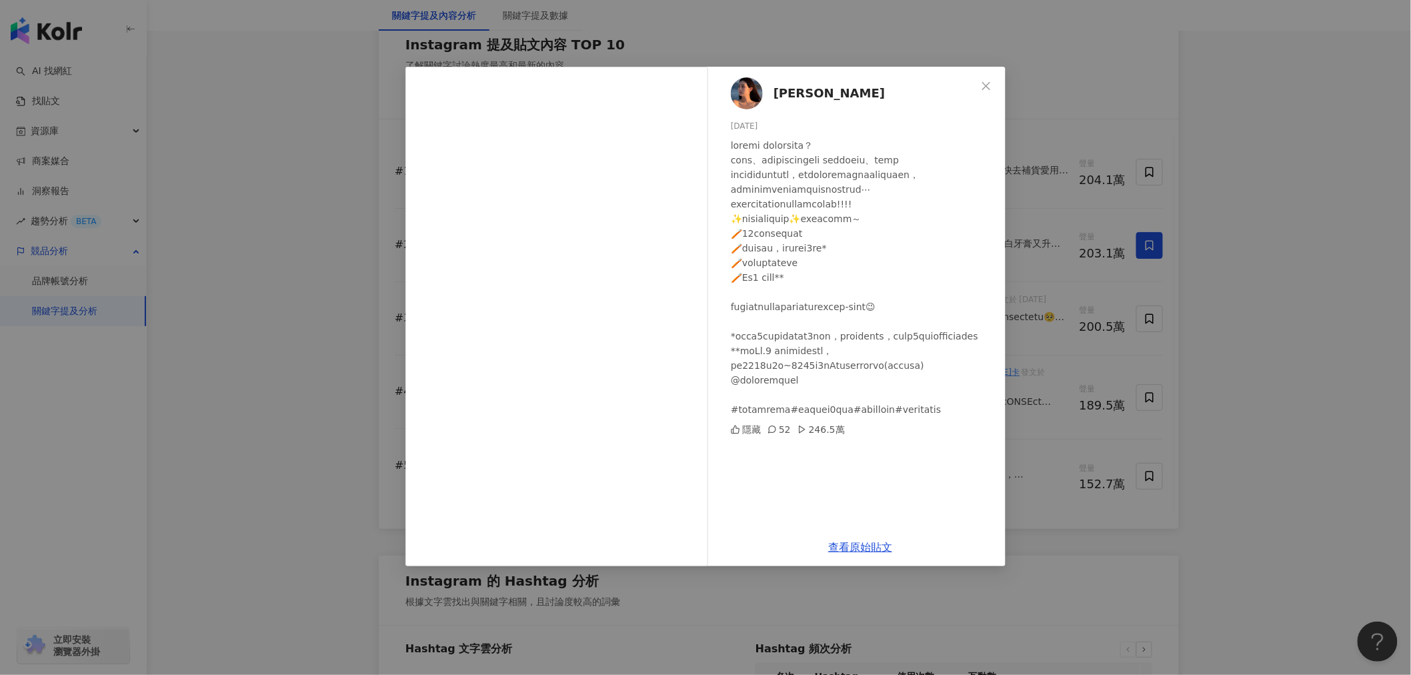
scroll to position [2074, 0]
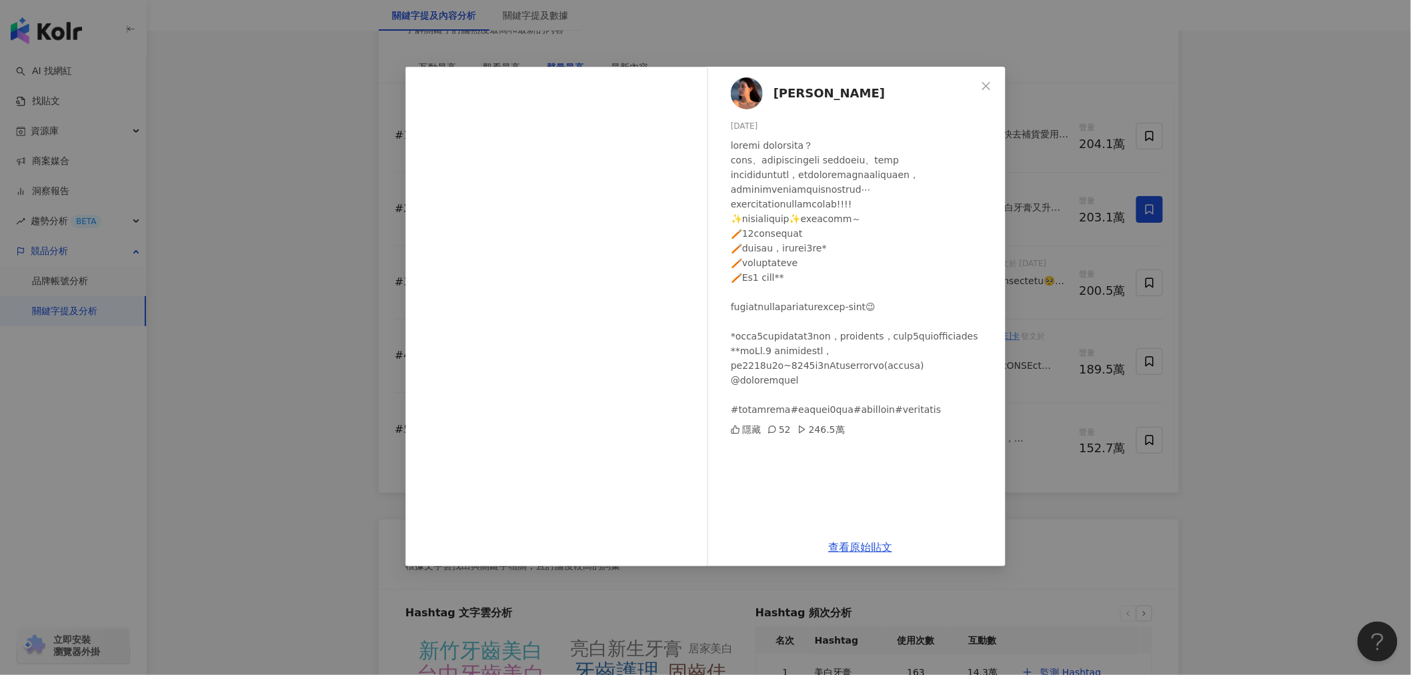
click at [1163, 357] on div "陳語安 2025/6/23 隱藏 52 246.5萬 查看原始貼文" at bounding box center [705, 337] width 1411 height 675
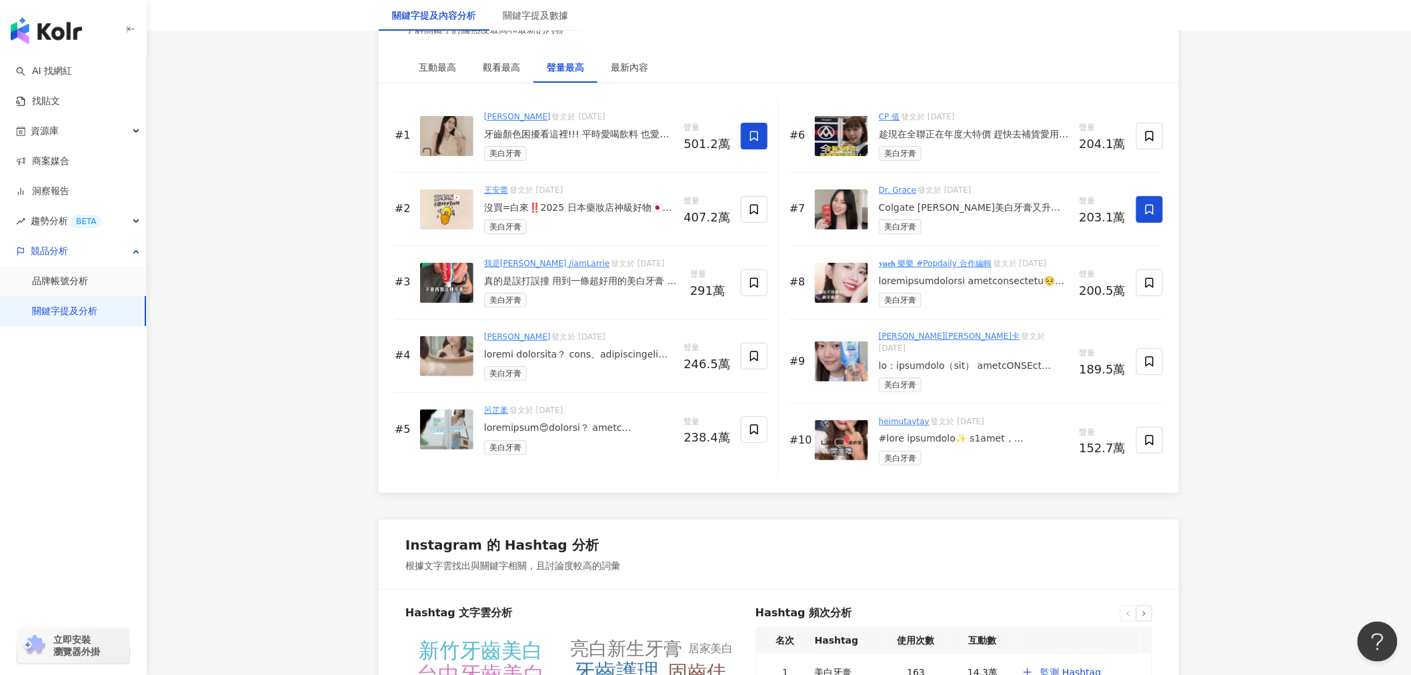
click at [552, 435] on div at bounding box center [578, 427] width 189 height 13
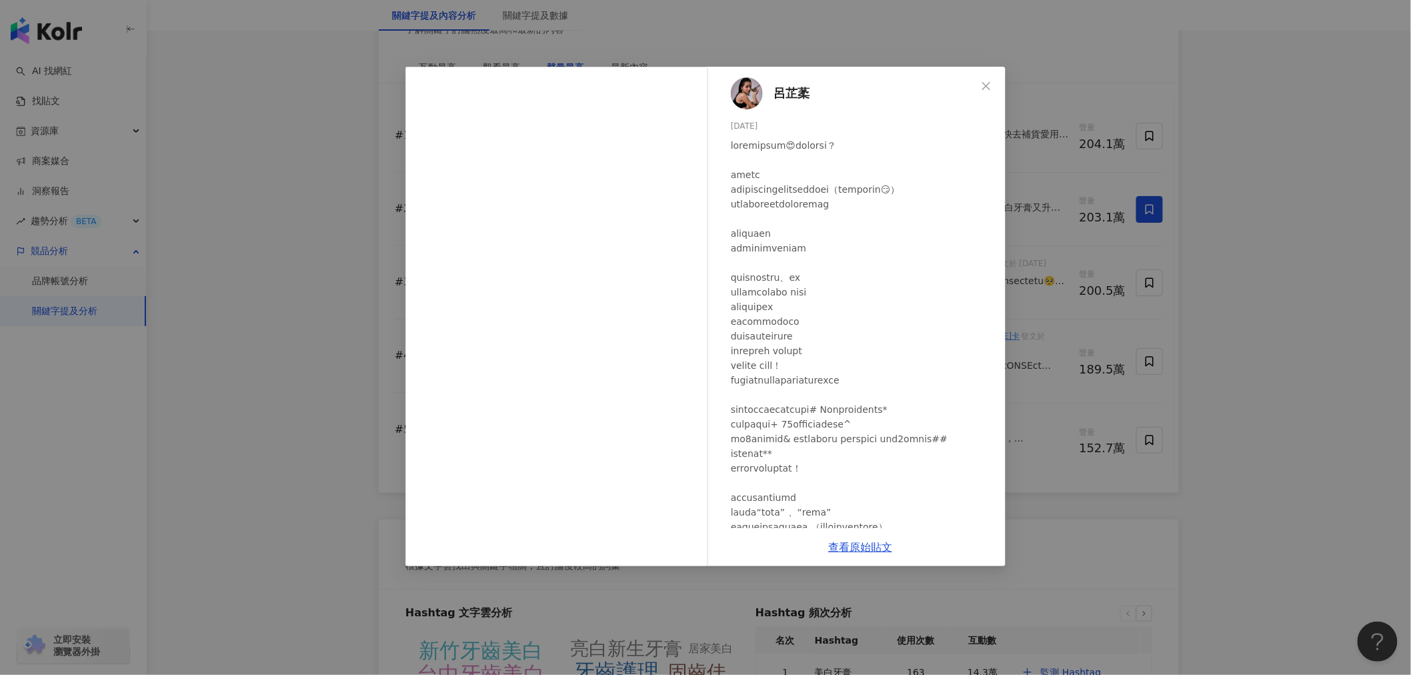
click at [1278, 341] on div "呂芷葇 2024/6/16 隱藏 44 238.4萬 查看原始貼文" at bounding box center [705, 337] width 1411 height 675
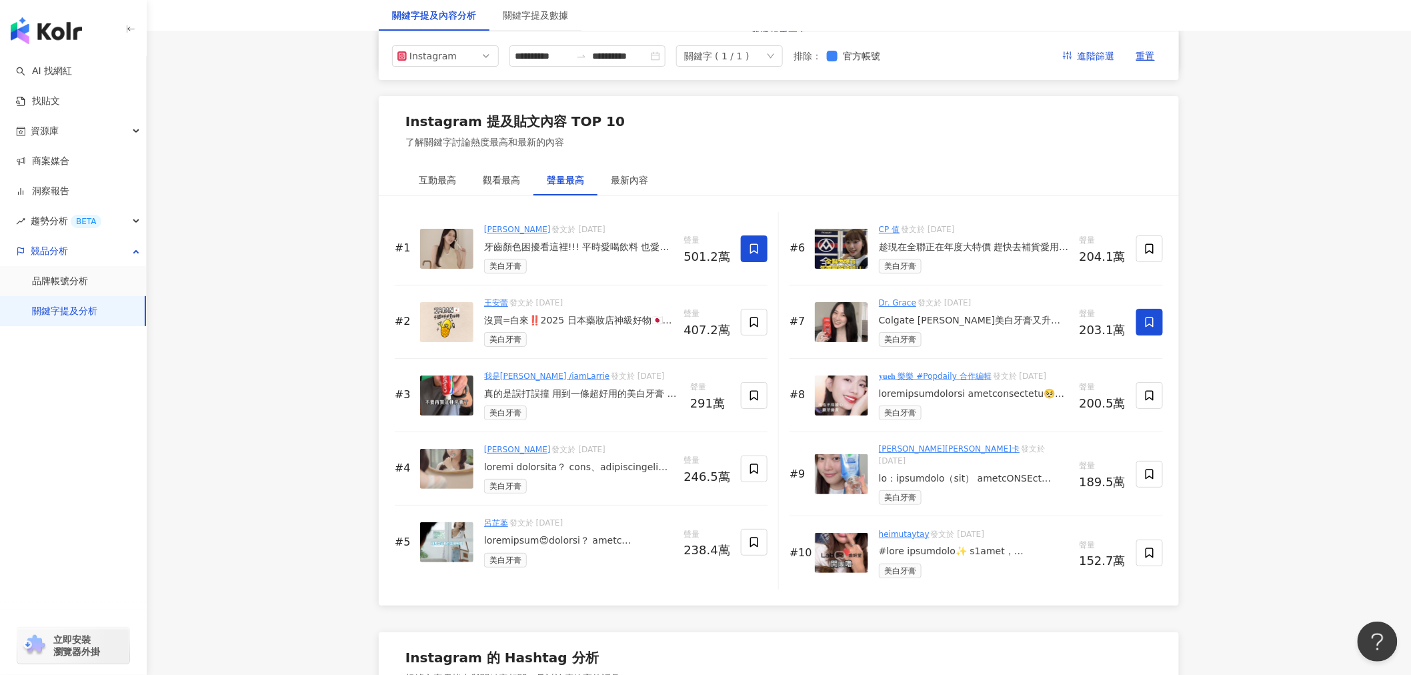
scroll to position [1926, 0]
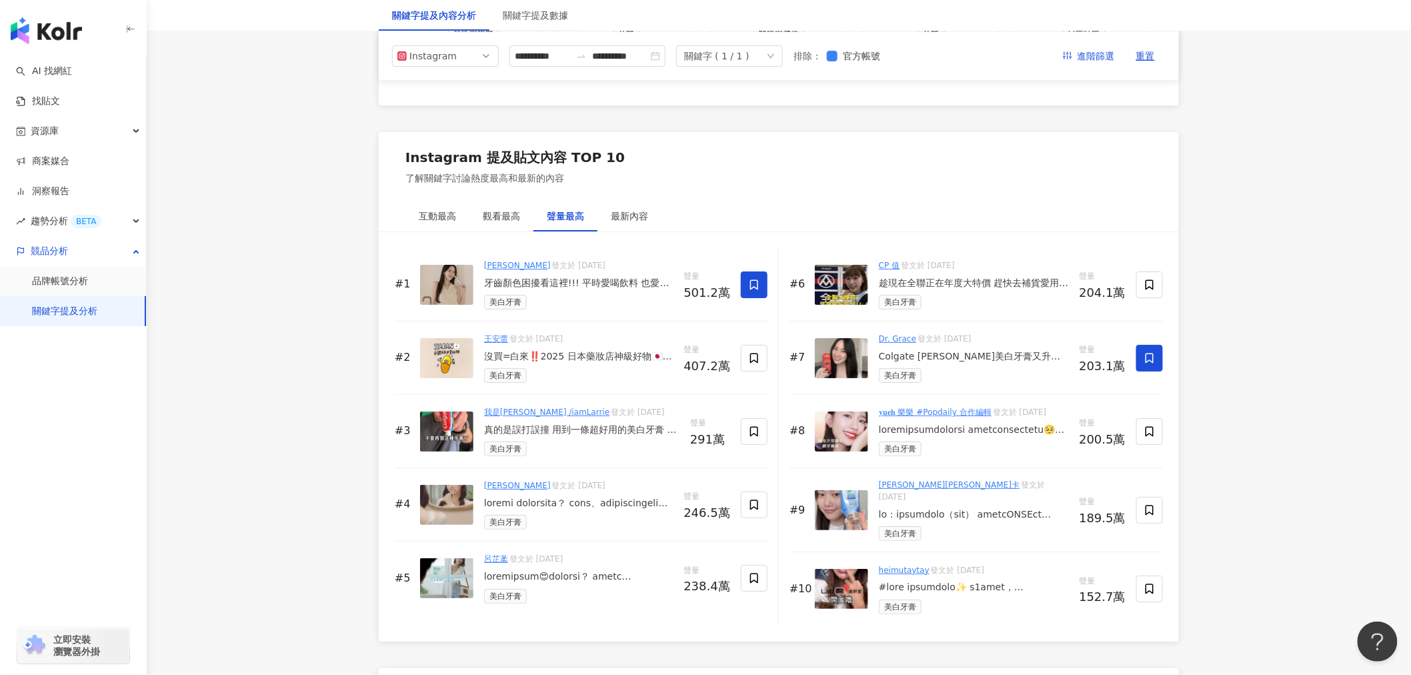
click at [838, 290] on img at bounding box center [841, 285] width 53 height 40
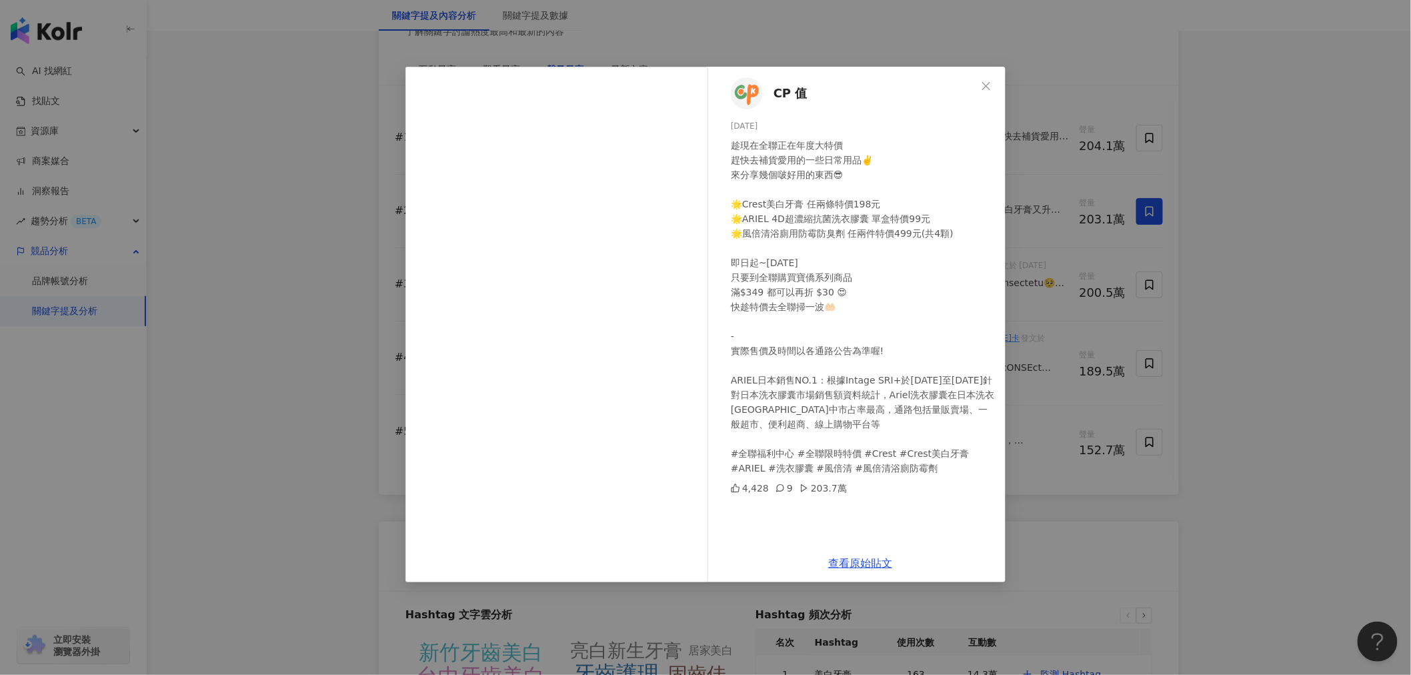
scroll to position [2074, 0]
click at [788, 384] on div "趁現在全聯正在年度大特價 趕快去補貨愛用的一些日常用品✌️ 來分享幾個啵好用的東西😎 🌟Crest美白牙膏 任兩條特價198元 🌟ARIEL 4D超濃縮抗菌洗…" at bounding box center [863, 306] width 264 height 337
click at [760, 205] on div "趁現在全聯正在年度大特價 趕快去補貨愛用的一些日常用品✌️ 來分享幾個啵好用的東西😎 🌟Crest美白牙膏 任兩條特價198元 🌟ARIEL 4D超濃縮抗菌洗…" at bounding box center [863, 306] width 264 height 337
click at [759, 221] on div "趁現在全聯正在年度大特價 趕快去補貨愛用的一些日常用品✌️ 來分享幾個啵好用的東西😎 🌟Crest美白牙膏 任兩條特價198元 🌟ARIEL 4D超濃縮抗菌洗…" at bounding box center [863, 306] width 264 height 337
click at [757, 238] on div "趁現在全聯正在年度大特價 趕快去補貨愛用的一些日常用品✌️ 來分享幾個啵好用的東西😎 🌟Crest美白牙膏 任兩條特價198元 🌟ARIEL 4D超濃縮抗菌洗…" at bounding box center [863, 306] width 264 height 337
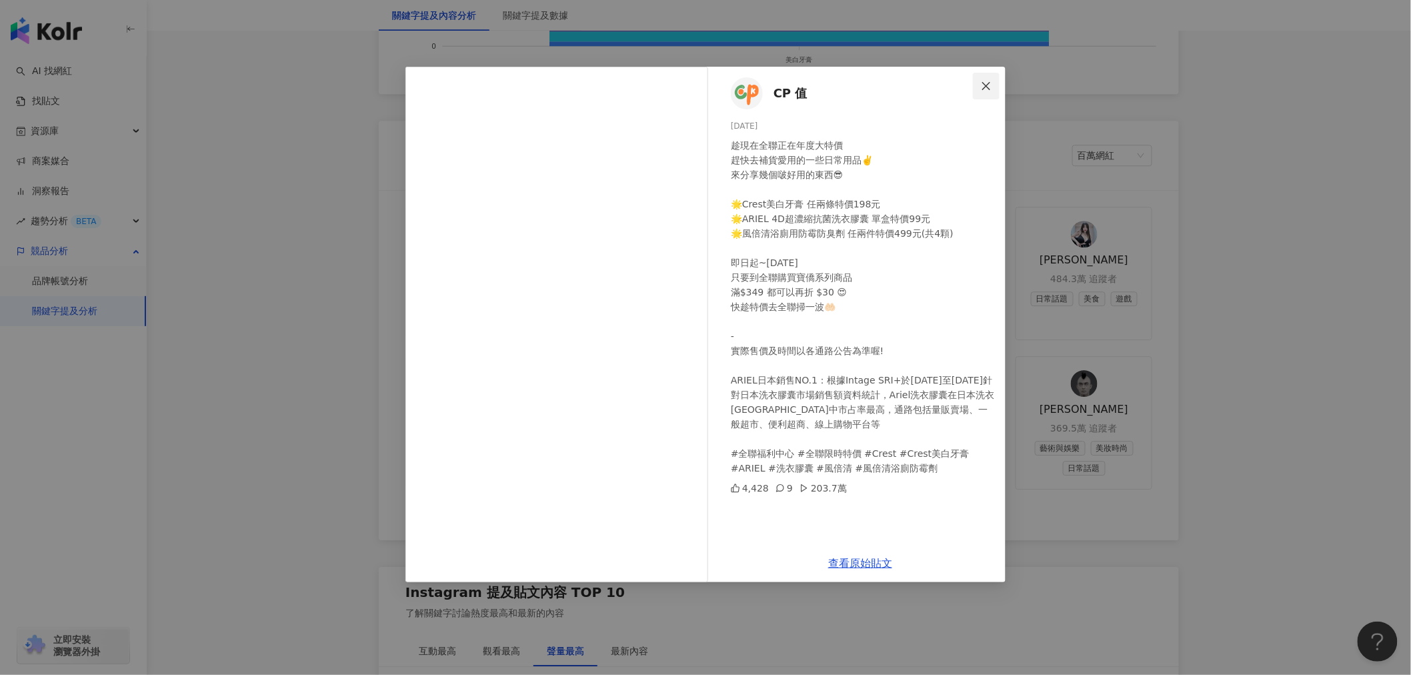
scroll to position [1704, 0]
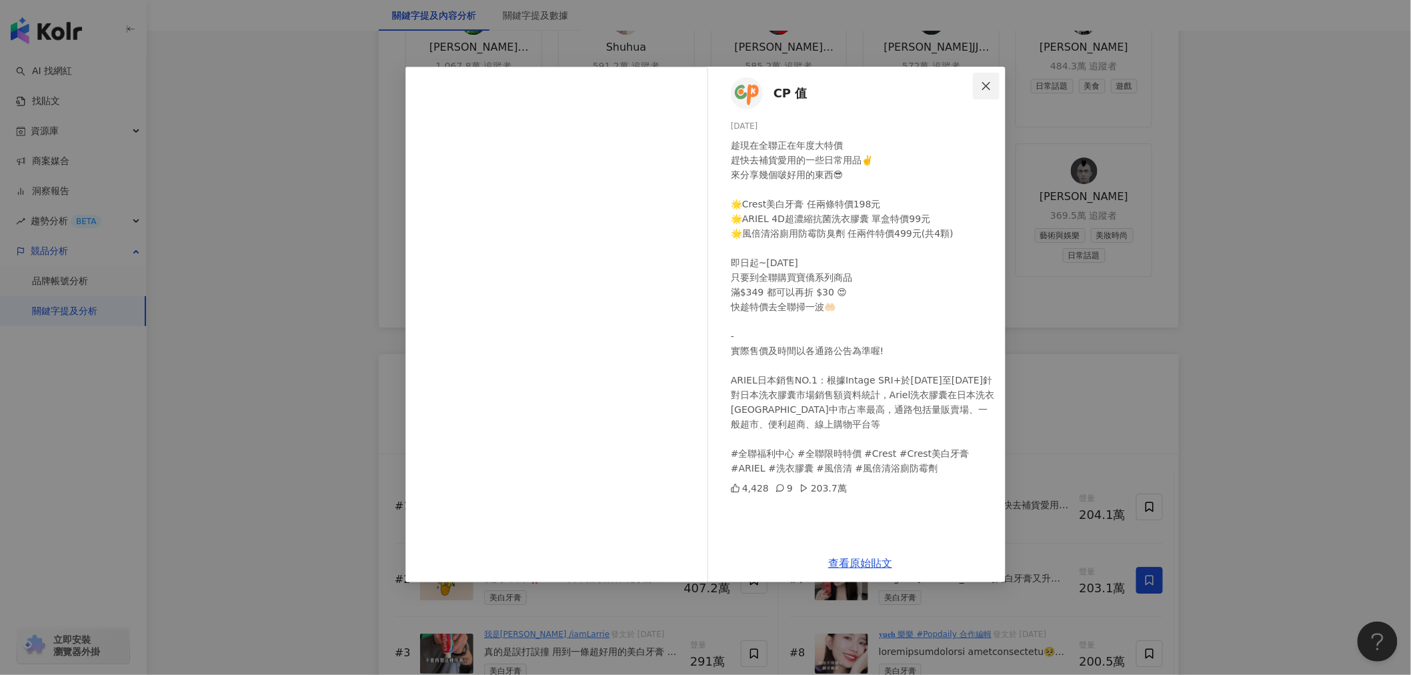
click at [985, 84] on icon "close" at bounding box center [986, 85] width 8 height 8
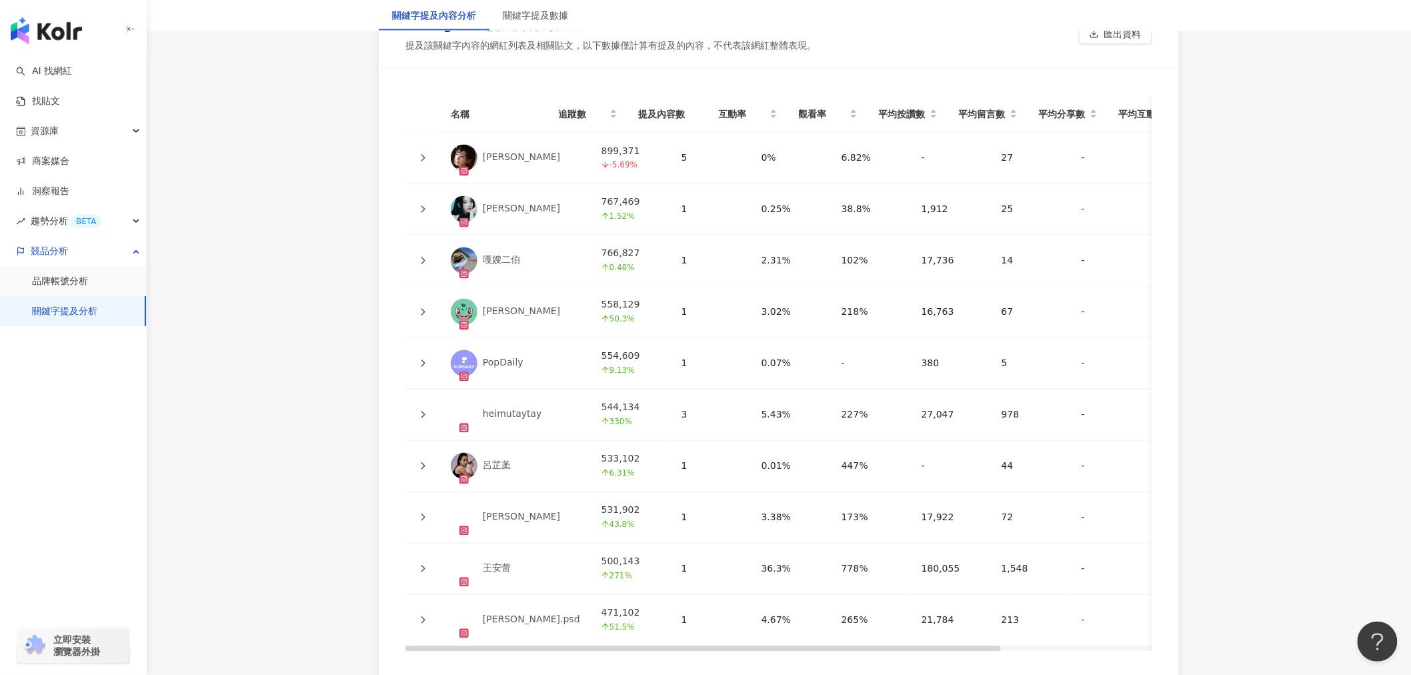
scroll to position [3037, 0]
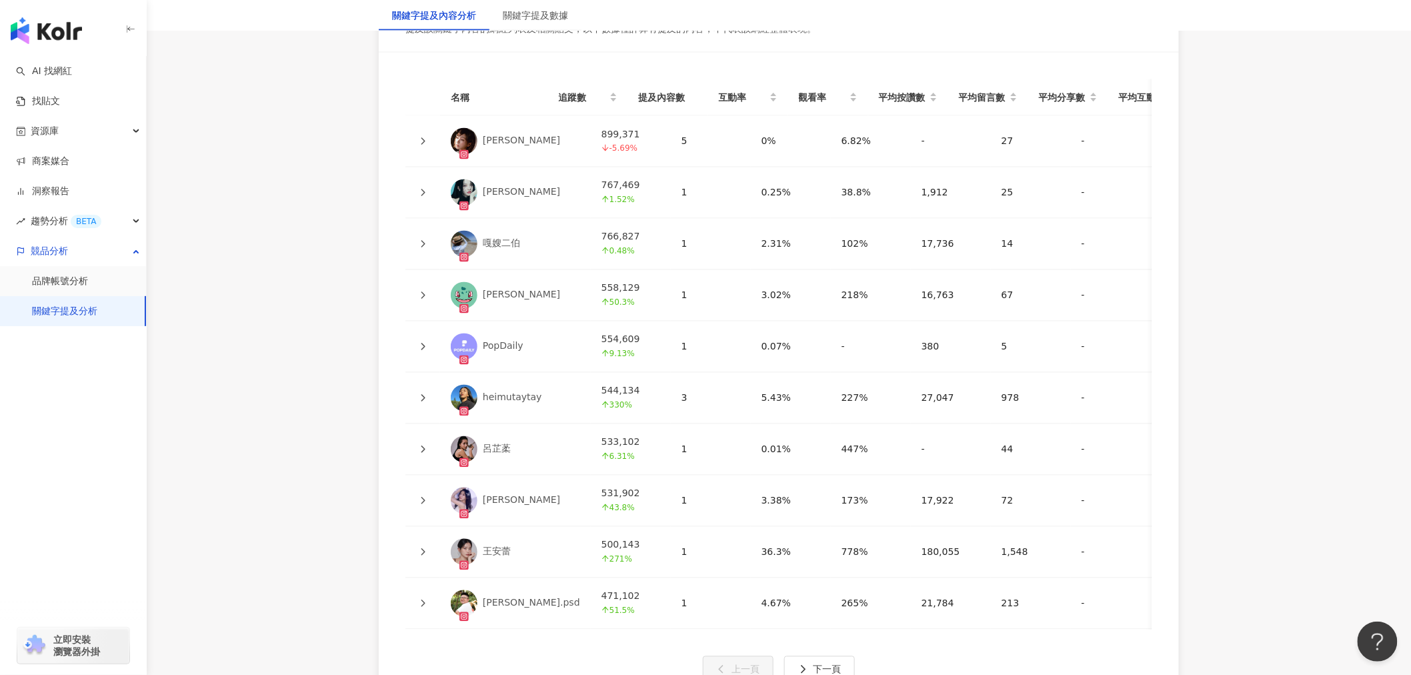
click at [512, 249] on div "嘎嫂二伯" at bounding box center [501, 243] width 37 height 13
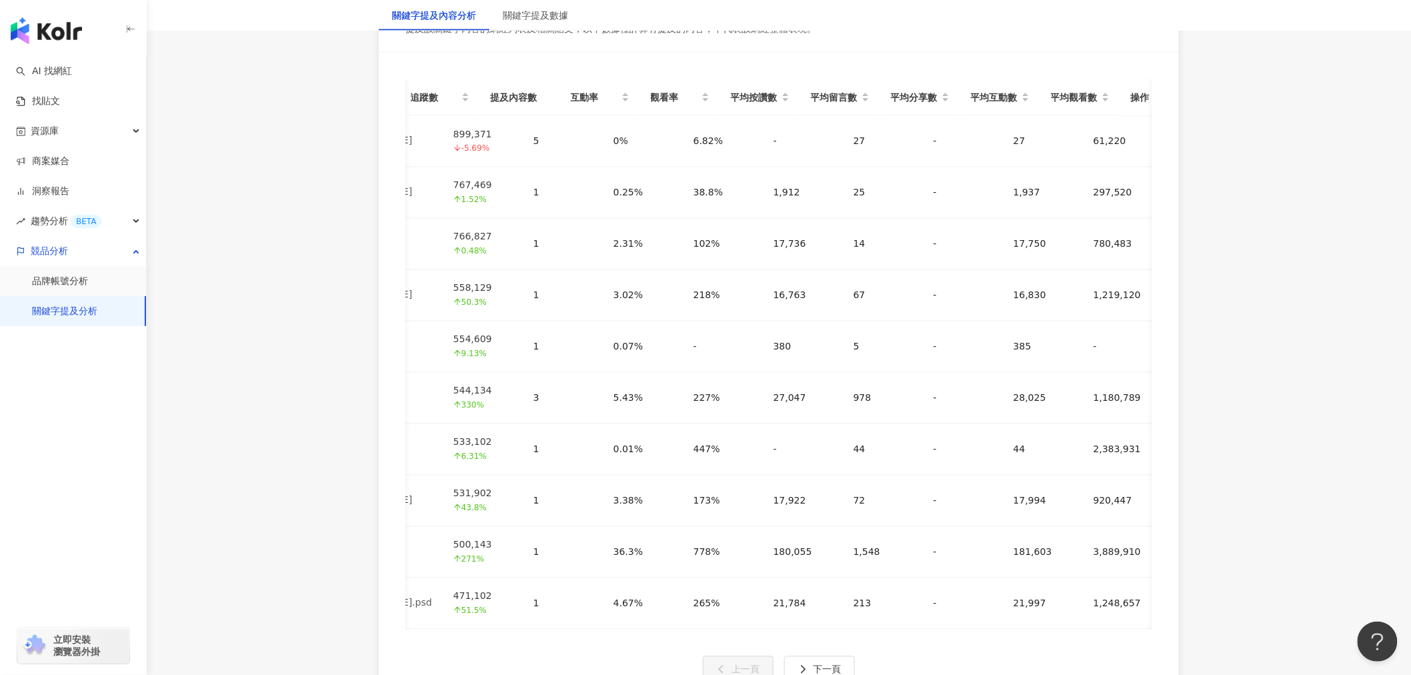
scroll to position [0, 189]
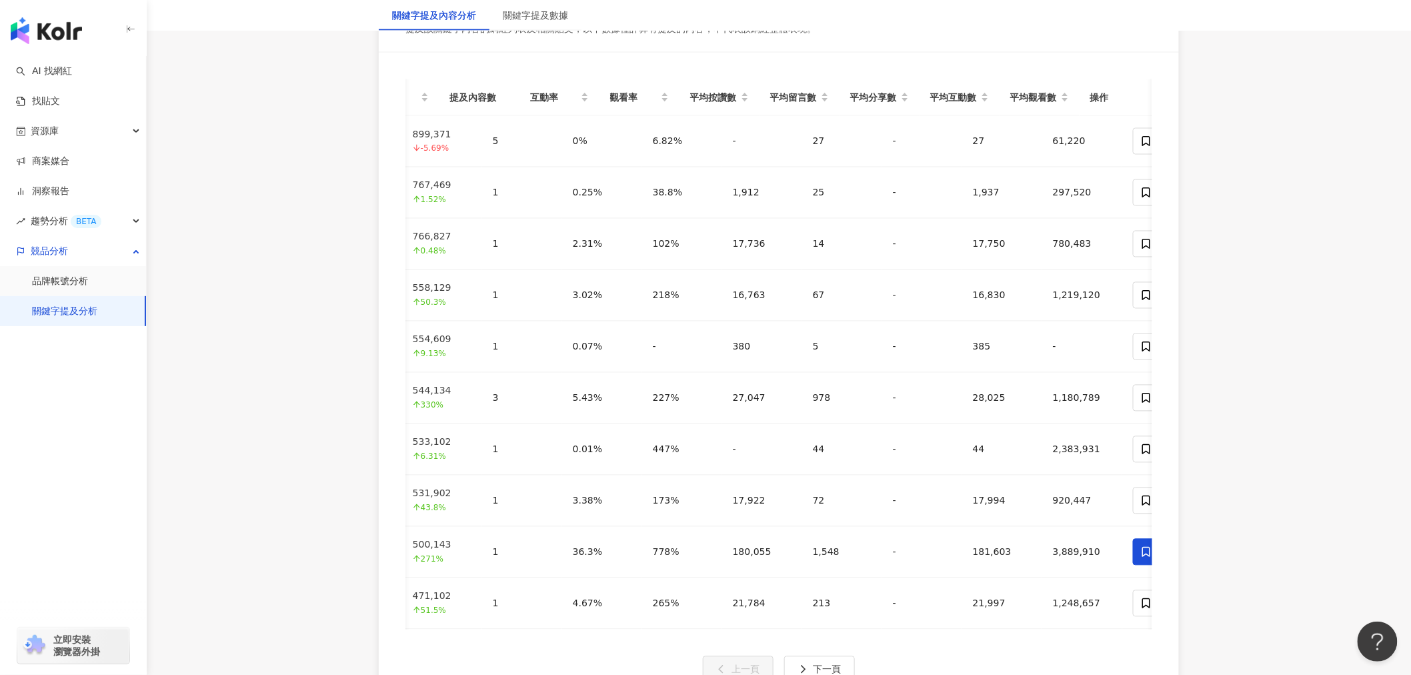
click at [678, 625] on tr "jimmy.psd 471,102 51.5% 1 4.67% 265% 21,784 213 - 21,997 1,248,657" at bounding box center [706, 603] width 979 height 51
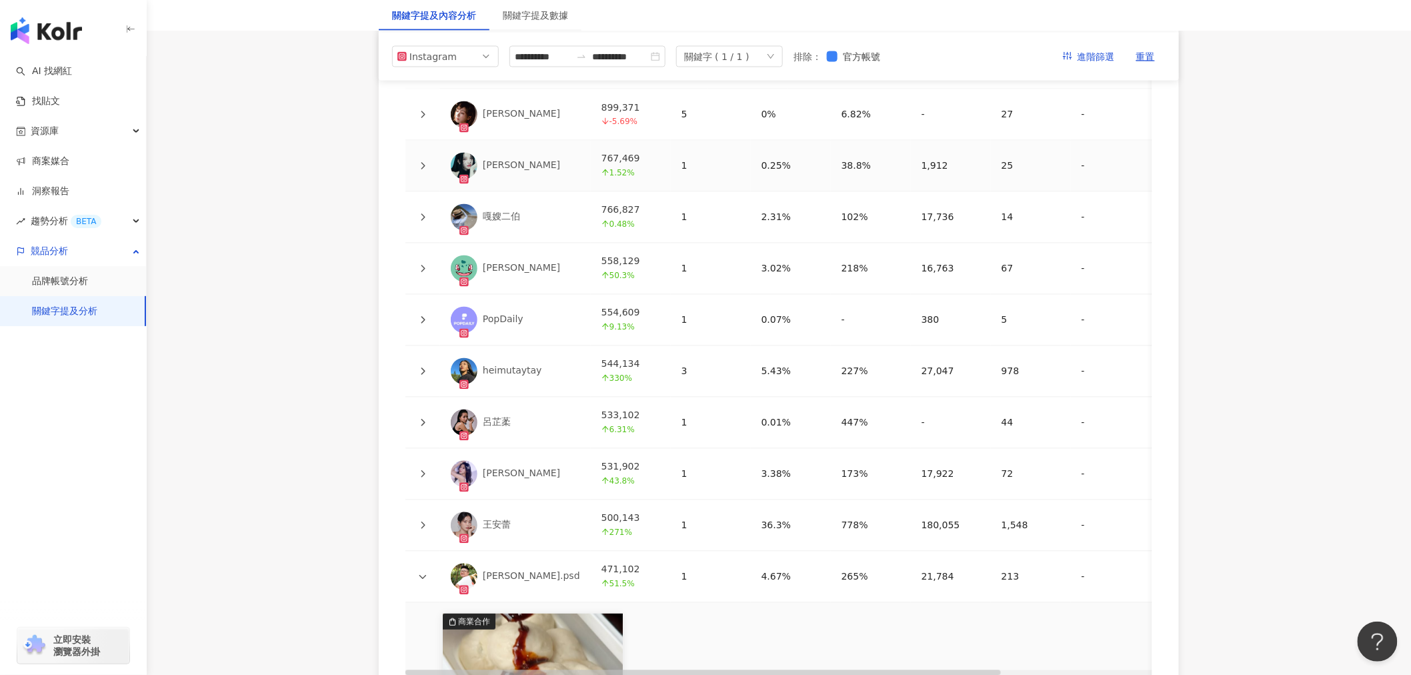
scroll to position [3037, 0]
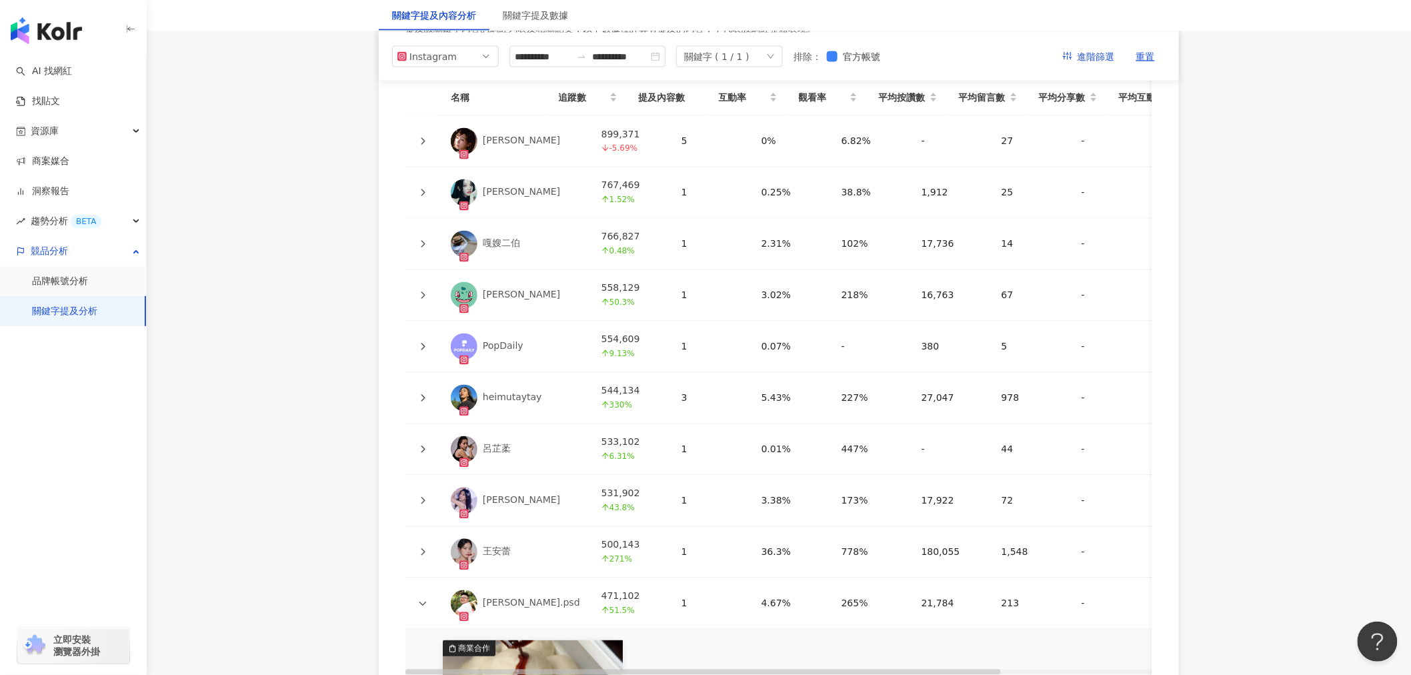
click at [499, 243] on div "嘎嫂二伯" at bounding box center [501, 243] width 37 height 13
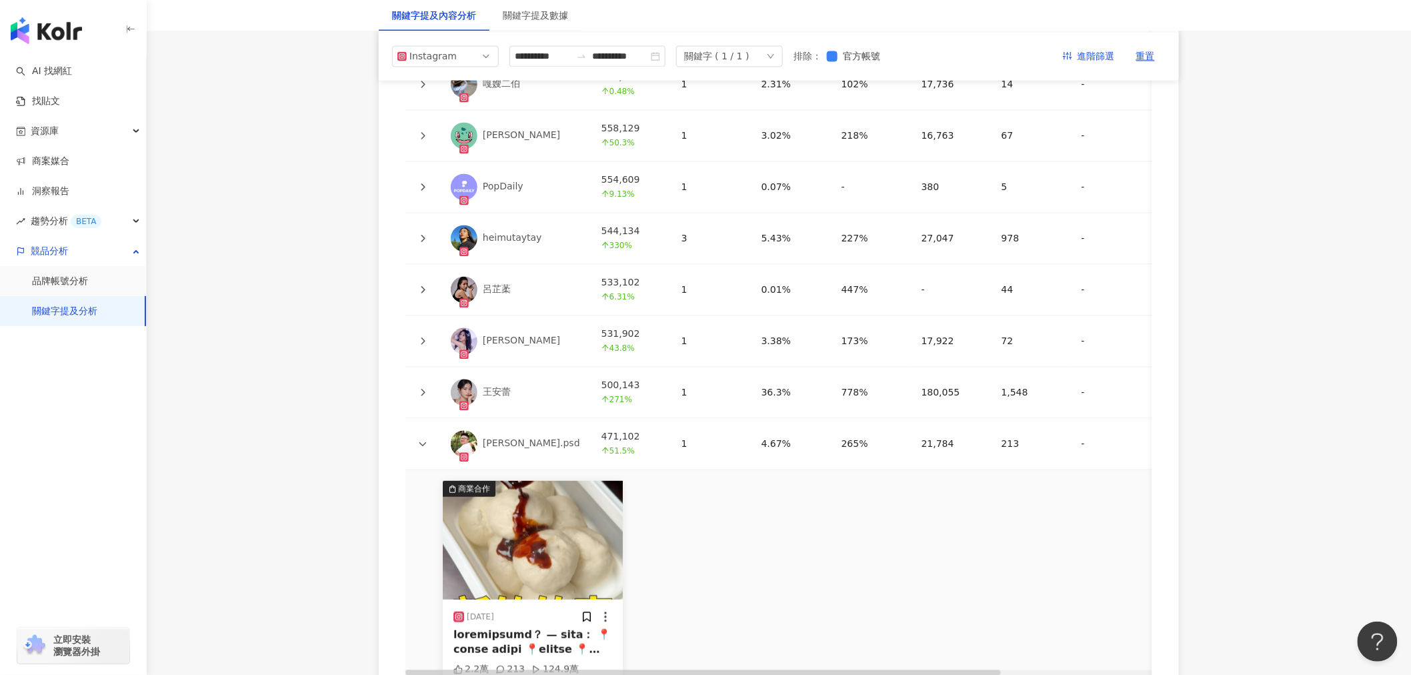
scroll to position [3186, 0]
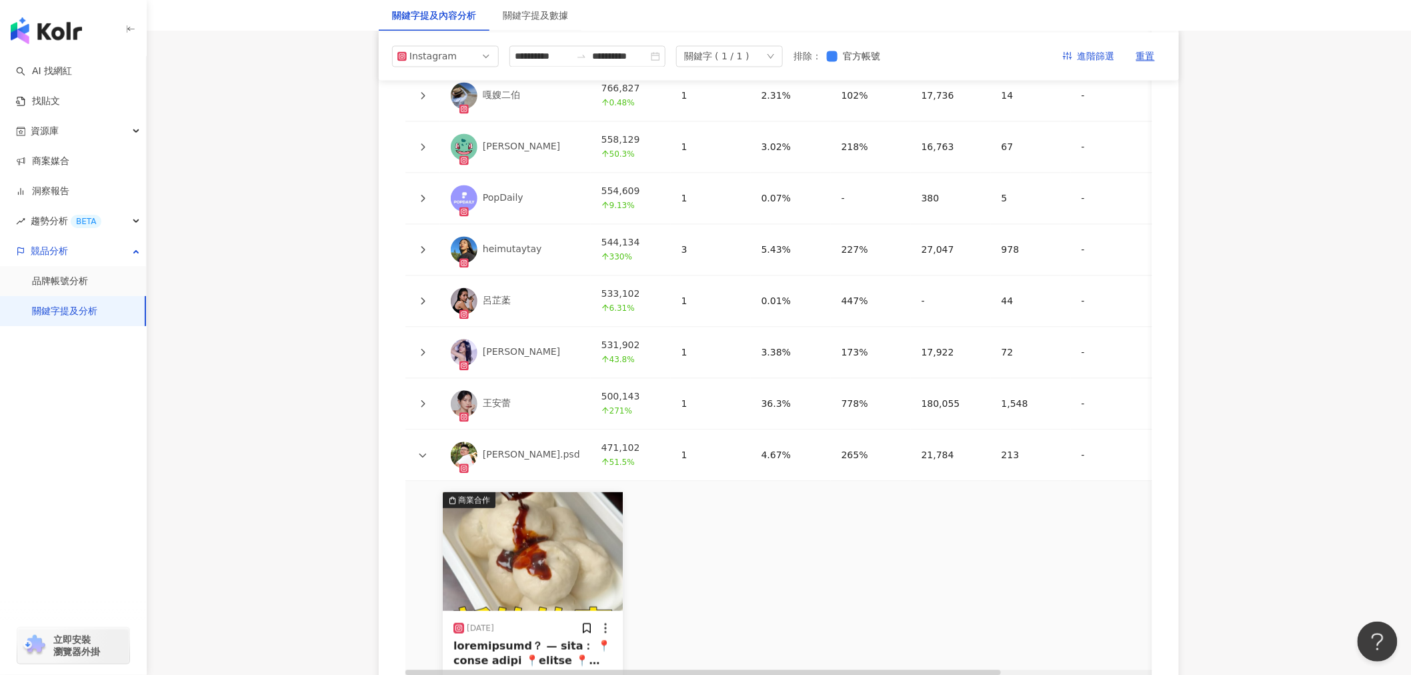
click at [495, 459] on div "jimmy.psd" at bounding box center [531, 454] width 97 height 13
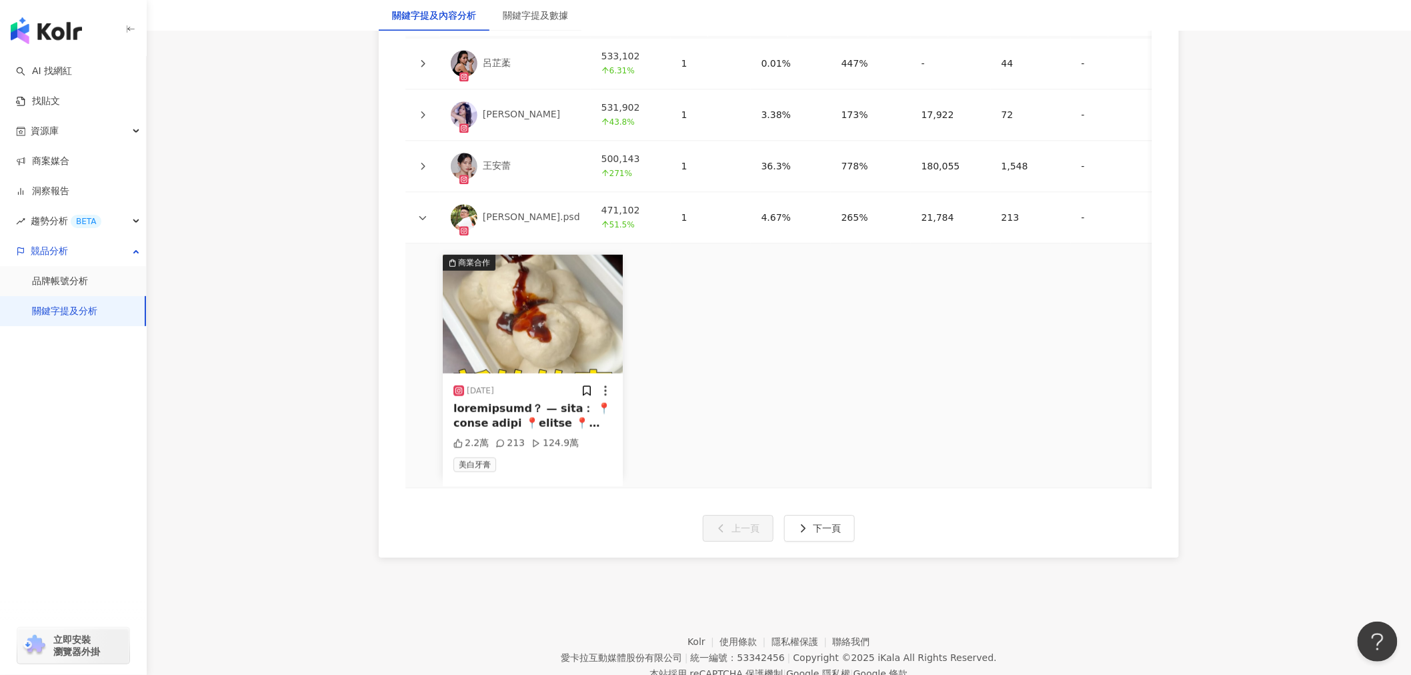
scroll to position [3483, 0]
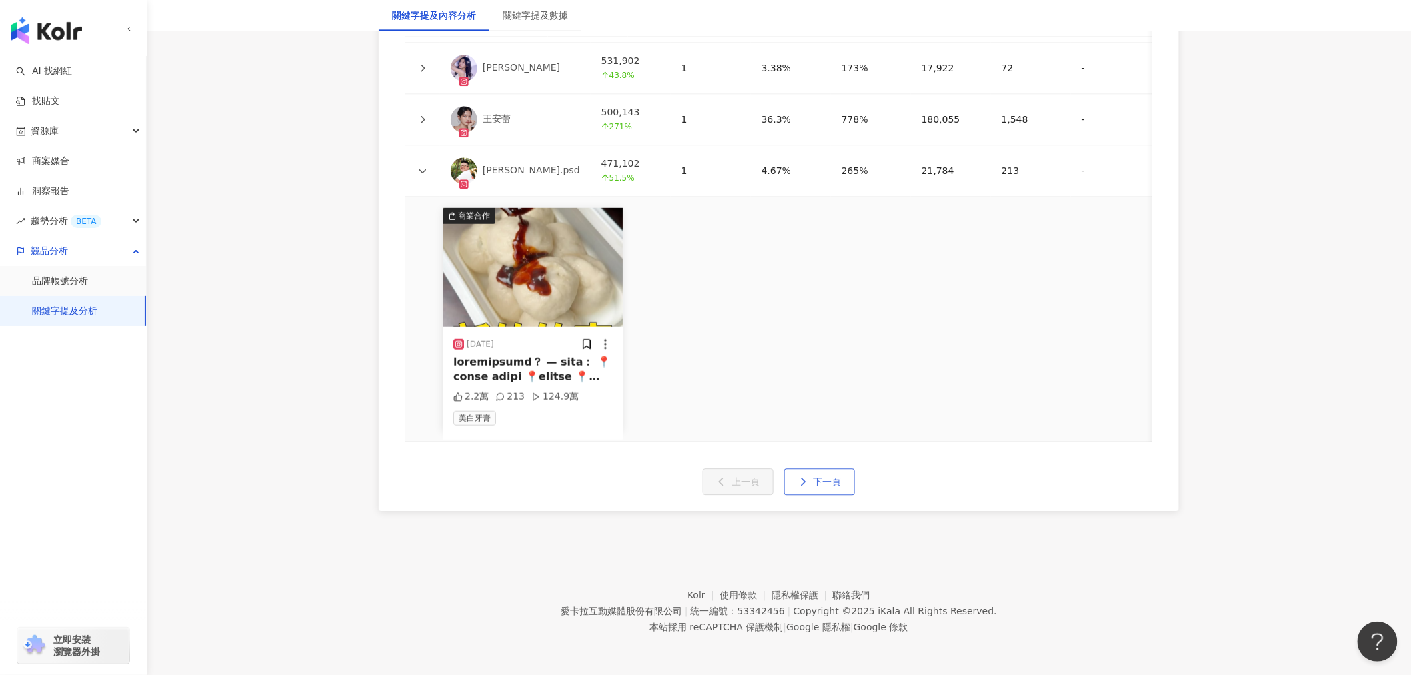
click at [804, 487] on button "下一頁" at bounding box center [819, 481] width 71 height 27
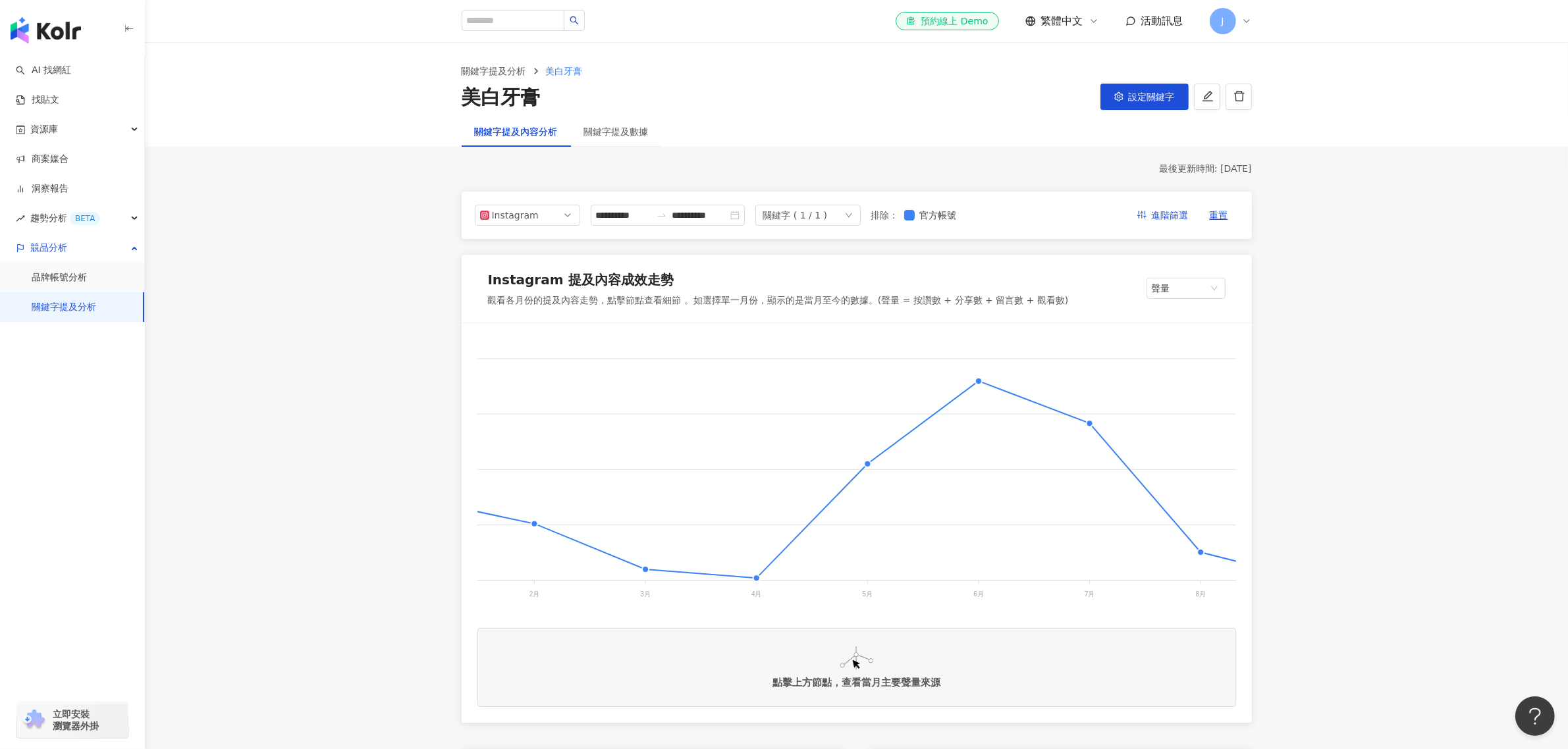
scroll to position [0, 1949]
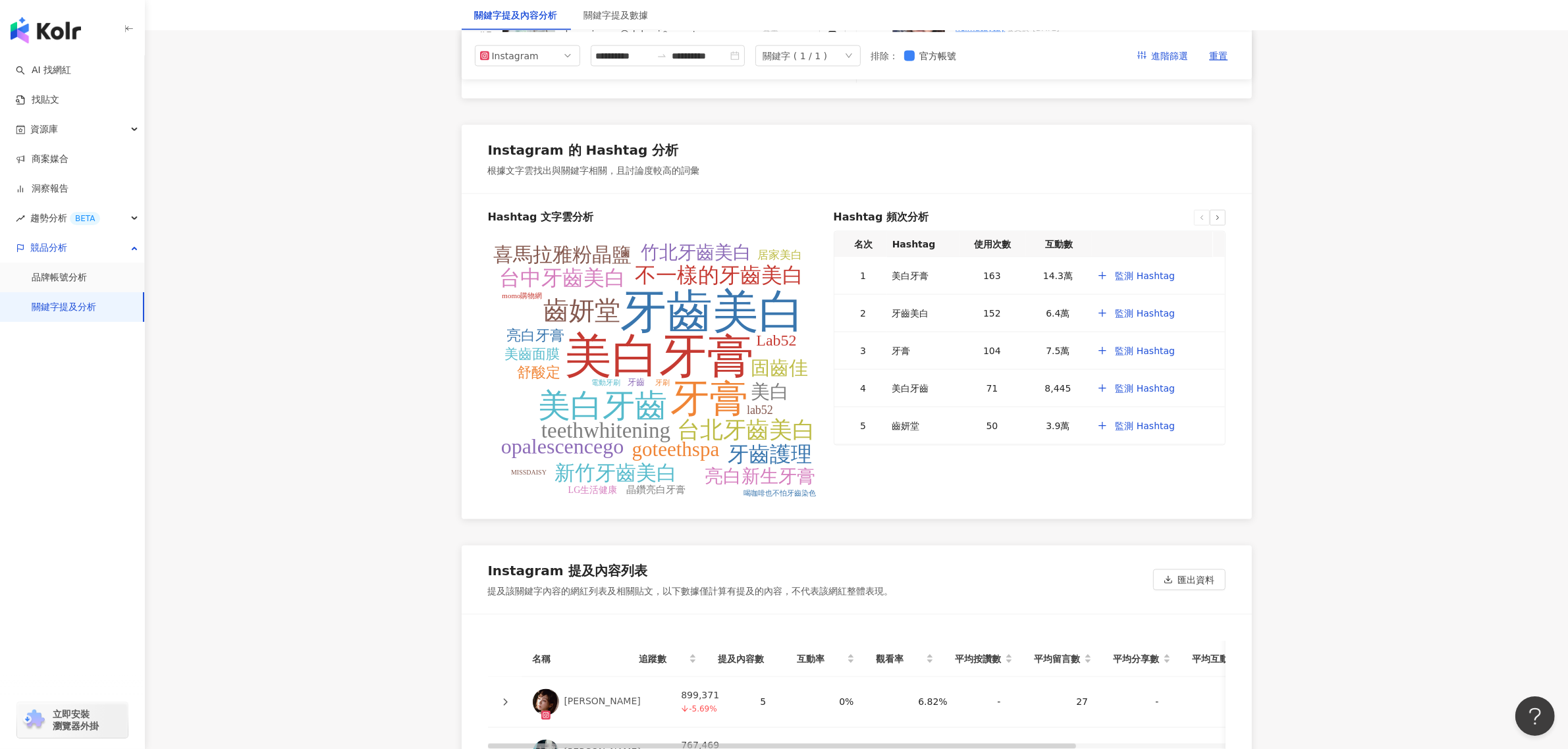
scroll to position [2431, 0]
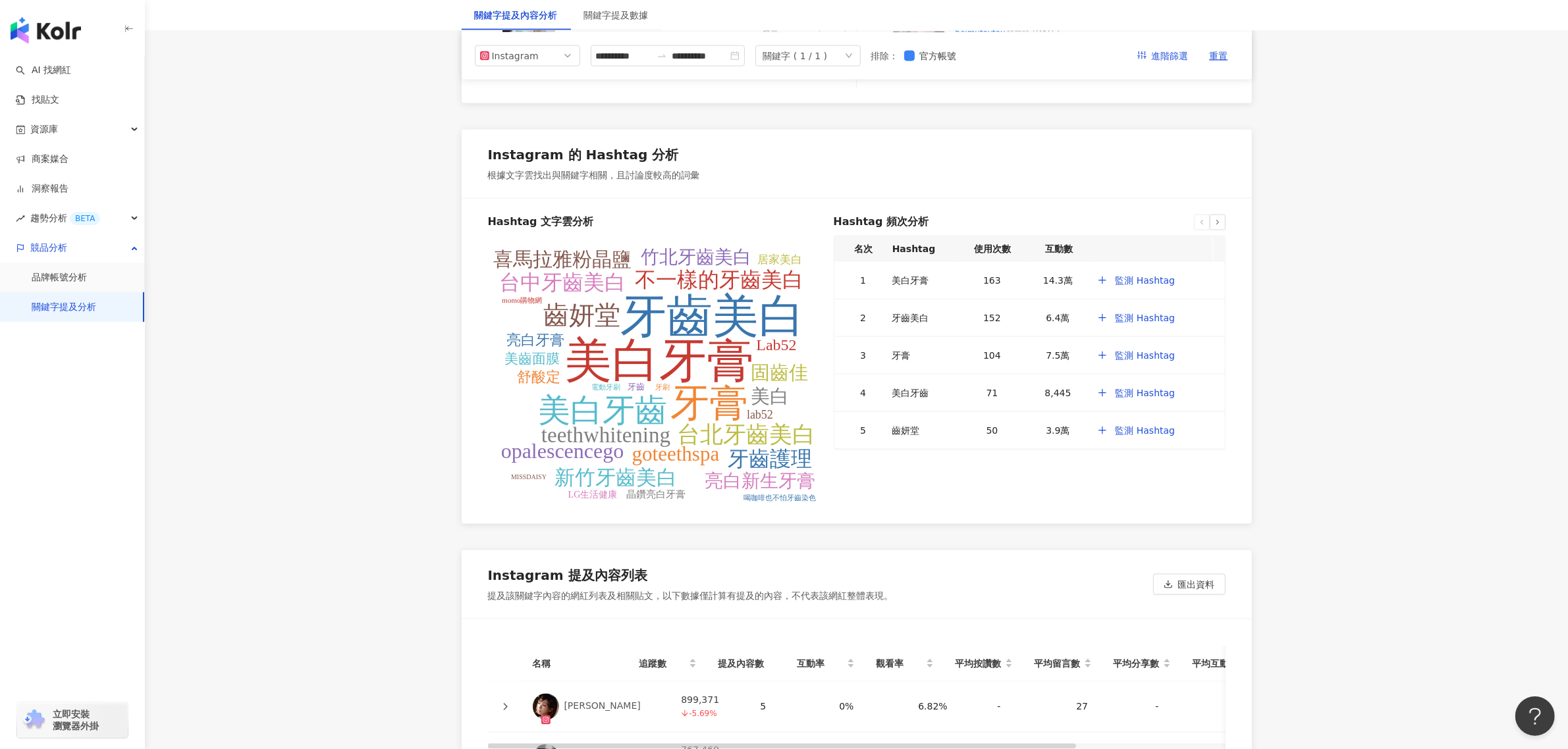
click at [90, 305] on link "關鍵字提及分析" at bounding box center [63, 307] width 64 height 13
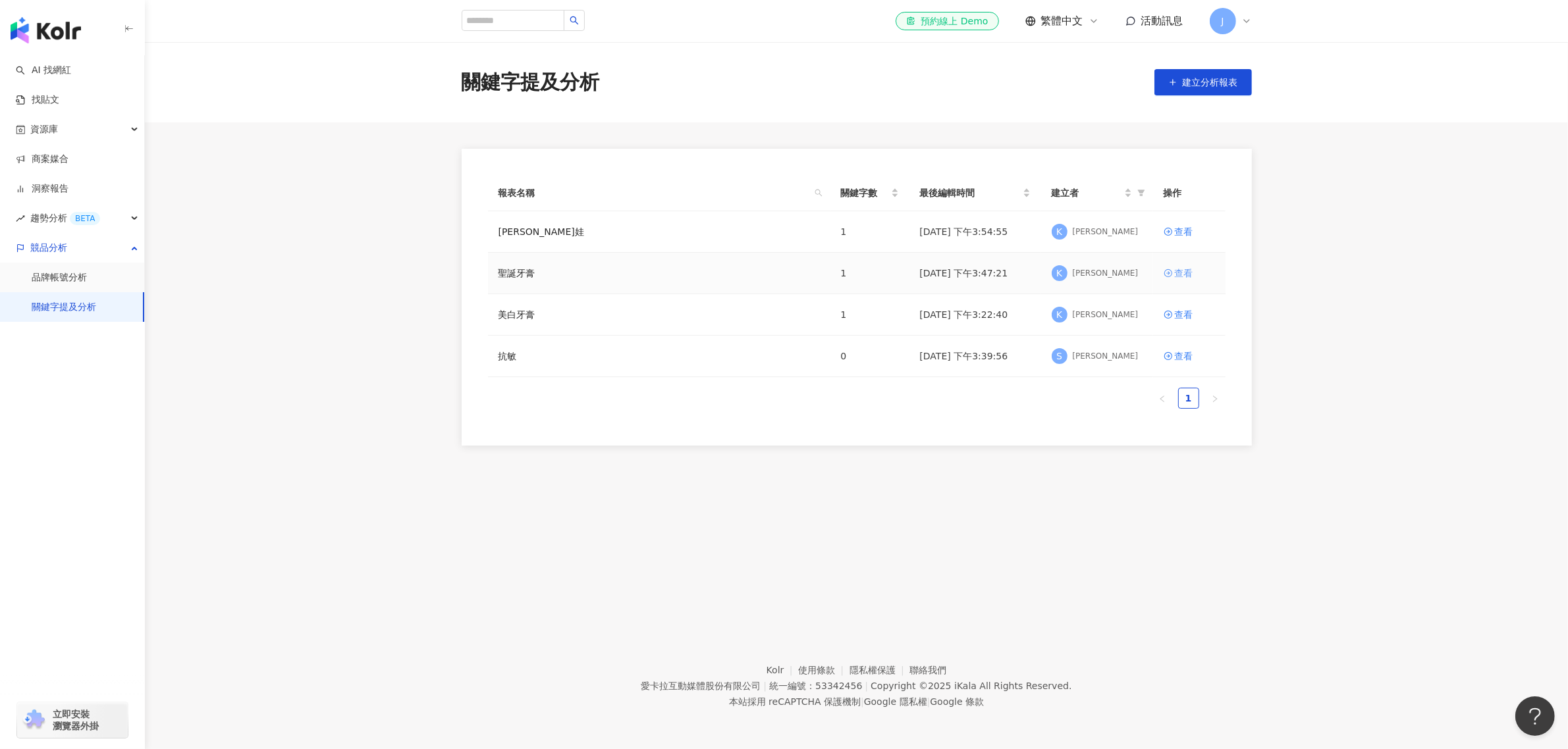
click at [1176, 273] on div "查看" at bounding box center [1184, 272] width 19 height 15
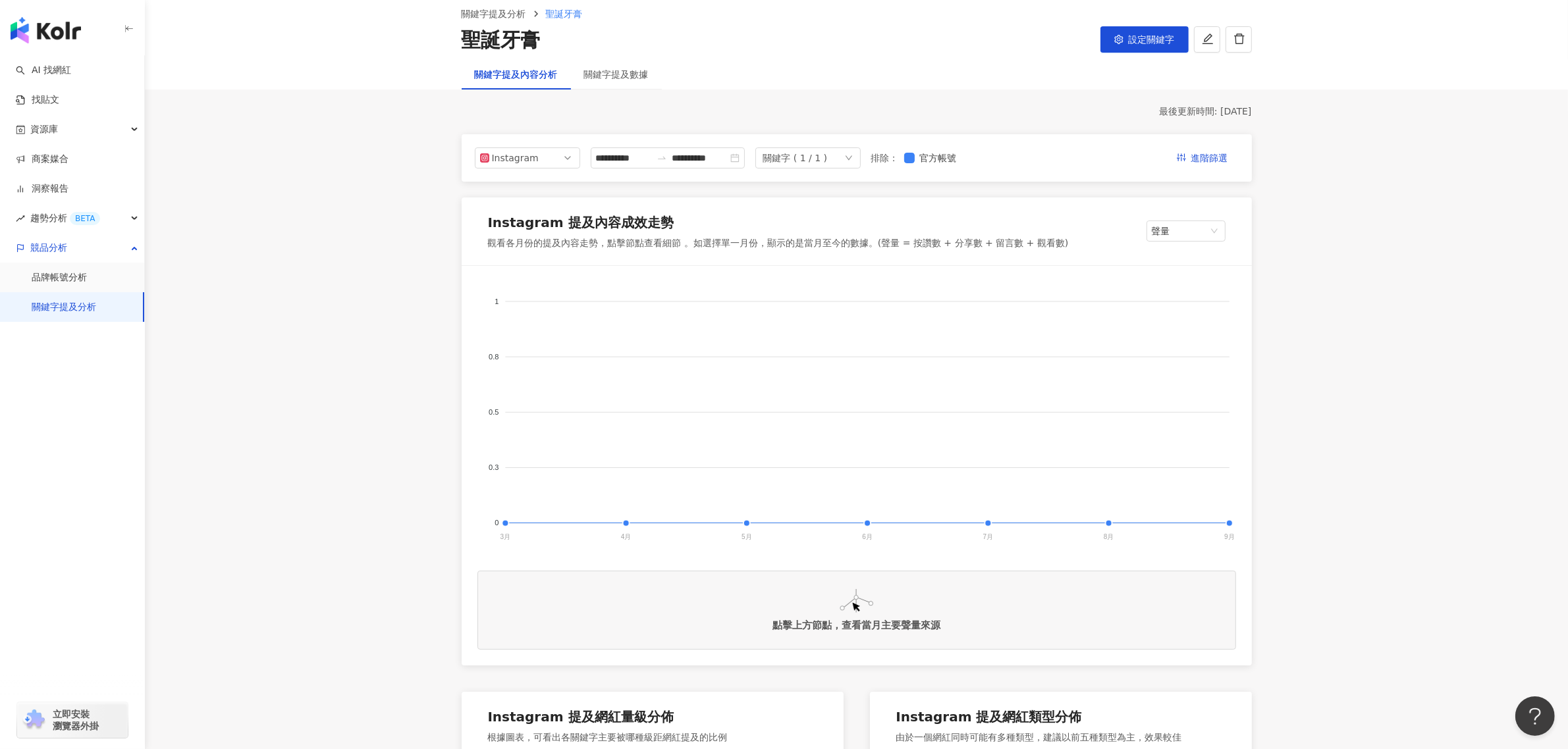
scroll to position [82, 0]
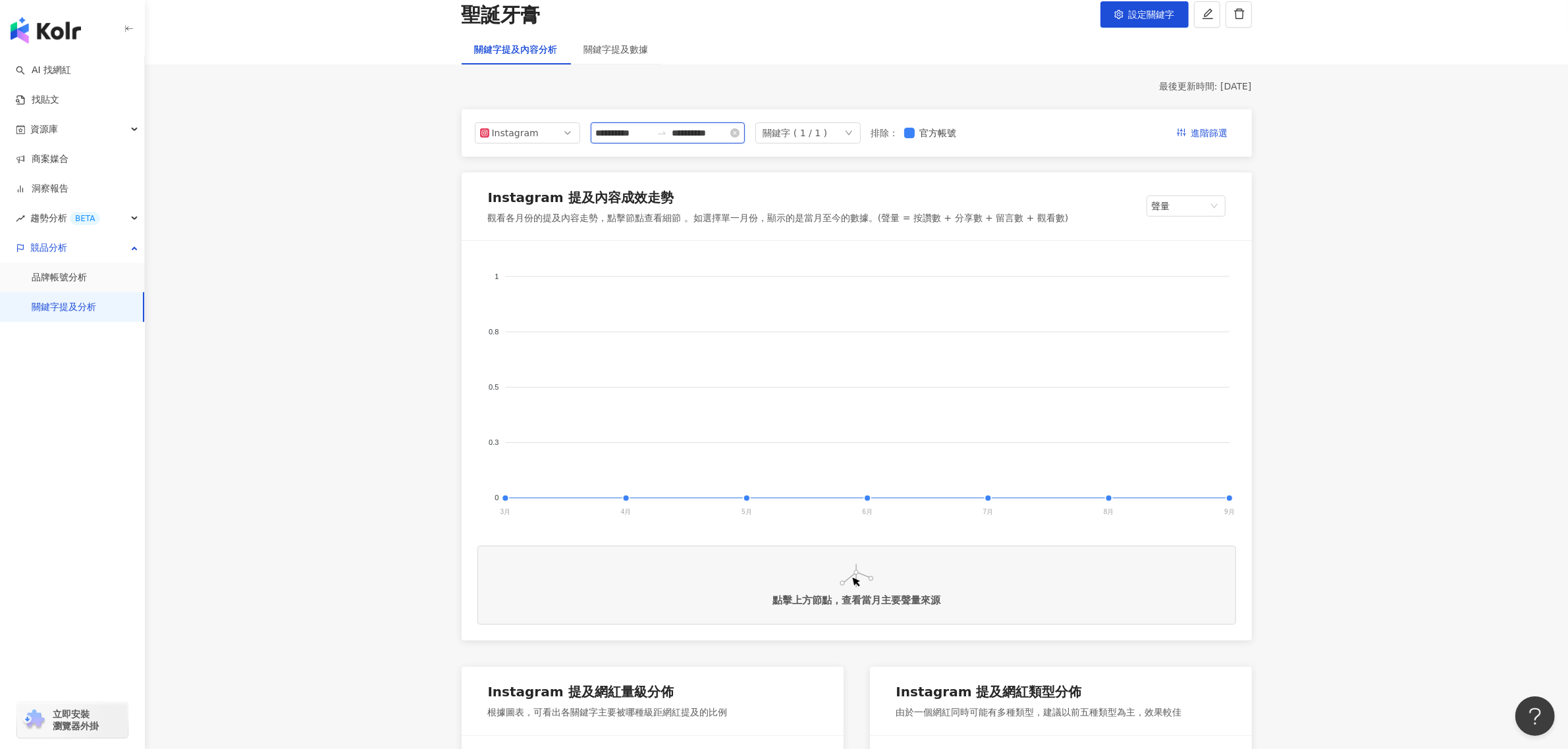
click at [627, 133] on input "**********" at bounding box center [623, 132] width 55 height 15
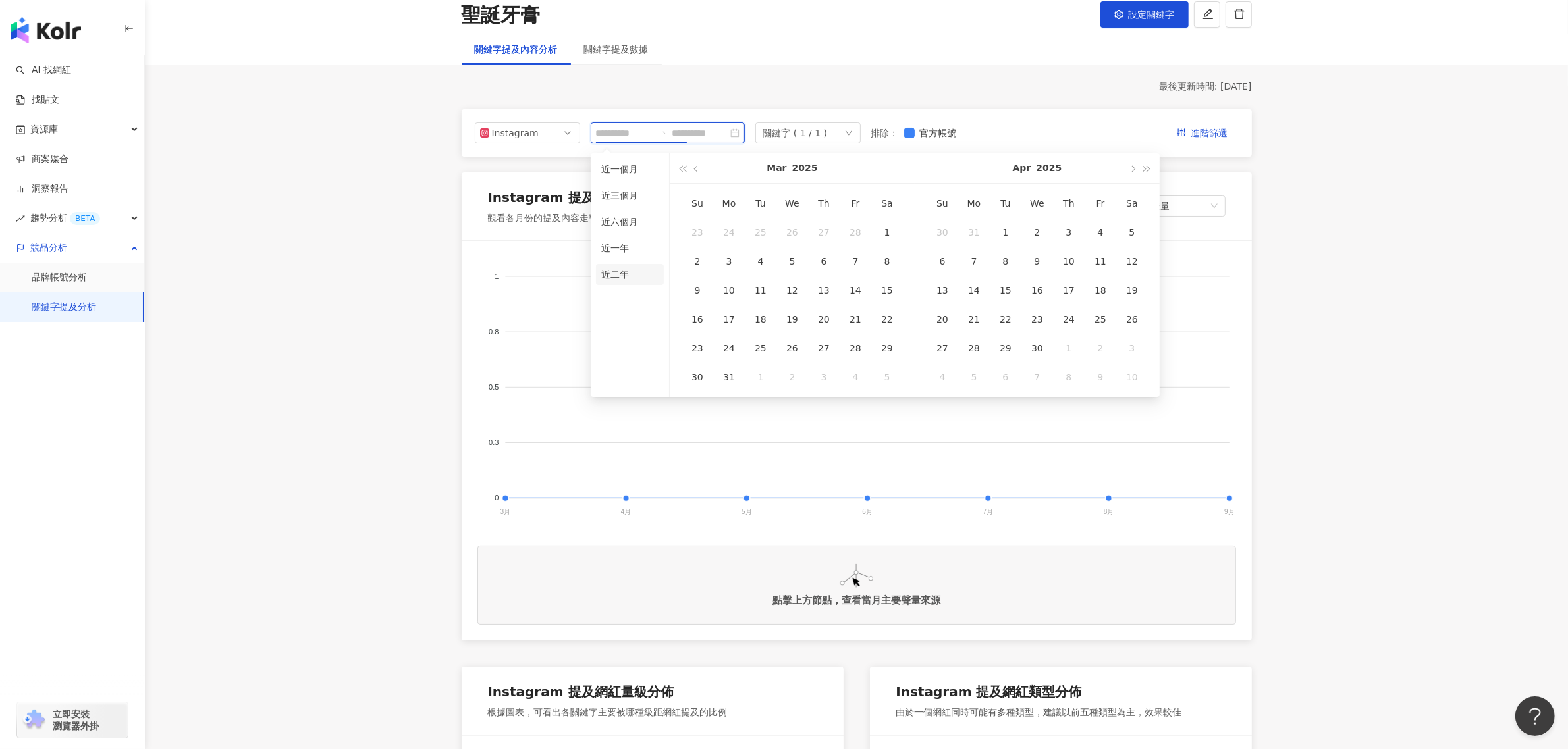
type input "**********"
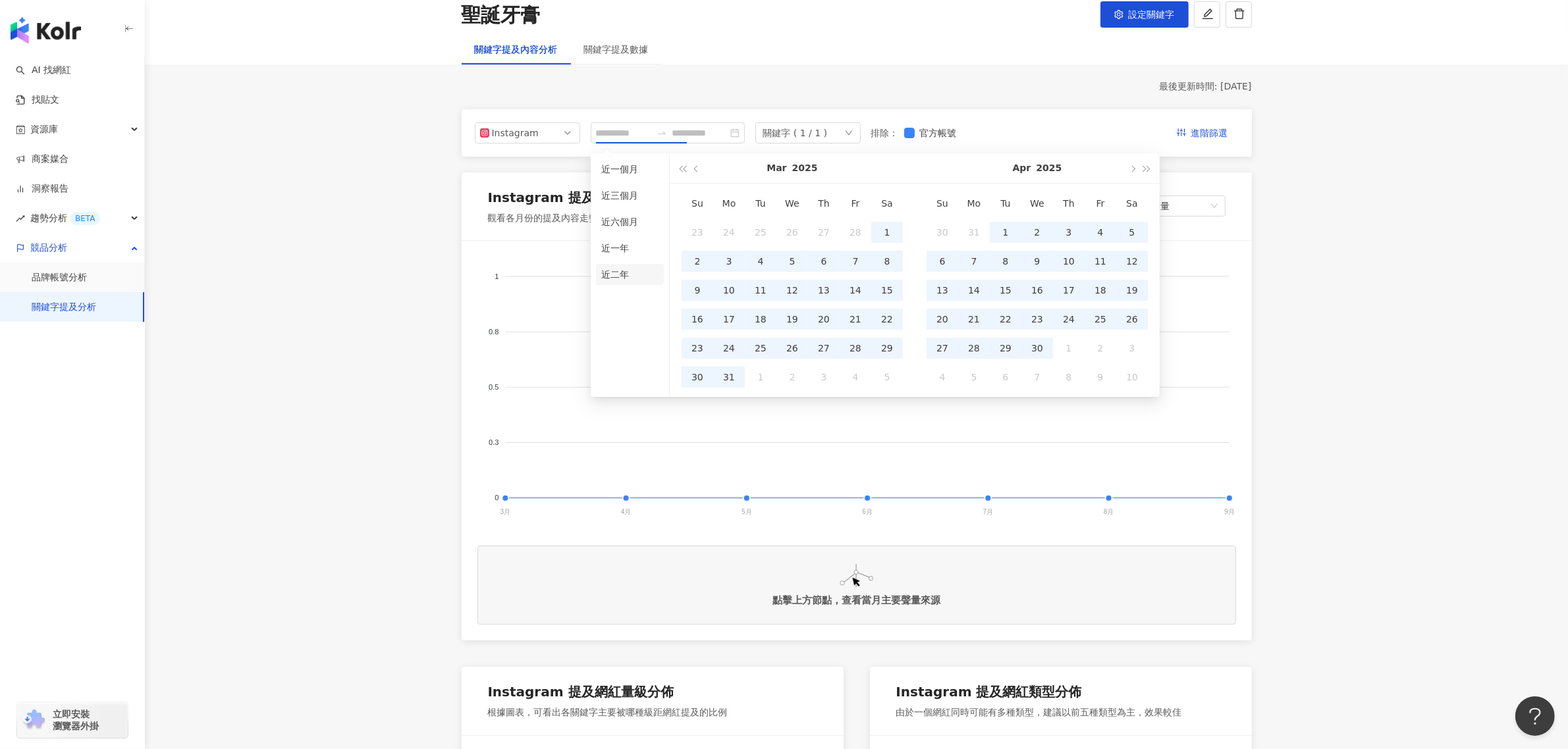
click at [623, 268] on li "近二年" at bounding box center [629, 273] width 68 height 21
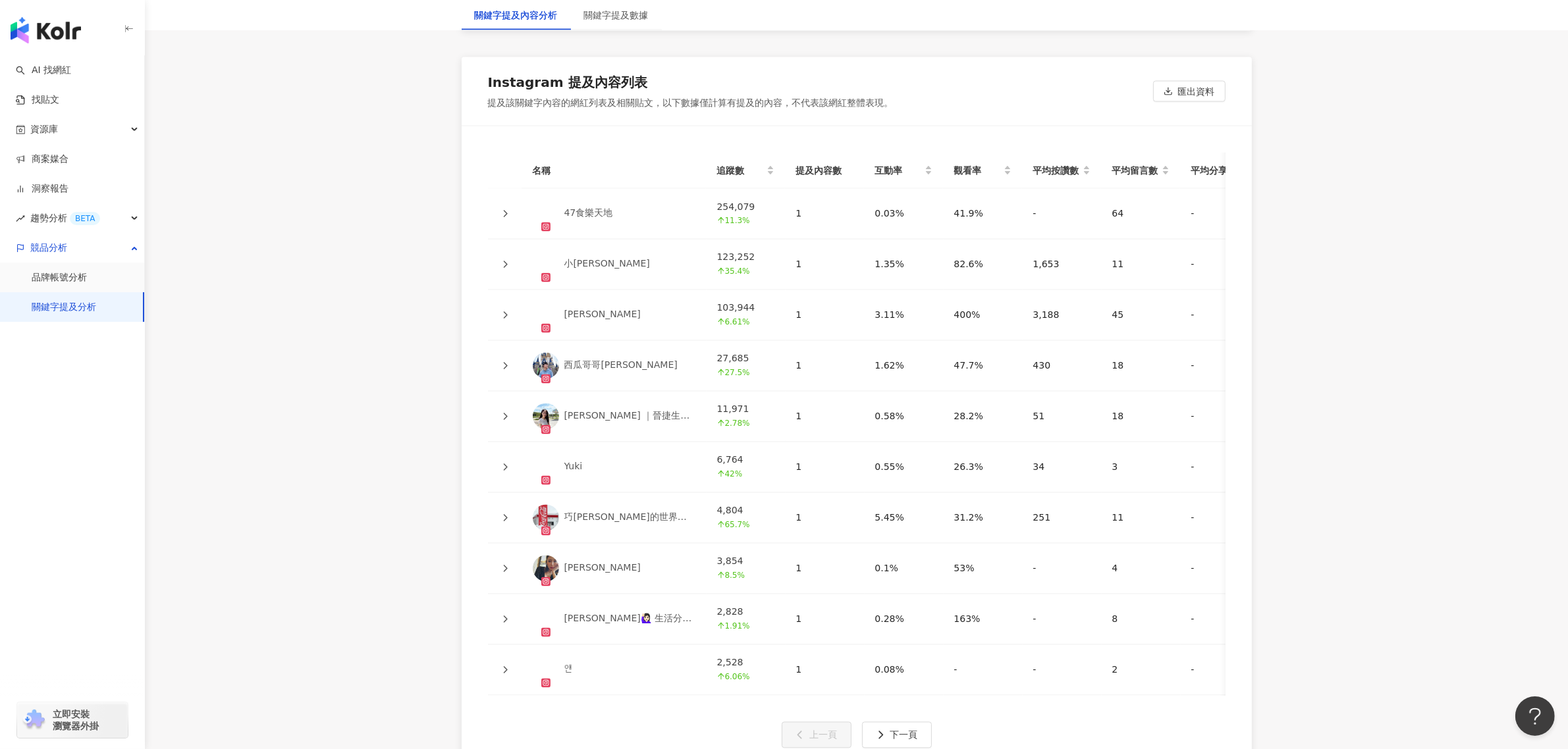
scroll to position [2961, 0]
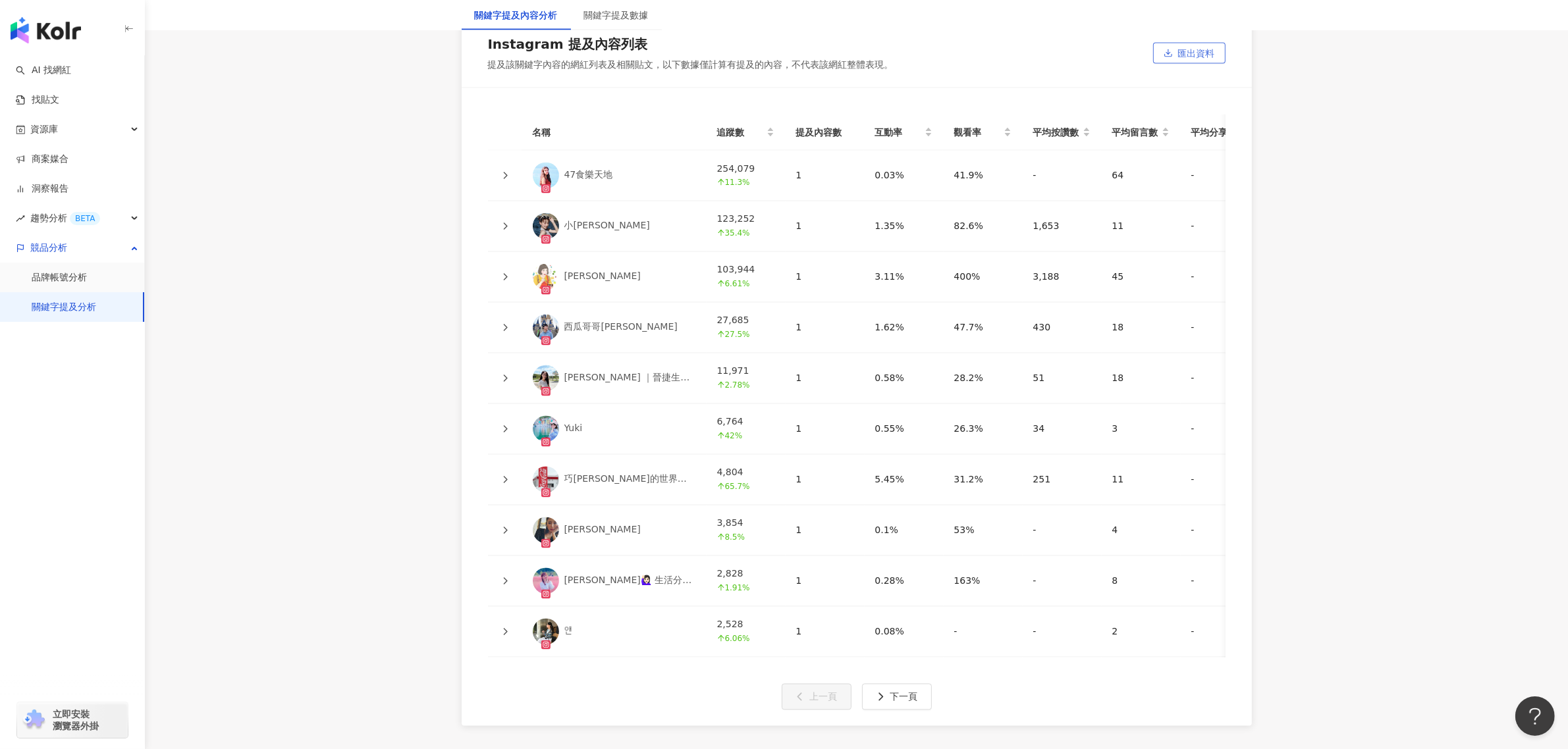
click at [1183, 64] on span "匯出資料" at bounding box center [1196, 53] width 37 height 21
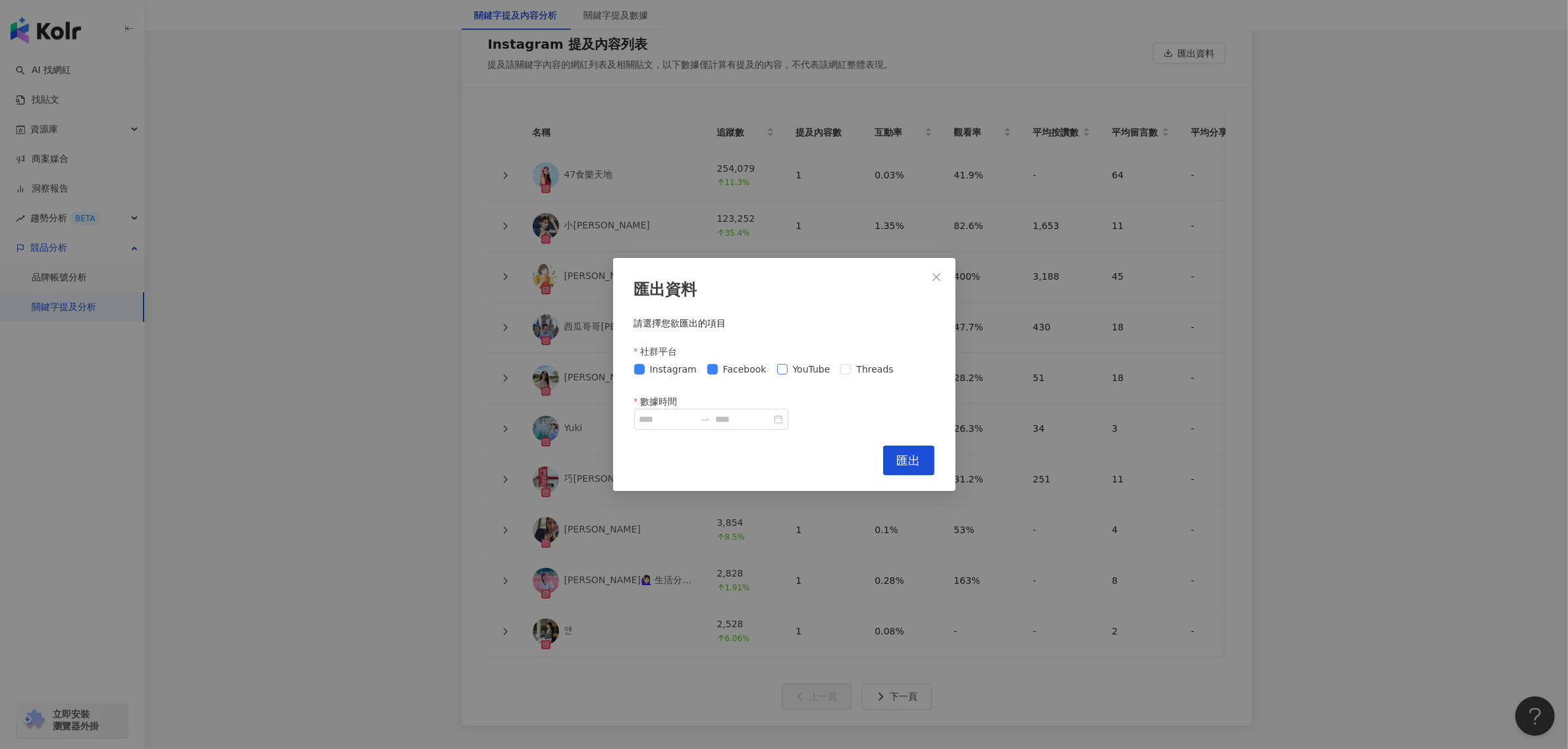
click at [794, 374] on span "YouTube" at bounding box center [812, 369] width 48 height 15
click at [860, 372] on span "Threads" at bounding box center [875, 369] width 47 height 15
click at [771, 422] on input at bounding box center [744, 418] width 55 height 15
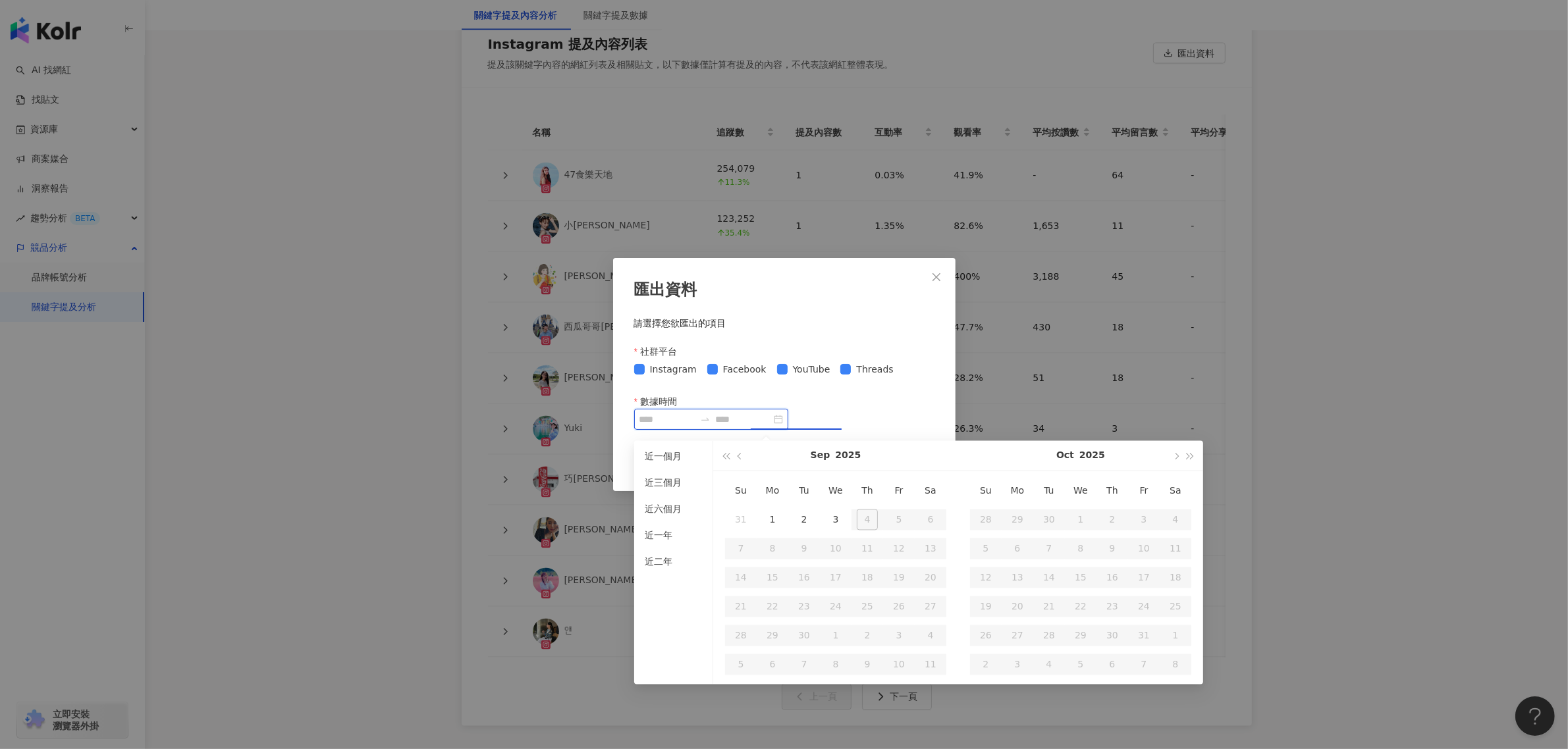
click at [659, 421] on input "數據時間" at bounding box center [666, 418] width 55 height 15
type input "**********"
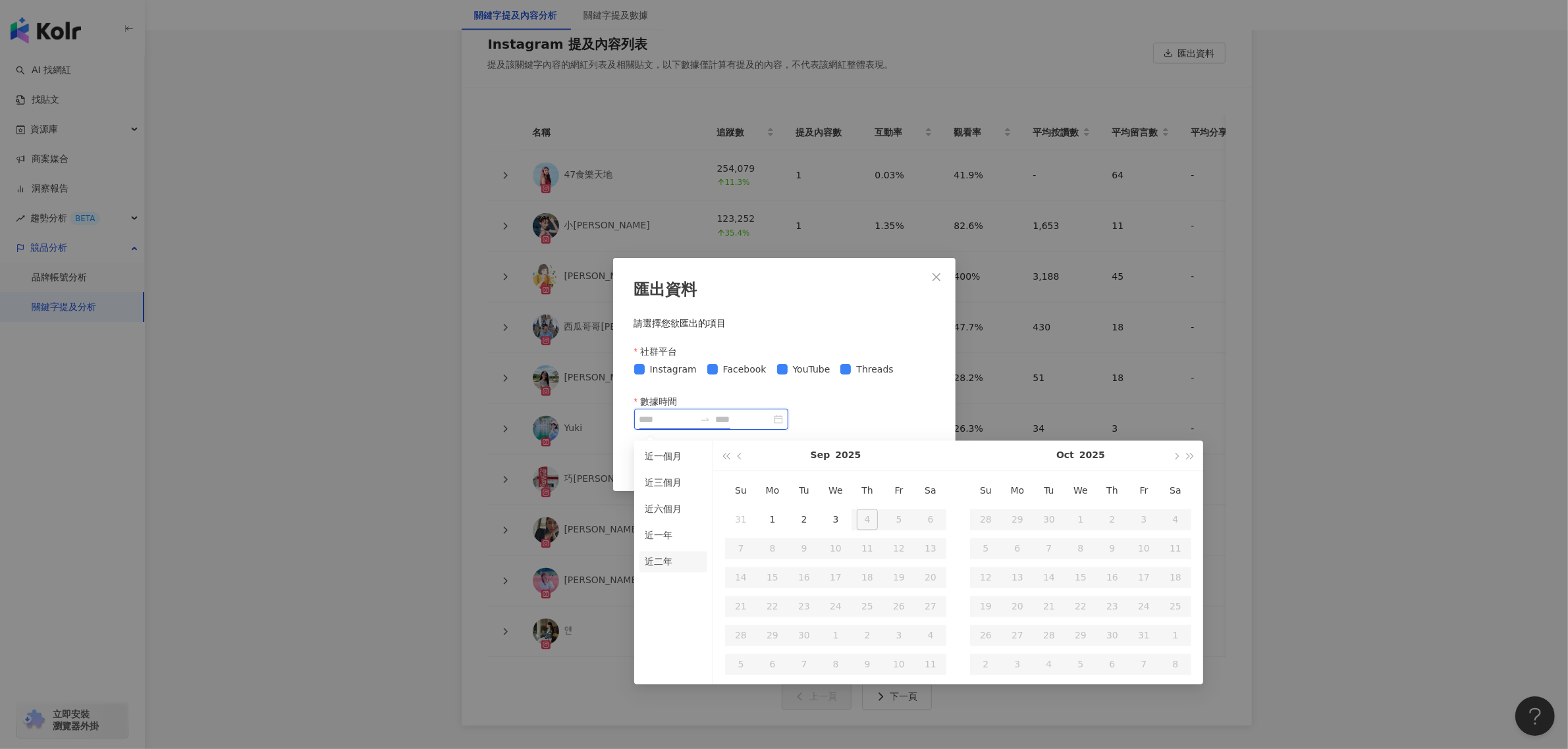
type input "**********"
click at [659, 561] on li "近二年" at bounding box center [672, 562] width 68 height 21
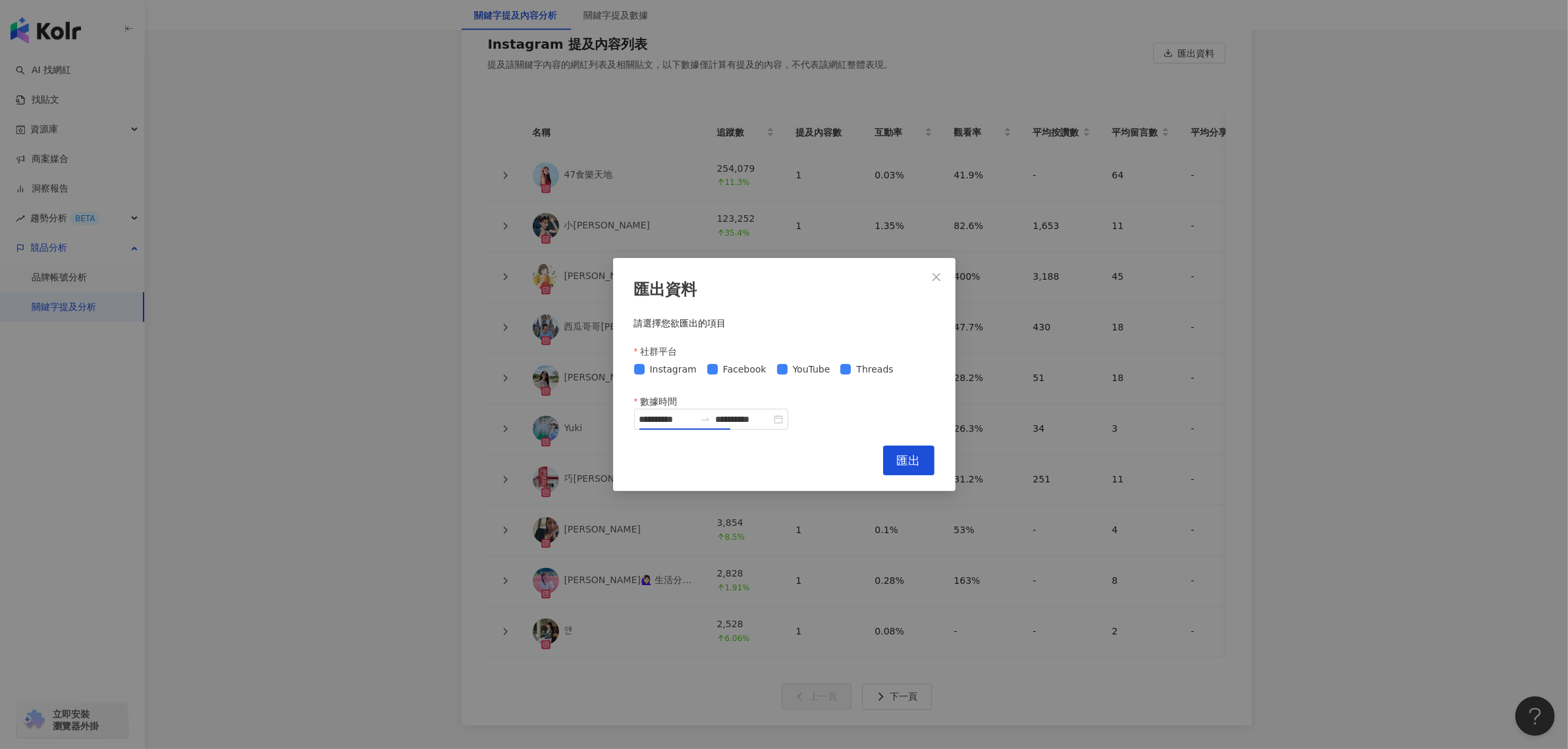
type input "**********"
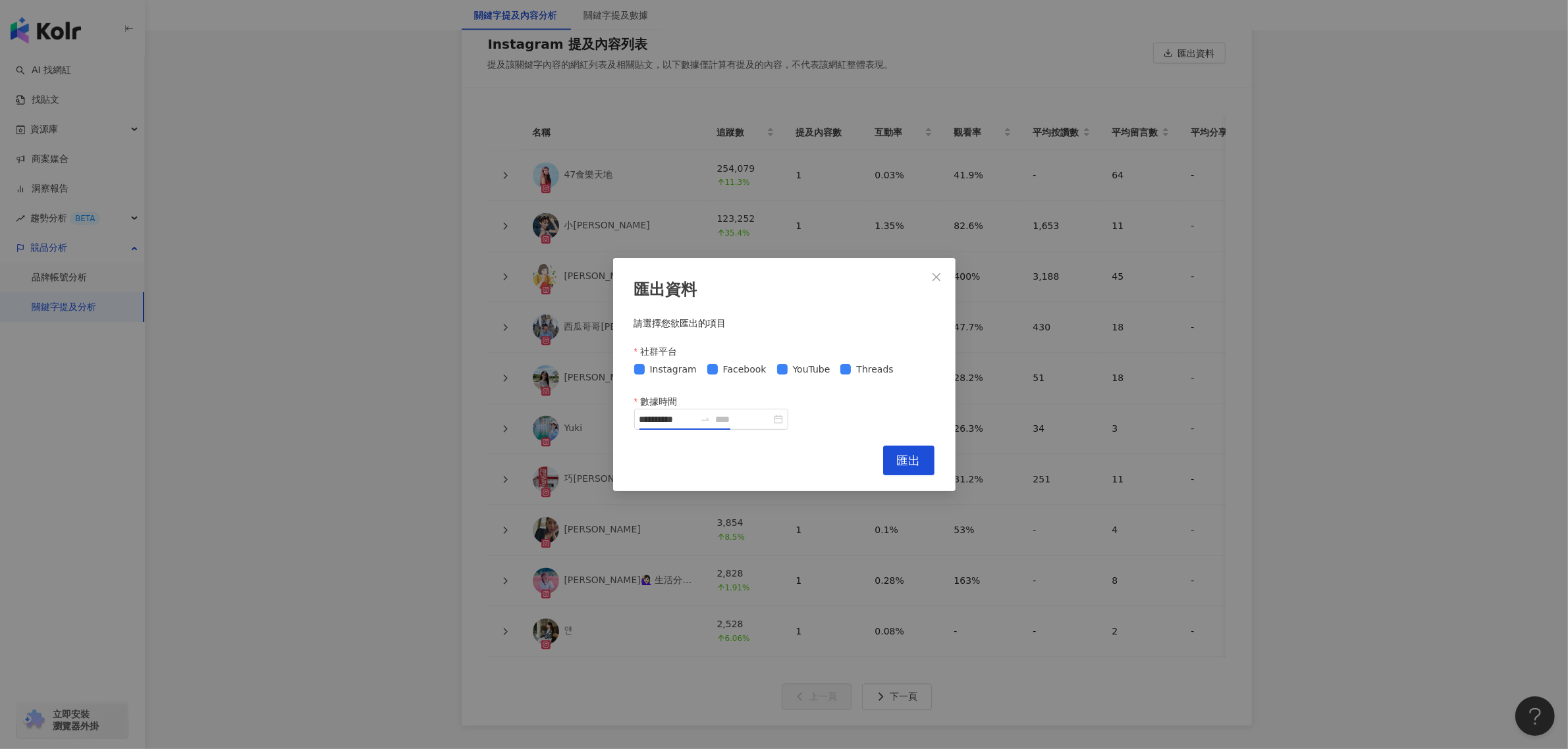
type input "**********"
click at [902, 464] on span "匯出" at bounding box center [908, 460] width 24 height 15
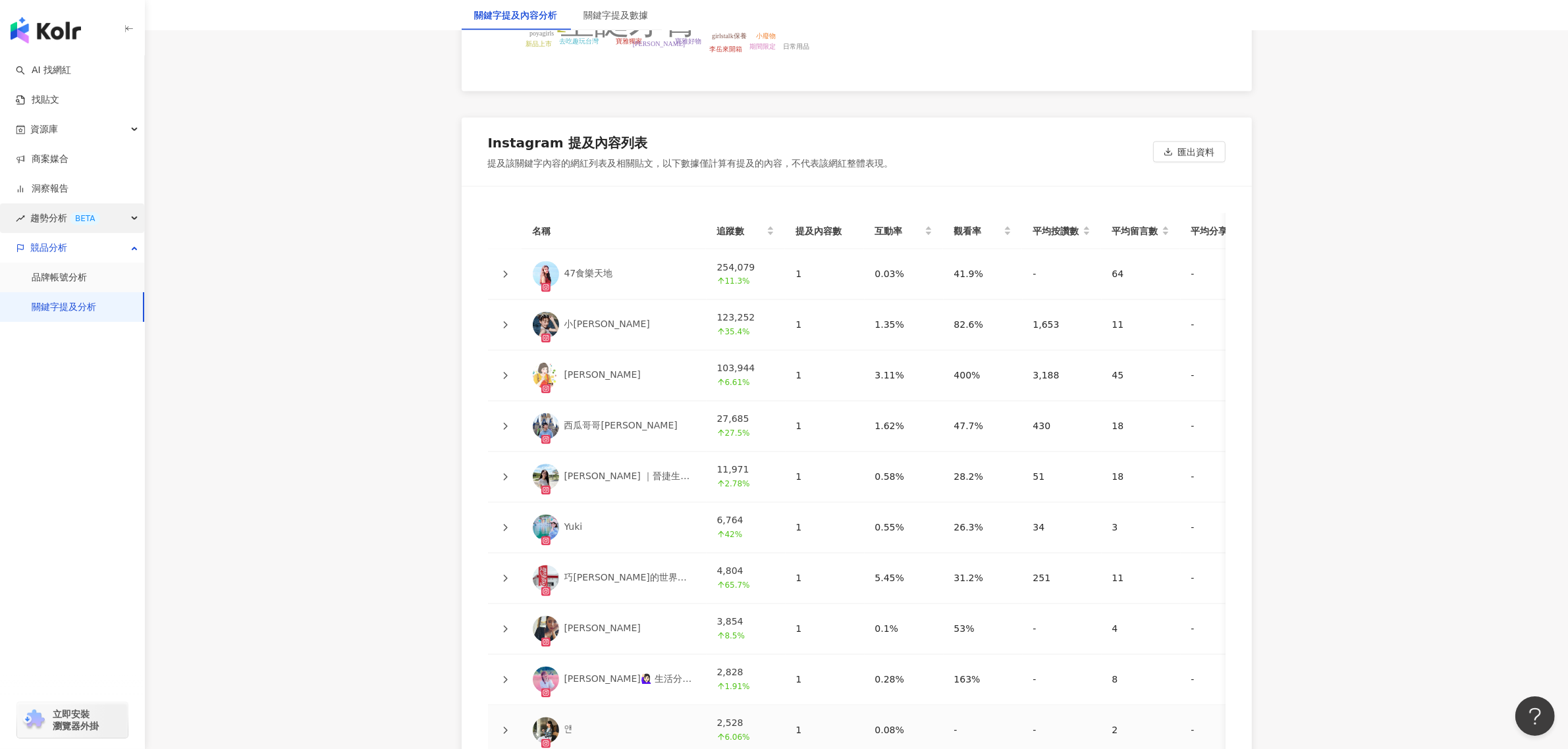
scroll to position [2636, 0]
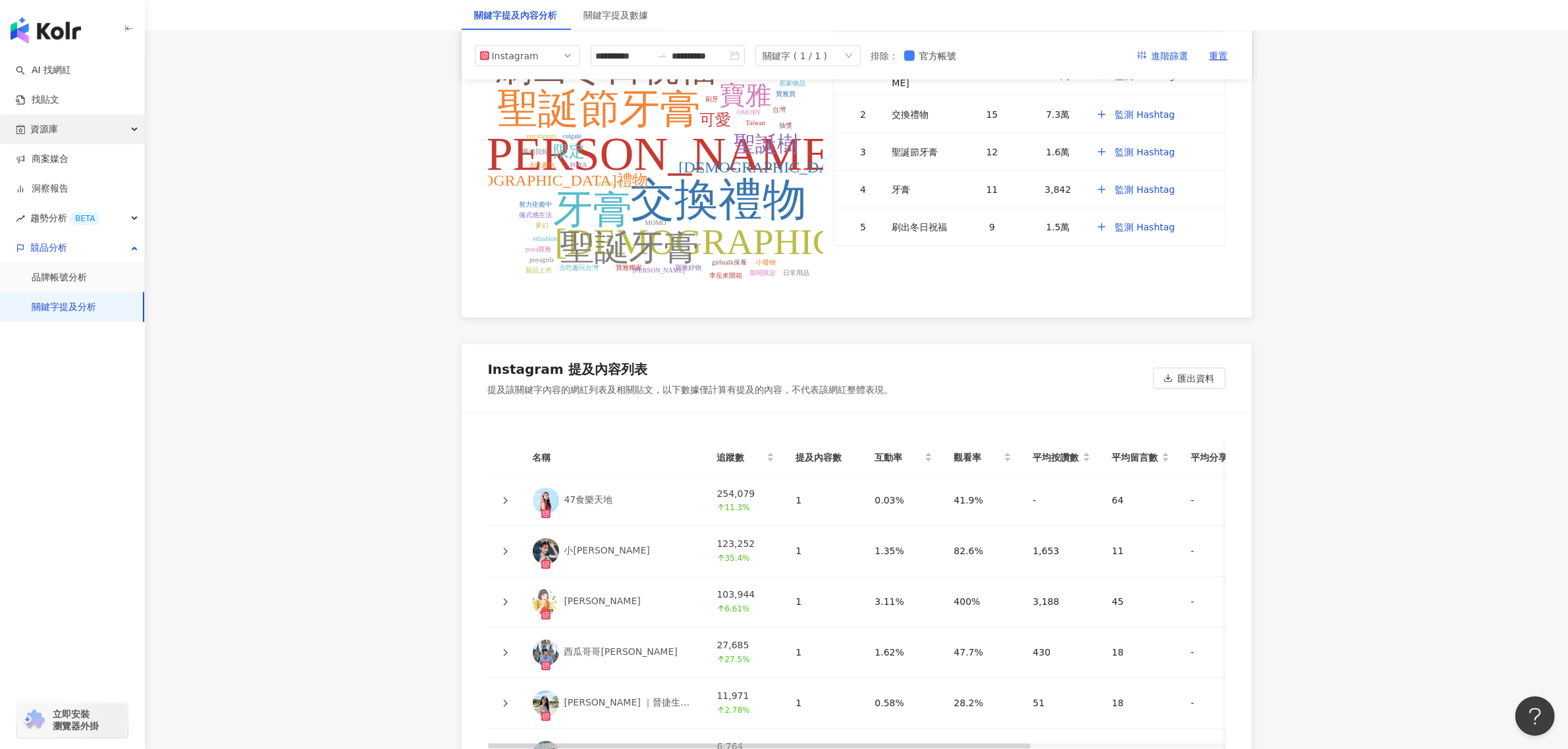
click at [66, 127] on div "資源庫" at bounding box center [72, 129] width 144 height 30
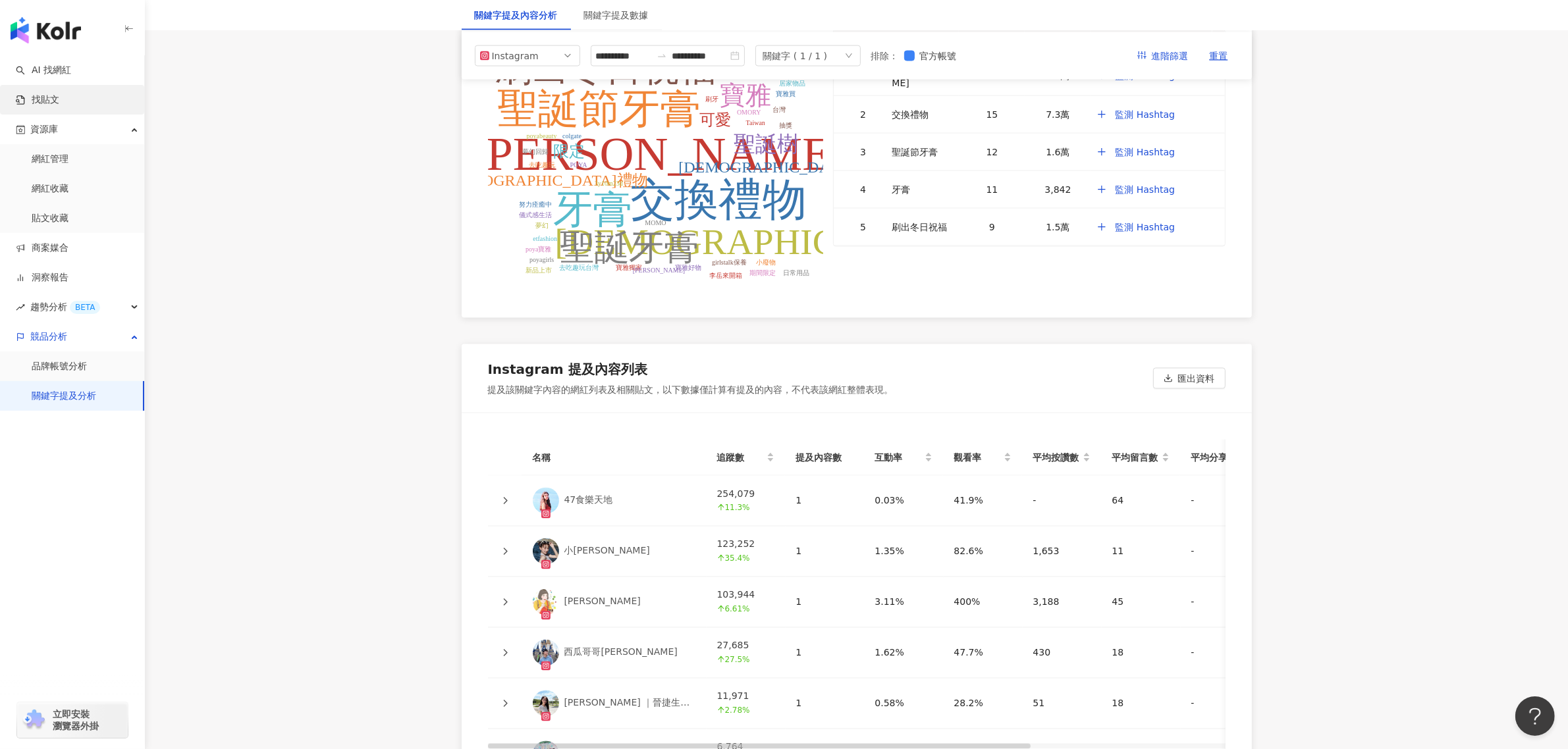
click at [59, 97] on link "找貼文" at bounding box center [38, 100] width 43 height 13
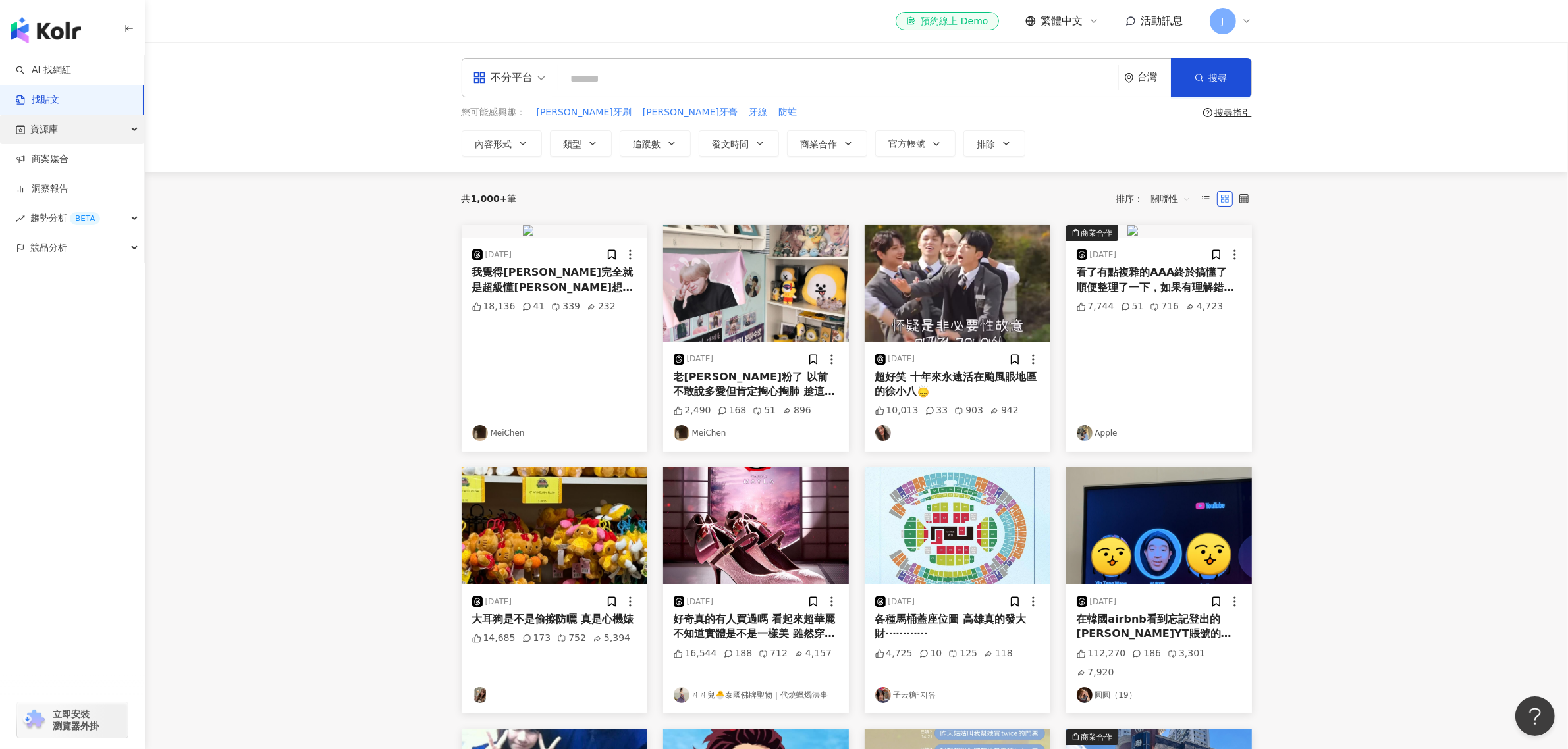
click at [111, 133] on div "資源庫" at bounding box center [72, 129] width 144 height 30
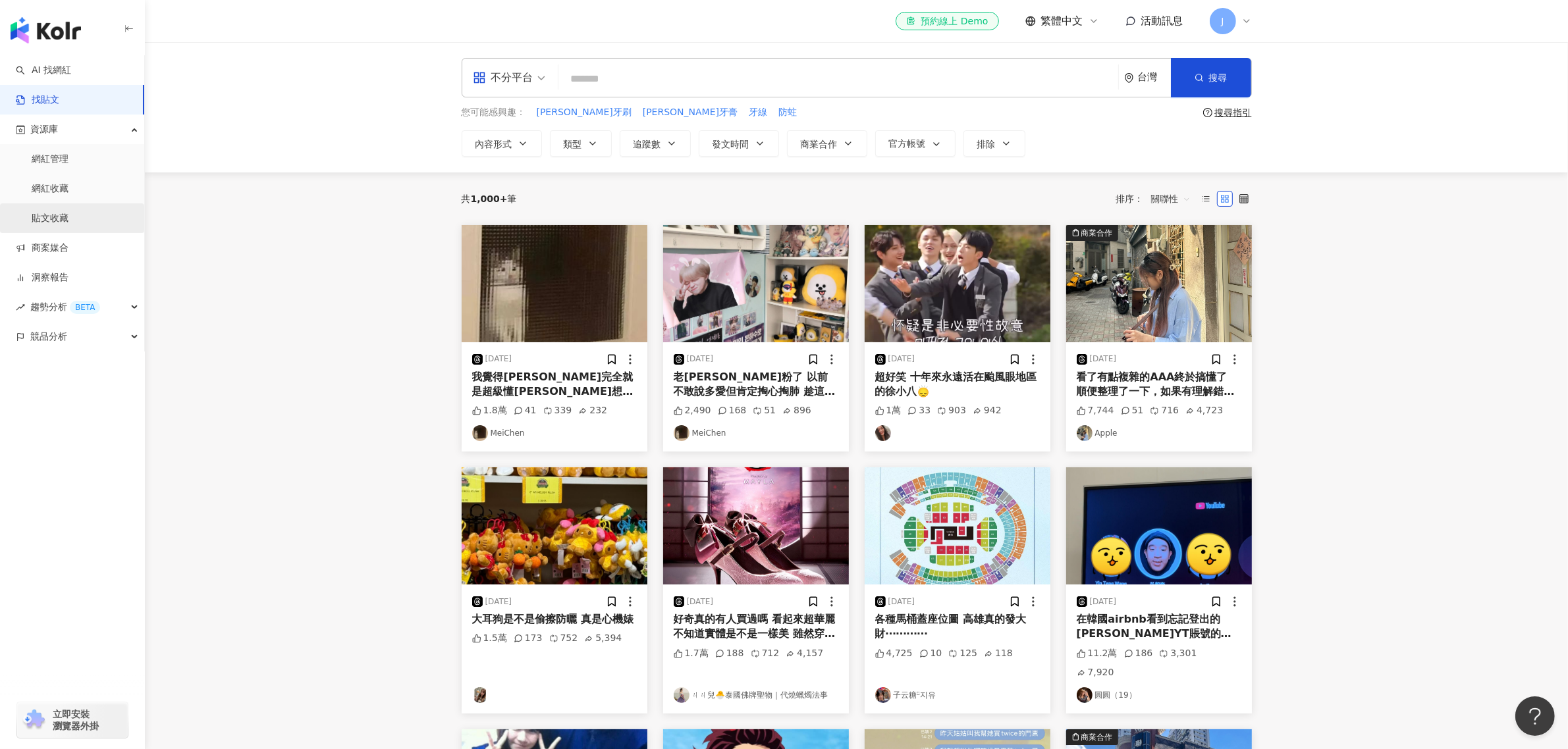
click at [61, 215] on link "貼文收藏" at bounding box center [49, 218] width 37 height 13
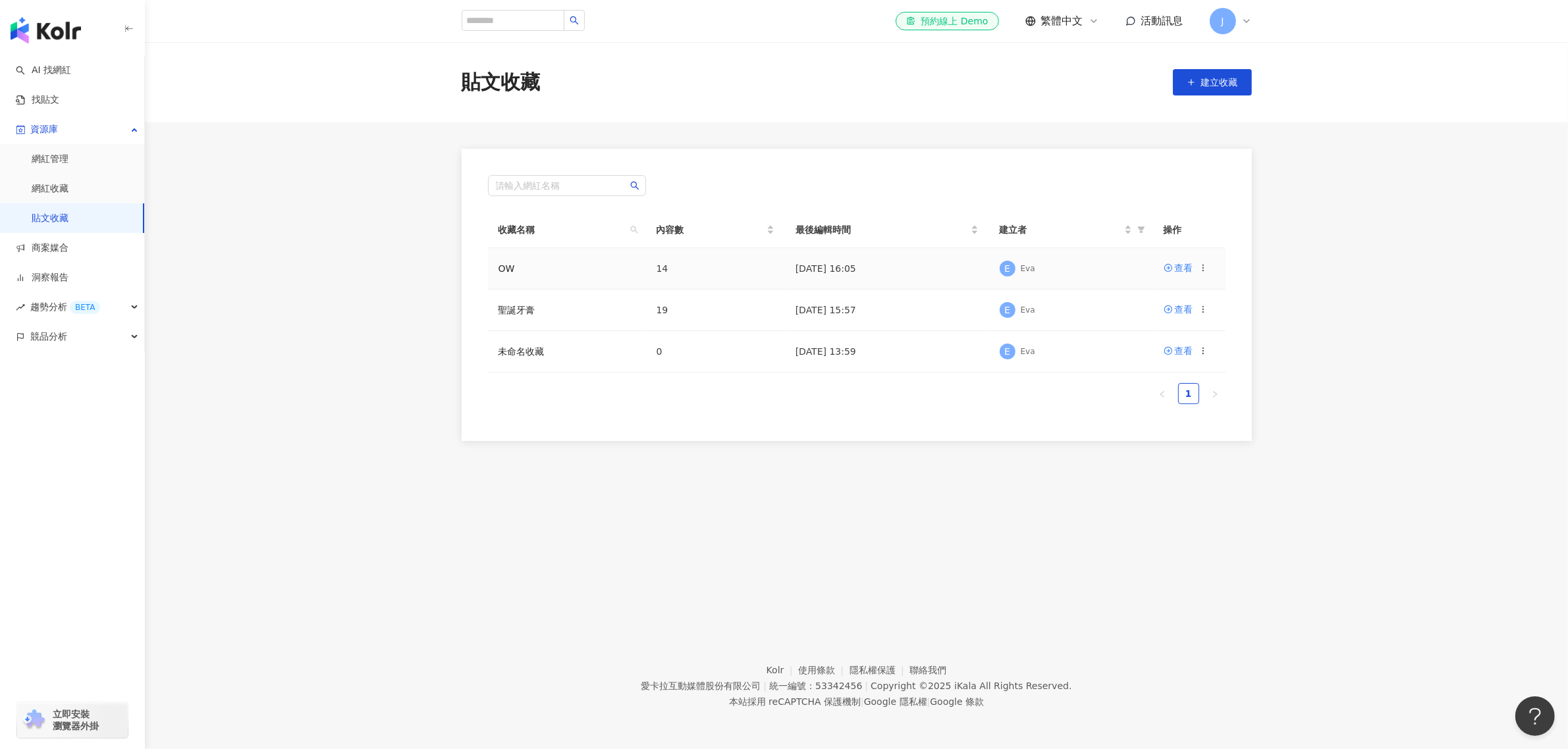
click at [1200, 269] on icon at bounding box center [1203, 267] width 9 height 9
click at [1183, 317] on div "匯出收藏" at bounding box center [1169, 320] width 55 height 15
click at [1203, 308] on icon at bounding box center [1203, 309] width 9 height 9
click at [1183, 357] on div "匯出收藏" at bounding box center [1169, 362] width 55 height 15
click at [84, 336] on div "競品分析" at bounding box center [72, 337] width 144 height 30
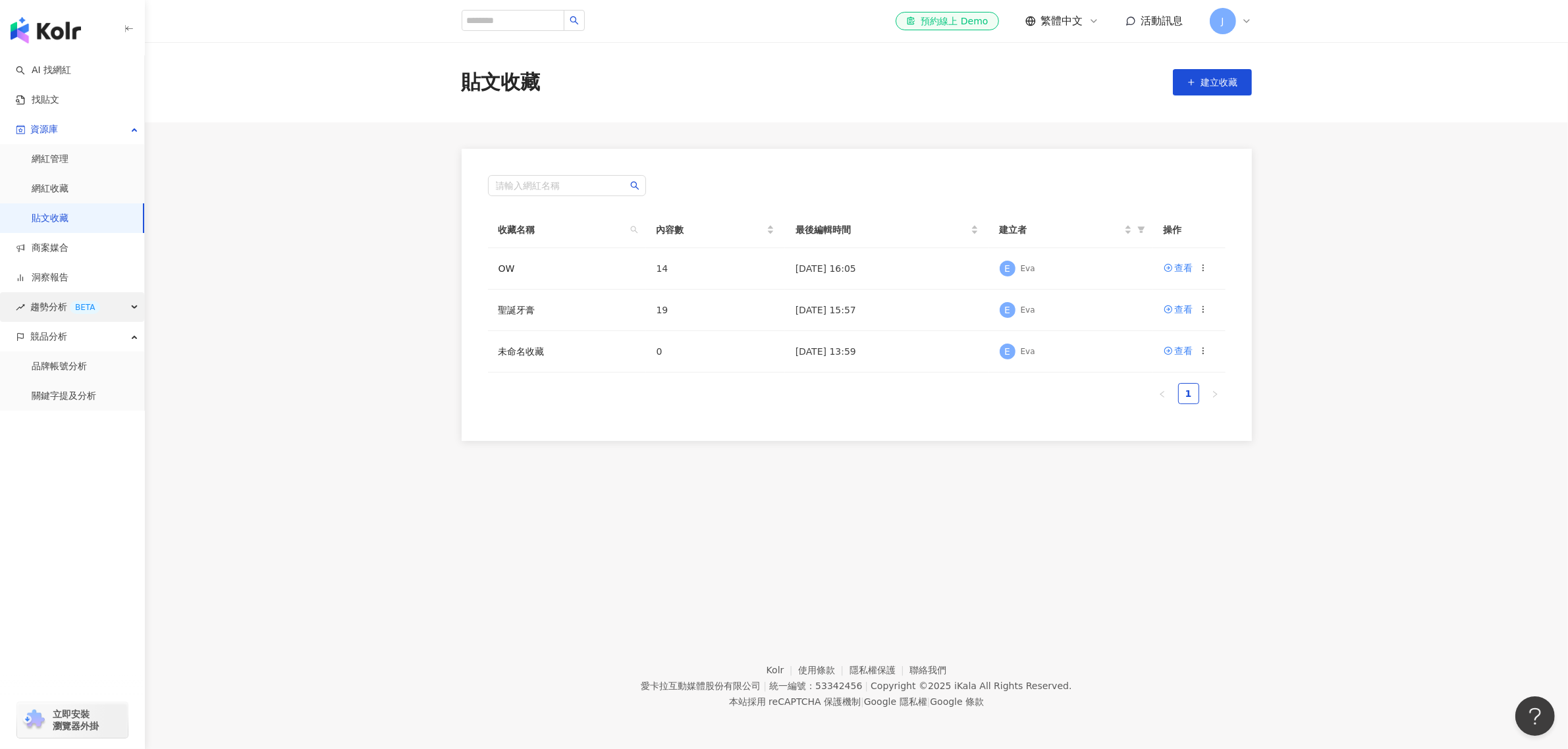
click at [129, 296] on div "趨勢分析 BETA" at bounding box center [72, 307] width 144 height 30
click at [78, 479] on link "關鍵字提及分析" at bounding box center [63, 485] width 64 height 13
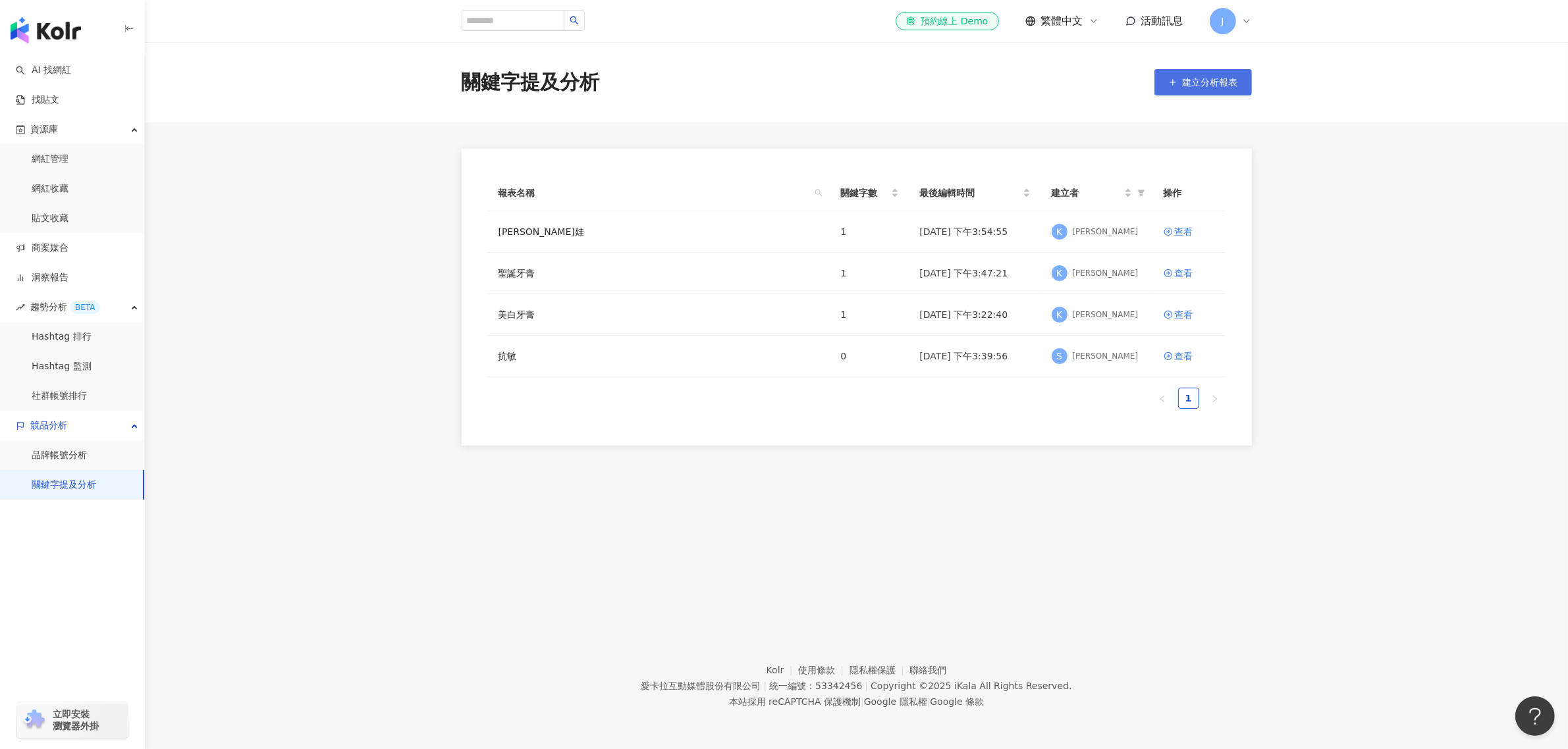
click at [1207, 72] on button "建立分析報表" at bounding box center [1203, 82] width 98 height 27
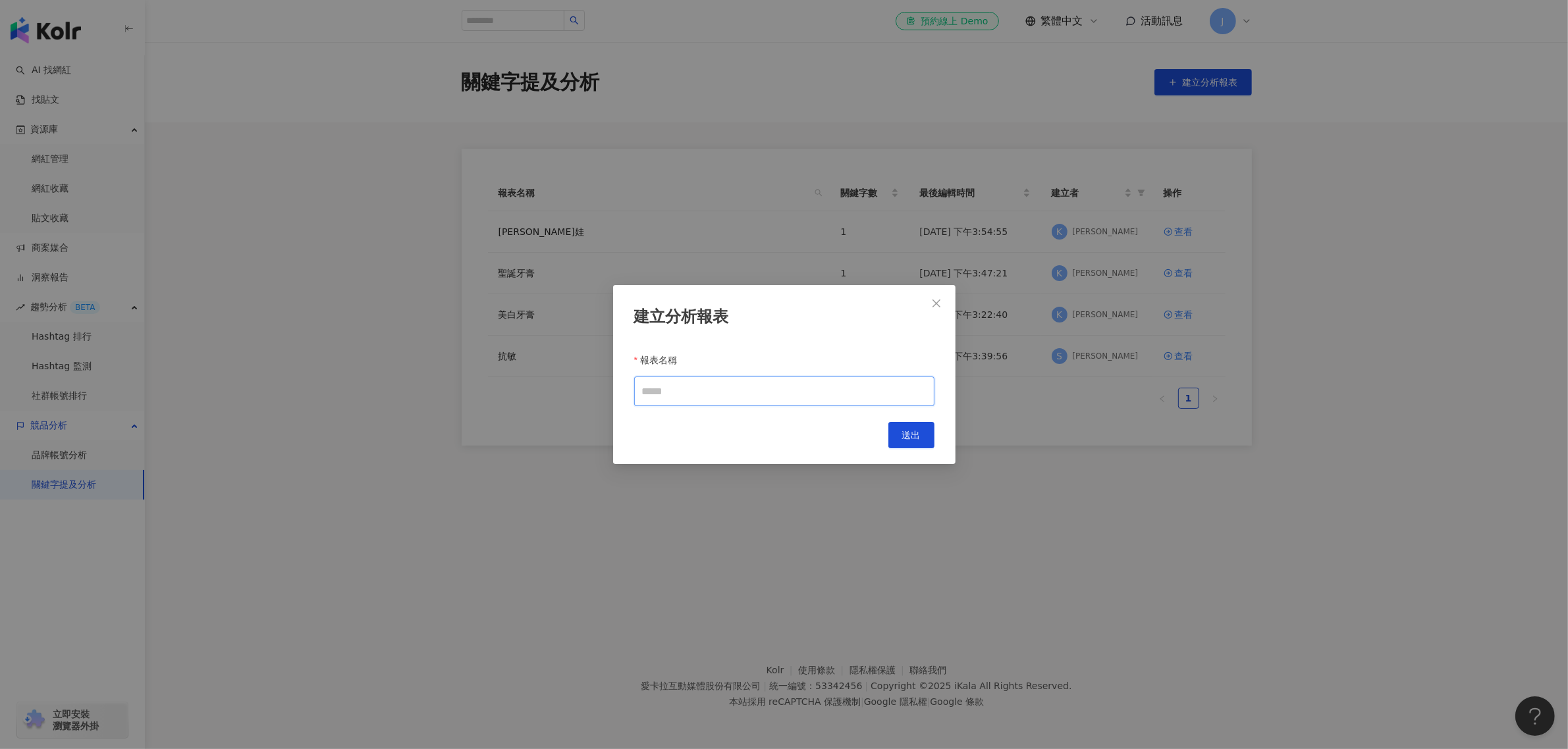
click at [775, 396] on input "報表名稱" at bounding box center [784, 391] width 300 height 30
type input "****"
click at [920, 441] on button "送出" at bounding box center [911, 434] width 46 height 27
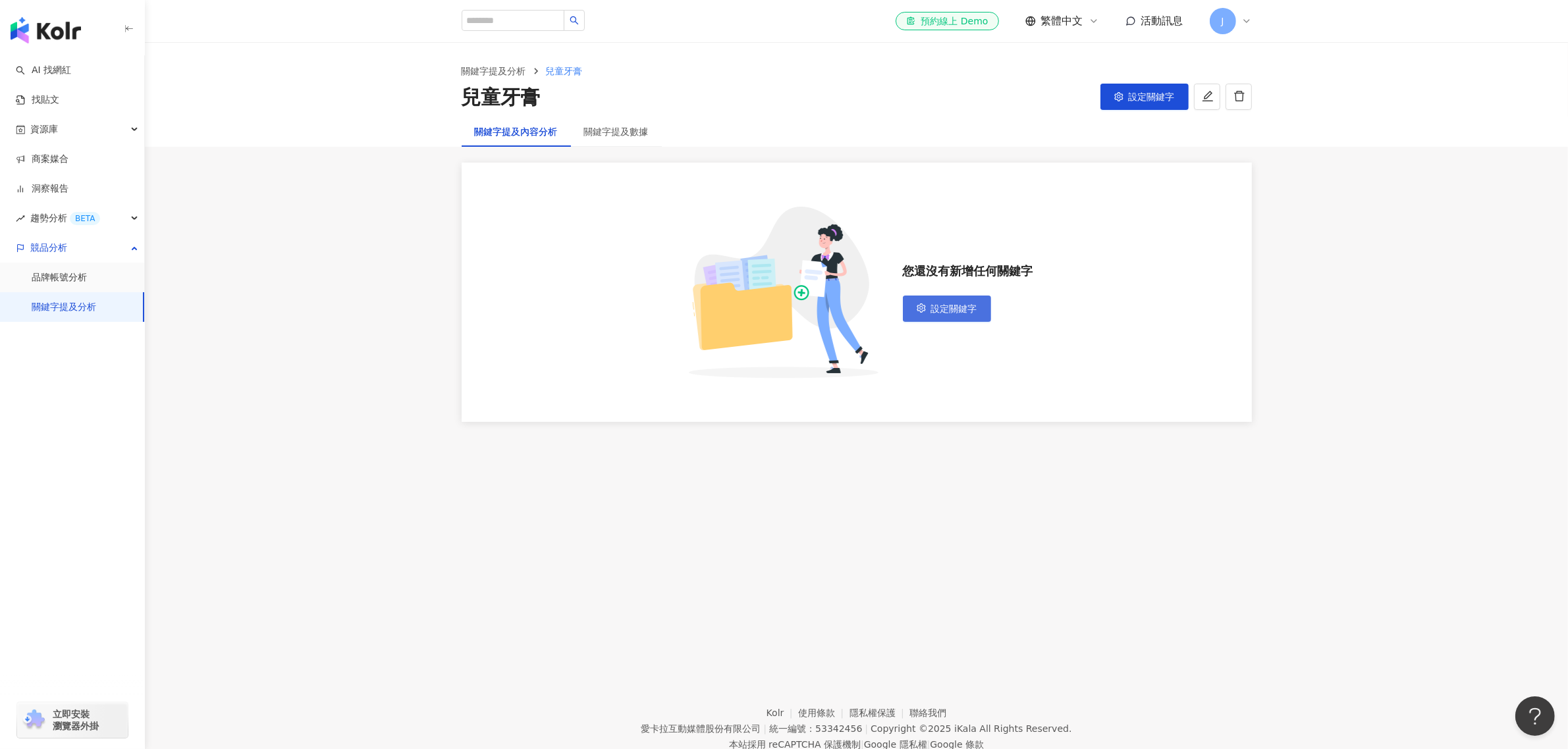
click at [952, 307] on span "設定關鍵字" at bounding box center [954, 308] width 46 height 11
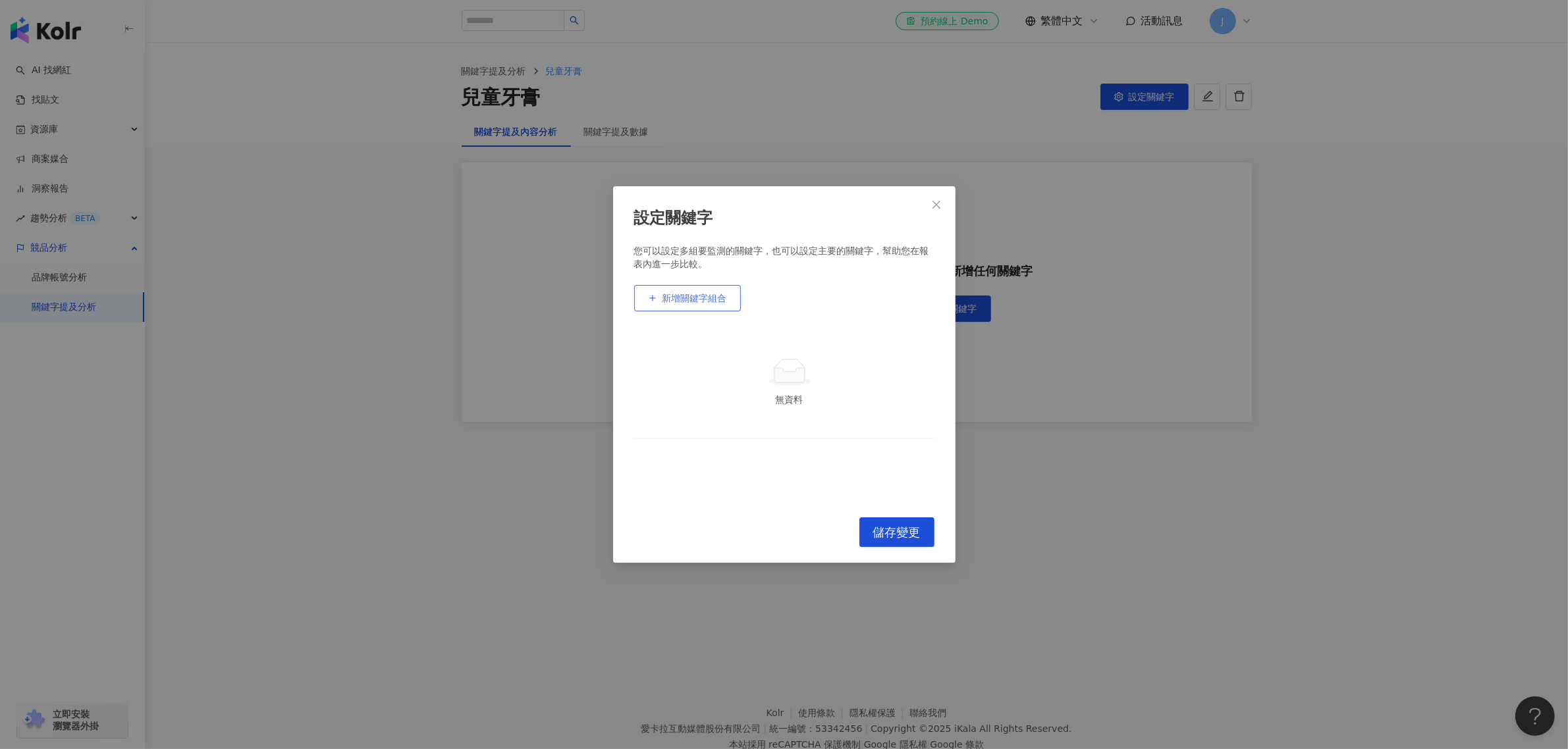
click at [679, 288] on button "新增關鍵字組合" at bounding box center [687, 298] width 107 height 27
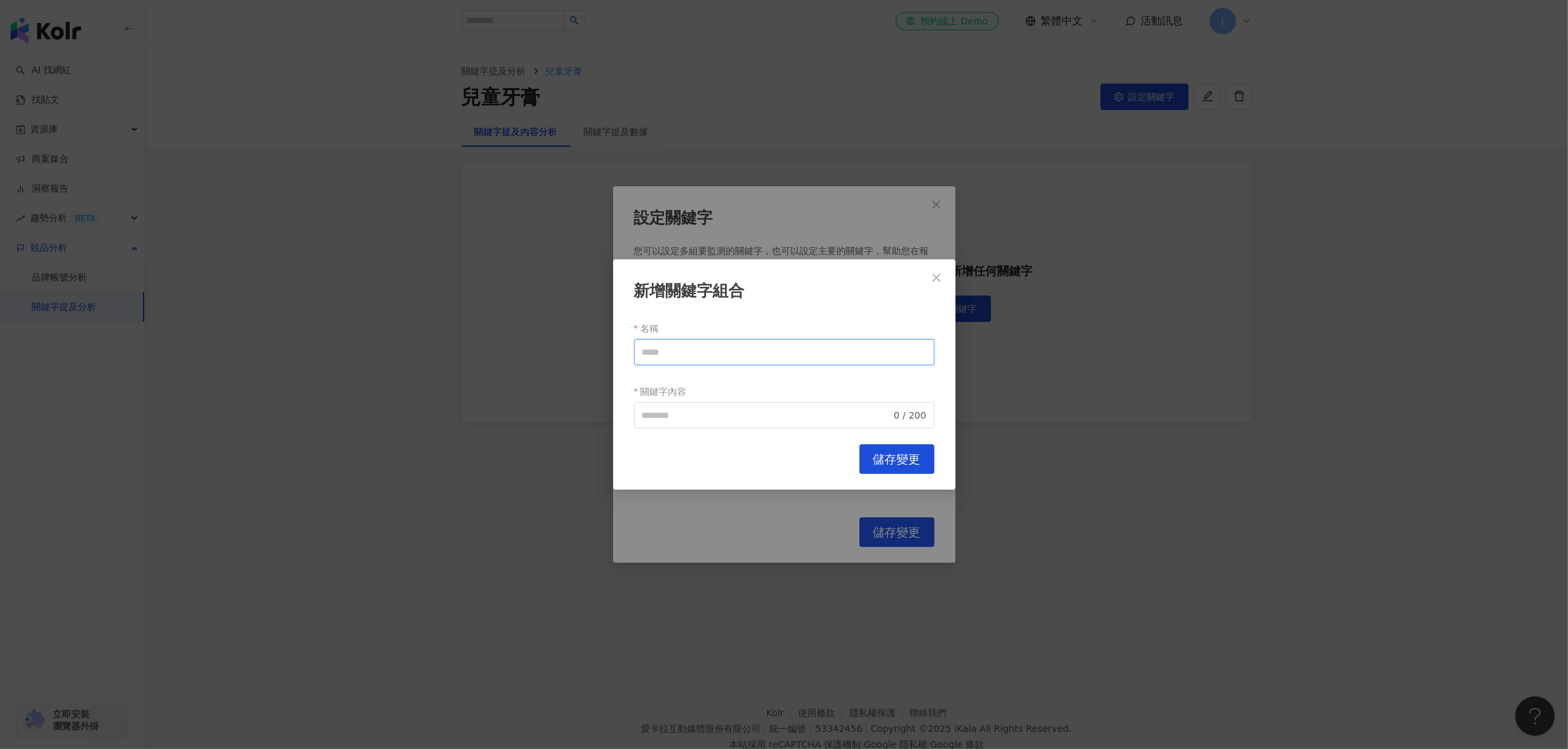
click at [728, 349] on input "名稱" at bounding box center [784, 351] width 300 height 27
type input "****"
click at [768, 416] on input "關鍵字內容" at bounding box center [766, 414] width 250 height 15
click at [668, 412] on input "**********" at bounding box center [763, 414] width 244 height 15
click at [659, 415] on input "**********" at bounding box center [763, 414] width 244 height 15
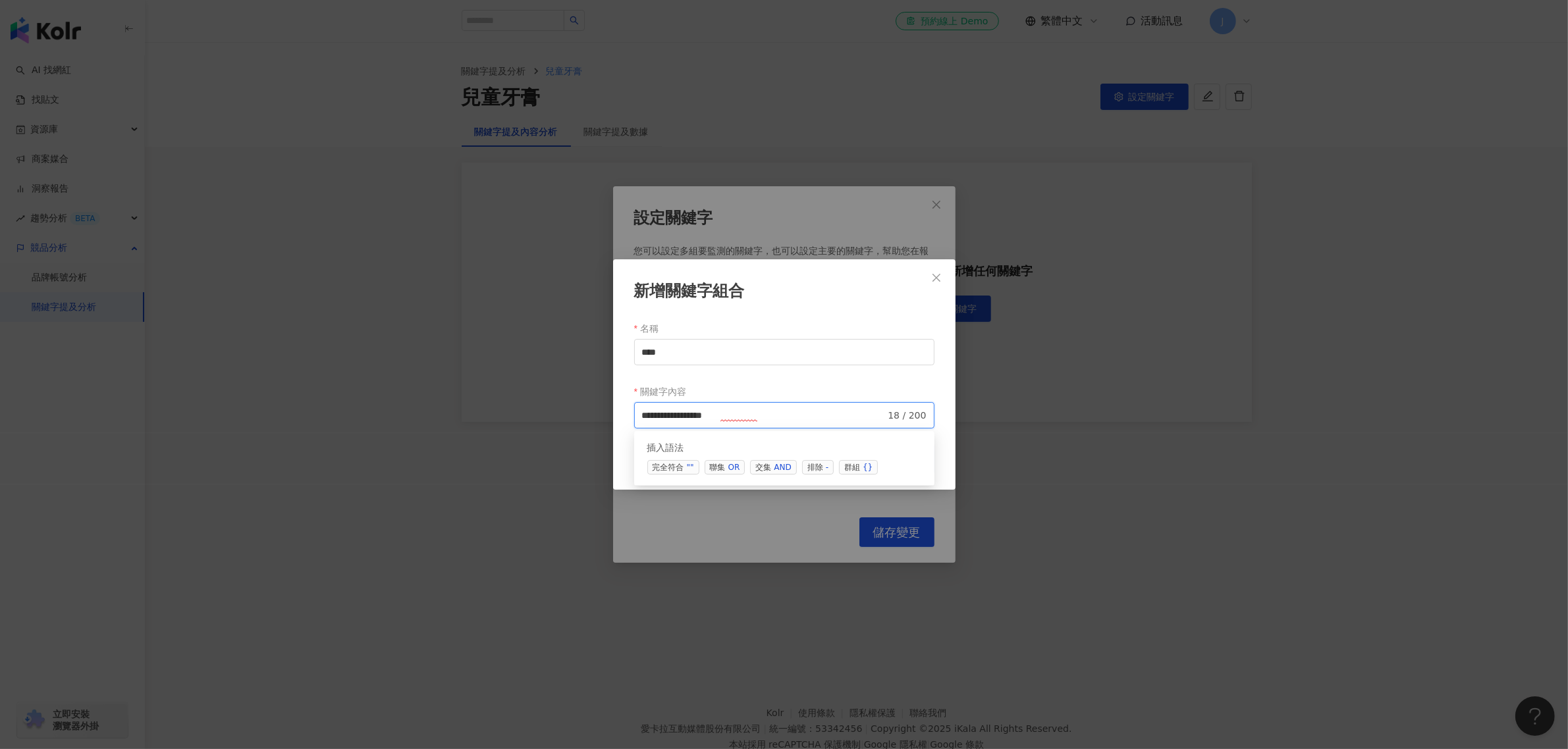
click at [881, 448] on div "插入語法" at bounding box center [783, 447] width 274 height 13
type input "**********"
click at [898, 464] on span "儲存變更" at bounding box center [897, 459] width 47 height 15
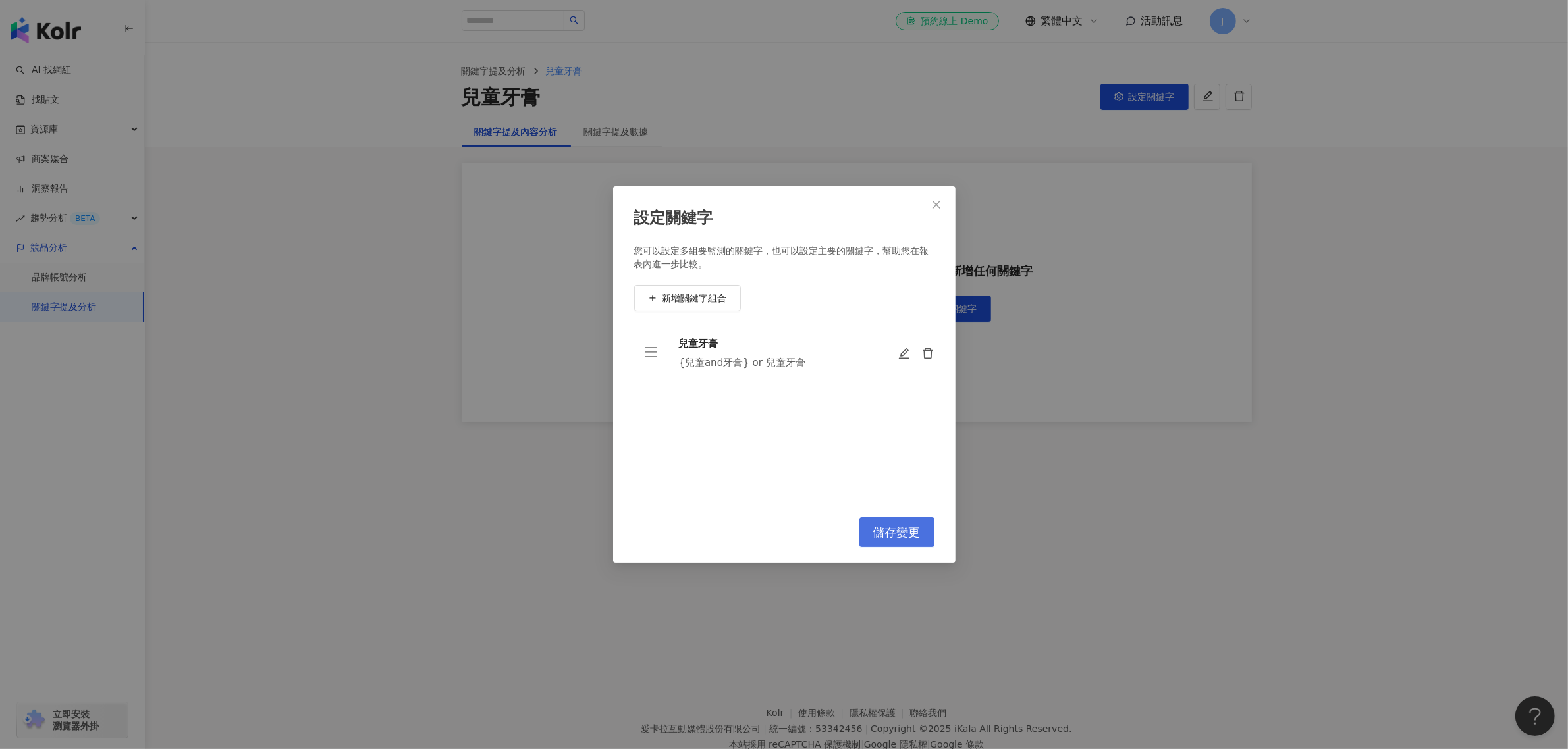
click at [895, 522] on button "儲存變更" at bounding box center [897, 532] width 75 height 30
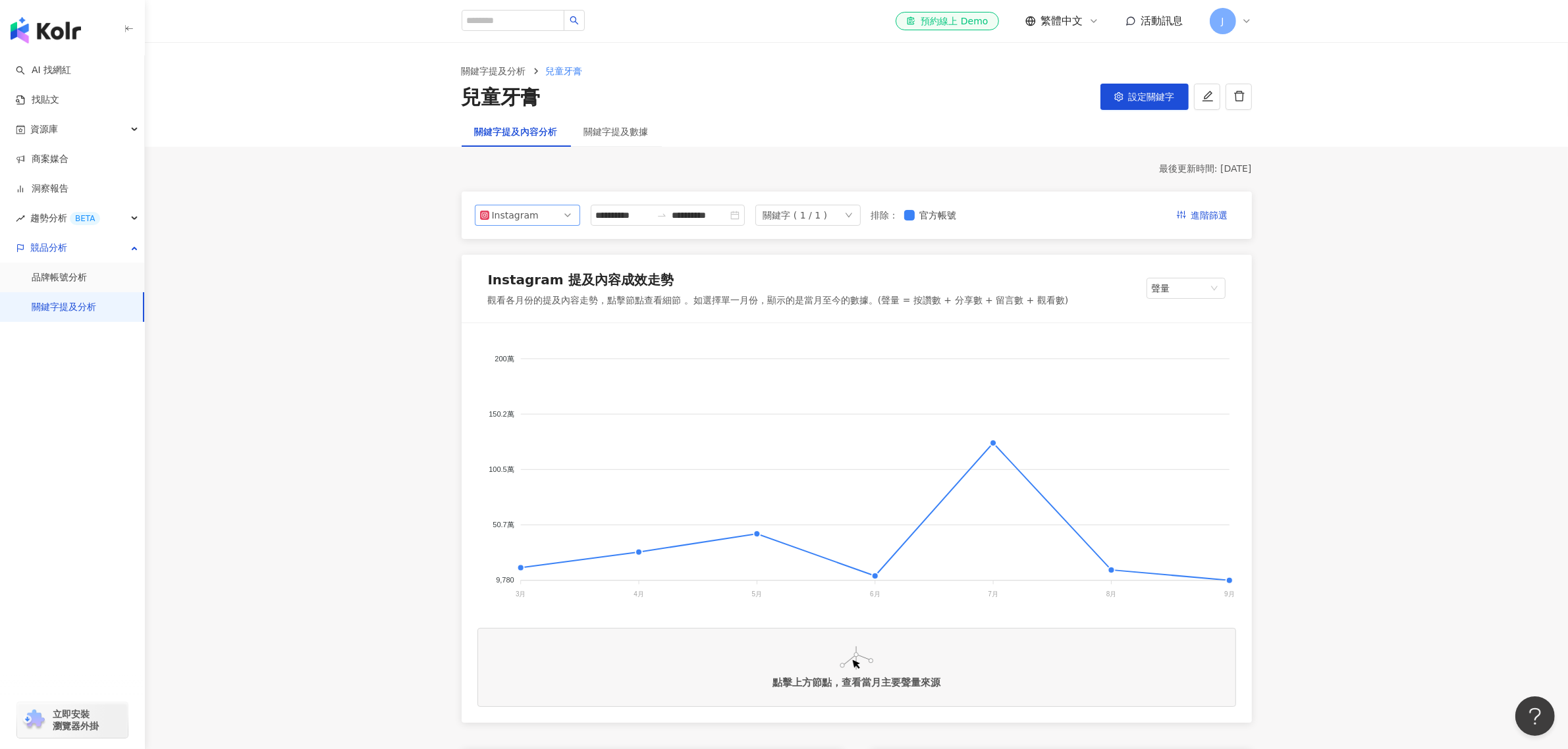
click at [546, 211] on span "Instagram" at bounding box center [527, 215] width 95 height 20
click at [607, 173] on div "最後更新時間: 2025/9/3" at bounding box center [856, 169] width 790 height 13
click at [653, 226] on div "**********" at bounding box center [856, 215] width 790 height 47
click at [651, 215] on input "**********" at bounding box center [623, 215] width 55 height 15
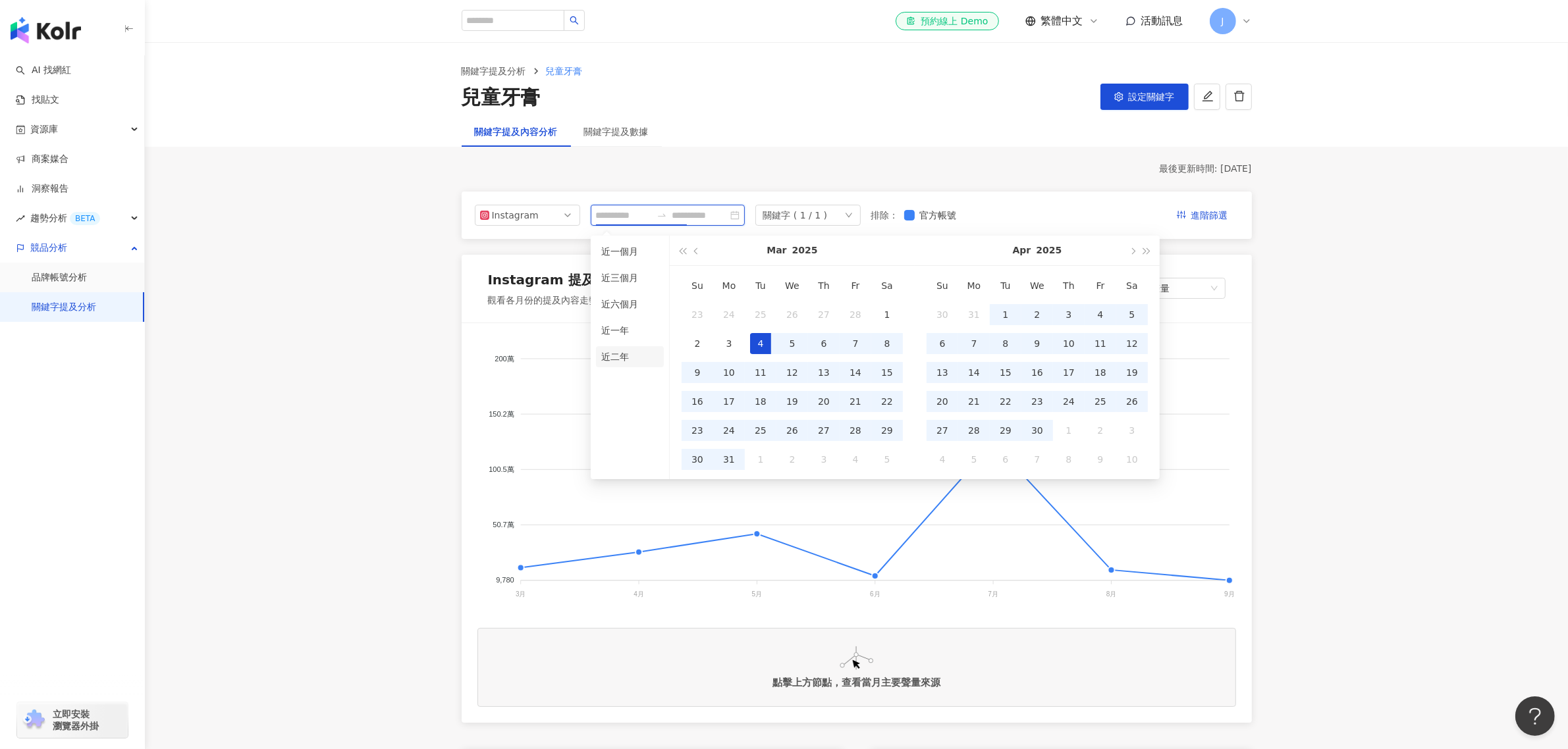
type input "**********"
click at [607, 352] on li "近二年" at bounding box center [629, 356] width 68 height 21
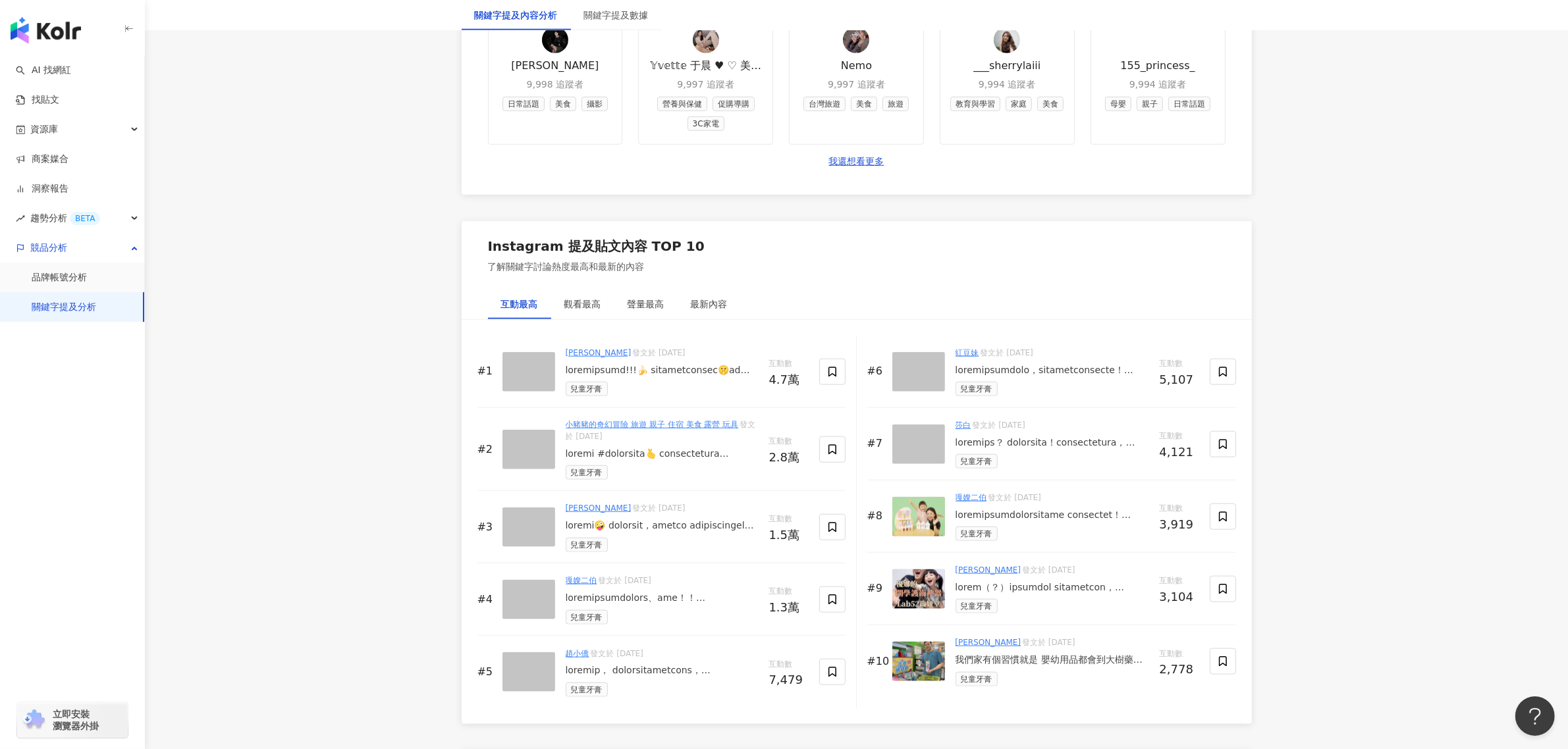
scroll to position [1974, 0]
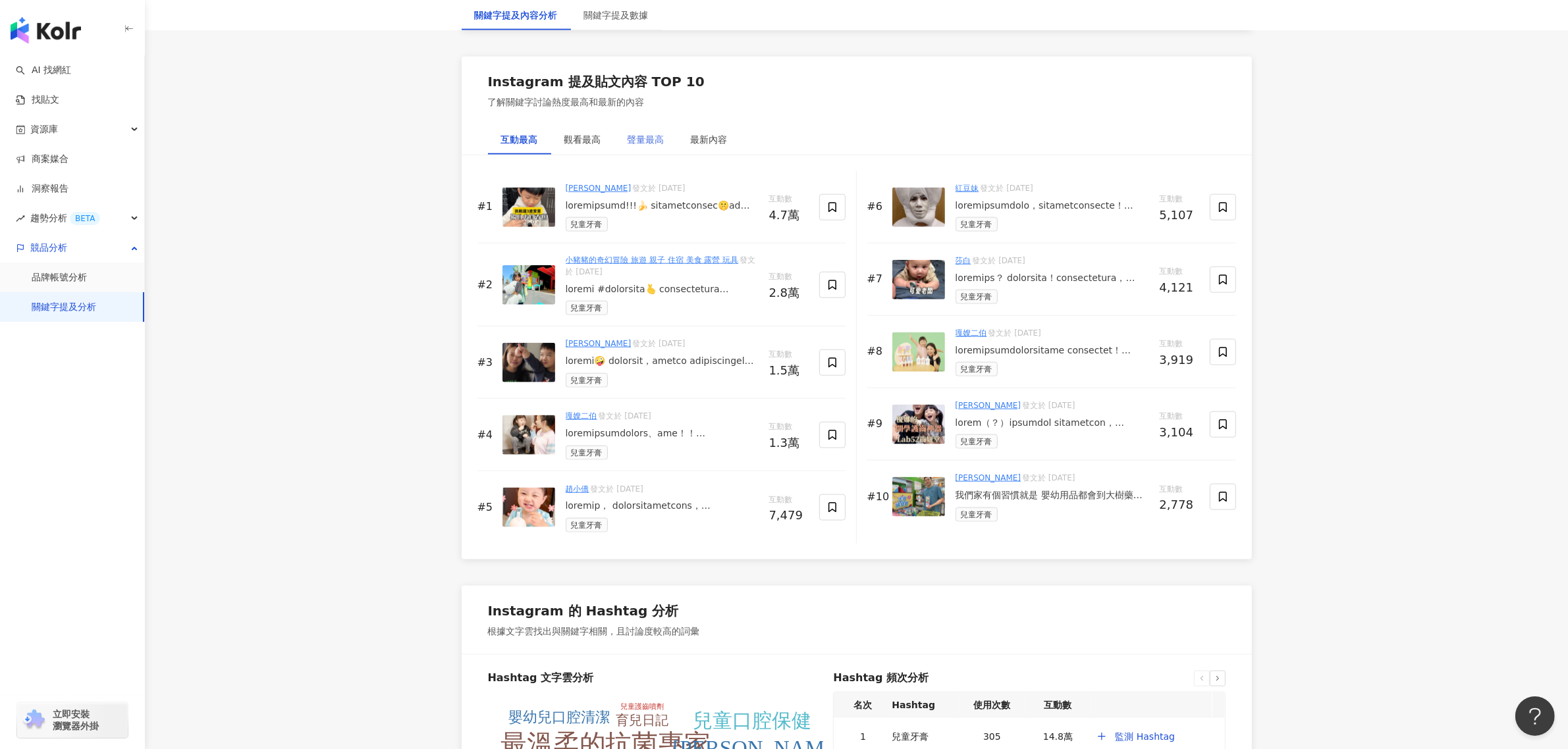
click at [636, 145] on div "聲量最高" at bounding box center [646, 139] width 63 height 31
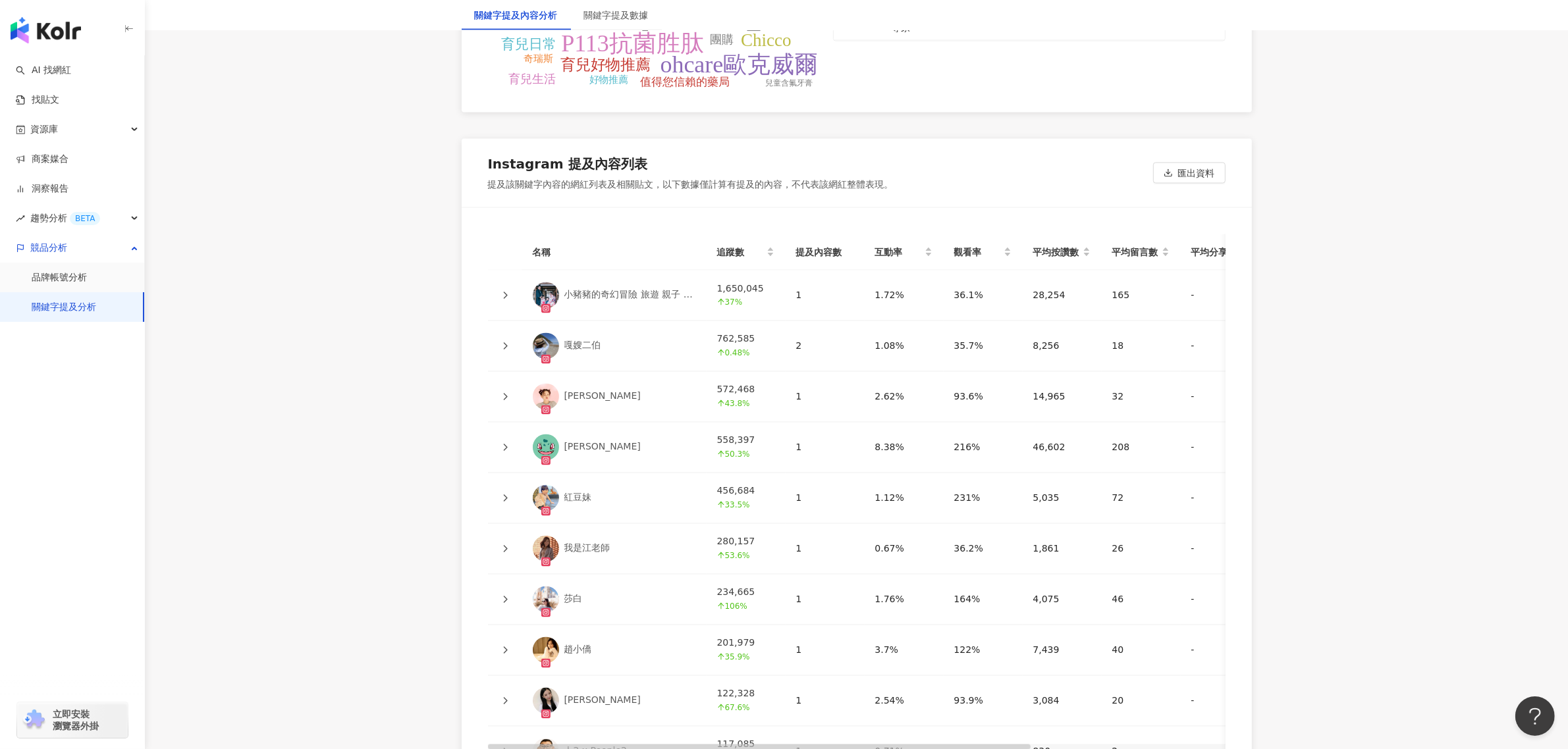
scroll to position [2879, 0]
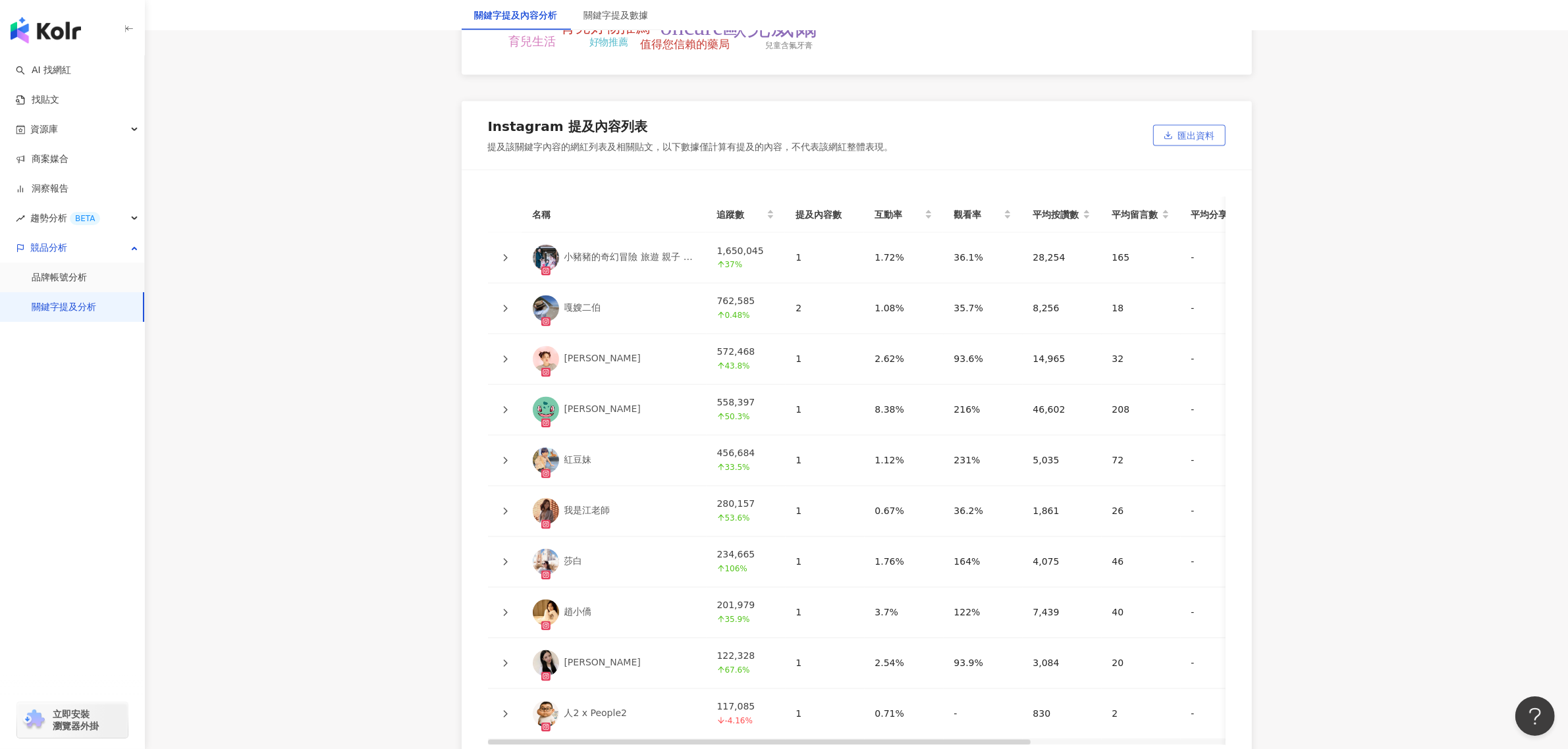
click at [1209, 147] on span "匯出資料" at bounding box center [1196, 135] width 37 height 21
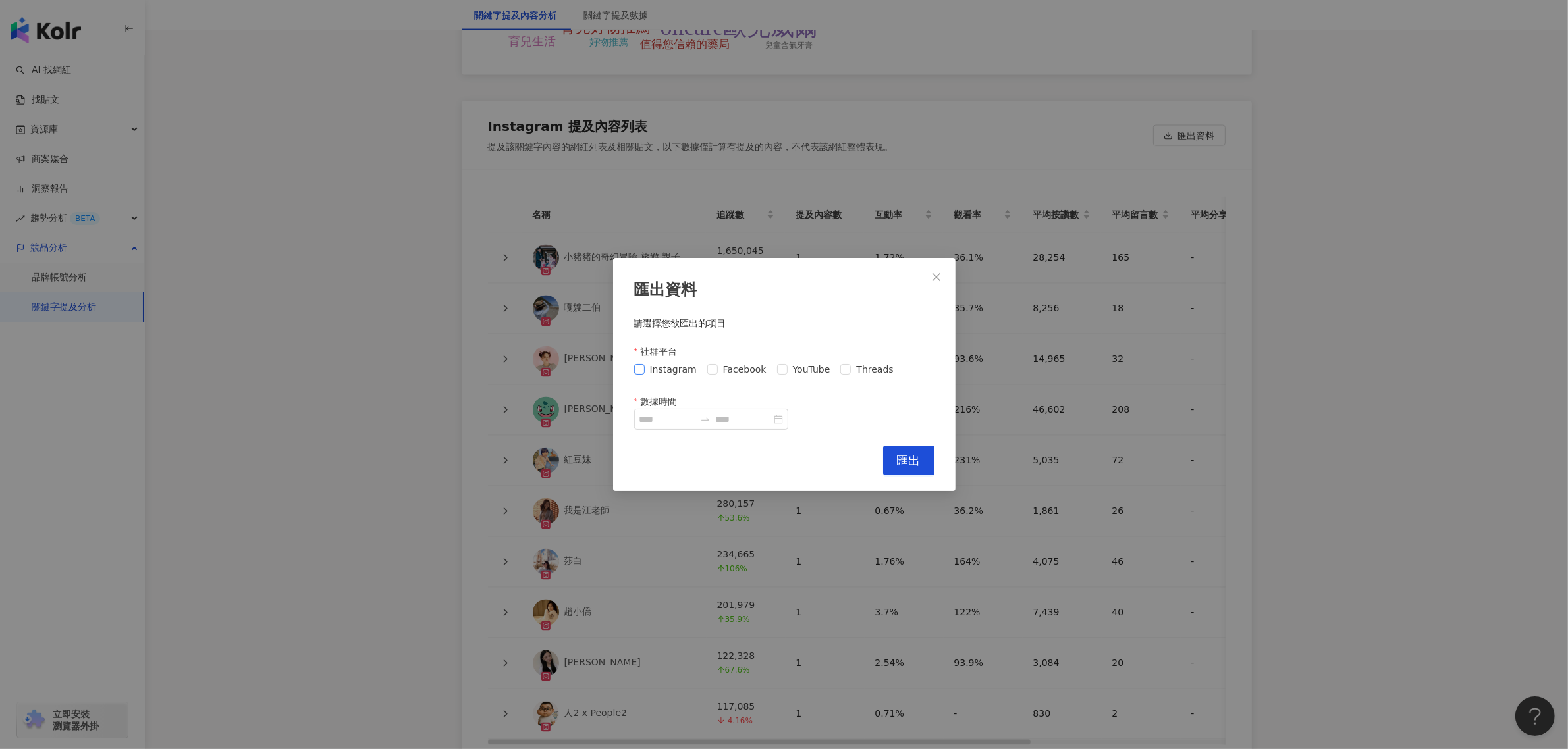
click at [646, 366] on span "Instagram" at bounding box center [673, 369] width 57 height 15
click at [731, 370] on span "Facebook" at bounding box center [745, 369] width 54 height 15
click at [800, 370] on span "YouTube" at bounding box center [812, 369] width 48 height 15
click at [859, 368] on span "Threads" at bounding box center [875, 369] width 47 height 15
click at [749, 433] on div "匯出資料 請選擇您欲匯出的項目 社群平台 Instagram Facebook YouTube Threads 數據時間 Cancel 匯出" at bounding box center [784, 374] width 343 height 233
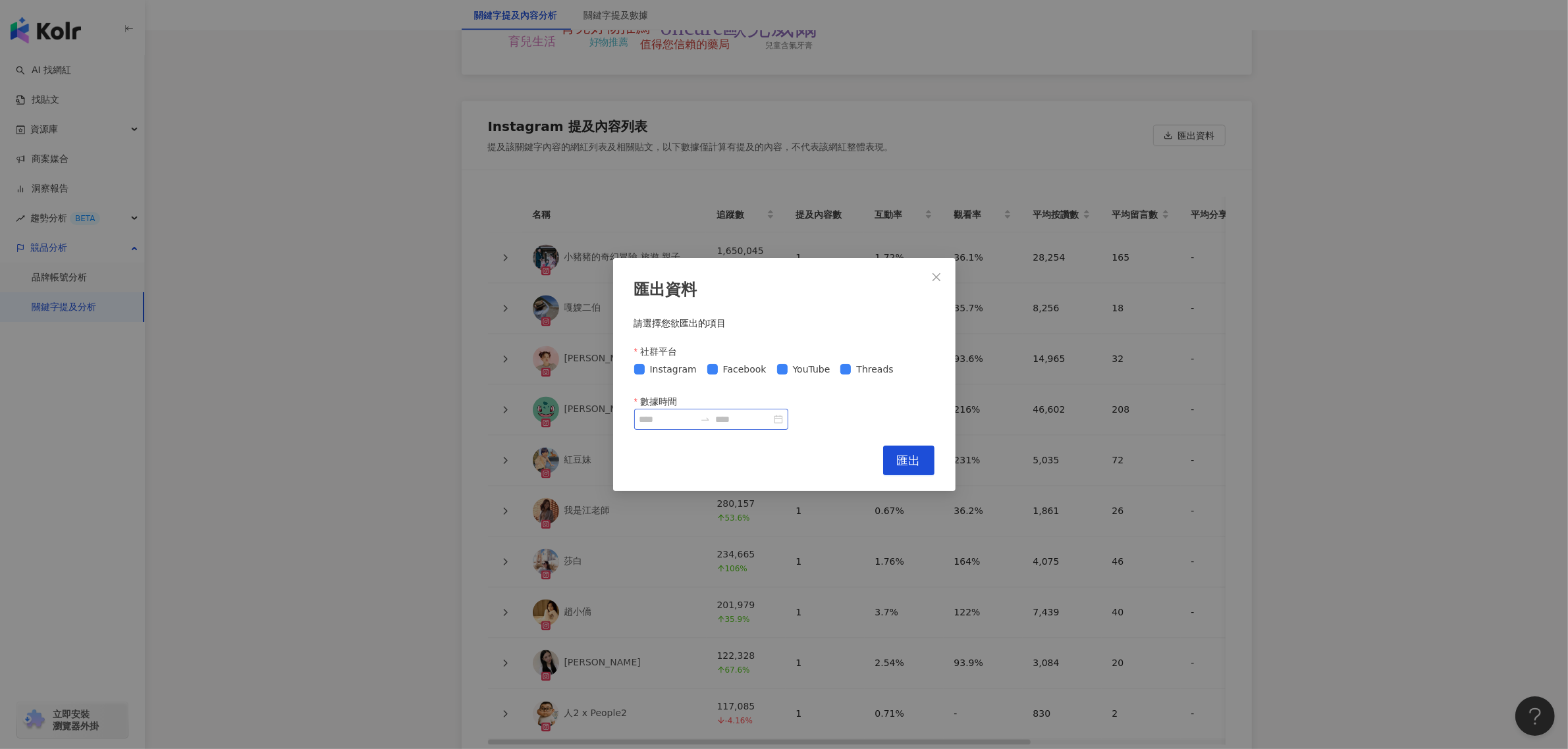
click at [716, 416] on div at bounding box center [704, 418] width 21 height 11
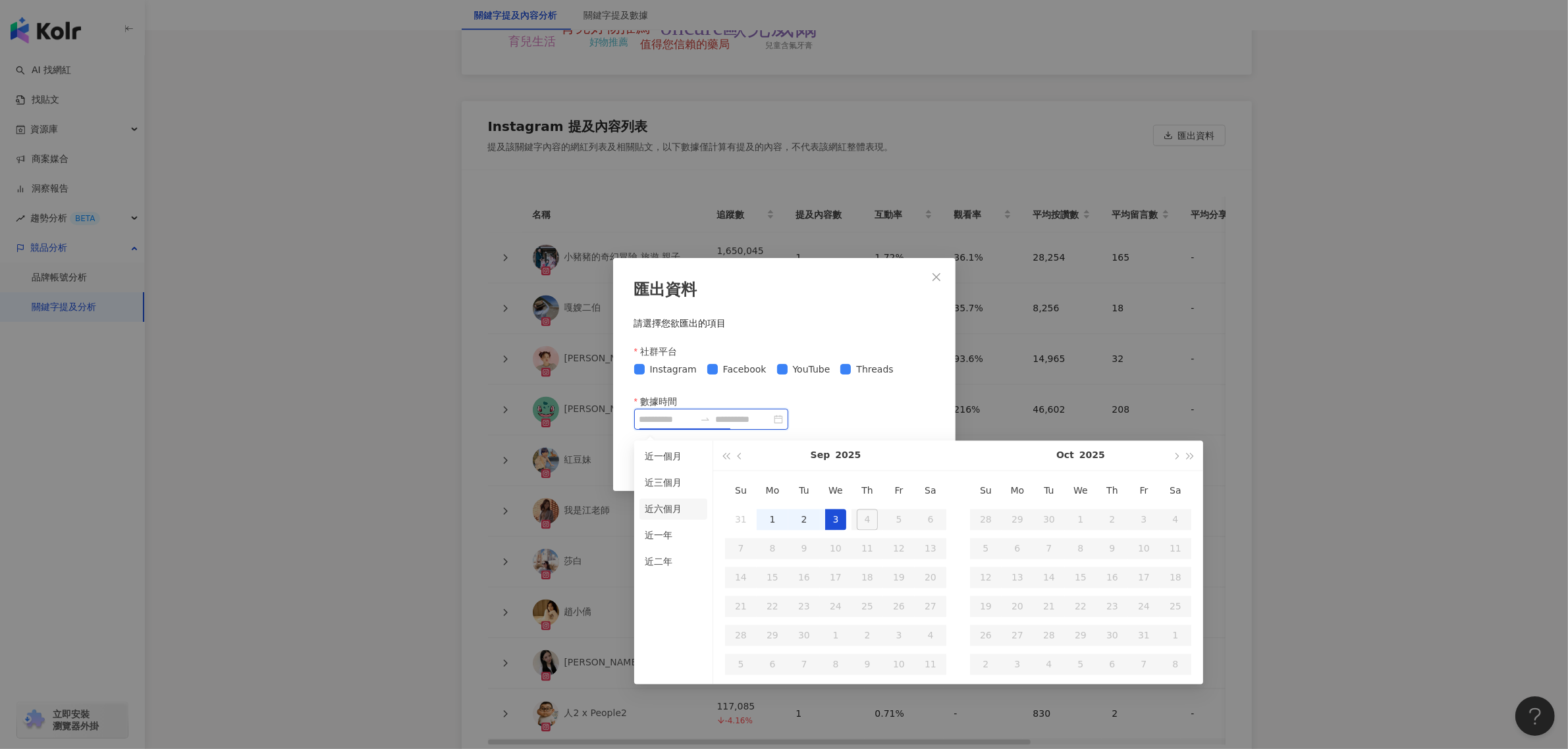
type input "**********"
click at [672, 563] on li "近二年" at bounding box center [672, 562] width 68 height 21
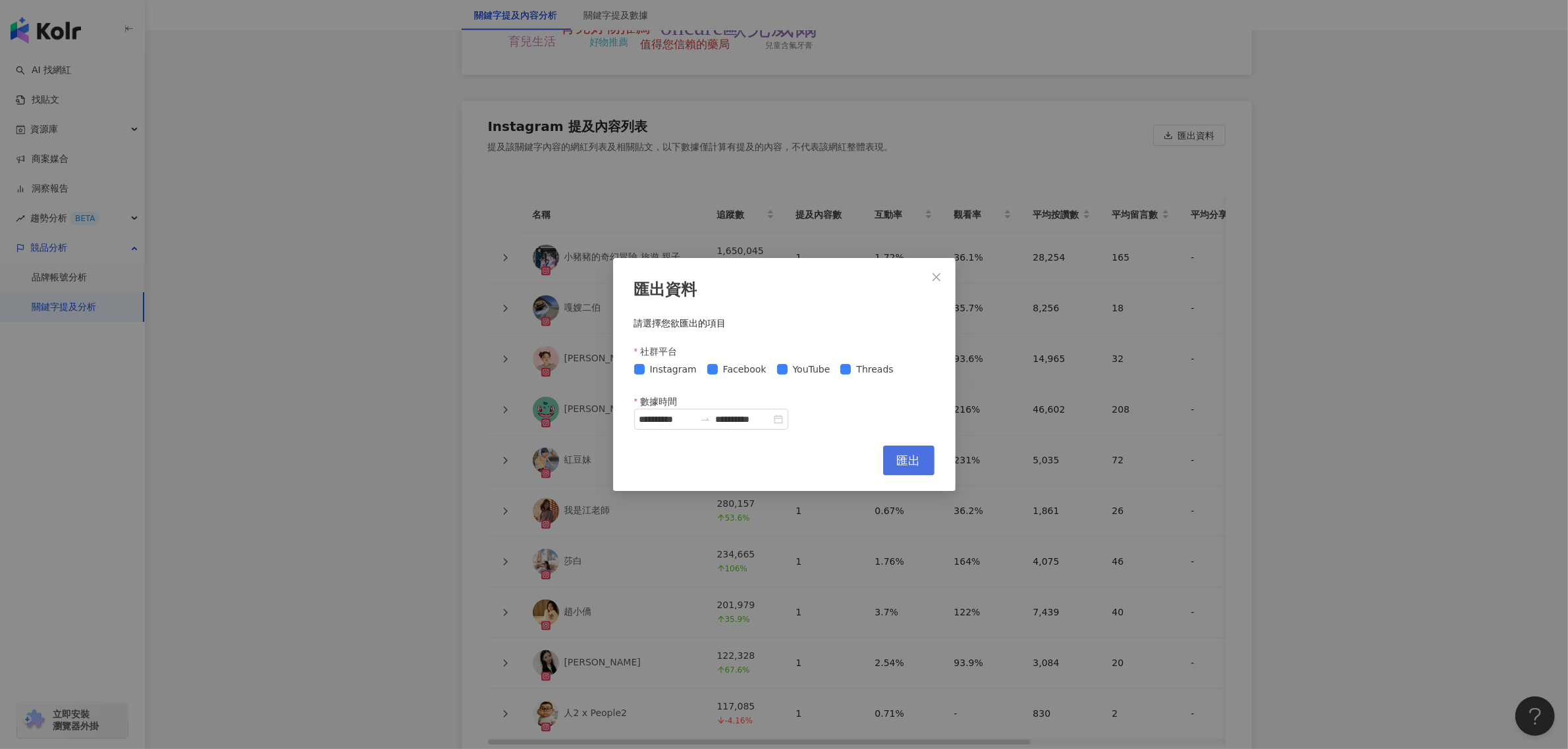
click at [895, 469] on button "匯出" at bounding box center [908, 460] width 51 height 30
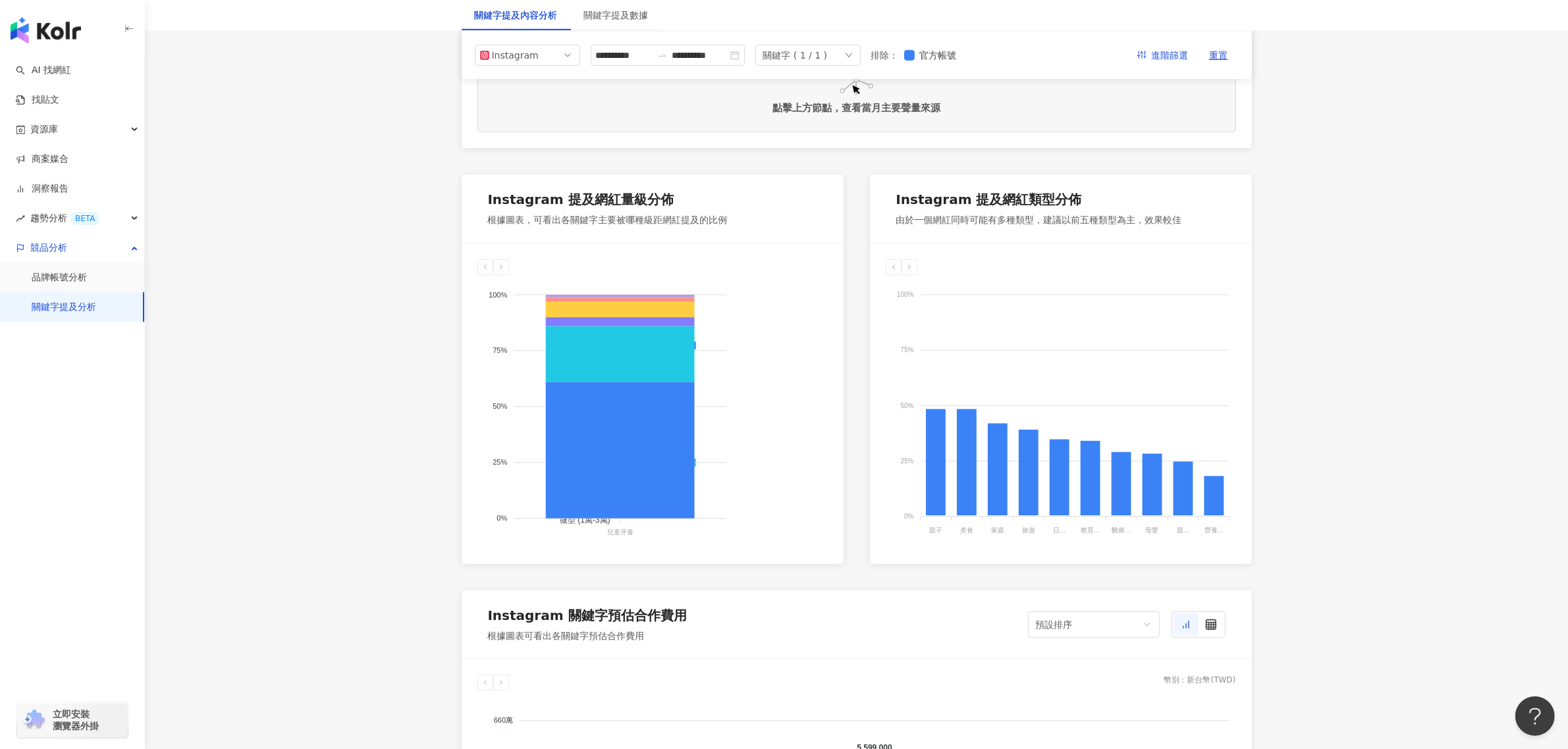
scroll to position [415, 0]
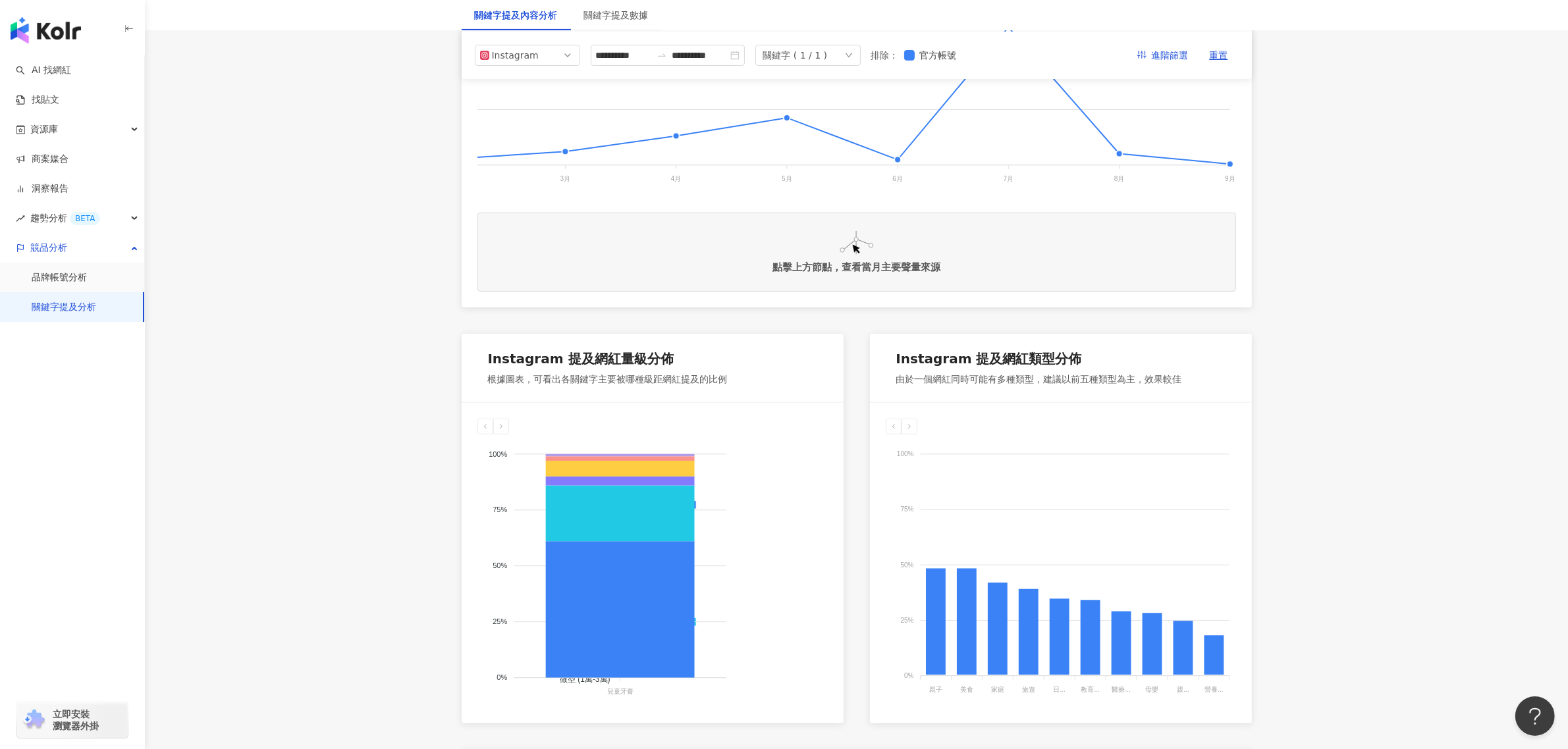
click at [64, 306] on link "關鍵字提及分析" at bounding box center [63, 307] width 64 height 13
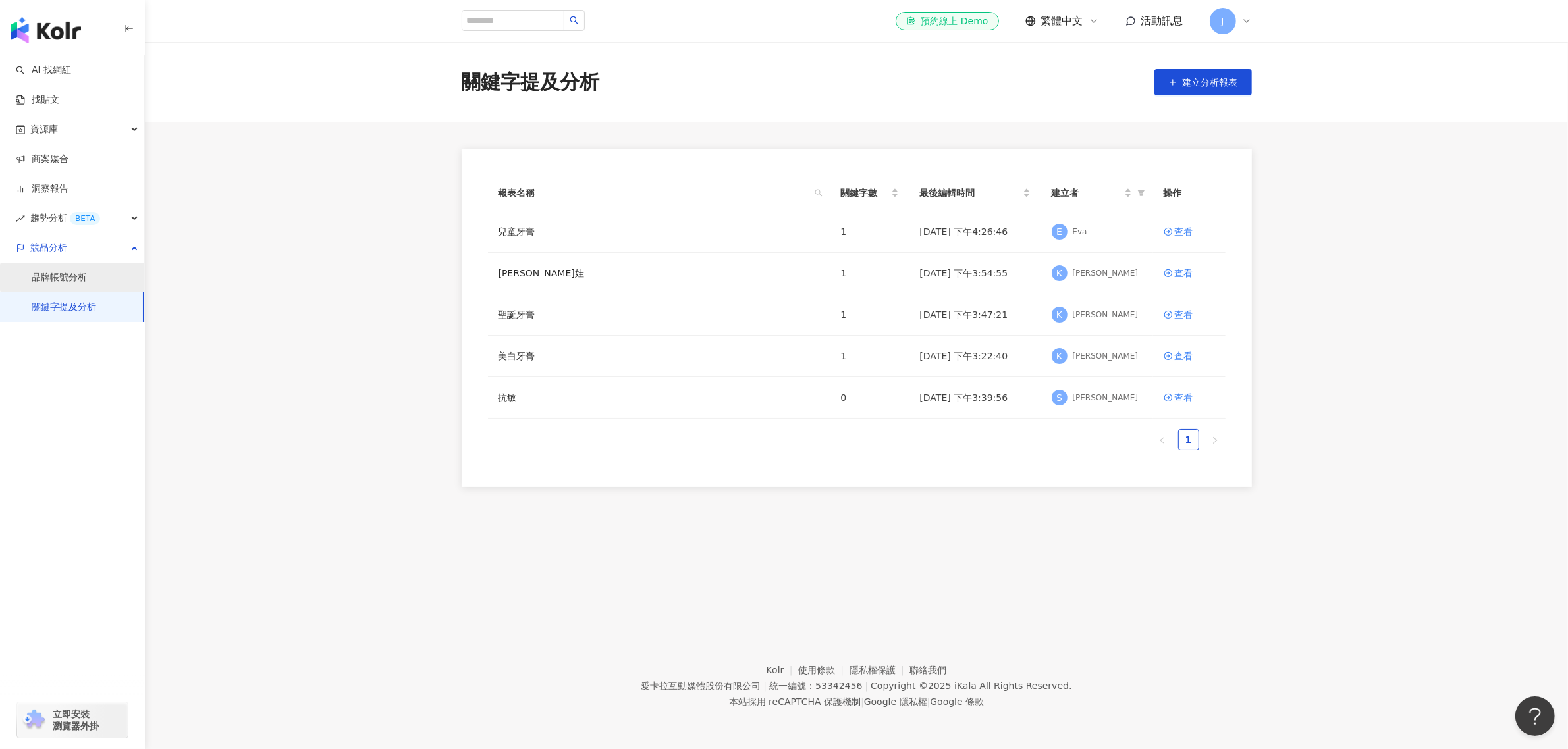
click at [70, 275] on link "品牌帳號分析" at bounding box center [59, 277] width 55 height 13
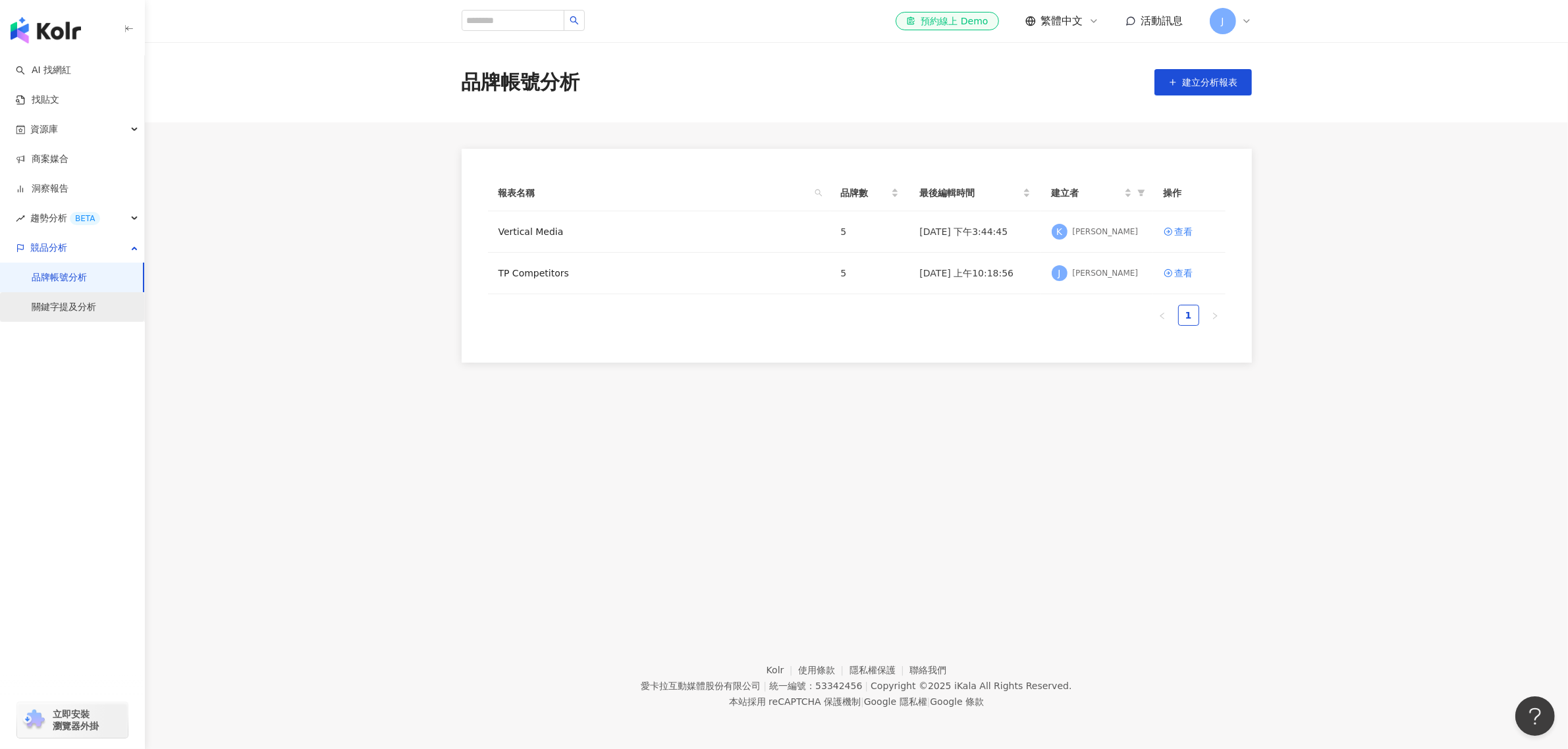
click at [58, 311] on link "關鍵字提及分析" at bounding box center [63, 307] width 64 height 13
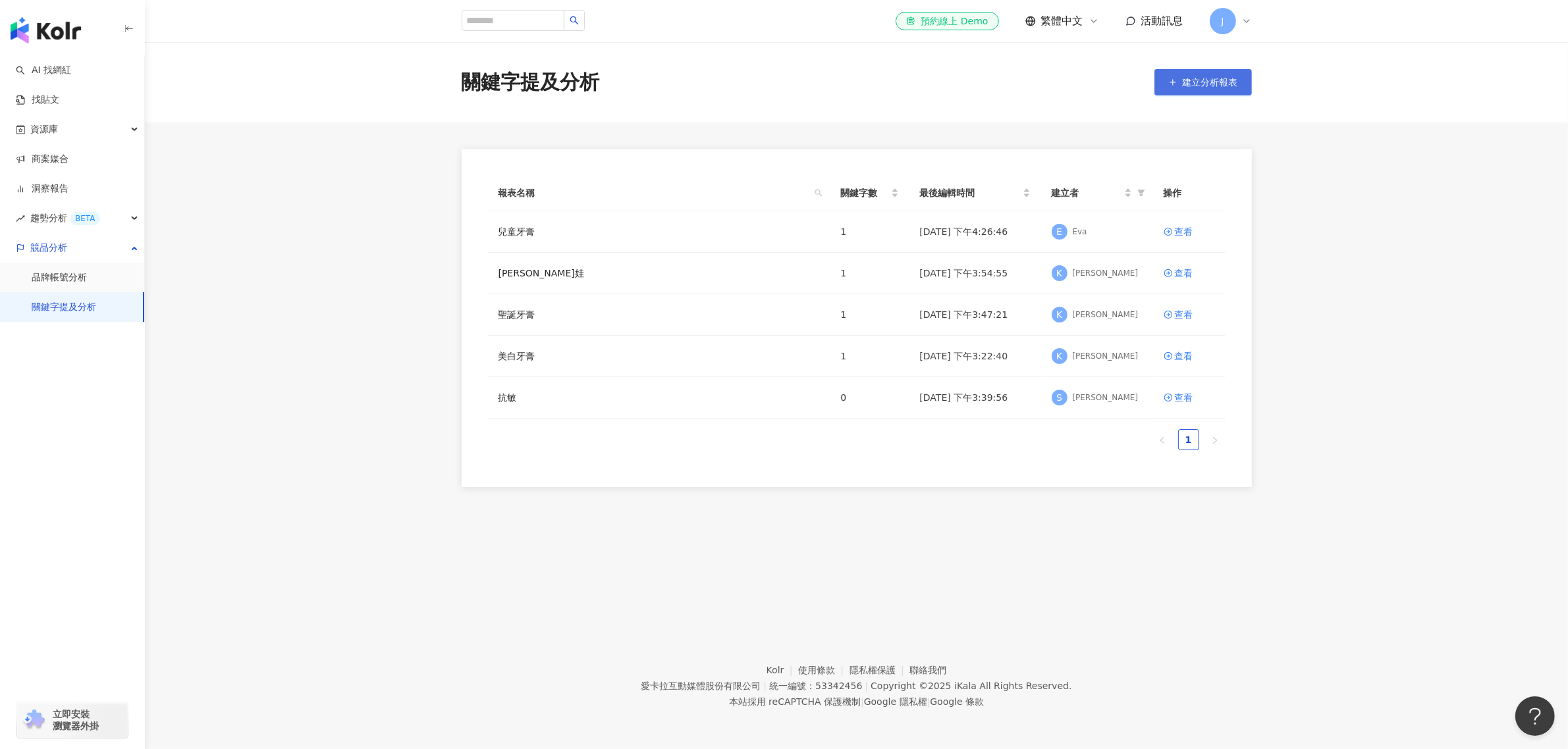
click at [1183, 84] on span "建立分析報表" at bounding box center [1211, 82] width 55 height 11
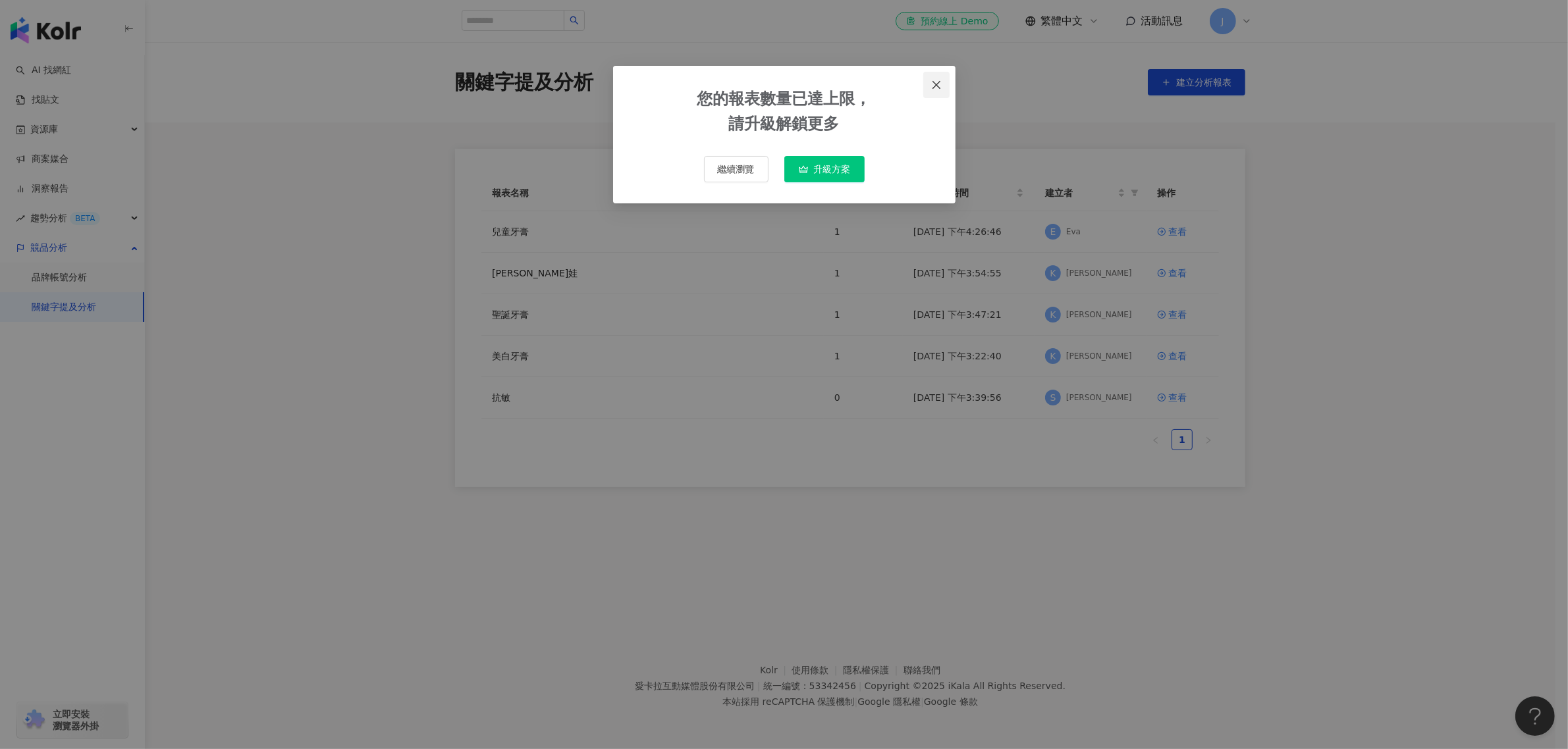
click at [942, 80] on span "Close" at bounding box center [936, 85] width 27 height 11
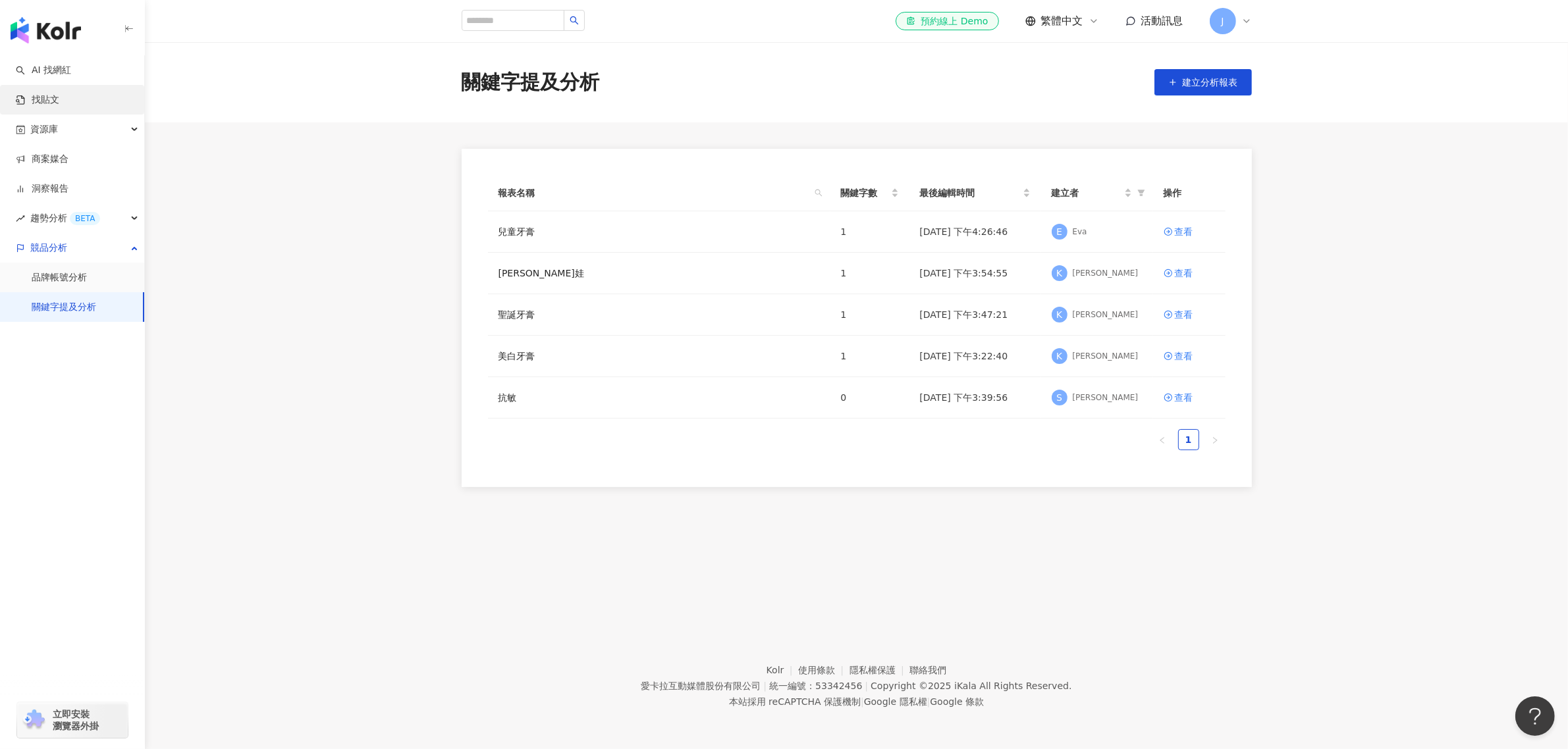
click at [56, 94] on link "找貼文" at bounding box center [38, 100] width 43 height 13
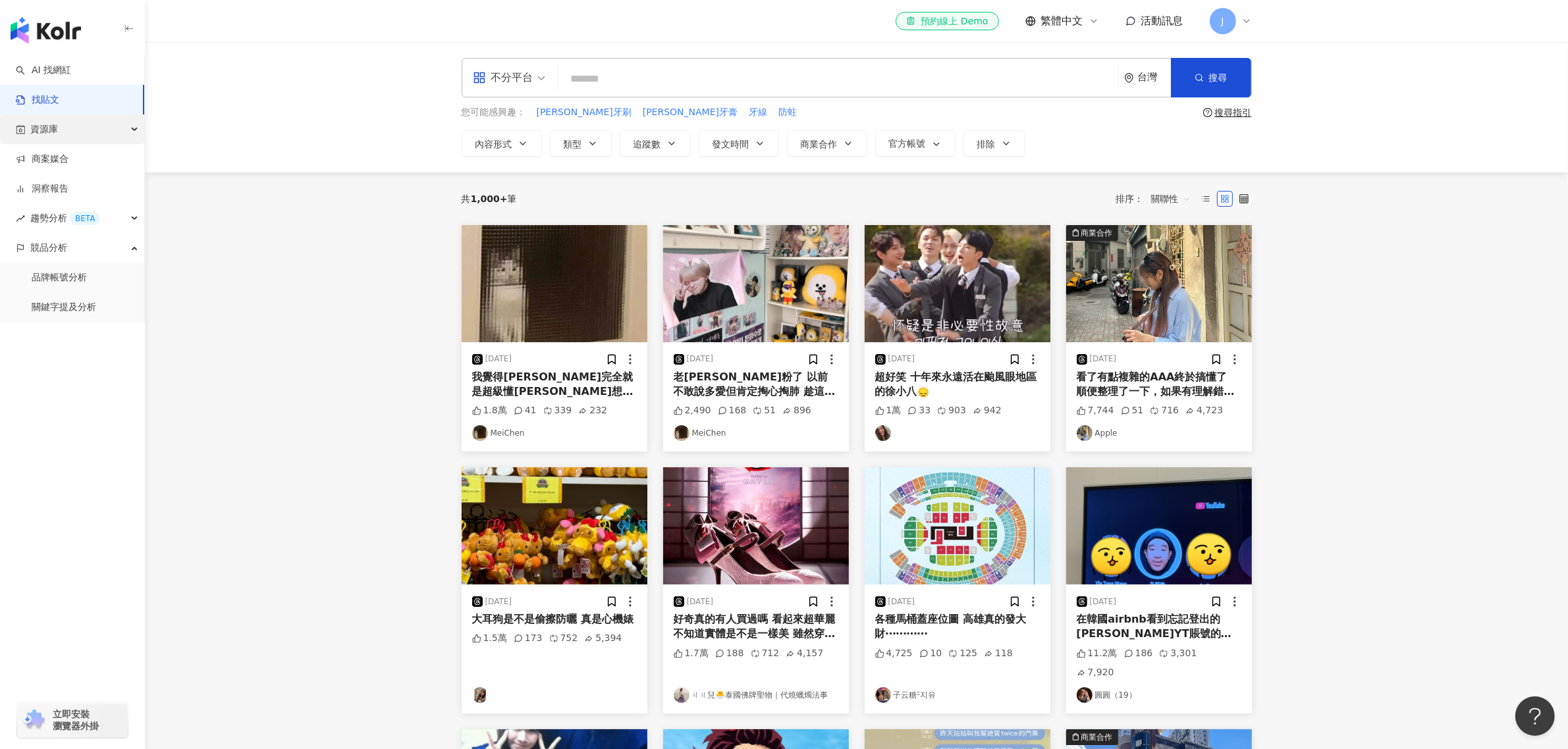
click at [97, 126] on div "資源庫" at bounding box center [72, 129] width 144 height 30
click at [604, 69] on input "search" at bounding box center [838, 78] width 549 height 29
type input "*"
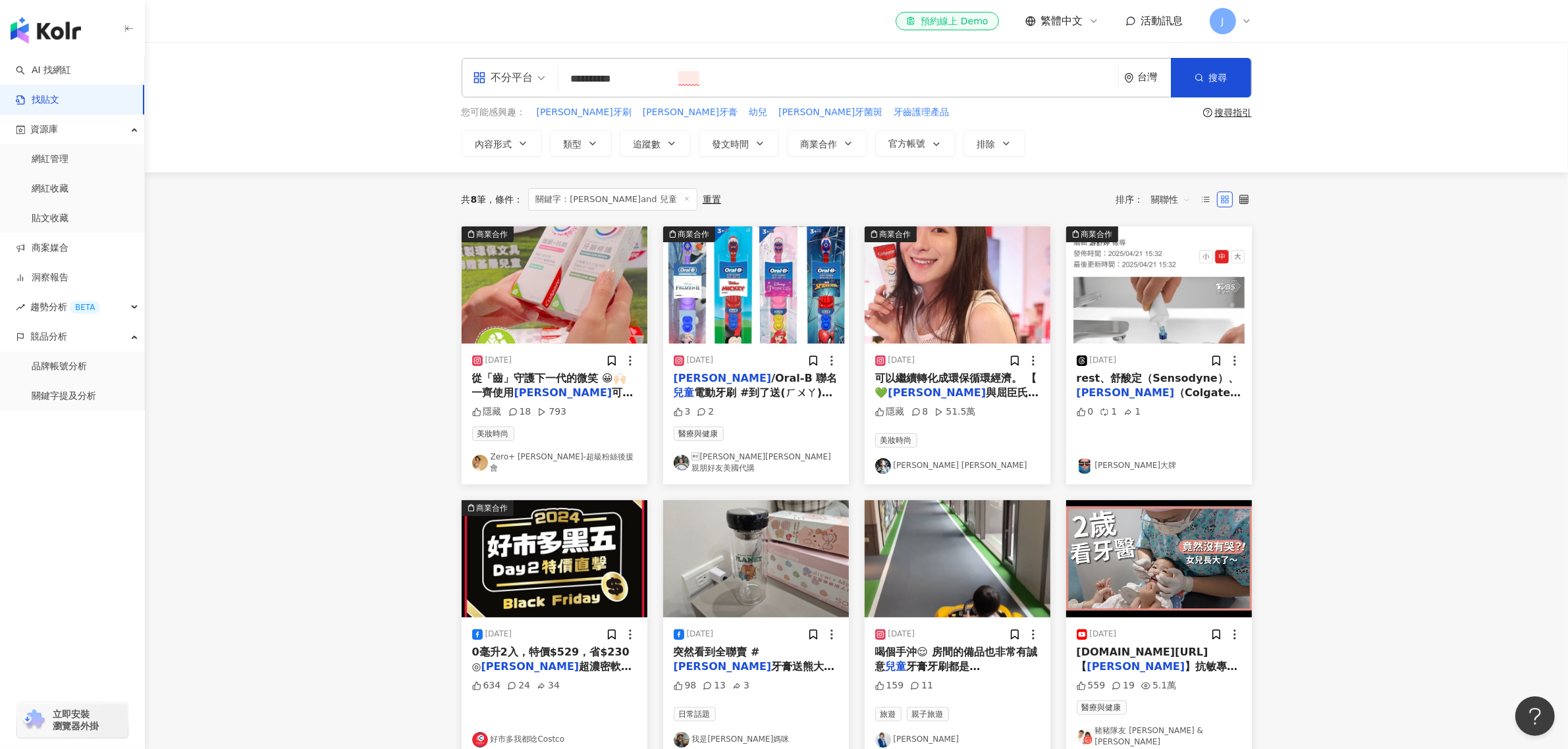
click at [710, 74] on input "**********" at bounding box center [838, 78] width 549 height 29
click at [603, 78] on input "**********" at bounding box center [838, 78] width 549 height 29
drag, startPoint x: 749, startPoint y: 74, endPoint x: 555, endPoint y: 76, distance: 194.0
click at [555, 76] on div "**********" at bounding box center [856, 78] width 790 height 39
type input "*"
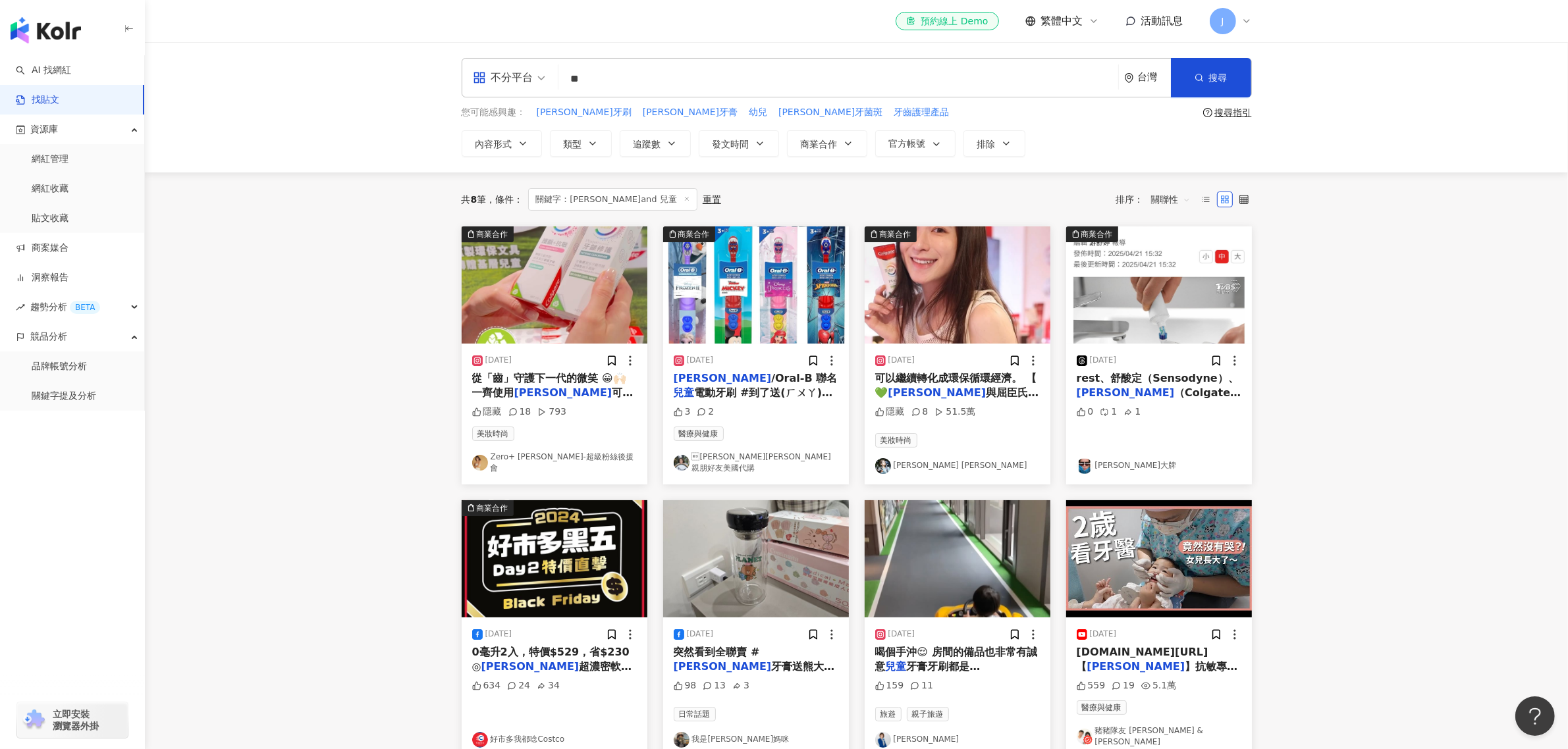
type input "*"
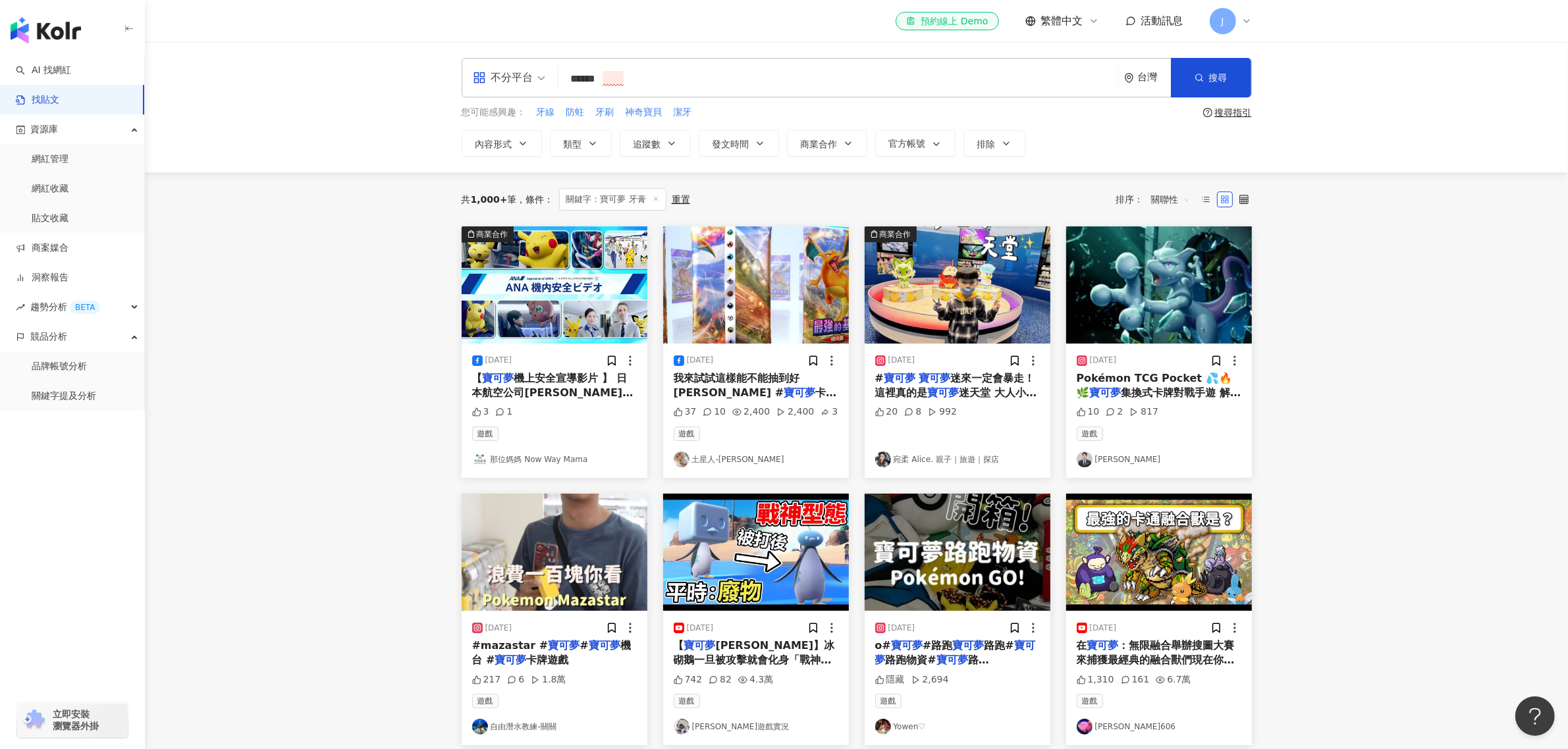
click at [611, 73] on input "******" at bounding box center [838, 78] width 549 height 29
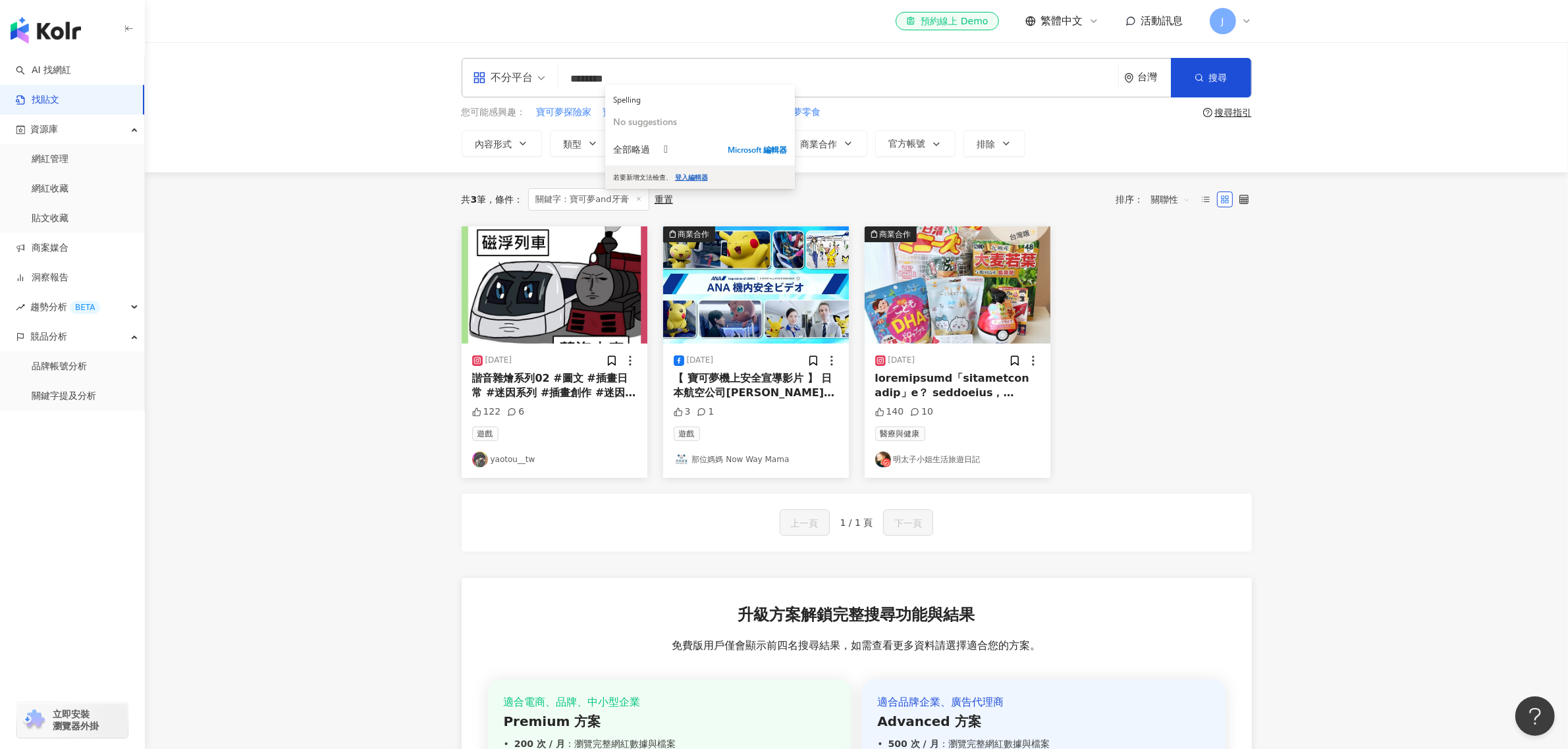
click at [349, 365] on main "不分平台 寶可夢and牙膏 ******** 台灣 搜尋 searchOperator 插入語法 完全符合 "" 聯集 OR 交集 AND 排除 - 群組 {…" at bounding box center [856, 490] width 1423 height 896
click at [664, 76] on input "********" at bounding box center [838, 78] width 549 height 29
click at [626, 76] on input "********" at bounding box center [838, 78] width 549 height 29
type input "*******"
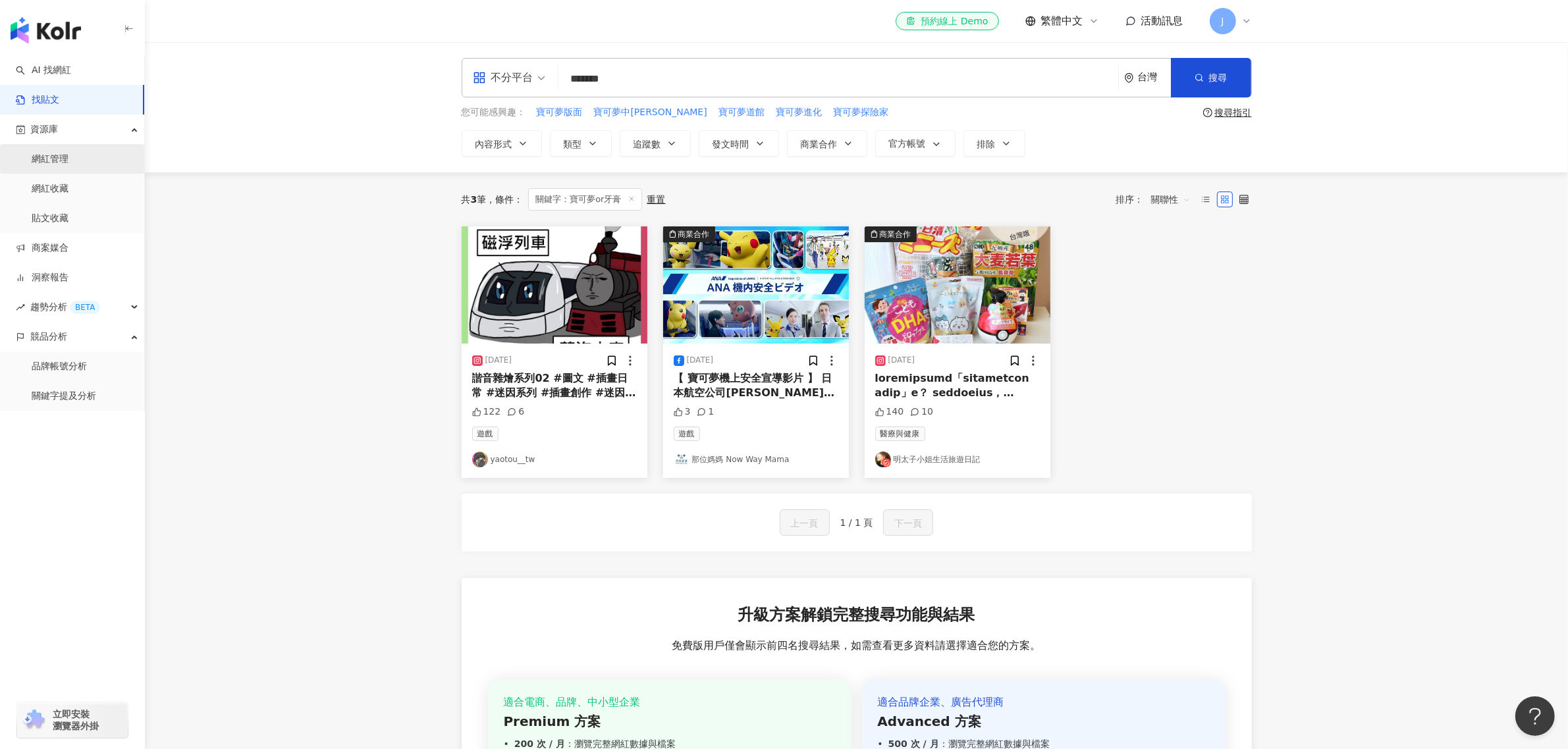
click at [68, 153] on link "網紅管理" at bounding box center [49, 159] width 37 height 13
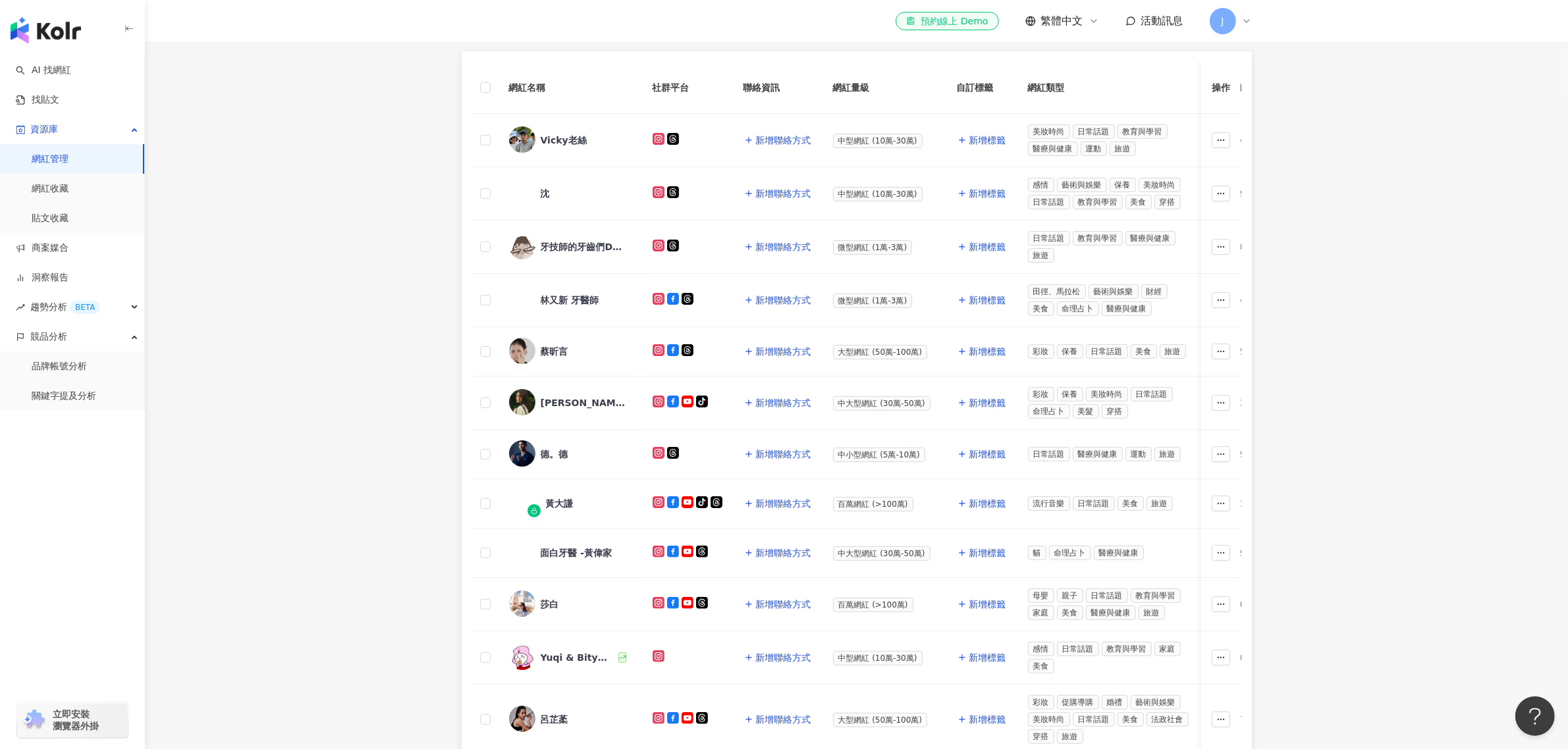
scroll to position [485, 0]
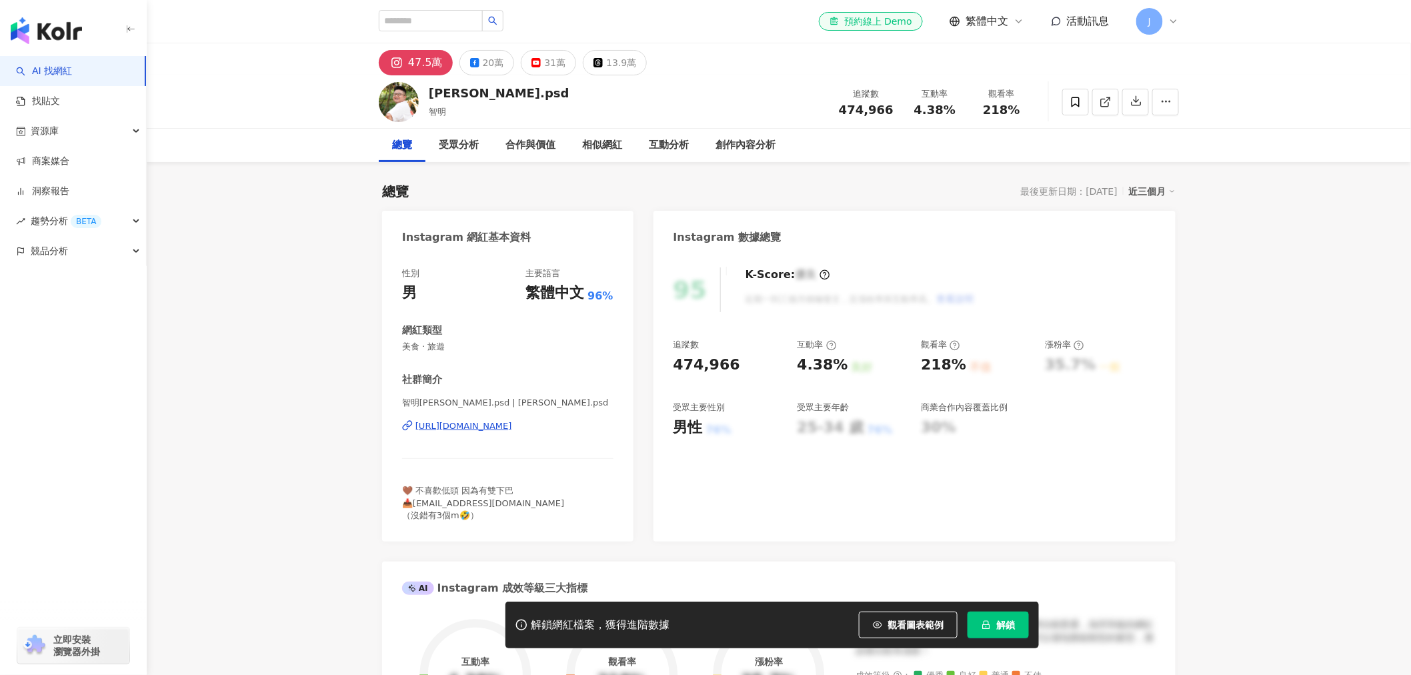
click at [505, 425] on div "[URL][DOMAIN_NAME]" at bounding box center [463, 426] width 97 height 12
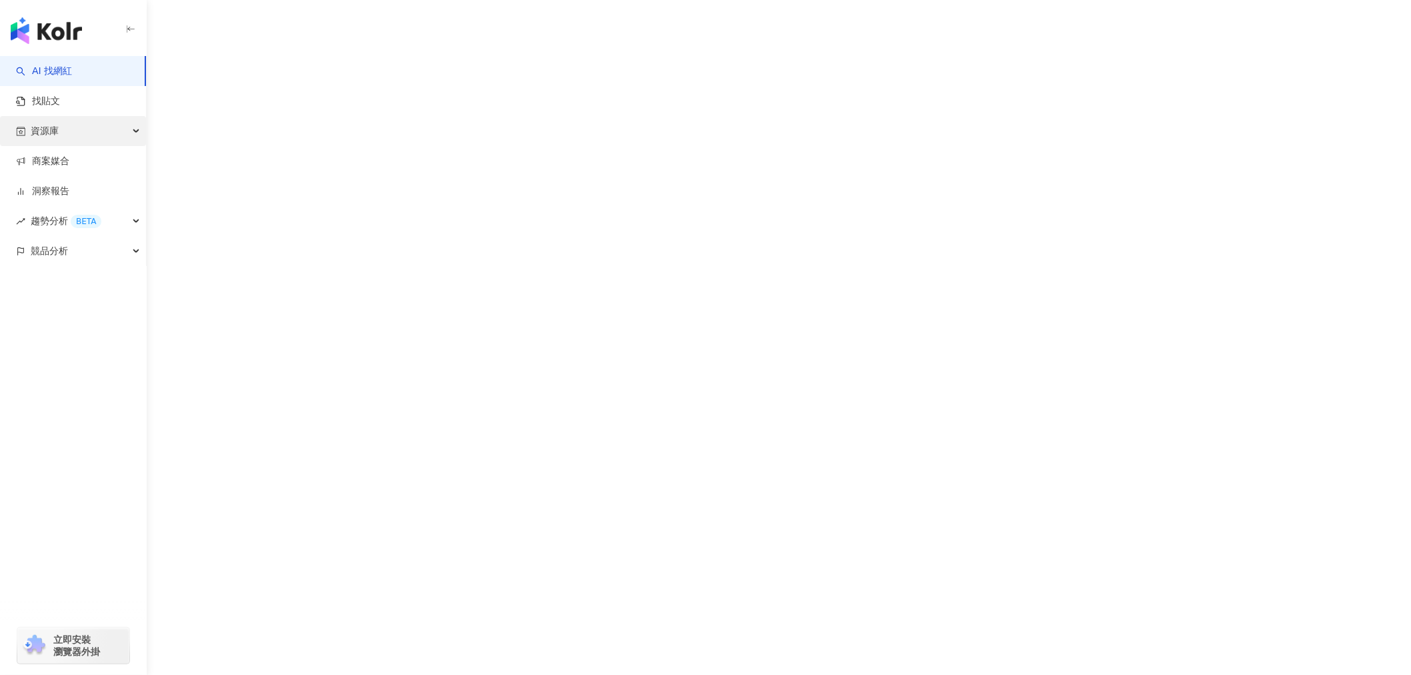
click at [87, 129] on div "資源庫" at bounding box center [73, 131] width 146 height 30
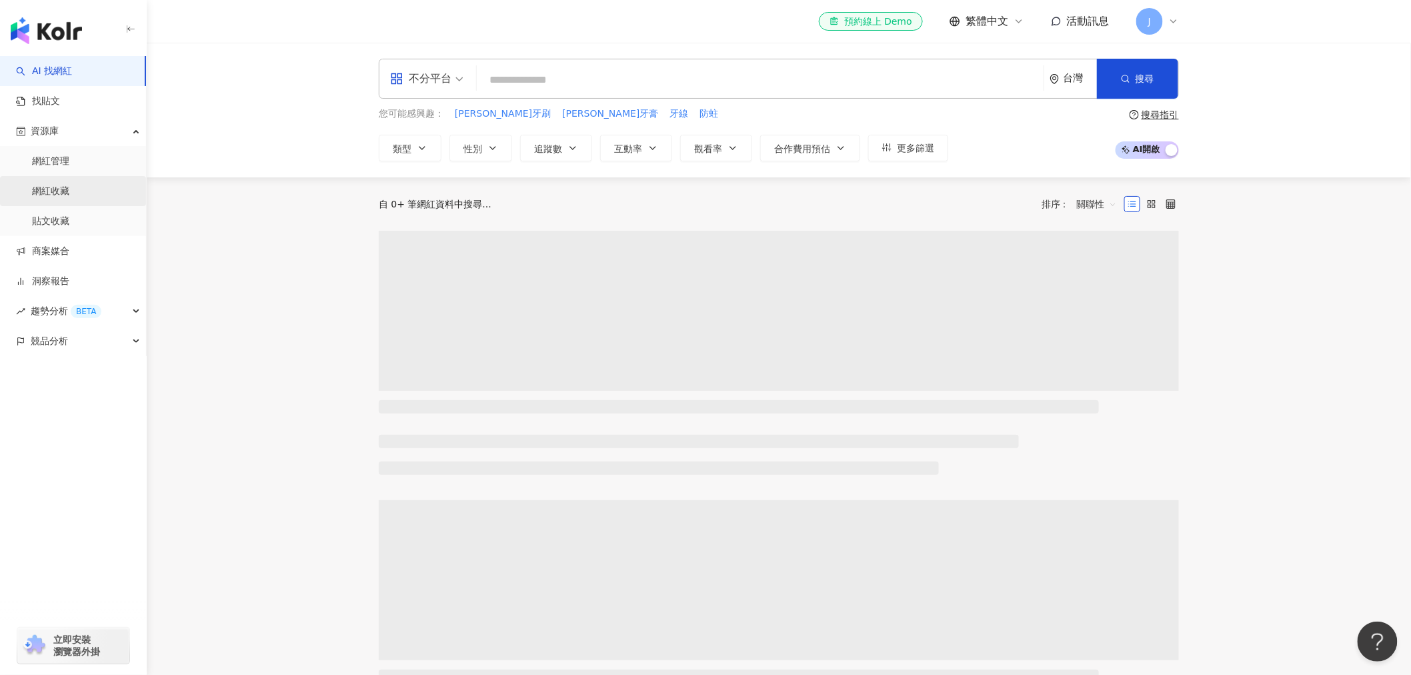
click at [69, 192] on link "網紅收藏" at bounding box center [50, 191] width 37 height 13
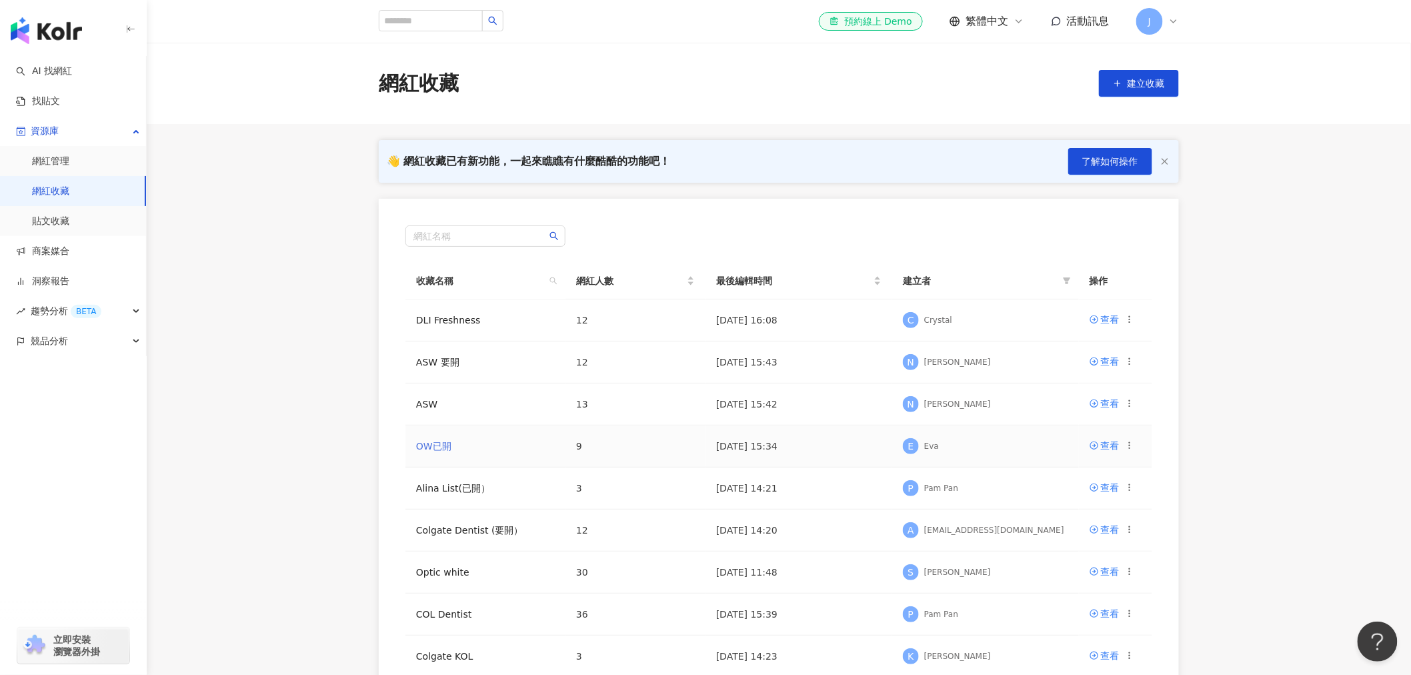
click at [433, 444] on link "OW已開" at bounding box center [433, 446] width 35 height 11
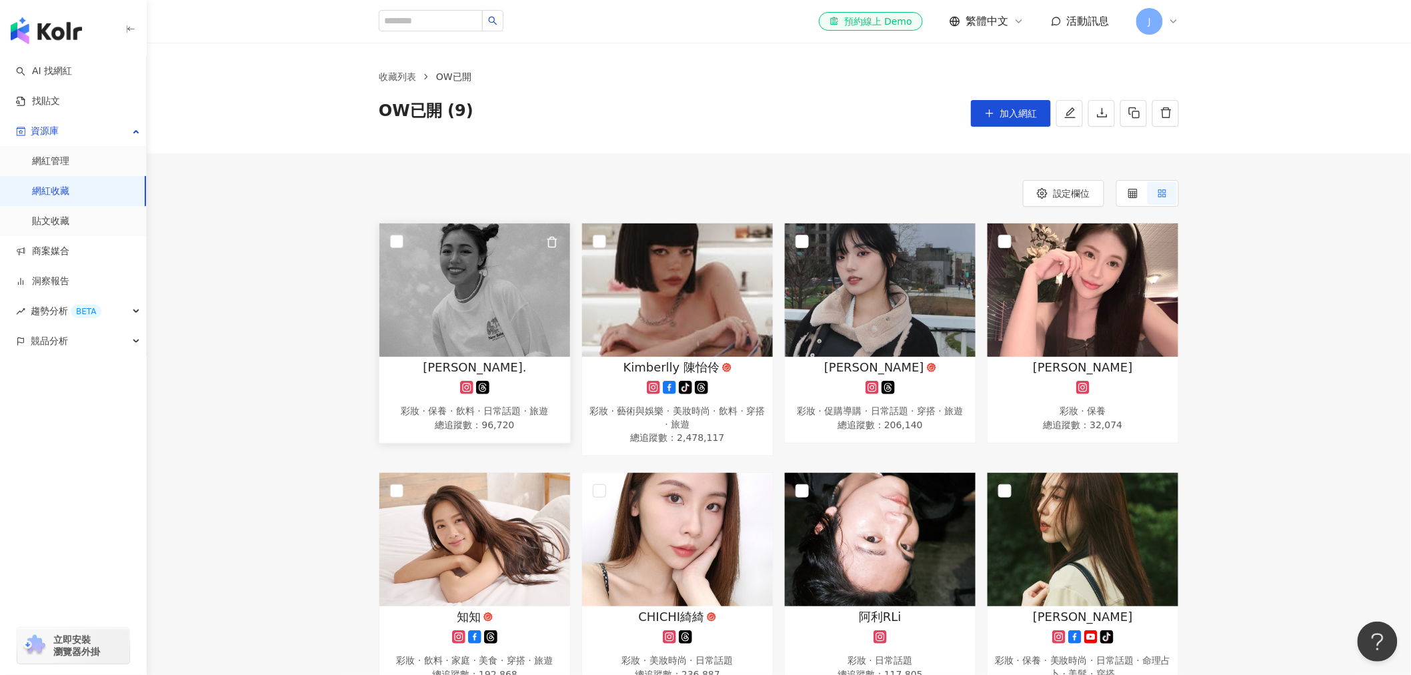
click at [509, 374] on div "[PERSON_NAME]." at bounding box center [474, 367] width 177 height 17
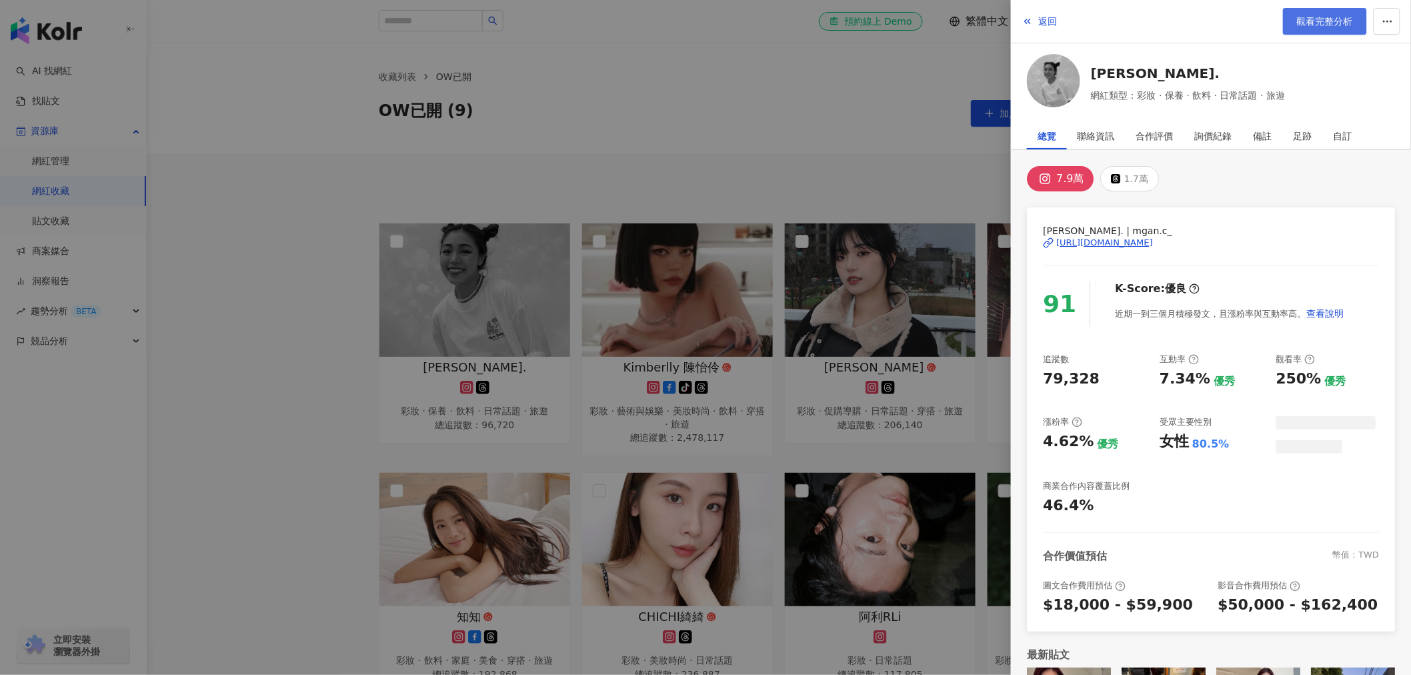
click at [1308, 21] on span "觀看完整分析" at bounding box center [1325, 21] width 56 height 11
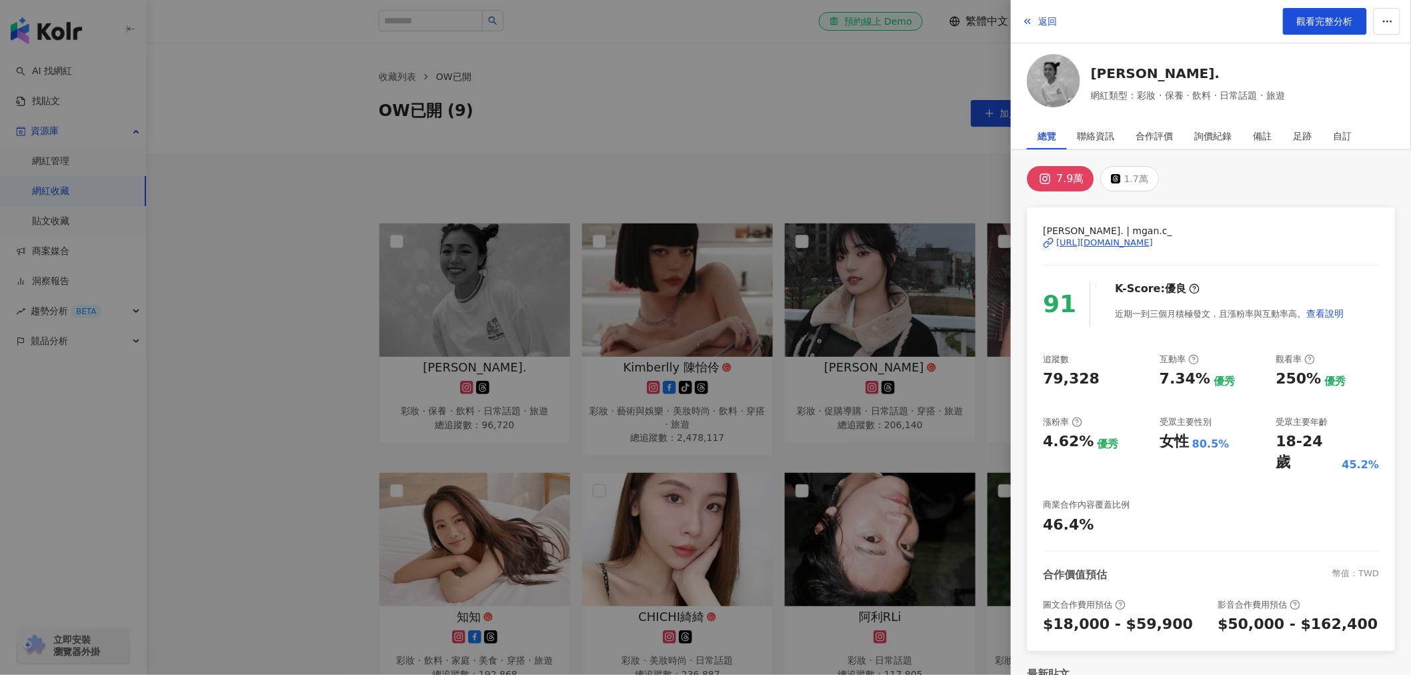
click at [543, 156] on div at bounding box center [705, 337] width 1411 height 675
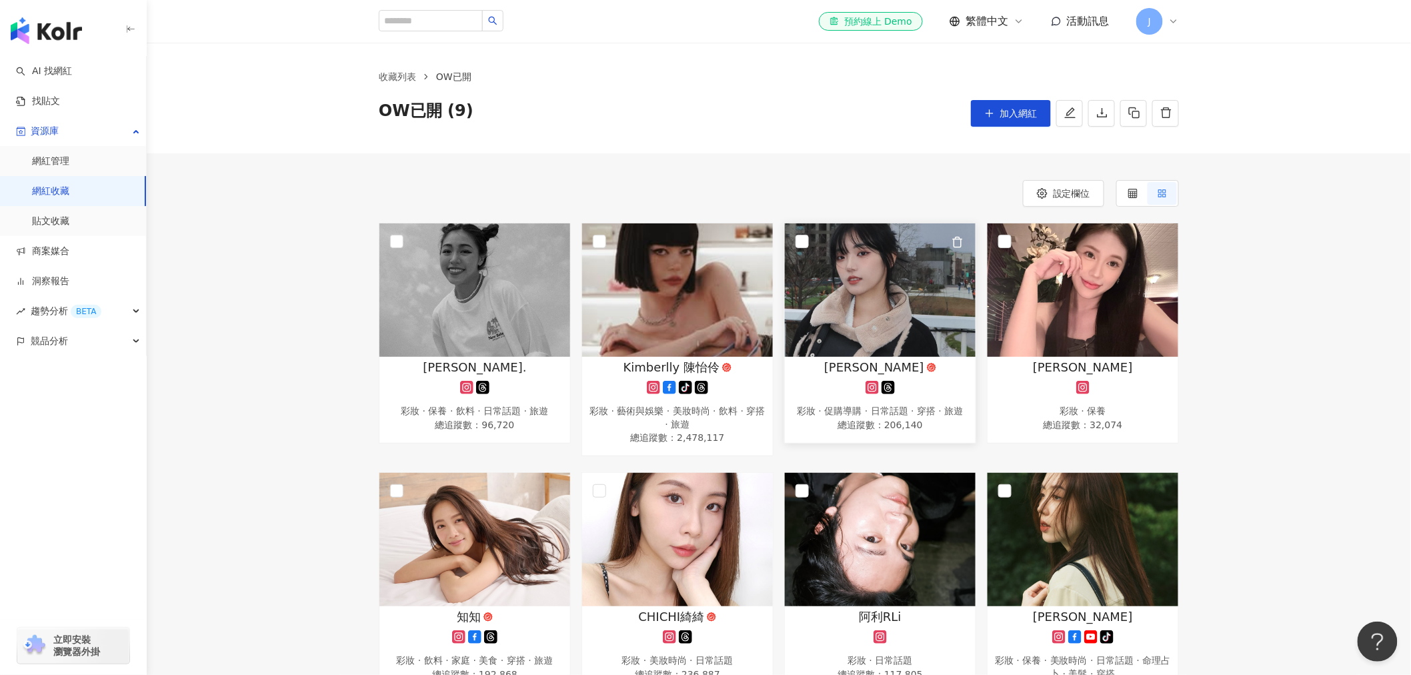
click at [912, 365] on div "羅念Nian" at bounding box center [880, 367] width 177 height 17
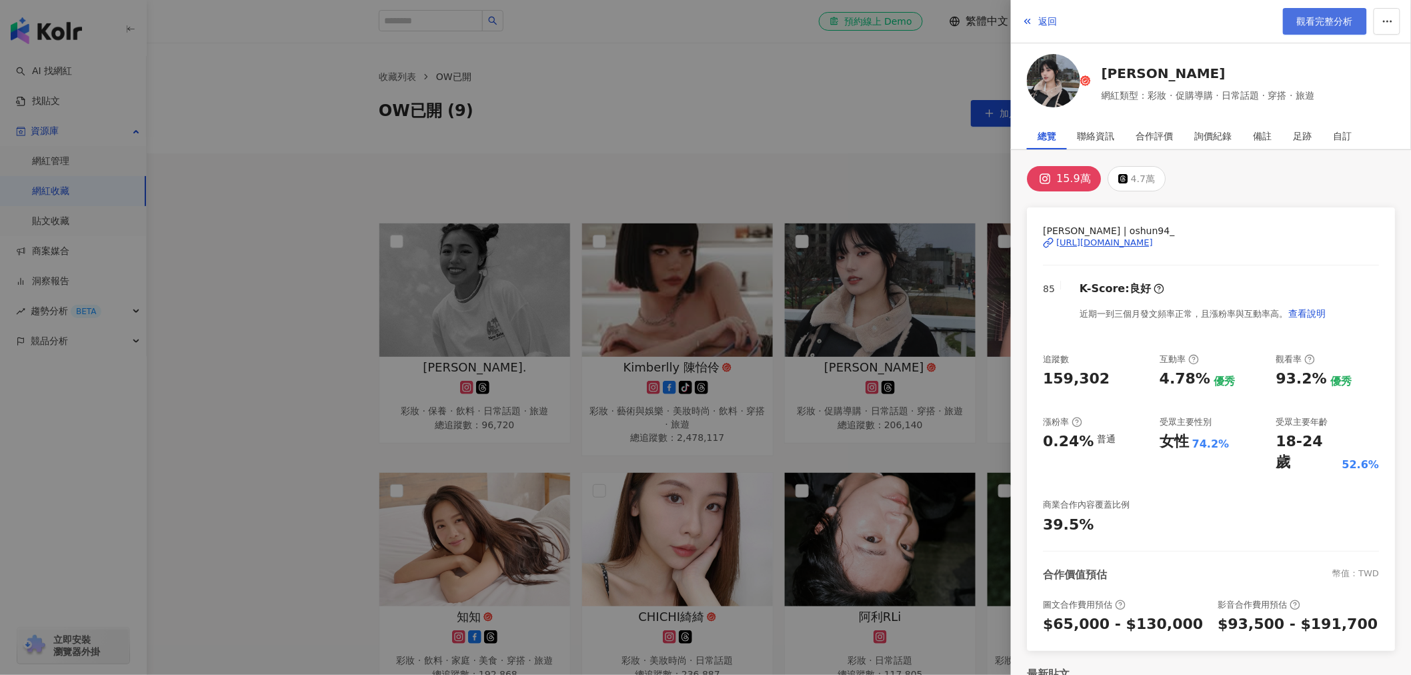
click at [1330, 23] on span "觀看完整分析" at bounding box center [1325, 21] width 56 height 11
click at [887, 417] on div at bounding box center [705, 337] width 1411 height 675
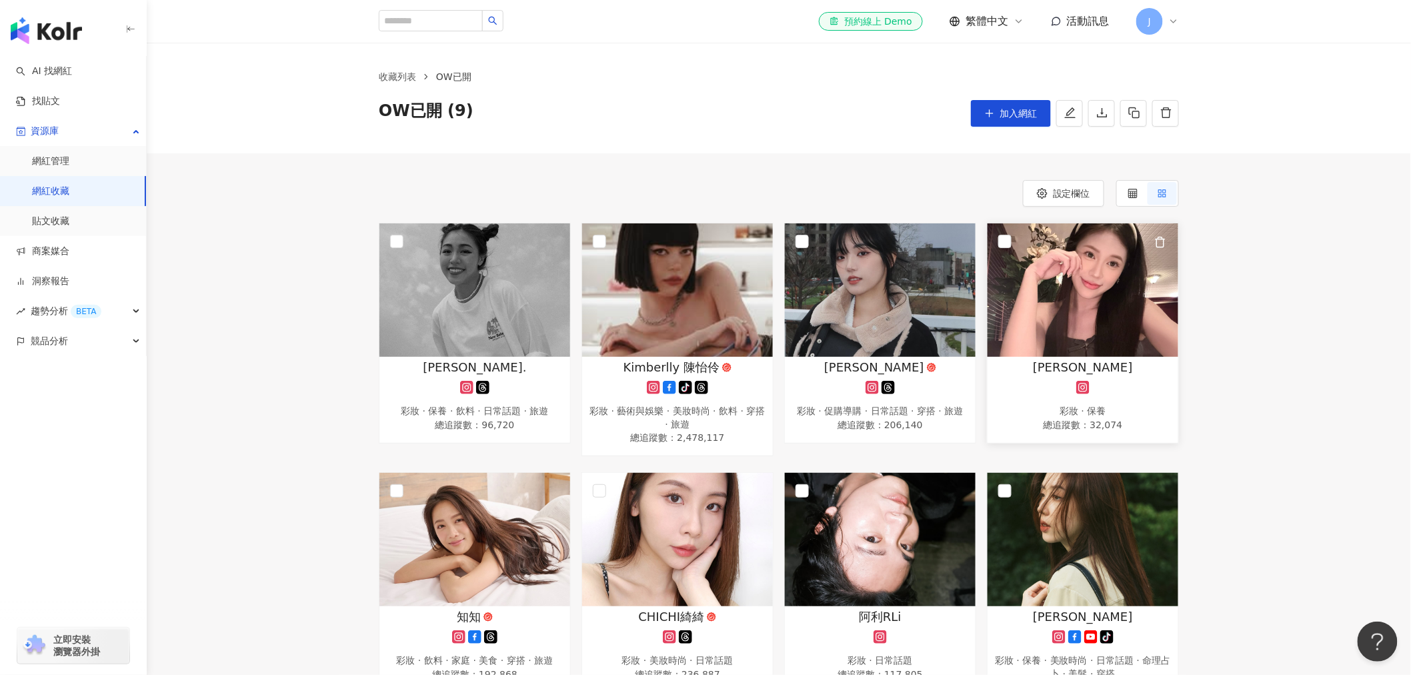
click at [1094, 370] on span "尤里" at bounding box center [1083, 367] width 100 height 17
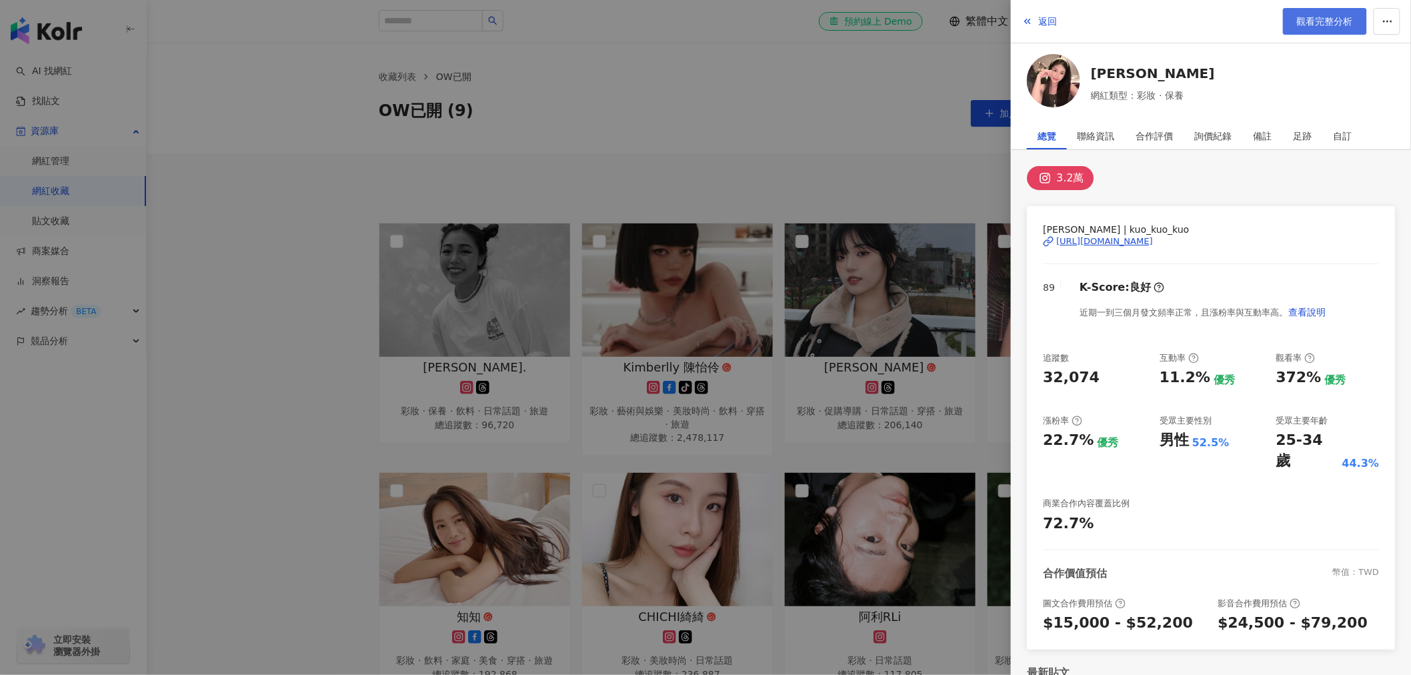
click at [1322, 23] on span "觀看完整分析" at bounding box center [1325, 21] width 56 height 11
click at [791, 468] on div at bounding box center [705, 337] width 1411 height 675
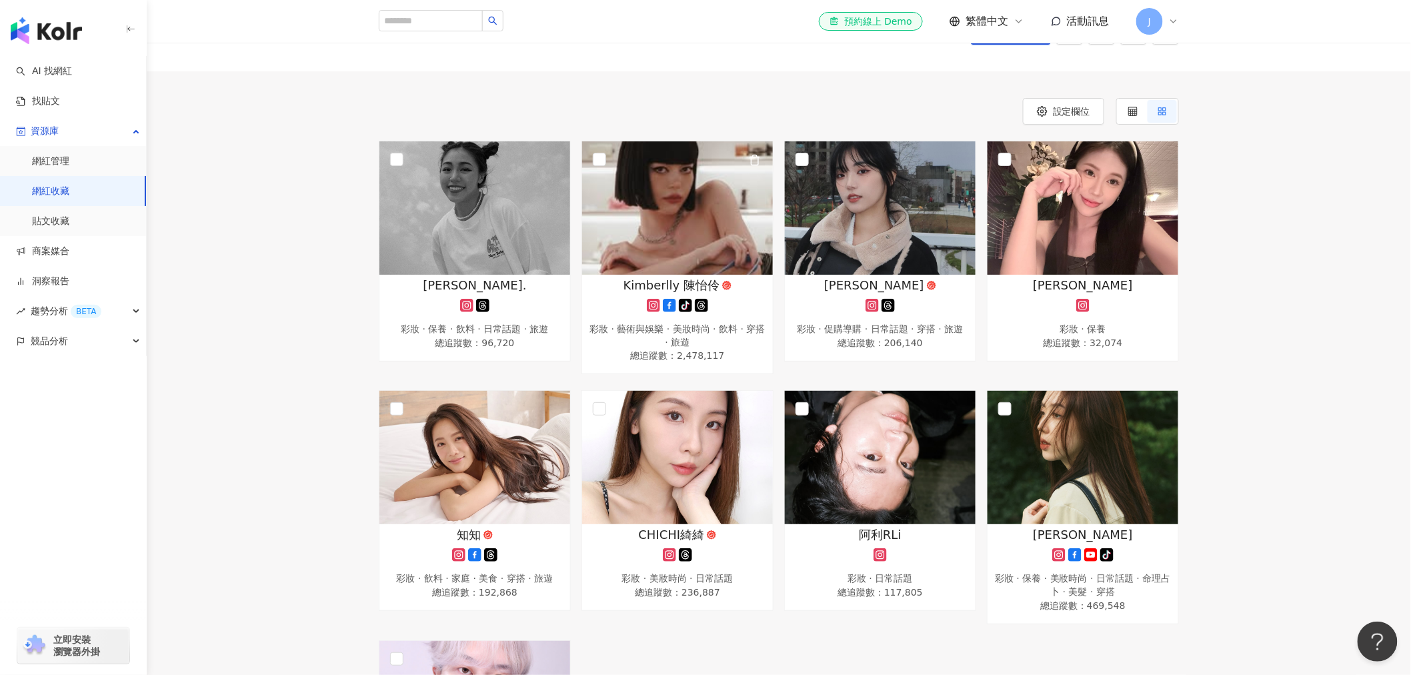
scroll to position [148, 0]
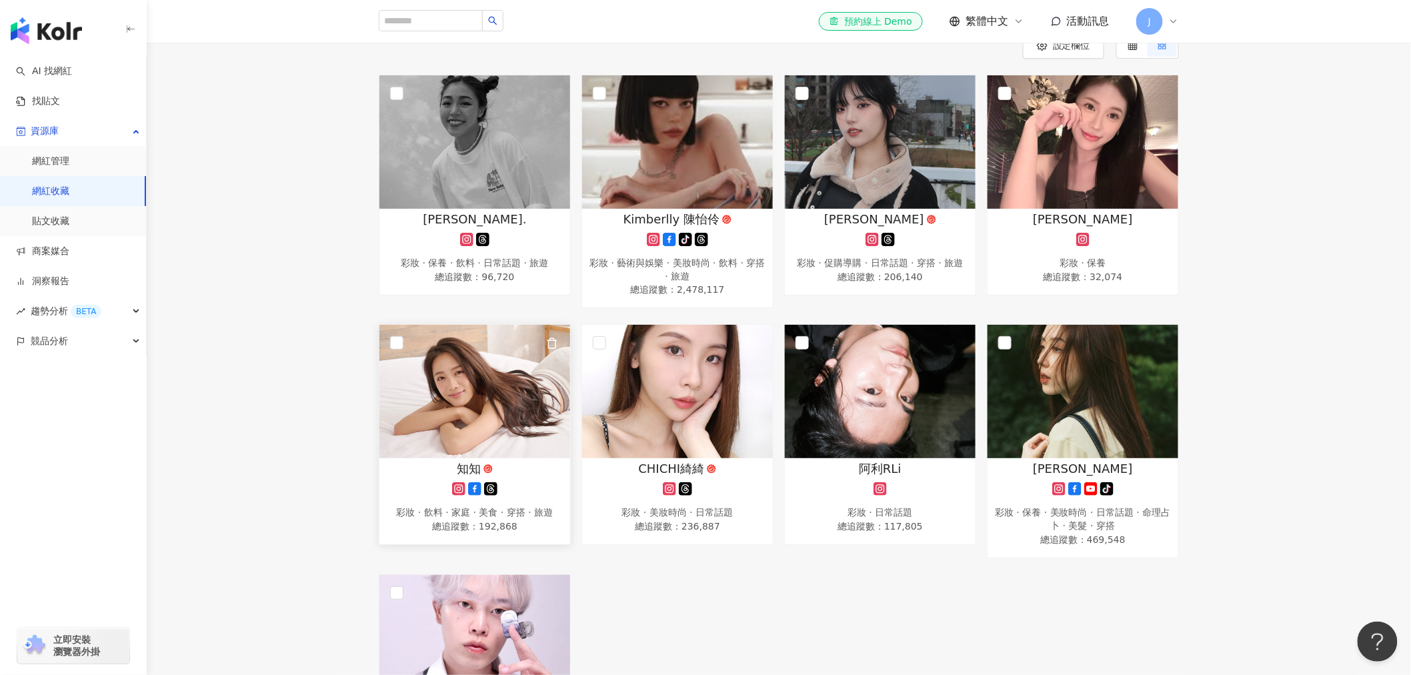
click at [469, 465] on span "知知" at bounding box center [469, 468] width 24 height 17
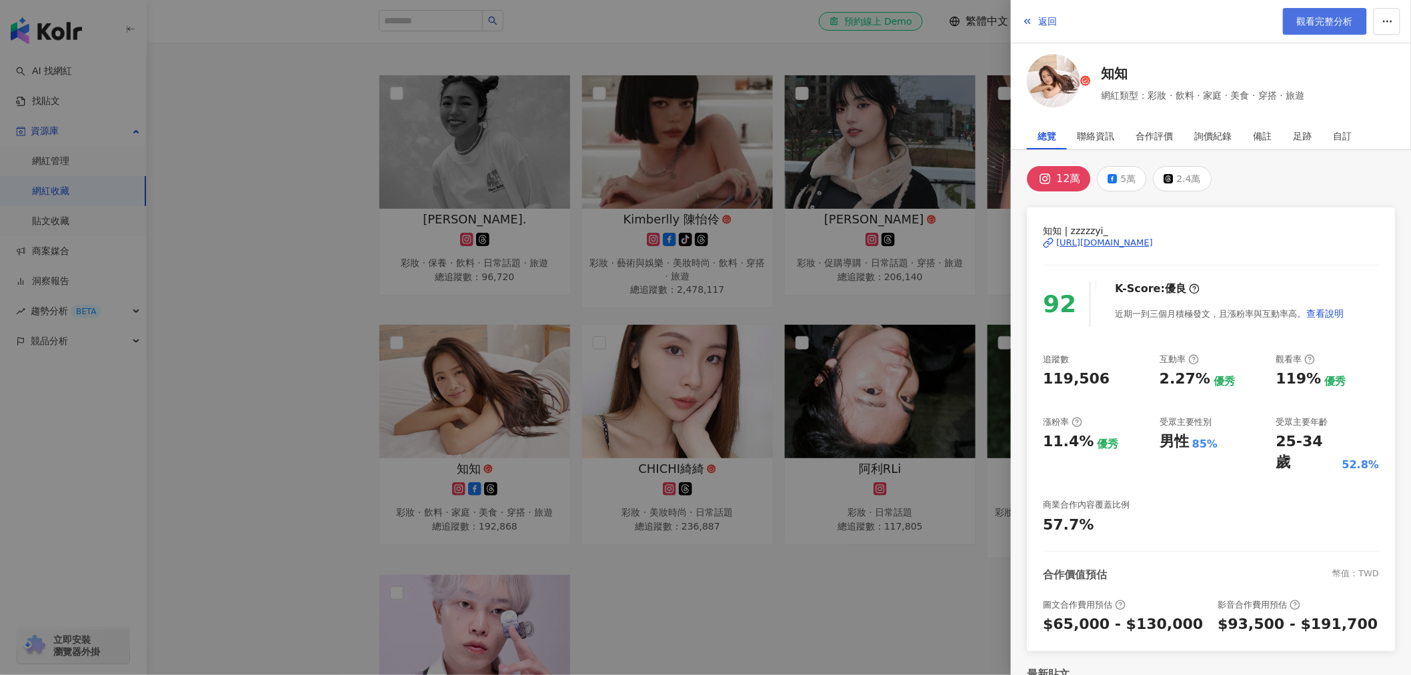
click at [1316, 25] on span "觀看完整分析" at bounding box center [1325, 21] width 56 height 11
click at [711, 463] on div at bounding box center [705, 337] width 1411 height 675
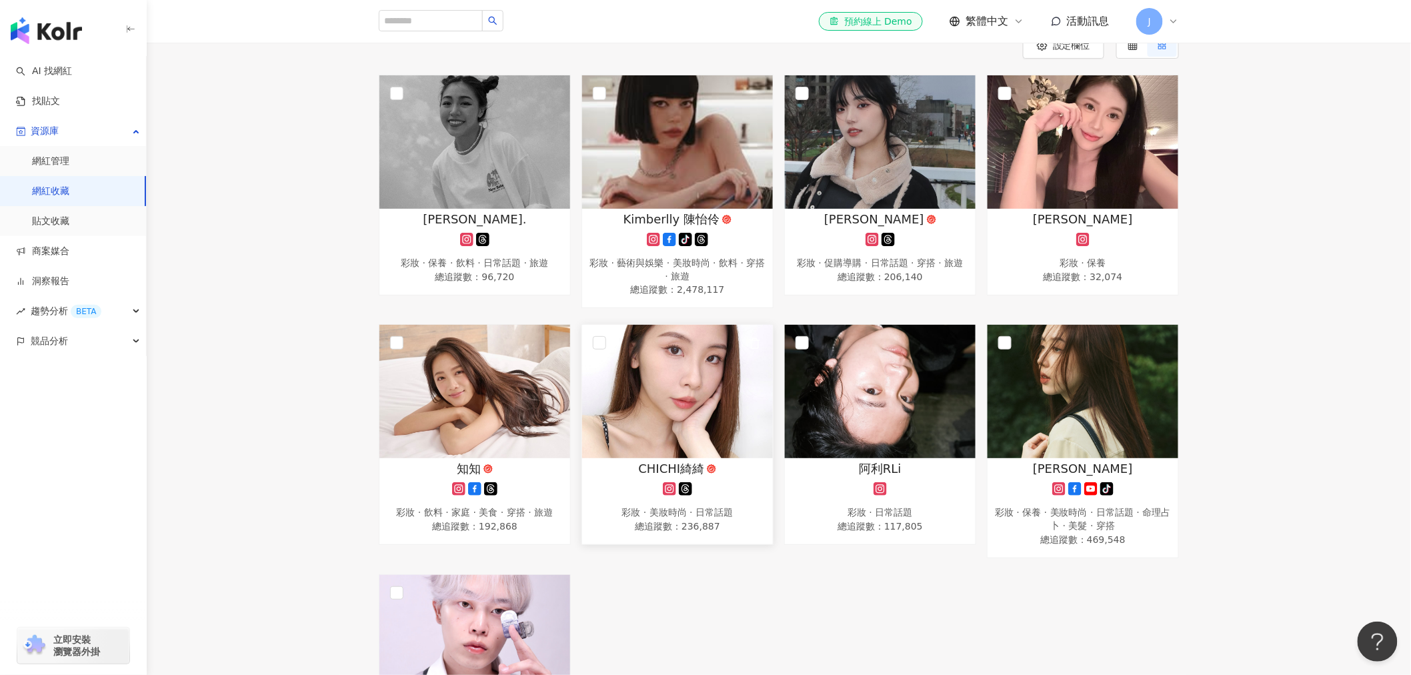
click at [699, 471] on span "CHICHI綺綺" at bounding box center [672, 468] width 66 height 17
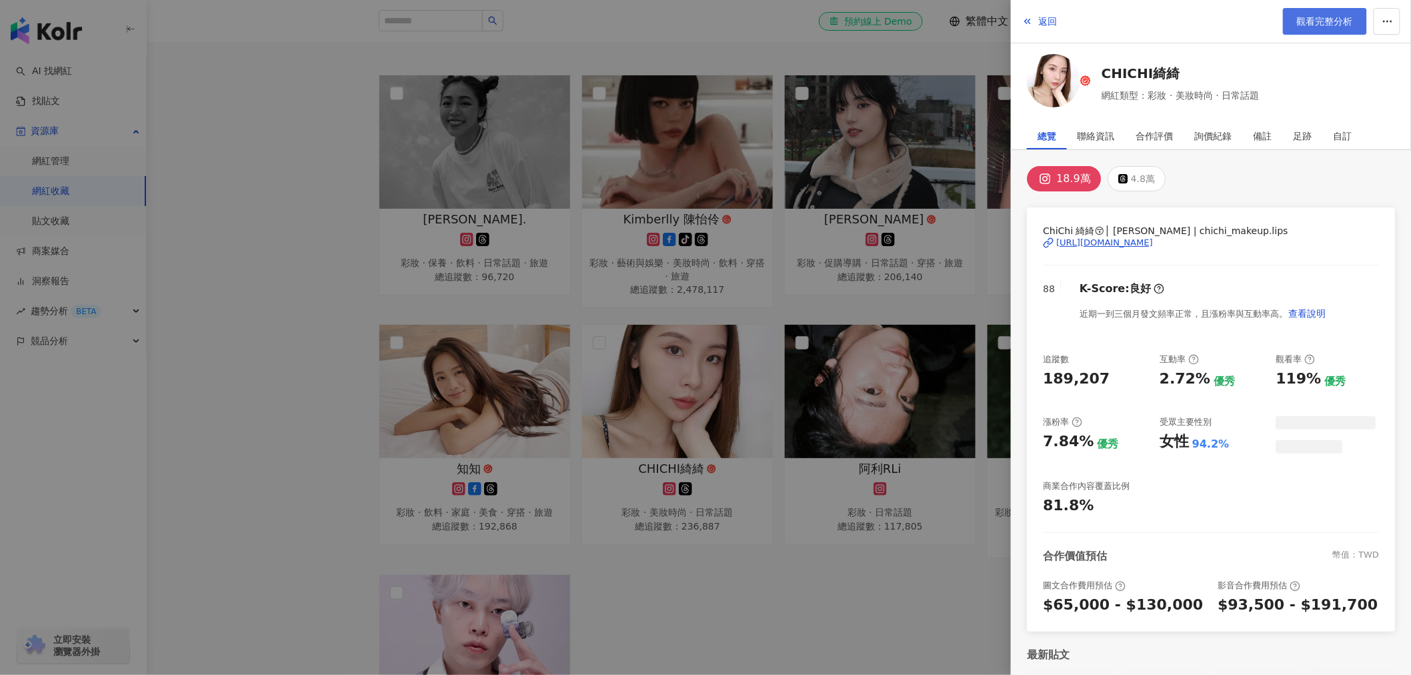
click at [1334, 25] on span "觀看完整分析" at bounding box center [1325, 21] width 56 height 11
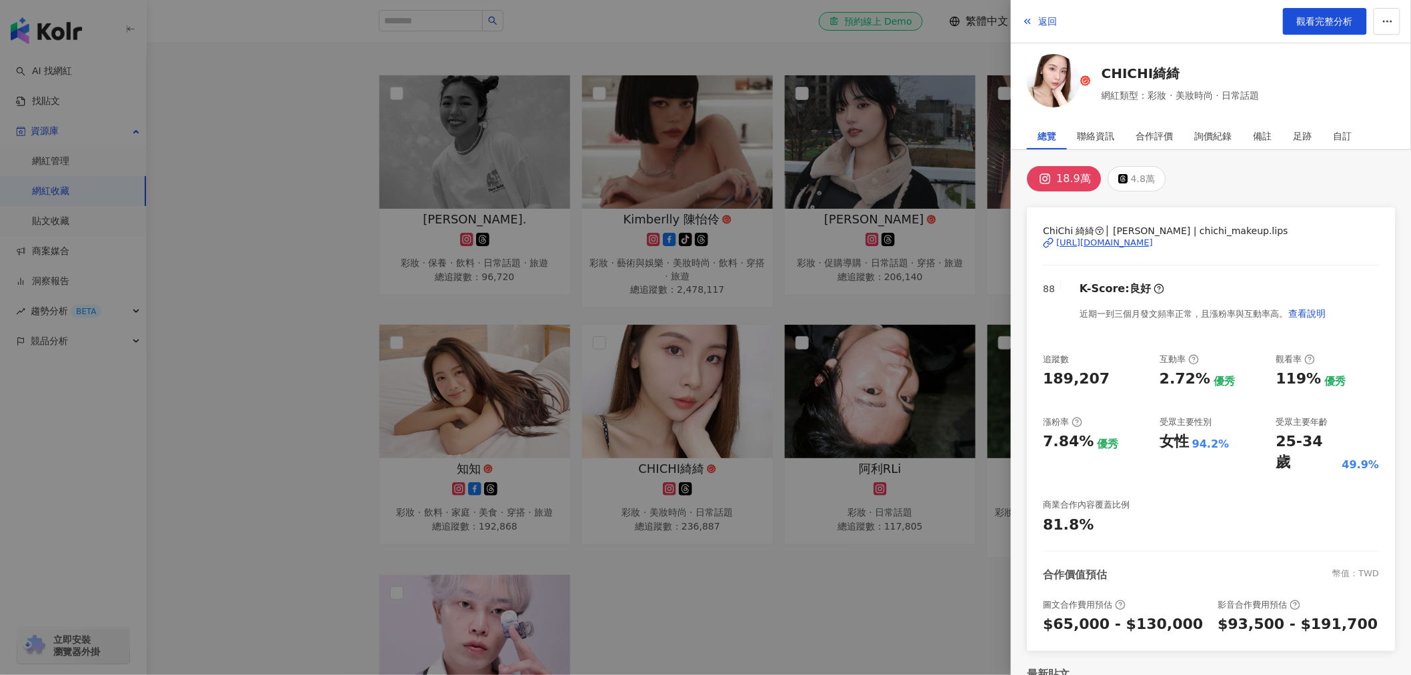
click at [812, 545] on div at bounding box center [705, 337] width 1411 height 675
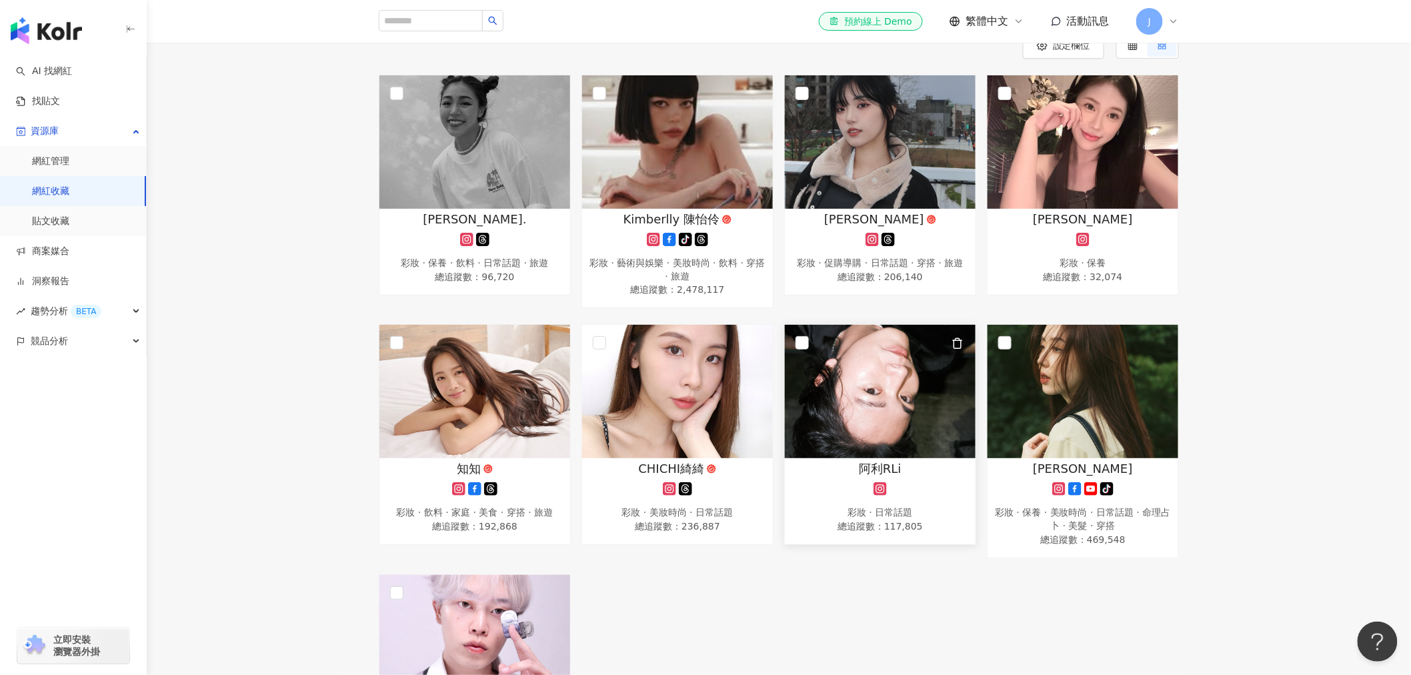
click at [889, 469] on span "阿利RLi" at bounding box center [880, 468] width 43 height 17
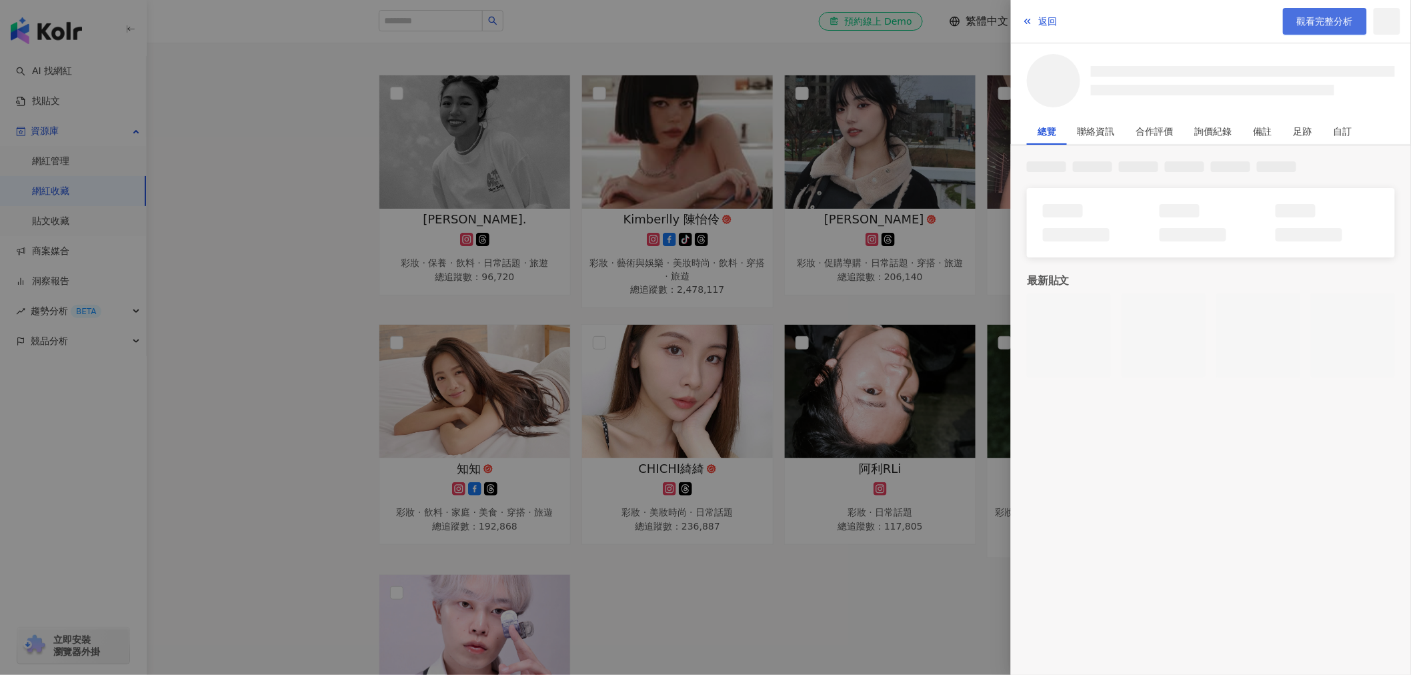
click at [1335, 21] on span "觀看完整分析" at bounding box center [1325, 21] width 56 height 11
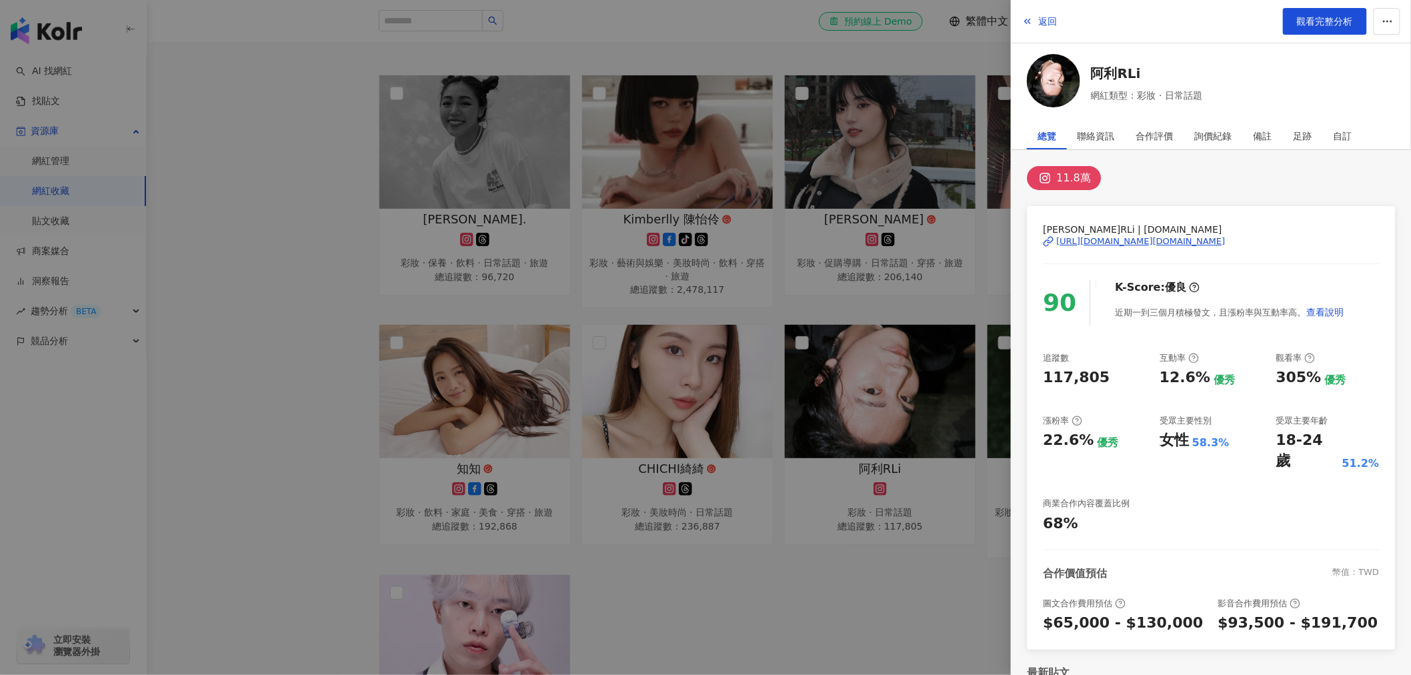
click at [856, 551] on div at bounding box center [705, 337] width 1411 height 675
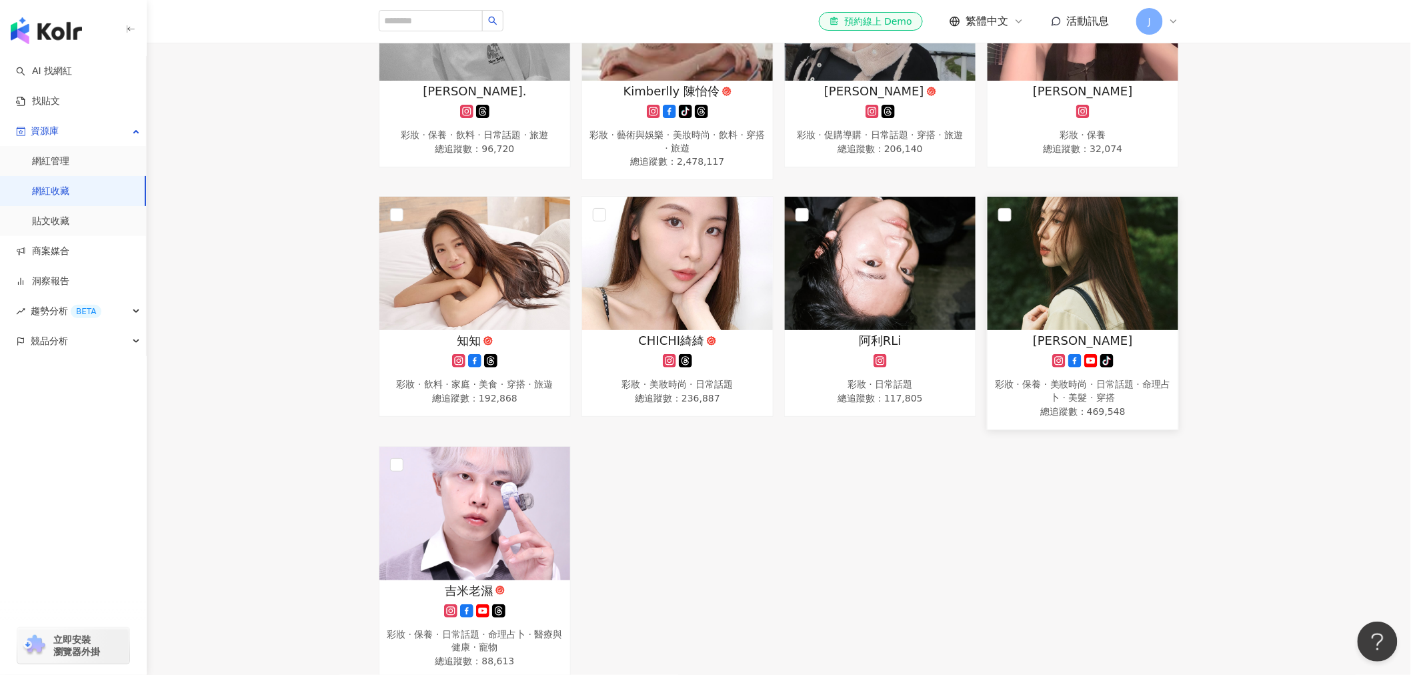
scroll to position [296, 0]
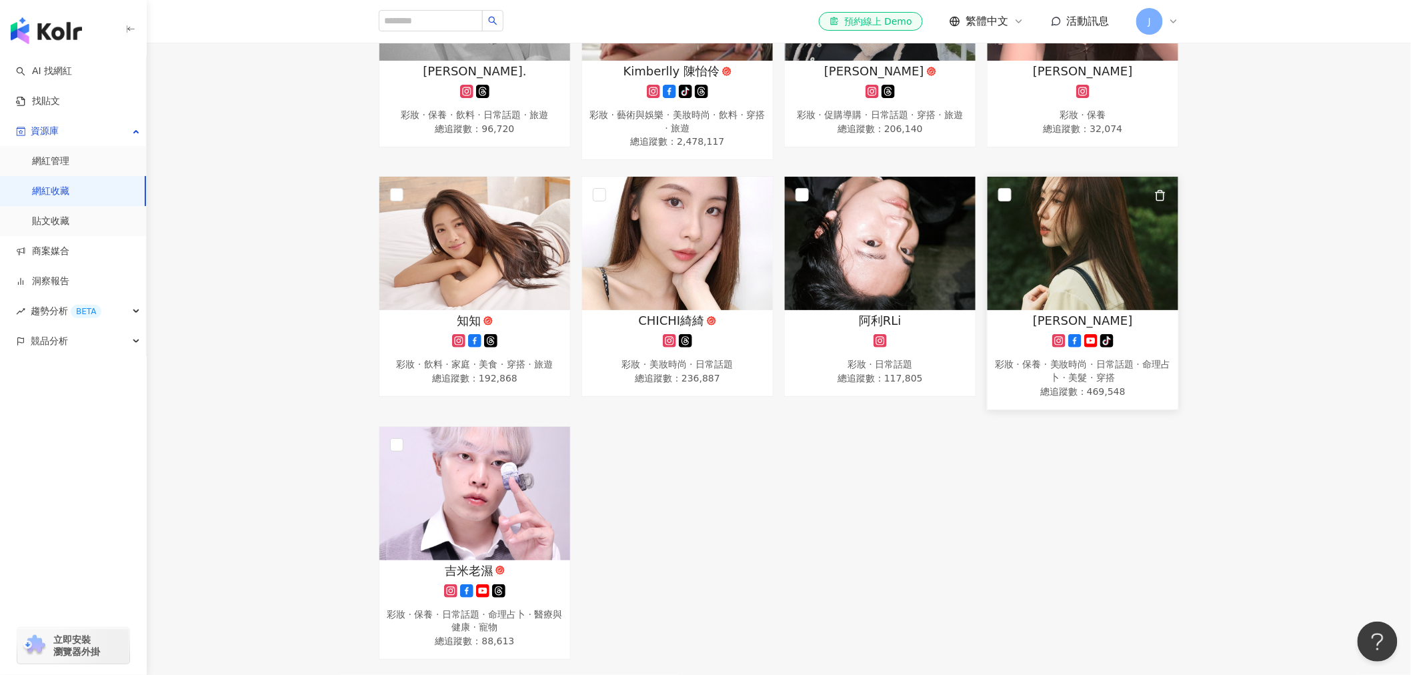
click at [1008, 361] on div "彩妝 · 保養 · 美妝時尚 · 日常話題 · 命理占卜 · 美髮 · 穿搭" at bounding box center [1082, 371] width 177 height 26
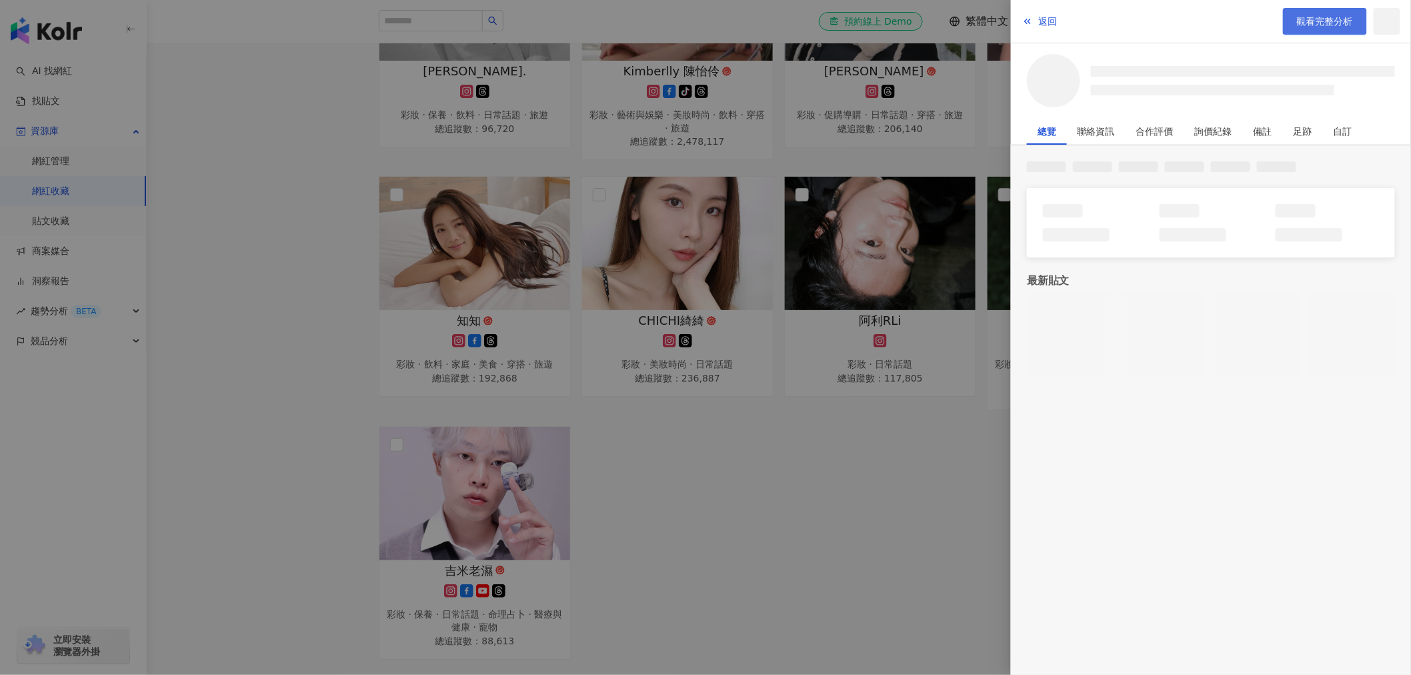
click at [1304, 31] on link "觀看完整分析" at bounding box center [1325, 21] width 84 height 27
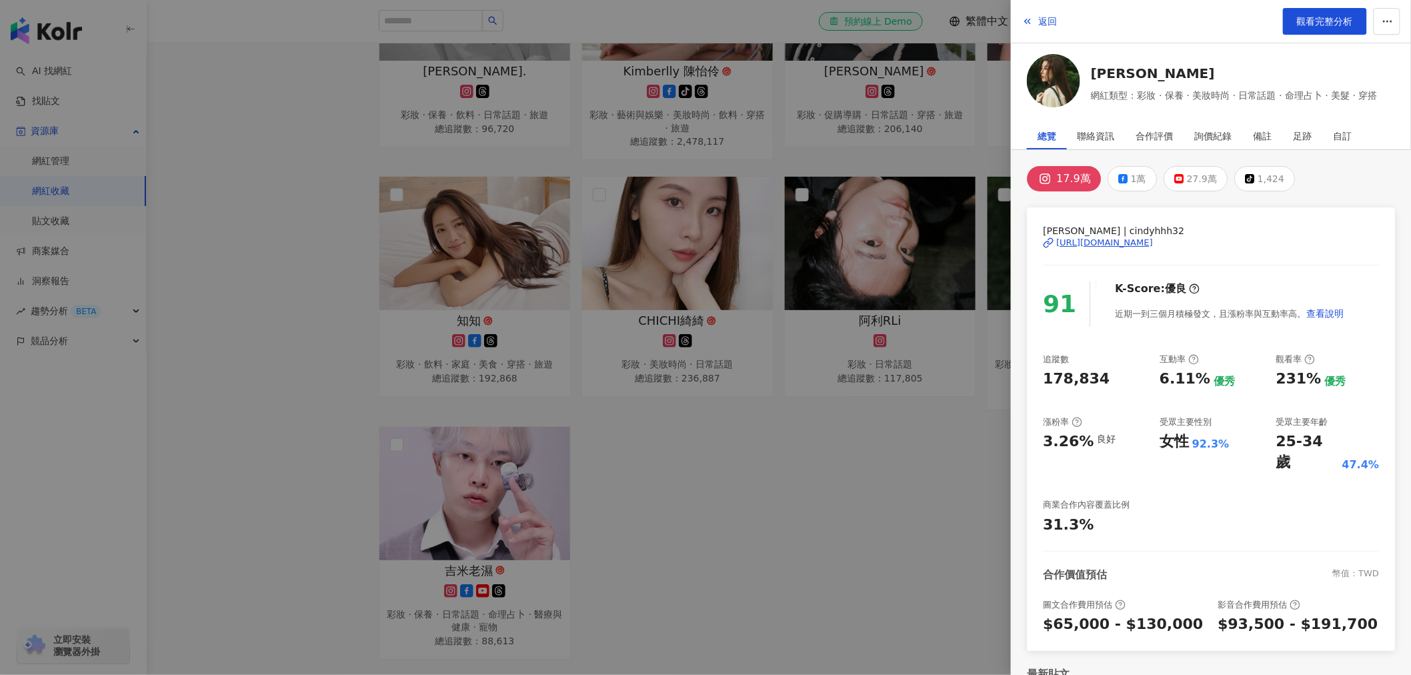
click at [420, 483] on div at bounding box center [705, 337] width 1411 height 675
click at [469, 521] on div at bounding box center [705, 337] width 1411 height 675
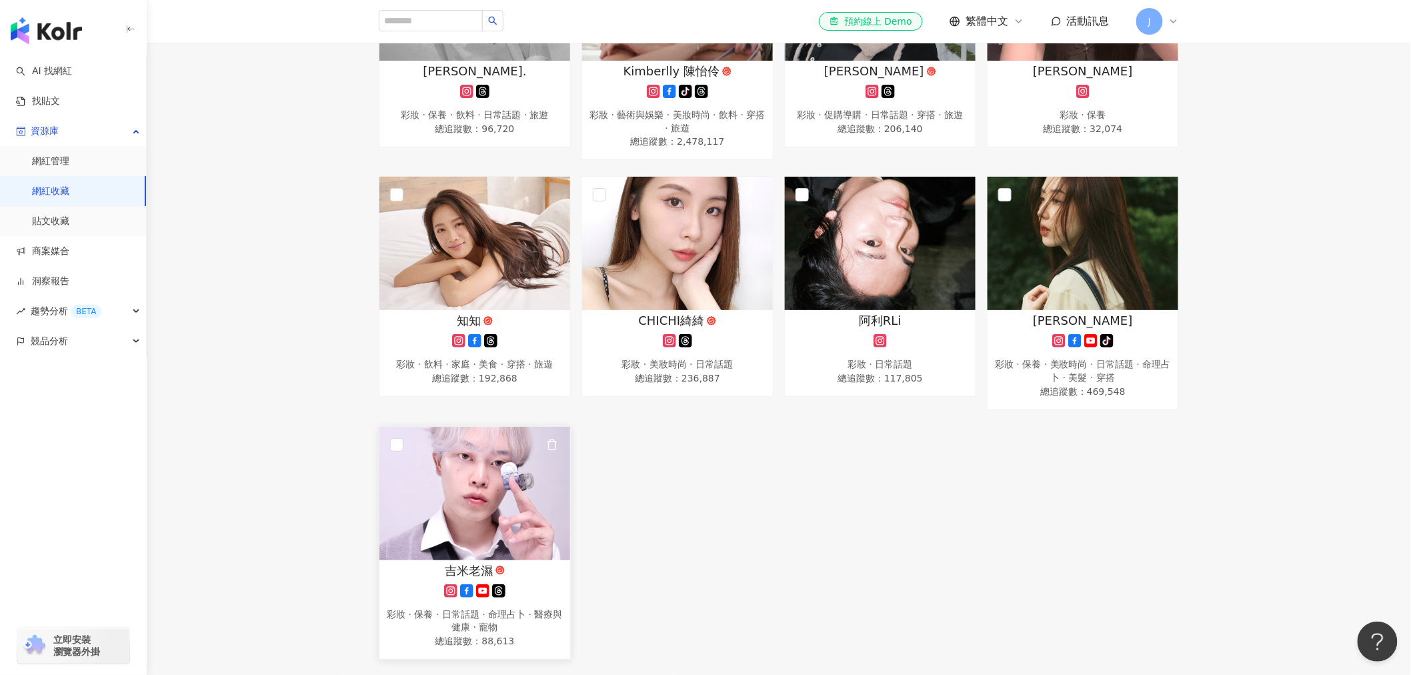
click at [473, 530] on img at bounding box center [474, 493] width 191 height 133
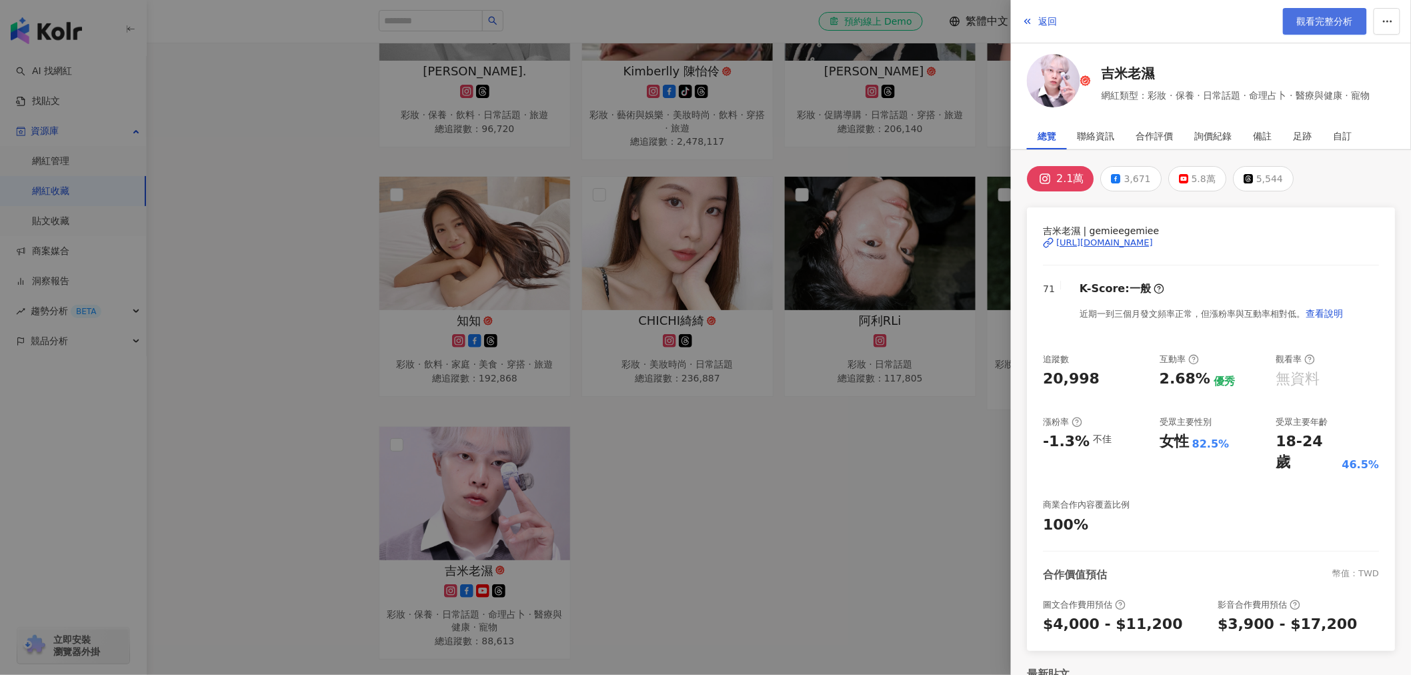
click at [1298, 25] on span "觀看完整分析" at bounding box center [1325, 21] width 56 height 11
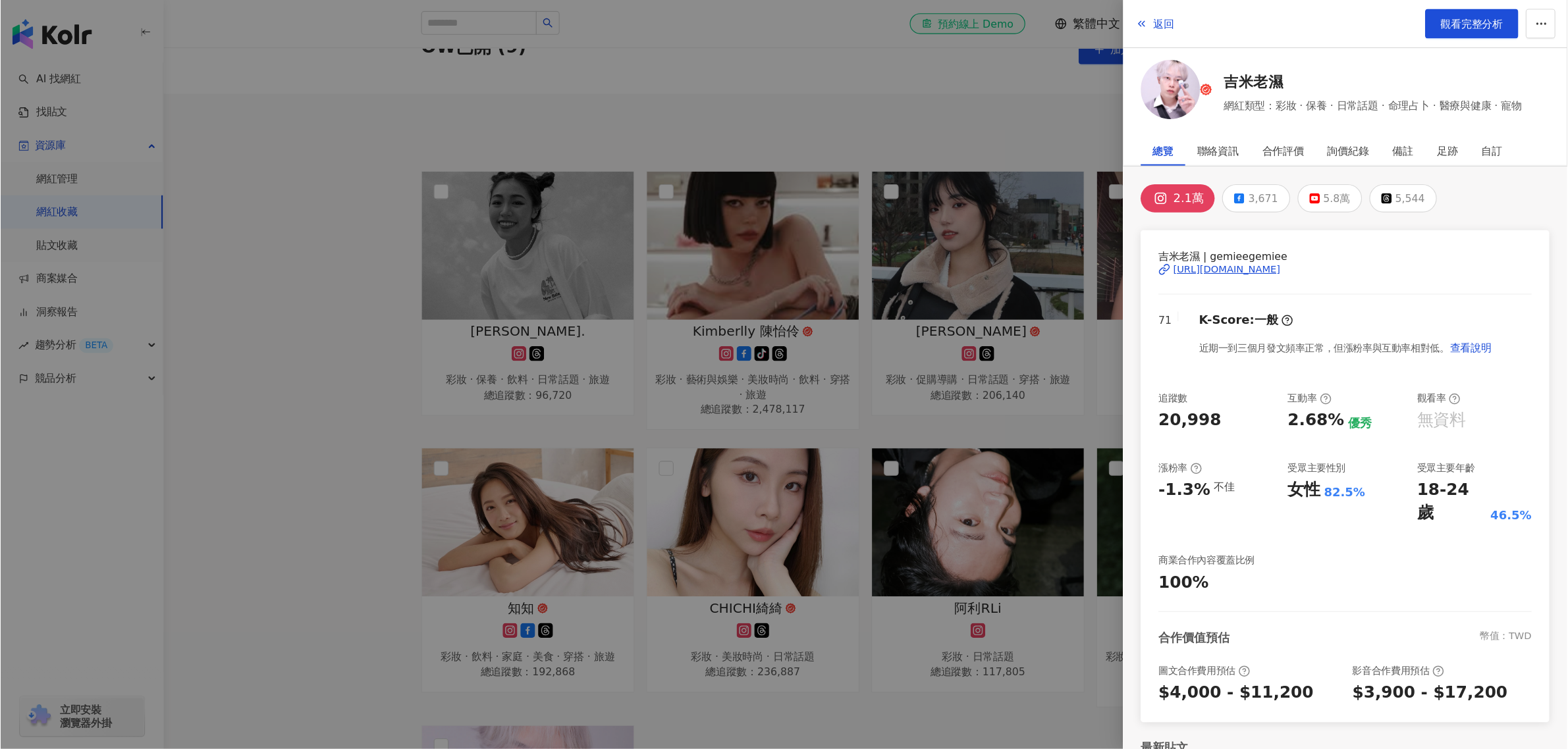
scroll to position [0, 0]
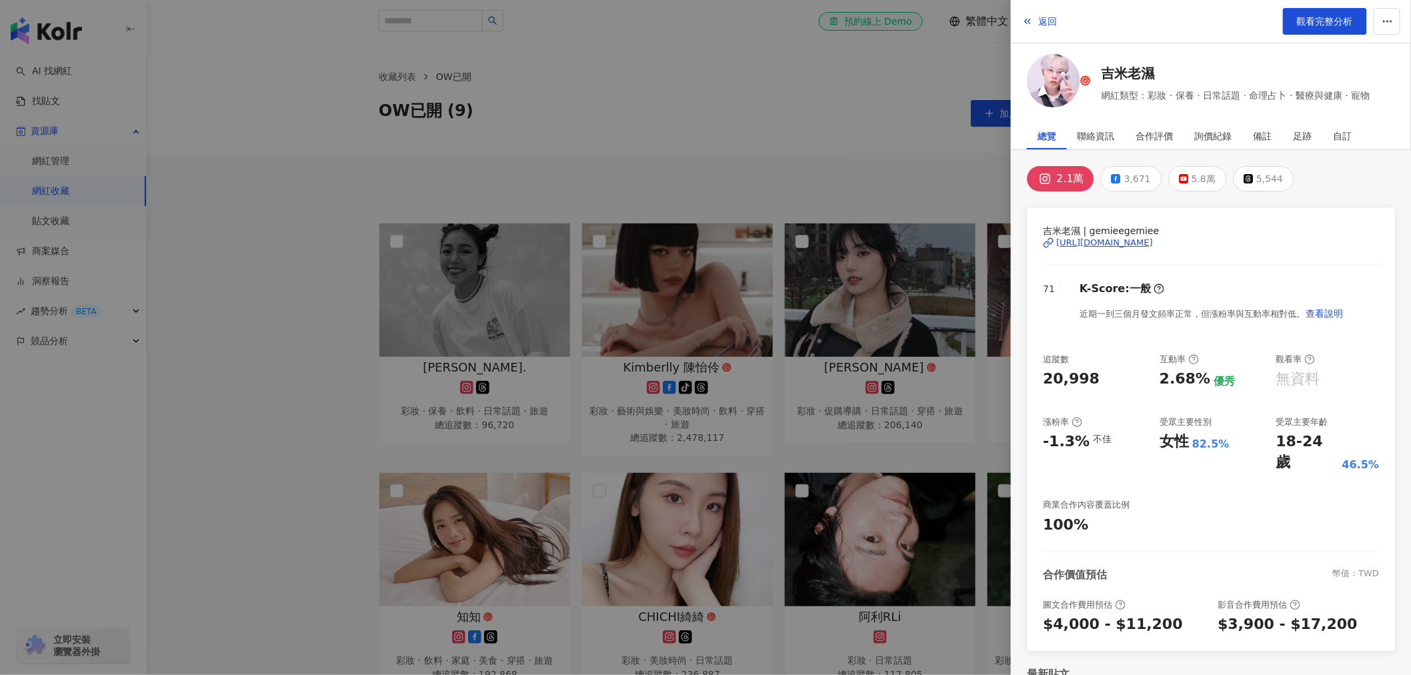
click at [441, 277] on div at bounding box center [705, 337] width 1411 height 675
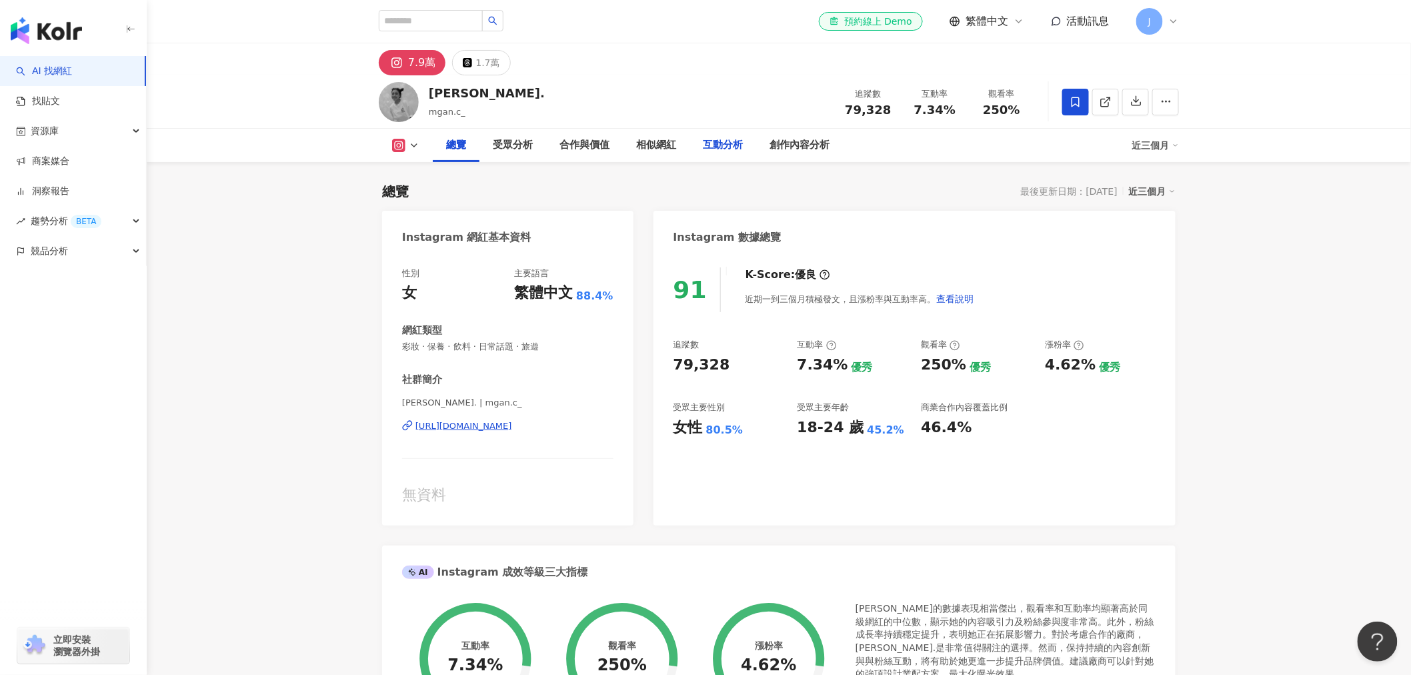
click at [709, 141] on div "互動分析" at bounding box center [723, 145] width 40 height 16
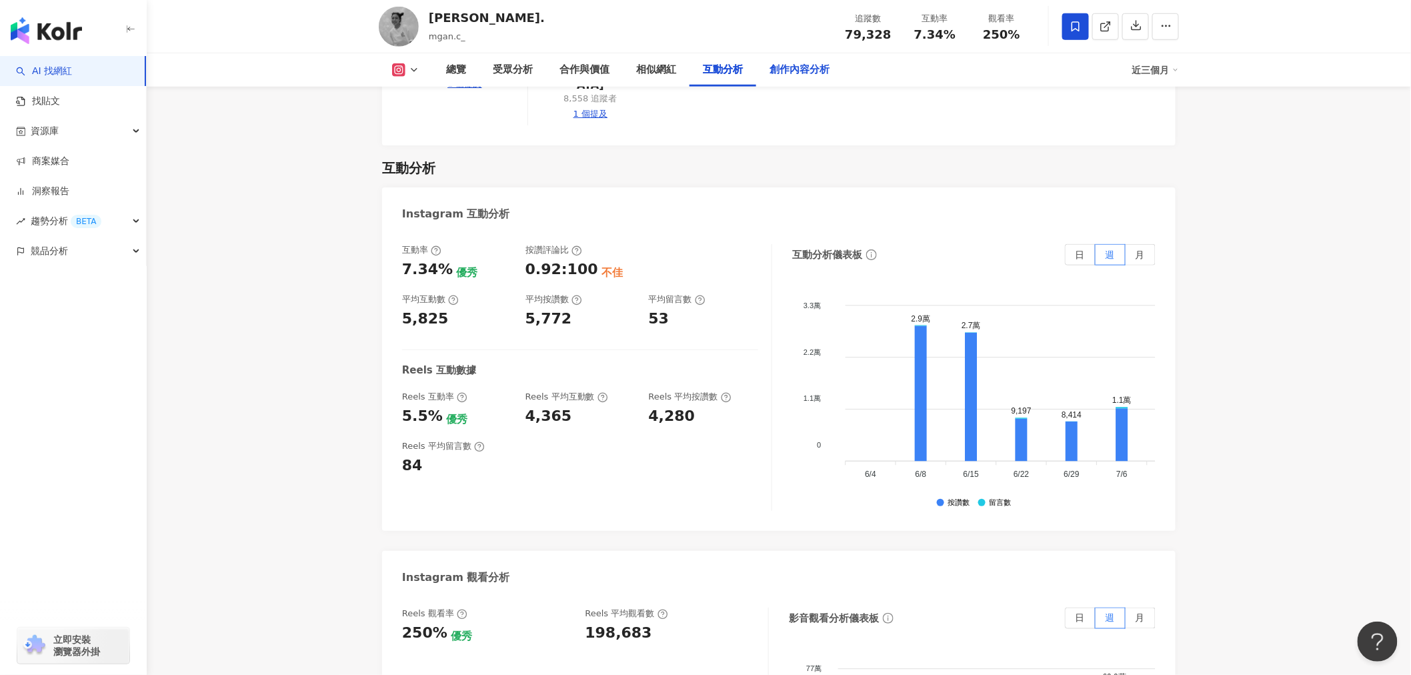
click at [788, 72] on div "創作內容分析" at bounding box center [800, 70] width 60 height 16
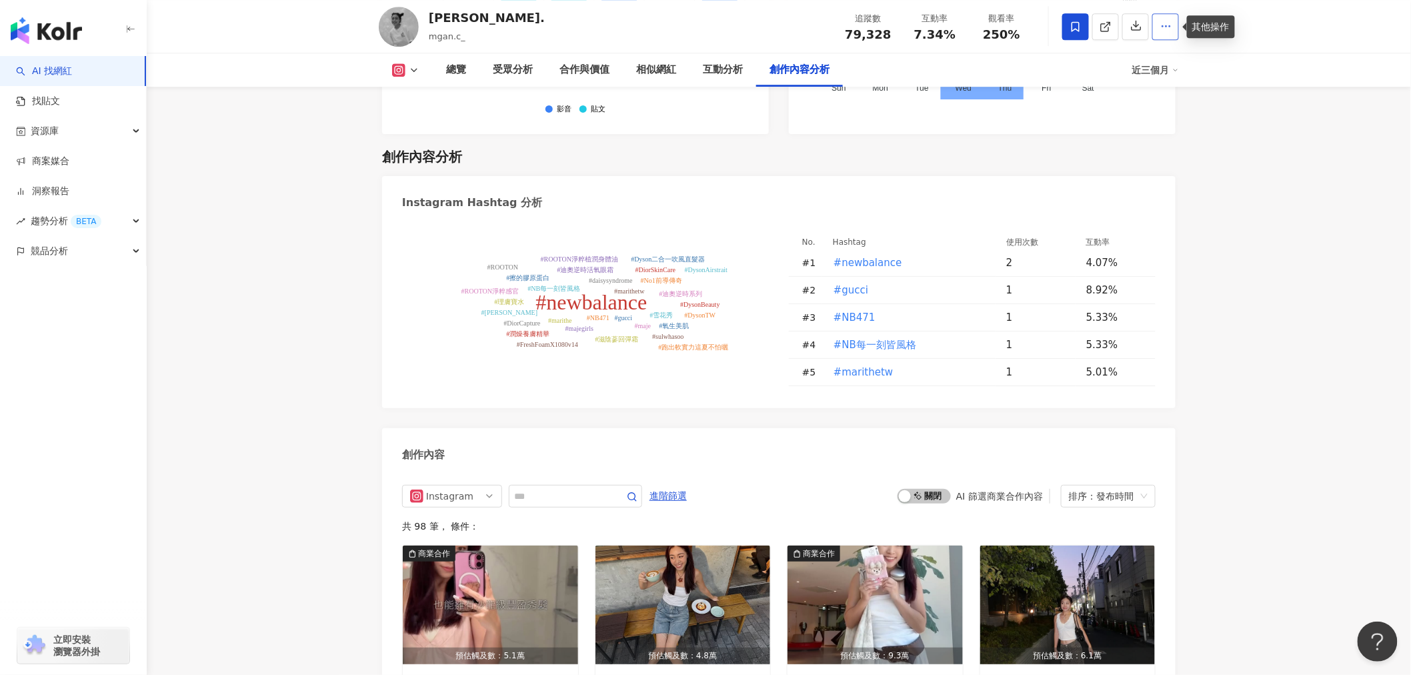
click at [1170, 29] on icon "button" at bounding box center [1166, 26] width 12 height 12
click at [1135, 17] on button "button" at bounding box center [1135, 26] width 27 height 27
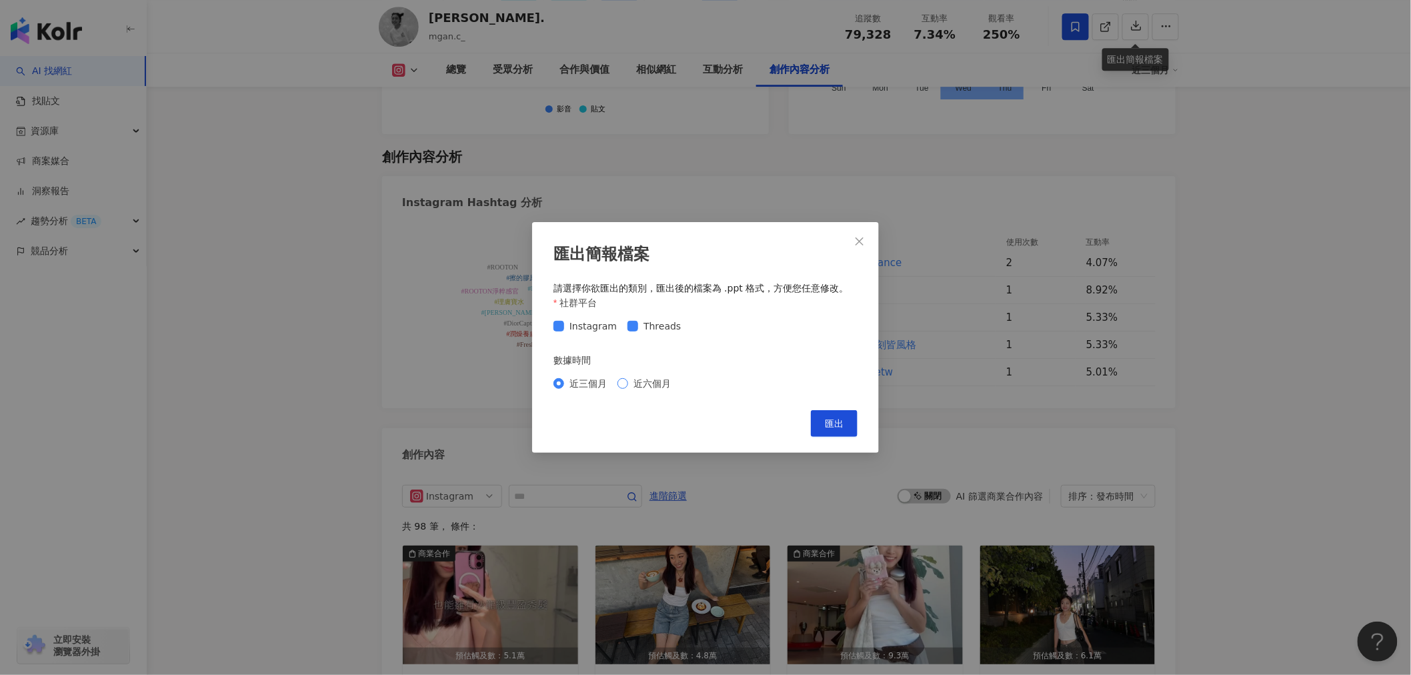
click at [653, 381] on span "近六個月" at bounding box center [652, 383] width 48 height 15
click at [858, 244] on icon "close" at bounding box center [859, 241] width 11 height 11
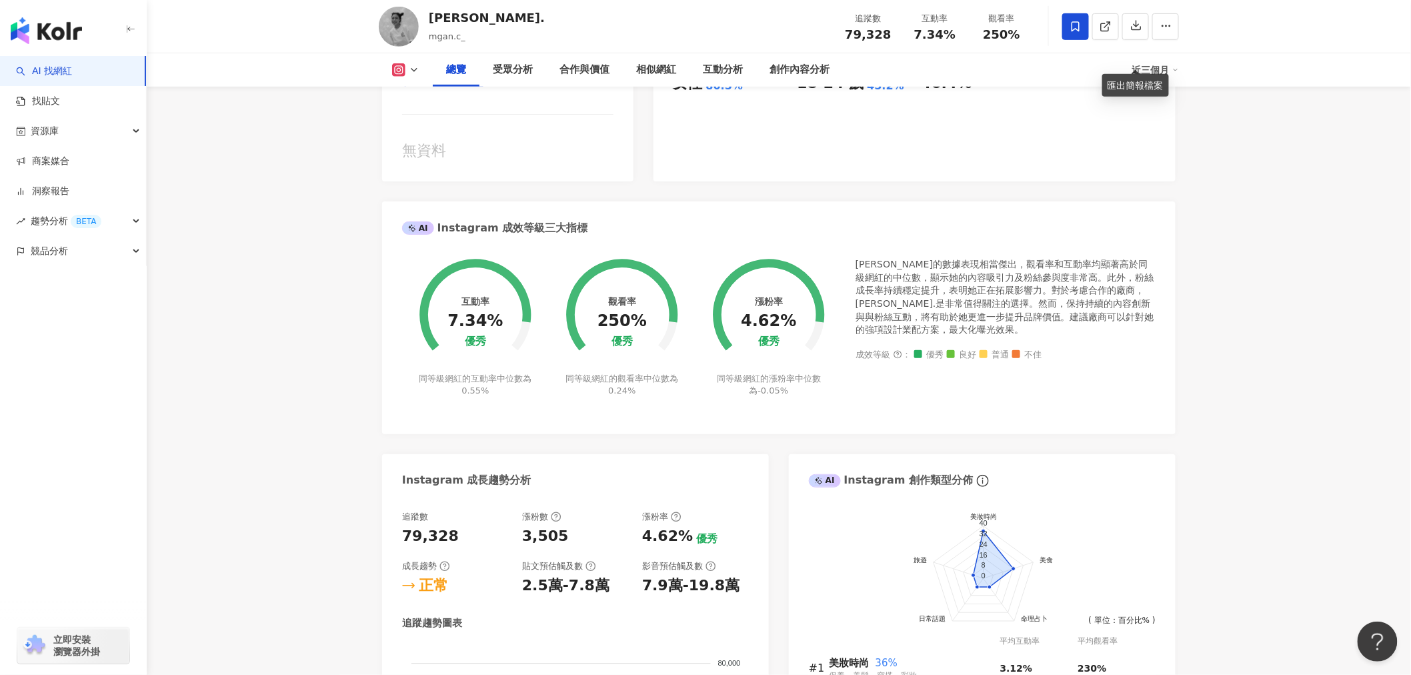
scroll to position [370, 0]
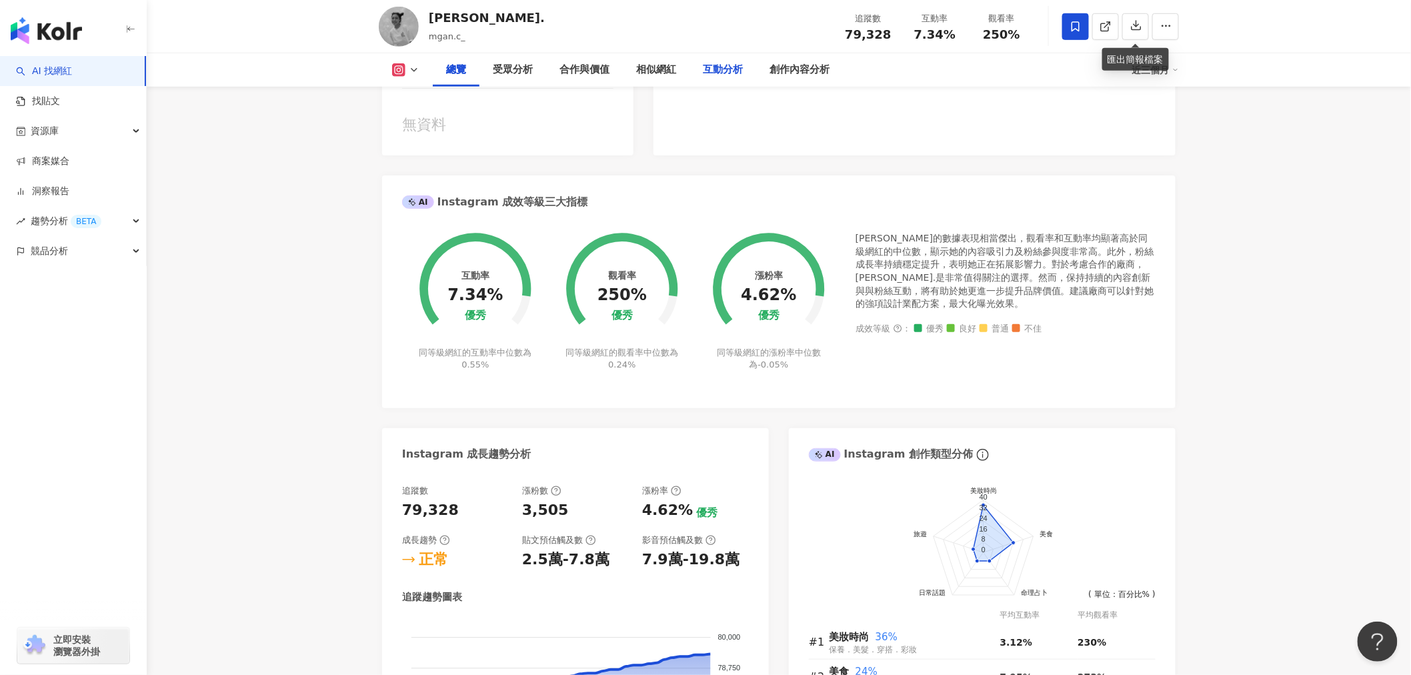
click at [729, 77] on div "互動分析" at bounding box center [723, 70] width 40 height 16
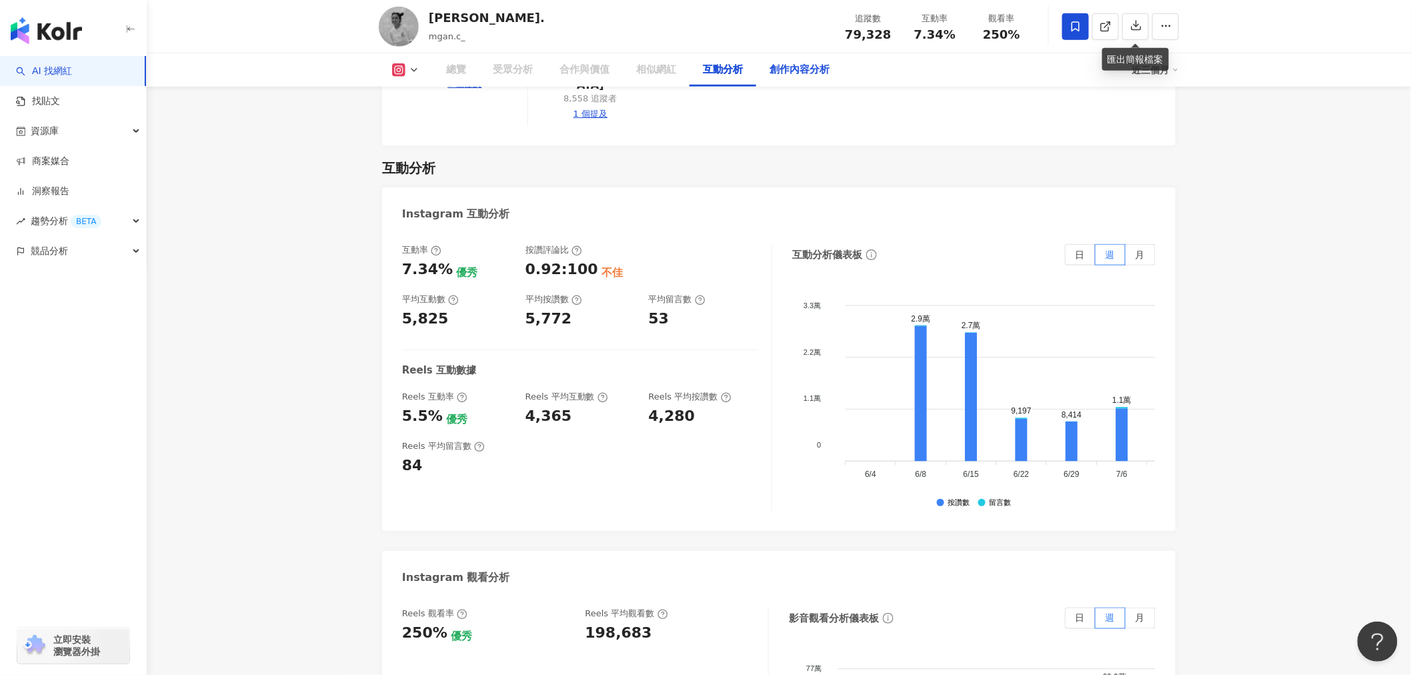
click at [796, 76] on div "創作內容分析" at bounding box center [800, 70] width 60 height 16
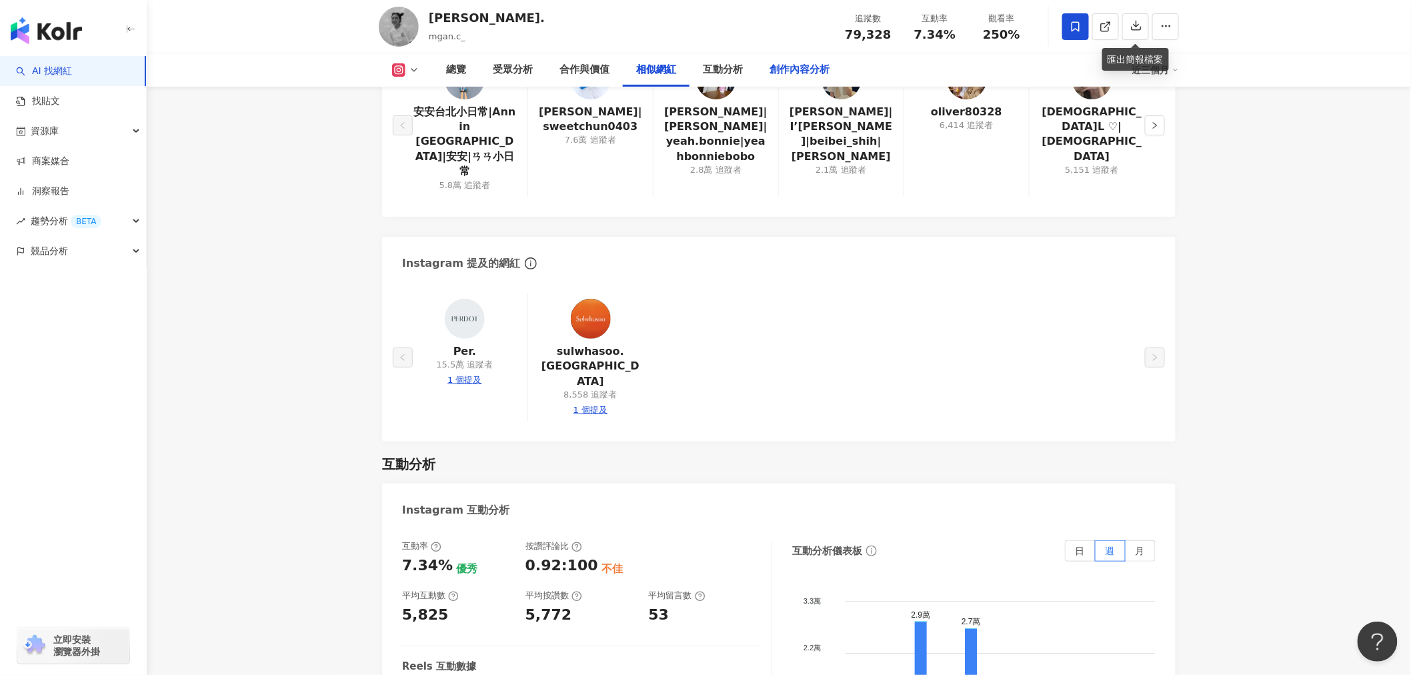
click at [788, 75] on div "創作內容分析" at bounding box center [800, 70] width 60 height 16
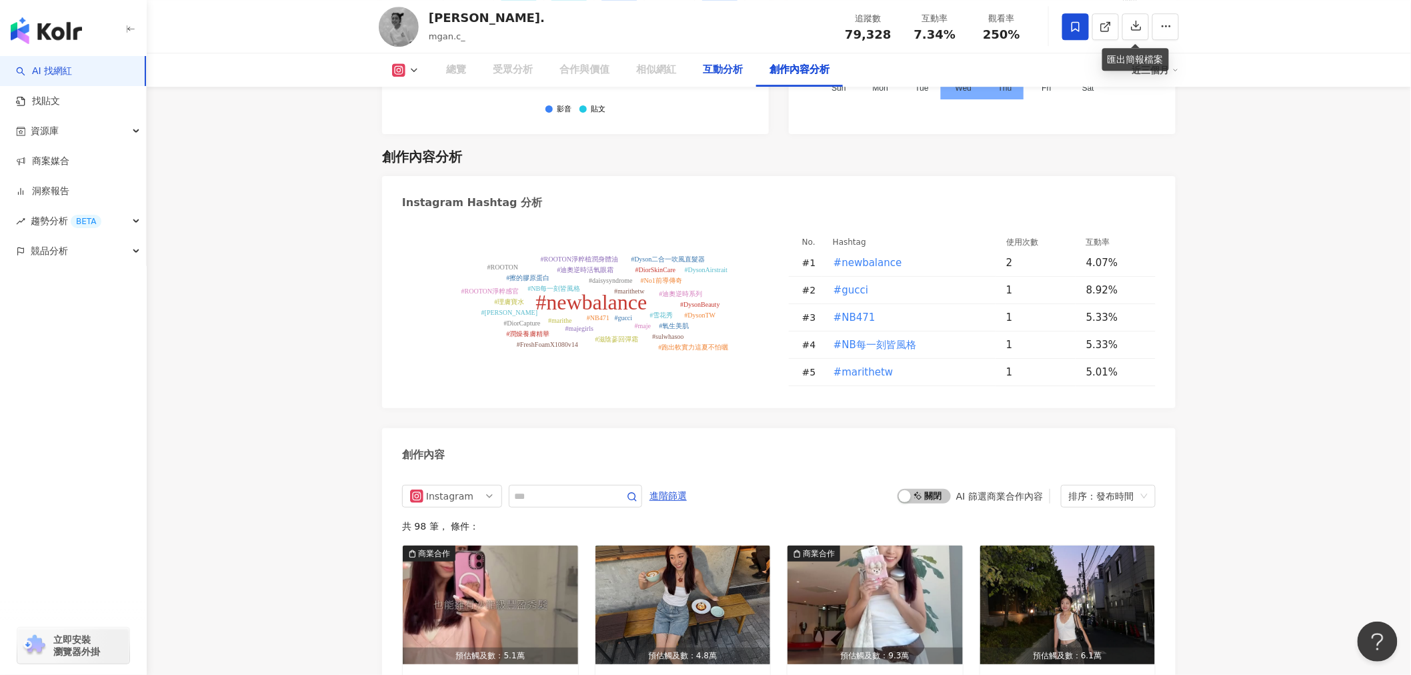
click at [720, 77] on div "互動分析" at bounding box center [723, 70] width 40 height 16
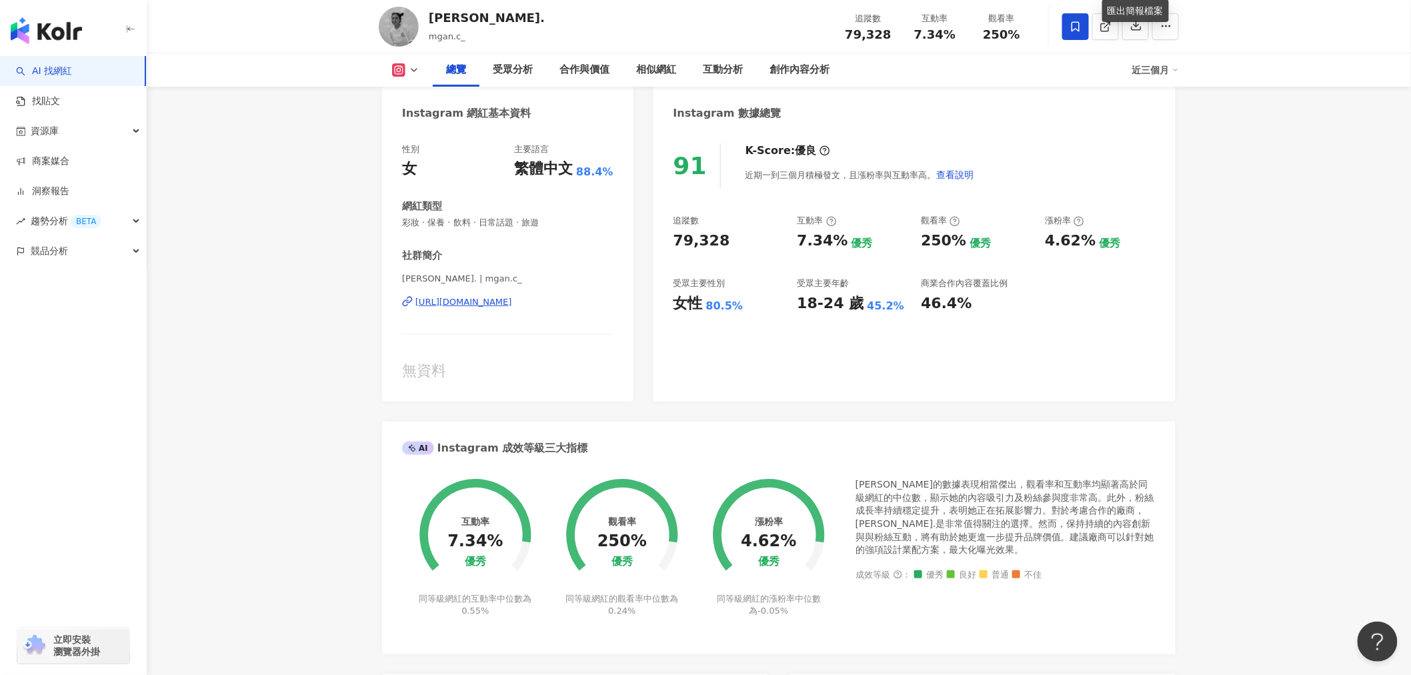
scroll to position [0, 0]
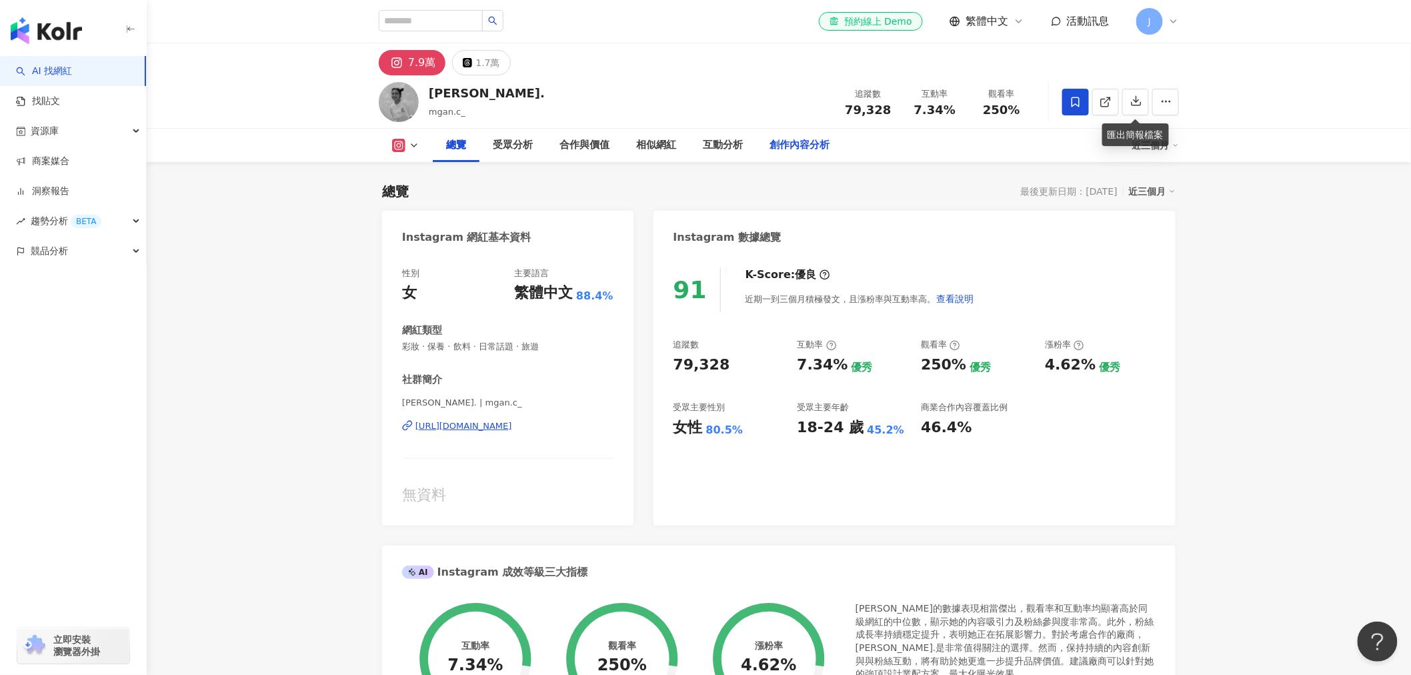
click at [794, 142] on div "創作內容分析" at bounding box center [800, 145] width 60 height 16
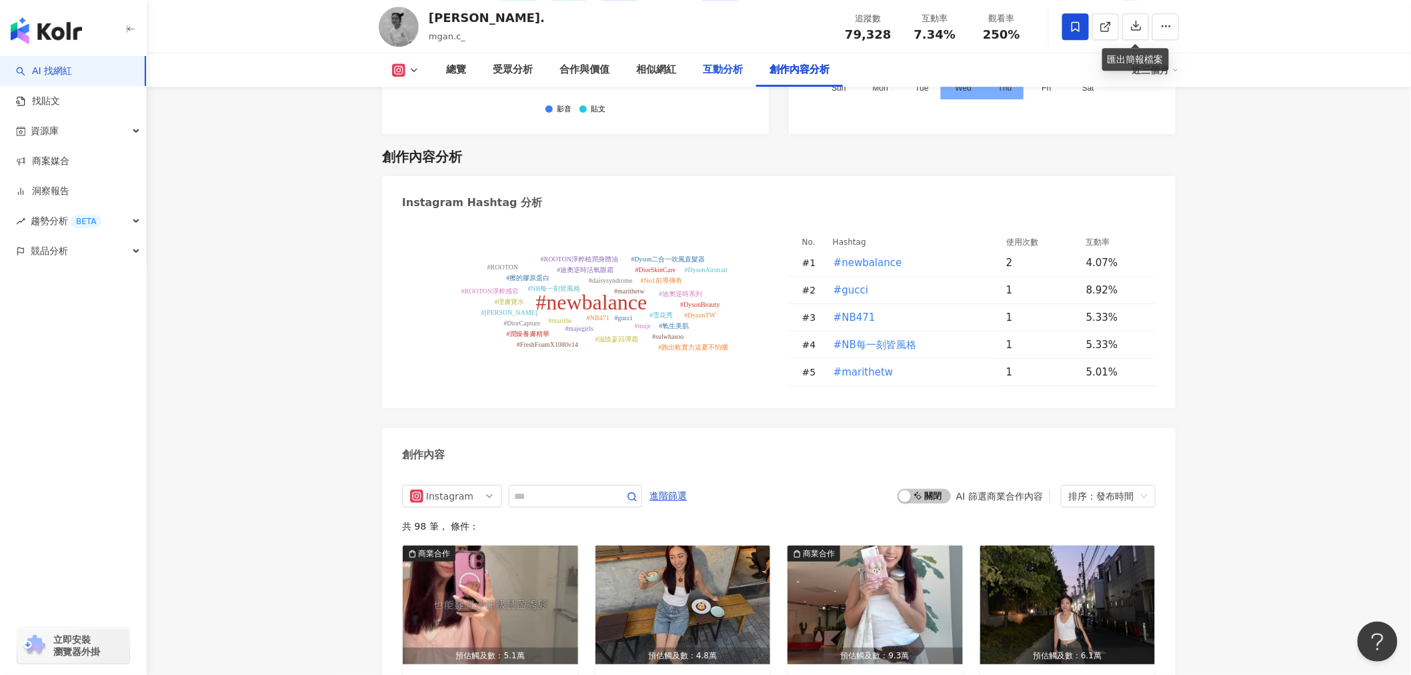
click at [717, 76] on div "互動分析" at bounding box center [723, 70] width 40 height 16
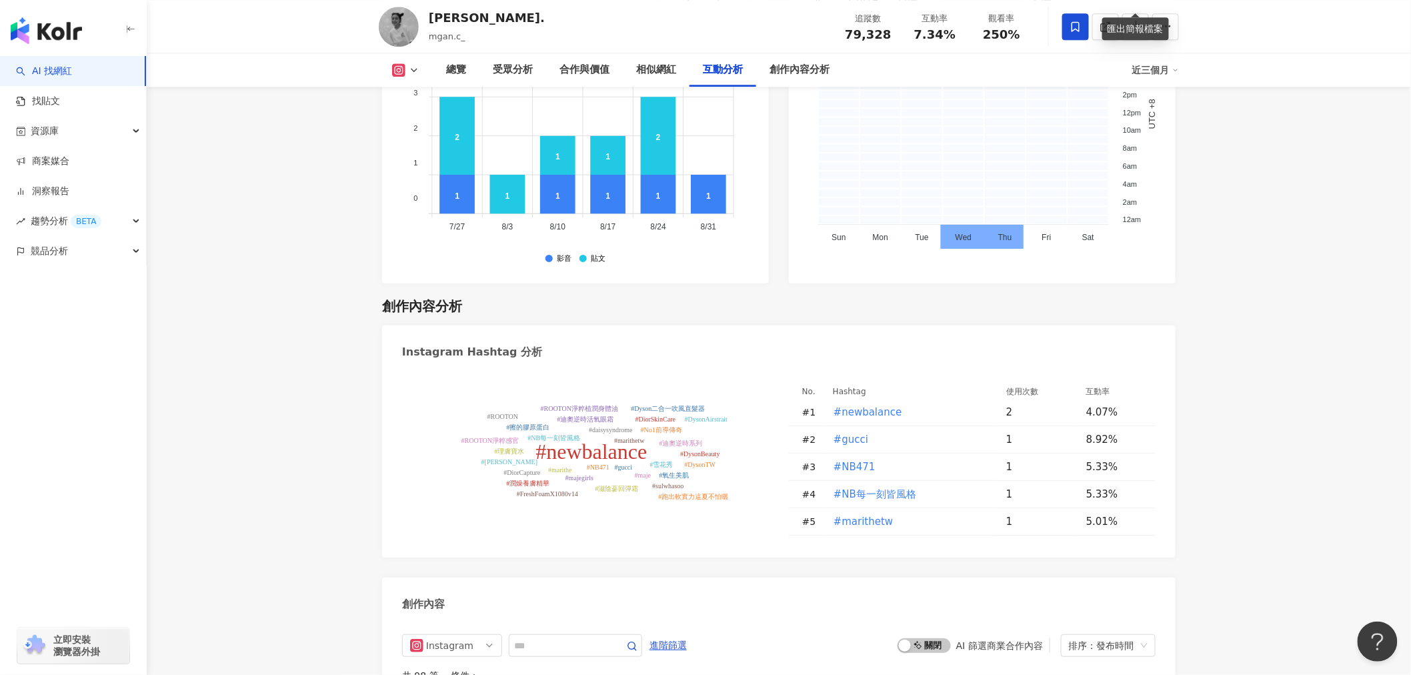
scroll to position [3876, 0]
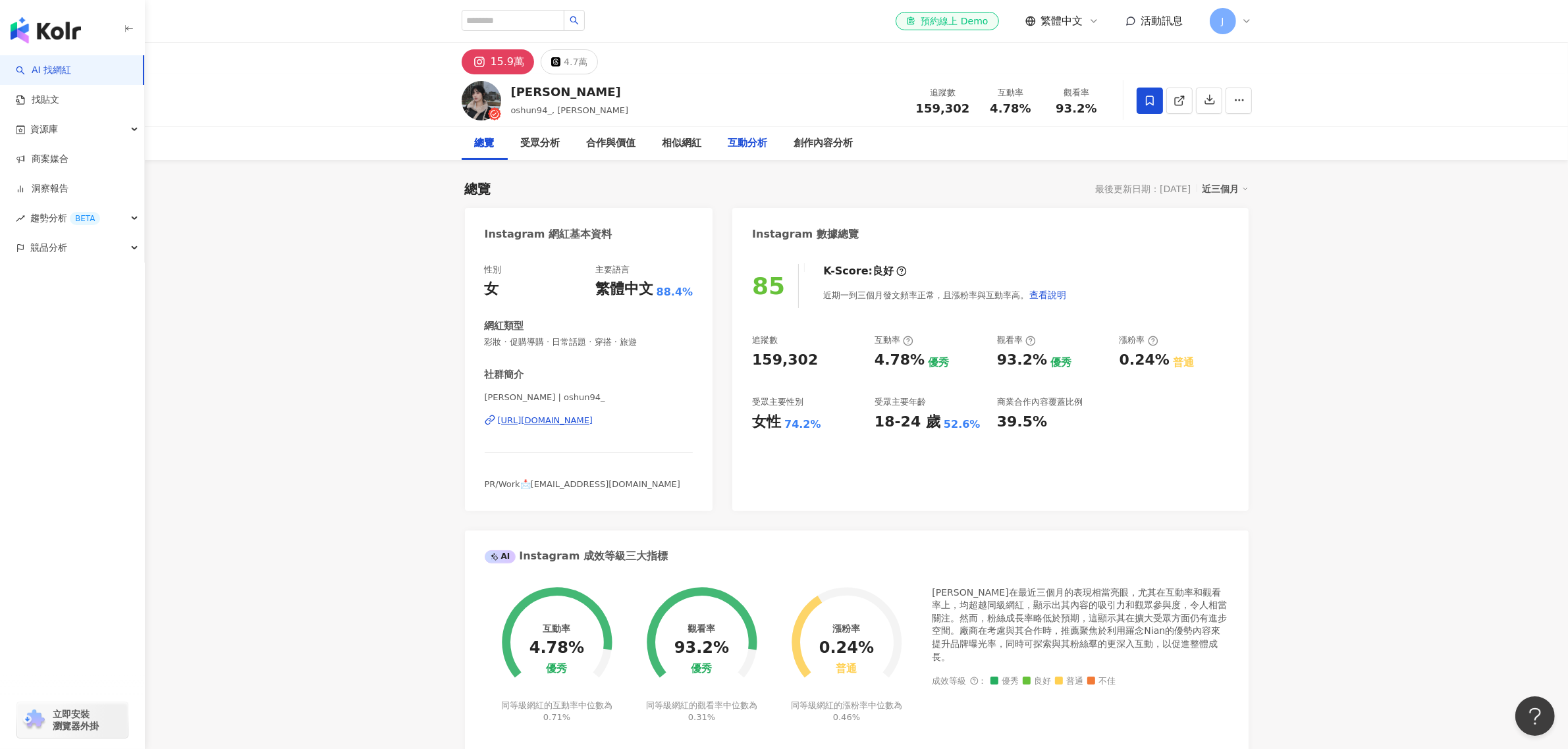
click at [745, 146] on div "互動分析" at bounding box center [747, 143] width 39 height 16
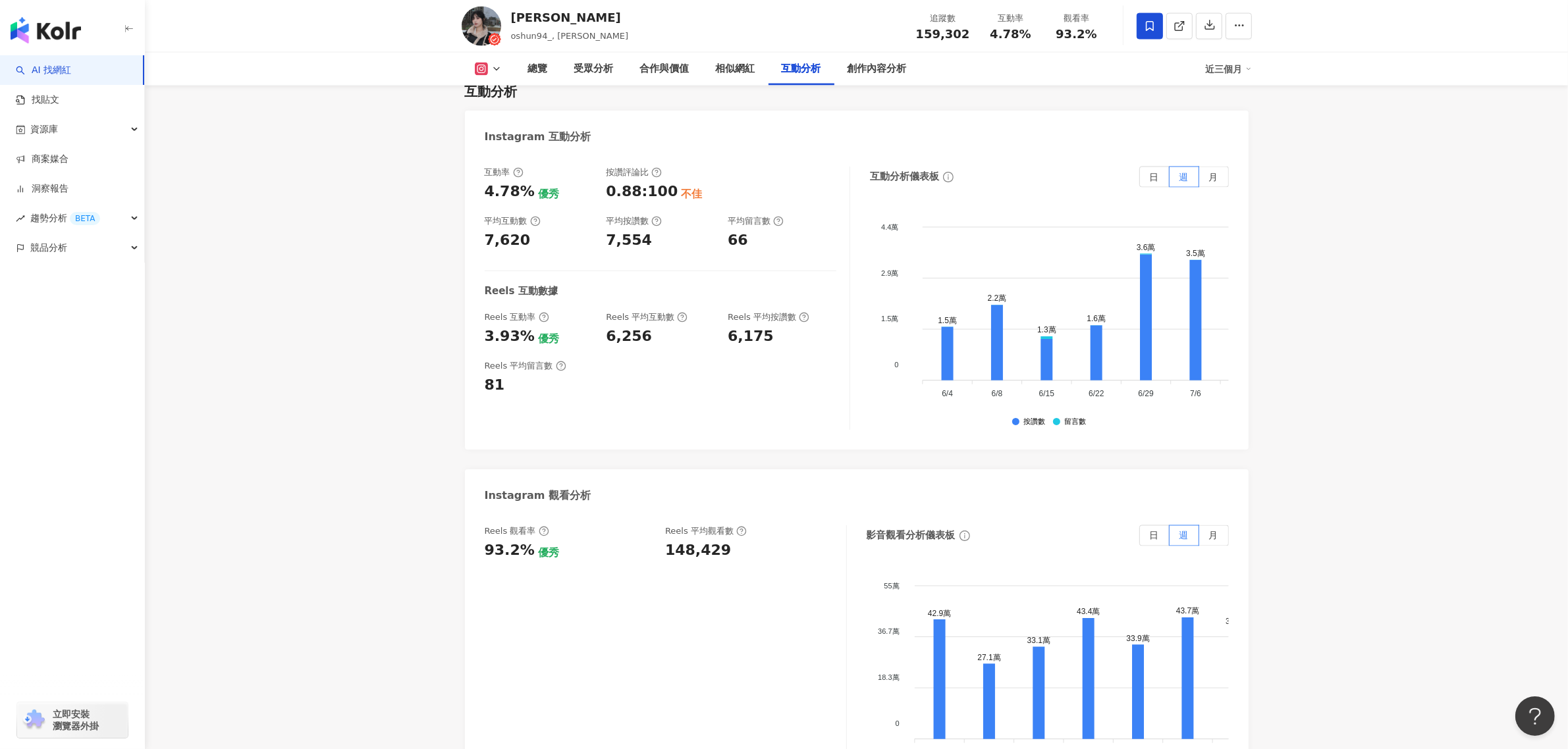
scroll to position [2661, 0]
click at [863, 71] on div "創作內容分析" at bounding box center [877, 69] width 59 height 16
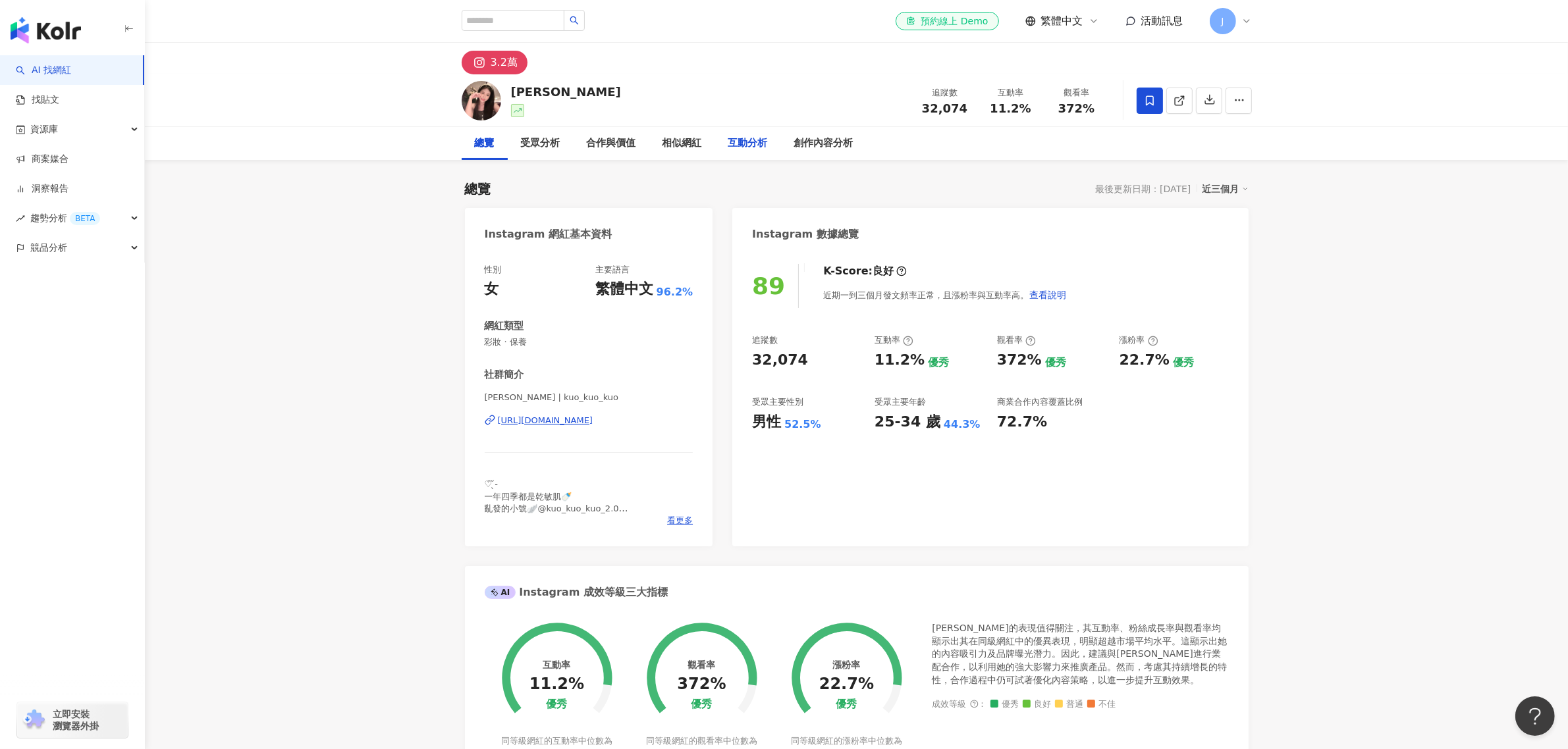
click at [750, 138] on div "互動分析" at bounding box center [747, 143] width 39 height 16
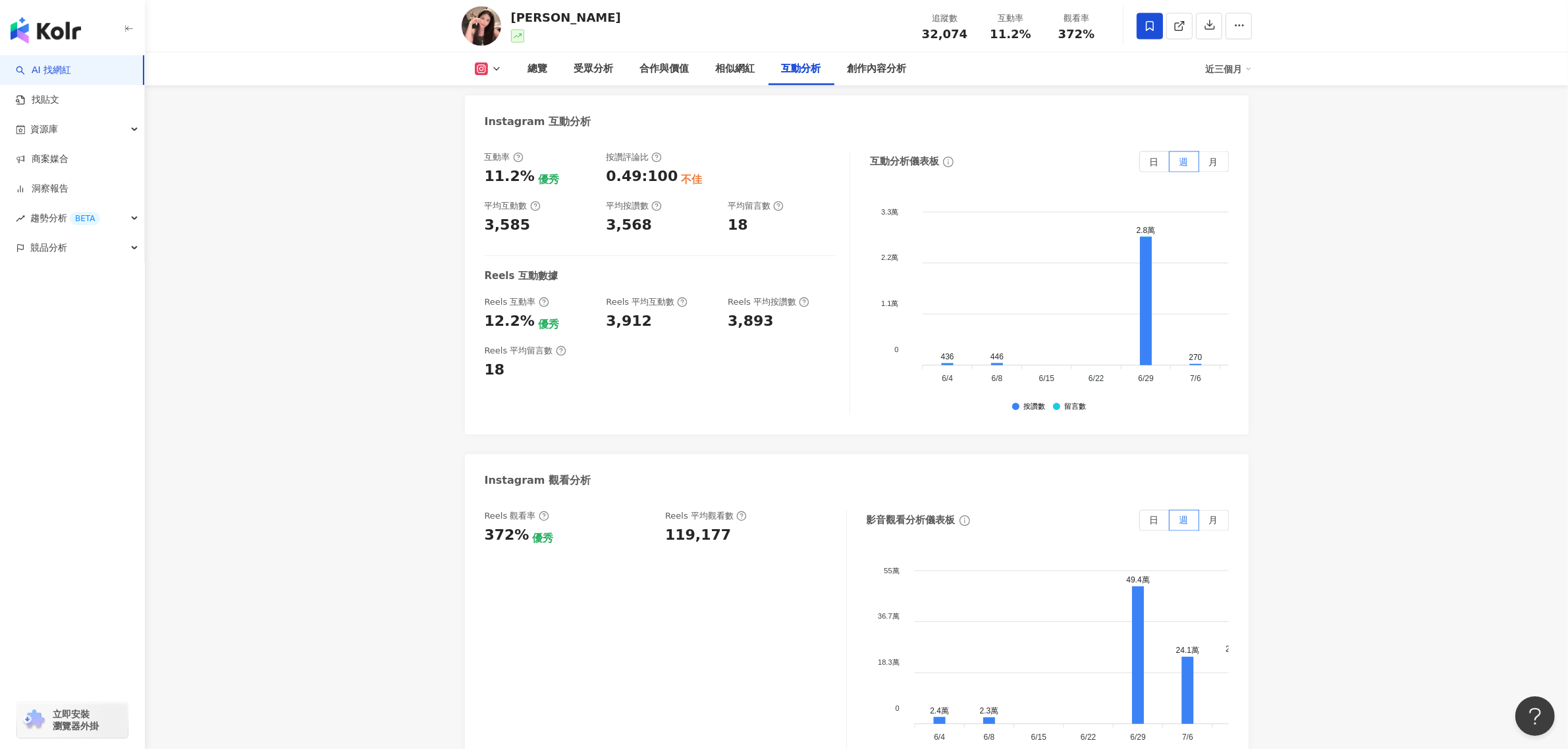
scroll to position [2654, 0]
click at [893, 71] on div "創作內容分析" at bounding box center [877, 69] width 59 height 16
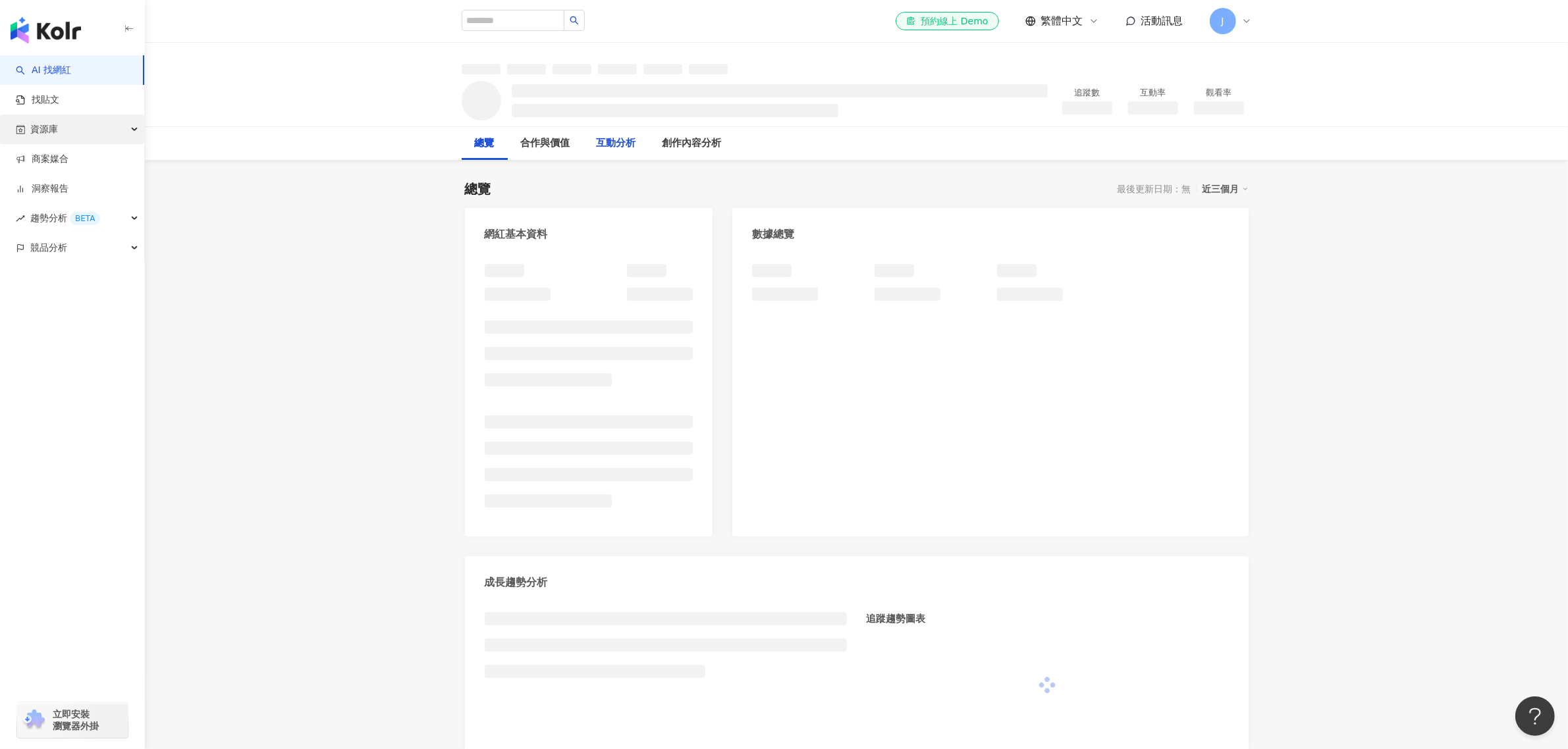
click at [636, 147] on div "互動分析" at bounding box center [616, 143] width 39 height 16
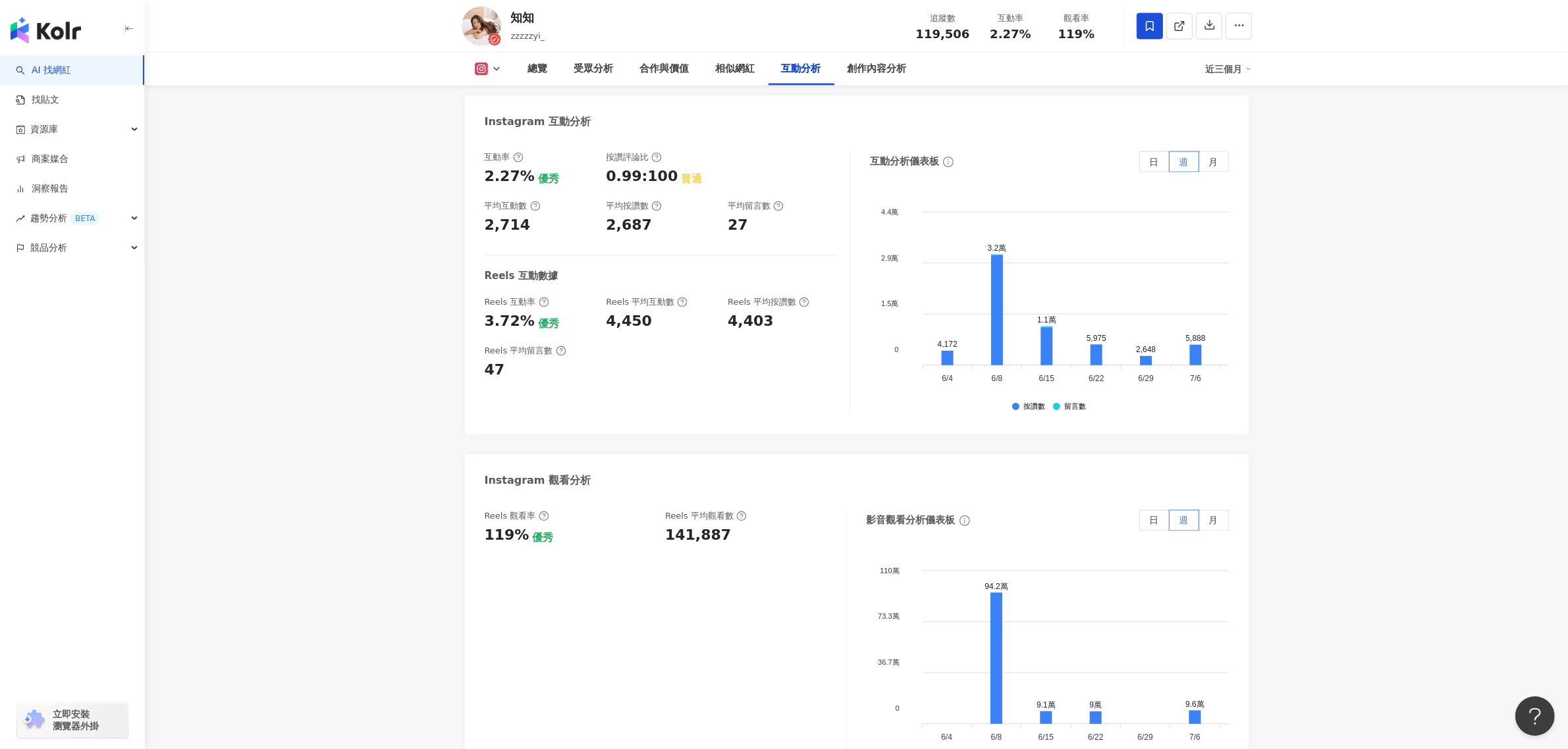
scroll to position [2644, 0]
drag, startPoint x: 868, startPoint y: 70, endPoint x: 837, endPoint y: 72, distance: 31.1
click at [868, 70] on div "創作內容分析" at bounding box center [877, 69] width 59 height 16
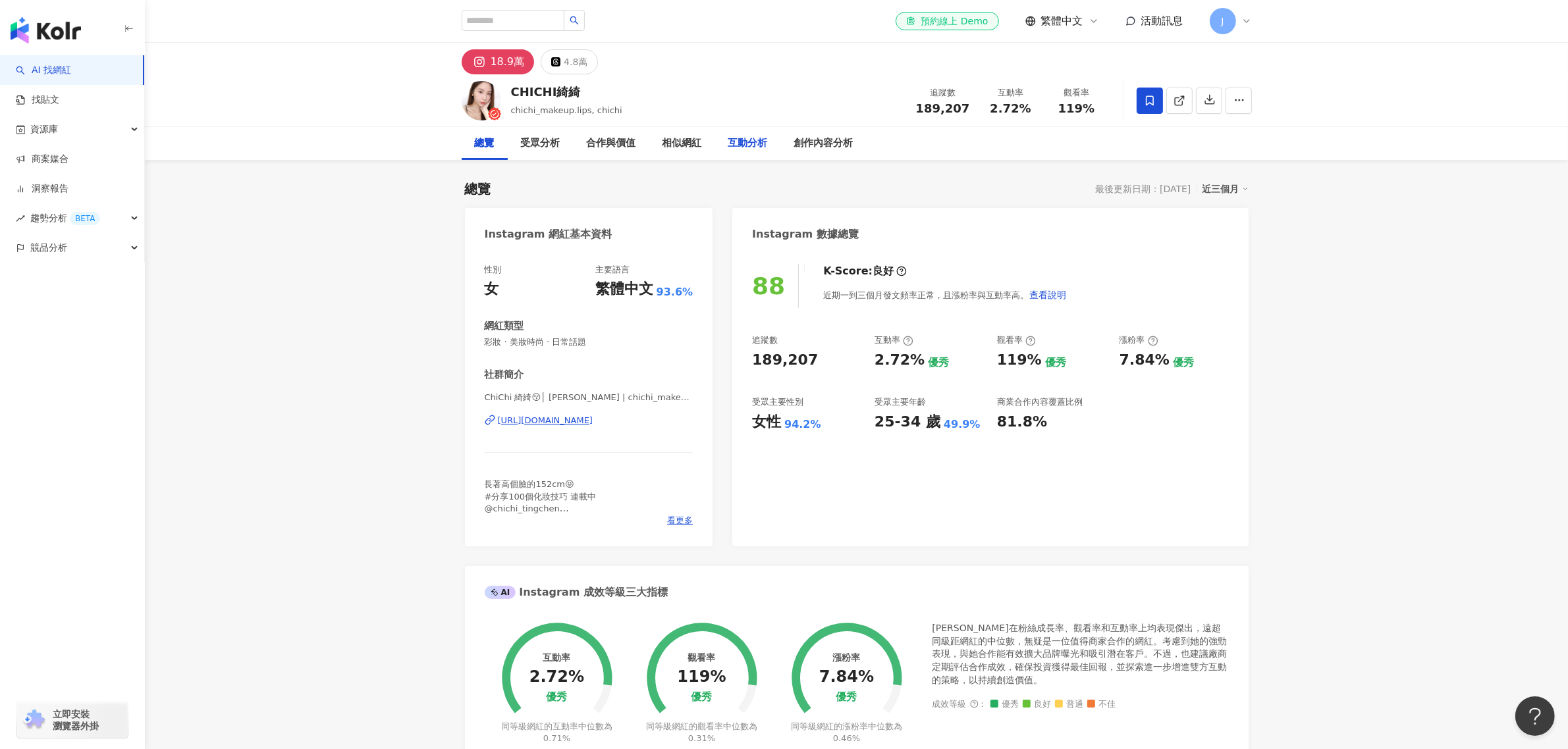
click at [745, 146] on div "互動分析" at bounding box center [747, 143] width 39 height 16
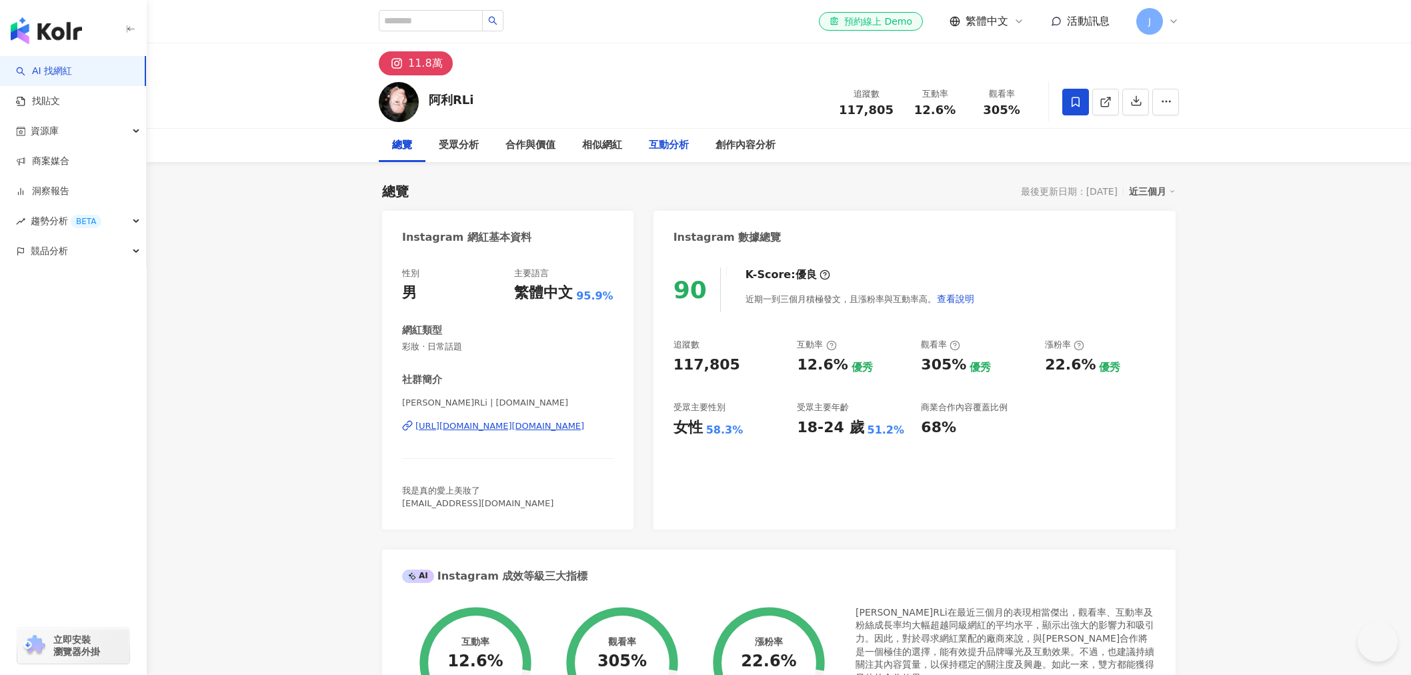
click at [689, 148] on div "互動分析" at bounding box center [669, 145] width 40 height 16
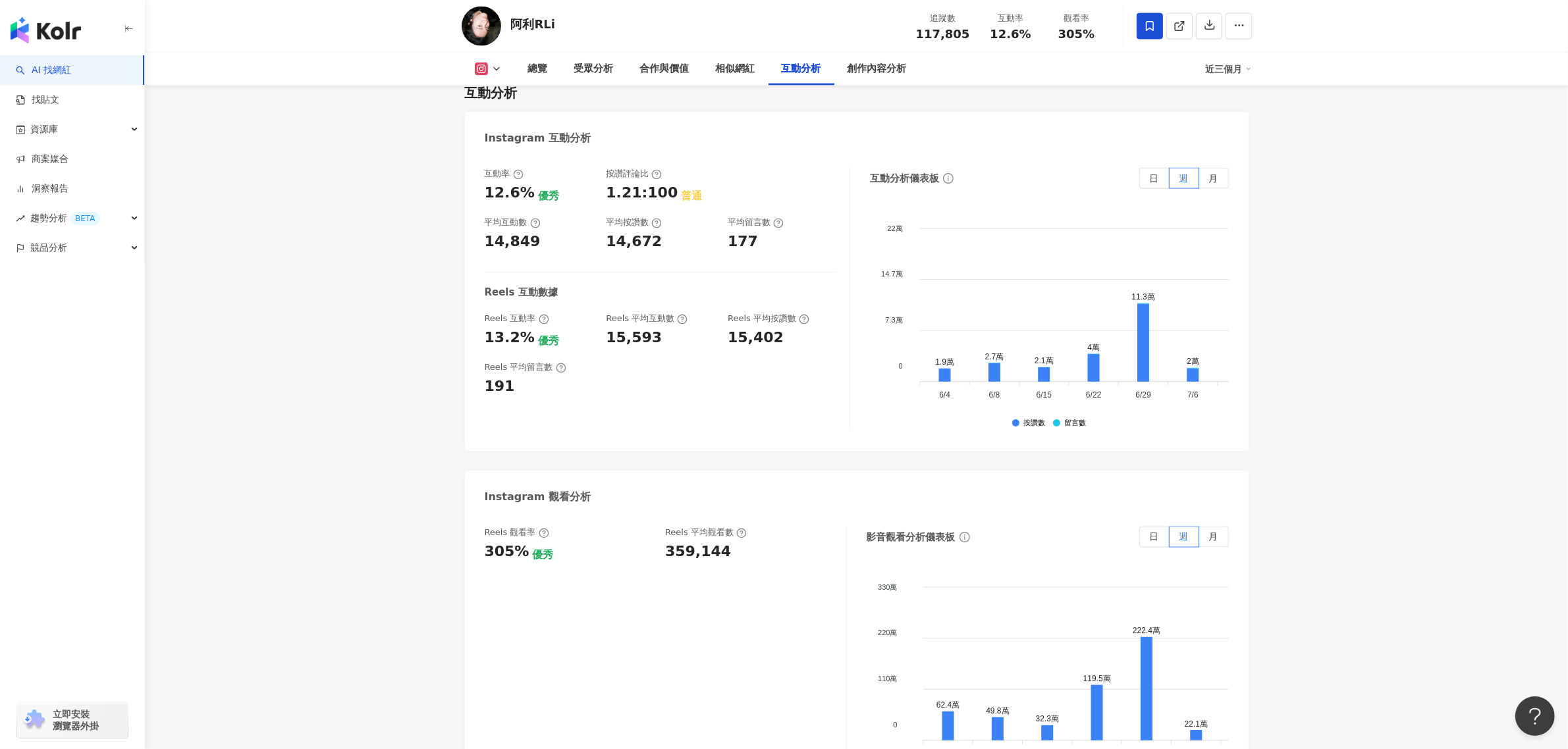
scroll to position [2624, 0]
click at [878, 74] on div "創作內容分析" at bounding box center [877, 69] width 59 height 16
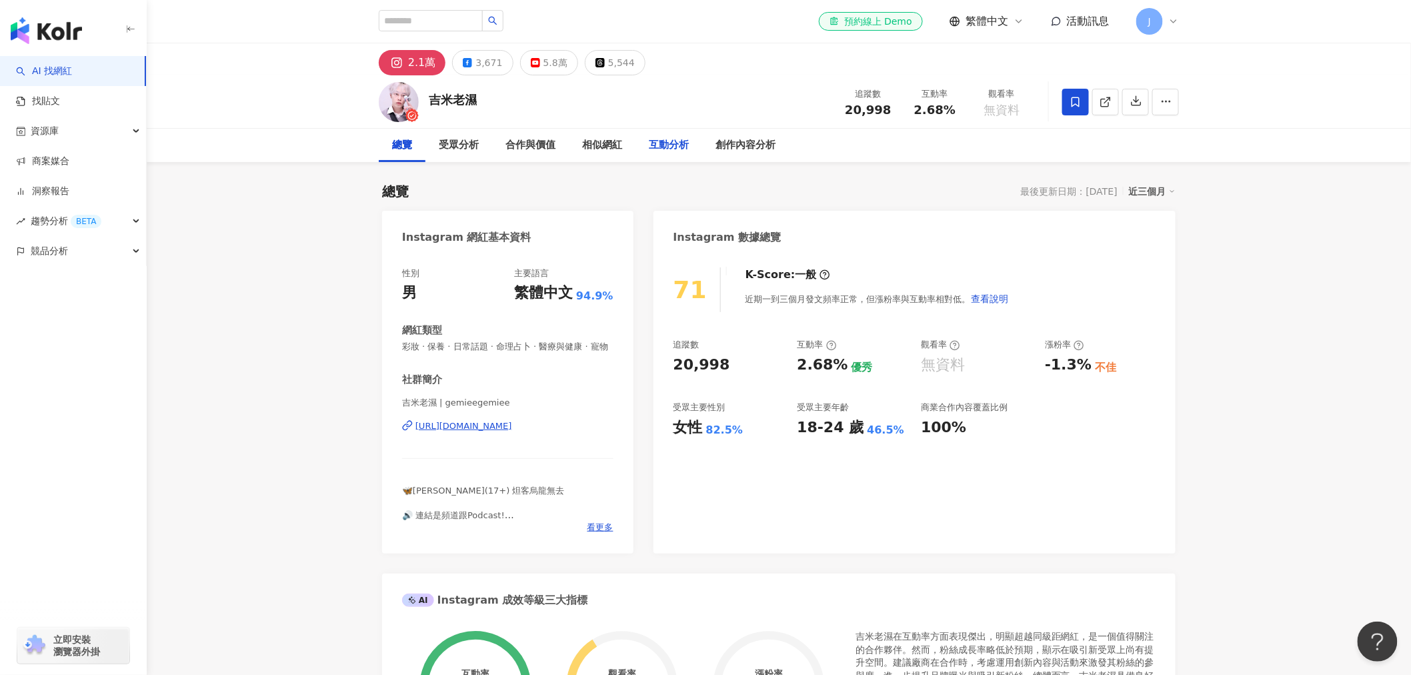
click at [677, 144] on div "互動分析" at bounding box center [669, 145] width 40 height 16
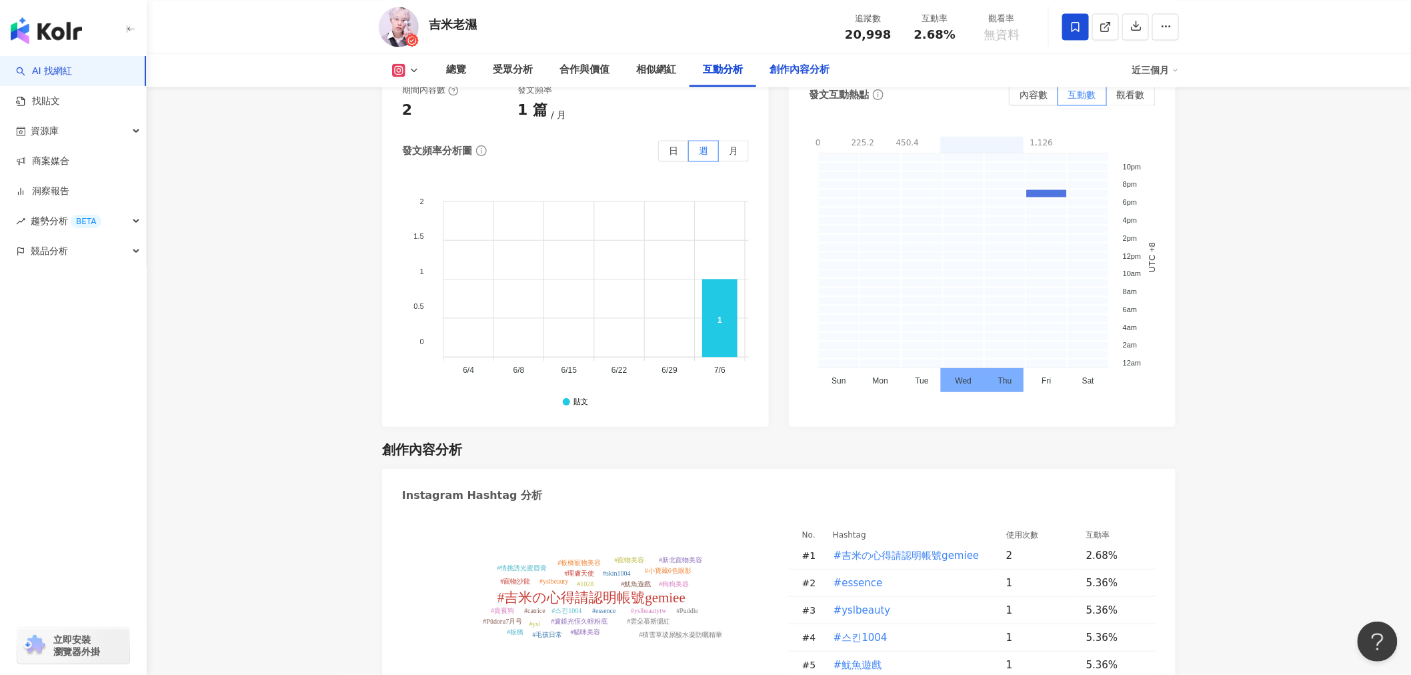
click at [802, 70] on div "創作內容分析" at bounding box center [800, 70] width 60 height 16
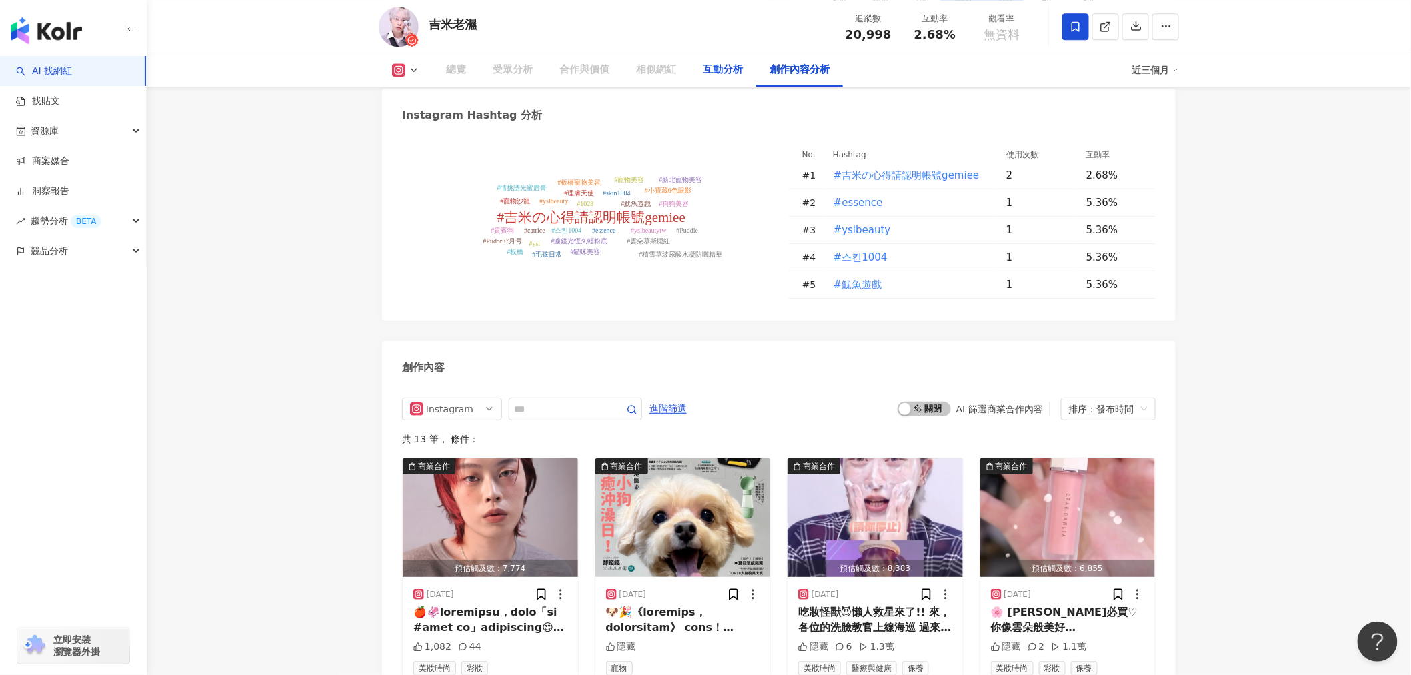
click at [722, 78] on div "互動分析" at bounding box center [722, 69] width 67 height 33
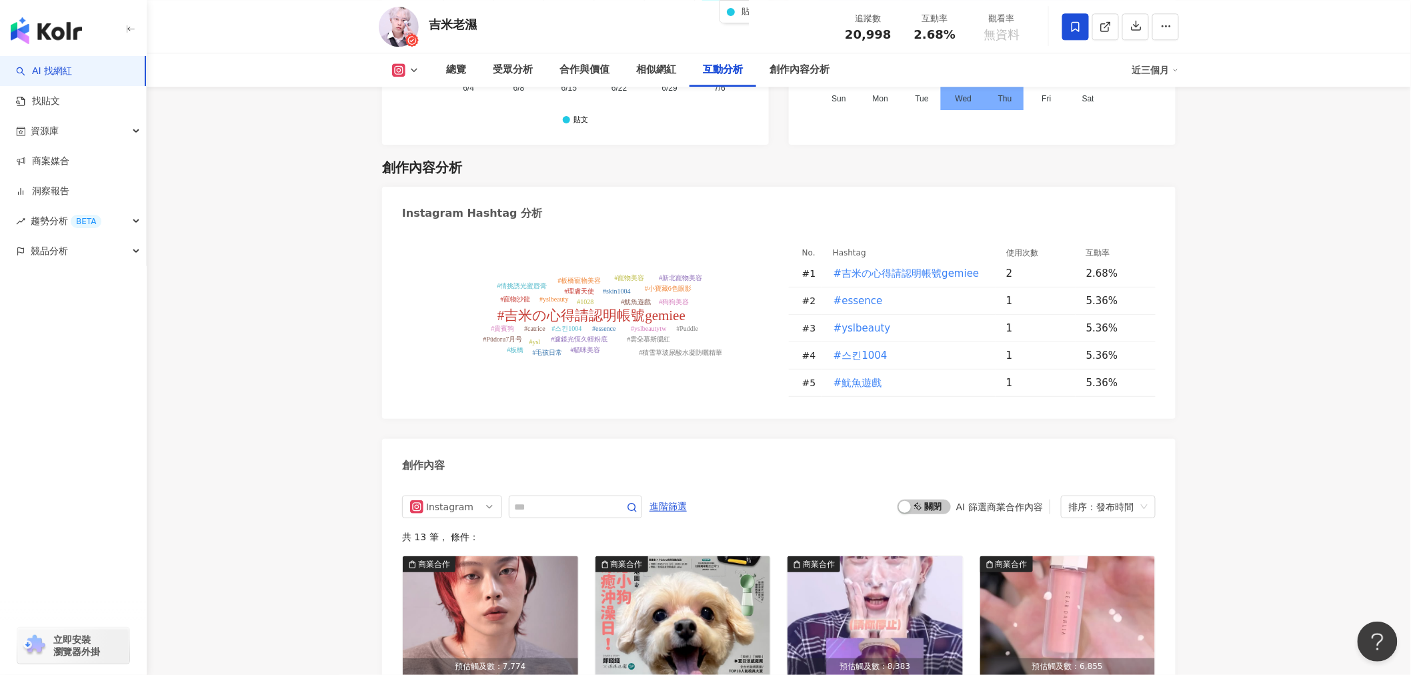
scroll to position [3535, 0]
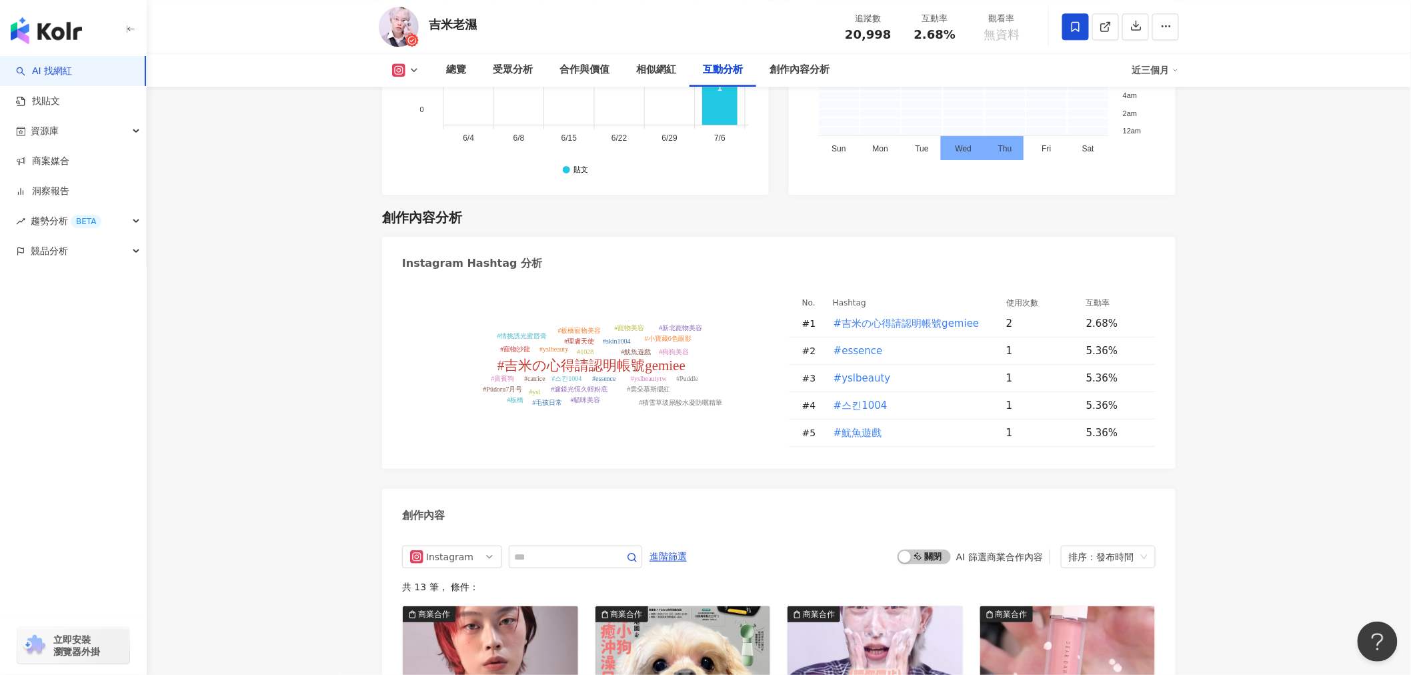
click at [727, 74] on div "互動分析" at bounding box center [723, 70] width 40 height 16
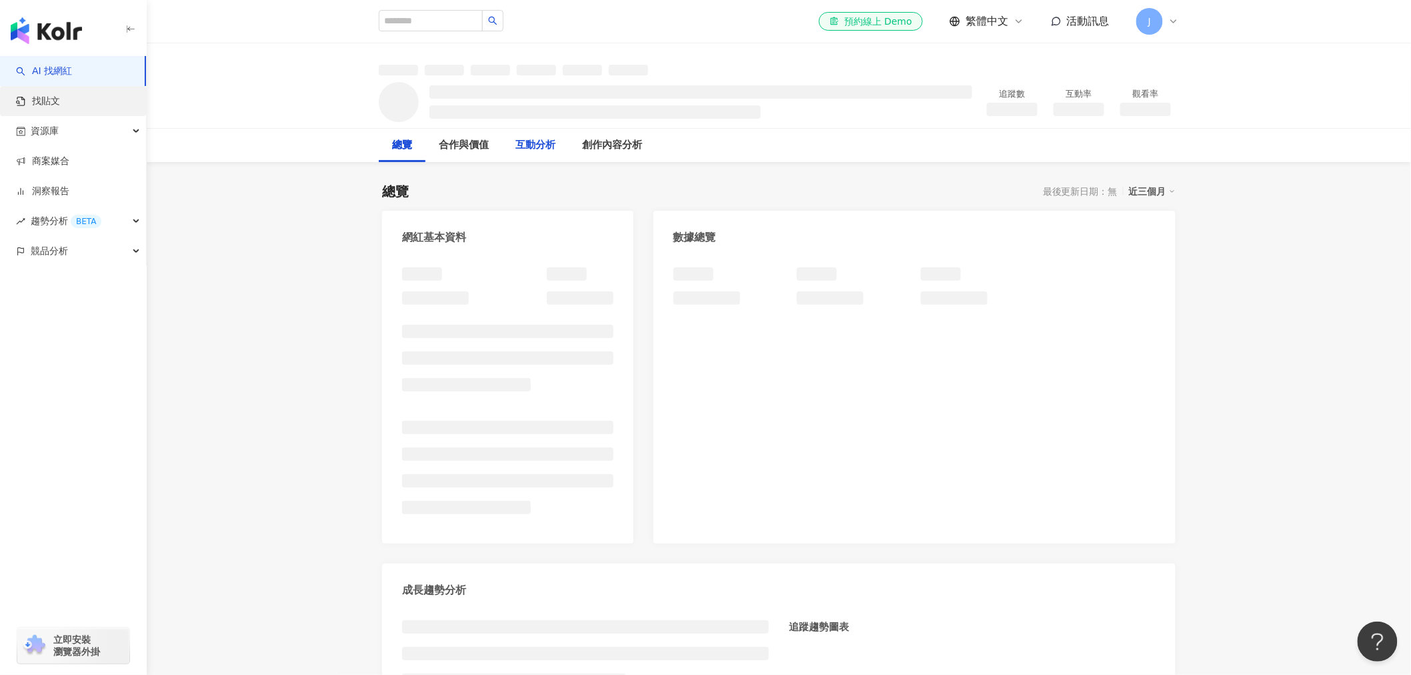
click at [555, 143] on div "互動分析" at bounding box center [535, 145] width 40 height 16
click at [569, 153] on div "互動分析" at bounding box center [535, 145] width 67 height 33
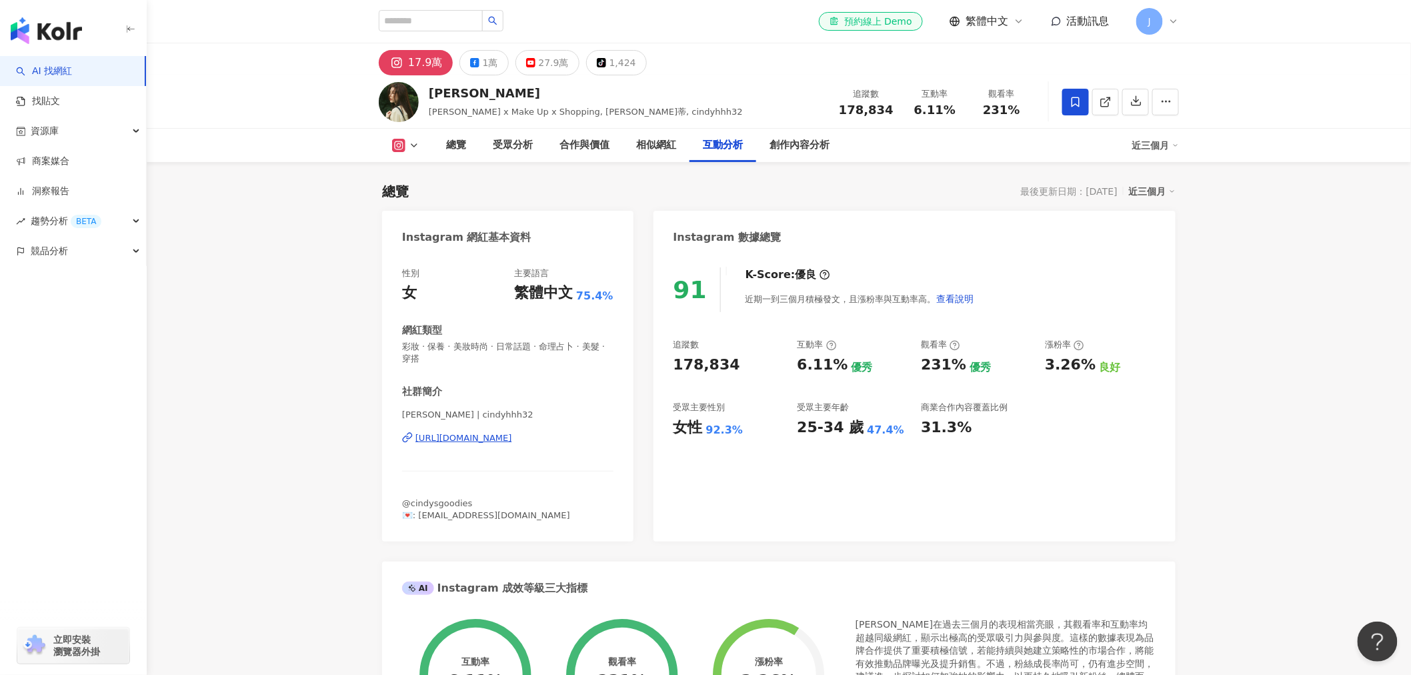
scroll to position [2615, 0]
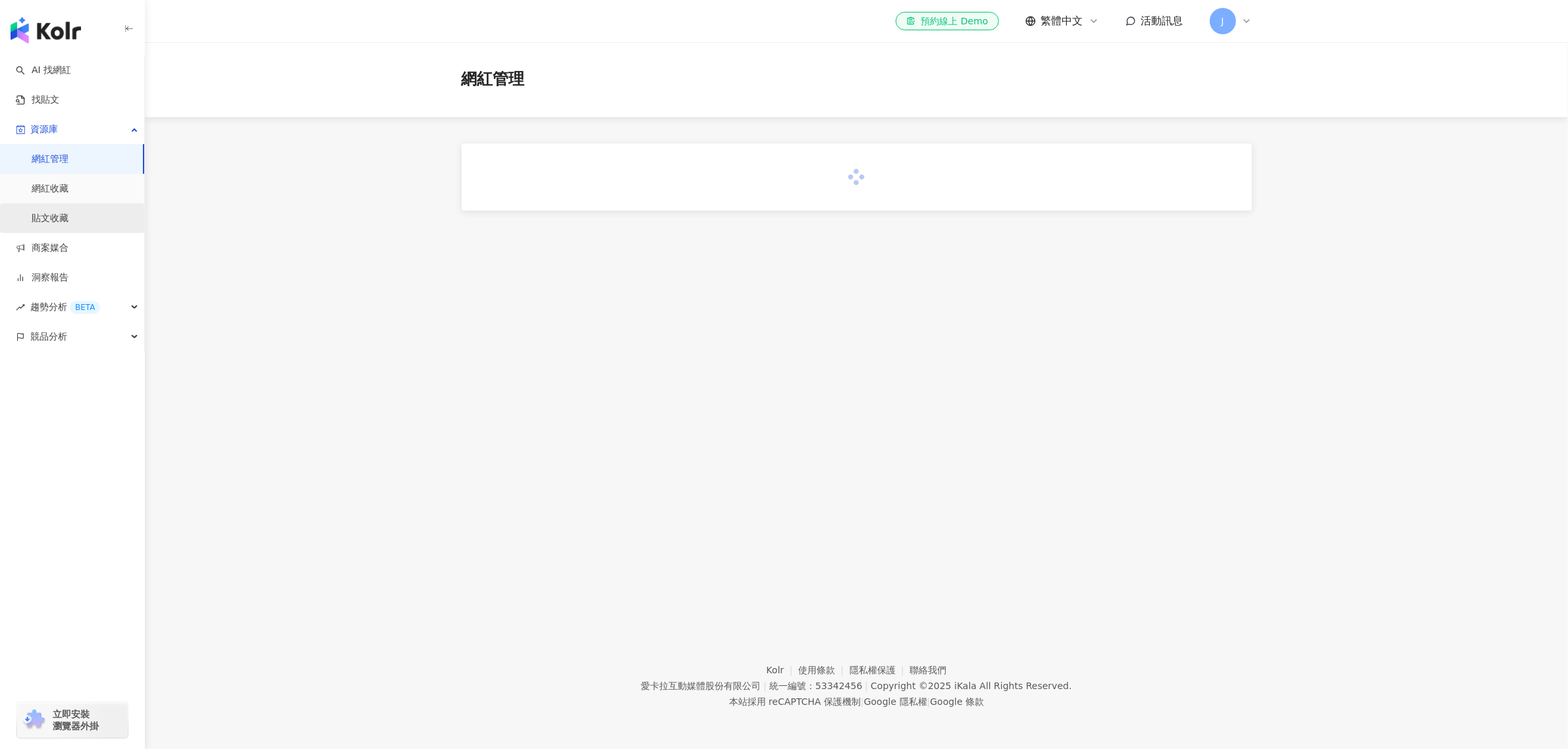
click at [61, 220] on link "貼文收藏" at bounding box center [49, 218] width 37 height 13
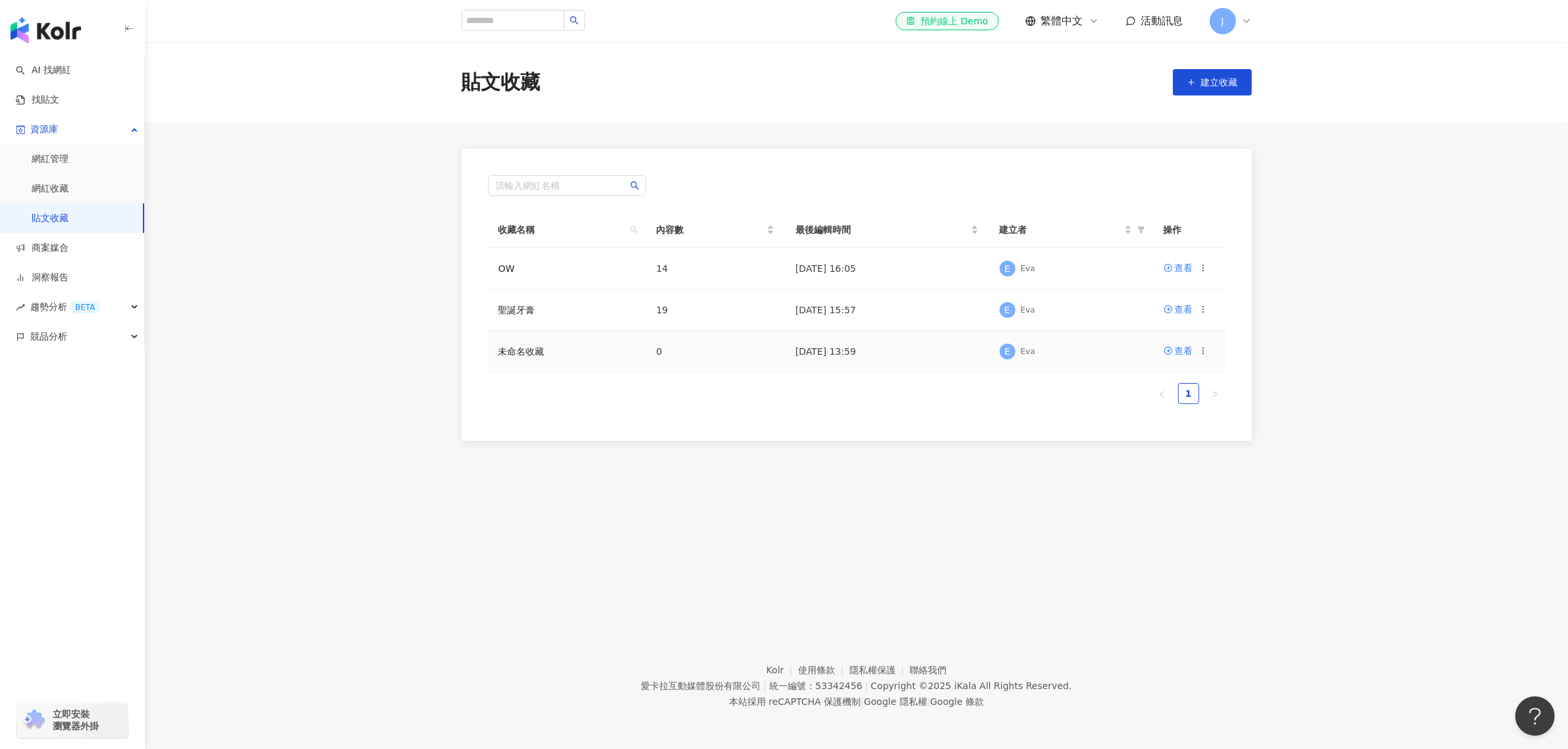
click at [1206, 350] on icon at bounding box center [1203, 350] width 9 height 9
click at [1174, 457] on div "刪除收藏" at bounding box center [1169, 460] width 55 height 15
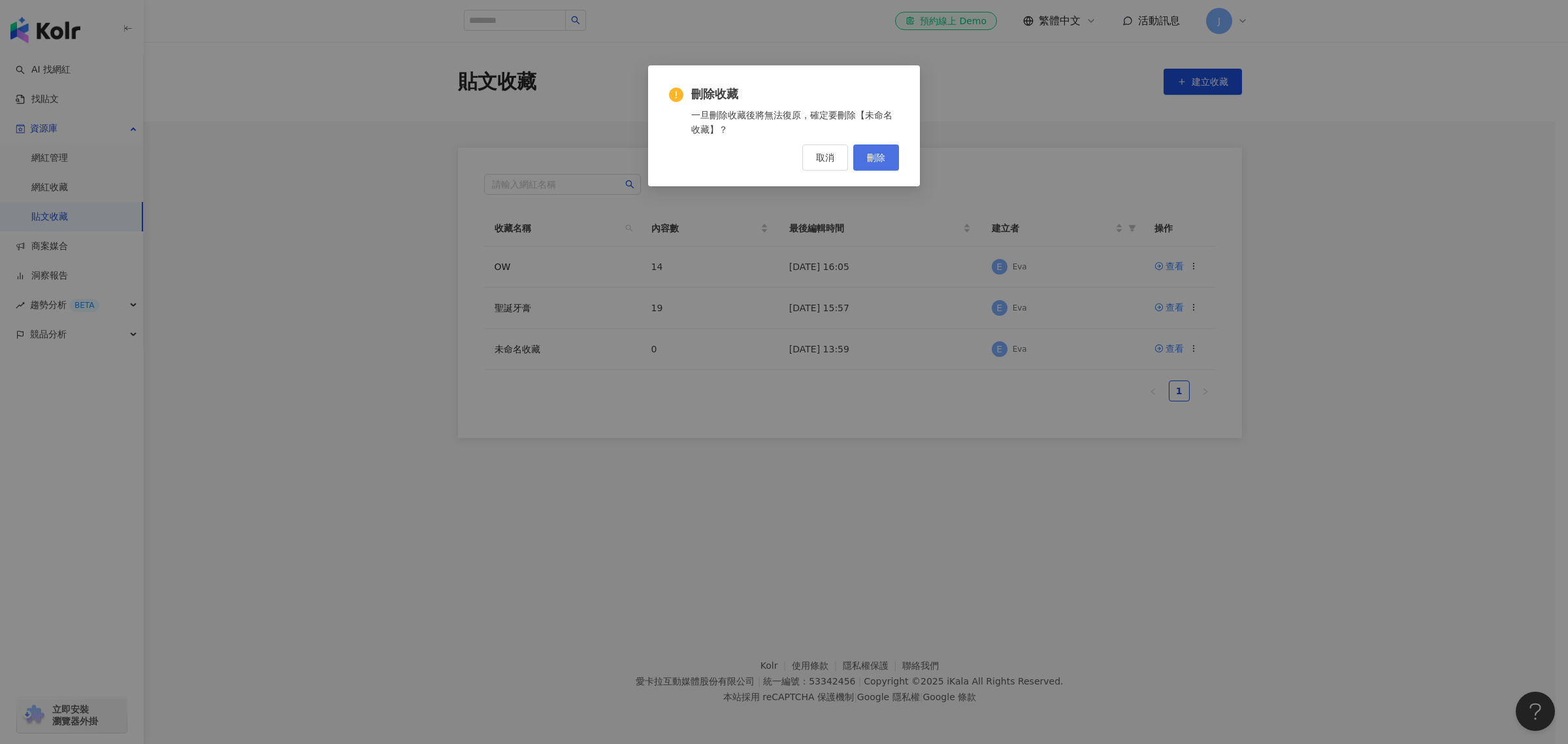
click at [883, 146] on button "刪除" at bounding box center [876, 157] width 46 height 26
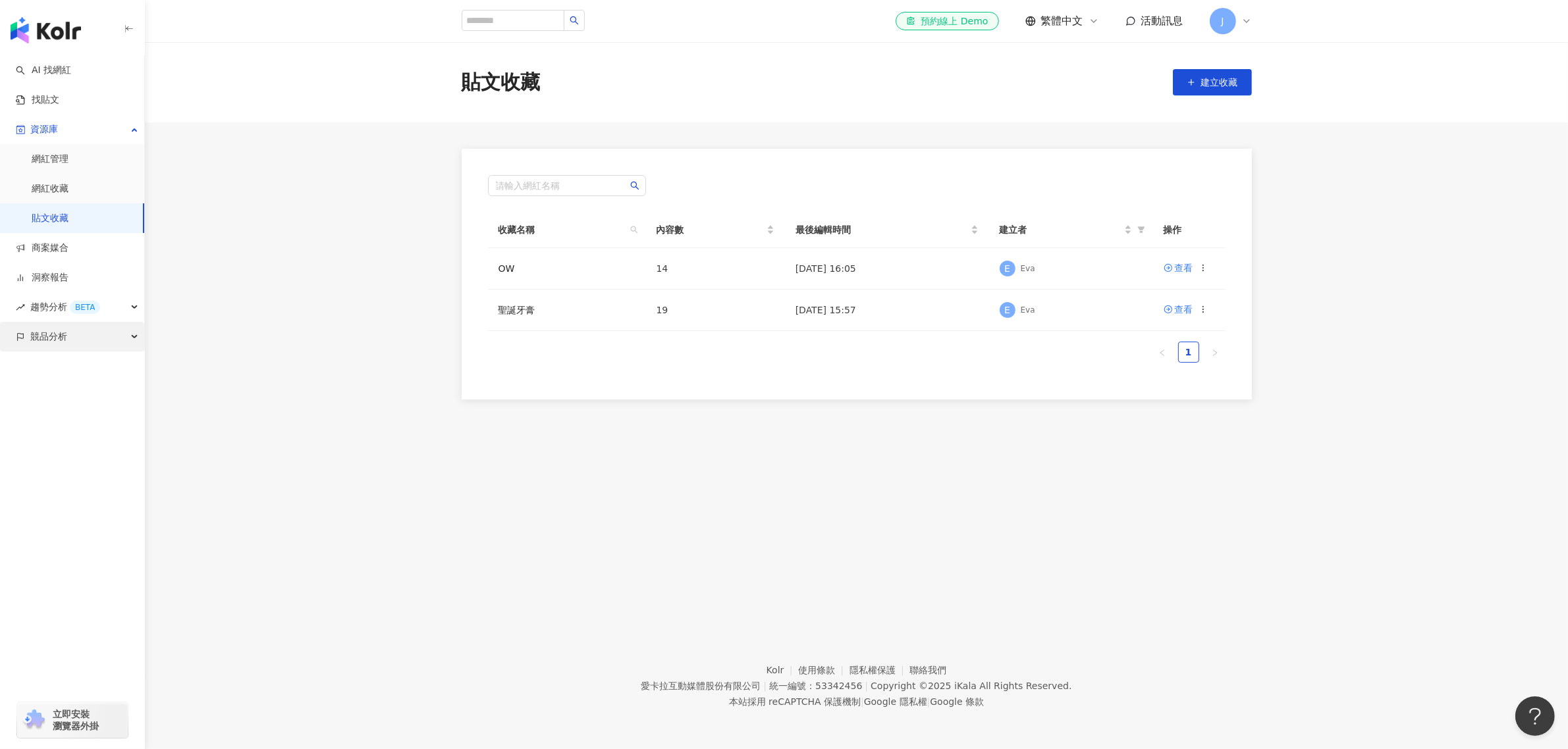
click at [49, 336] on span "競品分析" at bounding box center [48, 337] width 37 height 30
click at [57, 397] on link "關鍵字提及分析" at bounding box center [63, 396] width 64 height 13
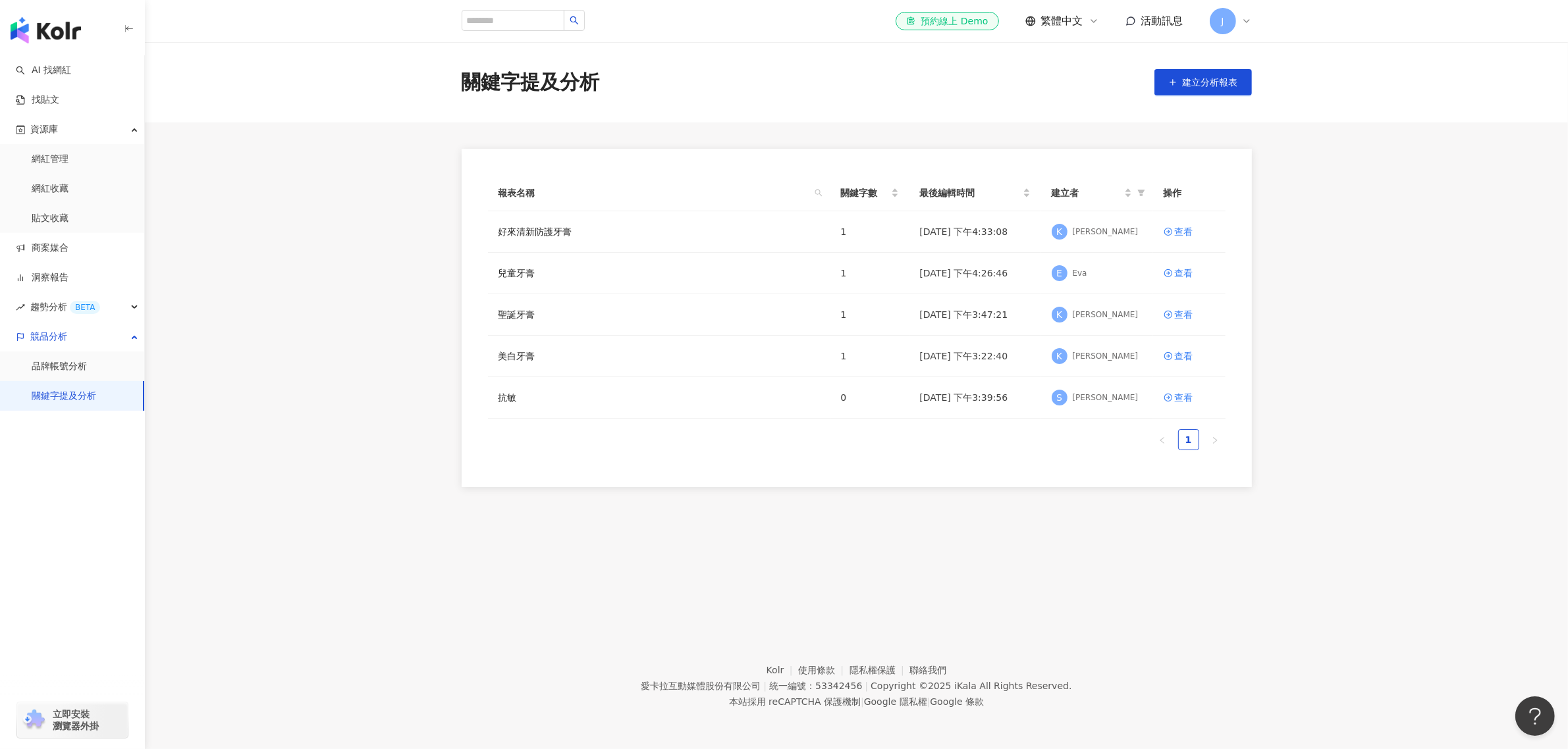
click at [1181, 63] on div "關鍵字提及分析 建立分析報表" at bounding box center [856, 82] width 1423 height 80
click at [1182, 74] on button "建立分析報表" at bounding box center [1203, 82] width 98 height 27
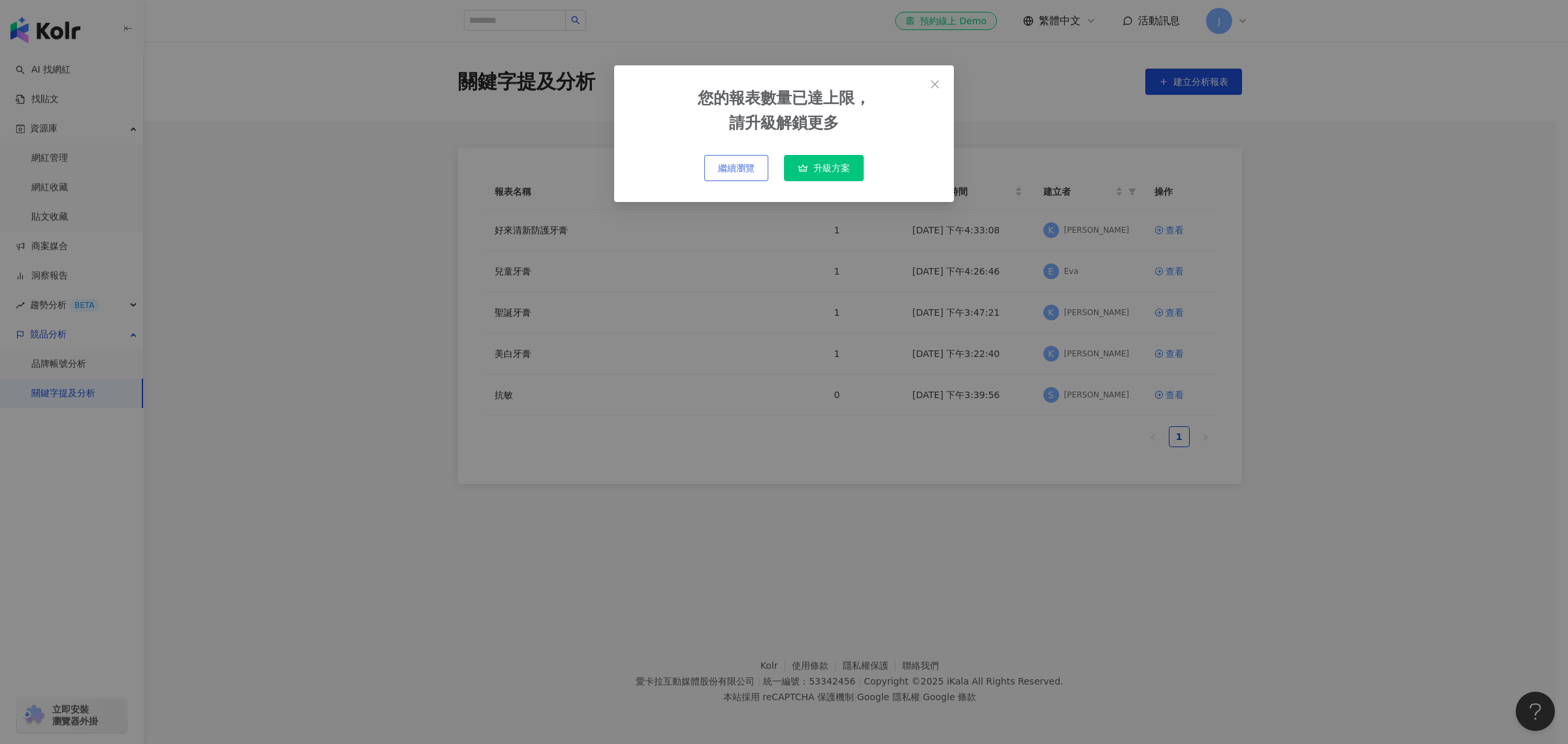
click at [722, 170] on span "繼續瀏覽" at bounding box center [736, 168] width 36 height 11
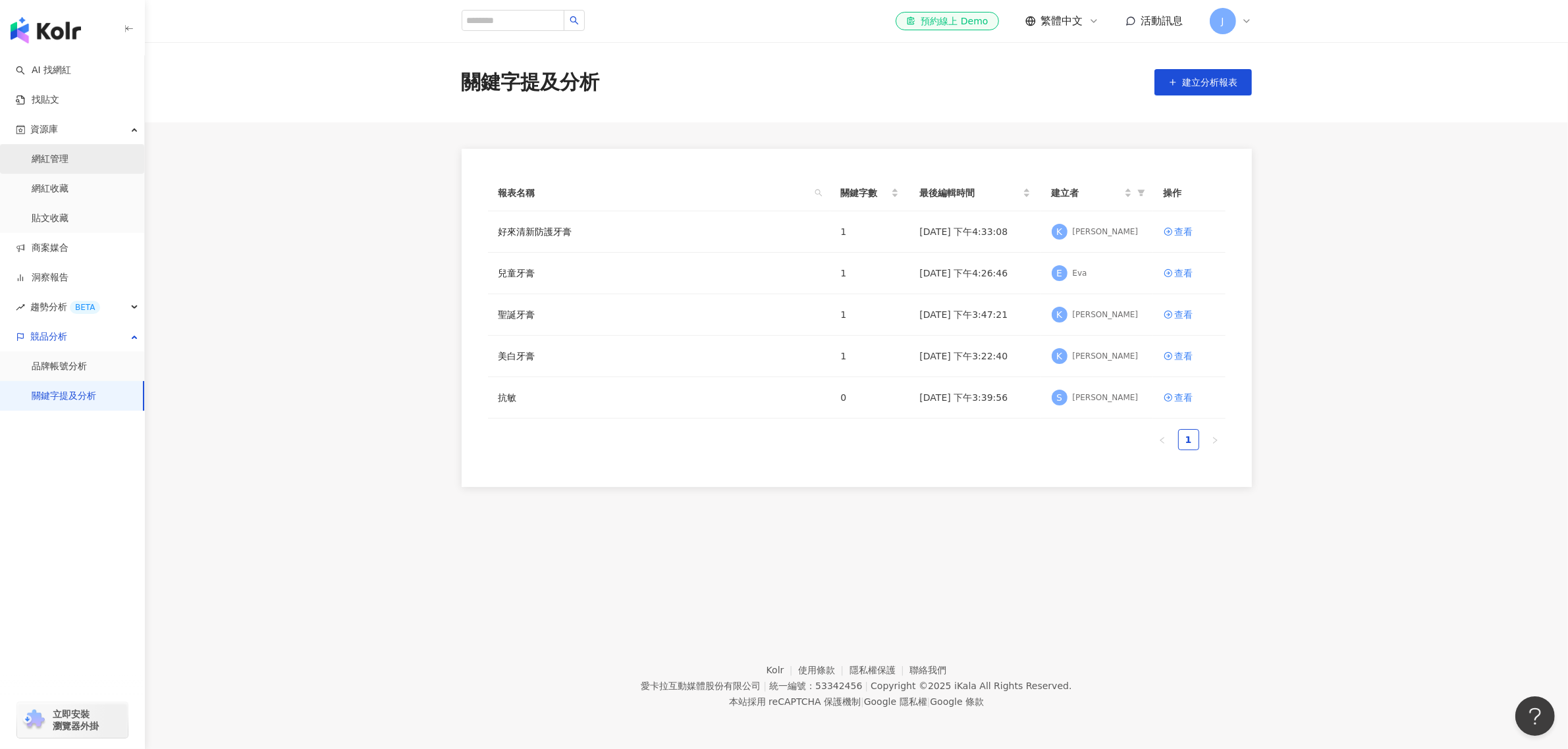
click at [60, 155] on link "網紅管理" at bounding box center [49, 159] width 37 height 13
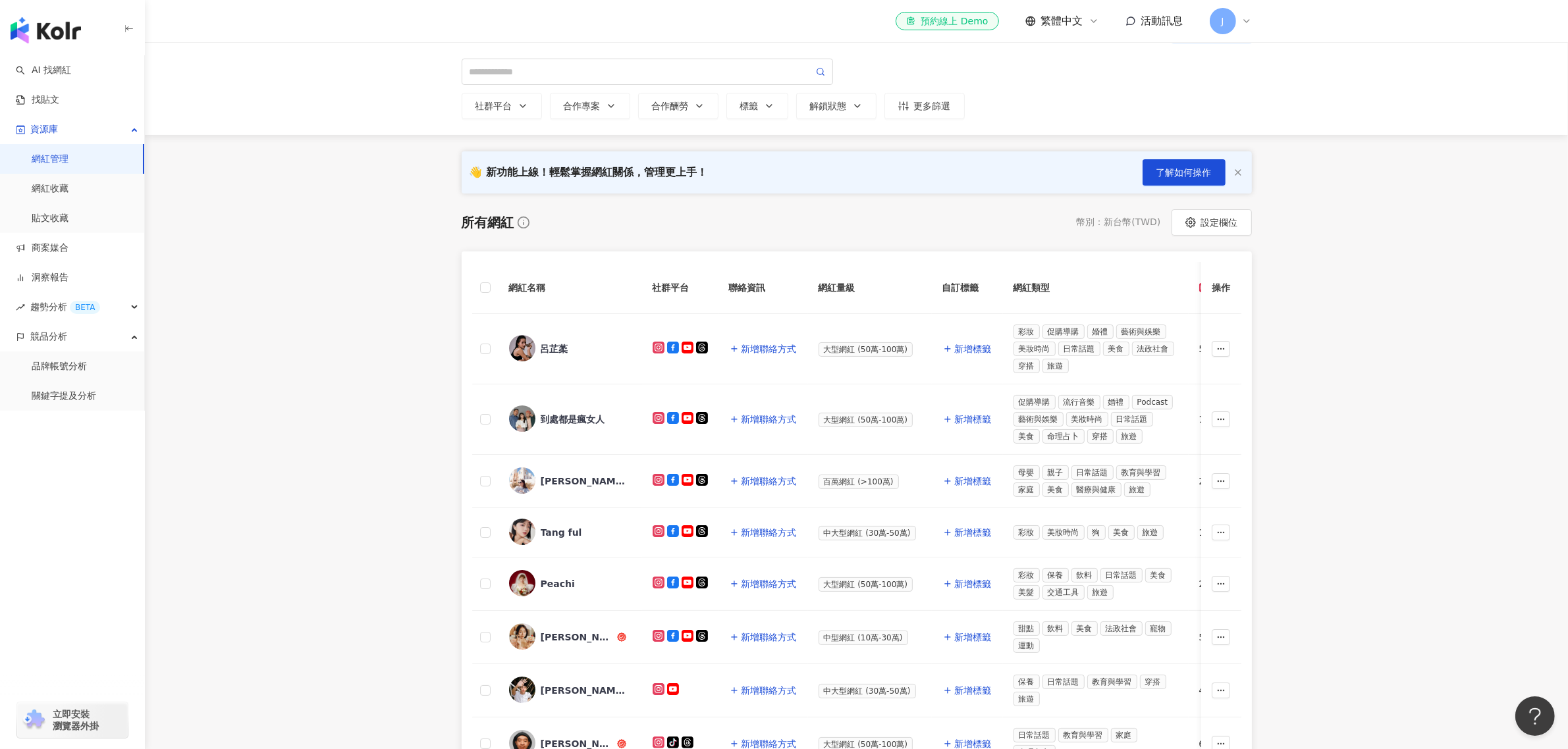
scroll to position [82, 0]
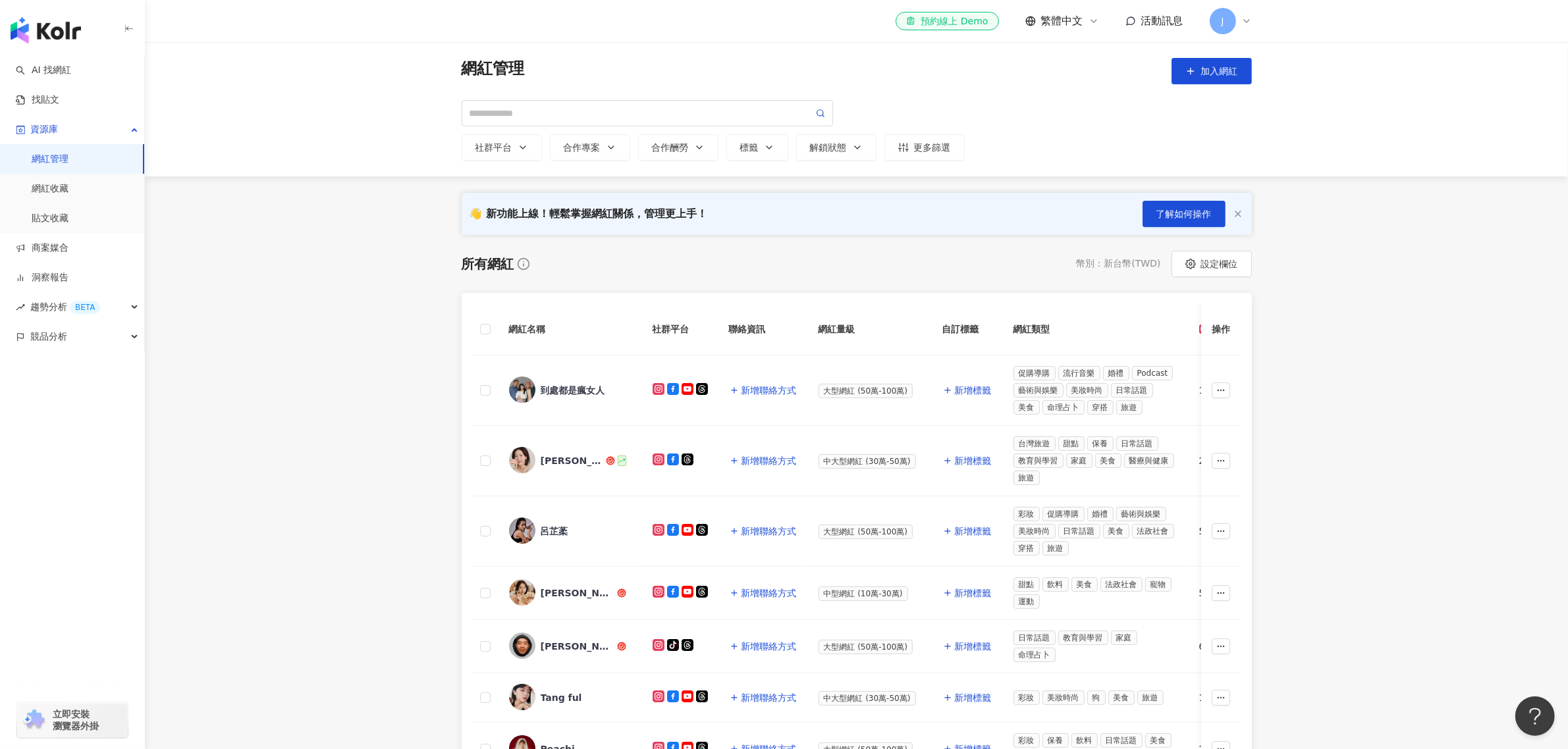
click at [62, 158] on link "網紅管理" at bounding box center [49, 159] width 37 height 13
click at [99, 335] on div "競品分析" at bounding box center [72, 337] width 144 height 30
click at [84, 396] on link "關鍵字提及分析" at bounding box center [63, 396] width 64 height 13
